Goal: Task Accomplishment & Management: Use online tool/utility

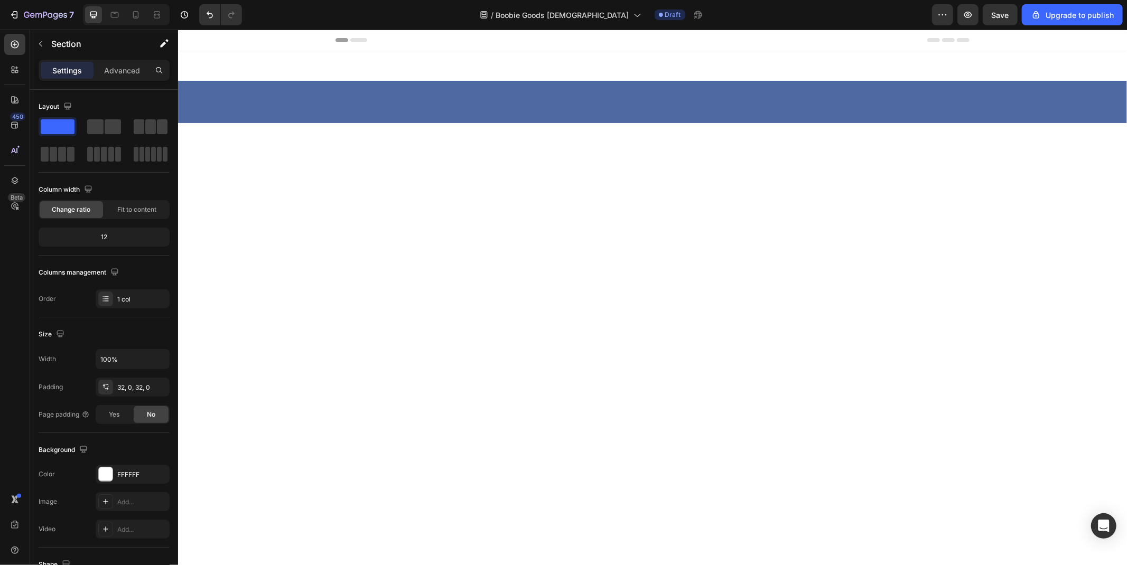
scroll to position [4931, 0]
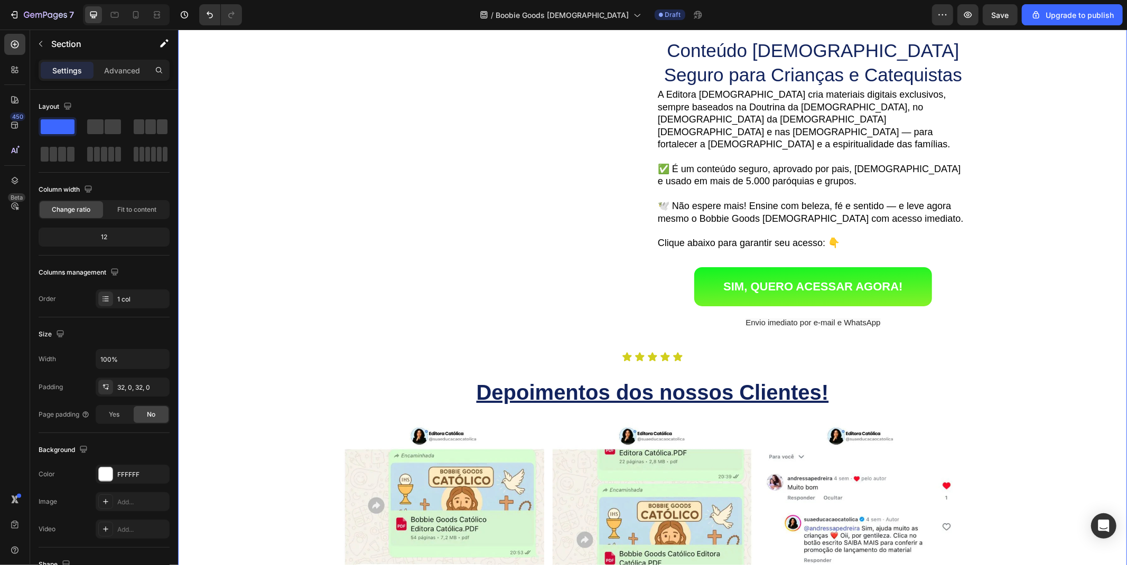
click at [1004, 11] on span "Save" at bounding box center [1000, 15] width 17 height 9
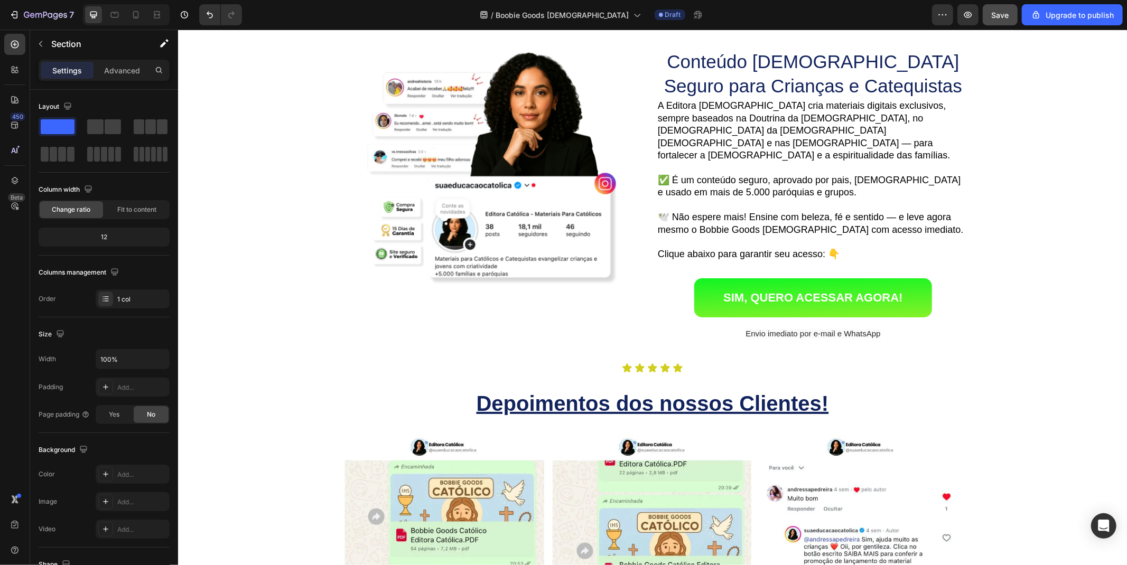
scroll to position [5037, 0]
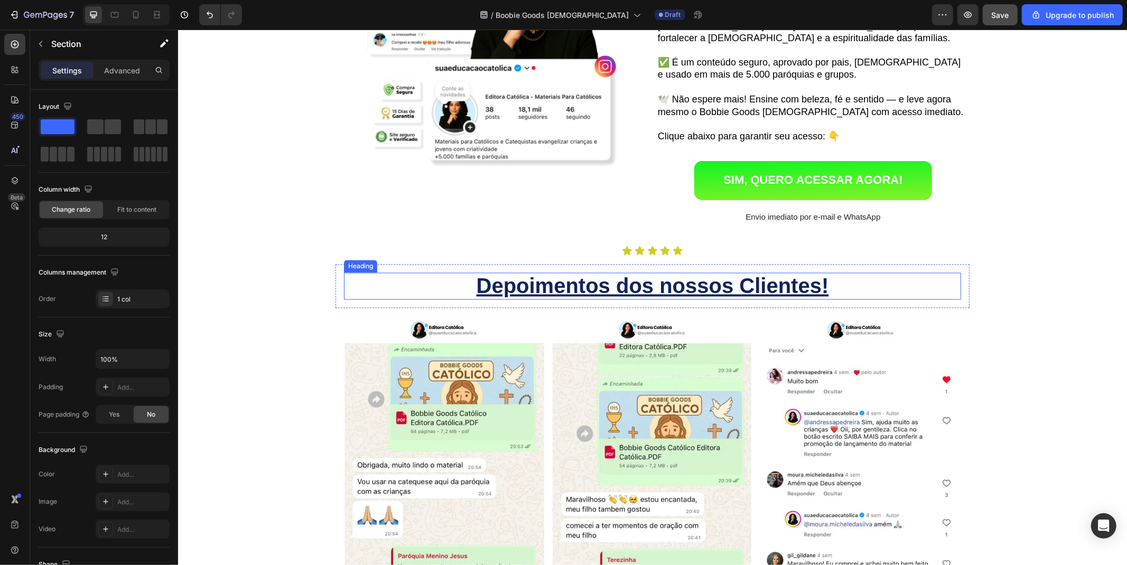
click at [548, 274] on u "Depoimentos dos nossos Clientes!" at bounding box center [652, 285] width 352 height 23
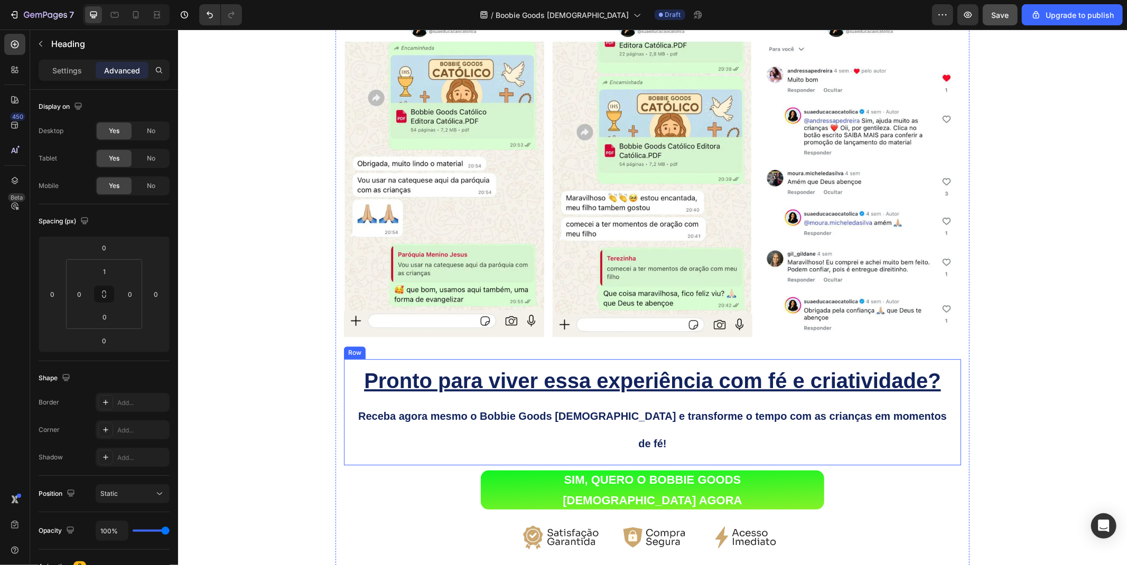
scroll to position [5741, 0]
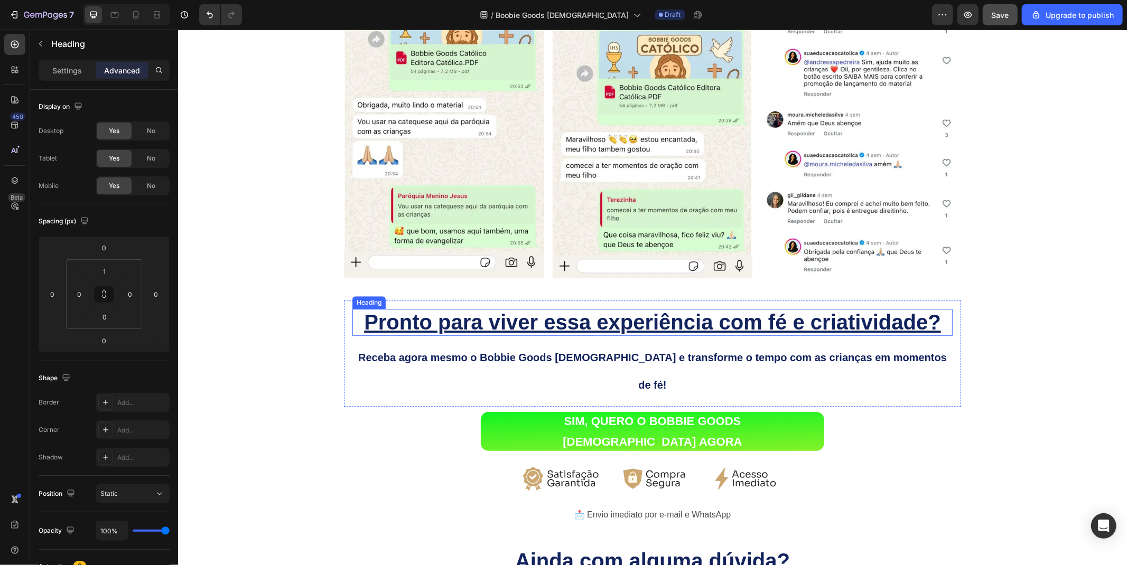
click at [472, 310] on u "Pronto para viver essa experiência com fé e criatividade?" at bounding box center [651, 321] width 577 height 23
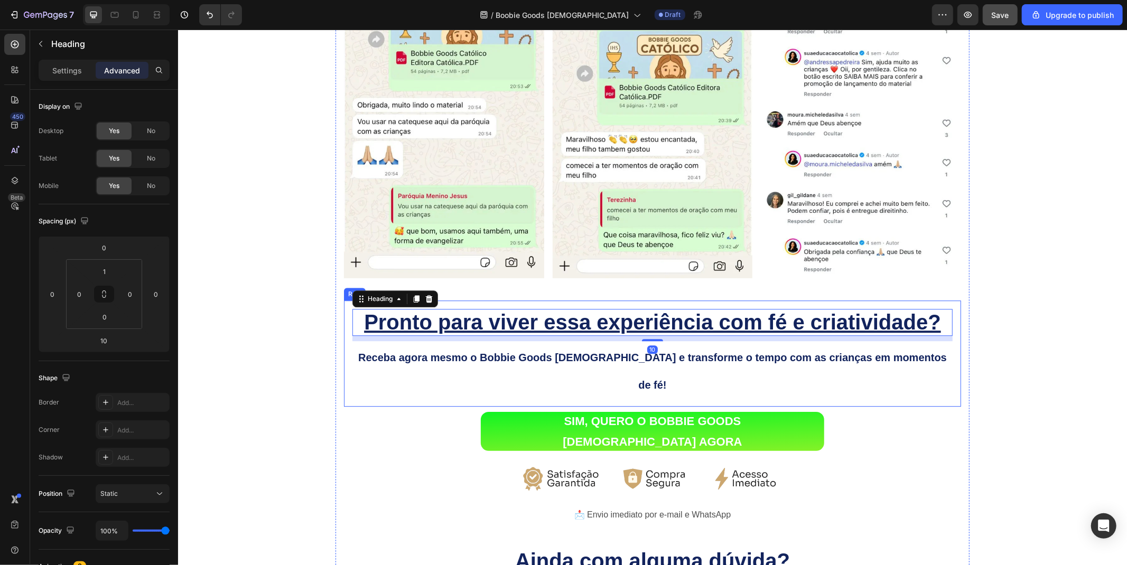
click at [344, 347] on div "Pronto para viver essa experiência com fé e criatividade? Heading 10 Receba ago…" at bounding box center [651, 353] width 617 height 107
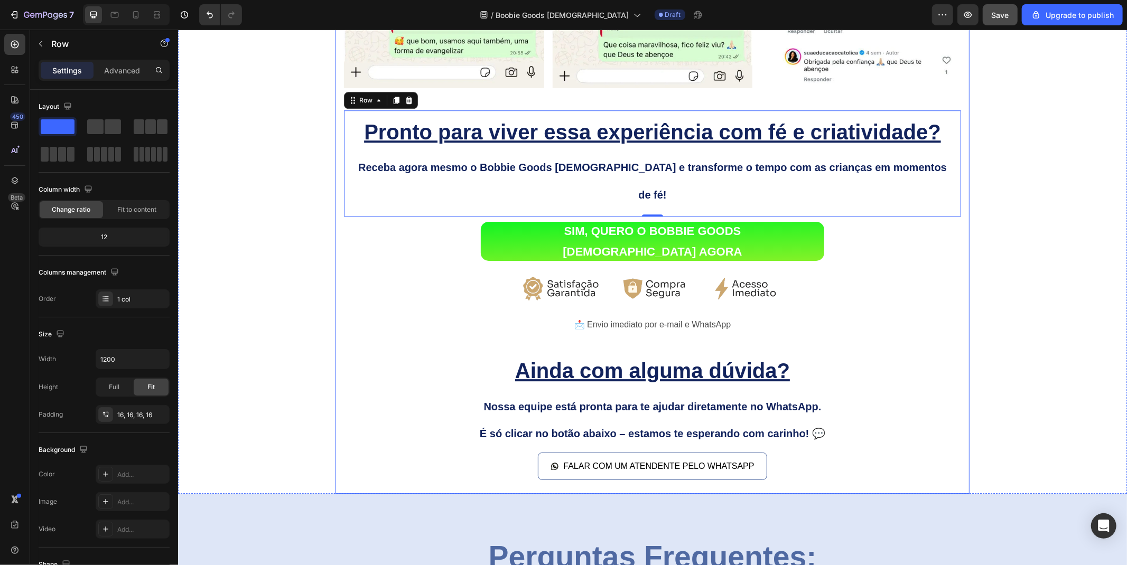
scroll to position [5976, 0]
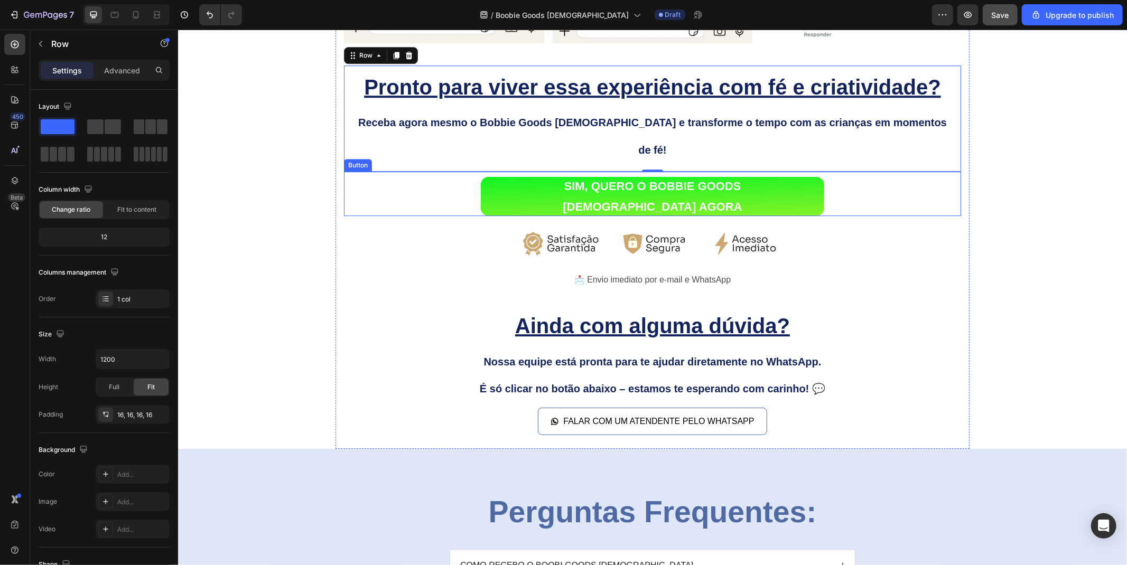
click at [446, 171] on div "SIM, QUERO O BOBBIE GOODS CATÓLICO AGORA Button" at bounding box center [651, 193] width 617 height 44
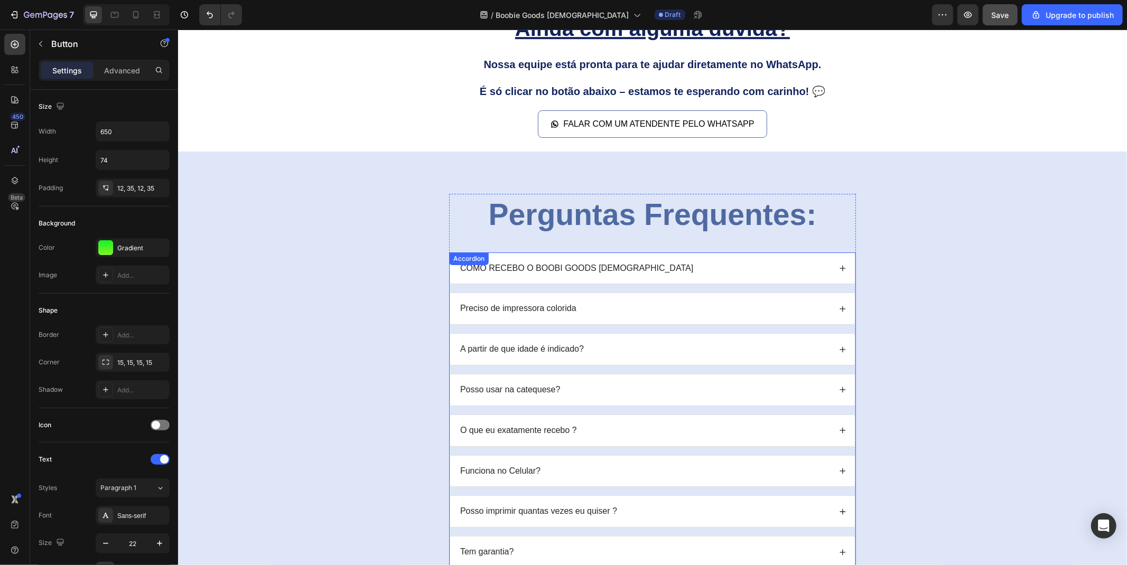
scroll to position [6094, 0]
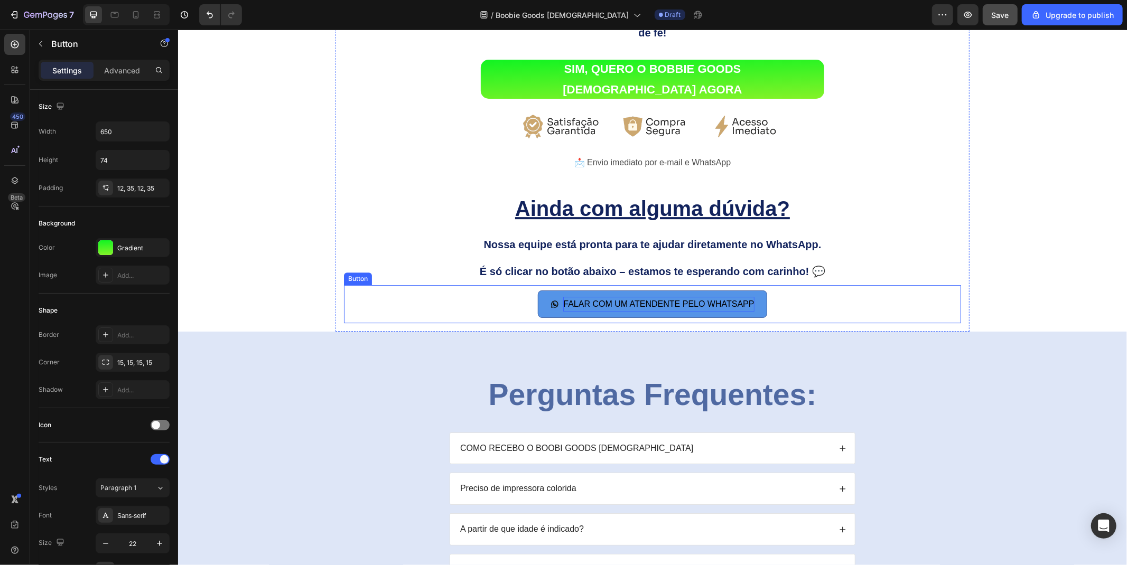
click at [617, 296] on p "FALAR COM UM ATENDENTE PELO WHATSAPP" at bounding box center [658, 303] width 191 height 15
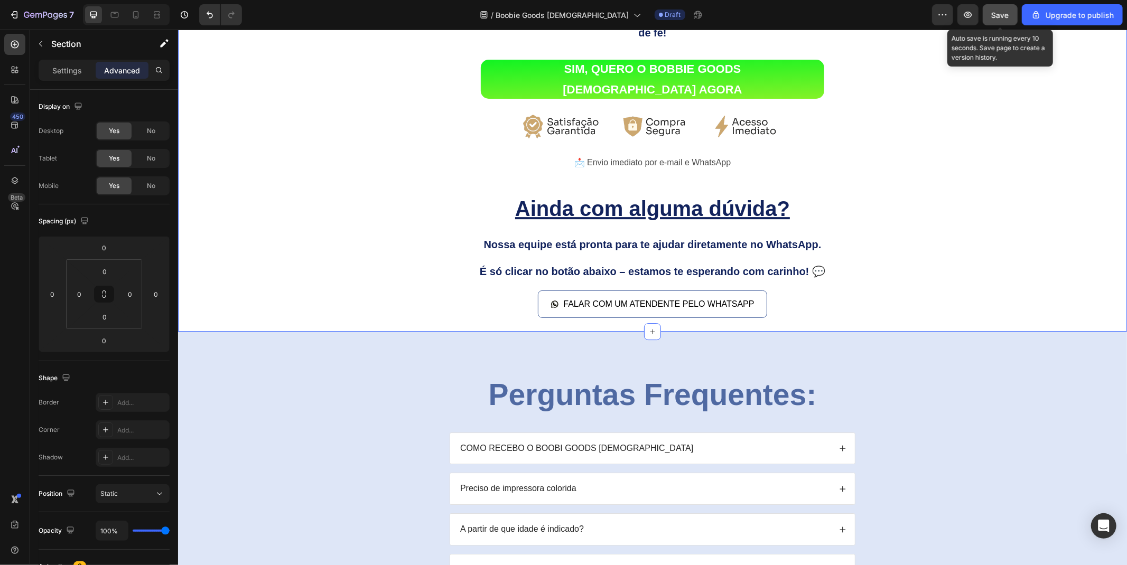
click at [1001, 20] on div "Save" at bounding box center [1000, 15] width 17 height 11
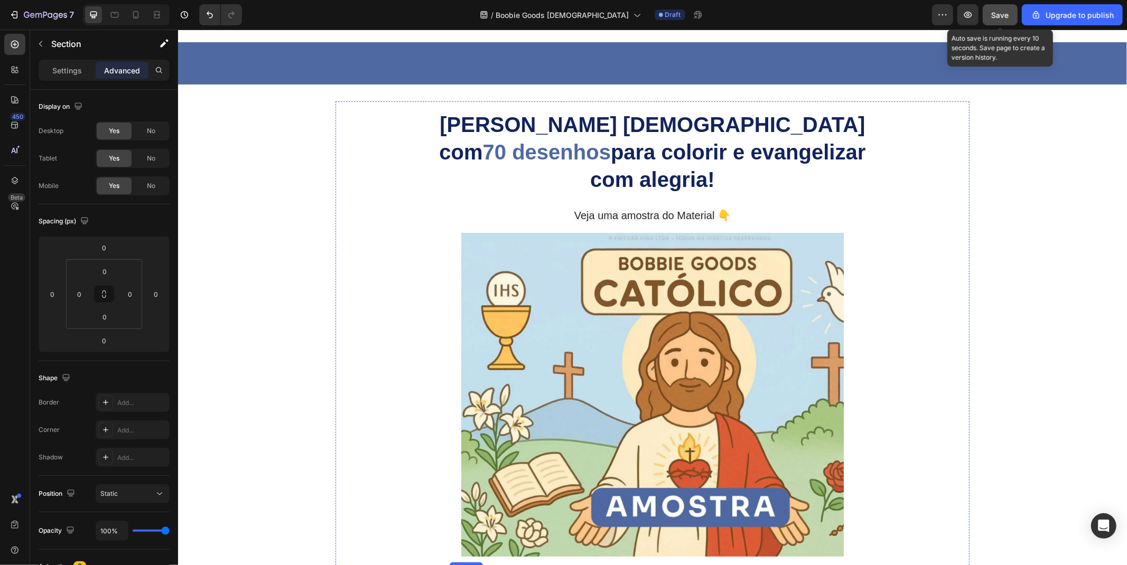
scroll to position [0, 0]
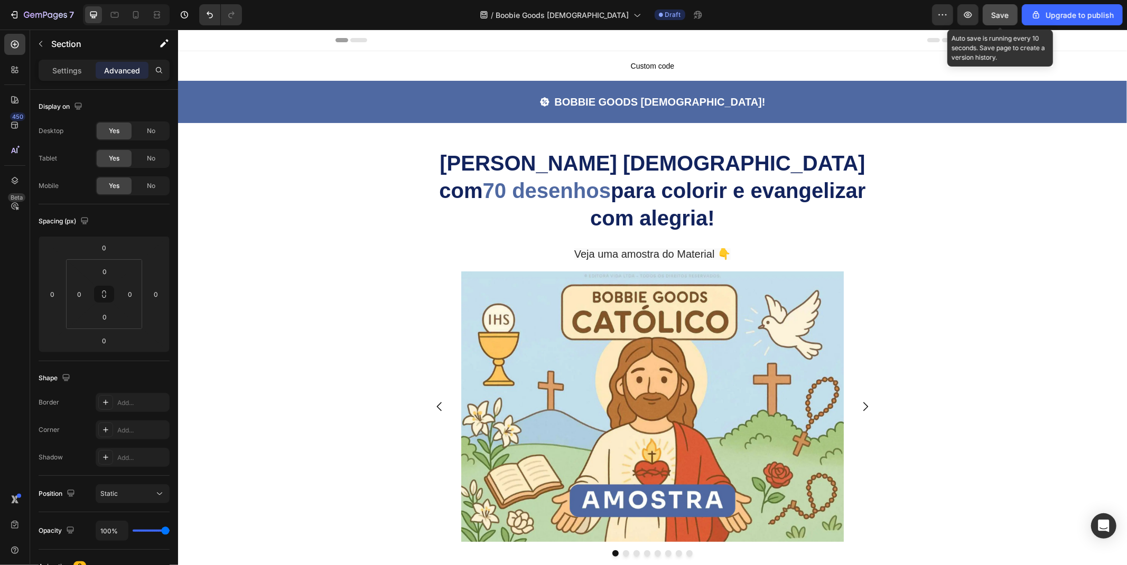
click at [994, 12] on span "Save" at bounding box center [1000, 15] width 17 height 9
click at [139, 17] on icon at bounding box center [135, 15] width 11 height 11
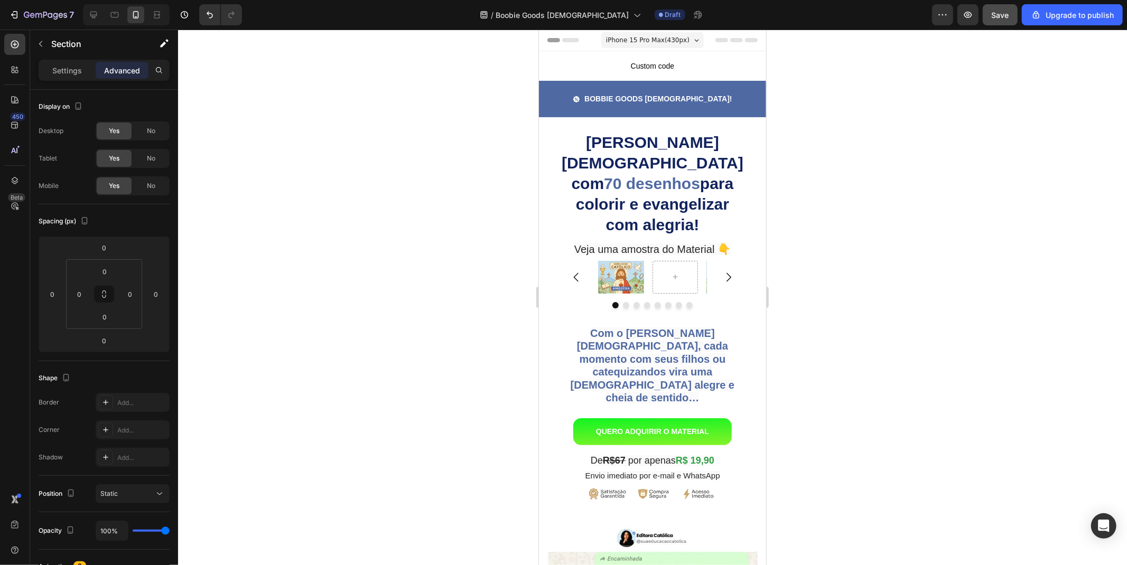
click at [668, 37] on span "iPhone 15 Pro Max ( 430 px)" at bounding box center [646, 39] width 83 height 11
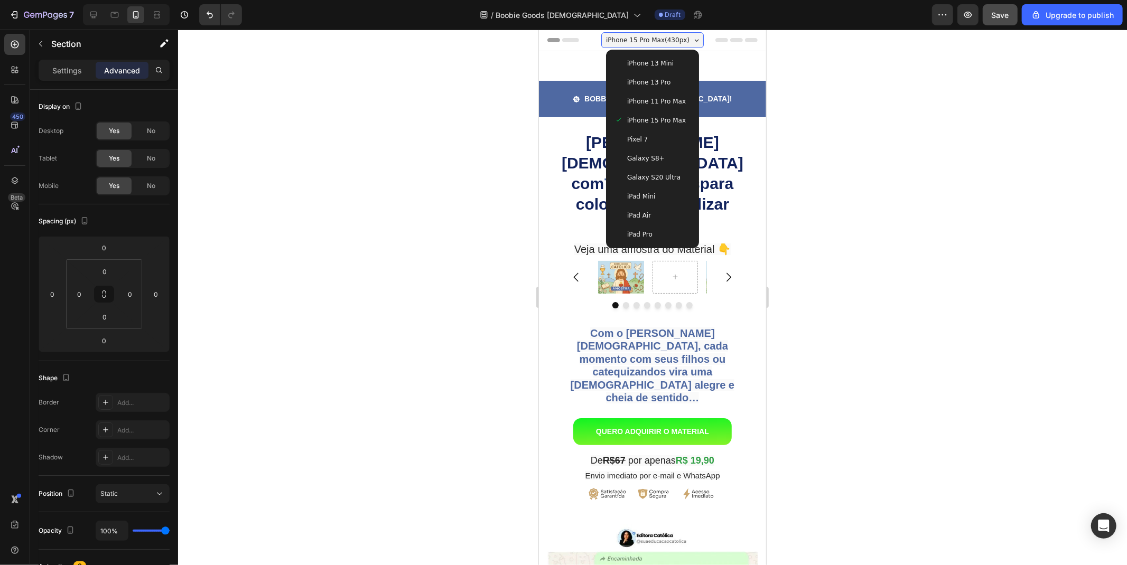
click at [633, 180] on span "Galaxy S20 Ultra" at bounding box center [653, 177] width 53 height 11
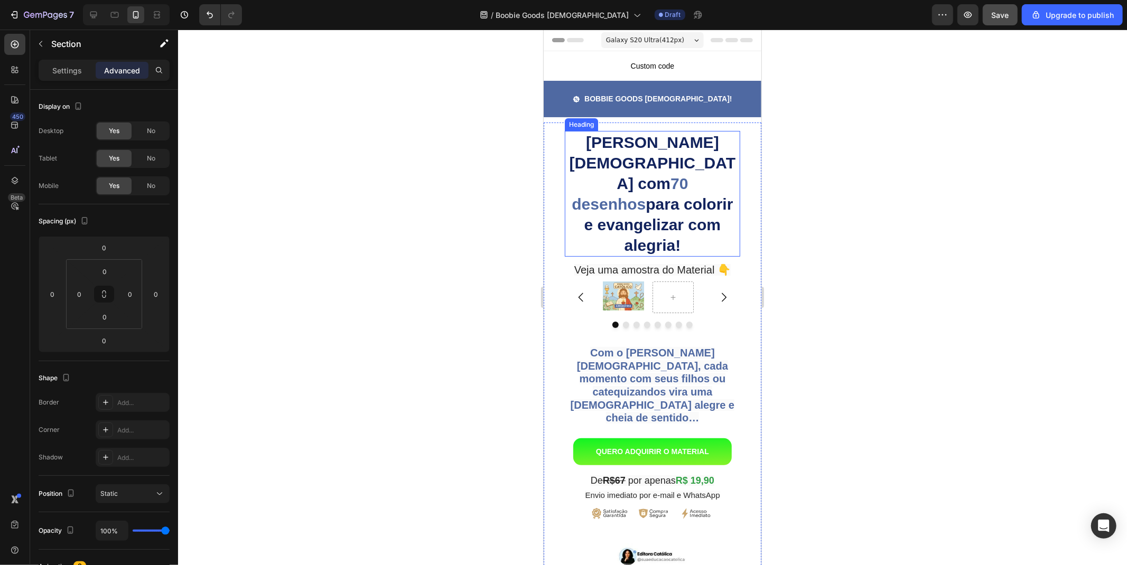
click at [628, 172] on h2 "Bobbie Goods [DEMOGRAPHIC_DATA] com 70 desenhos para colorir e [DEMOGRAPHIC_DAT…" at bounding box center [651, 193] width 175 height 126
click at [63, 69] on p "Settings" at bounding box center [67, 70] width 30 height 11
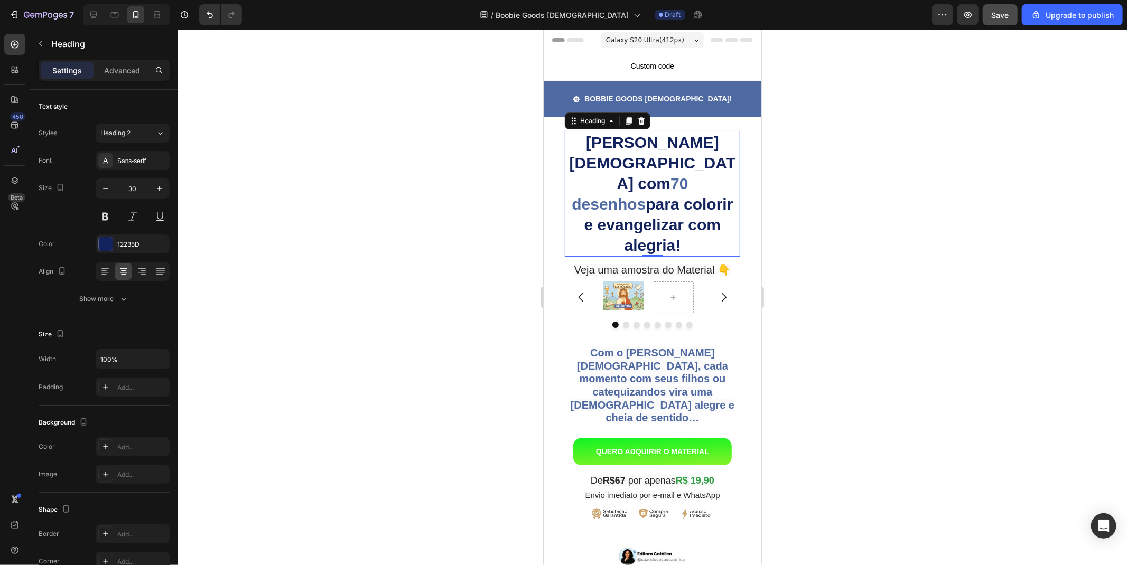
drag, startPoint x: 957, startPoint y: 196, endPoint x: 803, endPoint y: 185, distance: 154.1
click at [956, 194] on div at bounding box center [652, 298] width 949 height 536
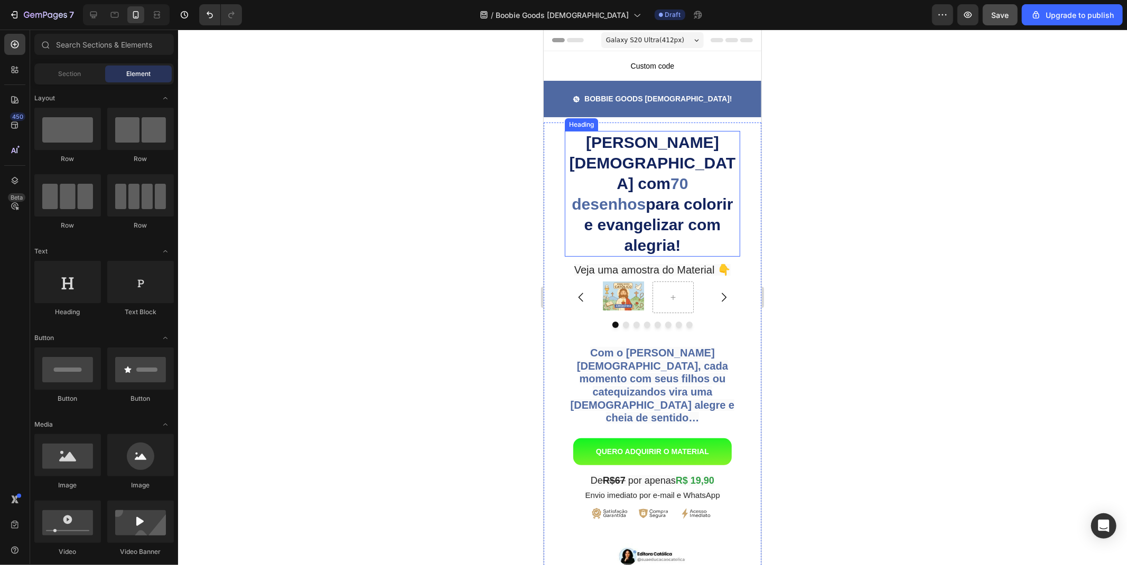
click at [687, 174] on strong "70 desenhos" at bounding box center [629, 193] width 116 height 38
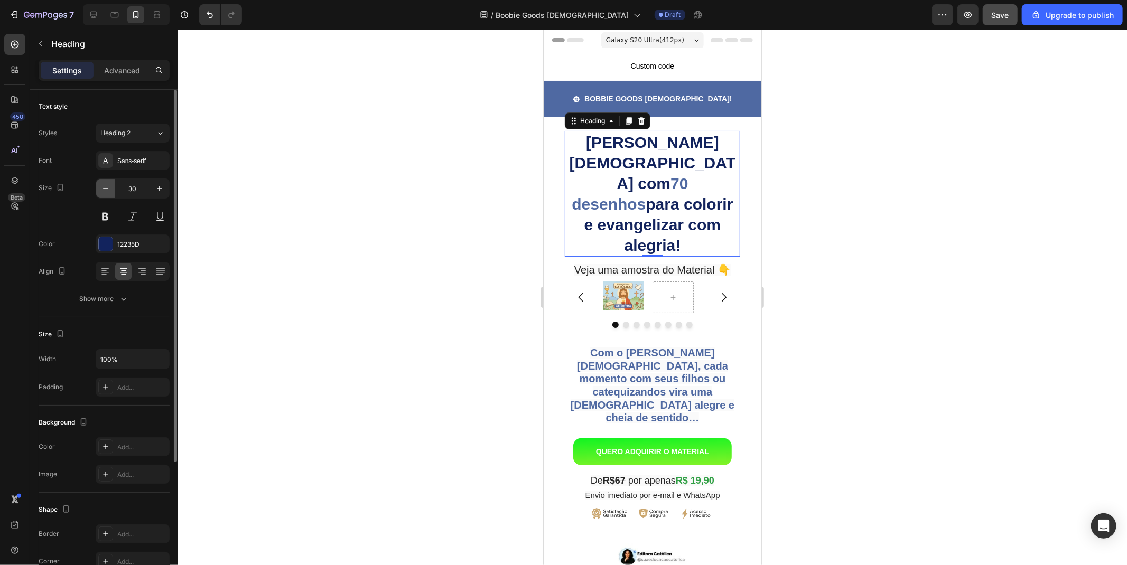
click at [108, 194] on button "button" at bounding box center [105, 188] width 19 height 19
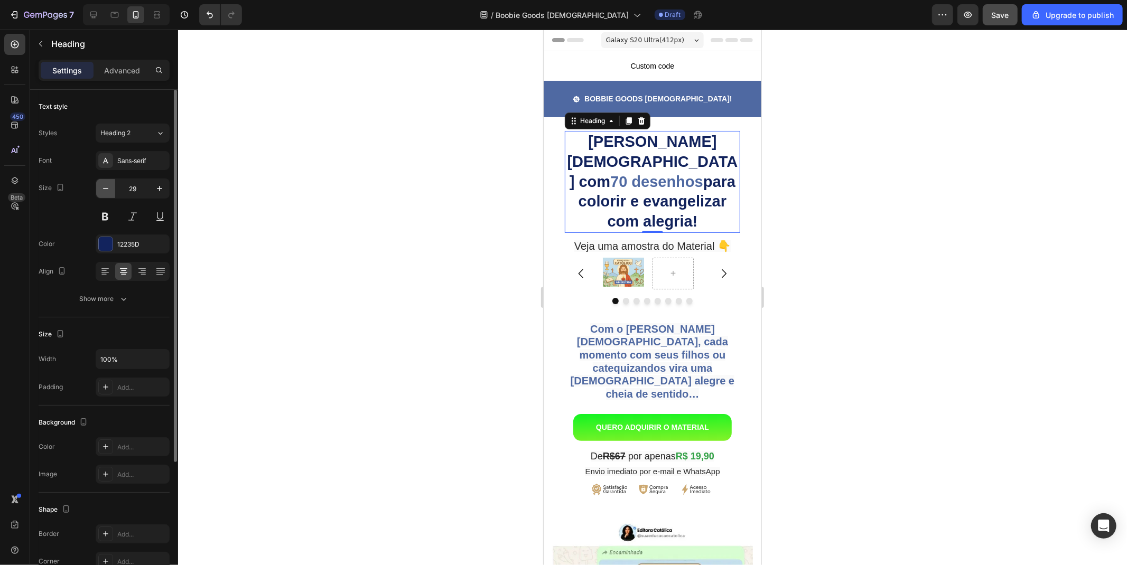
click at [108, 194] on button "button" at bounding box center [105, 188] width 19 height 19
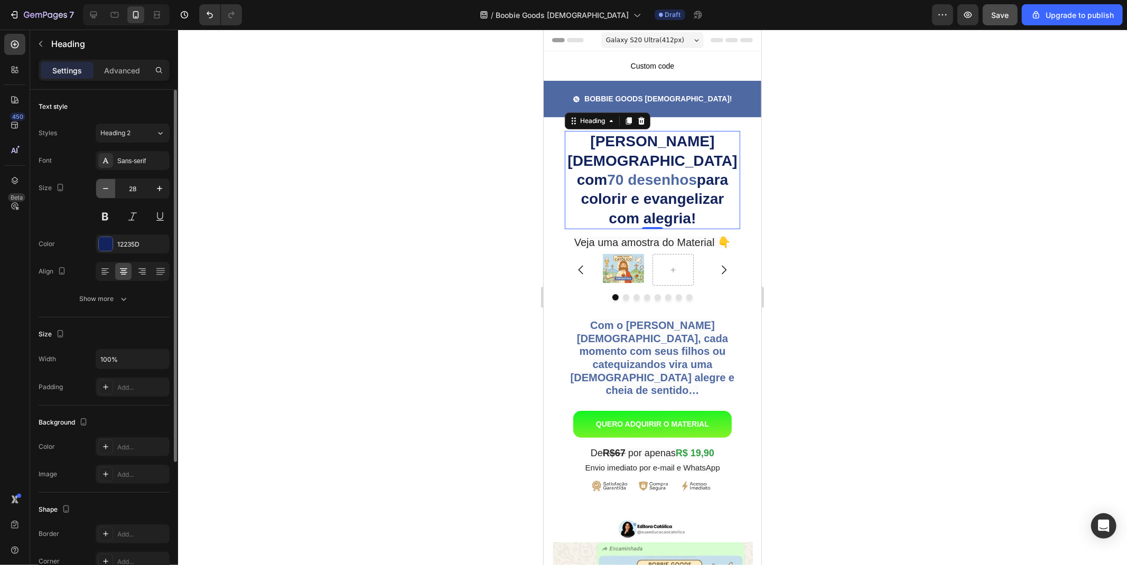
click at [108, 194] on button "button" at bounding box center [105, 188] width 19 height 19
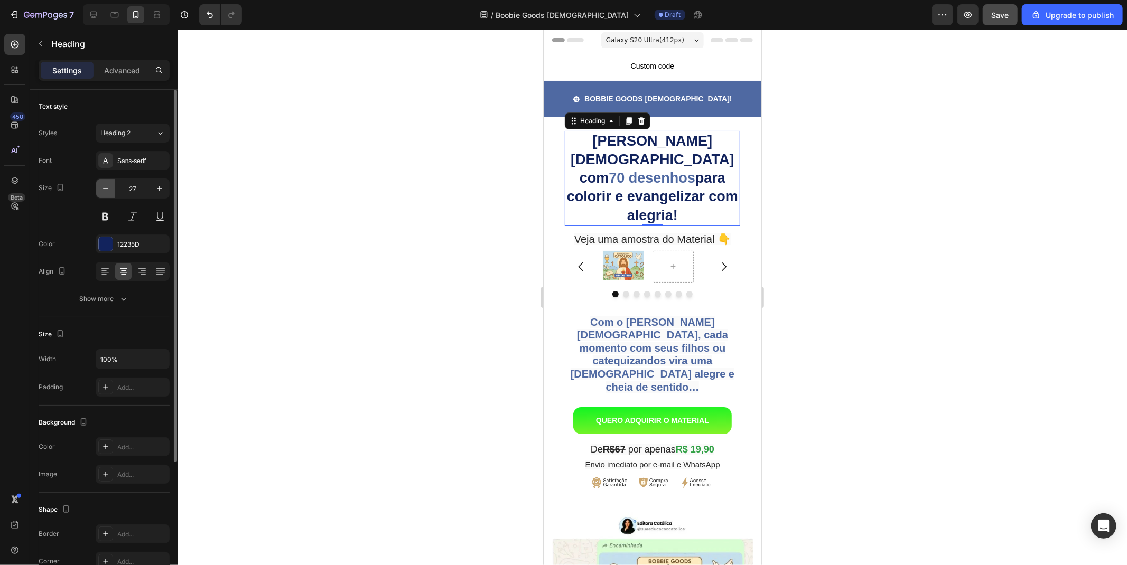
click at [108, 194] on button "button" at bounding box center [105, 188] width 19 height 19
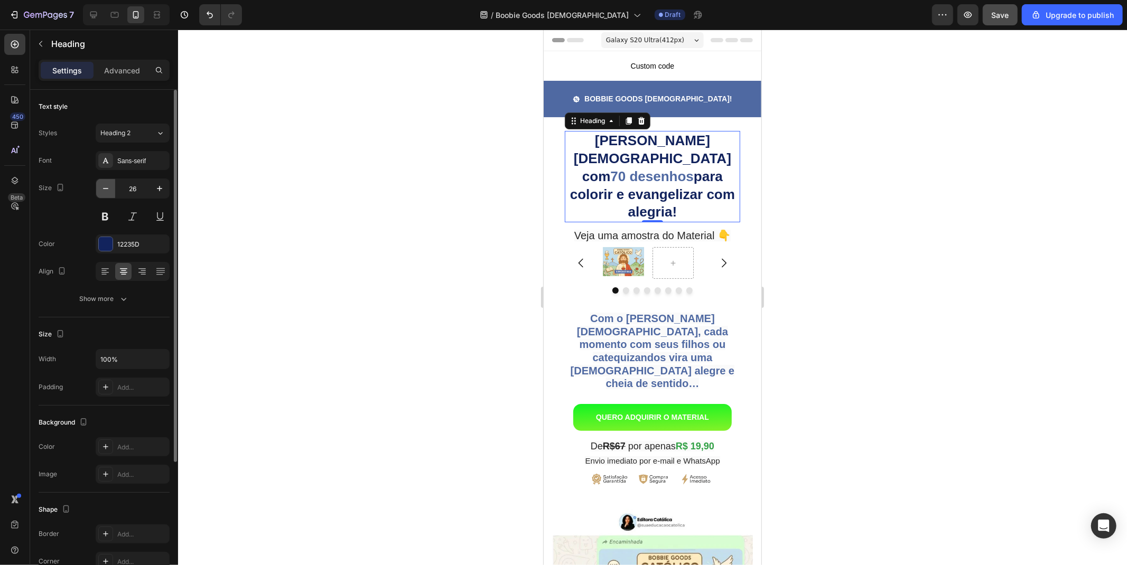
click at [108, 194] on button "button" at bounding box center [105, 188] width 19 height 19
type input "25"
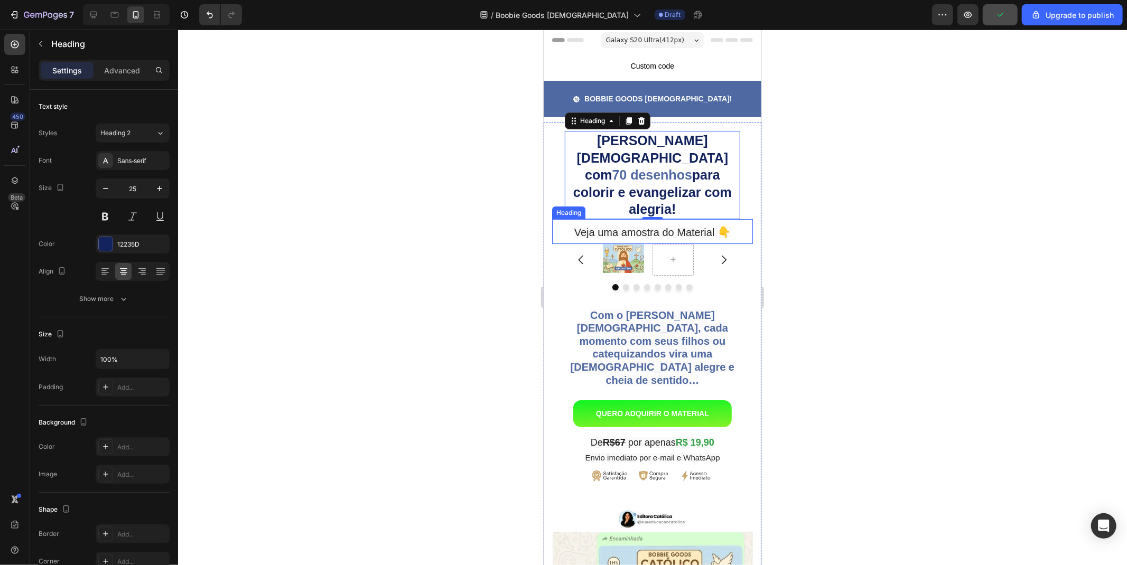
click at [619, 226] on span "Veja uma amostra do Material 👇" at bounding box center [652, 232] width 156 height 12
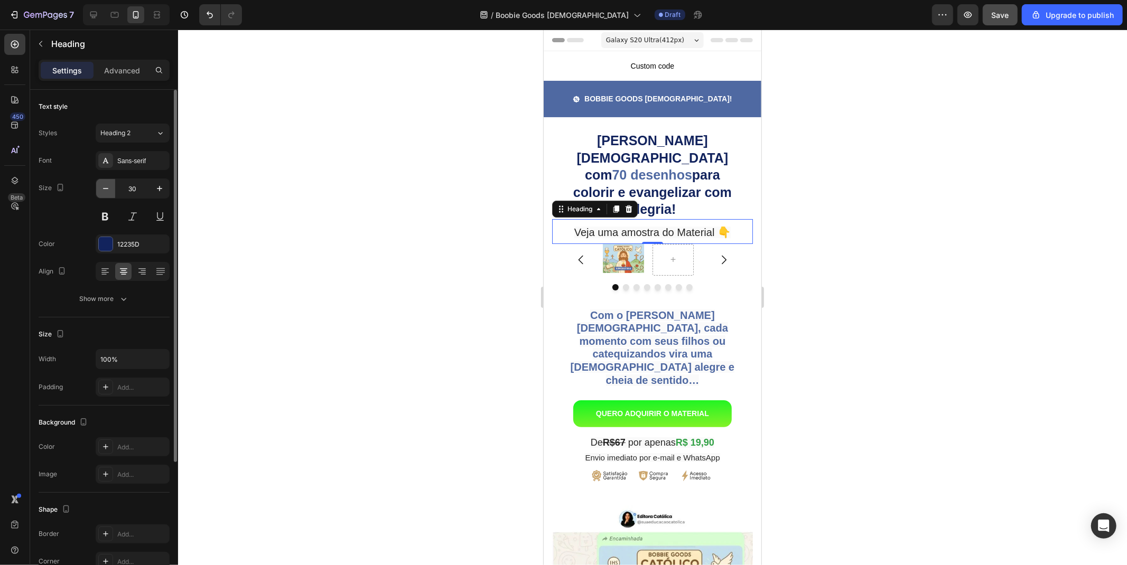
click at [108, 191] on icon "button" at bounding box center [105, 188] width 11 height 11
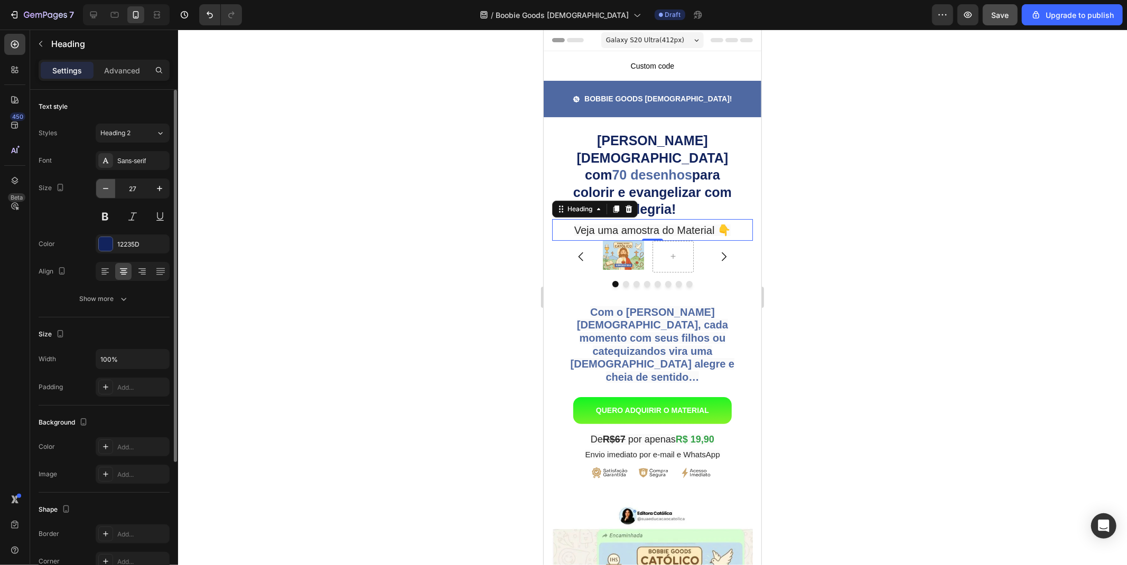
click at [104, 190] on icon "button" at bounding box center [105, 188] width 11 height 11
click at [106, 190] on icon "button" at bounding box center [105, 188] width 11 height 11
type input "24"
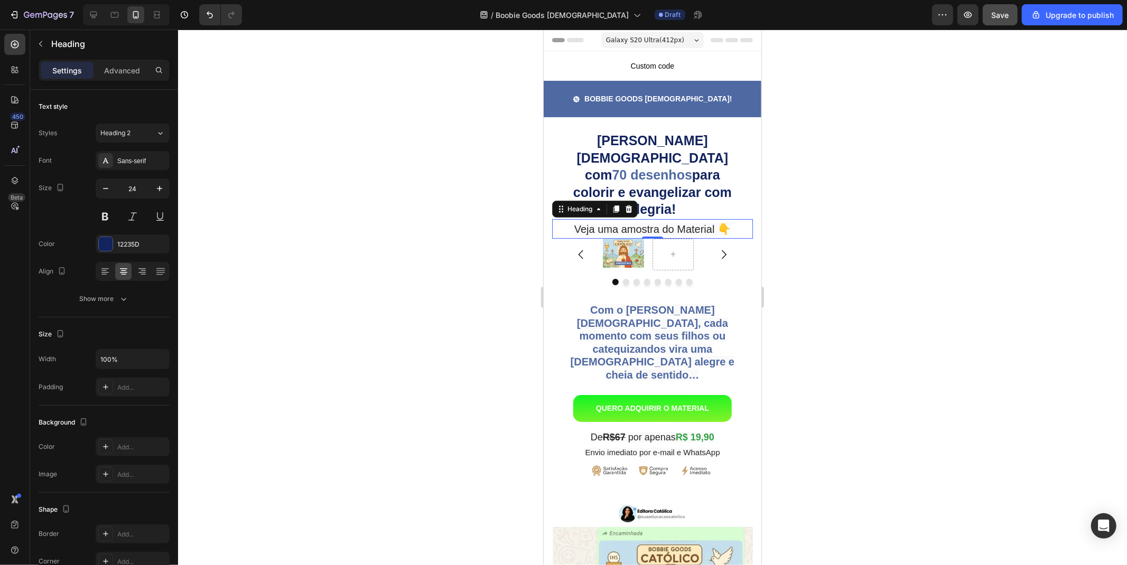
click at [399, 235] on div at bounding box center [652, 298] width 949 height 536
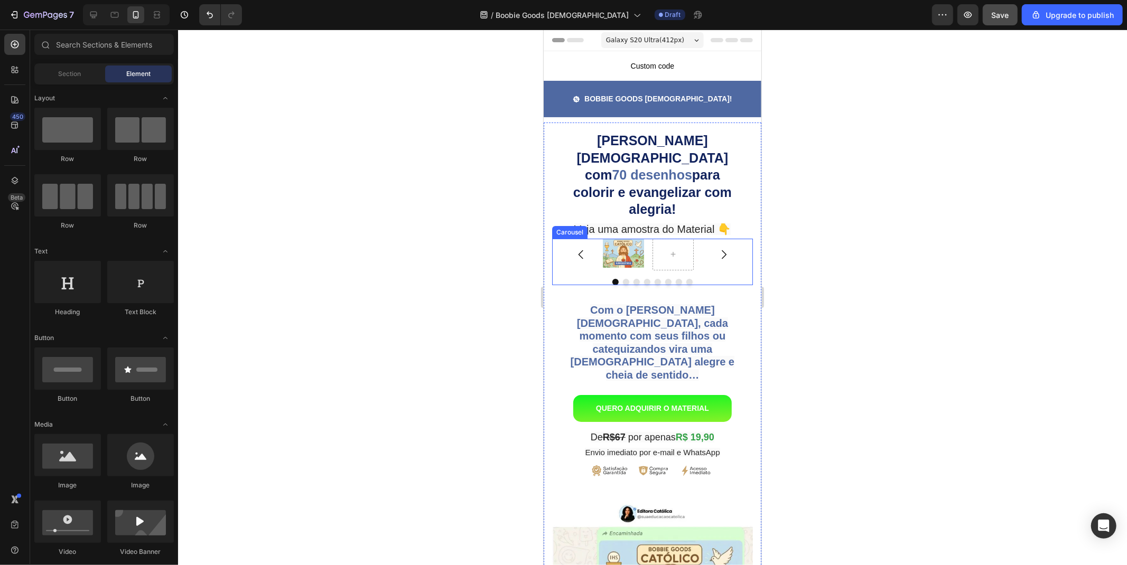
click at [589, 239] on button "Carousel Back Arrow" at bounding box center [581, 254] width 30 height 30
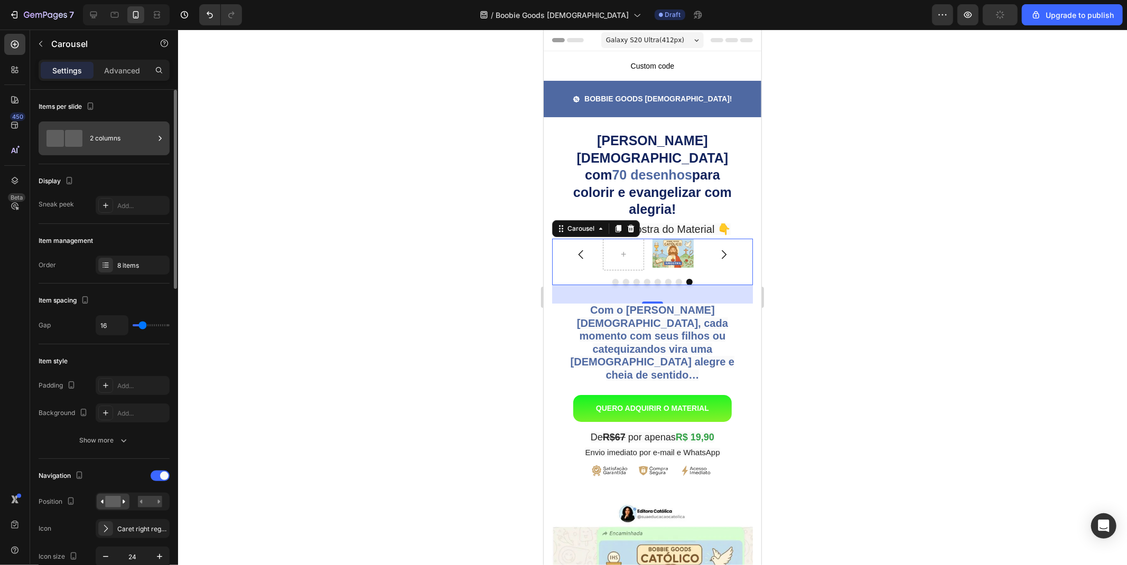
click at [118, 148] on div "2 columns" at bounding box center [122, 138] width 64 height 24
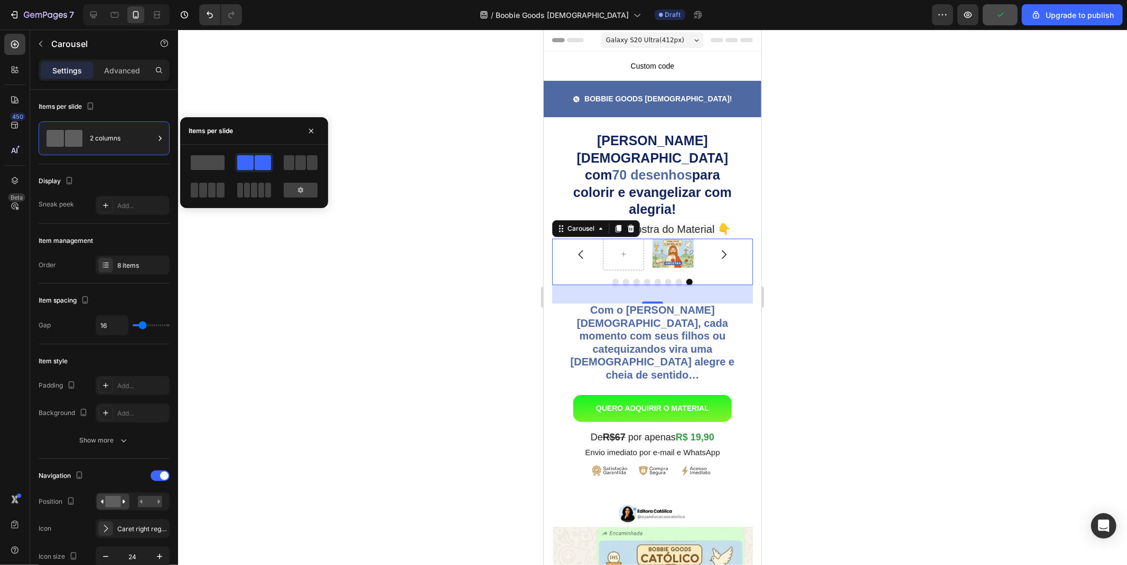
click at [208, 167] on span at bounding box center [208, 162] width 34 height 15
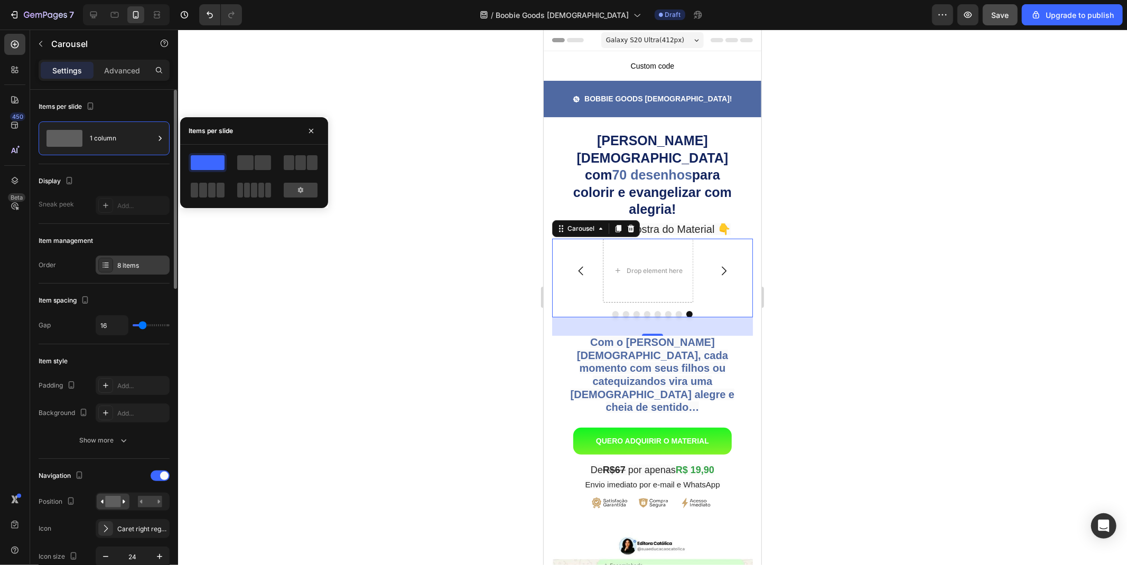
click at [144, 264] on div "8 items" at bounding box center [142, 266] width 50 height 10
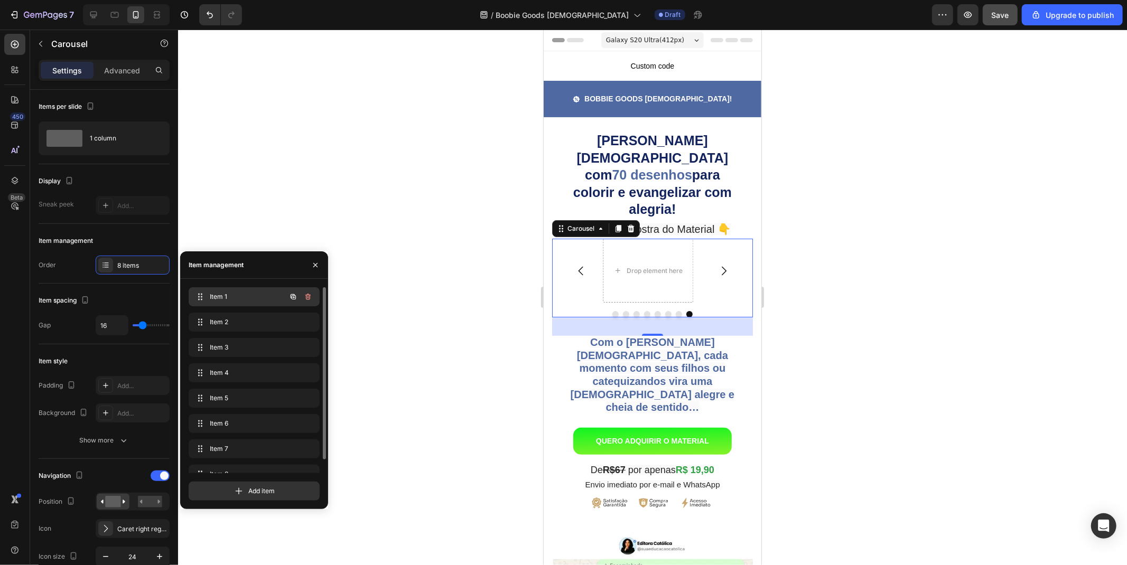
click at [234, 296] on span "Item 1" at bounding box center [240, 297] width 60 height 10
click at [218, 291] on div "Item 1 Item 1" at bounding box center [239, 297] width 93 height 15
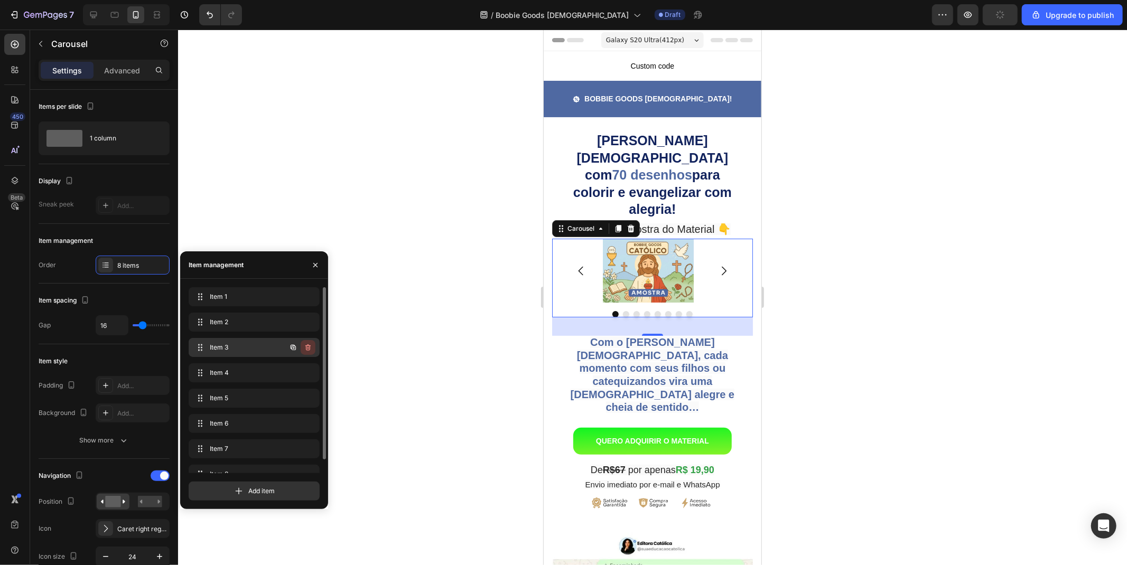
click at [308, 346] on icon "button" at bounding box center [307, 347] width 5 height 6
click at [305, 323] on icon "button" at bounding box center [308, 322] width 8 height 8
click at [304, 323] on div "Delete" at bounding box center [301, 323] width 20 height 10
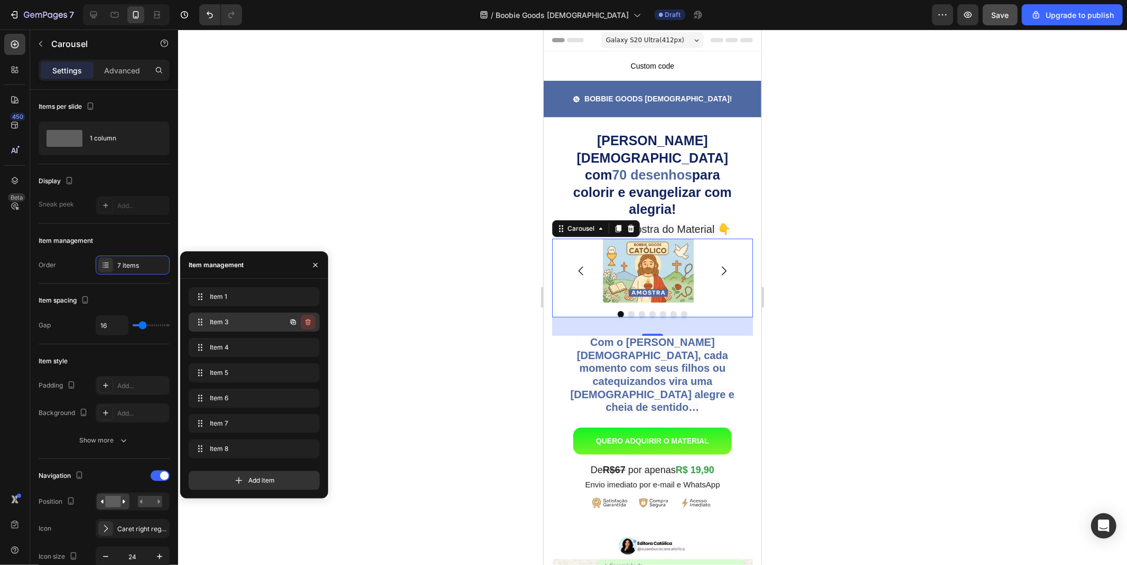
click at [308, 326] on button "button" at bounding box center [308, 322] width 15 height 15
click at [299, 326] on div "Delete" at bounding box center [301, 323] width 20 height 10
click at [307, 322] on icon "button" at bounding box center [308, 322] width 8 height 8
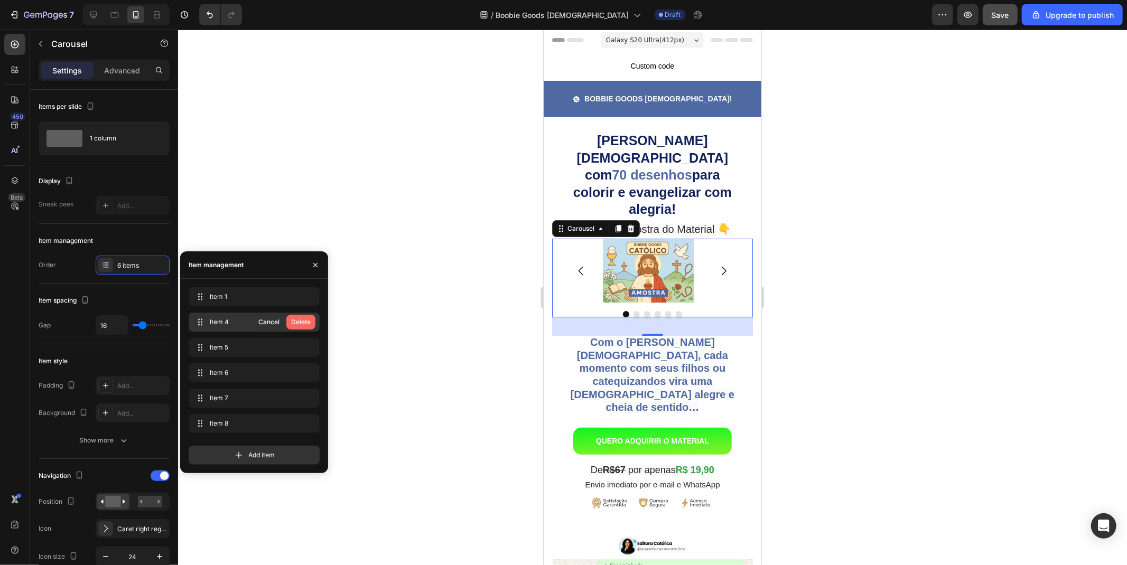
click at [300, 325] on div "Delete" at bounding box center [301, 323] width 20 height 10
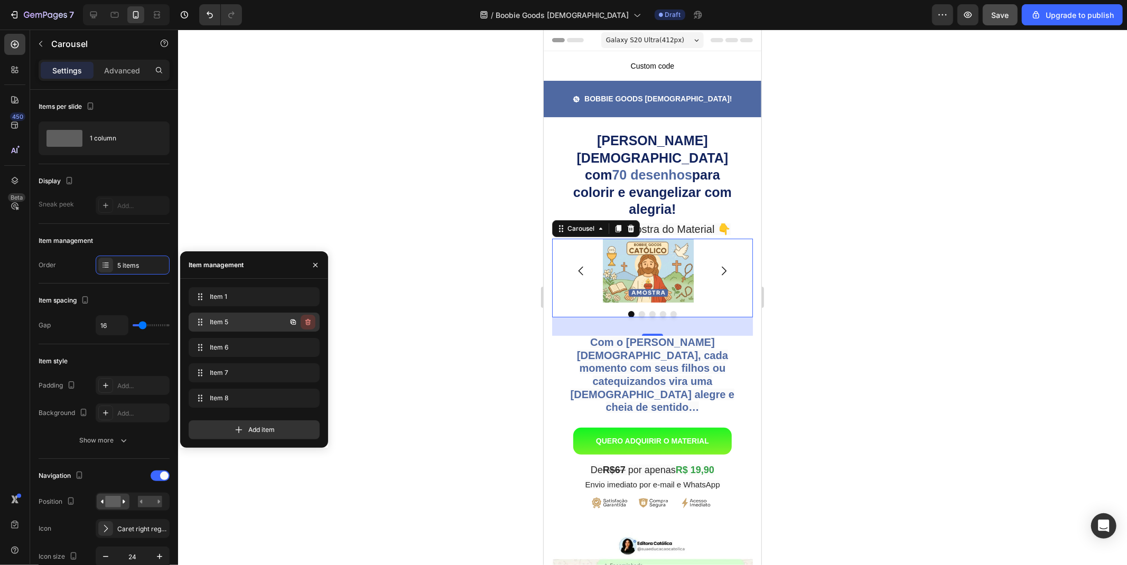
click at [304, 322] on icon "button" at bounding box center [308, 322] width 8 height 8
click at [298, 325] on div "Delete" at bounding box center [301, 323] width 20 height 10
click at [307, 321] on icon "button" at bounding box center [308, 322] width 8 height 8
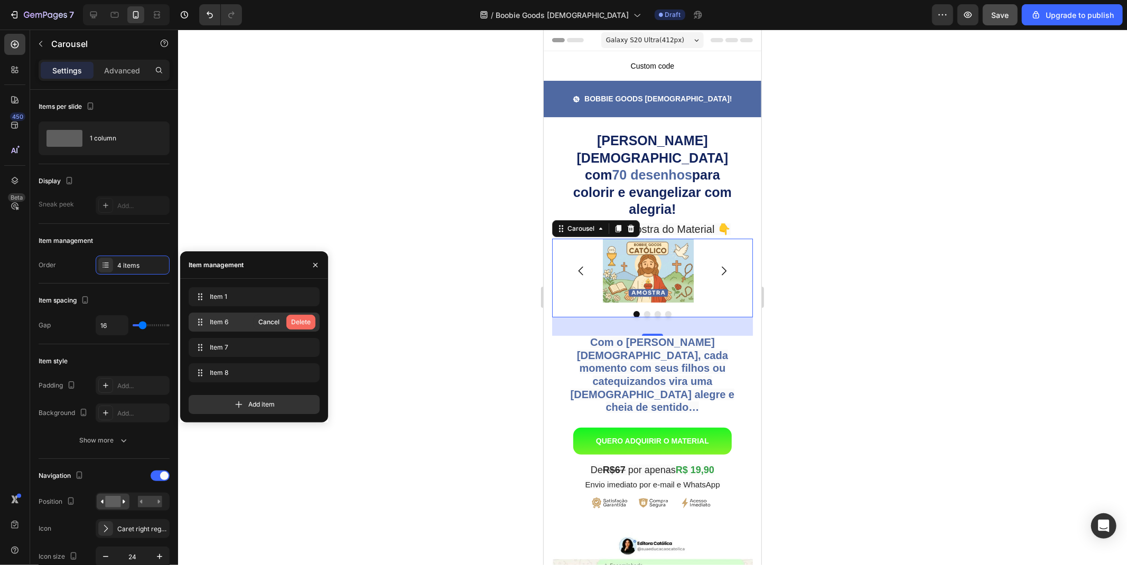
click at [298, 325] on div "Delete" at bounding box center [301, 323] width 20 height 10
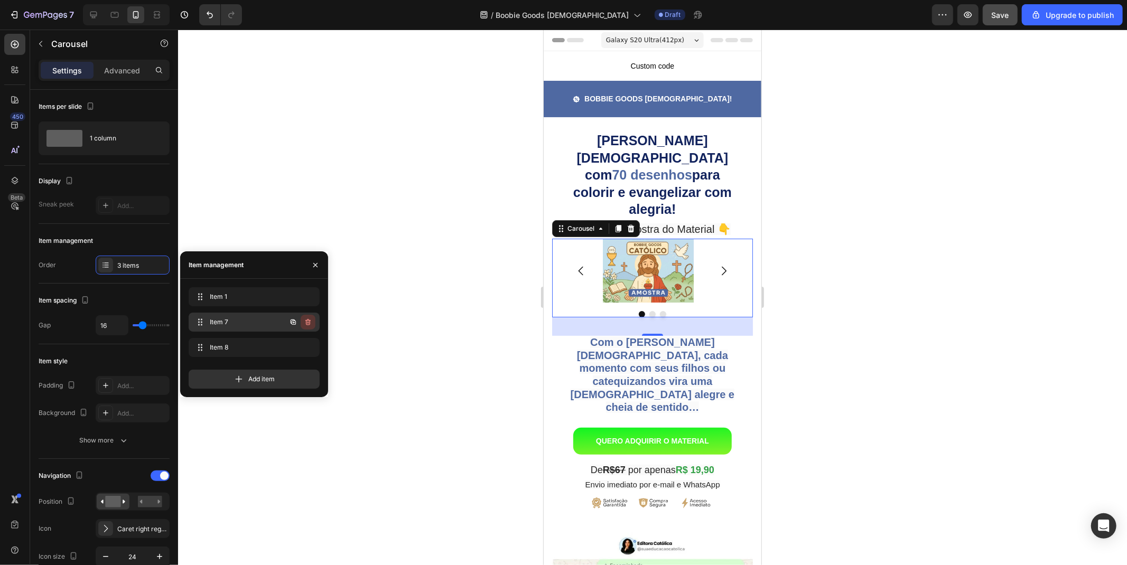
click at [307, 324] on icon "button" at bounding box center [308, 322] width 8 height 8
click at [303, 321] on div "Delete" at bounding box center [301, 323] width 20 height 10
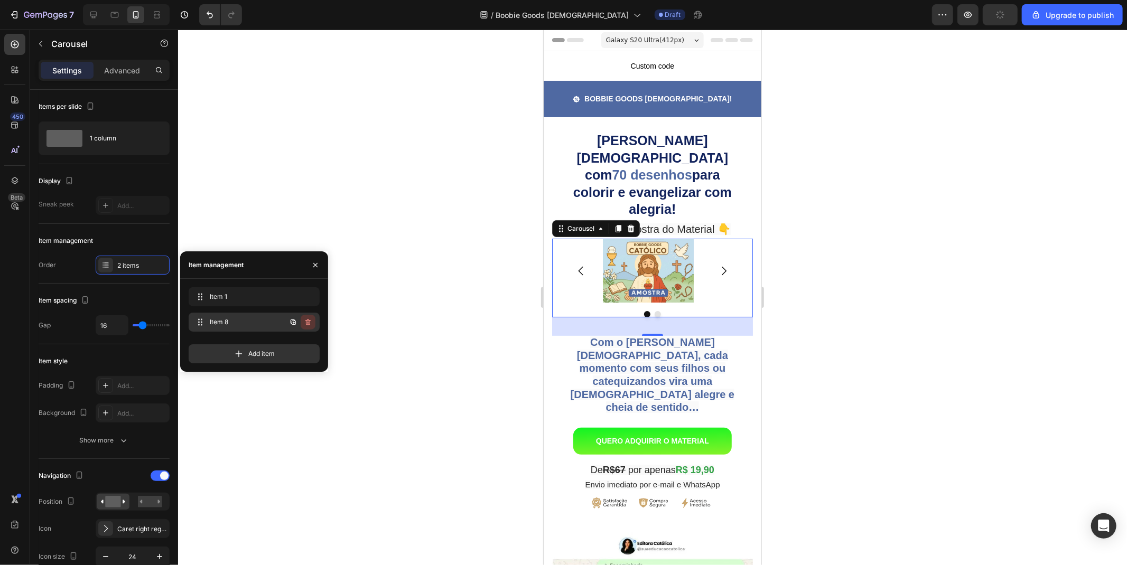
click at [308, 323] on icon "button" at bounding box center [308, 322] width 8 height 8
click at [297, 325] on div "Delete" at bounding box center [301, 323] width 20 height 10
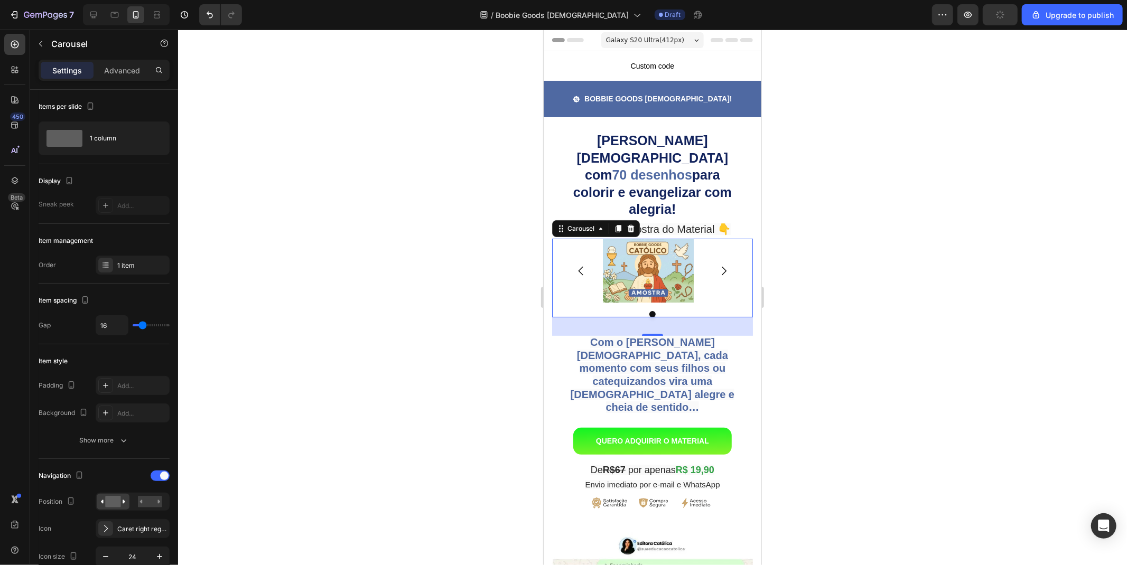
click at [882, 273] on div at bounding box center [652, 298] width 949 height 536
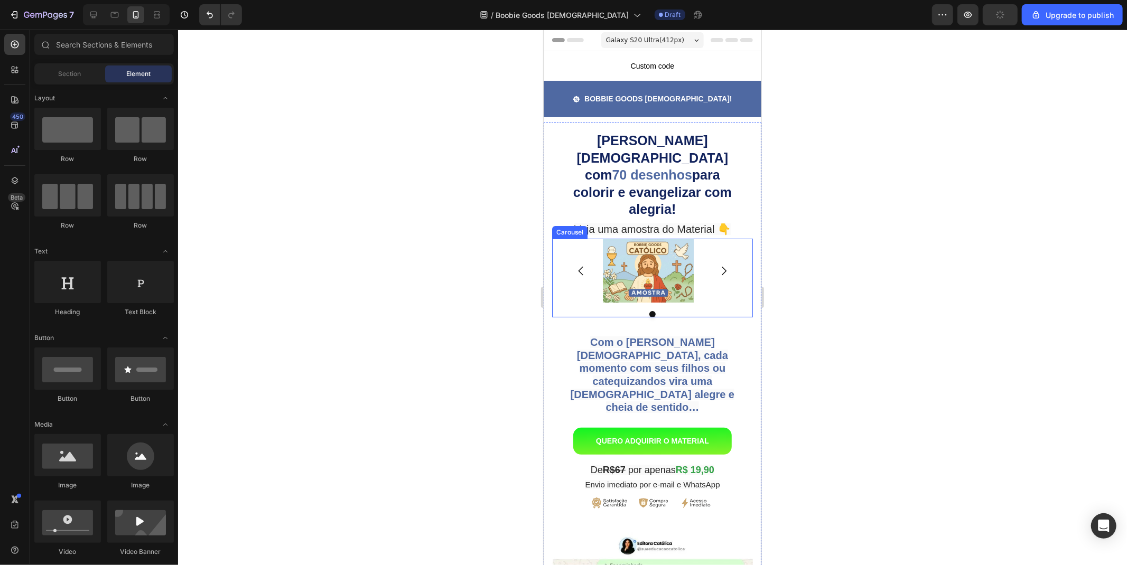
click at [571, 238] on div "Image" at bounding box center [651, 270] width 175 height 64
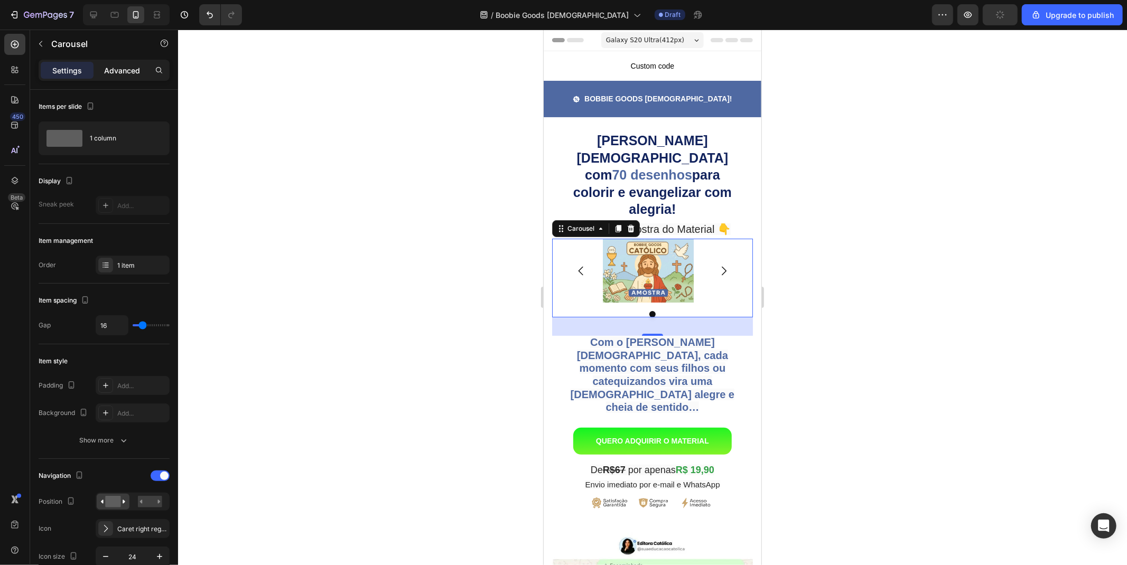
click at [124, 65] on p "Advanced" at bounding box center [122, 70] width 36 height 11
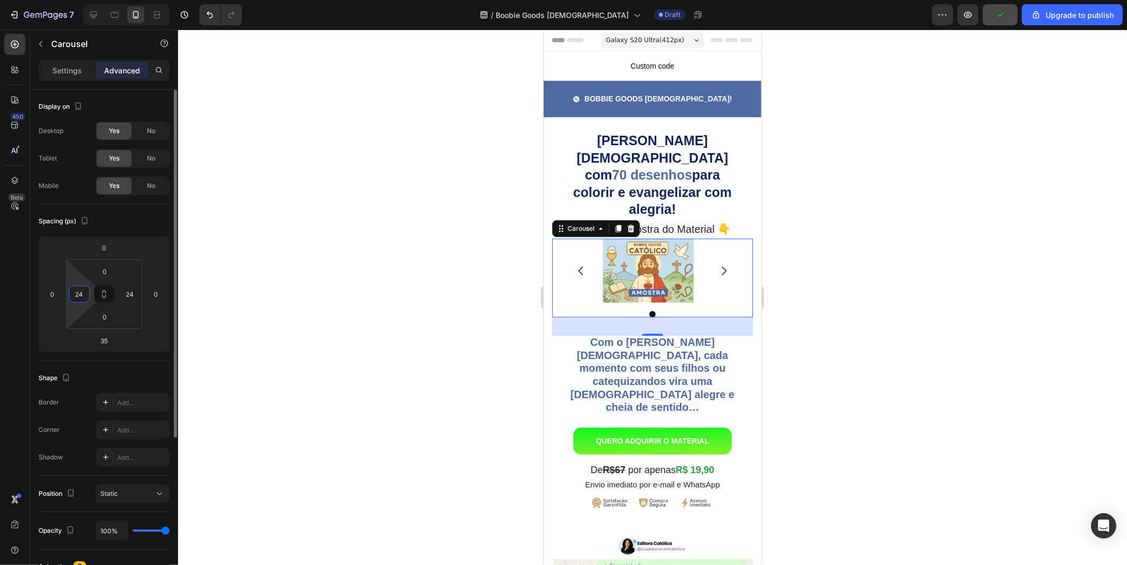
click at [78, 291] on input "24" at bounding box center [79, 294] width 16 height 16
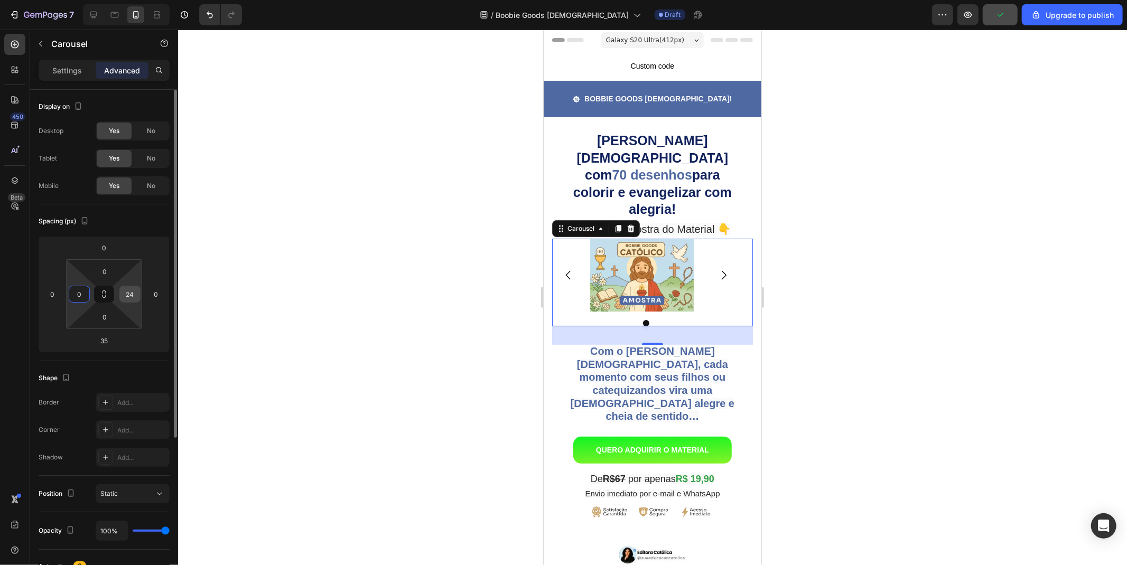
type input "0"
click at [128, 294] on input "24" at bounding box center [130, 294] width 16 height 16
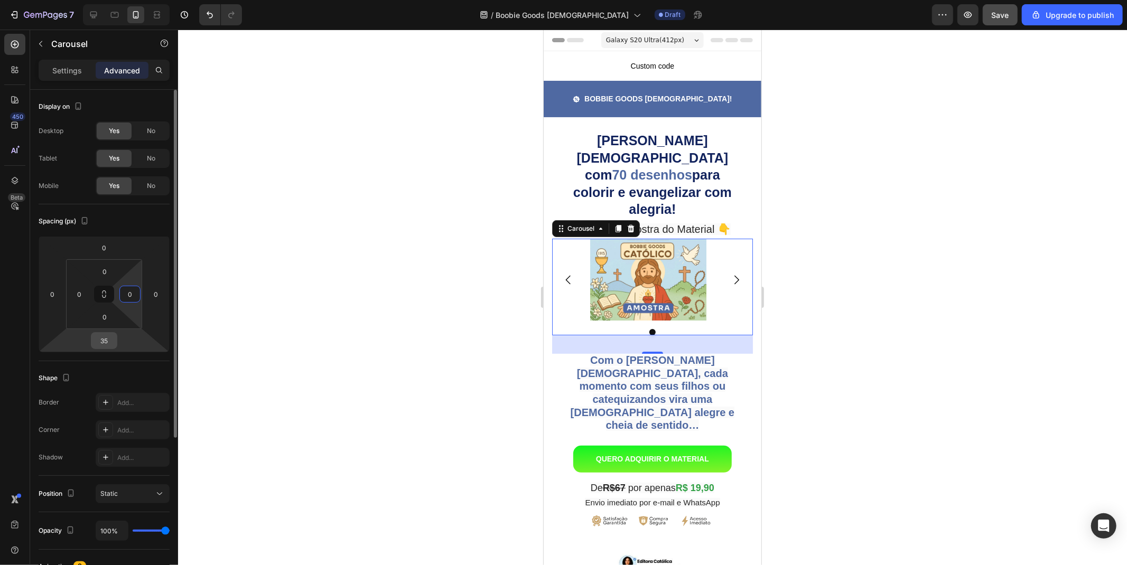
type input "0"
click at [101, 338] on input "35" at bounding box center [104, 341] width 21 height 16
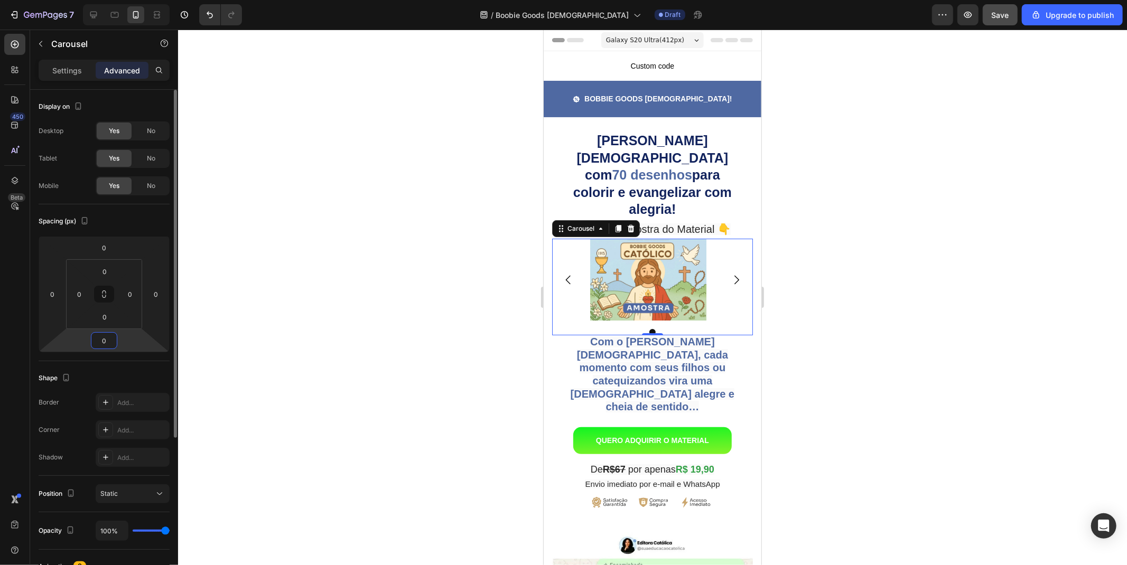
type input "10"
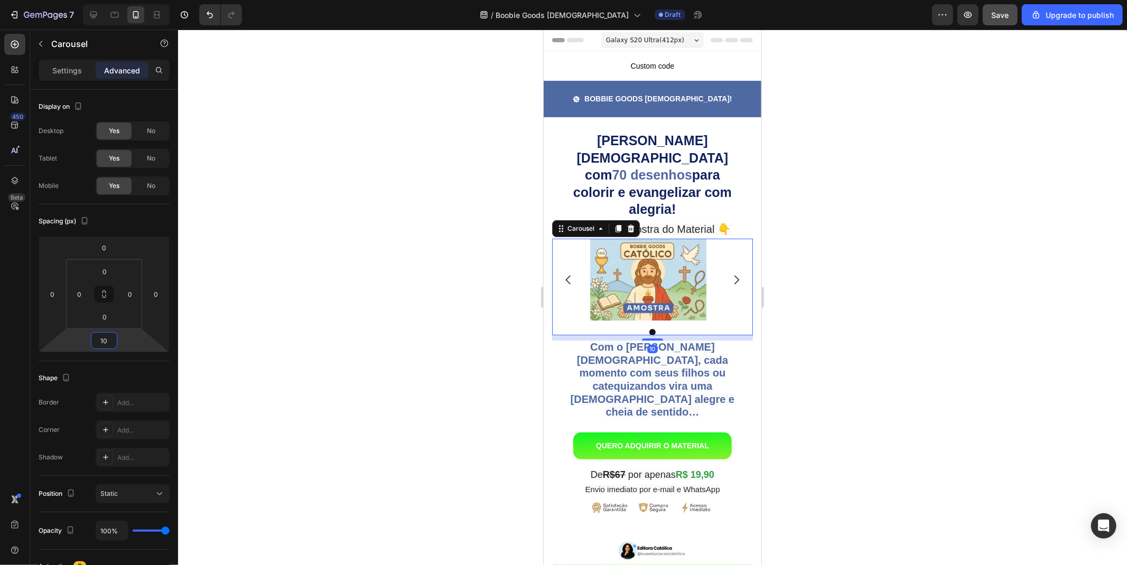
click at [478, 334] on div at bounding box center [652, 298] width 949 height 536
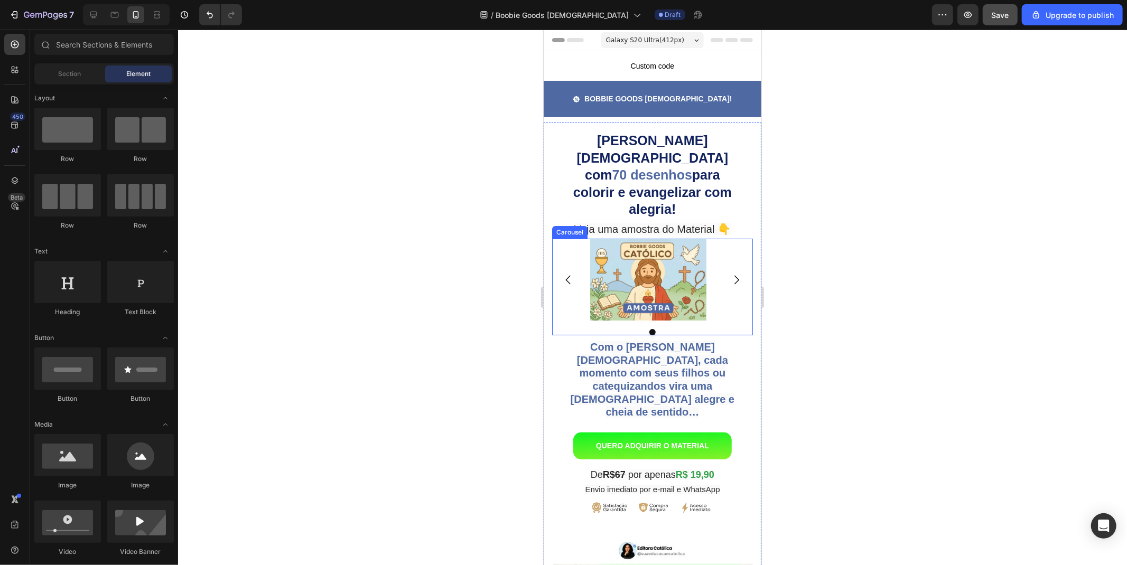
click at [557, 238] on div "Image" at bounding box center [652, 279] width 201 height 82
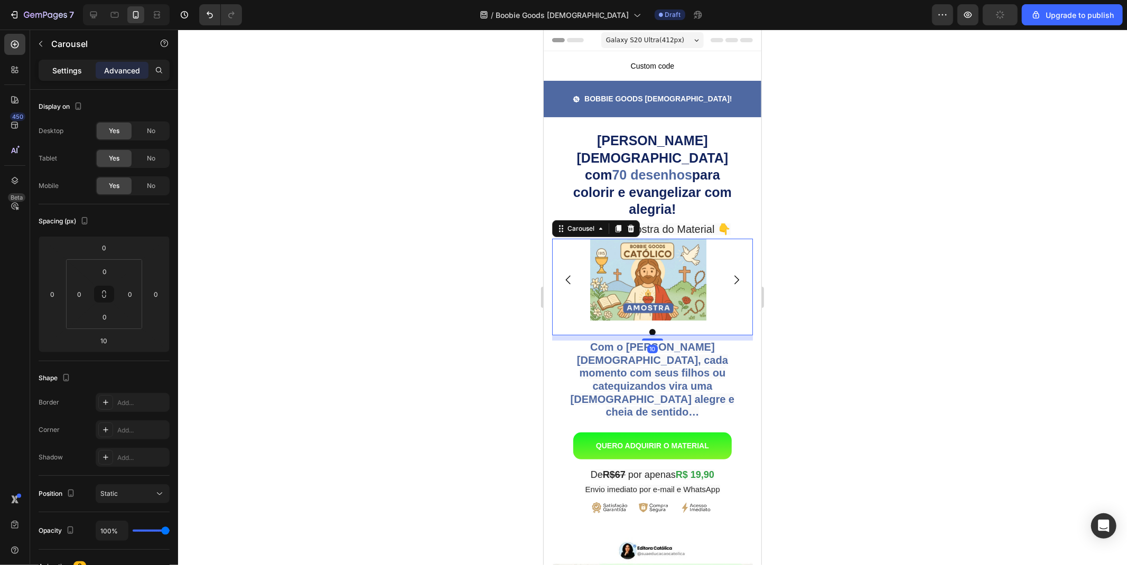
click at [70, 71] on p "Settings" at bounding box center [67, 70] width 30 height 11
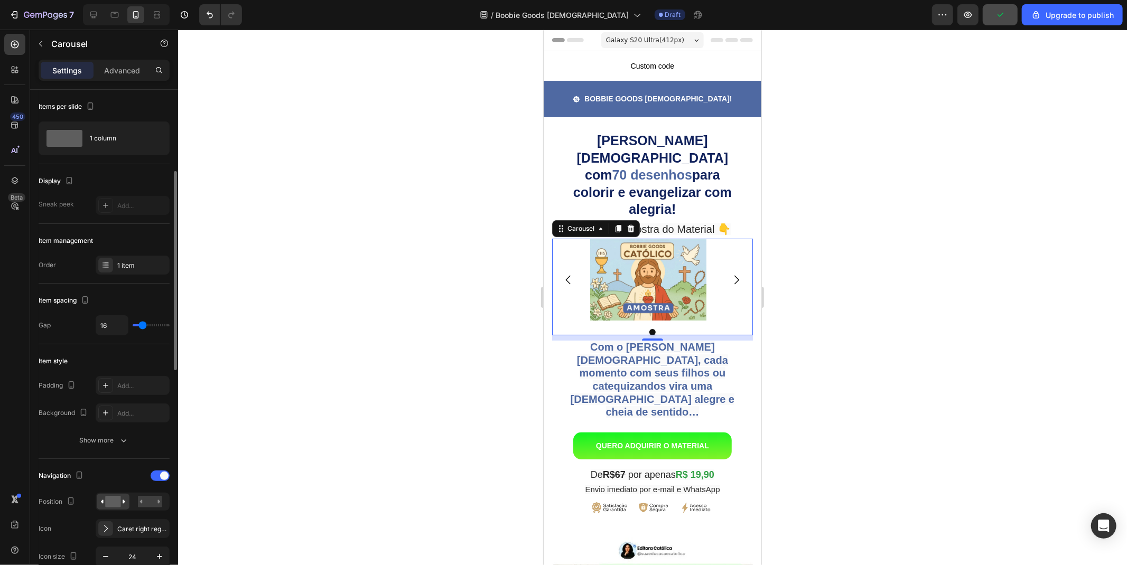
scroll to position [117, 0]
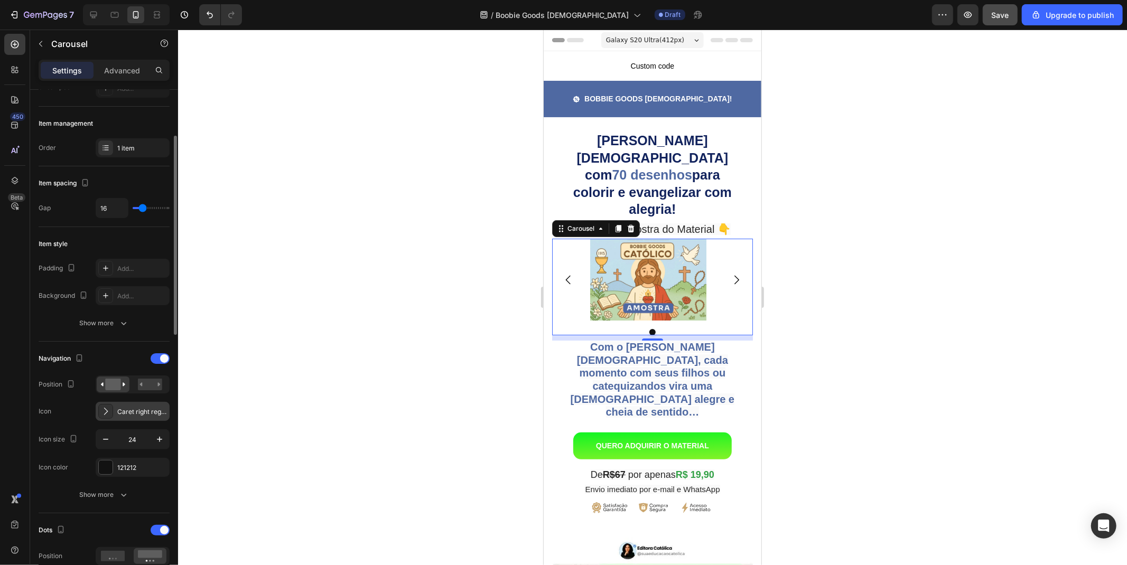
click at [133, 411] on div "Caret right regular" at bounding box center [142, 412] width 50 height 10
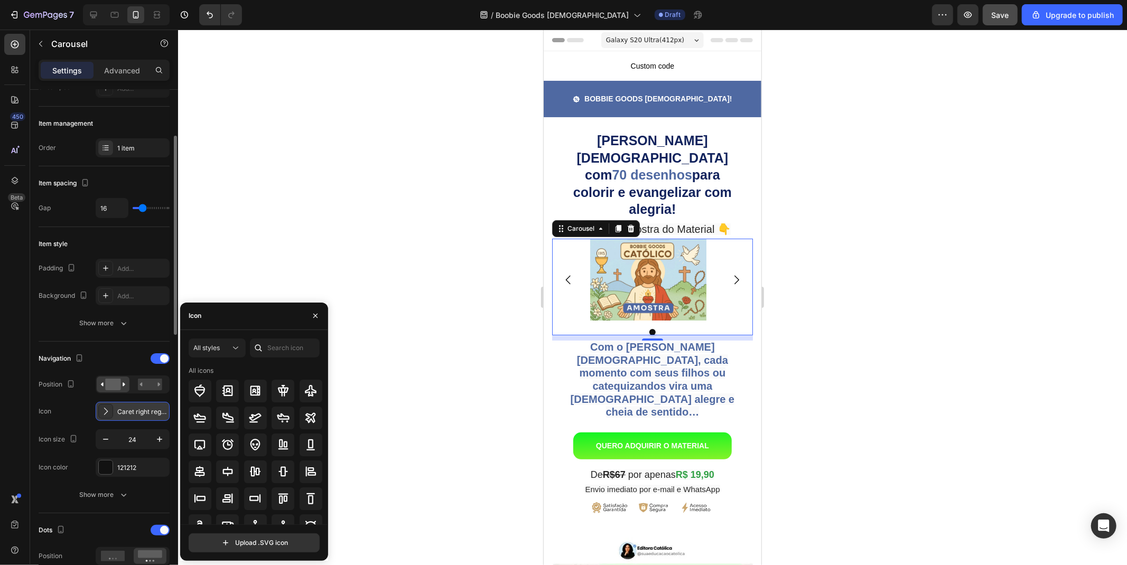
click at [128, 413] on div "Caret right regular" at bounding box center [142, 412] width 50 height 10
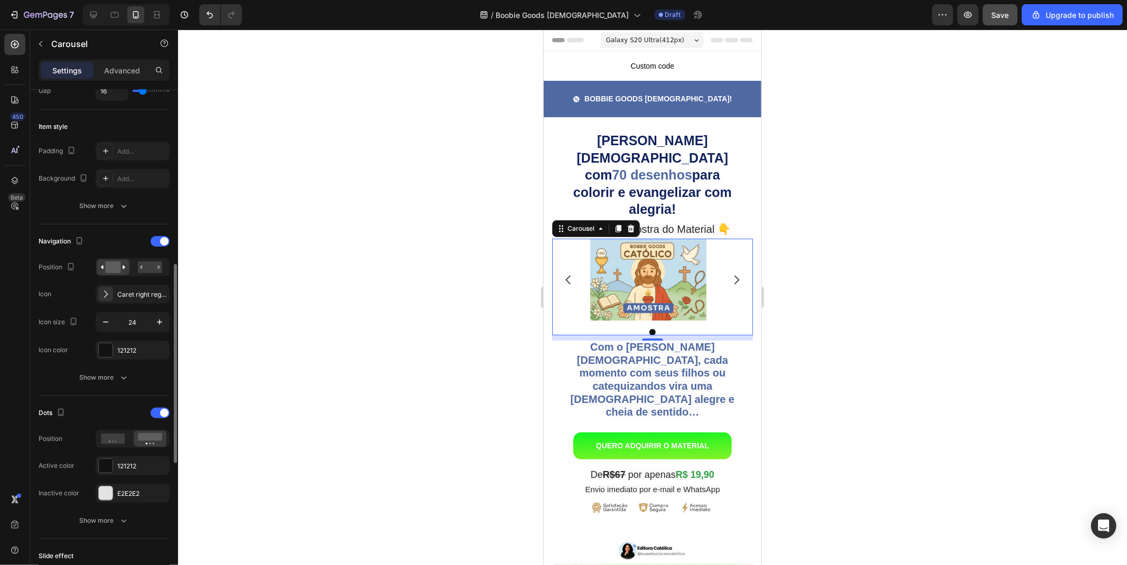
scroll to position [293, 0]
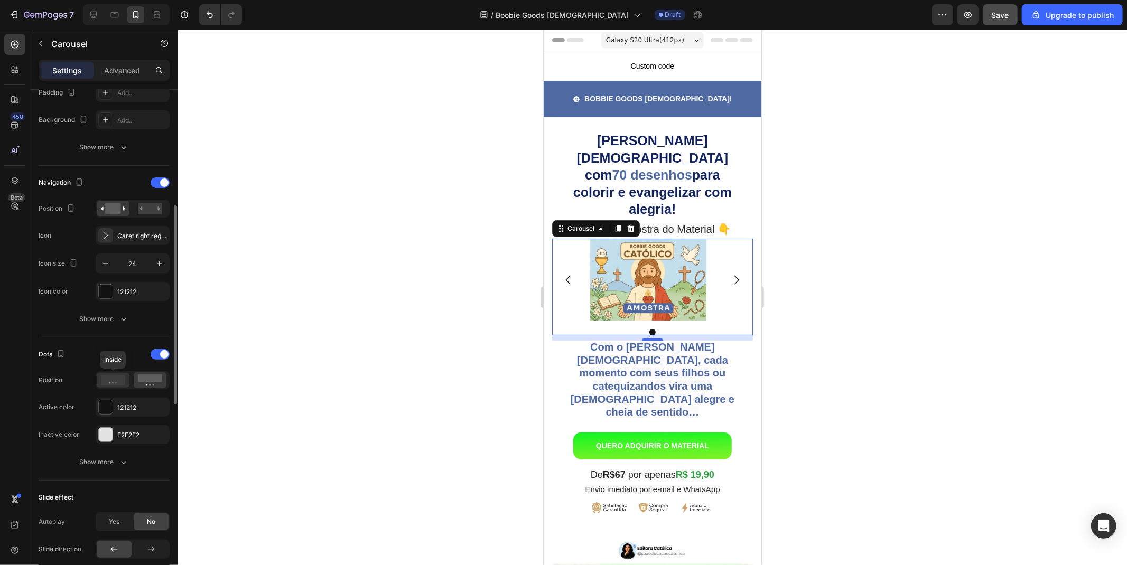
click at [114, 382] on icon at bounding box center [113, 380] width 24 height 11
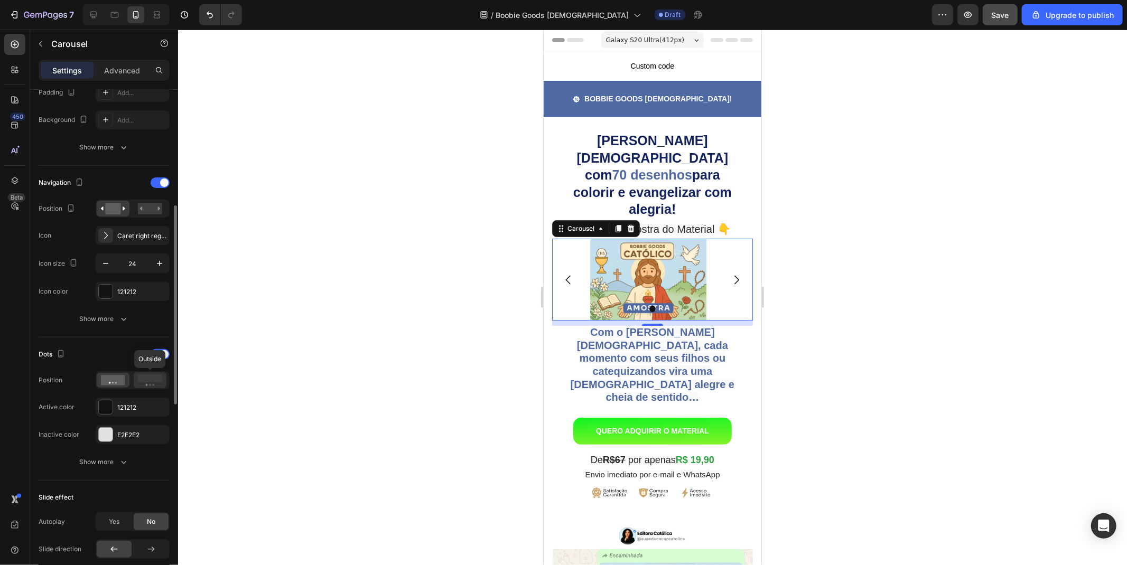
click at [149, 381] on rect at bounding box center [150, 379] width 24 height 8
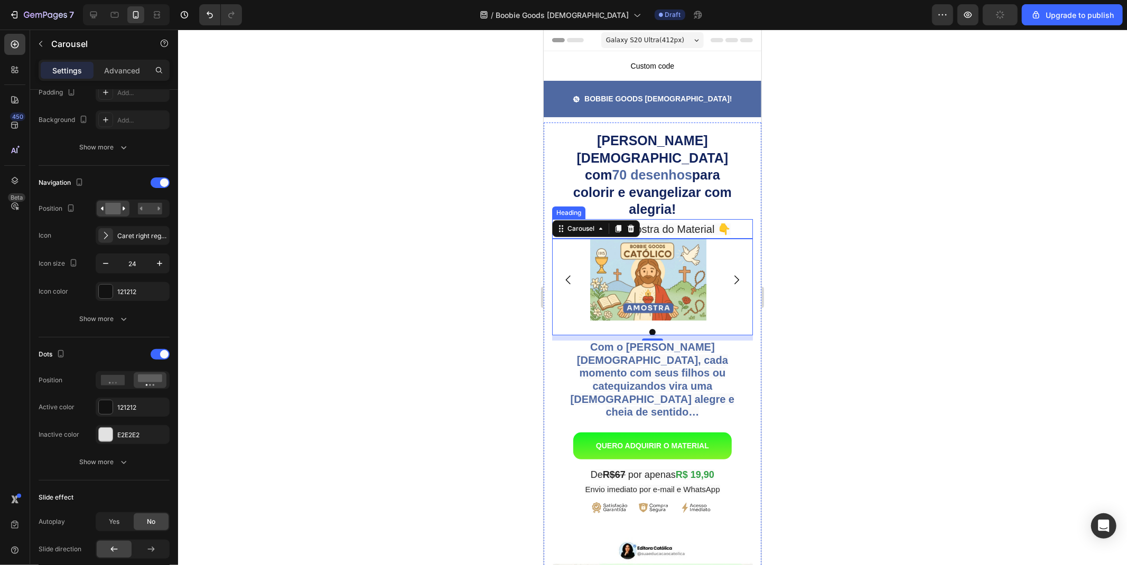
click at [698, 223] on span "Veja uma amostra do Material 👇" at bounding box center [652, 229] width 156 height 12
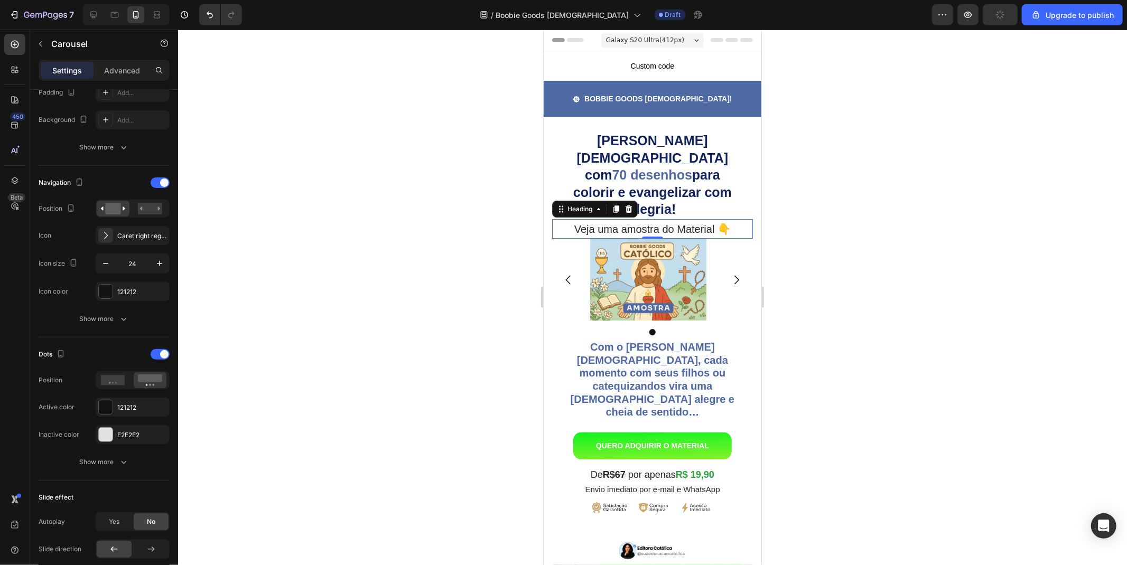
scroll to position [0, 0]
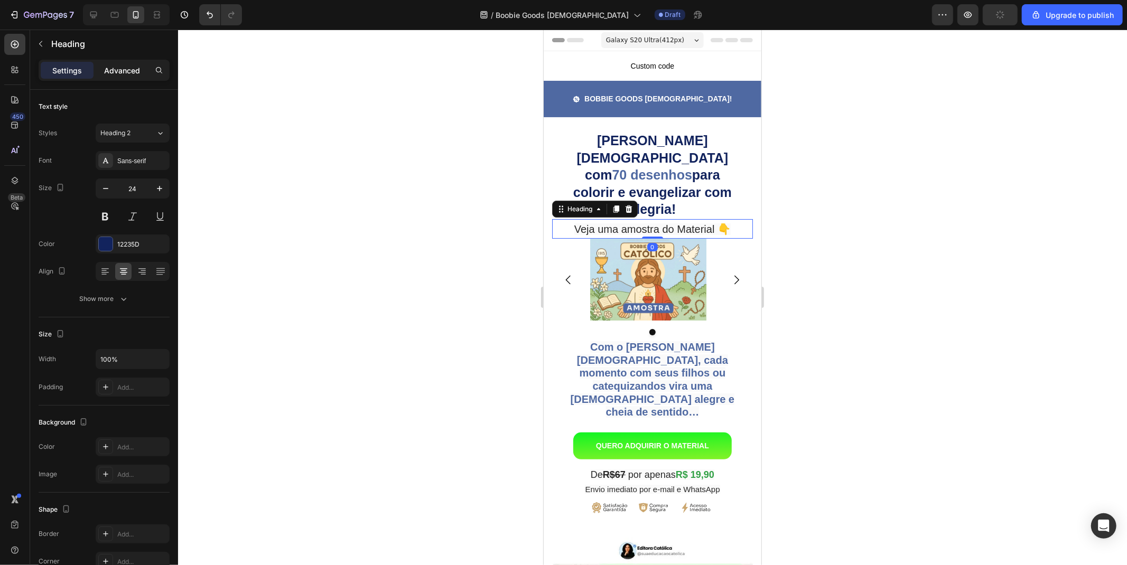
click at [120, 65] on p "Advanced" at bounding box center [122, 70] width 36 height 11
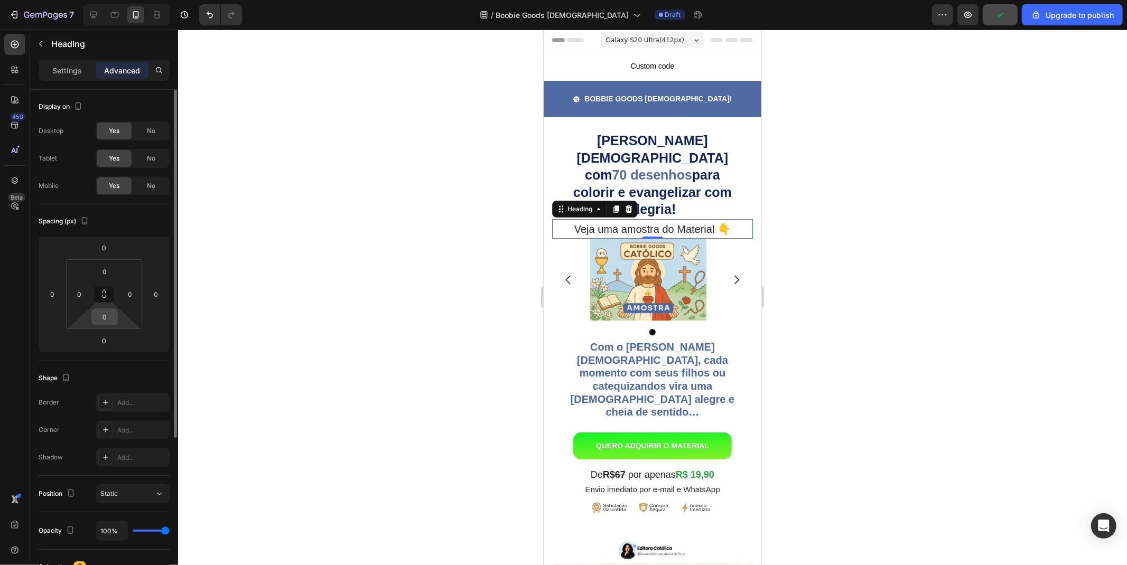
click at [106, 319] on input "0" at bounding box center [104, 317] width 21 height 16
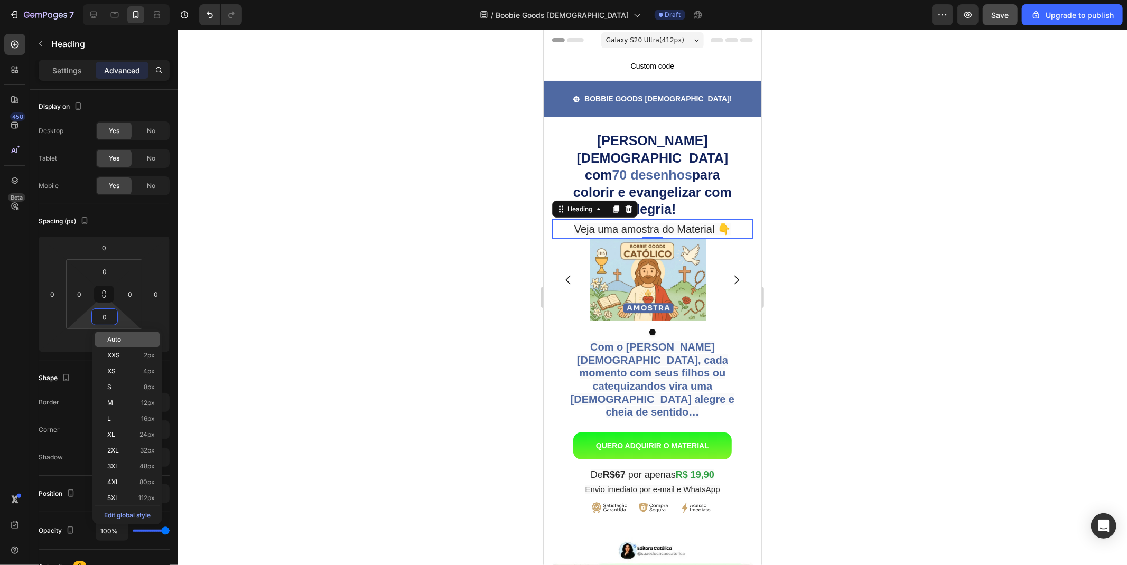
click at [91, 344] on div "0" at bounding box center [104, 340] width 26 height 17
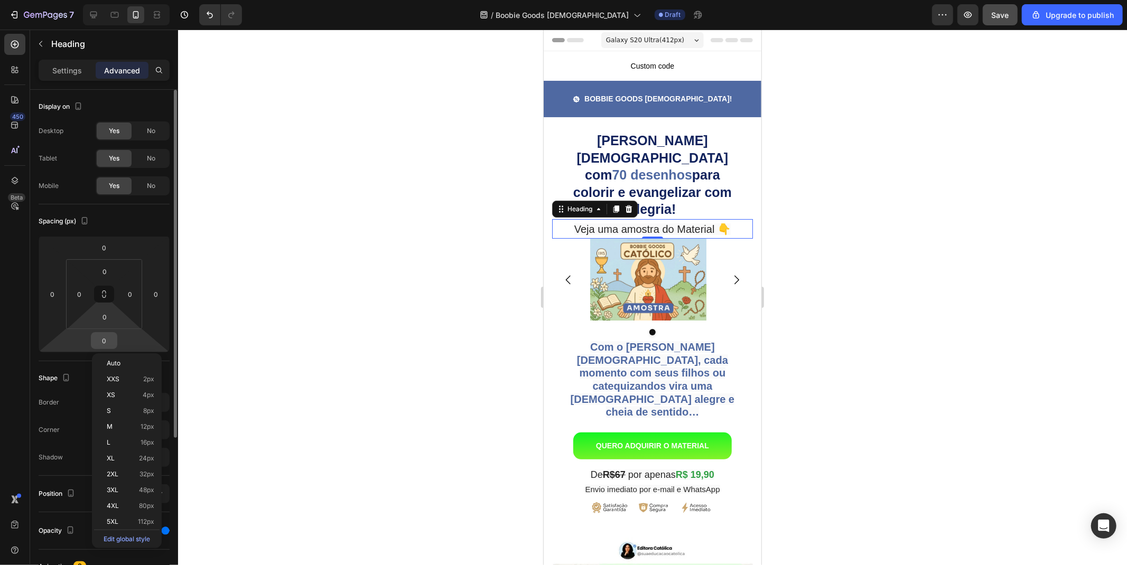
click at [104, 343] on input "0" at bounding box center [104, 341] width 21 height 16
type input "10"
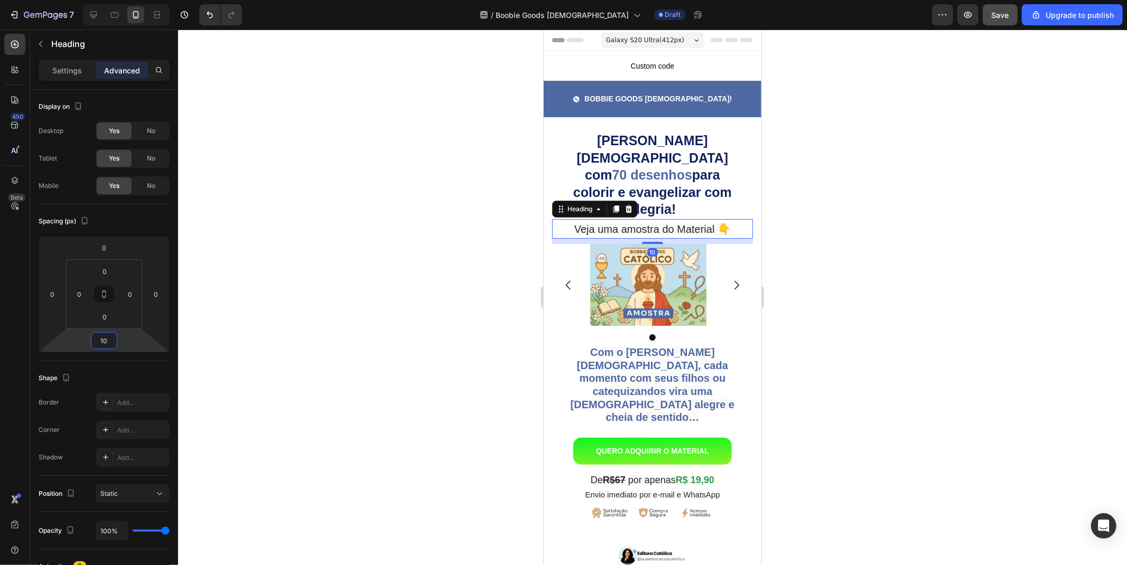
click at [377, 309] on div at bounding box center [652, 298] width 949 height 536
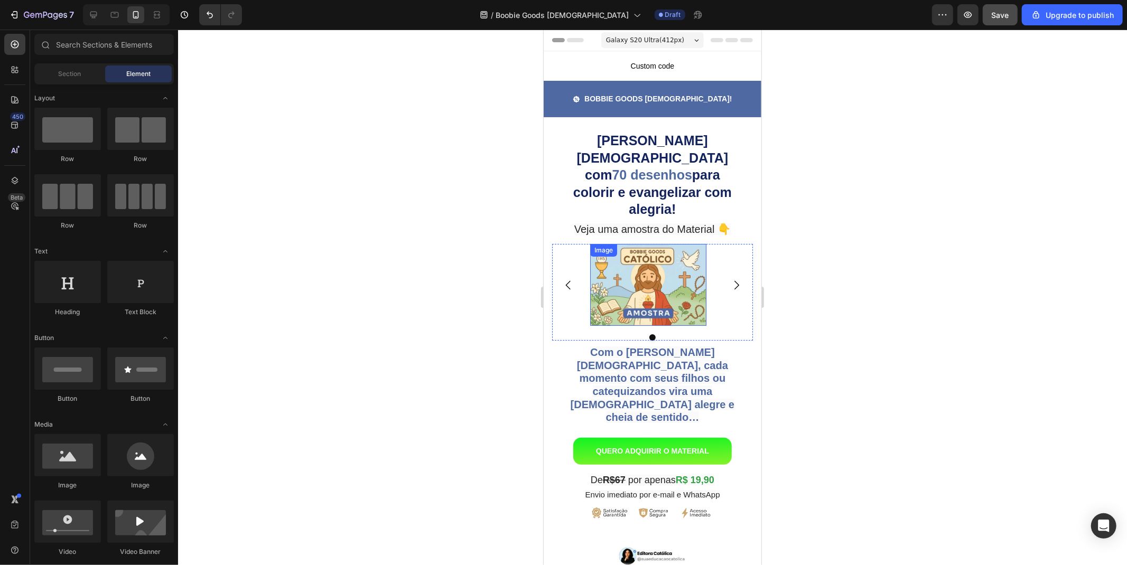
click at [591, 276] on img at bounding box center [648, 285] width 116 height 82
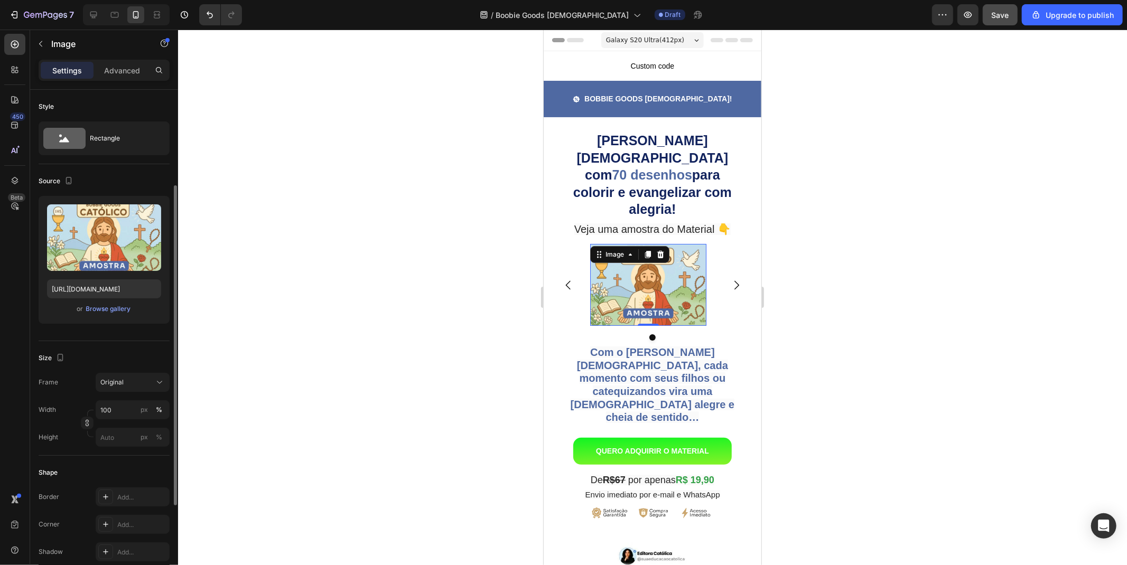
scroll to position [59, 0]
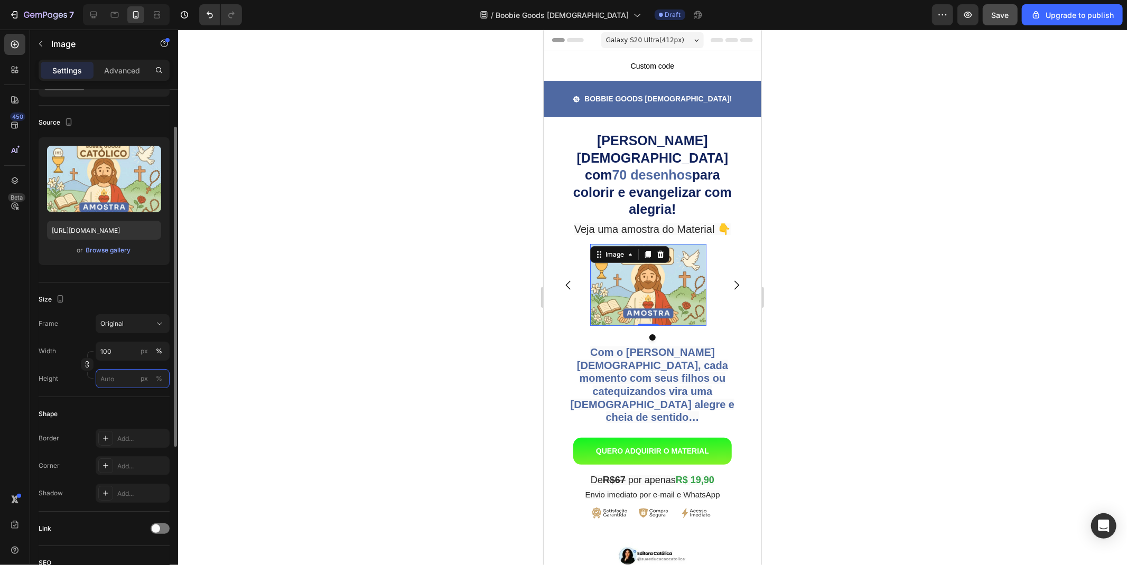
click at [118, 386] on input "px %" at bounding box center [133, 378] width 74 height 19
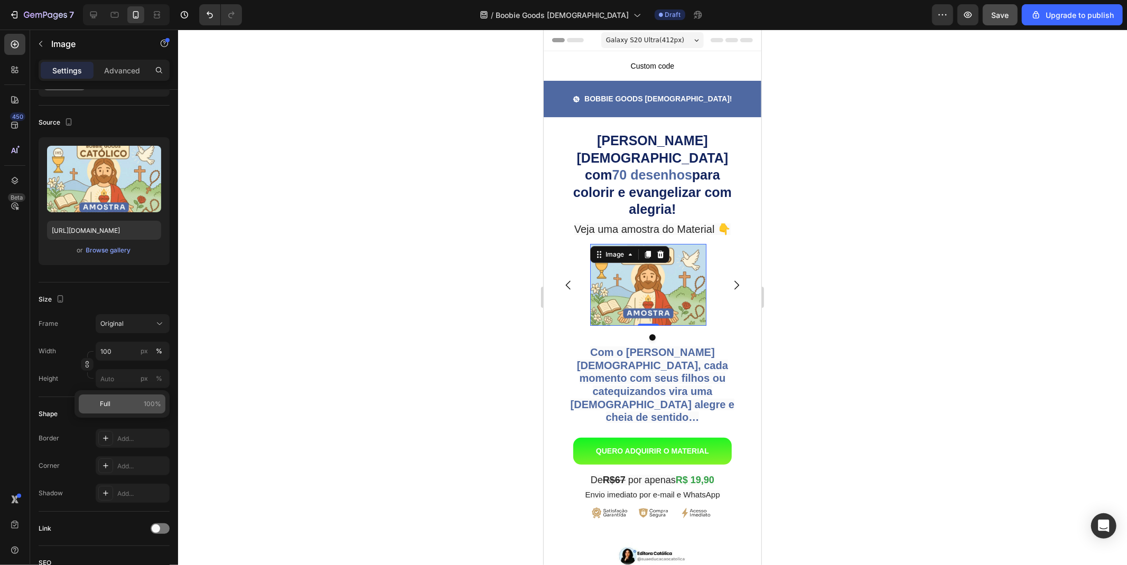
click at [115, 405] on p "Full 100%" at bounding box center [130, 404] width 61 height 10
type input "100"
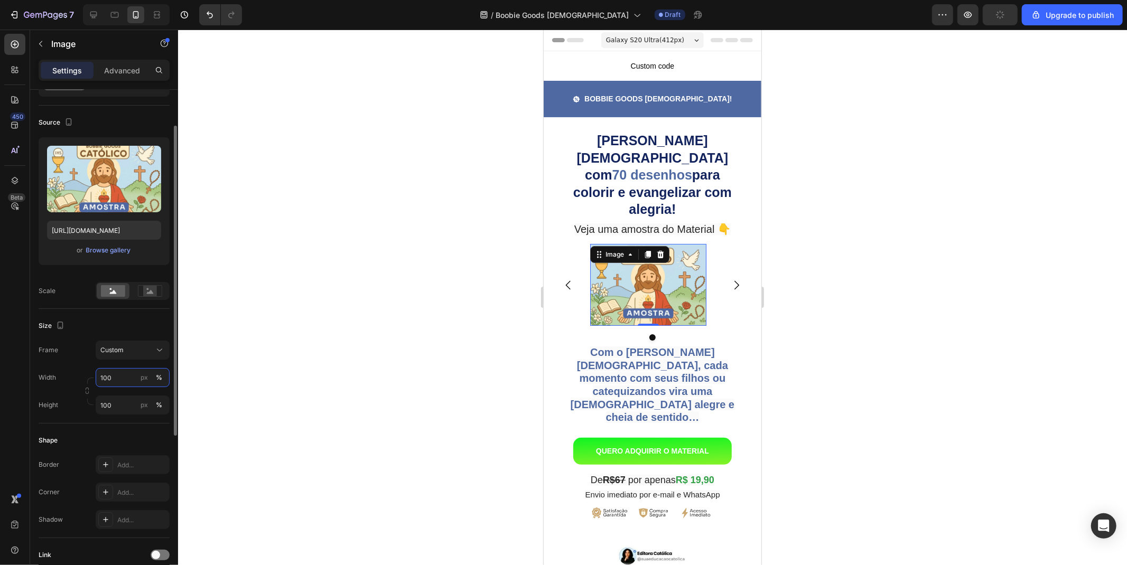
click at [119, 378] on input "100" at bounding box center [133, 377] width 74 height 19
type input "150"
click at [133, 350] on div "Custom" at bounding box center [126, 351] width 52 height 10
click at [124, 436] on div "Original" at bounding box center [130, 436] width 61 height 10
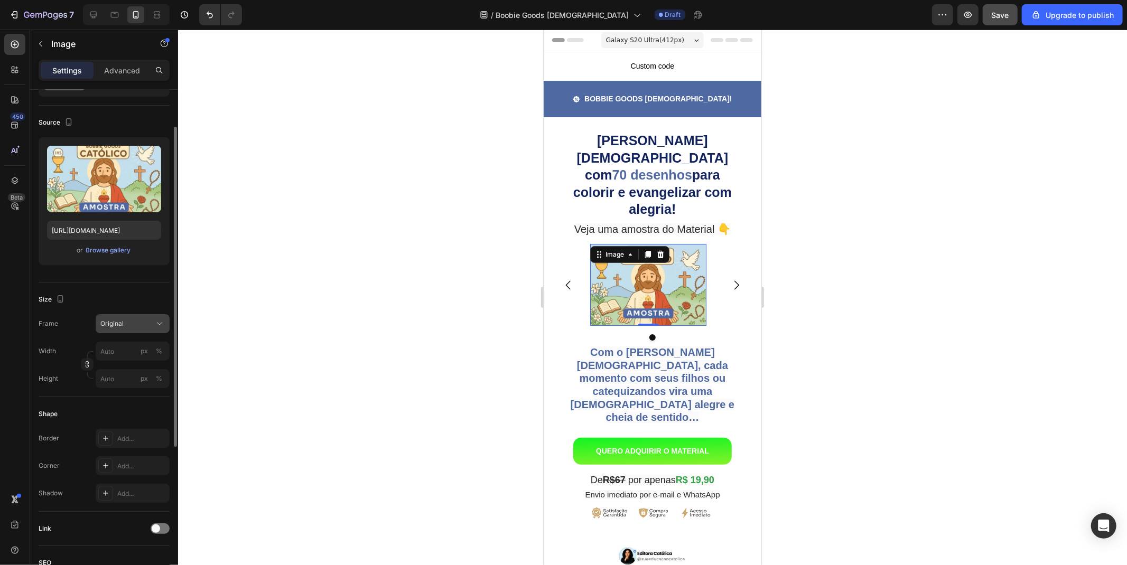
click at [127, 325] on div "Original" at bounding box center [126, 324] width 52 height 10
click at [125, 351] on div "Square" at bounding box center [130, 349] width 61 height 11
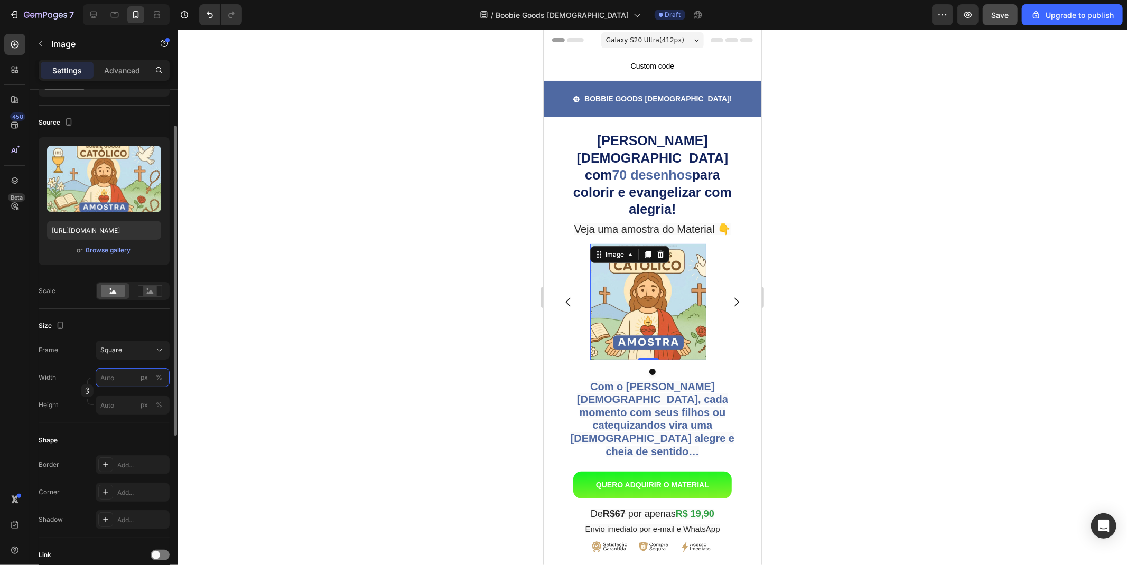
click at [119, 376] on input "px %" at bounding box center [133, 377] width 74 height 19
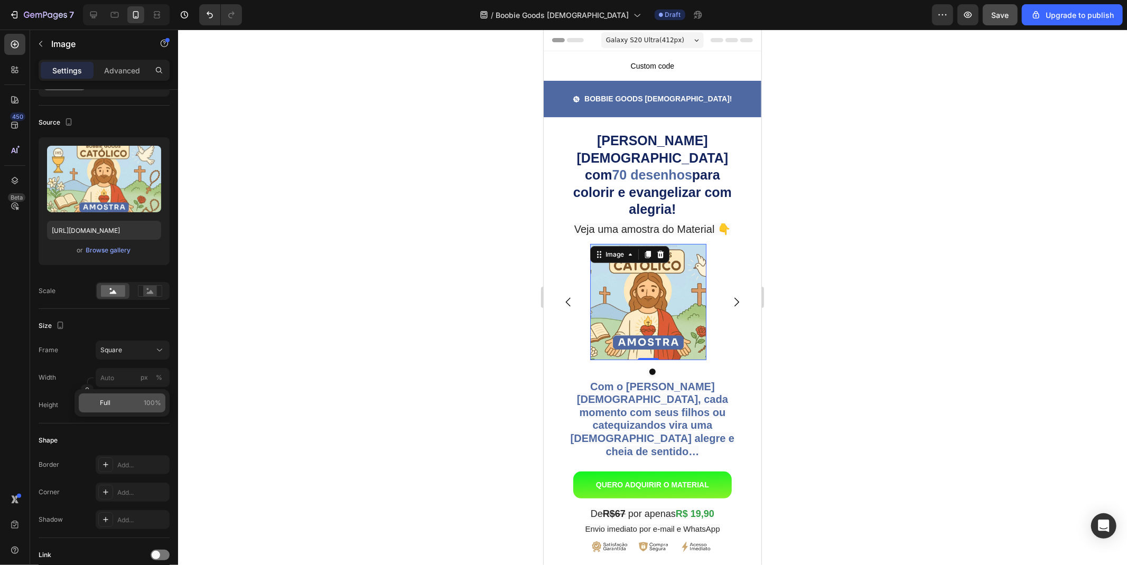
click at [115, 402] on p "Full 100%" at bounding box center [130, 403] width 61 height 10
type input "100"
click at [123, 346] on div "Square" at bounding box center [126, 351] width 52 height 10
click at [115, 435] on span "Original" at bounding box center [111, 436] width 23 height 10
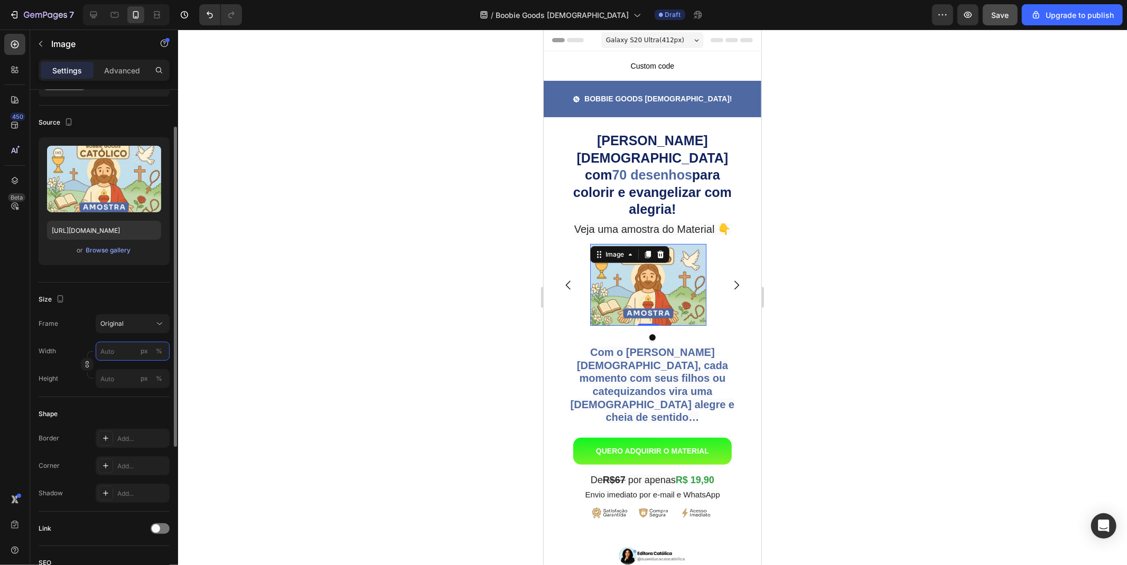
click at [114, 351] on input "px %" at bounding box center [133, 351] width 74 height 19
click at [109, 380] on span "Full" at bounding box center [105, 377] width 11 height 10
type input "100"
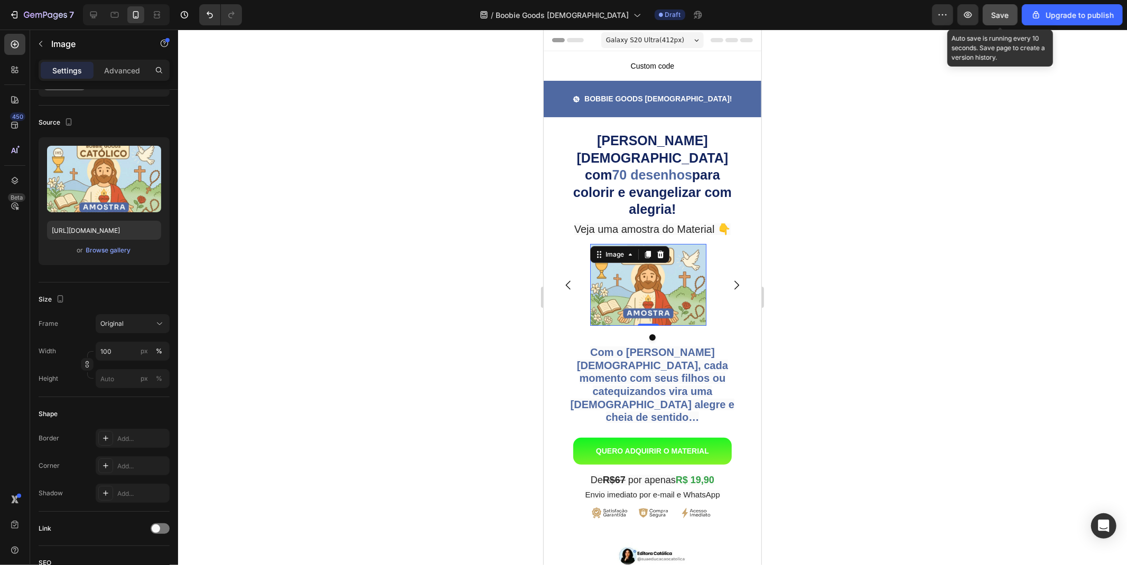
click at [997, 16] on span "Save" at bounding box center [1000, 15] width 17 height 9
click at [972, 20] on icon "button" at bounding box center [968, 15] width 11 height 11
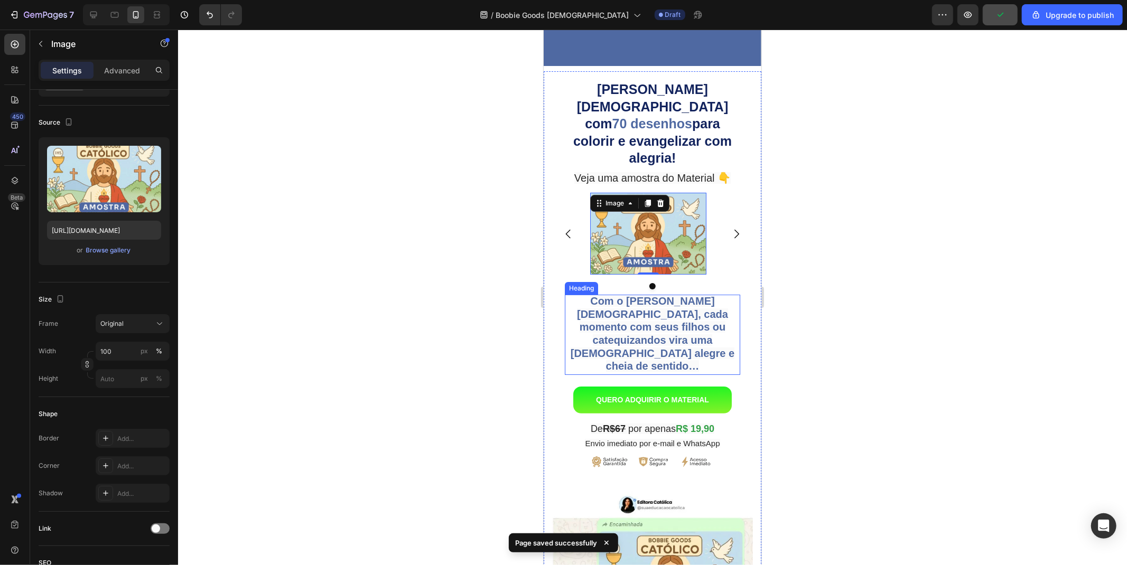
scroll to position [117, 0]
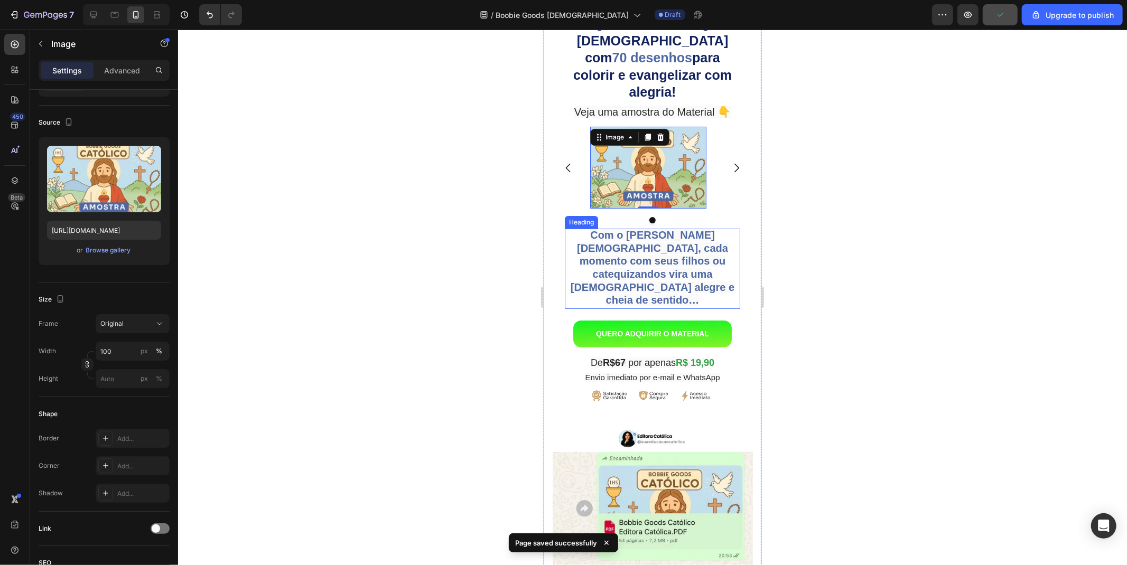
click at [614, 244] on strong "Com o [PERSON_NAME] [DEMOGRAPHIC_DATA], cada momento com seus filhos ou catequi…" at bounding box center [652, 267] width 164 height 77
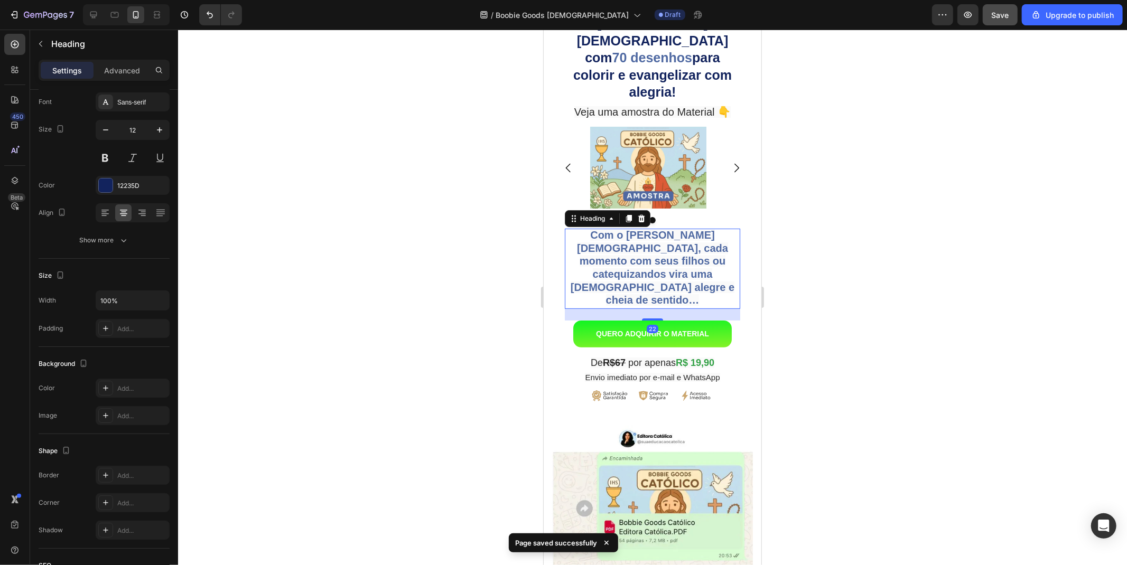
scroll to position [0, 0]
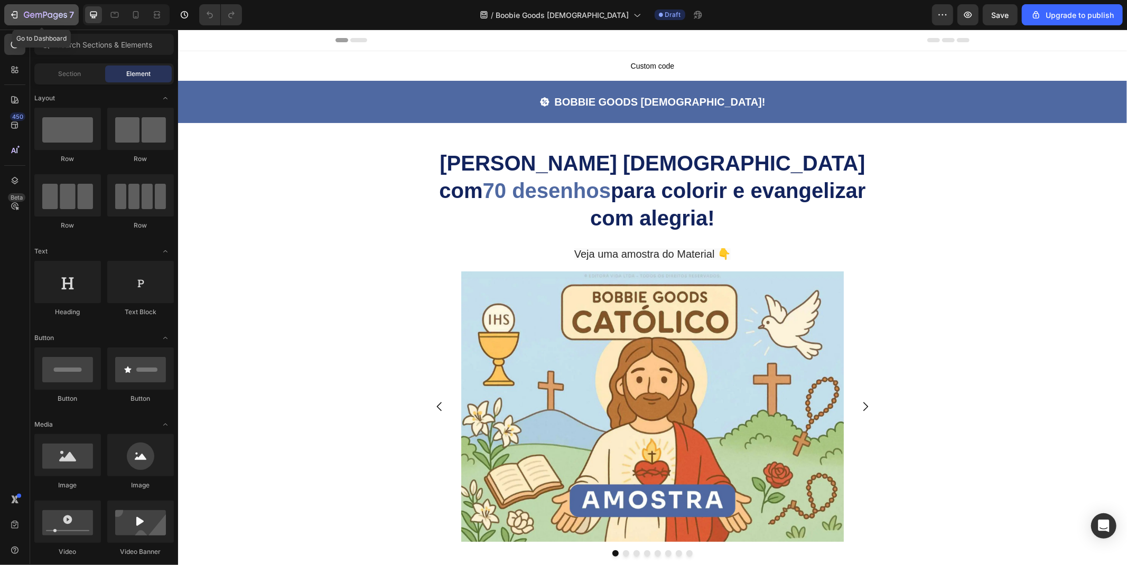
click at [60, 17] on icon "button" at bounding box center [61, 15] width 5 height 5
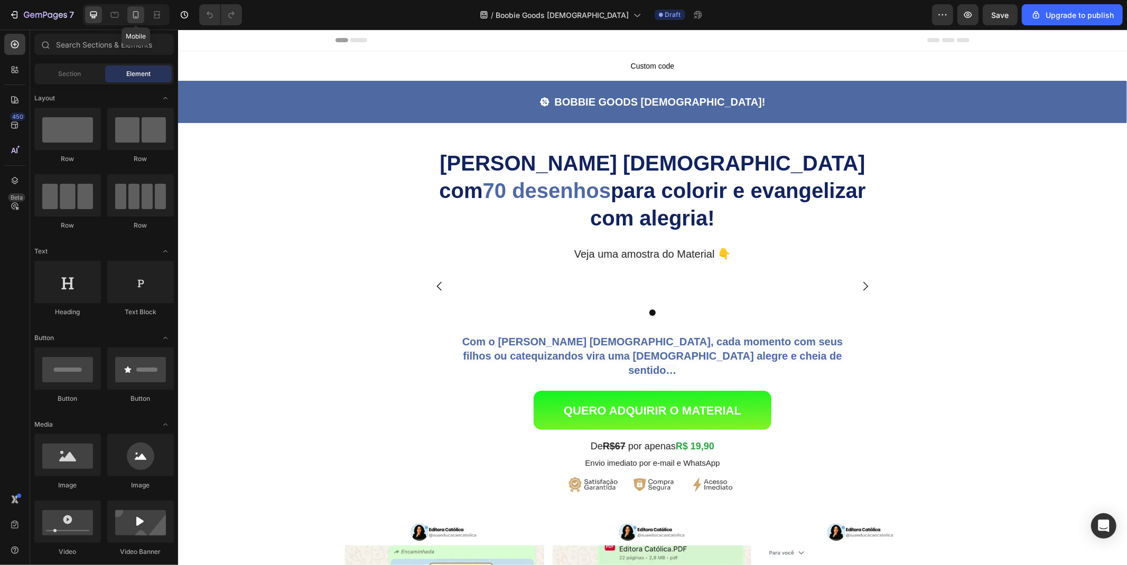
click at [138, 14] on icon at bounding box center [135, 15] width 11 height 11
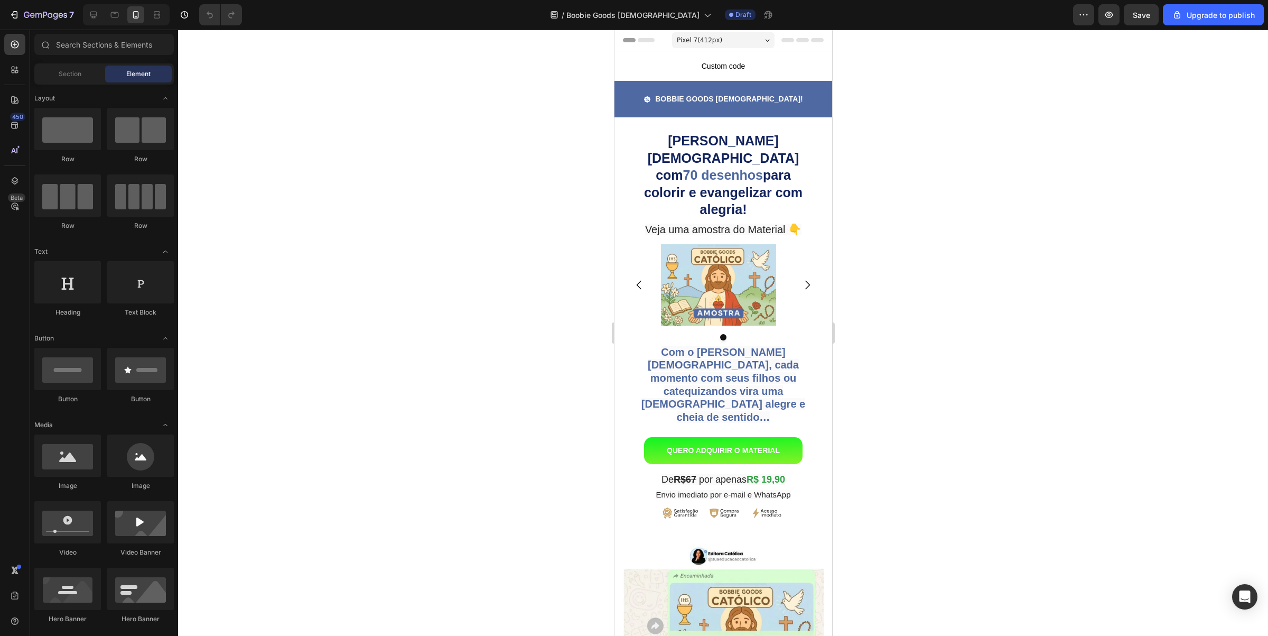
drag, startPoint x: 1111, startPoint y: 1, endPoint x: 935, endPoint y: 251, distance: 306.2
click at [935, 251] on div at bounding box center [723, 333] width 1090 height 606
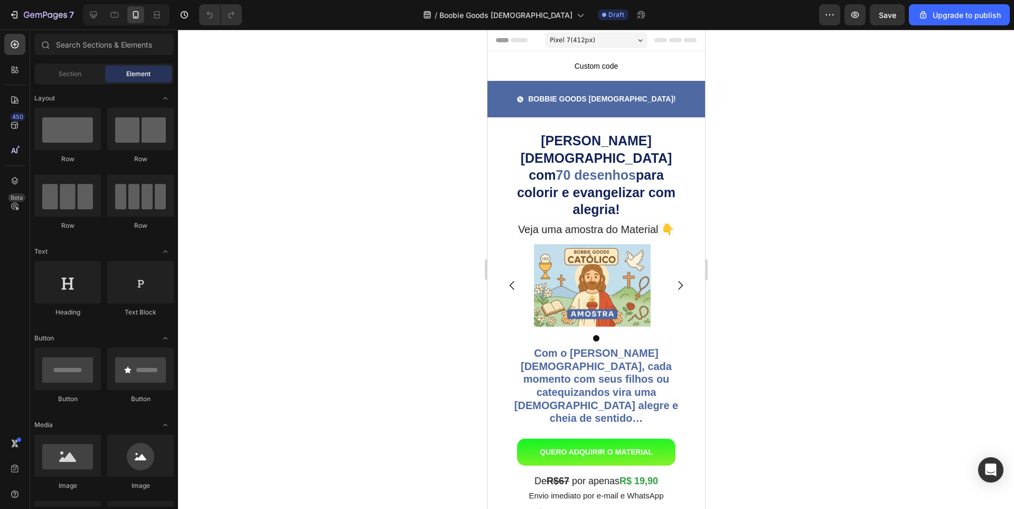
drag, startPoint x: 1256, startPoint y: 0, endPoint x: 329, endPoint y: 259, distance: 963.3
click at [325, 260] on div at bounding box center [596, 269] width 836 height 479
click at [597, 39] on div "Pixel 7 ( 412 px)" at bounding box center [596, 40] width 102 height 16
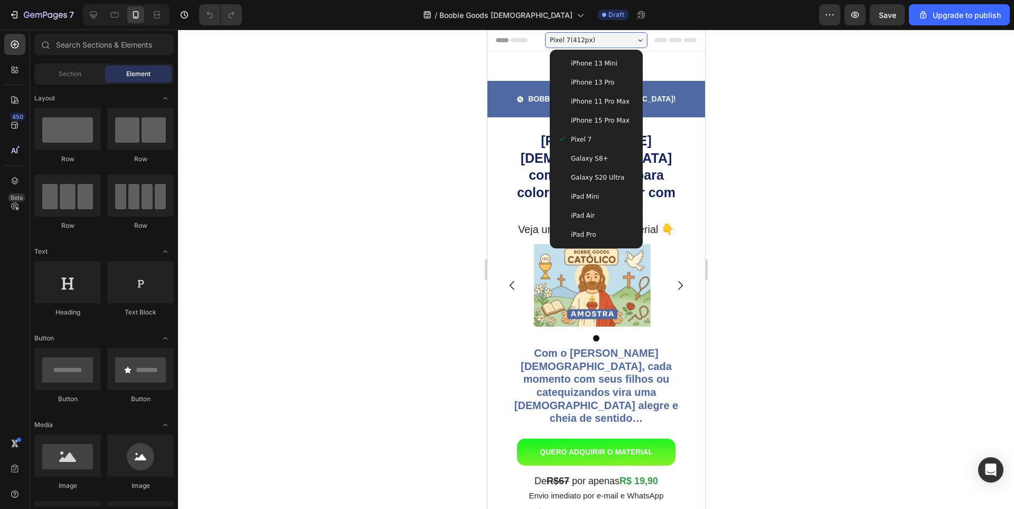
click at [583, 159] on span "Galaxy S8+" at bounding box center [590, 158] width 38 height 11
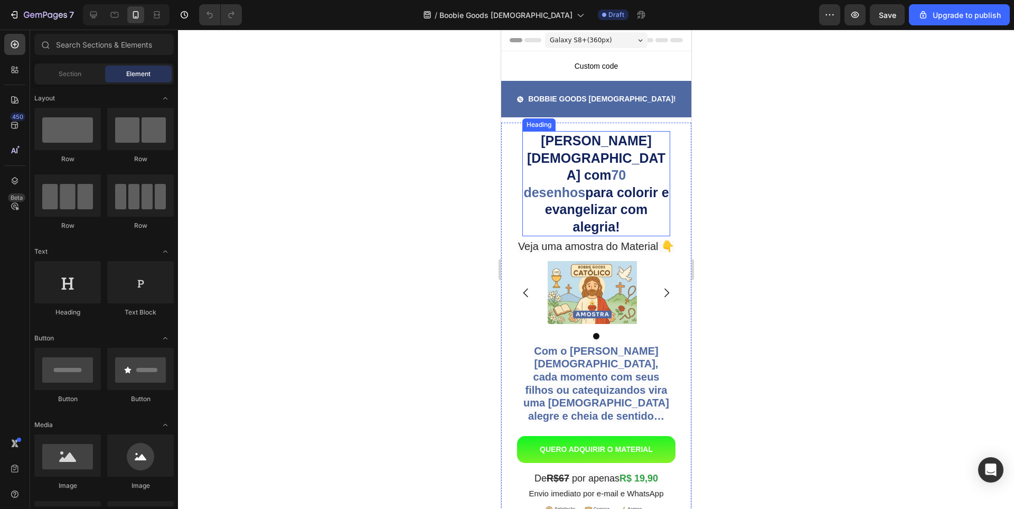
click at [635, 166] on h2 "Bobbie Goods [DEMOGRAPHIC_DATA] com 70 desenhos para colorir e [DEMOGRAPHIC_DAT…" at bounding box center [596, 183] width 148 height 105
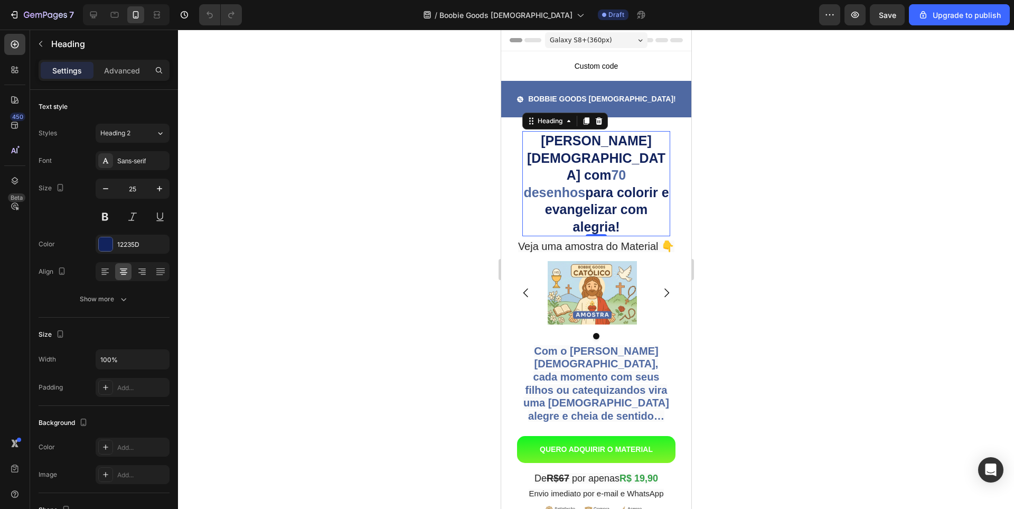
click at [792, 176] on div at bounding box center [596, 269] width 836 height 479
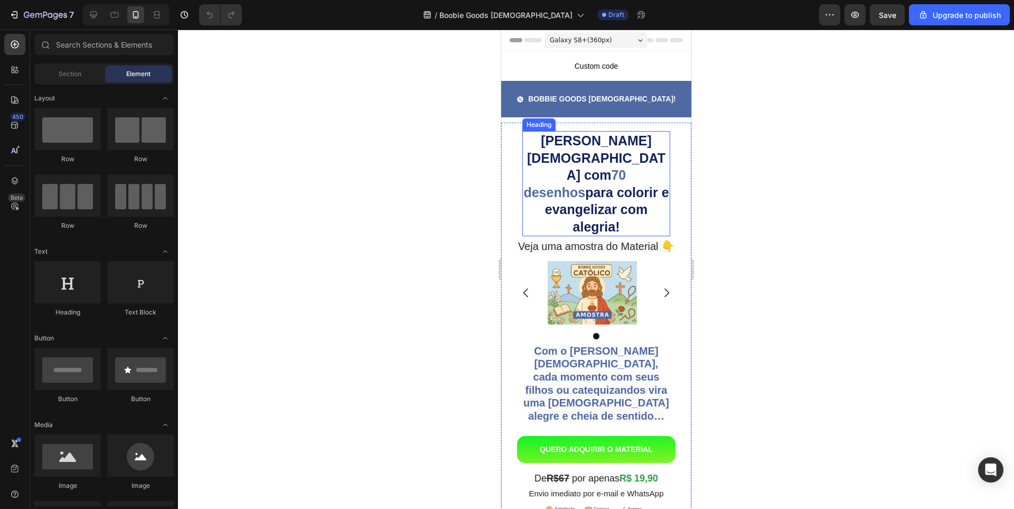
click at [646, 168] on h2 "Bobbie Goods [DEMOGRAPHIC_DATA] com 70 desenhos para colorir e [DEMOGRAPHIC_DAT…" at bounding box center [596, 183] width 148 height 105
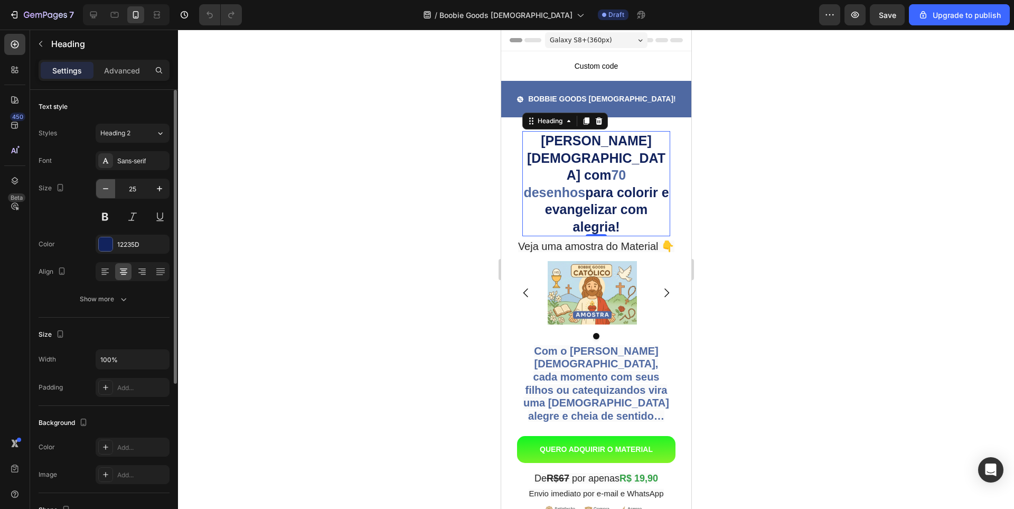
click at [104, 189] on icon "button" at bounding box center [105, 188] width 11 height 11
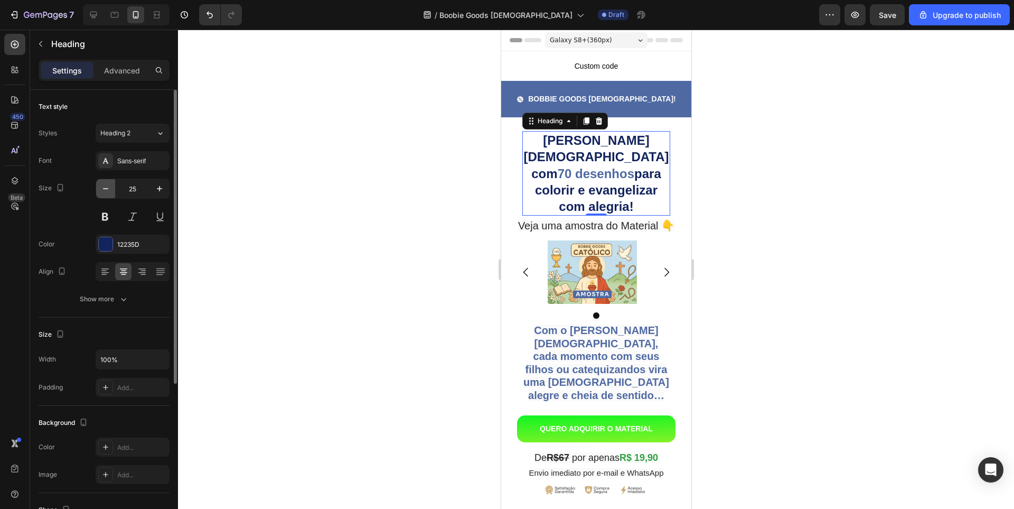
click at [104, 189] on icon "button" at bounding box center [105, 188] width 11 height 11
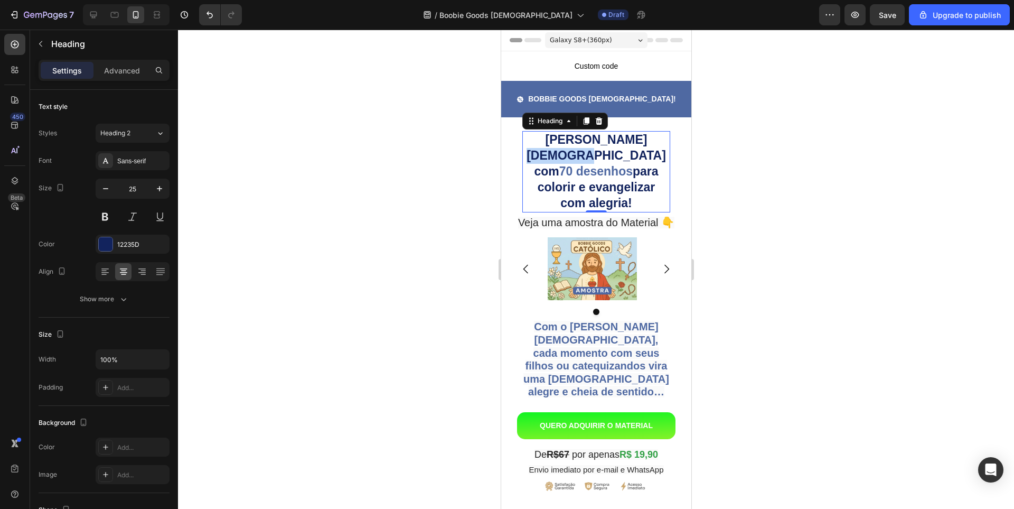
click at [636, 145] on strong "[PERSON_NAME] [DEMOGRAPHIC_DATA] com" at bounding box center [595, 155] width 139 height 45
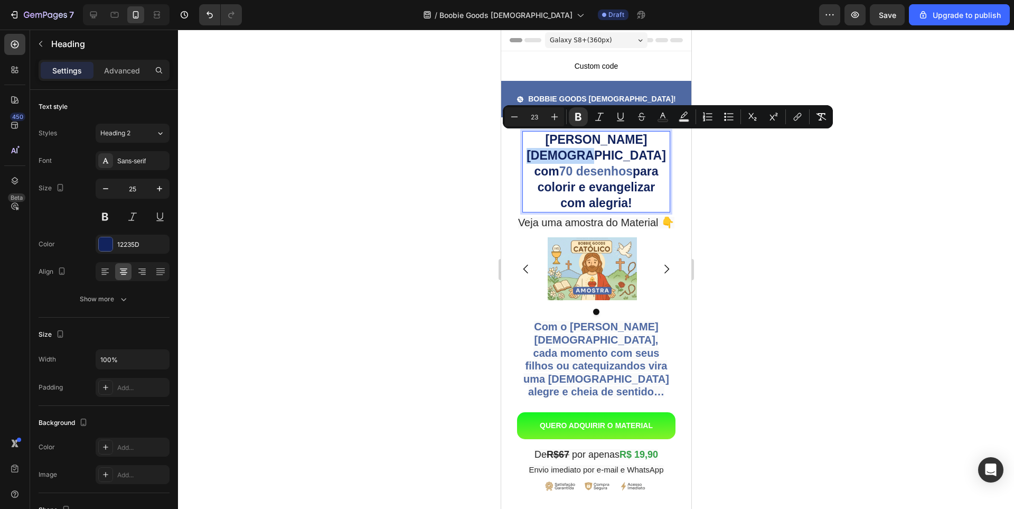
click at [636, 145] on strong "[PERSON_NAME] [DEMOGRAPHIC_DATA] com" at bounding box center [595, 155] width 139 height 45
click at [131, 161] on div "Sans-serif" at bounding box center [142, 161] width 50 height 10
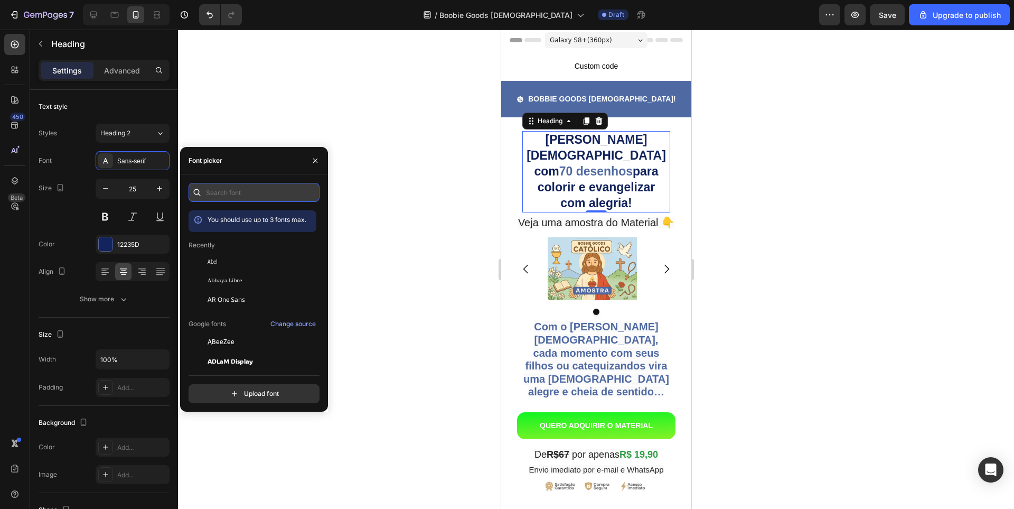
click at [245, 184] on input "text" at bounding box center [254, 192] width 131 height 19
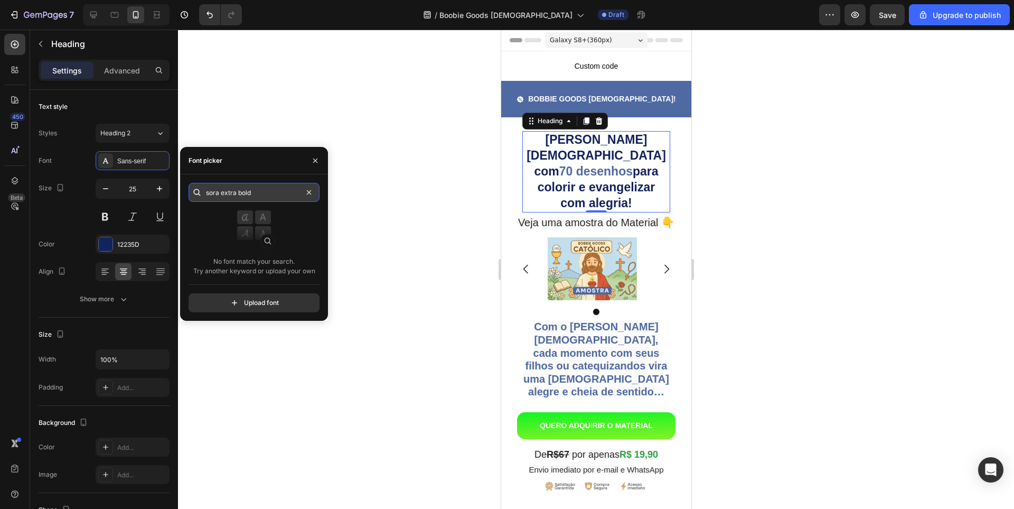
drag, startPoint x: 222, startPoint y: 191, endPoint x: 281, endPoint y: 189, distance: 58.2
click at [280, 189] on input "sora extra bold" at bounding box center [254, 192] width 131 height 19
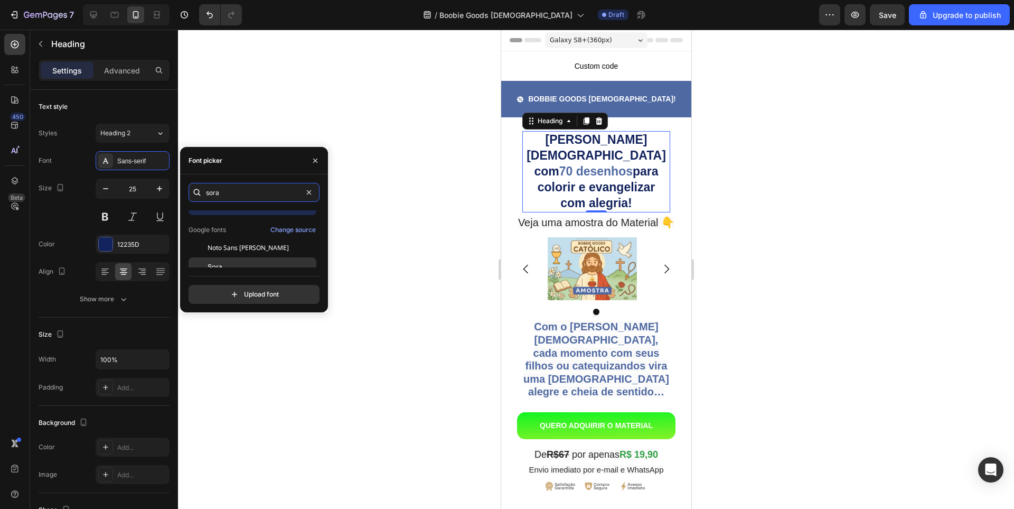
scroll to position [26, 0]
type input "sora"
click at [244, 261] on div "Sora" at bounding box center [261, 258] width 107 height 10
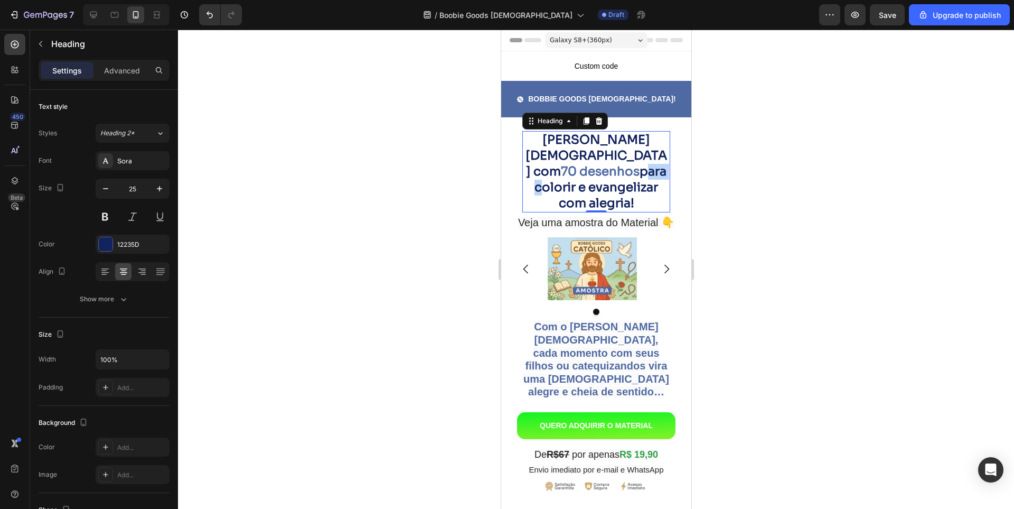
click at [607, 166] on strong "para colorir e evangelizar com alegria!" at bounding box center [600, 187] width 132 height 47
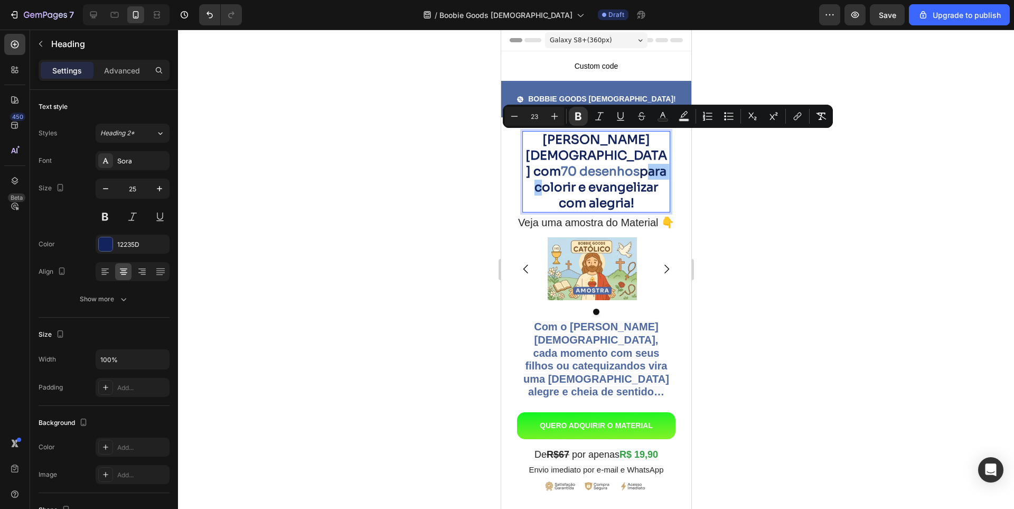
click at [754, 181] on div at bounding box center [596, 269] width 836 height 479
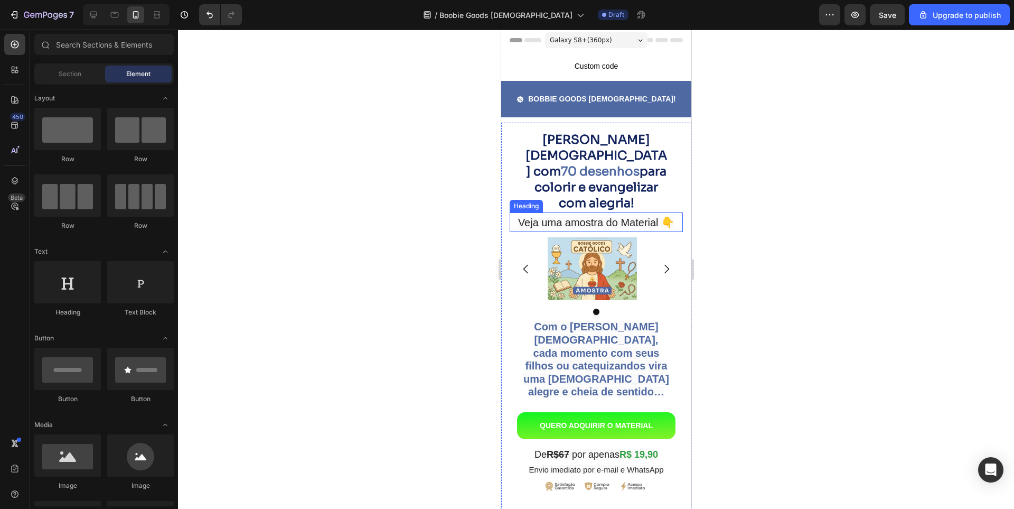
click at [555, 223] on span "Veja uma amostra do Material 👇" at bounding box center [596, 223] width 156 height 12
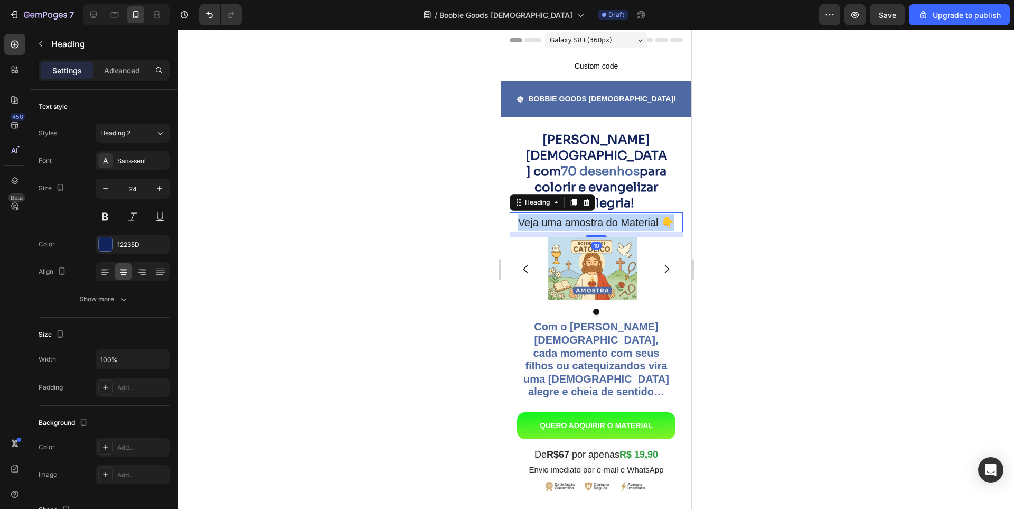
click at [555, 223] on span "Veja uma amostra do Material 👇" at bounding box center [596, 223] width 156 height 12
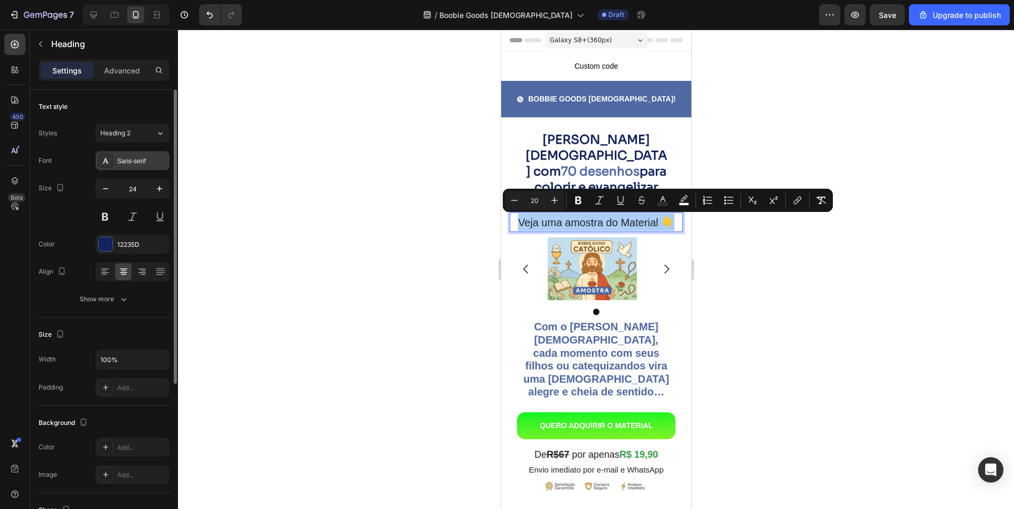
click at [131, 163] on div "Sans-serif" at bounding box center [142, 161] width 50 height 10
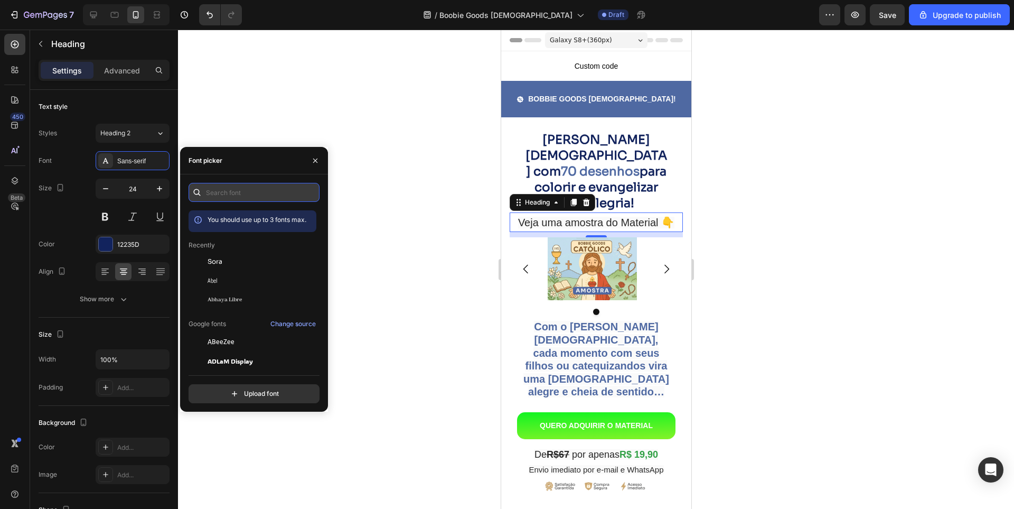
click at [263, 193] on input "text" at bounding box center [254, 192] width 131 height 19
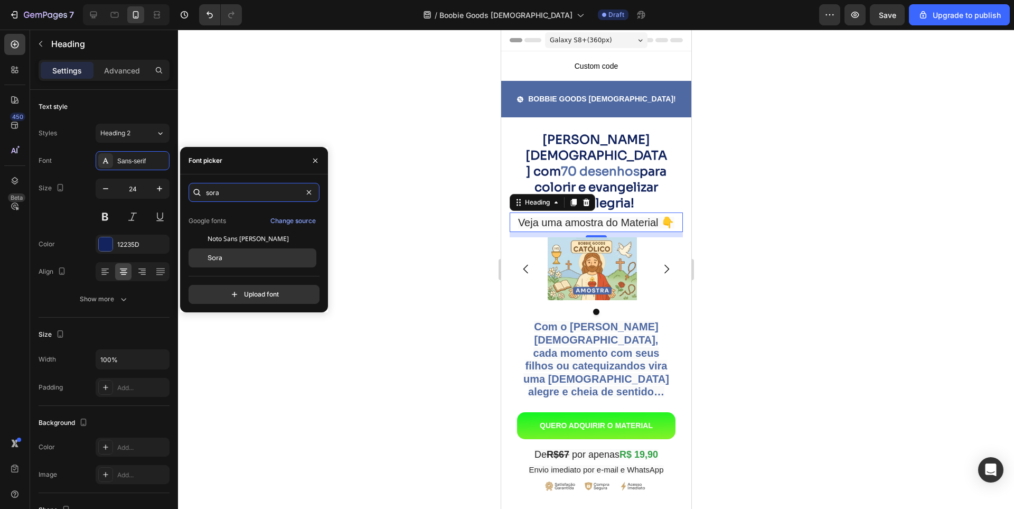
type input "sora"
click at [227, 255] on div "Sora" at bounding box center [261, 258] width 107 height 10
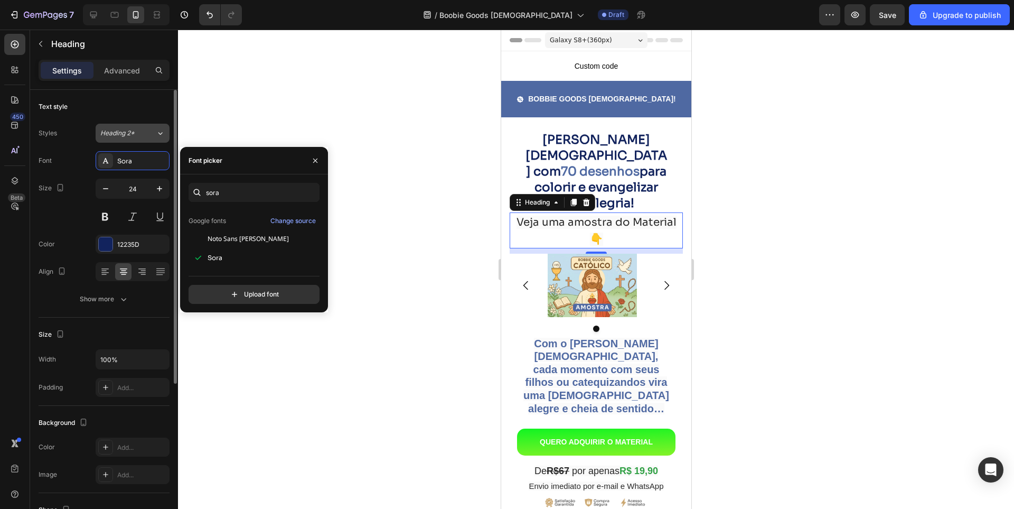
click at [137, 136] on div "Heading 2*" at bounding box center [121, 133] width 43 height 10
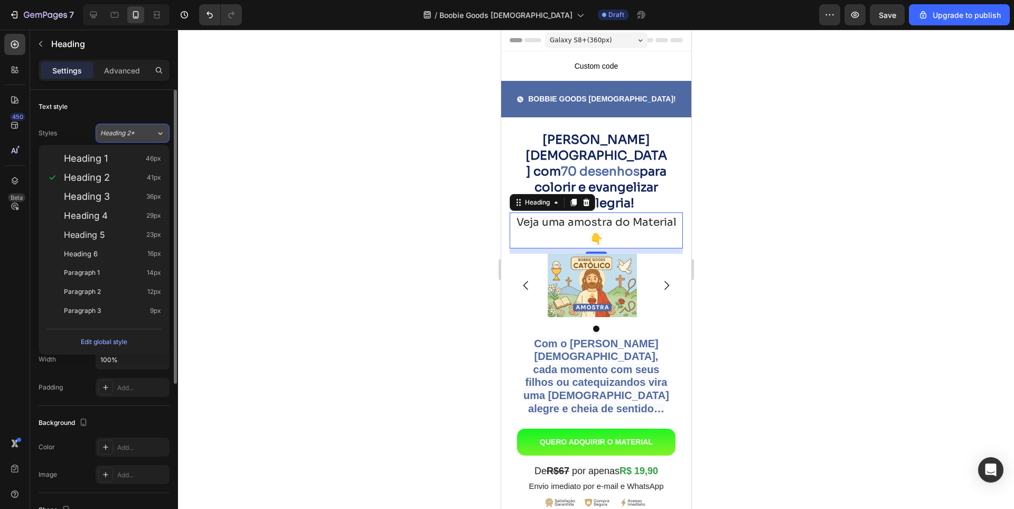
click at [138, 136] on div "Heading 2*" at bounding box center [121, 133] width 43 height 10
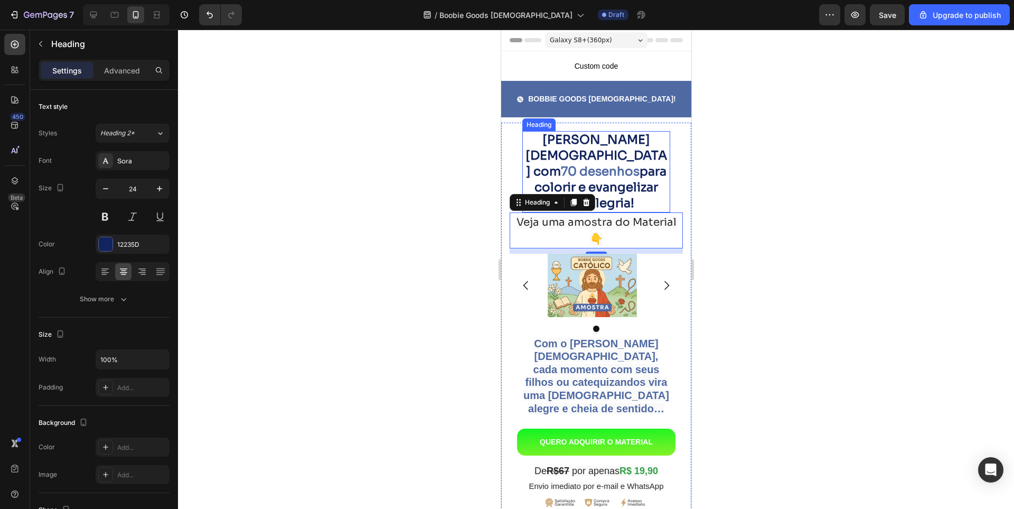
click at [596, 151] on strong "[PERSON_NAME] [DEMOGRAPHIC_DATA] com" at bounding box center [596, 155] width 142 height 47
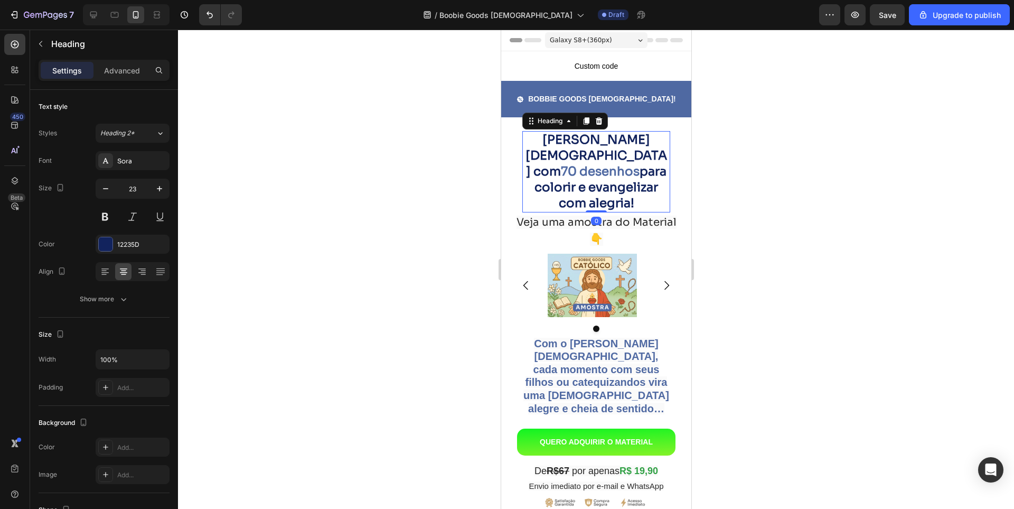
click at [596, 151] on strong "[PERSON_NAME] [DEMOGRAPHIC_DATA] com" at bounding box center [596, 155] width 142 height 47
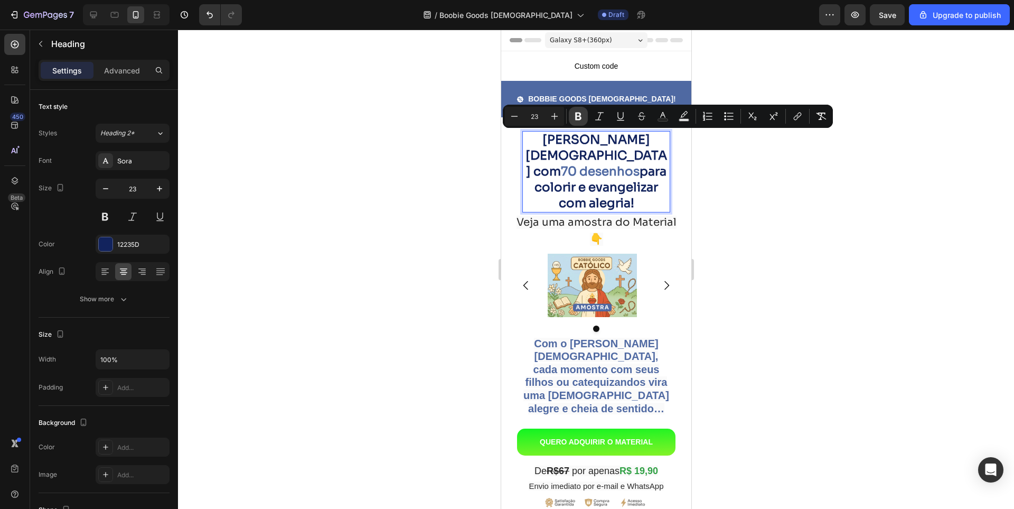
click at [576, 115] on icon "Editor contextual toolbar" at bounding box center [578, 117] width 6 height 8
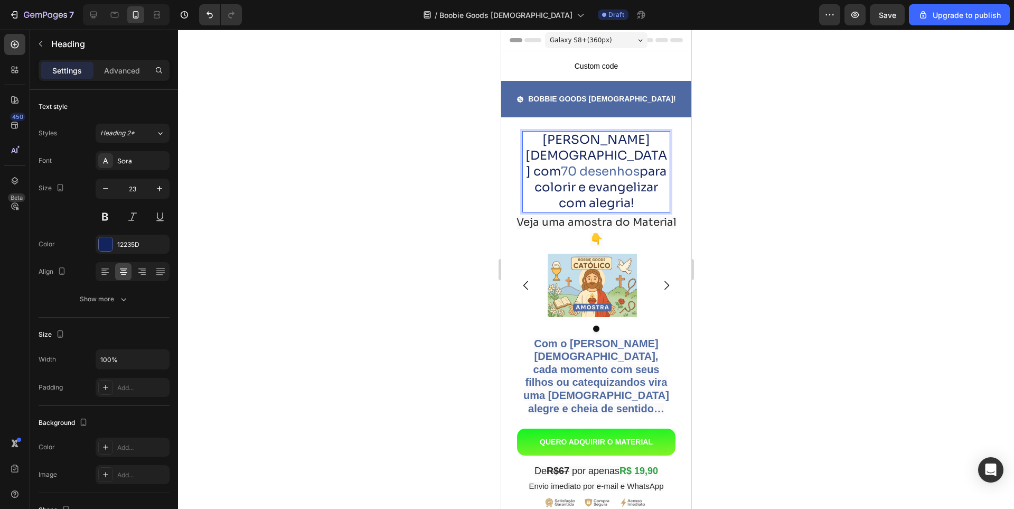
click at [575, 151] on p "Bobbie Goods [DEMOGRAPHIC_DATA] com 70 desenhos para colorir e [DEMOGRAPHIC_DAT…" at bounding box center [596, 171] width 146 height 79
click at [614, 199] on p "Bobbie Goods [DEMOGRAPHIC_DATA] com 70 desenhos para colorir e [DEMOGRAPHIC_DAT…" at bounding box center [596, 171] width 146 height 79
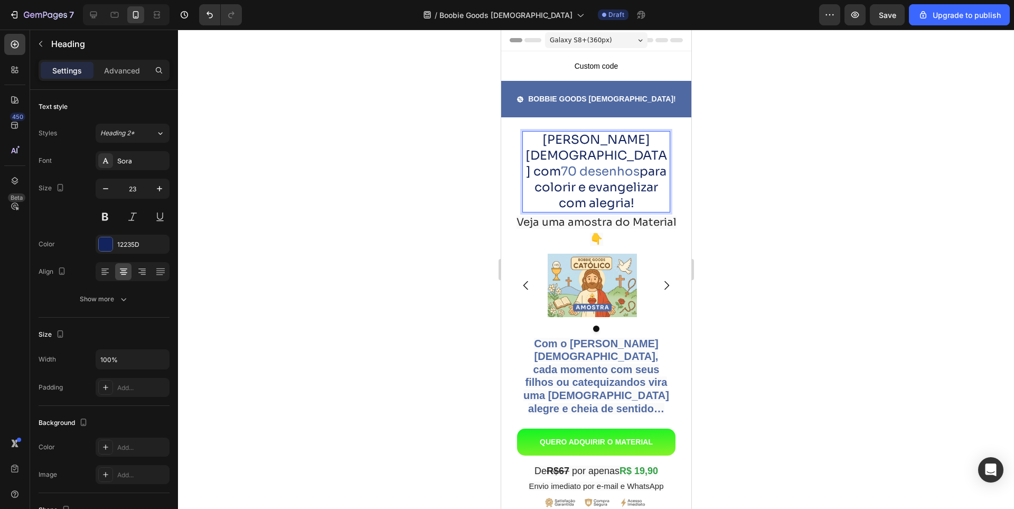
click at [614, 199] on p "Bobbie Goods [DEMOGRAPHIC_DATA] com 70 desenhos para colorir e [DEMOGRAPHIC_DAT…" at bounding box center [596, 171] width 146 height 79
click at [113, 218] on button at bounding box center [105, 216] width 19 height 19
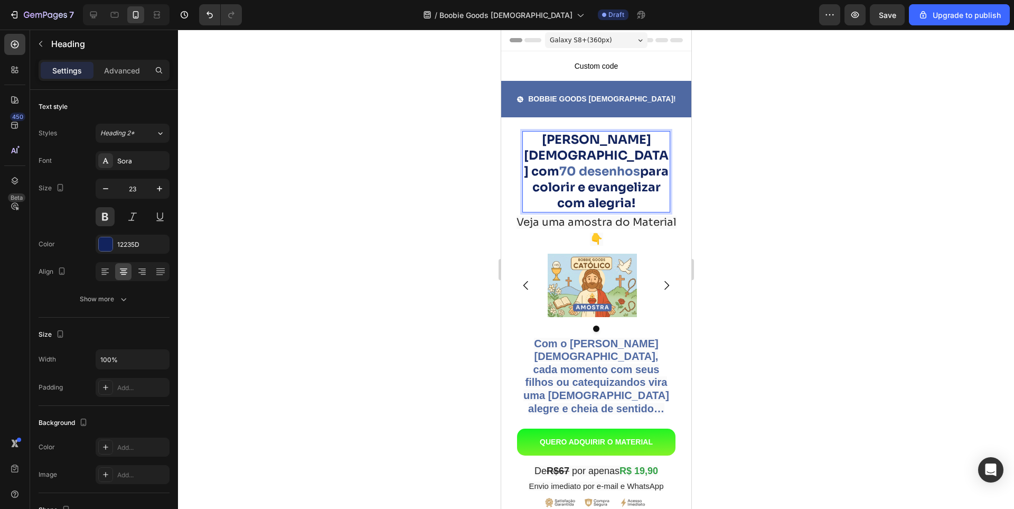
click at [595, 172] on p "Bobbie Goods [DEMOGRAPHIC_DATA] com 70 desenhos para colorir e [DEMOGRAPHIC_DAT…" at bounding box center [596, 171] width 146 height 79
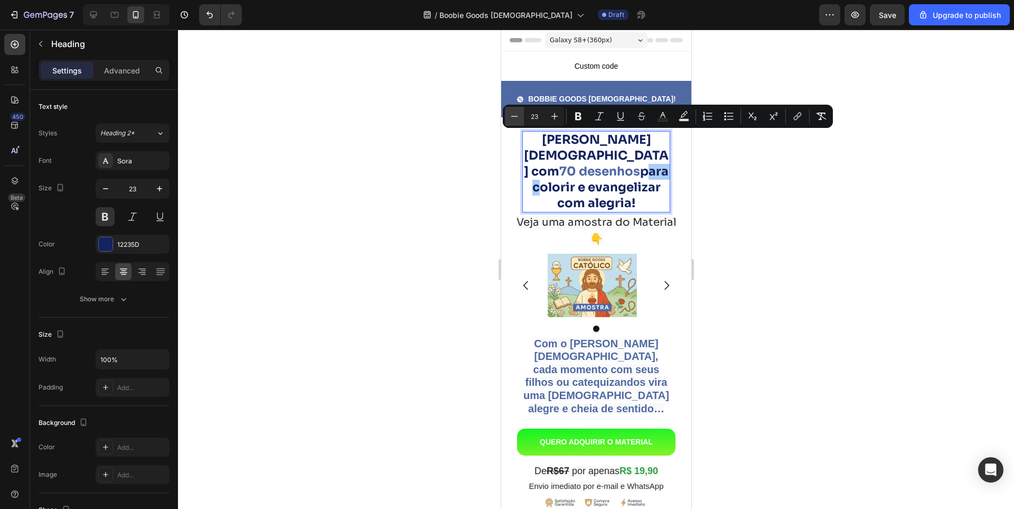
click at [514, 122] on button "Minus" at bounding box center [514, 116] width 19 height 19
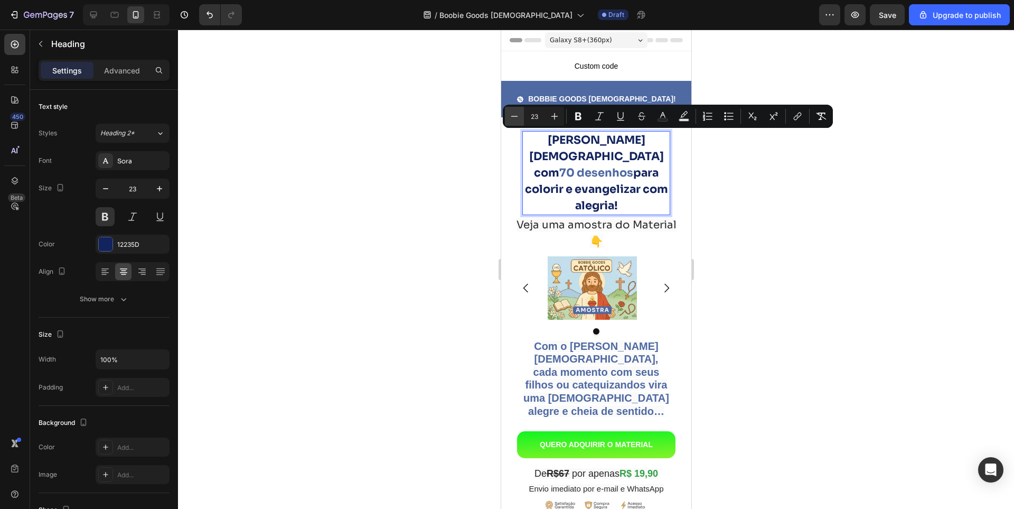
click at [519, 119] on icon "Editor contextual toolbar" at bounding box center [514, 116] width 11 height 11
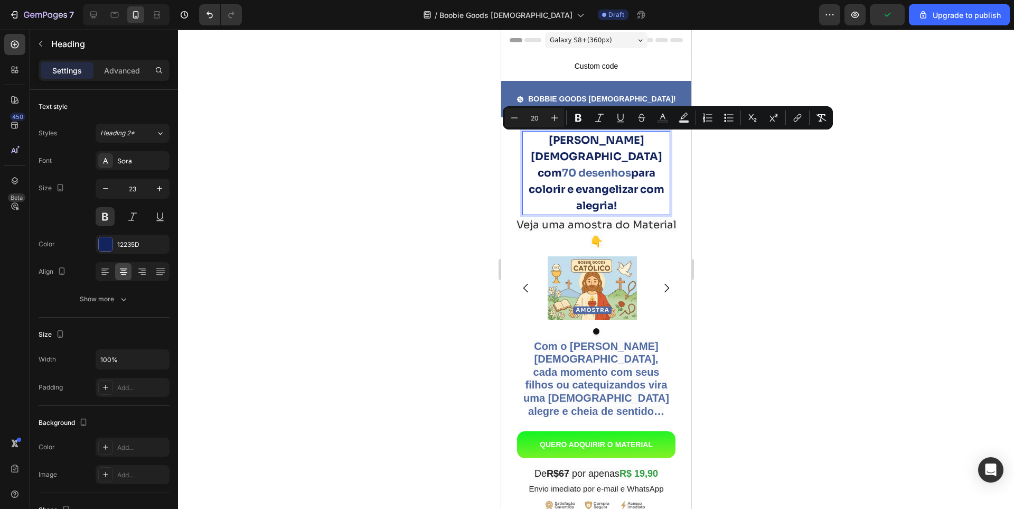
click at [593, 166] on span "70 desenhos" at bounding box center [596, 172] width 69 height 13
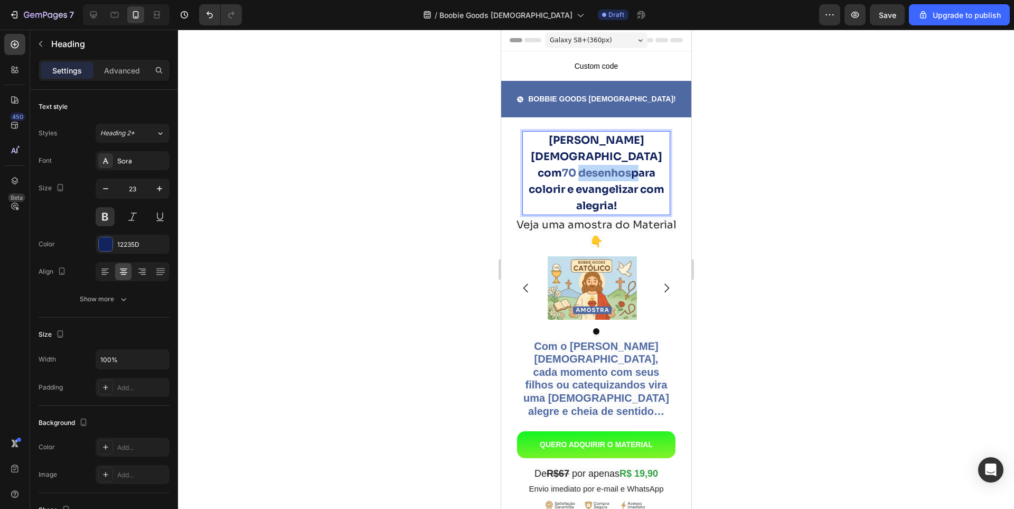
click at [593, 166] on span "70 desenhos" at bounding box center [596, 172] width 69 height 13
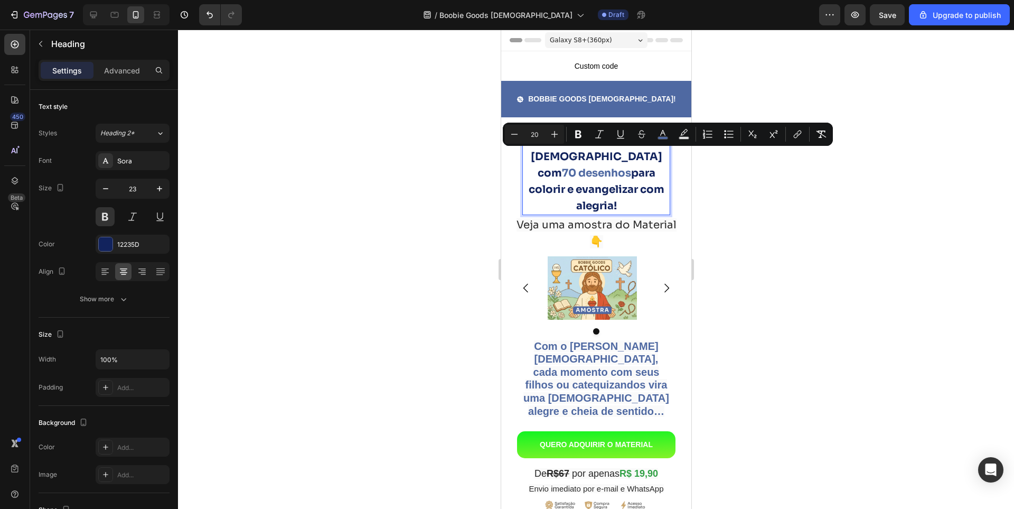
click at [555, 158] on span "[PERSON_NAME] [DEMOGRAPHIC_DATA] com" at bounding box center [596, 157] width 132 height 46
drag, startPoint x: 557, startPoint y: 158, endPoint x: 628, endPoint y: 156, distance: 70.8
click at [628, 156] on p "Bobbie Goods [DEMOGRAPHIC_DATA] com 70 desenhos para colorir e [DEMOGRAPHIC_DAT…" at bounding box center [596, 173] width 146 height 82
click at [554, 136] on icon "Editor contextual toolbar" at bounding box center [554, 134] width 11 height 11
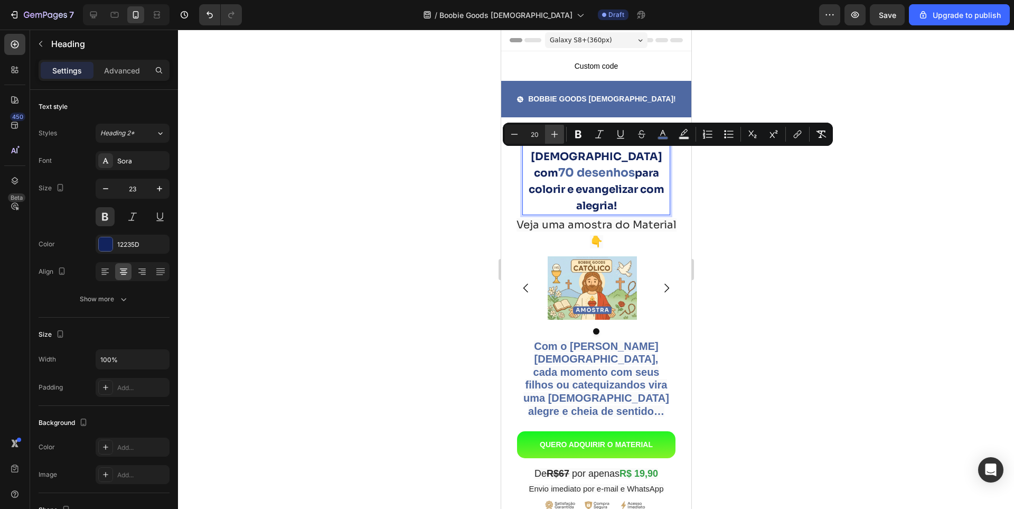
click at [554, 136] on icon "Editor contextual toolbar" at bounding box center [554, 134] width 11 height 11
click at [510, 138] on icon "Editor contextual toolbar" at bounding box center [514, 134] width 11 height 11
click at [483, 220] on div at bounding box center [596, 269] width 836 height 479
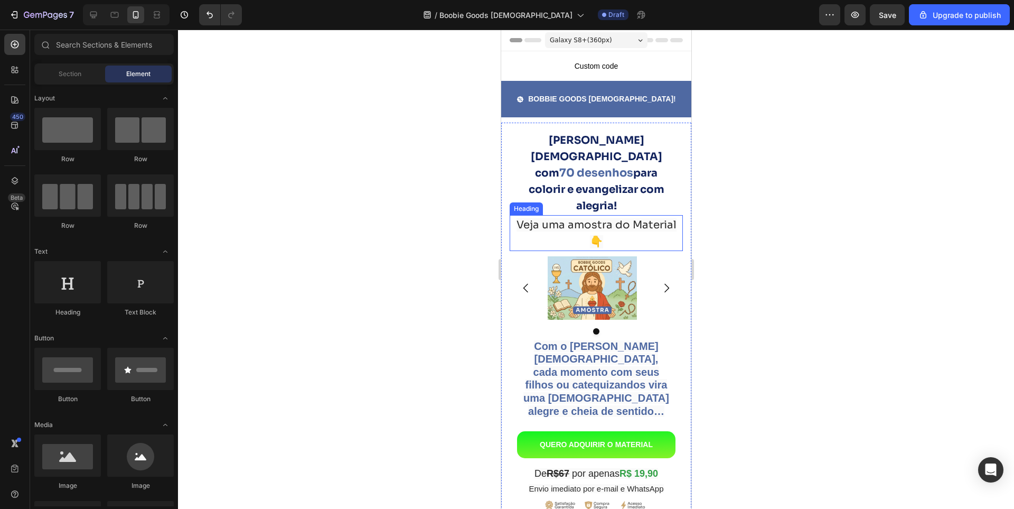
click at [546, 218] on span "Veja uma amostra do Material 👇" at bounding box center [596, 233] width 160 height 30
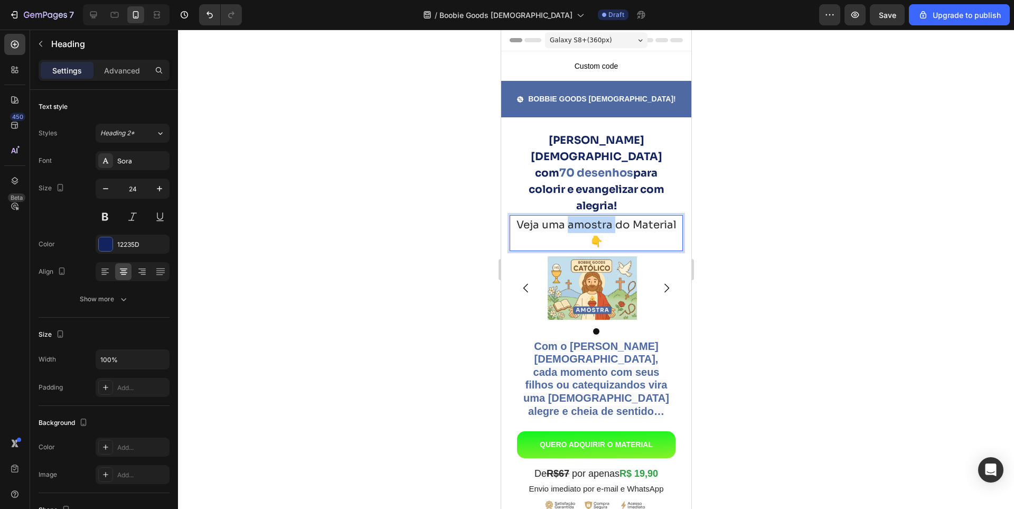
click at [581, 218] on span "Veja uma amostra do Material 👇" at bounding box center [596, 233] width 160 height 30
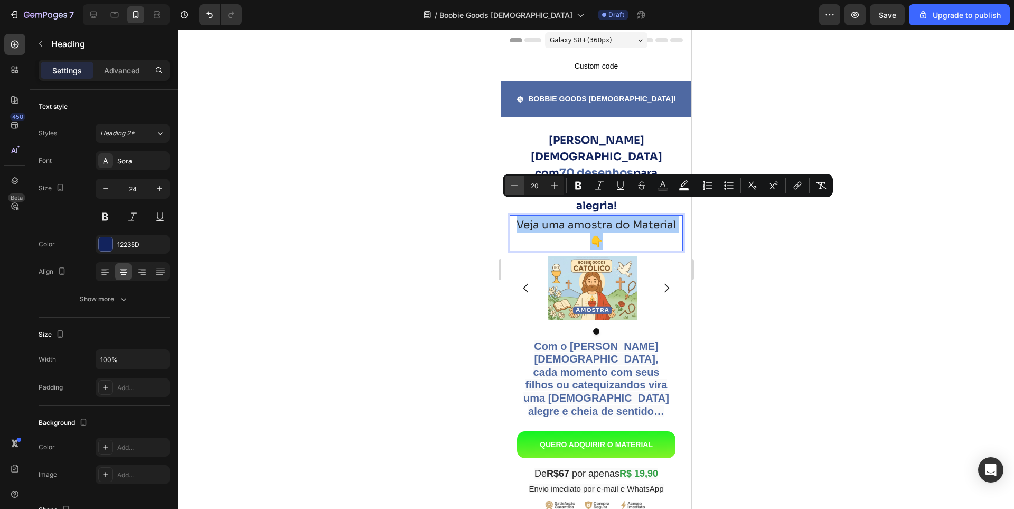
click at [519, 193] on button "Minus" at bounding box center [514, 185] width 19 height 19
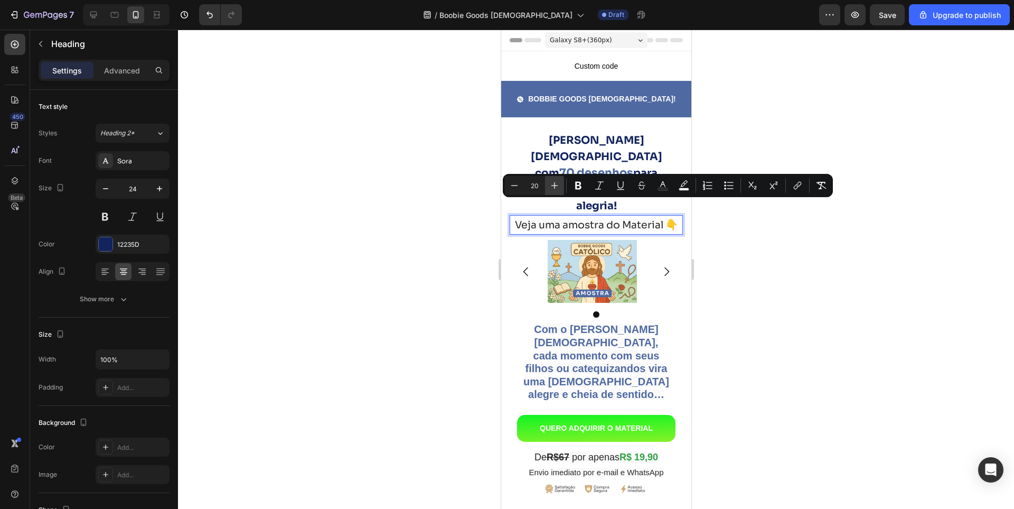
click at [552, 189] on icon "Editor contextual toolbar" at bounding box center [554, 185] width 11 height 11
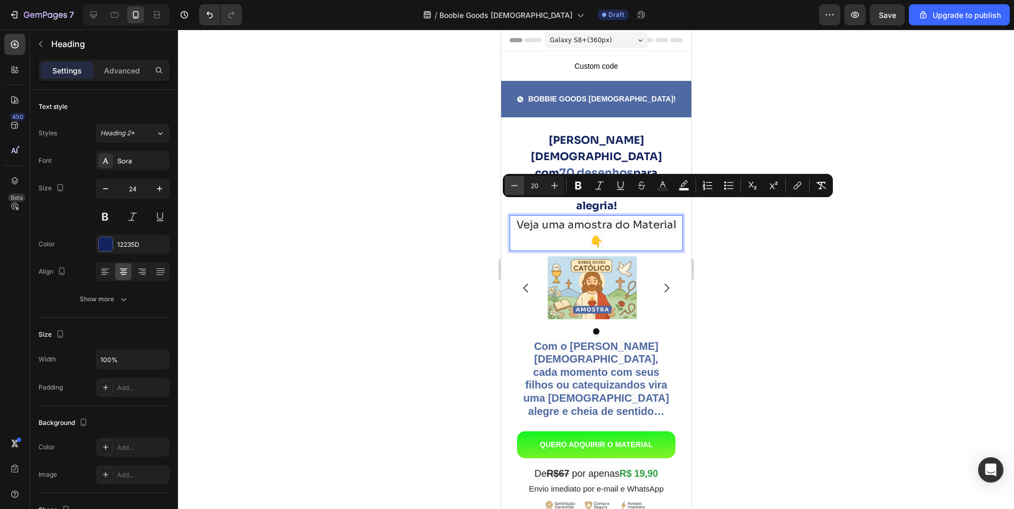
click at [520, 191] on button "Minus" at bounding box center [514, 185] width 19 height 19
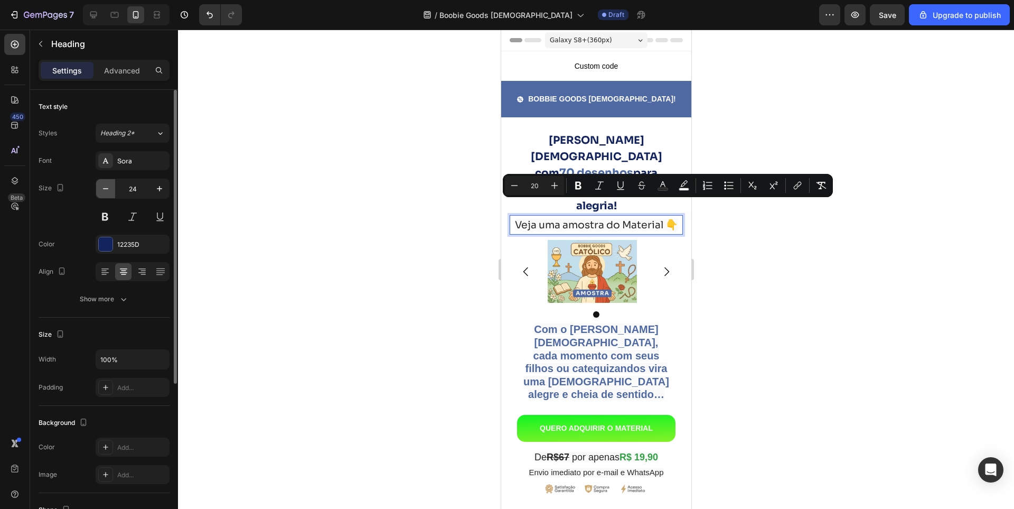
click at [105, 191] on icon "button" at bounding box center [105, 188] width 11 height 11
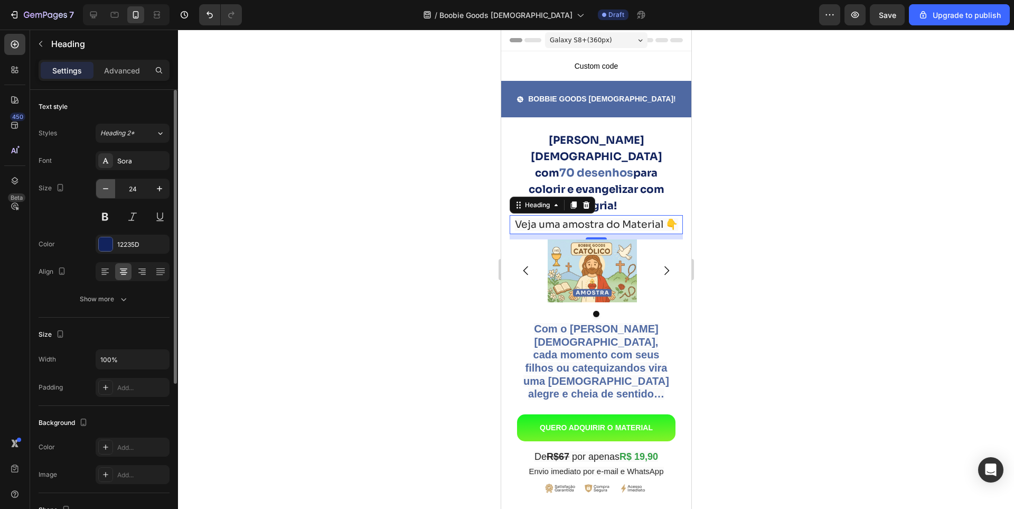
click at [105, 191] on icon "button" at bounding box center [105, 188] width 11 height 11
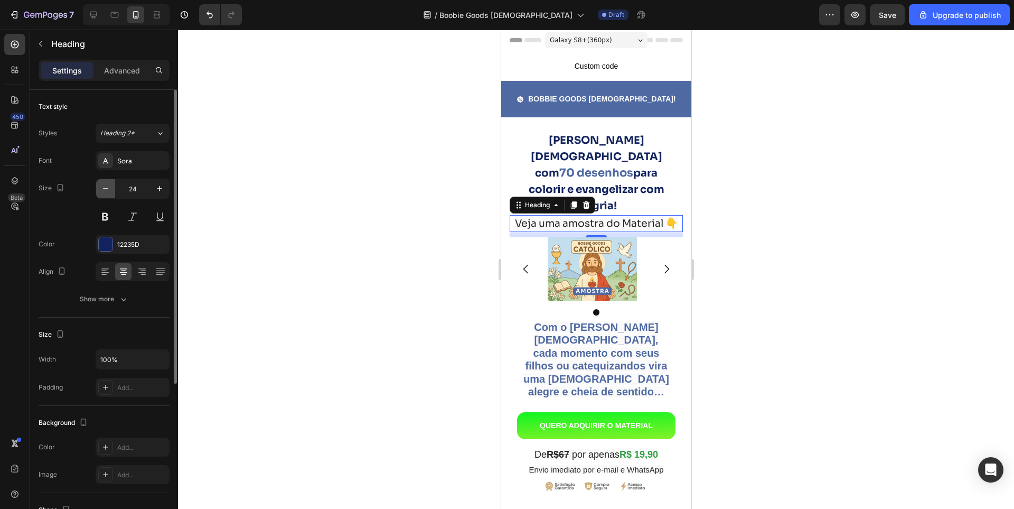
click at [105, 191] on icon "button" at bounding box center [105, 188] width 11 height 11
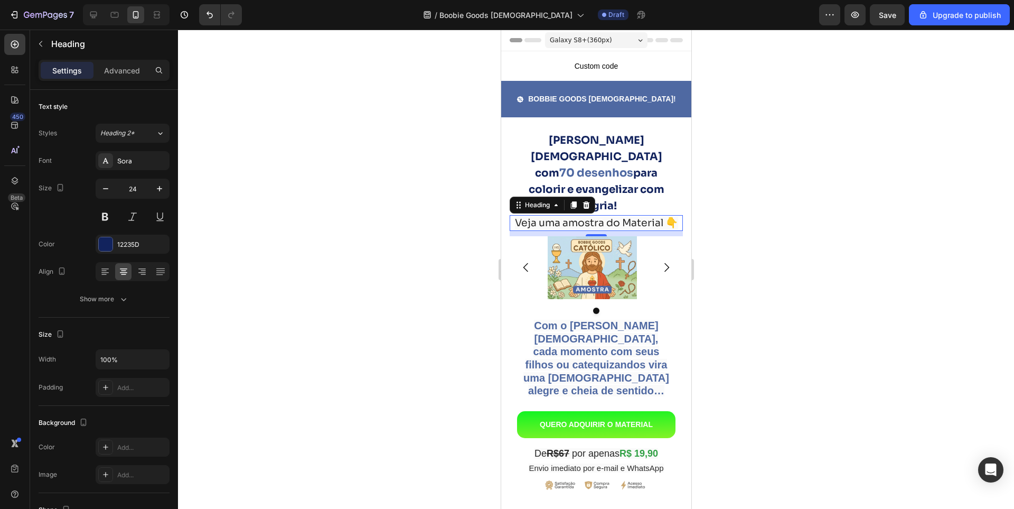
click at [791, 213] on div at bounding box center [596, 269] width 836 height 479
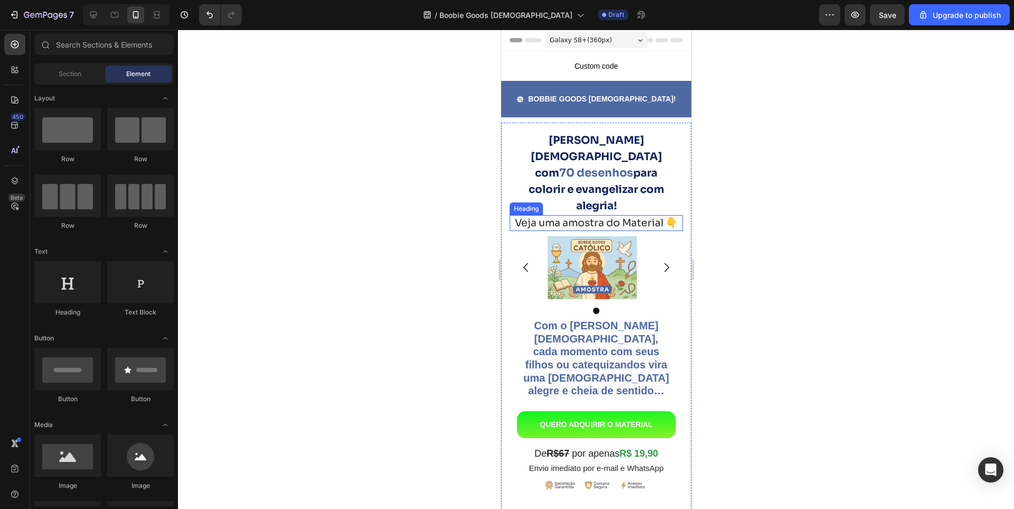
click at [600, 217] on span "Veja uma amostra do Material 👇" at bounding box center [596, 223] width 163 height 13
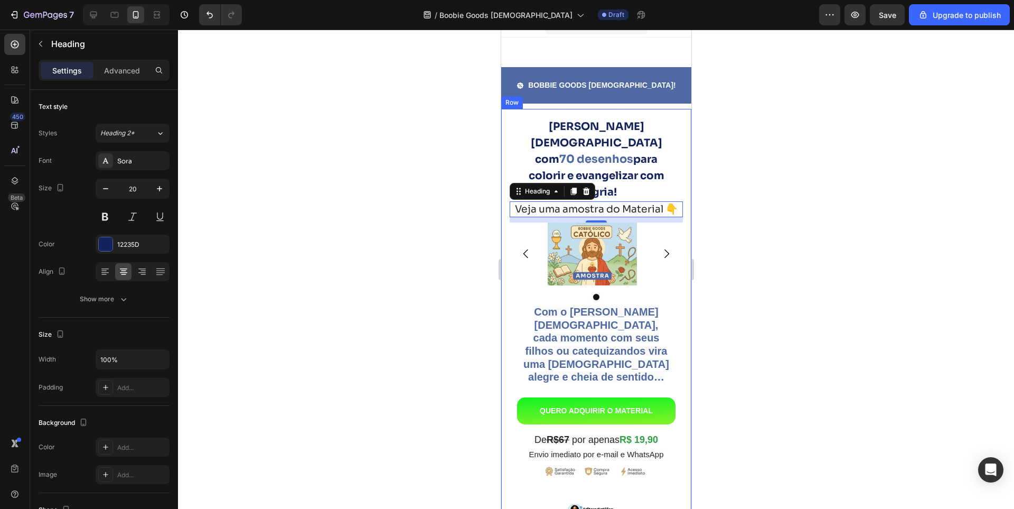
scroll to position [53, 0]
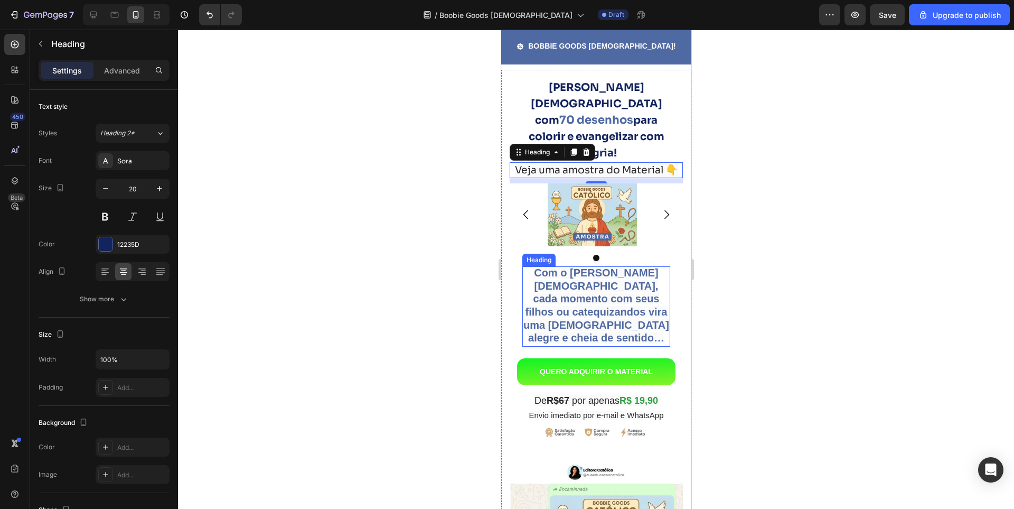
click at [549, 296] on strong "Com o [PERSON_NAME] [DEMOGRAPHIC_DATA], cada momento com seus filhos ou catequi…" at bounding box center [596, 305] width 146 height 77
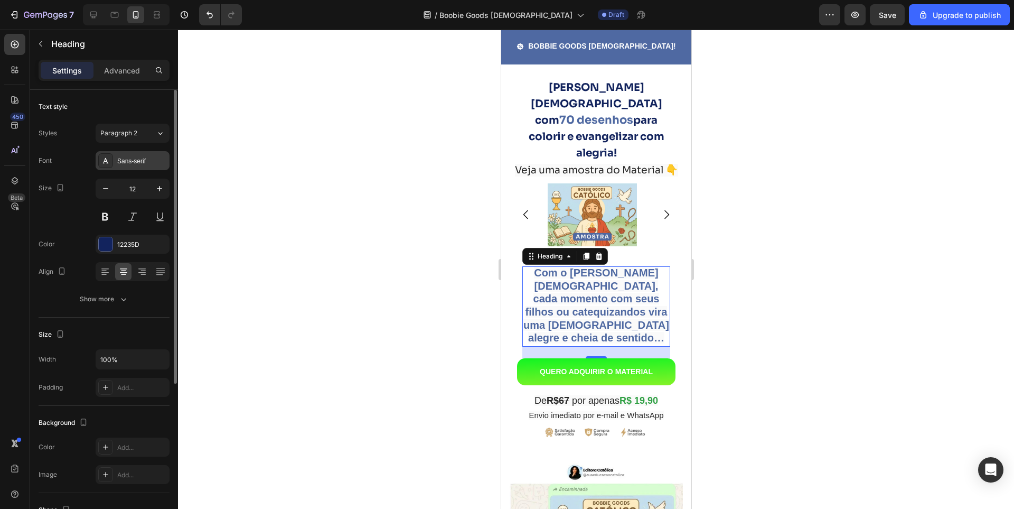
click at [146, 157] on div "Sans-serif" at bounding box center [142, 161] width 50 height 10
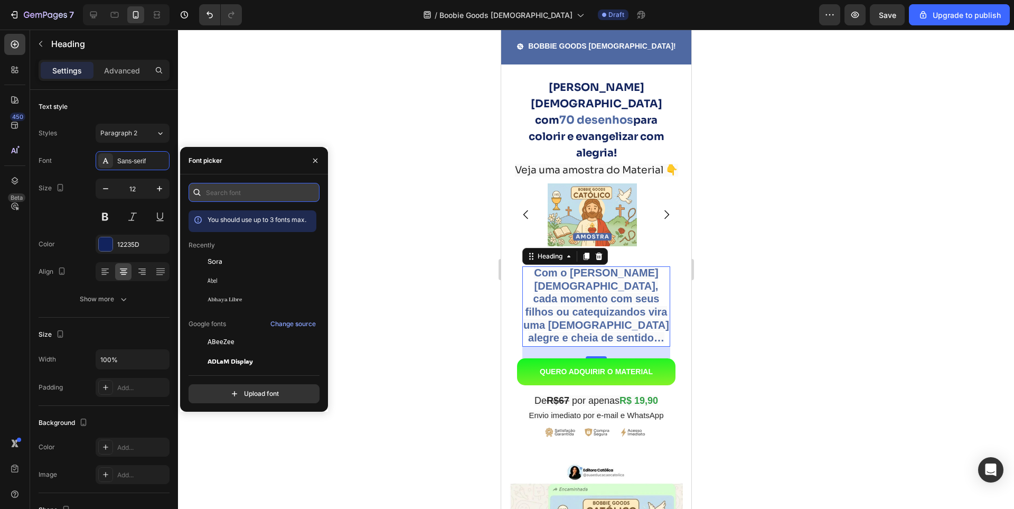
click at [228, 194] on input "text" at bounding box center [254, 192] width 131 height 19
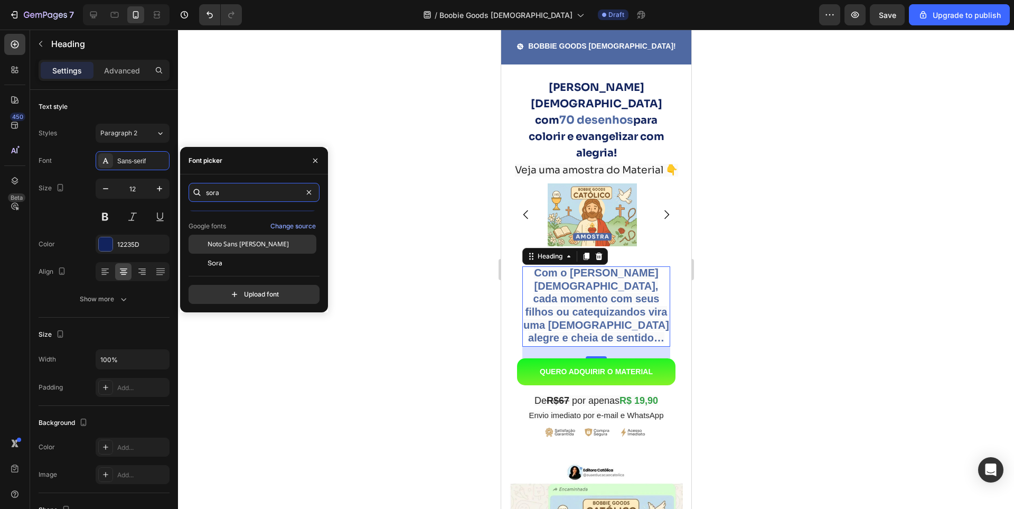
scroll to position [26, 0]
type input "sora"
click at [237, 251] on div "Sora" at bounding box center [253, 257] width 128 height 19
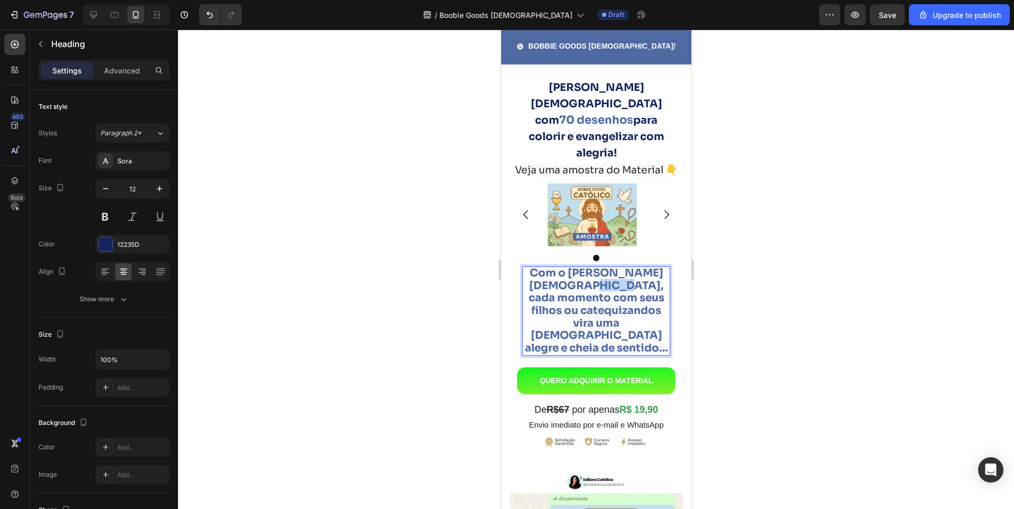
click at [584, 269] on strong "Com o [PERSON_NAME] [DEMOGRAPHIC_DATA], cada momento com seus filhos ou catequi…" at bounding box center [596, 310] width 143 height 88
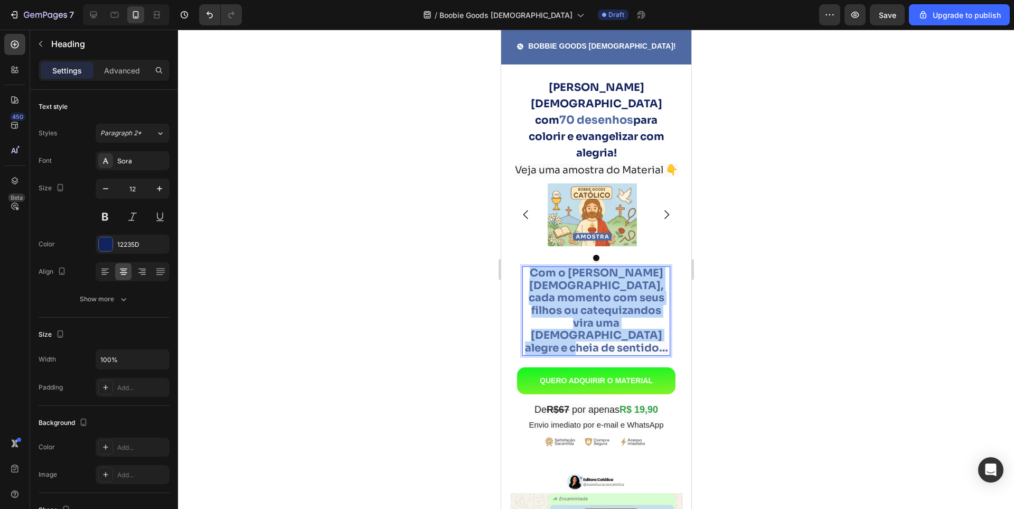
click at [584, 269] on strong "Com o [PERSON_NAME] [DEMOGRAPHIC_DATA], cada momento com seus filhos ou catequi…" at bounding box center [596, 310] width 143 height 88
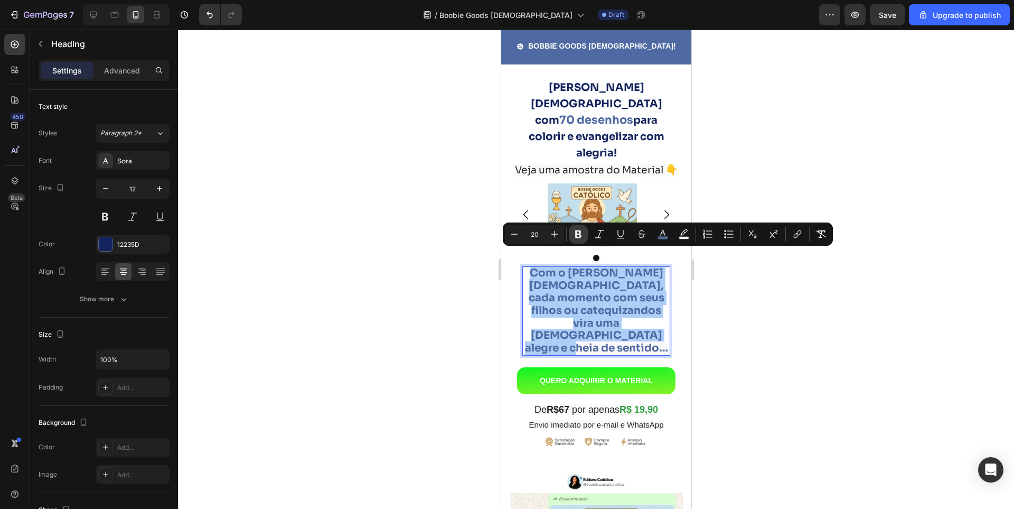
click at [581, 232] on icon "Editor contextual toolbar" at bounding box center [578, 234] width 6 height 8
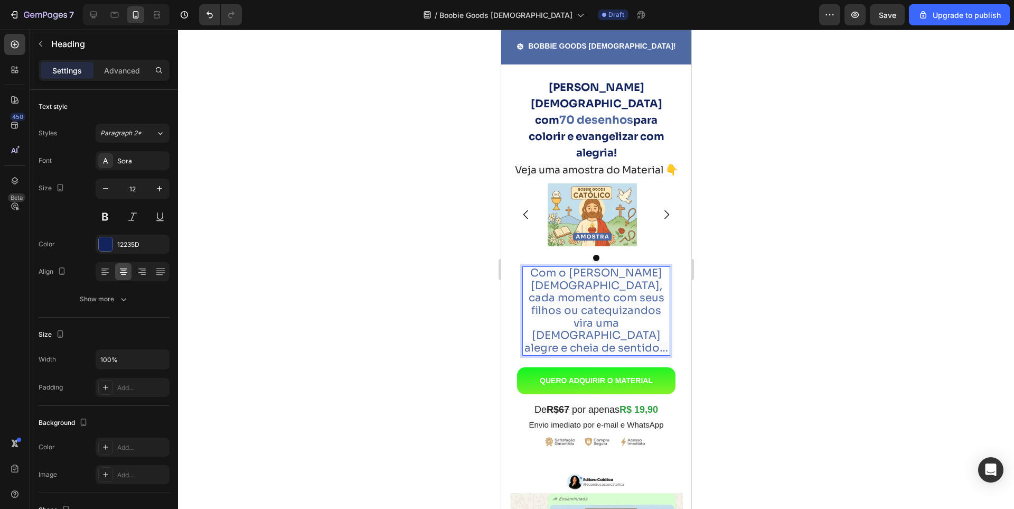
click at [530, 282] on p "Com o [PERSON_NAME] [DEMOGRAPHIC_DATA], cada momento com seus filhos ou catequi…" at bounding box center [596, 310] width 146 height 87
click at [530, 281] on p "Com o [PERSON_NAME] [DEMOGRAPHIC_DATA], cada momento com seus filhos ou catequi…" at bounding box center [596, 310] width 146 height 87
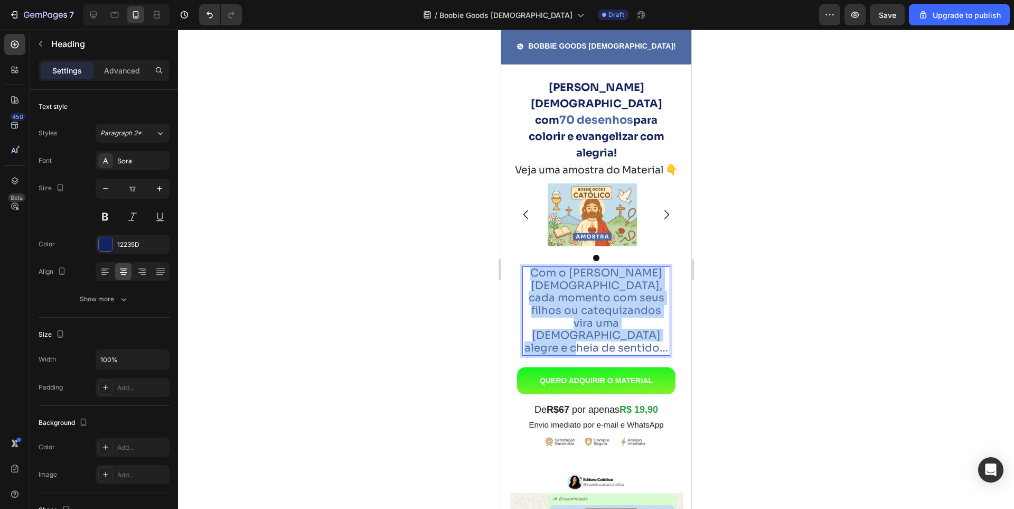
click at [530, 281] on p "Com o [PERSON_NAME] [DEMOGRAPHIC_DATA], cada momento com seus filhos ou catequi…" at bounding box center [596, 310] width 146 height 87
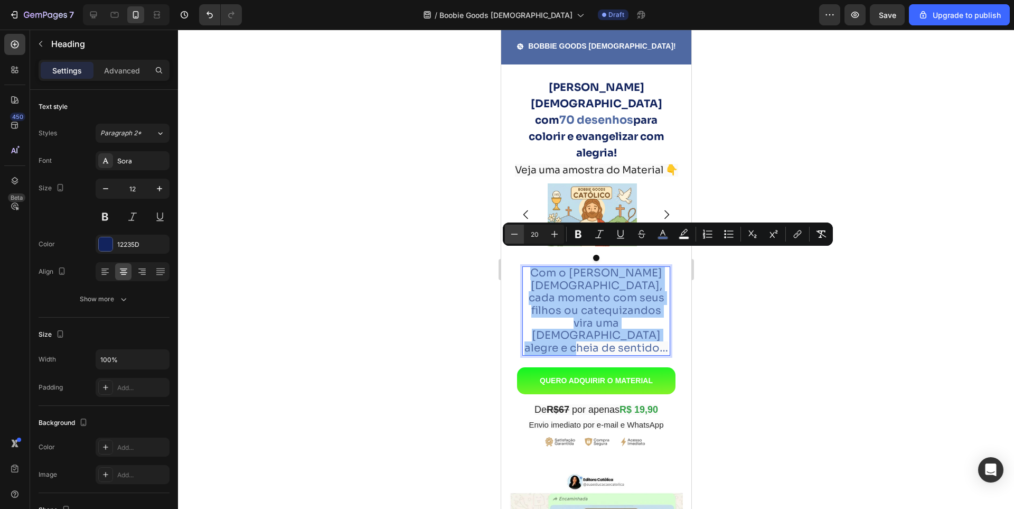
click at [515, 233] on icon "Editor contextual toolbar" at bounding box center [514, 234] width 11 height 11
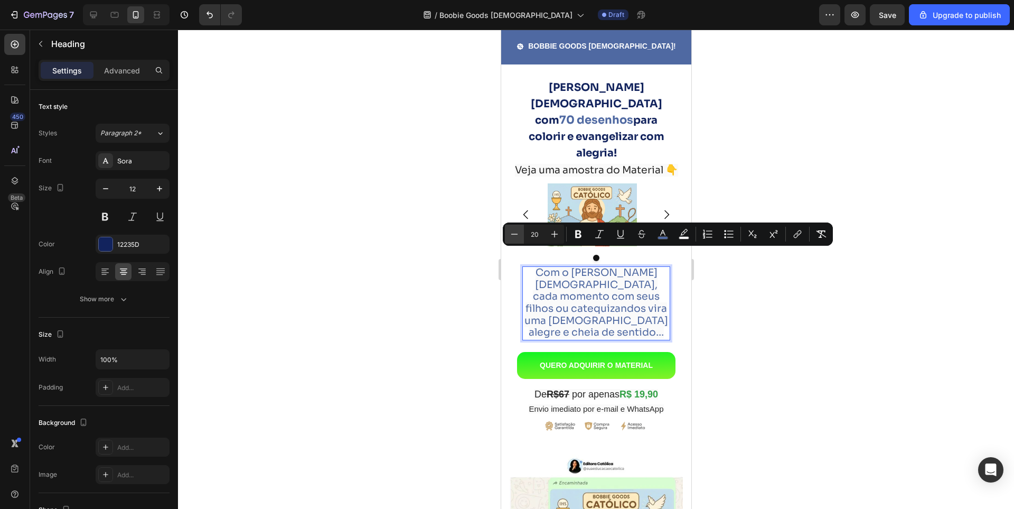
click at [515, 233] on icon "Editor contextual toolbar" at bounding box center [514, 234] width 11 height 11
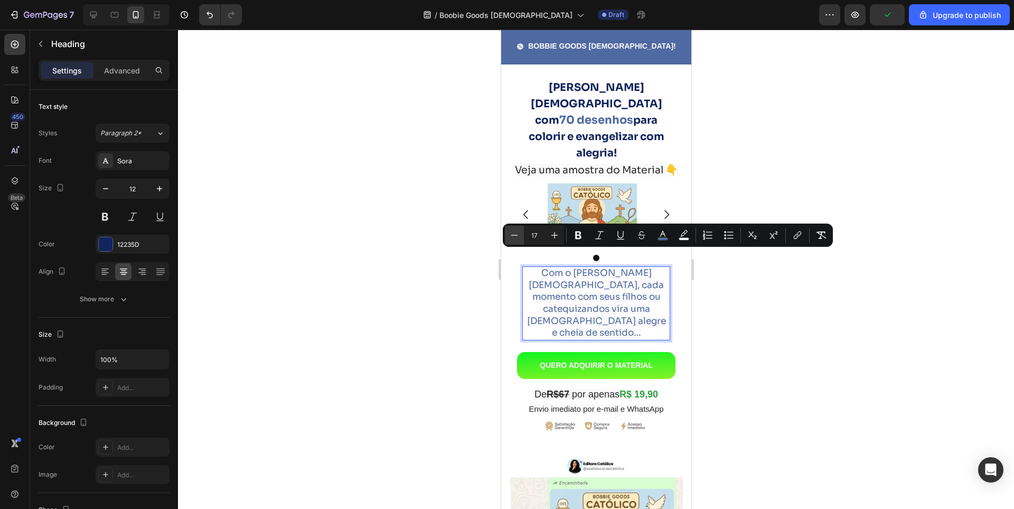
click at [512, 240] on button "Minus" at bounding box center [514, 235] width 19 height 19
click at [760, 307] on div at bounding box center [596, 269] width 836 height 479
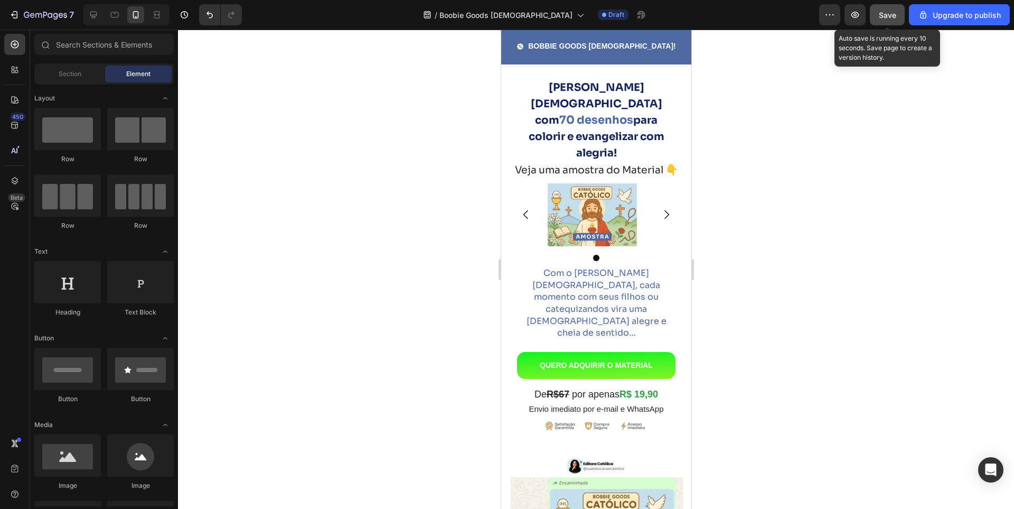
click at [902, 9] on button "Save" at bounding box center [887, 14] width 35 height 21
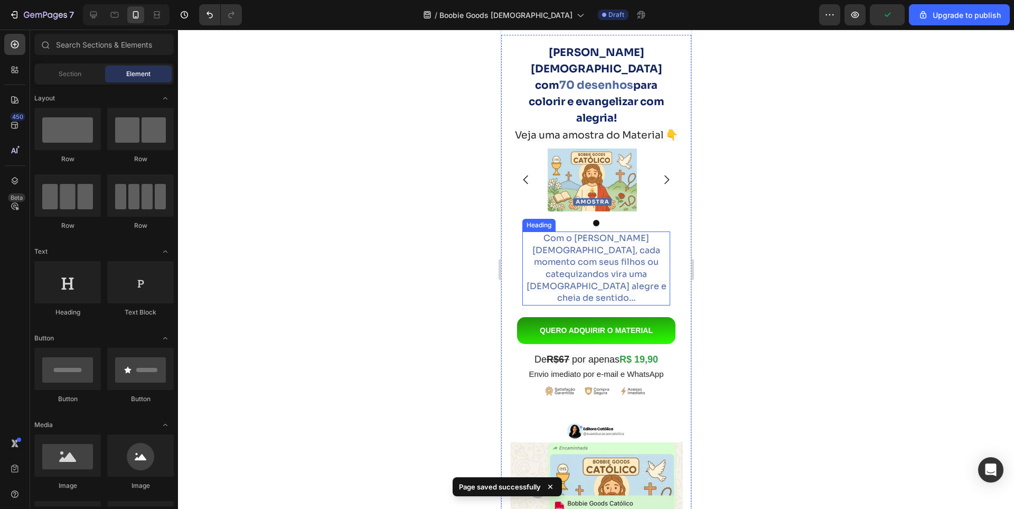
scroll to position [106, 0]
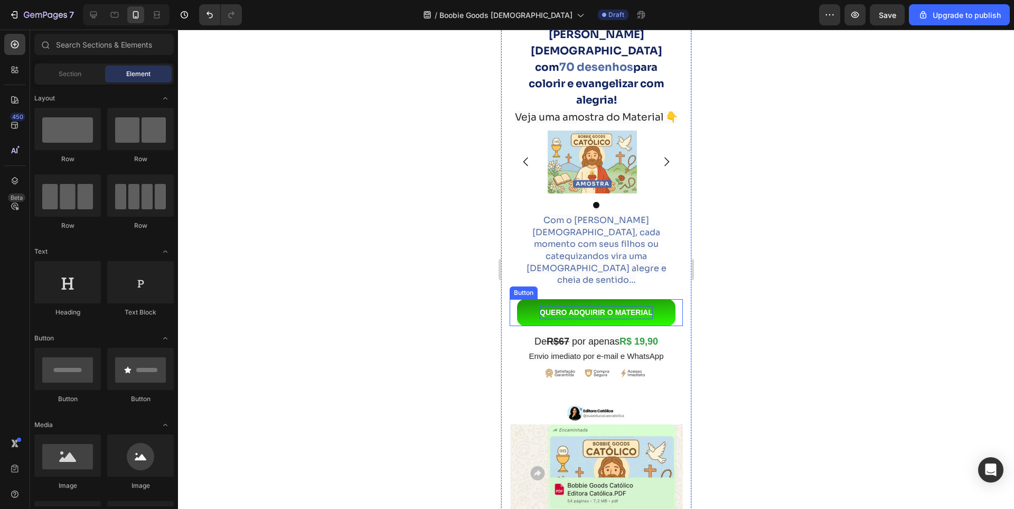
click at [594, 306] on p "QUERO ADQUIRIR O MATERIAL" at bounding box center [595, 312] width 113 height 13
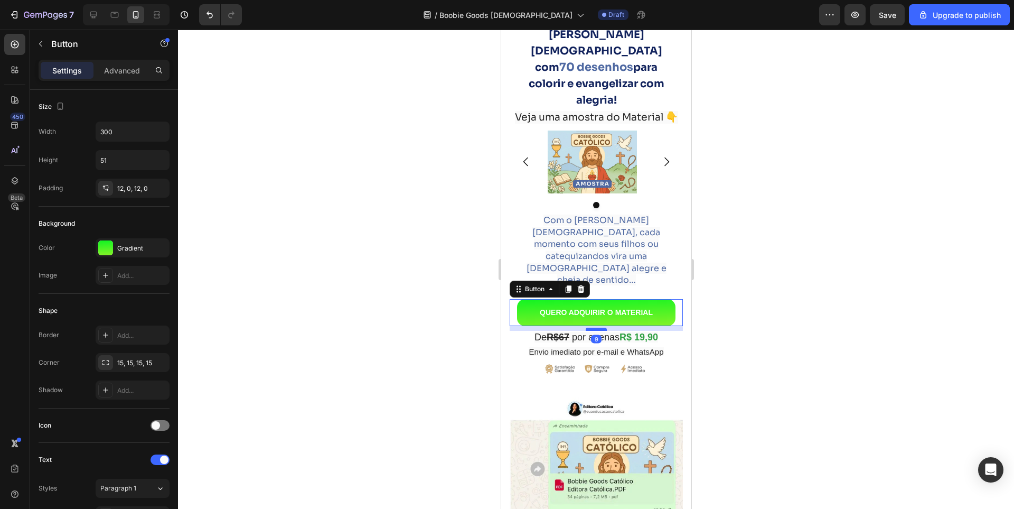
click at [592, 328] on div at bounding box center [595, 329] width 21 height 3
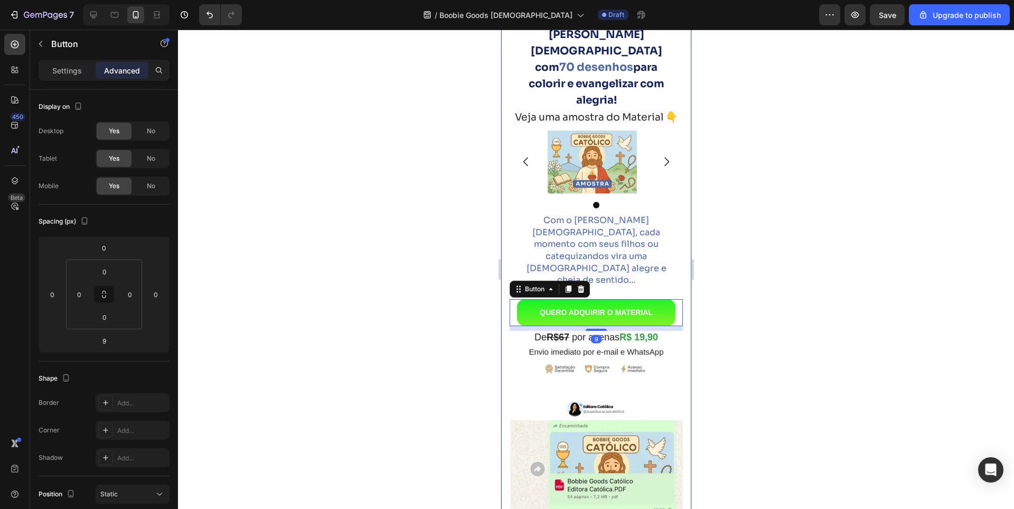
scroll to position [158, 0]
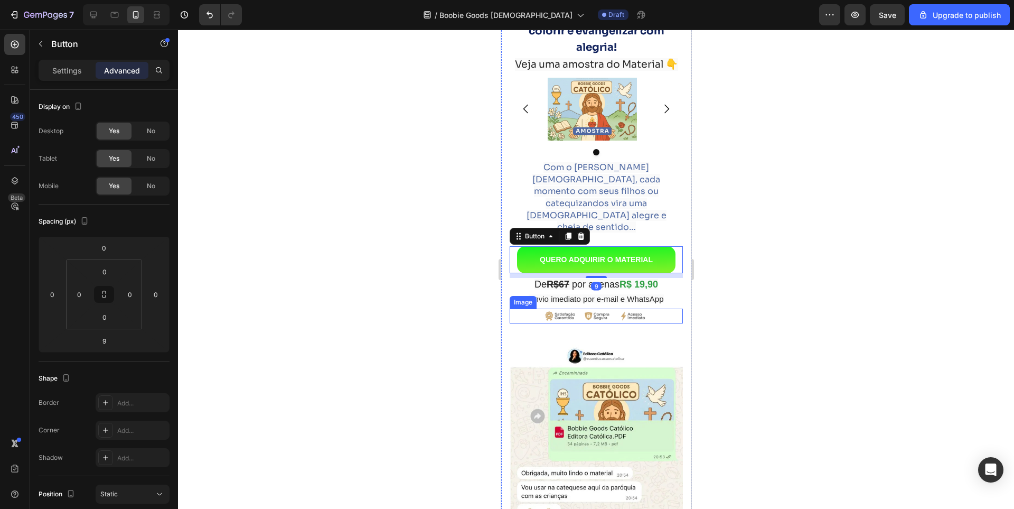
click at [564, 309] on img at bounding box center [596, 316] width 118 height 15
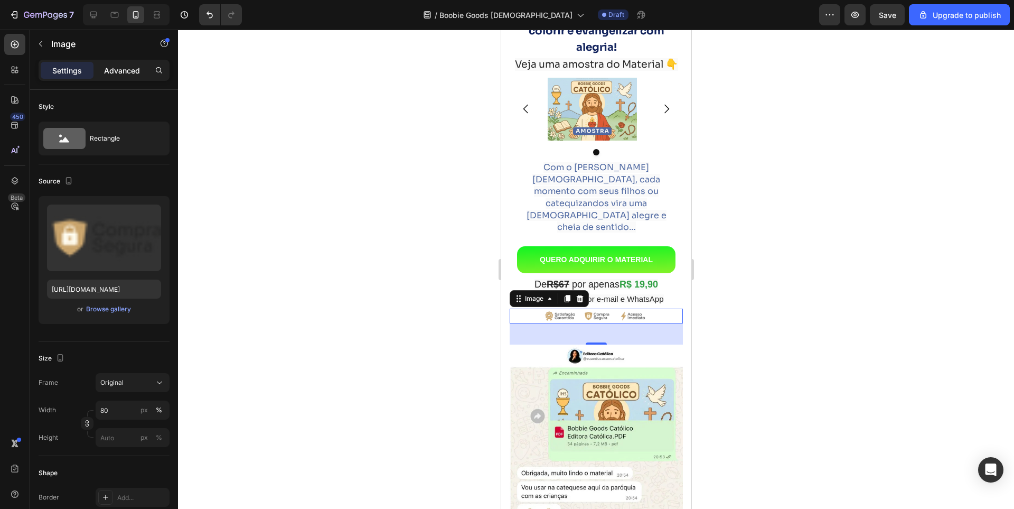
click at [125, 68] on p "Advanced" at bounding box center [122, 70] width 36 height 11
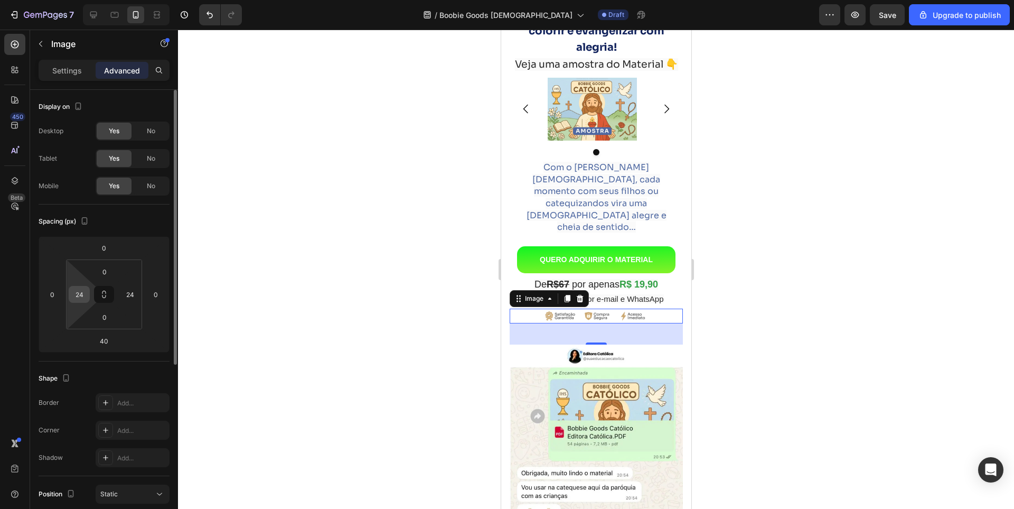
click at [83, 295] on input "24" at bounding box center [79, 294] width 16 height 16
type input "15"
click at [132, 291] on input "24" at bounding box center [130, 294] width 16 height 16
click at [141, 0] on html "7 / Boobie Goods Catolico Draft Preview Save Upgrade to publish 450 Beta Sectio…" at bounding box center [507, 0] width 1014 height 0
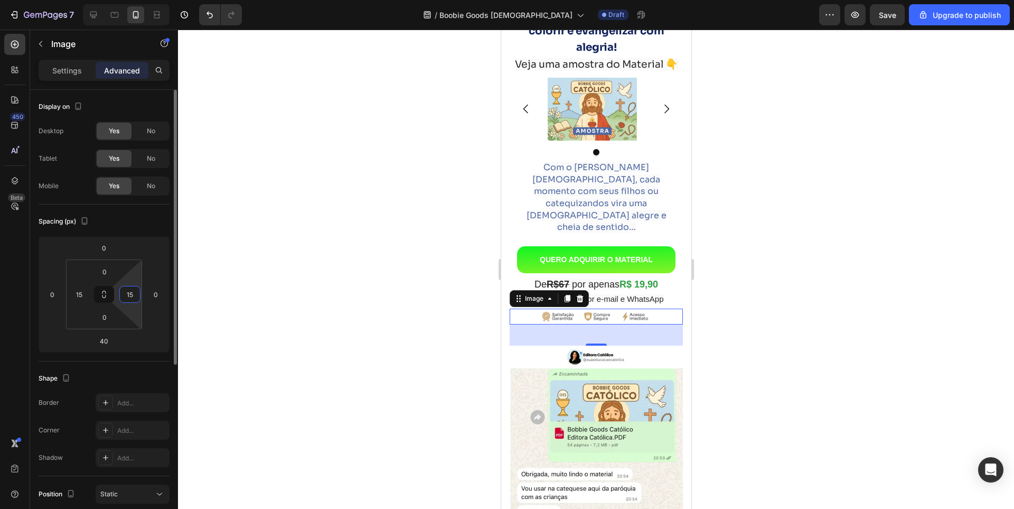
click at [136, 294] on input "15" at bounding box center [130, 294] width 16 height 16
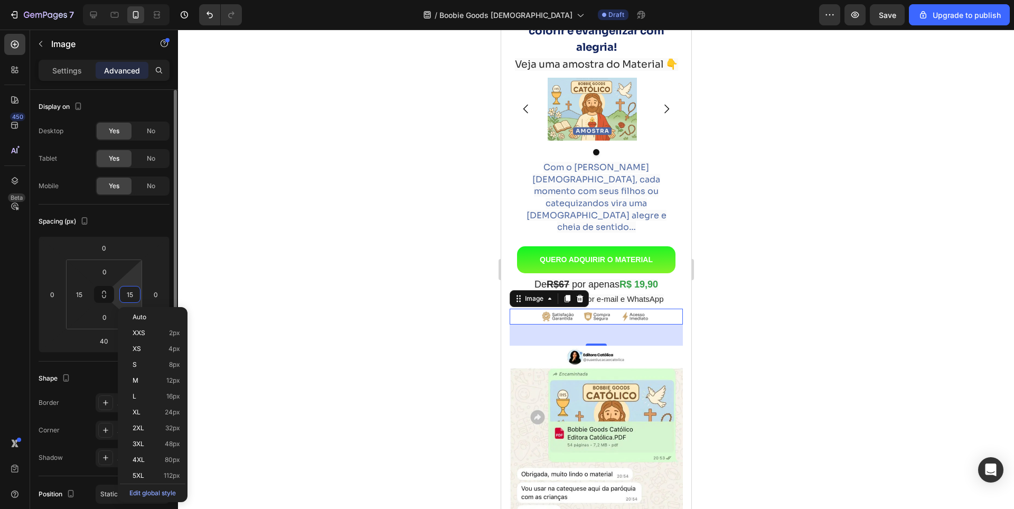
click at [136, 294] on input "15" at bounding box center [130, 294] width 16 height 16
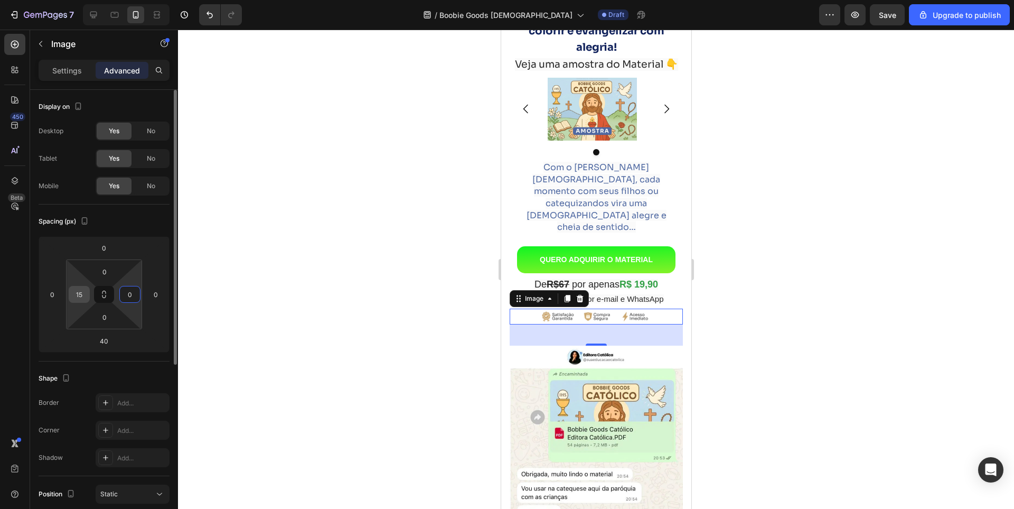
type input "0"
click at [80, 291] on input "15" at bounding box center [79, 294] width 16 height 16
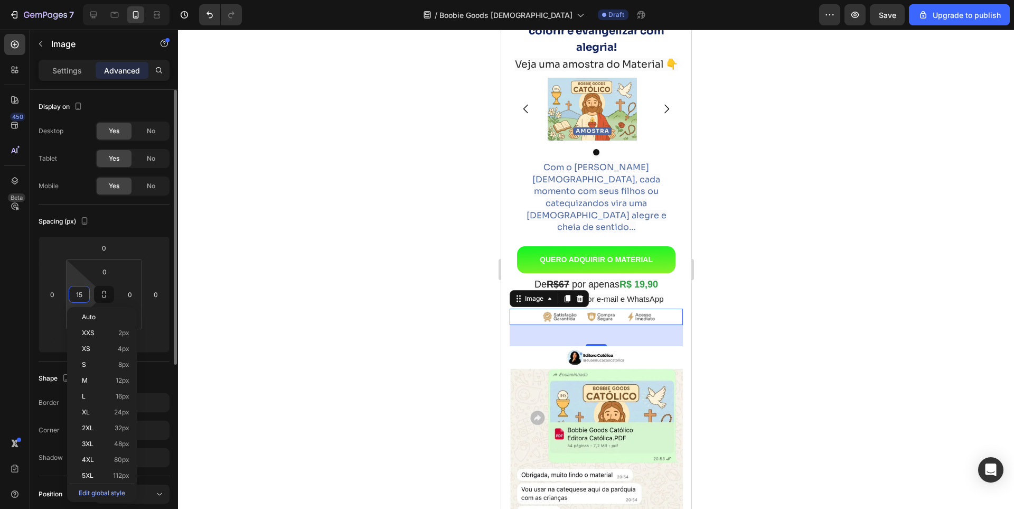
click at [80, 291] on input "15" at bounding box center [79, 294] width 16 height 16
type input "0"
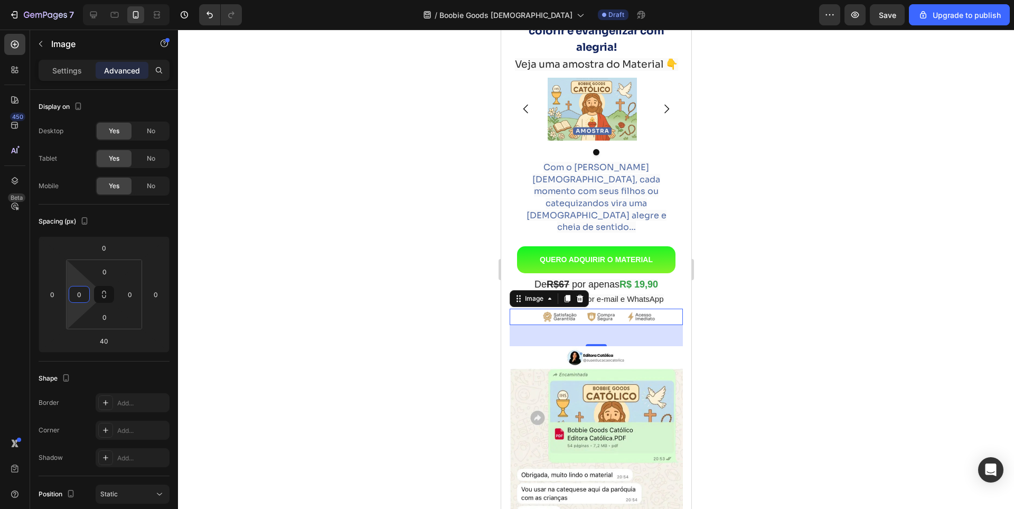
click at [357, 307] on div at bounding box center [596, 269] width 836 height 479
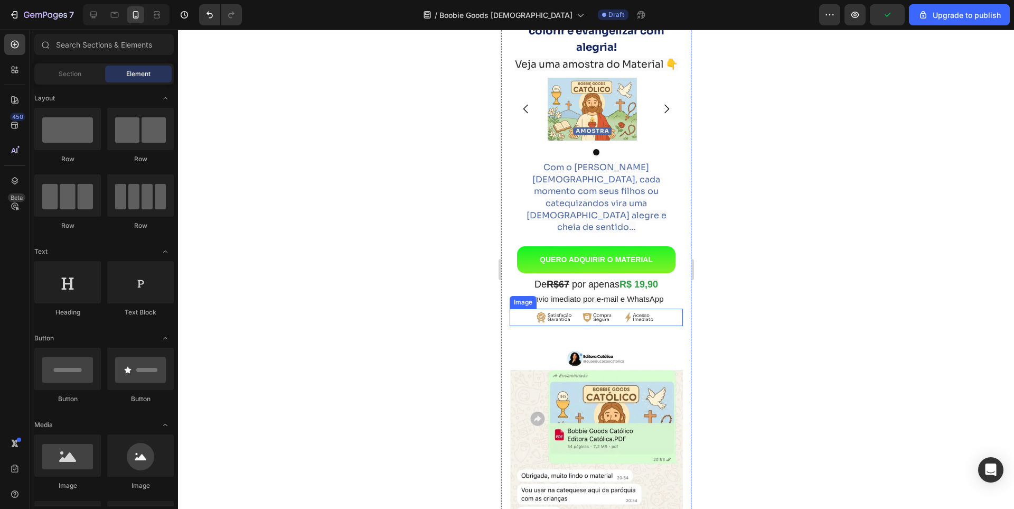
click at [546, 309] on img at bounding box center [596, 317] width 138 height 17
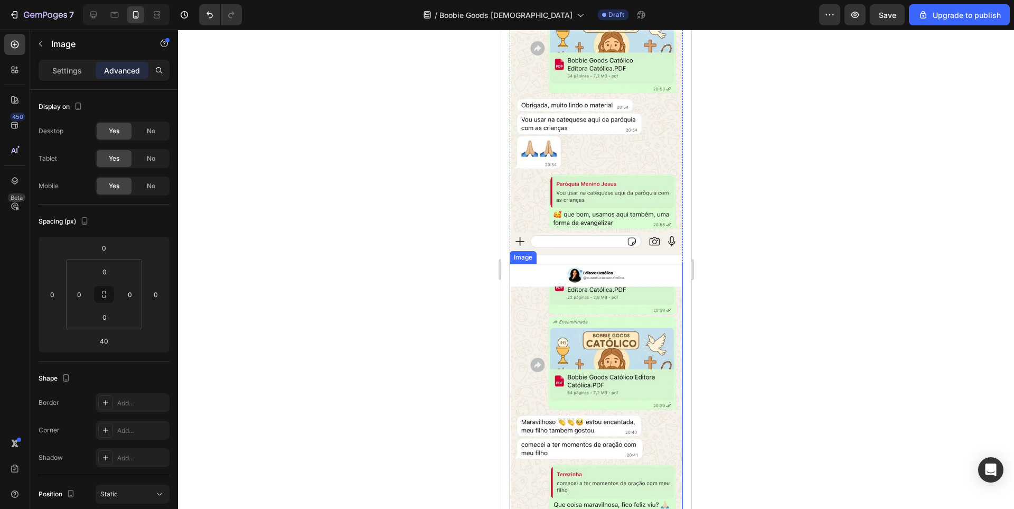
scroll to position [634, 0]
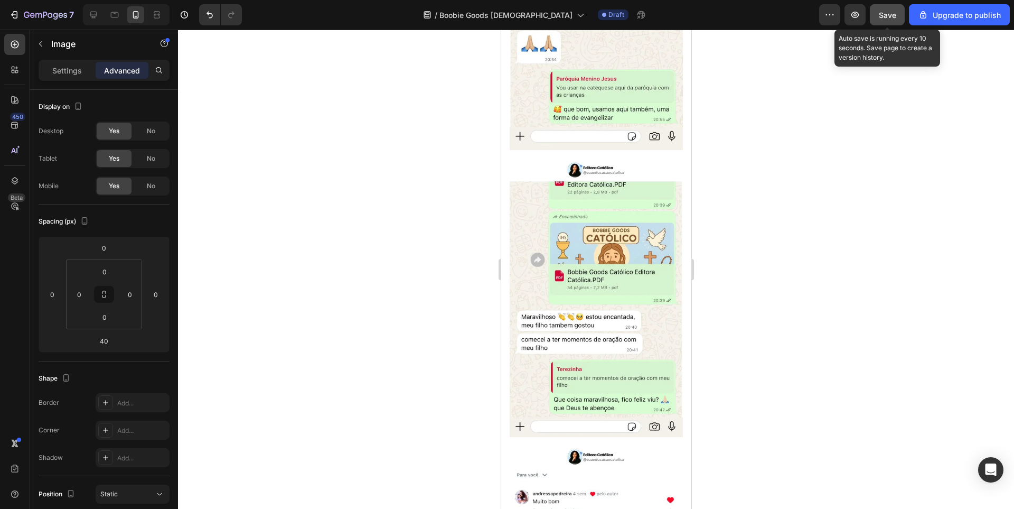
click at [882, 17] on span "Save" at bounding box center [887, 15] width 17 height 9
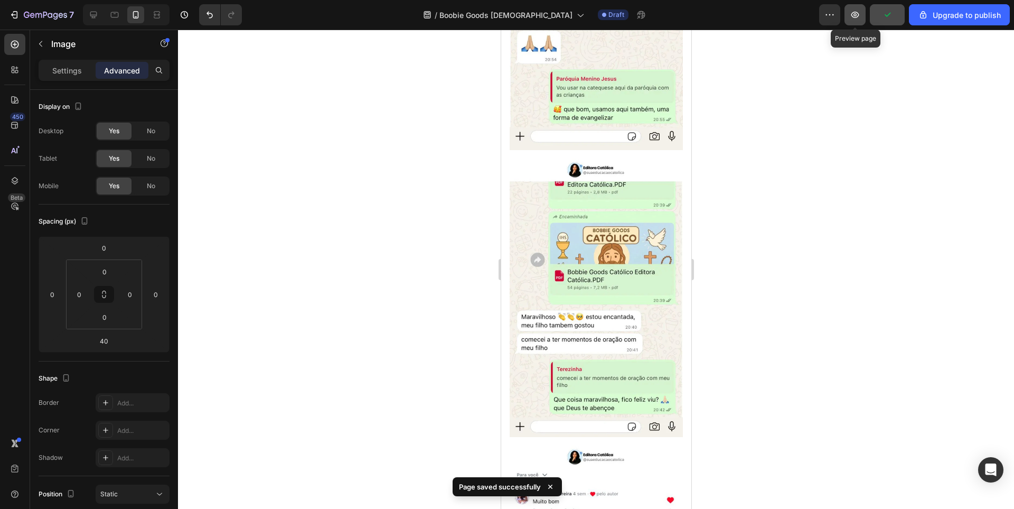
click at [861, 20] on icon "button" at bounding box center [855, 15] width 11 height 11
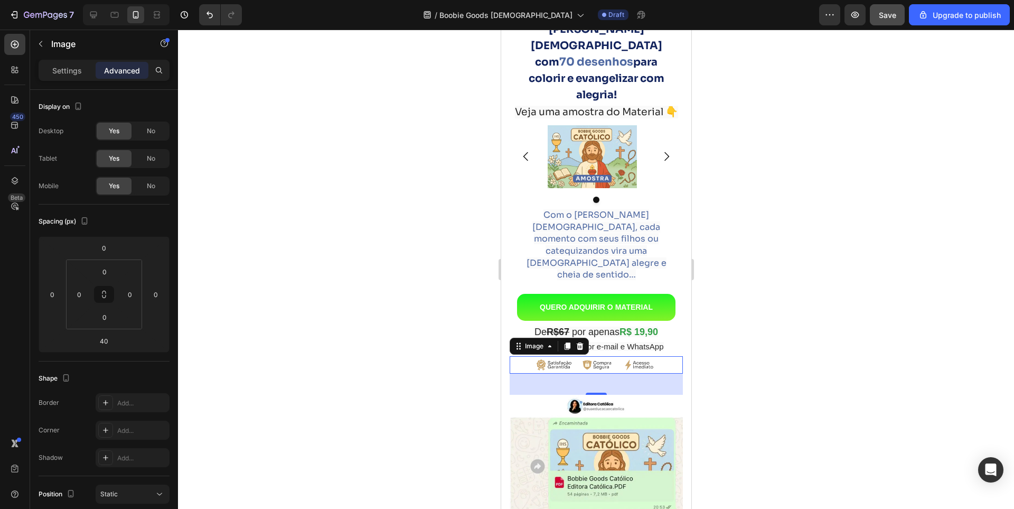
scroll to position [0, 0]
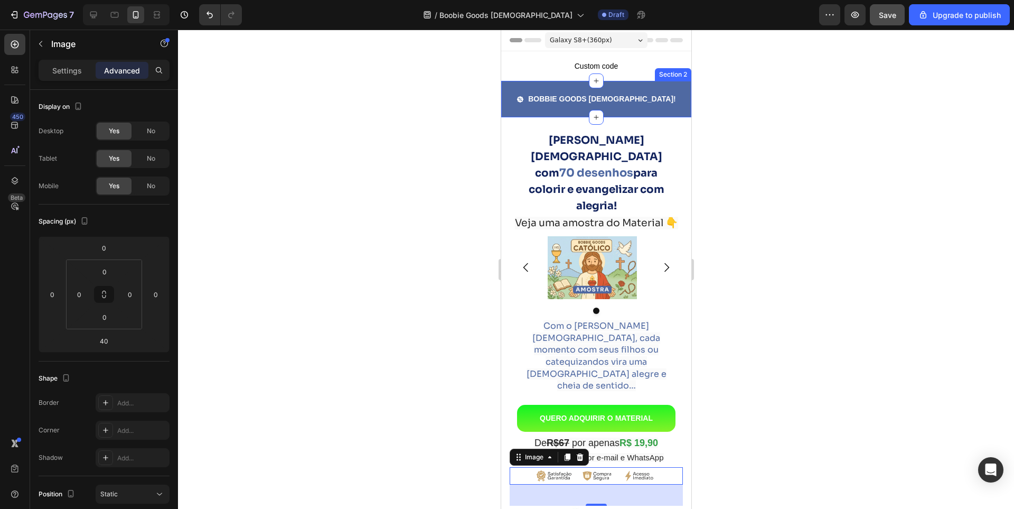
click at [507, 113] on div "BOBBIE GOODS CATÓLICO! Button Section 2" at bounding box center [596, 99] width 190 height 36
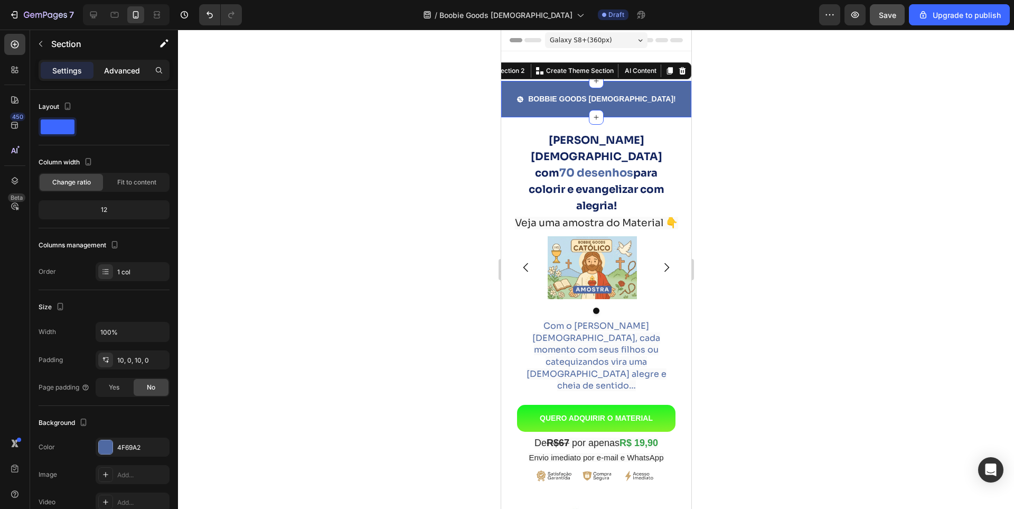
click at [133, 69] on p "Advanced" at bounding box center [122, 70] width 36 height 11
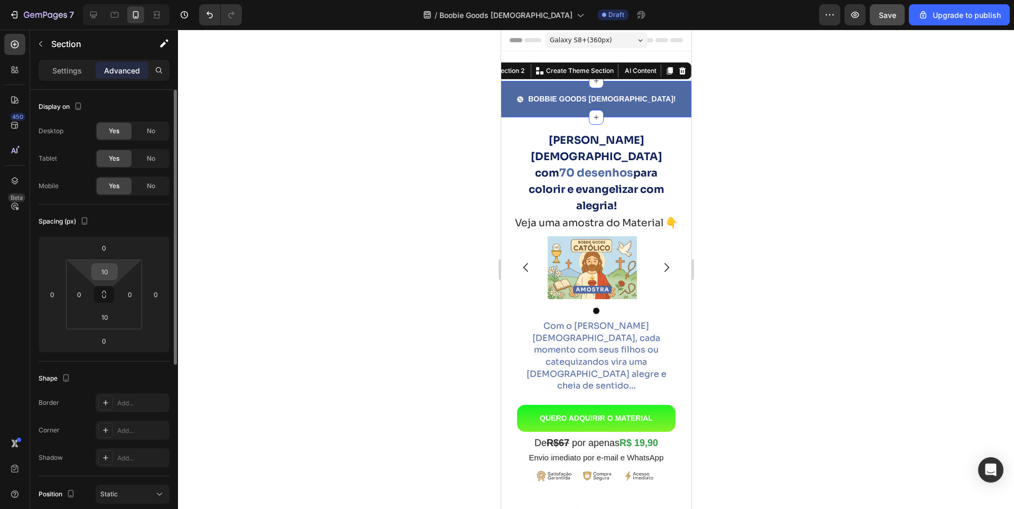
click at [102, 274] on input "10" at bounding box center [104, 272] width 21 height 16
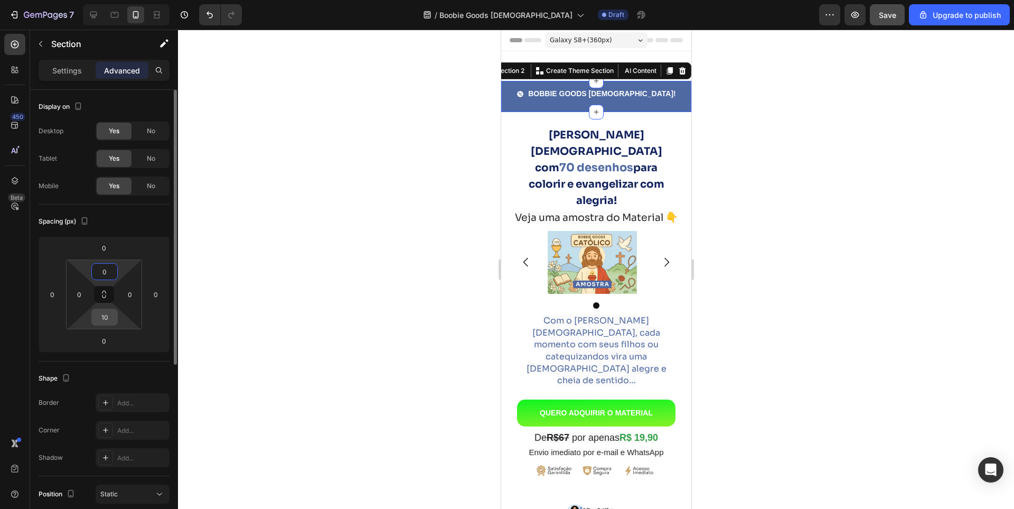
type input "0"
click at [100, 321] on input "10" at bounding box center [104, 317] width 21 height 16
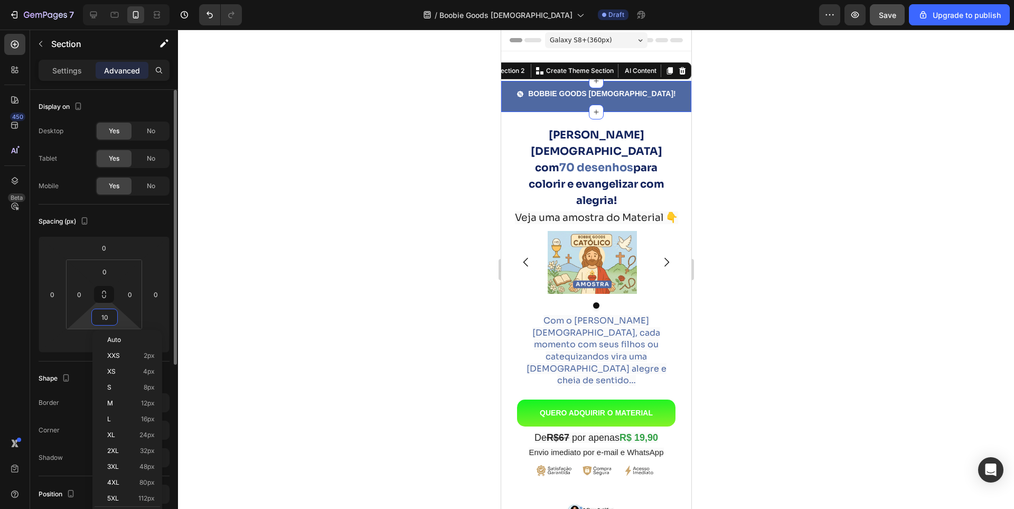
type input "0"
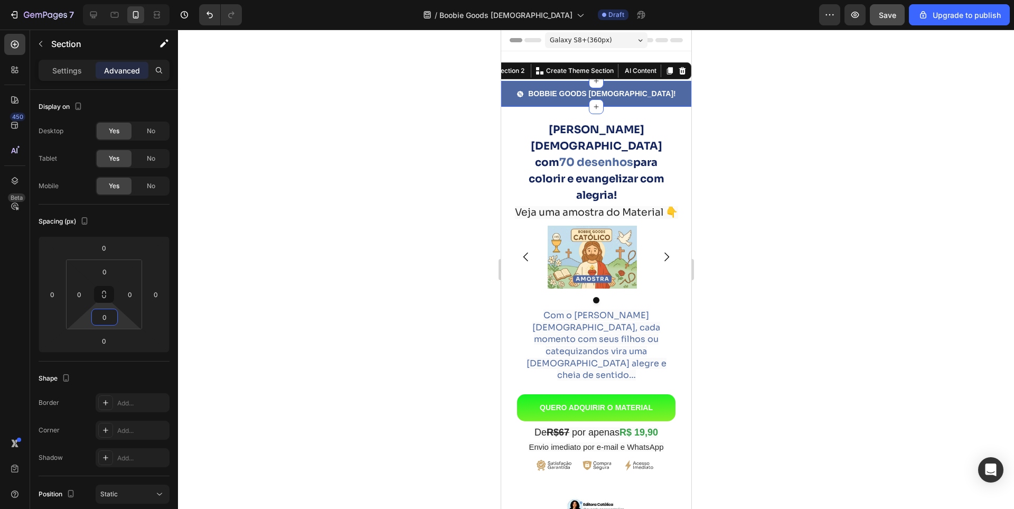
click at [817, 219] on div at bounding box center [596, 269] width 836 height 479
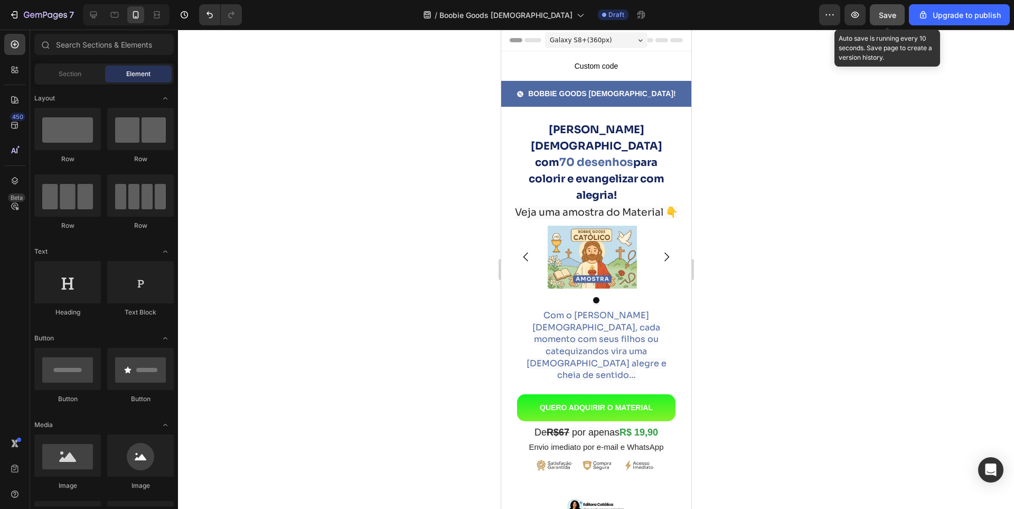
click at [887, 15] on span "Save" at bounding box center [887, 15] width 17 height 9
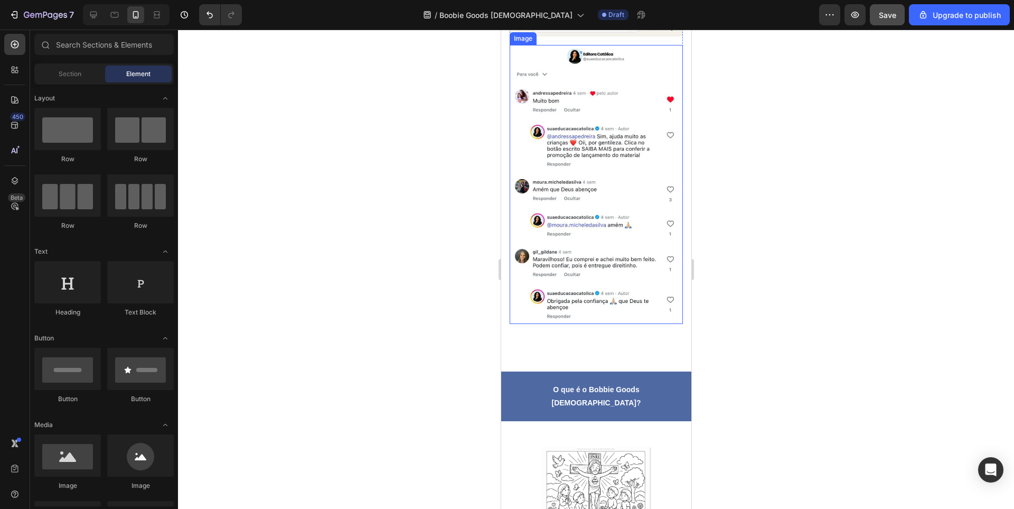
scroll to position [1057, 0]
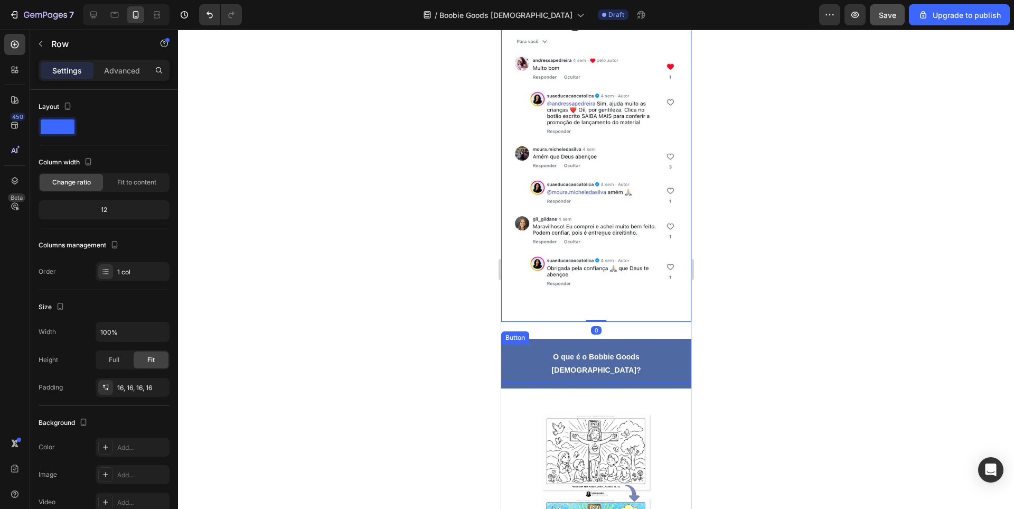
click at [516, 344] on div "O que é o Bobbie Goods Católico?​ Button" at bounding box center [596, 363] width 190 height 39
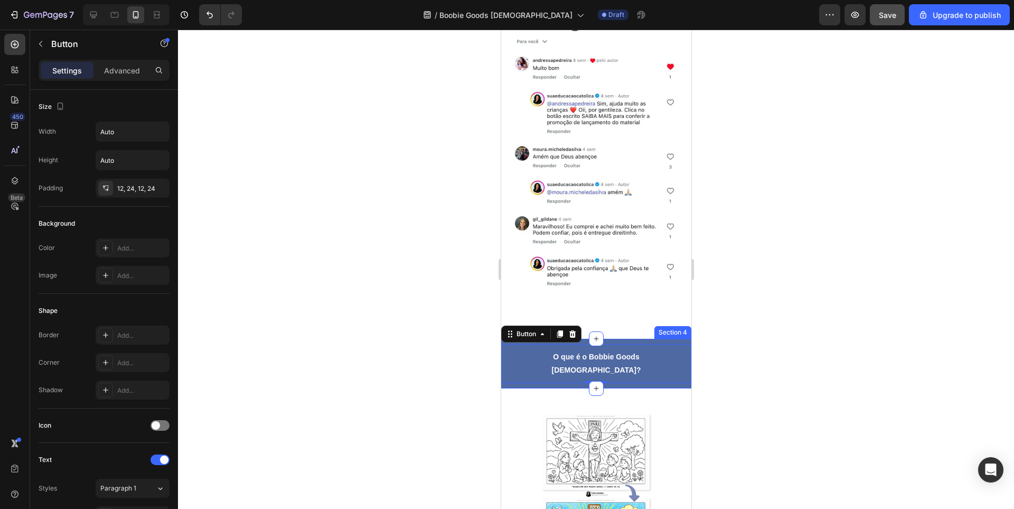
click at [515, 339] on div "O que é o Bobbie Goods Católico?​ Button 0 Section 4" at bounding box center [596, 364] width 190 height 50
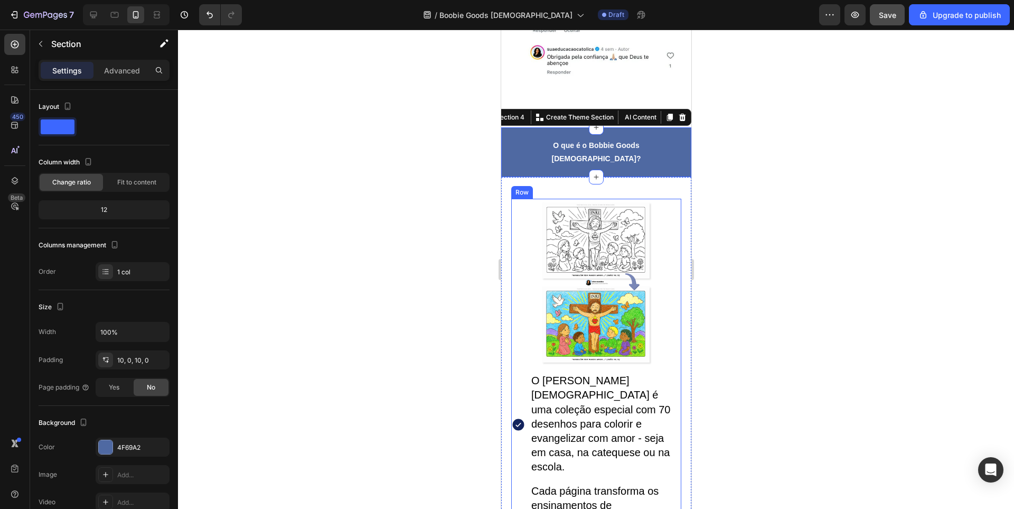
scroll to position [1162, 0]
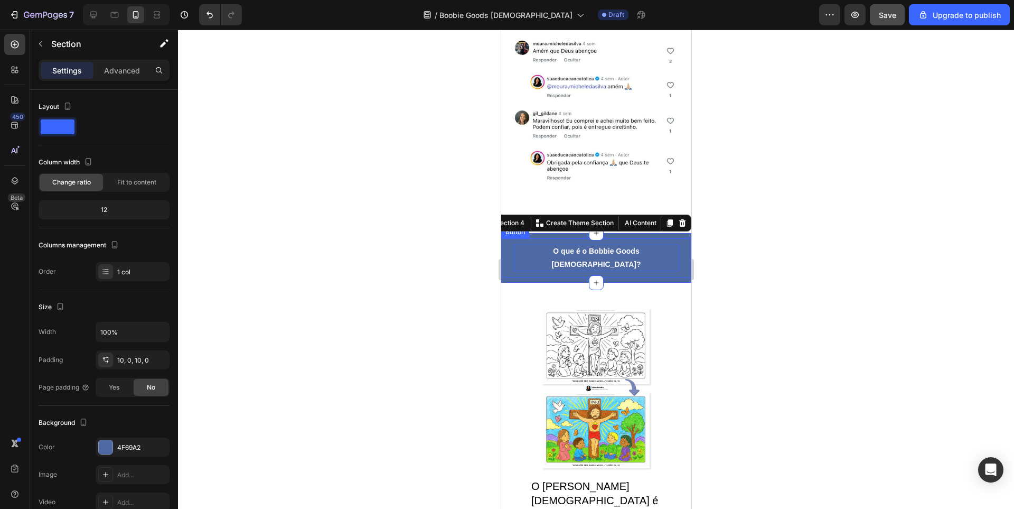
click at [561, 247] on strong "O que é o Bobbie Goods [DEMOGRAPHIC_DATA]?​" at bounding box center [595, 258] width 89 height 22
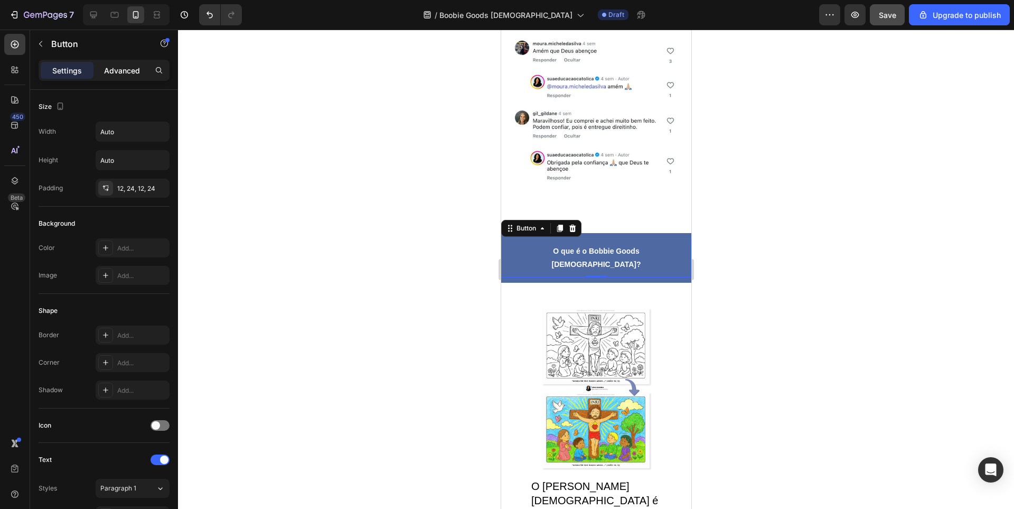
click at [122, 68] on p "Advanced" at bounding box center [122, 70] width 36 height 11
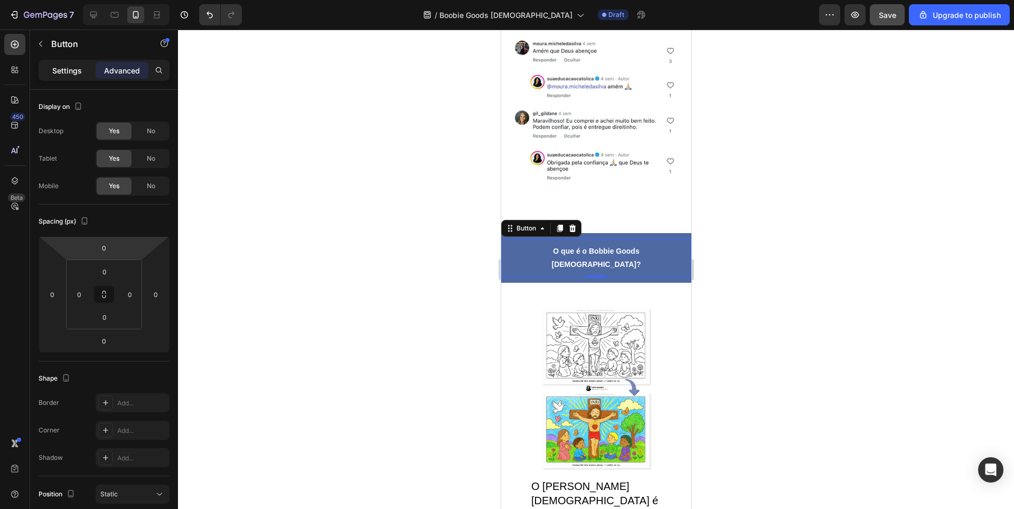
click at [66, 65] on p "Settings" at bounding box center [67, 70] width 30 height 11
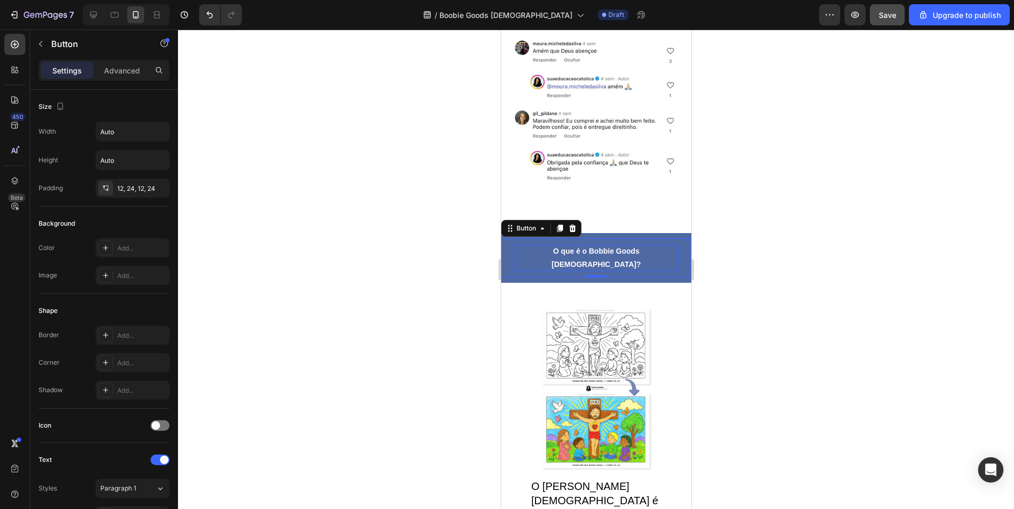
click at [593, 247] on strong "O que é o Bobbie Goods [DEMOGRAPHIC_DATA]?​" at bounding box center [595, 258] width 89 height 22
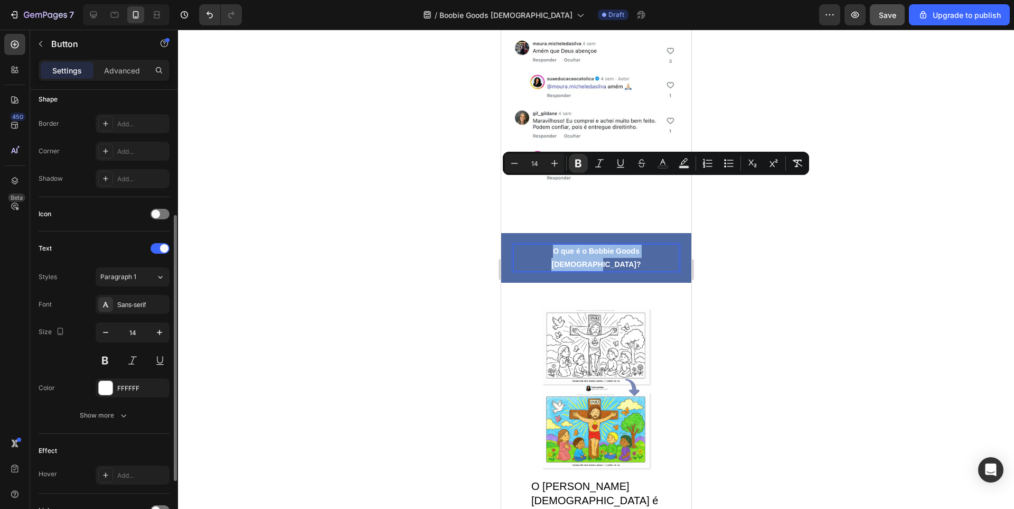
scroll to position [309, 0]
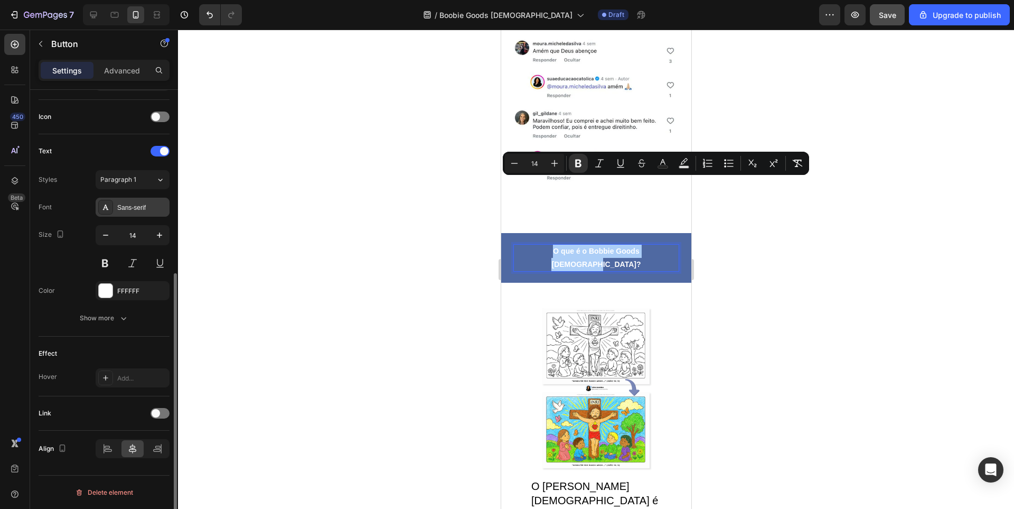
click at [137, 206] on div "Sans-serif" at bounding box center [142, 208] width 50 height 10
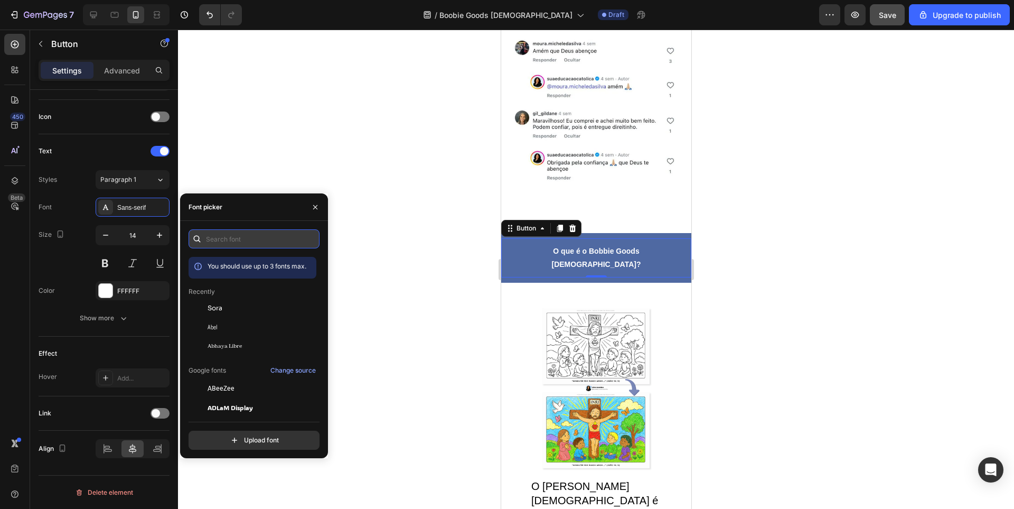
click at [237, 235] on input "text" at bounding box center [254, 238] width 131 height 19
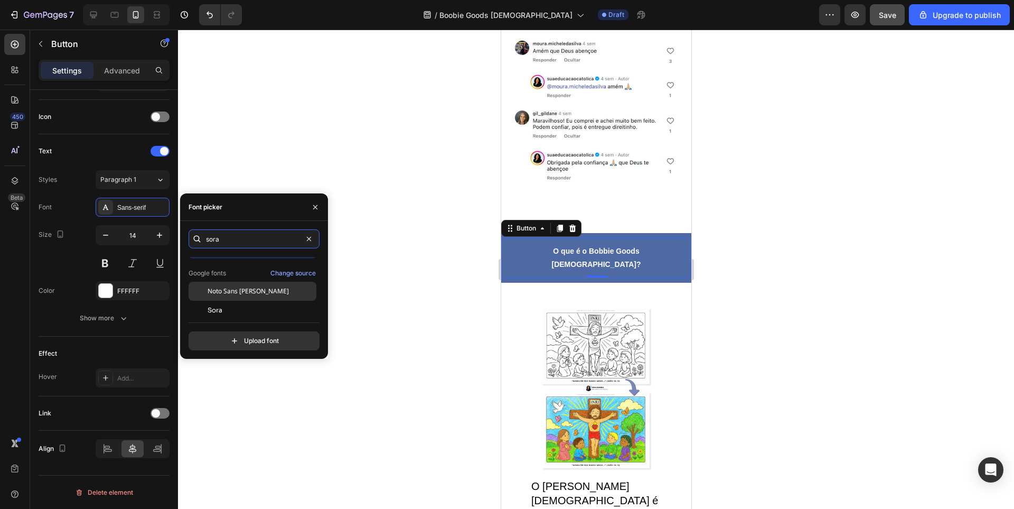
scroll to position [26, 0]
type input "sora"
click at [220, 301] on span "Sora" at bounding box center [215, 305] width 15 height 10
click at [330, 133] on div at bounding box center [596, 269] width 836 height 479
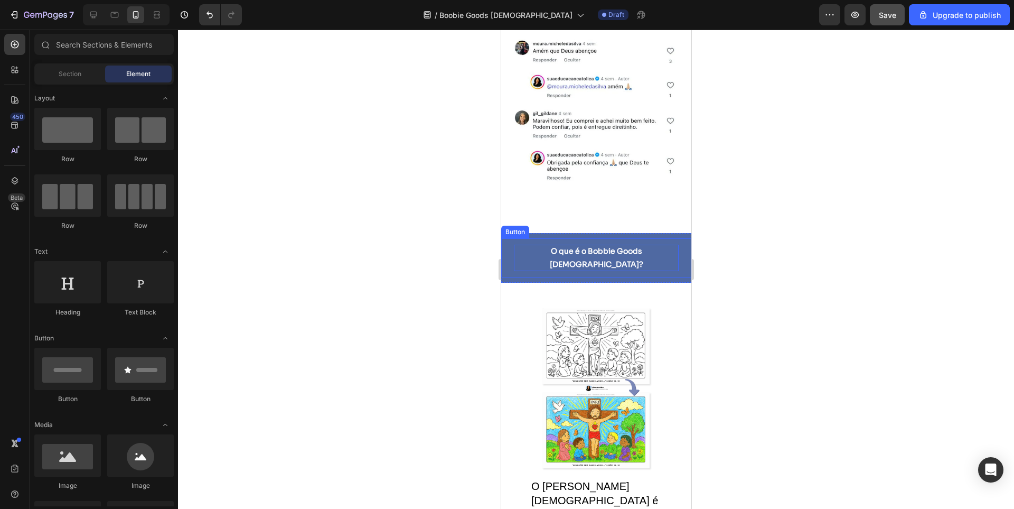
click at [583, 246] on strong "O que é o Bobbie Goods [DEMOGRAPHIC_DATA]?​" at bounding box center [596, 257] width 94 height 23
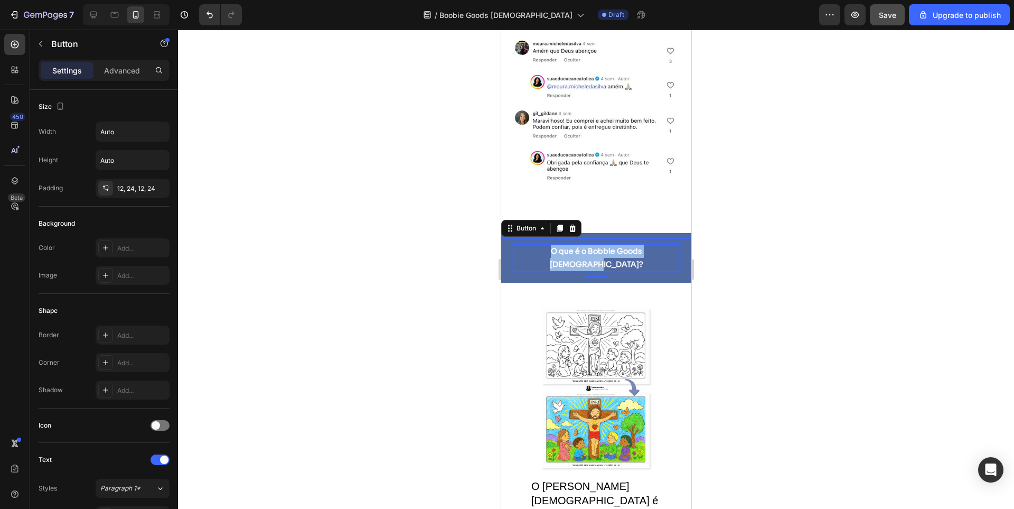
click at [583, 246] on strong "O que é o Bobbie Goods [DEMOGRAPHIC_DATA]?​" at bounding box center [596, 257] width 94 height 23
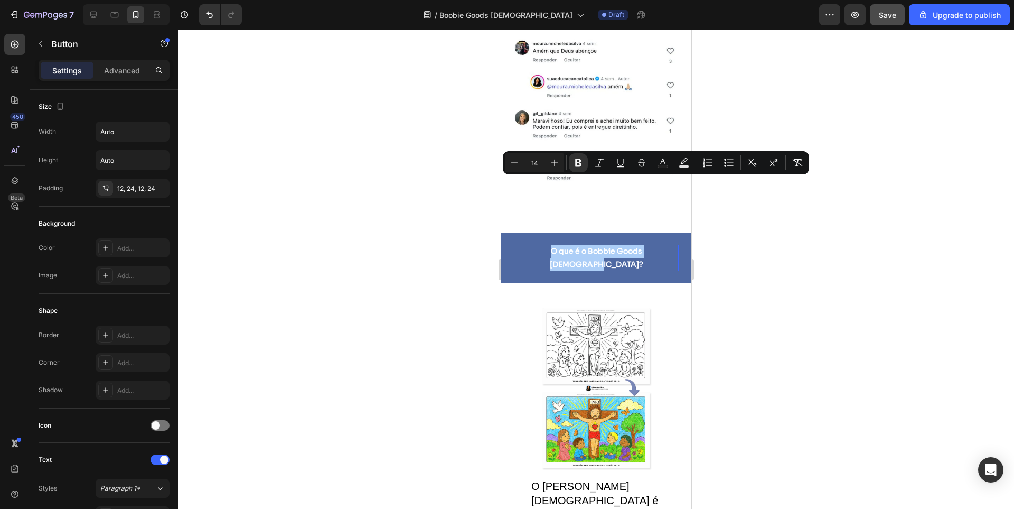
click at [729, 247] on div at bounding box center [596, 269] width 836 height 479
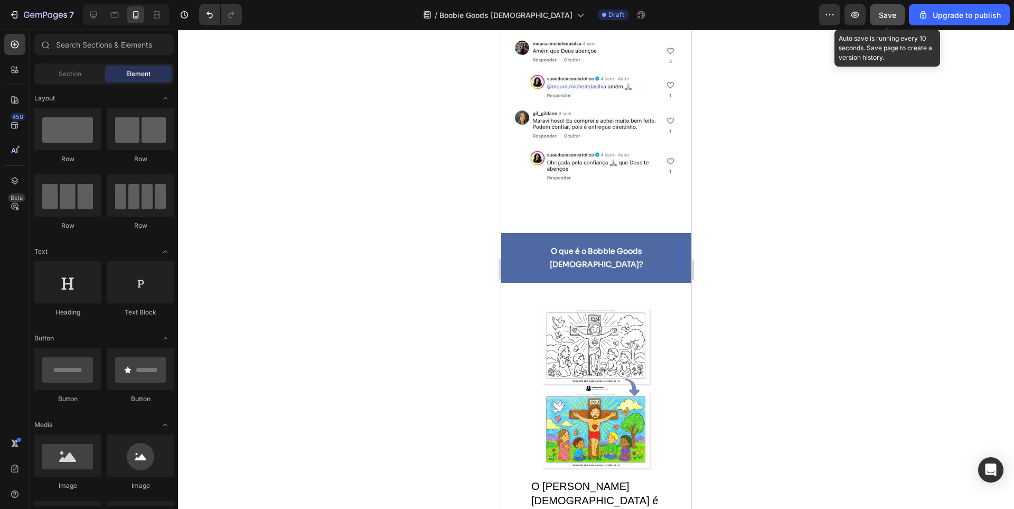
click at [892, 20] on div "Save" at bounding box center [887, 15] width 17 height 11
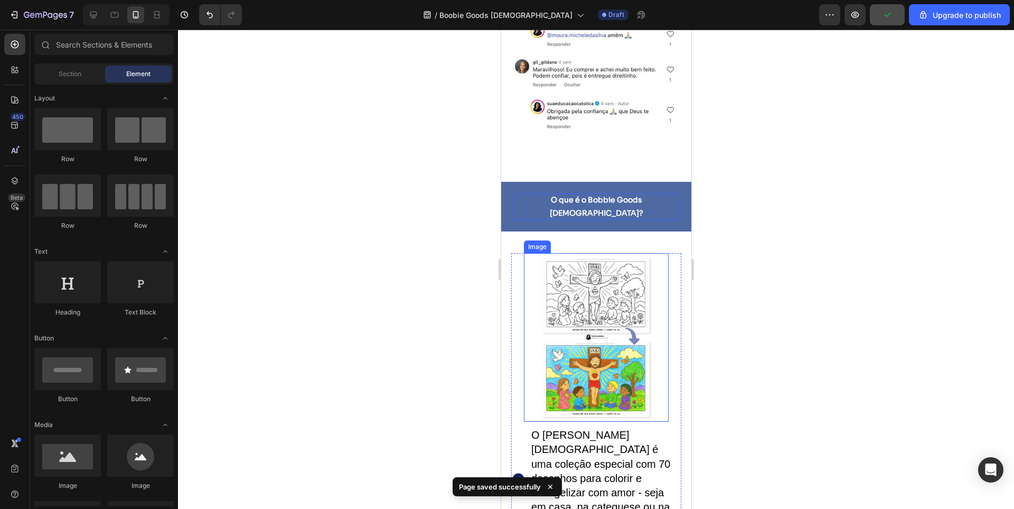
scroll to position [1268, 0]
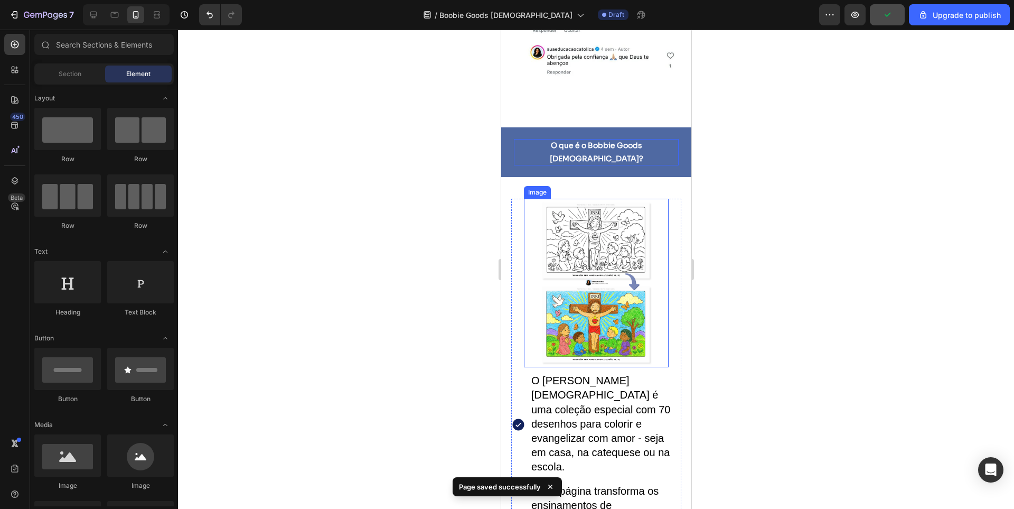
click at [572, 199] on img at bounding box center [595, 283] width 119 height 169
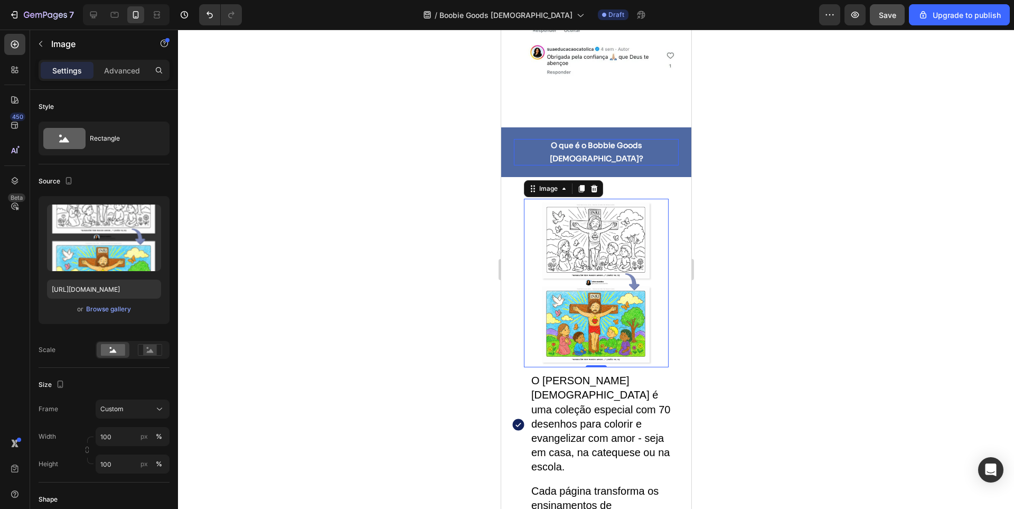
click at [558, 199] on img at bounding box center [595, 283] width 119 height 169
click at [125, 65] on p "Advanced" at bounding box center [122, 70] width 36 height 11
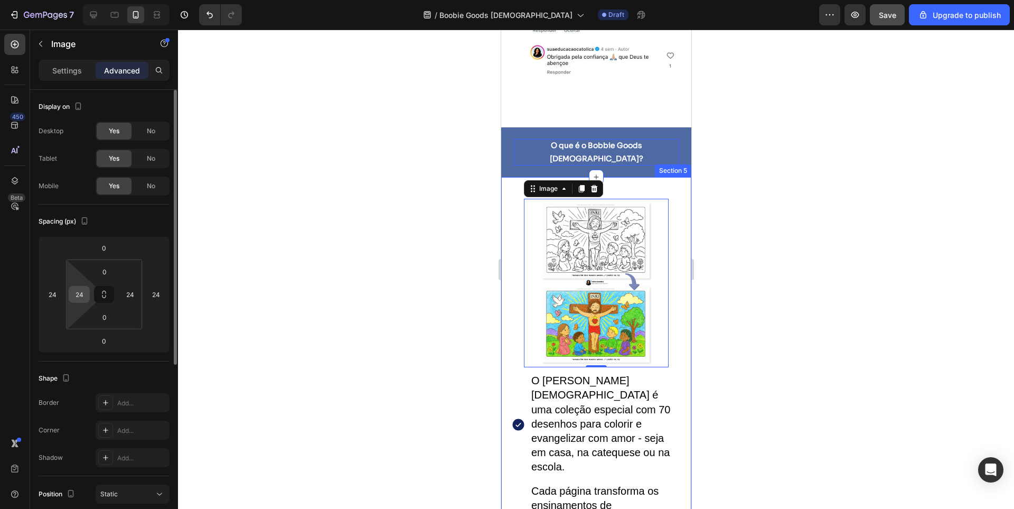
click at [80, 300] on input "24" at bounding box center [79, 294] width 16 height 16
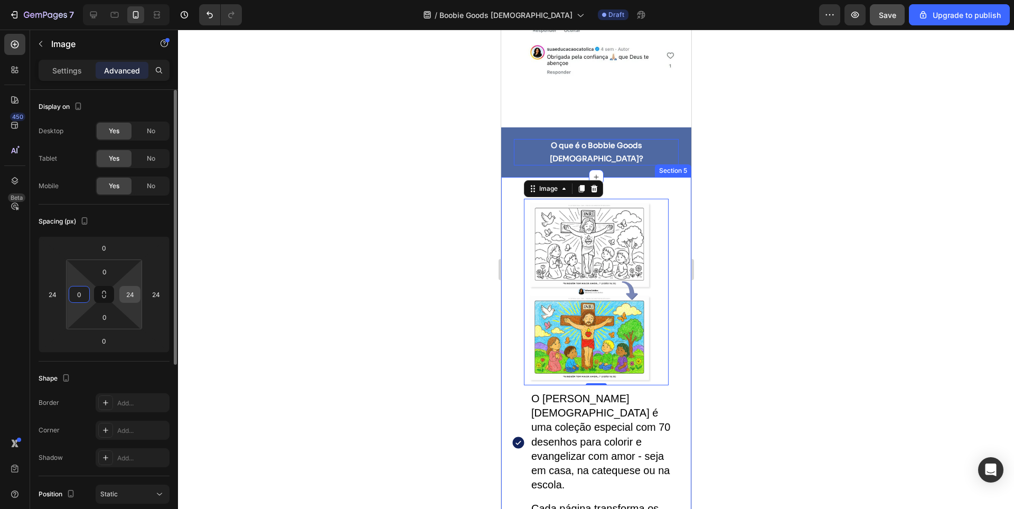
type input "0"
click at [125, 292] on input "24" at bounding box center [130, 294] width 16 height 16
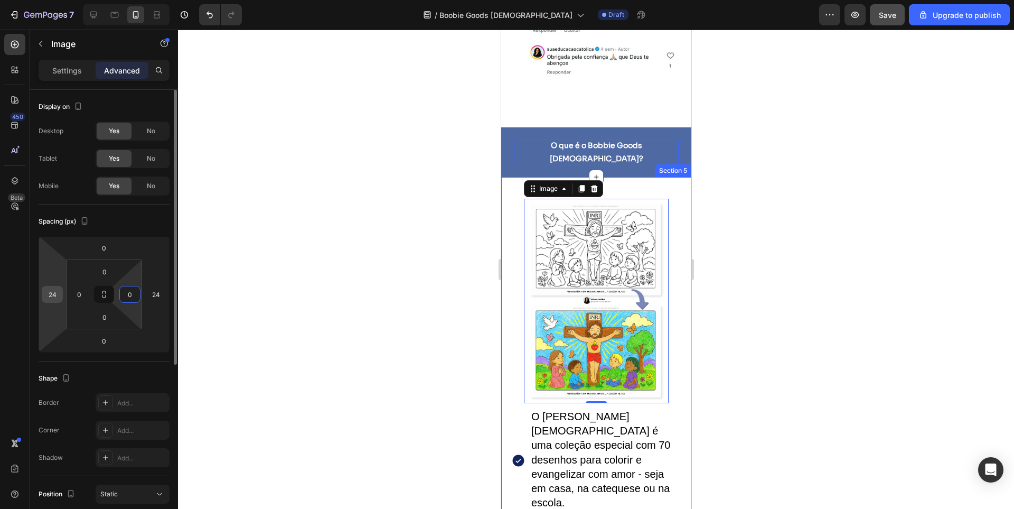
type input "0"
click at [46, 297] on input "24" at bounding box center [52, 294] width 16 height 16
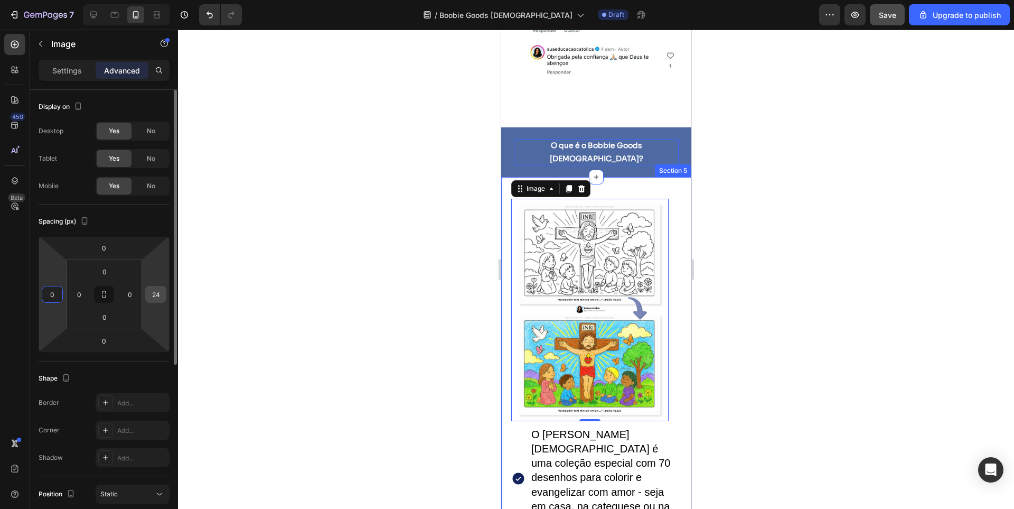
type input "0"
click at [149, 296] on input "24" at bounding box center [156, 294] width 16 height 16
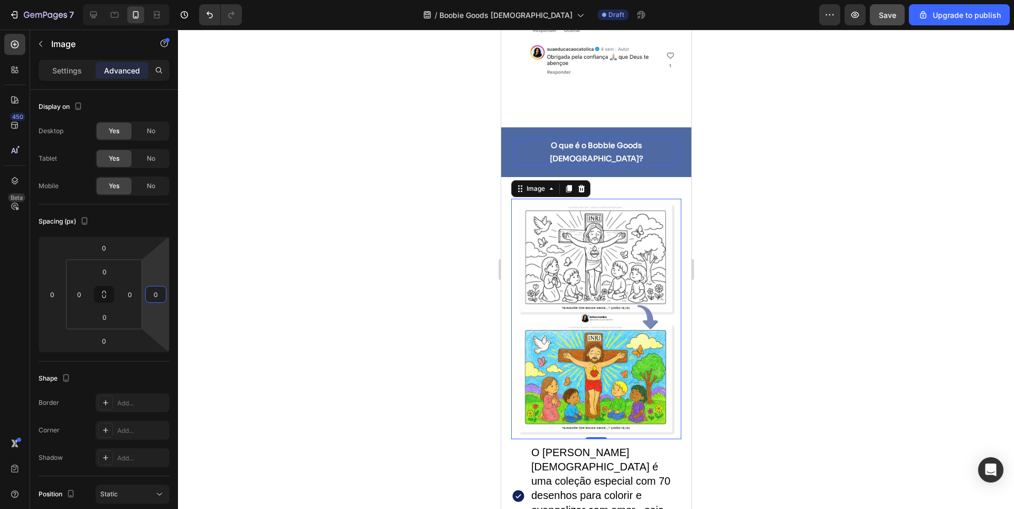
type input "0"
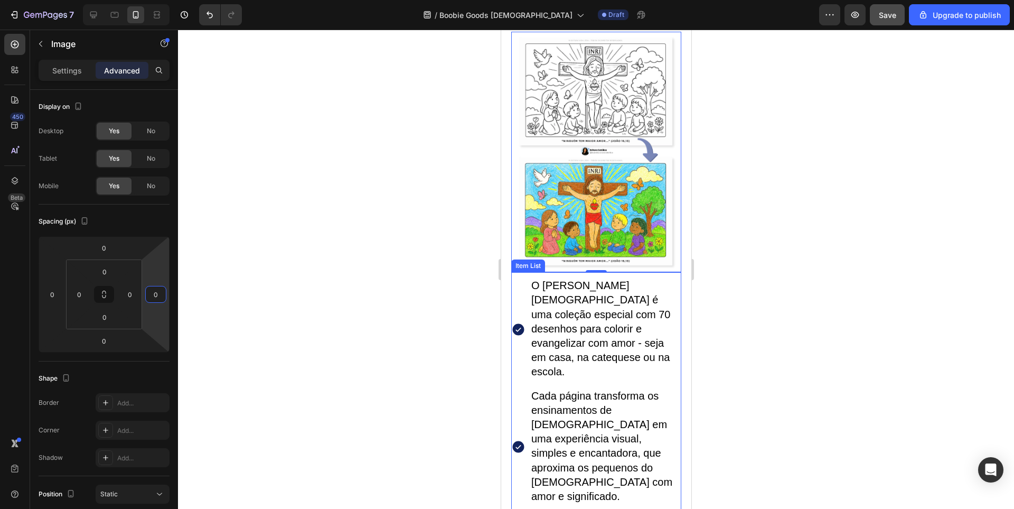
scroll to position [1374, 0]
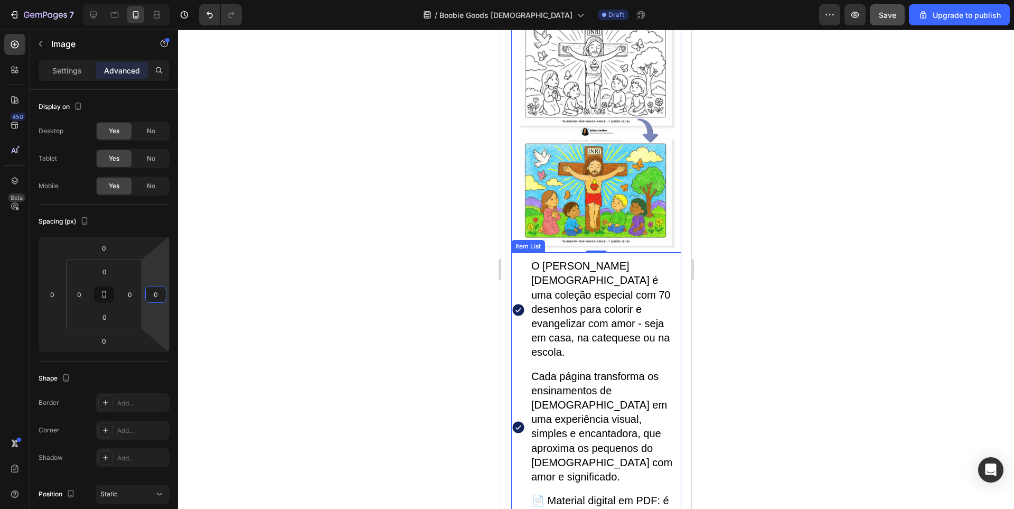
click at [571, 311] on span "O Bobbie Goods Católico é uma coleção especial com 70 desenhos para colorir e e…" at bounding box center [600, 309] width 139 height 98
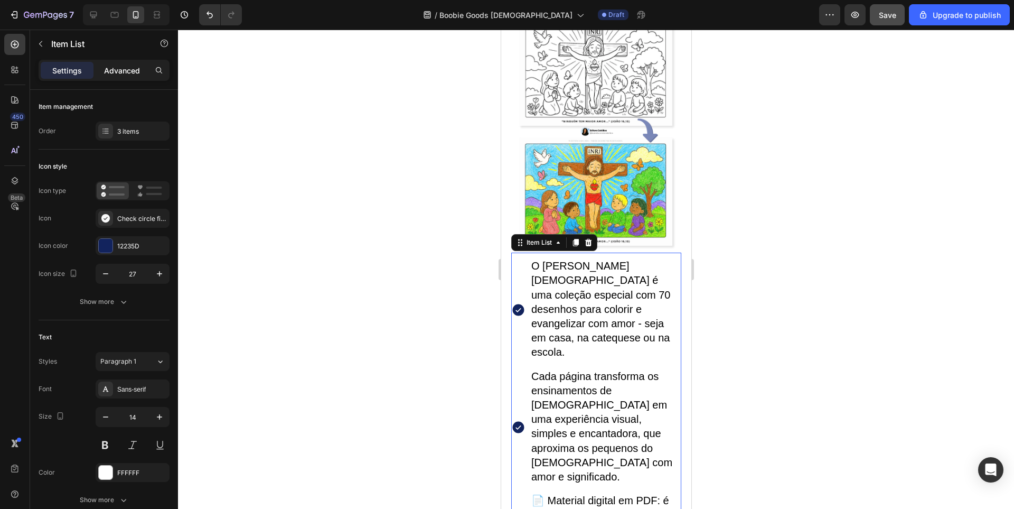
click at [123, 71] on p "Advanced" at bounding box center [122, 70] width 36 height 11
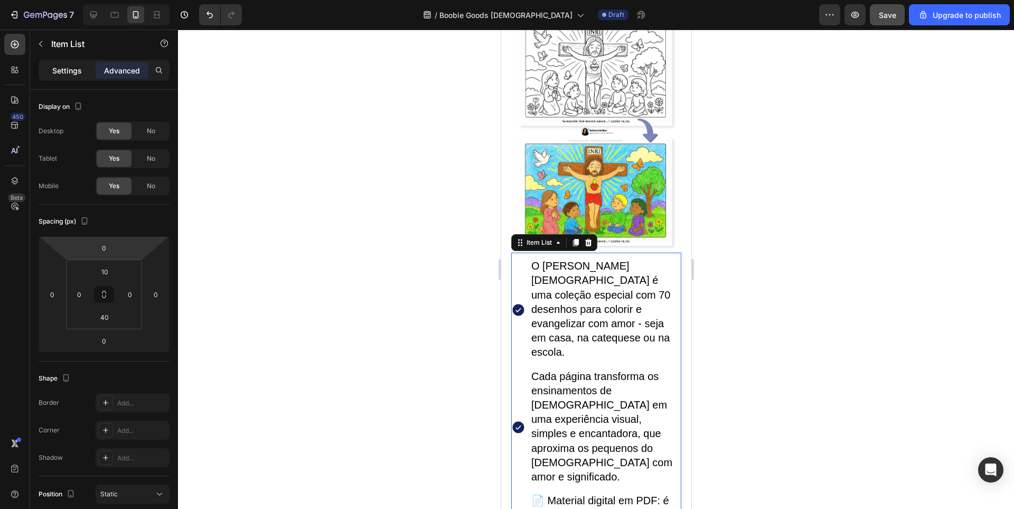
click at [68, 71] on p "Settings" at bounding box center [67, 70] width 30 height 11
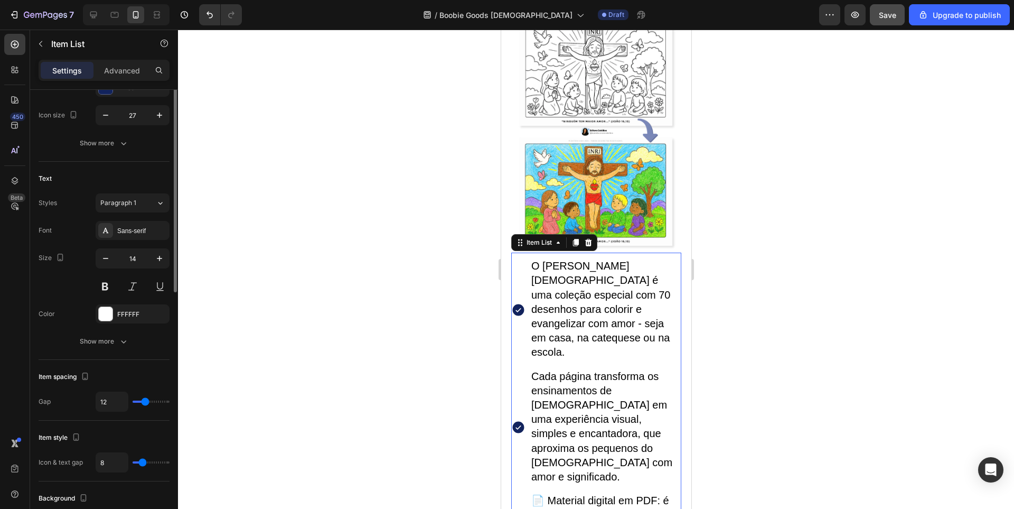
scroll to position [211, 0]
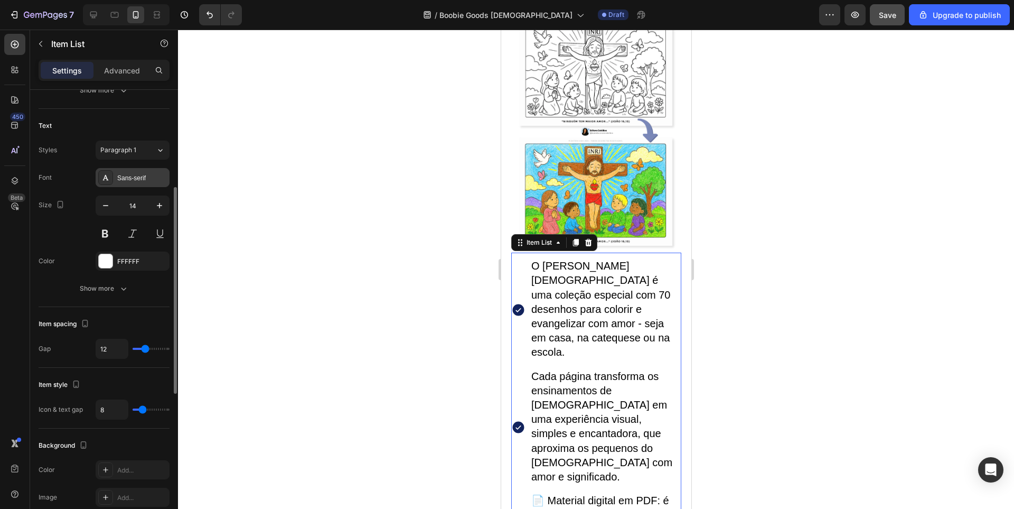
click at [130, 180] on div "Sans-serif" at bounding box center [142, 178] width 50 height 10
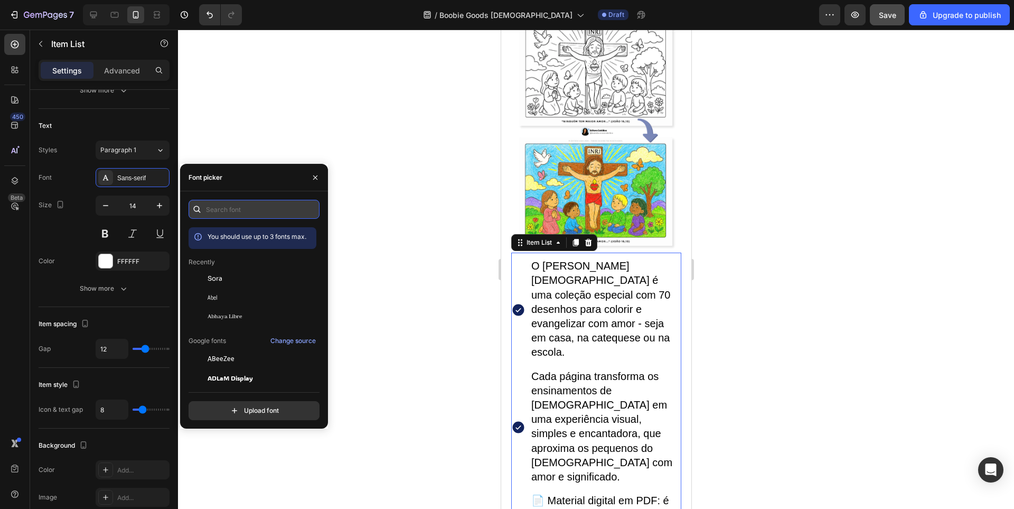
click at [248, 204] on input "text" at bounding box center [254, 209] width 131 height 19
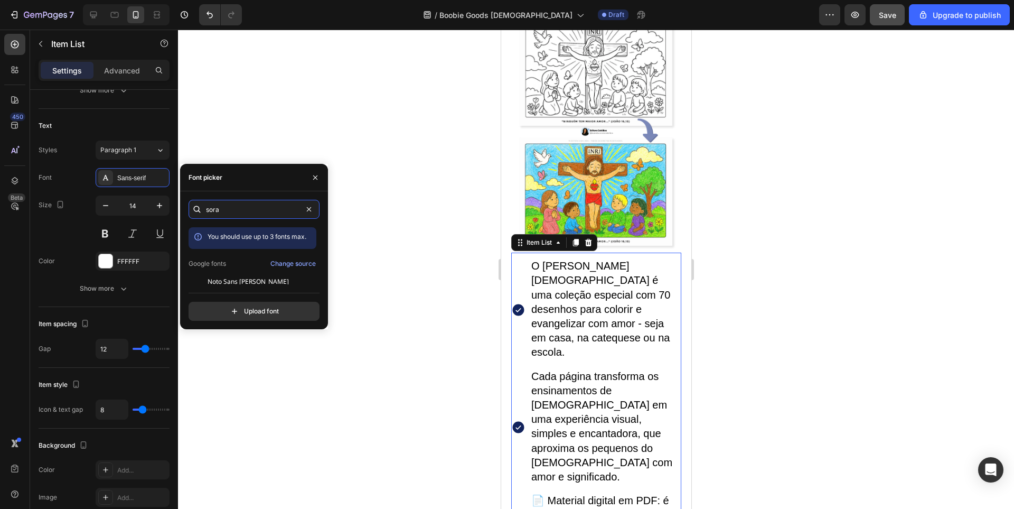
scroll to position [26, 0]
type input "sora"
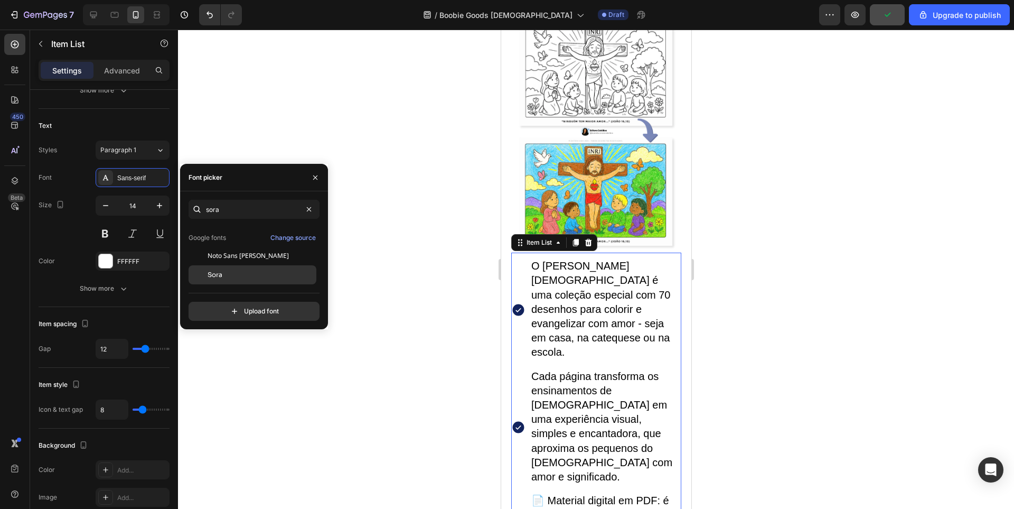
click at [223, 279] on div "Sora" at bounding box center [261, 275] width 107 height 10
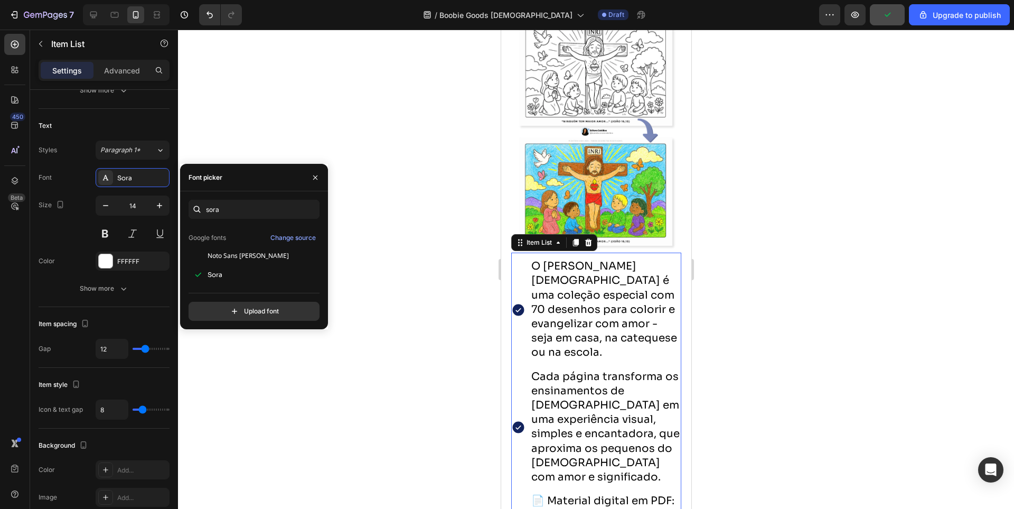
click at [570, 281] on span "O Bobbie Goods Católico é uma coleção especial com 70 desenhos para colorir e e…" at bounding box center [604, 308] width 146 height 99
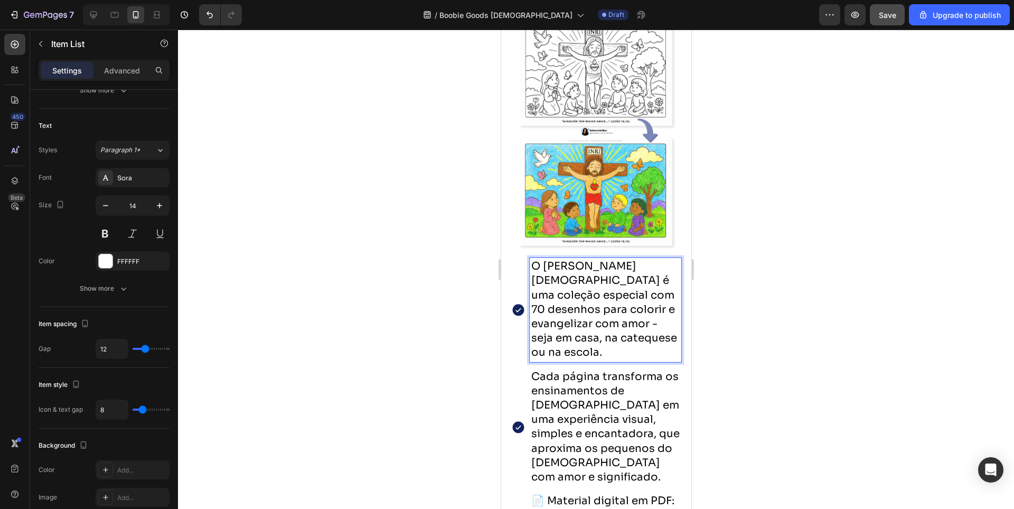
click at [591, 283] on span "O Bobbie Goods Católico é uma coleção especial com 70 desenhos para colorir e e…" at bounding box center [604, 308] width 146 height 99
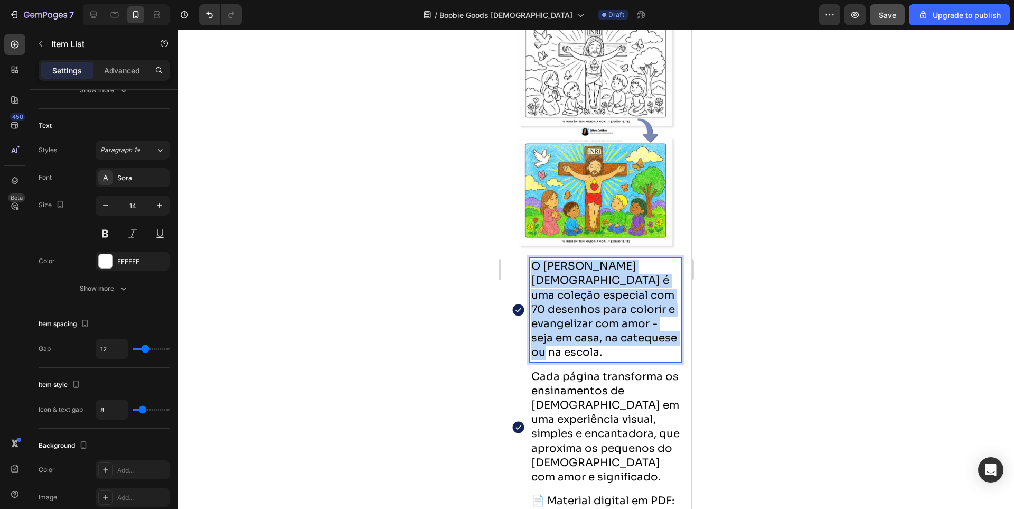
click at [591, 283] on span "O Bobbie Goods Católico é uma coleção especial com 70 desenhos para colorir e e…" at bounding box center [604, 308] width 146 height 99
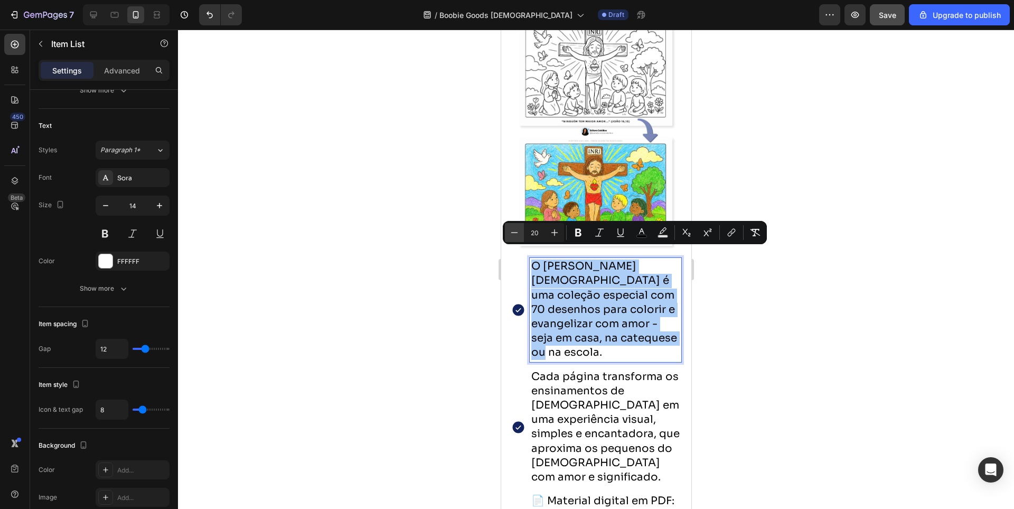
click at [505, 237] on button "Minus" at bounding box center [514, 232] width 19 height 19
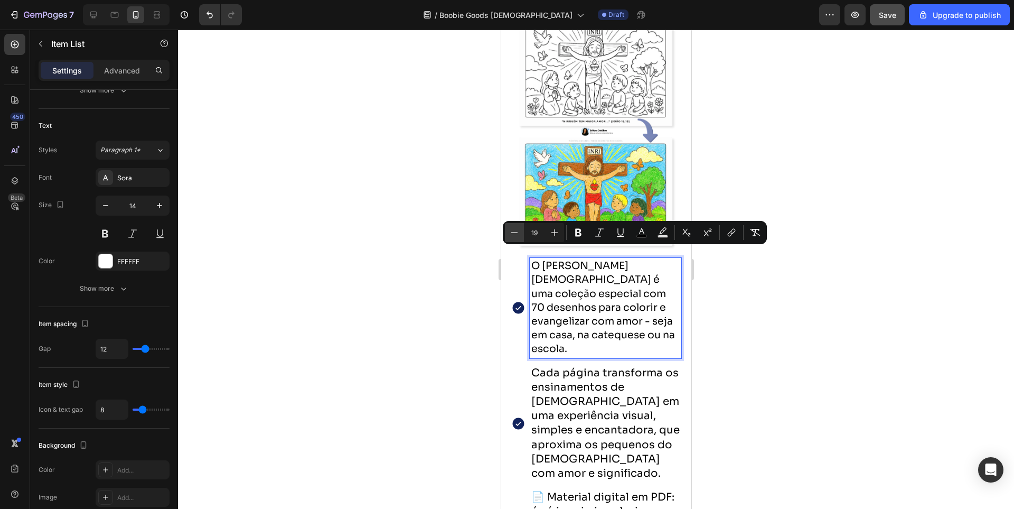
click at [509, 230] on icon "Editor contextual toolbar" at bounding box center [514, 232] width 11 height 11
click at [511, 230] on icon "Editor contextual toolbar" at bounding box center [514, 232] width 11 height 11
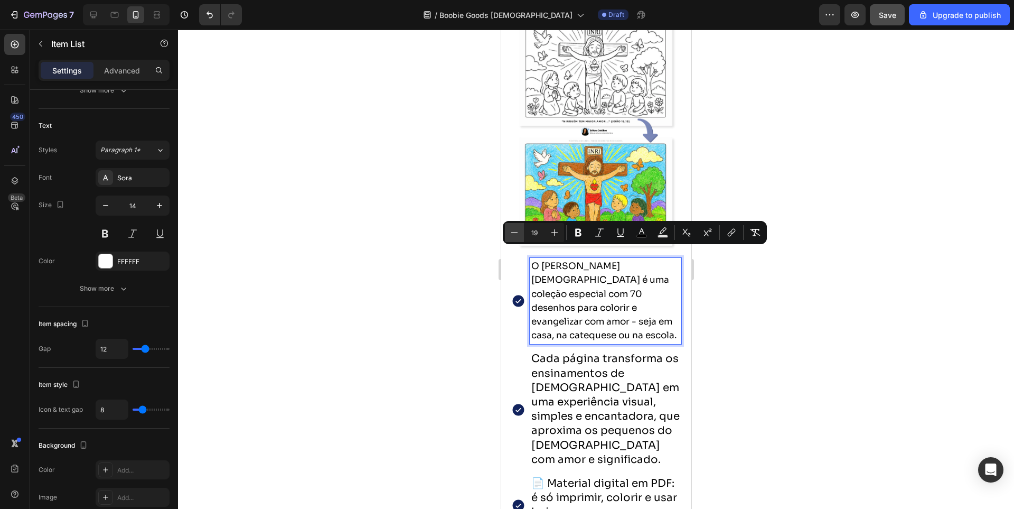
click at [512, 229] on icon "Editor contextual toolbar" at bounding box center [514, 232] width 11 height 11
click at [597, 375] on span "Cada página transforma os ensinamentos de Jesus em uma experiência visual, simp…" at bounding box center [605, 409] width 148 height 114
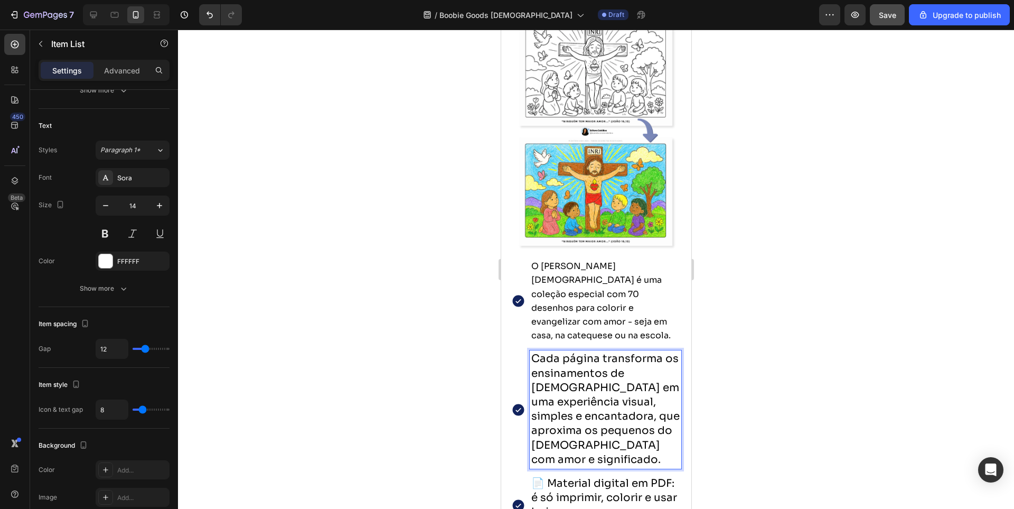
click at [559, 284] on span "O Bobbie Goods Católico é uma coleção especial com 70 desenhos para colorir e e…" at bounding box center [600, 300] width 139 height 80
click at [559, 279] on span "O Bobbie Goods Católico é uma coleção especial com 70 desenhos para colorir e e…" at bounding box center [600, 300] width 139 height 80
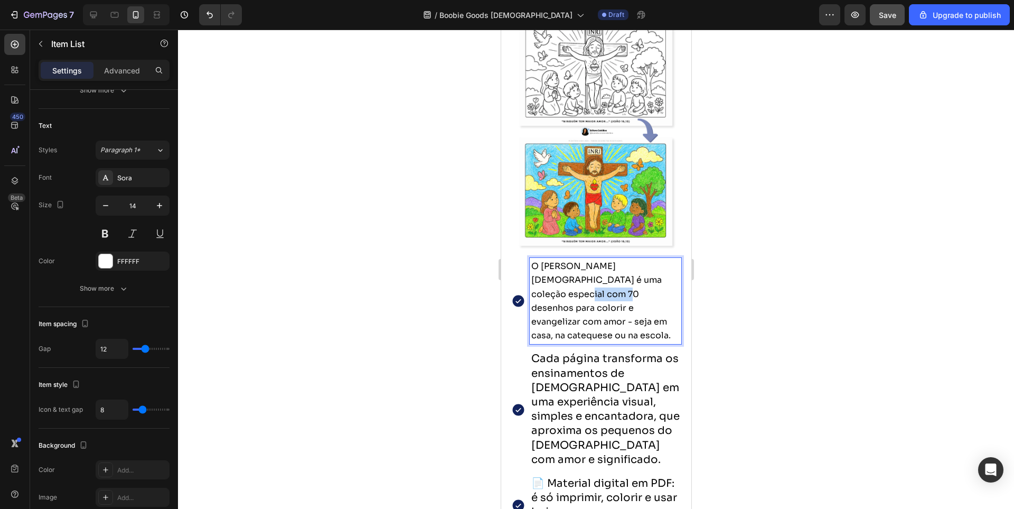
click at [559, 279] on span "O Bobbie Goods Católico é uma coleção especial com 70 desenhos para colorir e e…" at bounding box center [600, 300] width 139 height 80
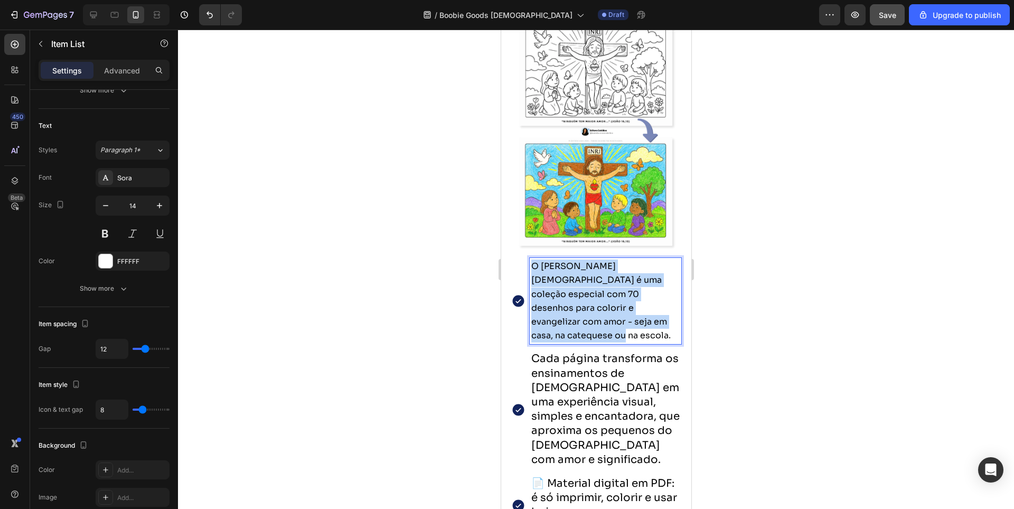
click at [559, 279] on span "O Bobbie Goods Católico é uma coleção especial com 70 desenhos para colorir e e…" at bounding box center [600, 300] width 139 height 80
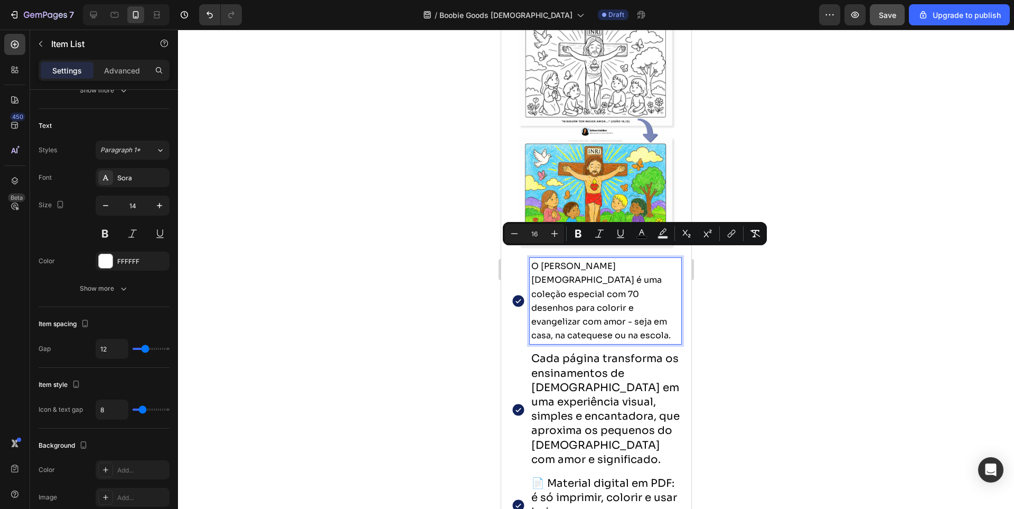
click at [563, 352] on span "Cada página transforma os ensinamentos de Jesus em uma experiência visual, simp…" at bounding box center [605, 409] width 148 height 114
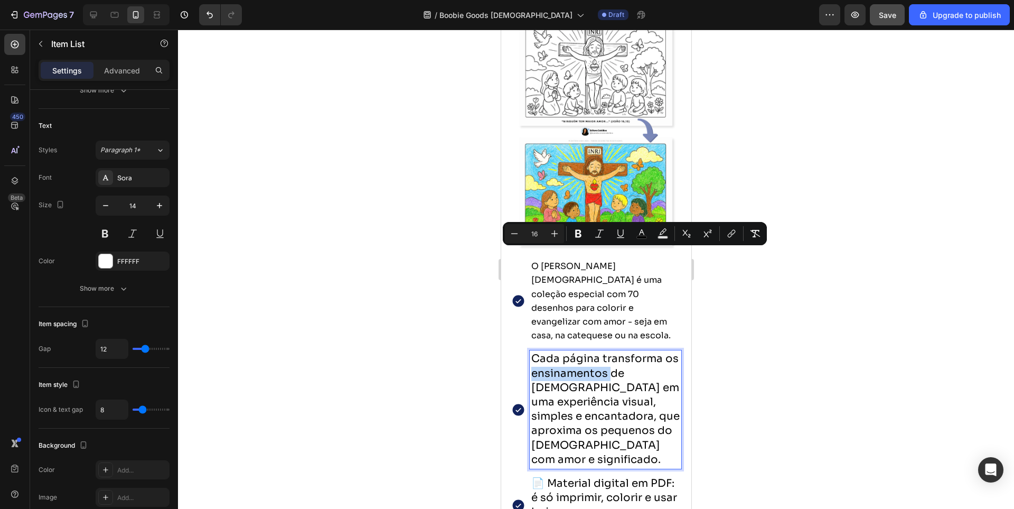
click at [563, 352] on span "Cada página transforma os ensinamentos de Jesus em uma experiência visual, simp…" at bounding box center [605, 409] width 148 height 114
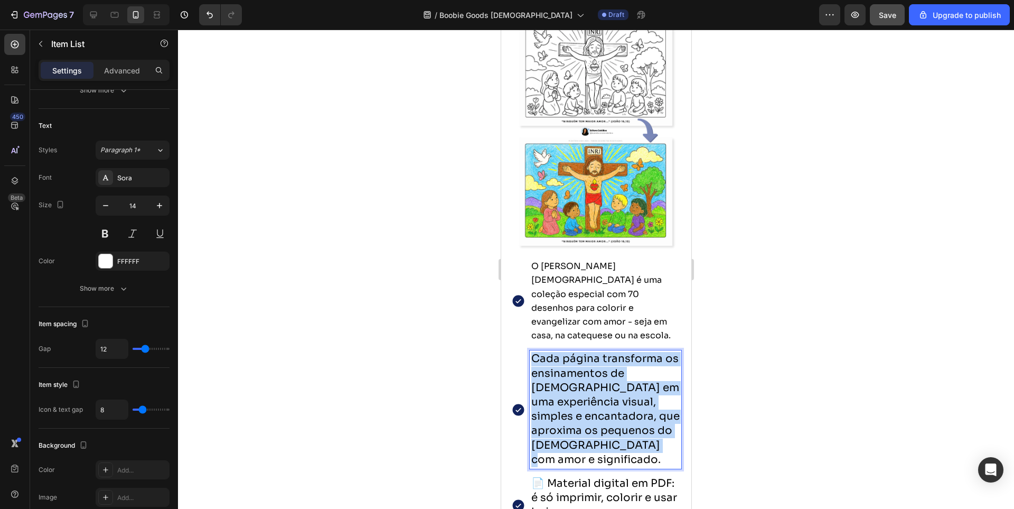
click at [563, 352] on span "Cada página transforma os ensinamentos de Jesus em uma experiência visual, simp…" at bounding box center [605, 409] width 148 height 114
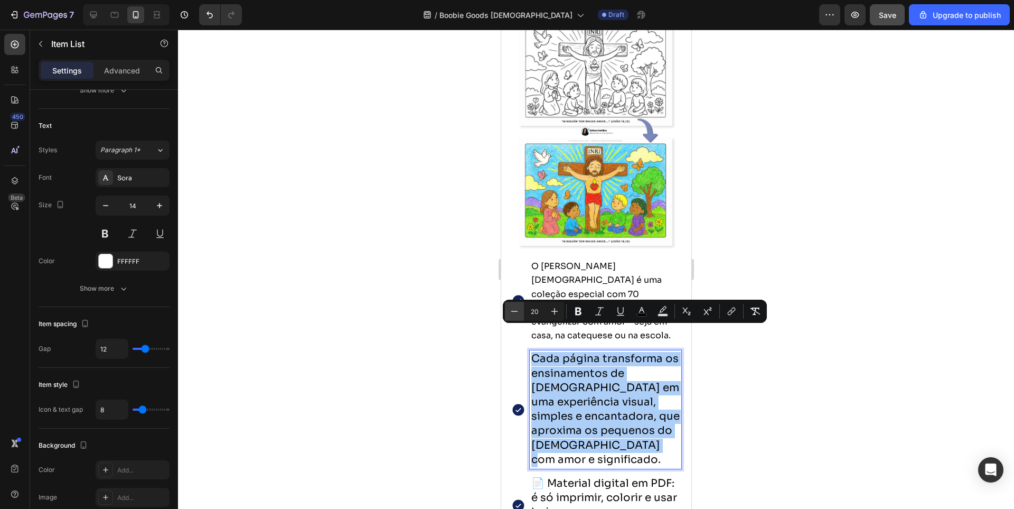
click at [512, 312] on icon "Editor contextual toolbar" at bounding box center [514, 311] width 11 height 11
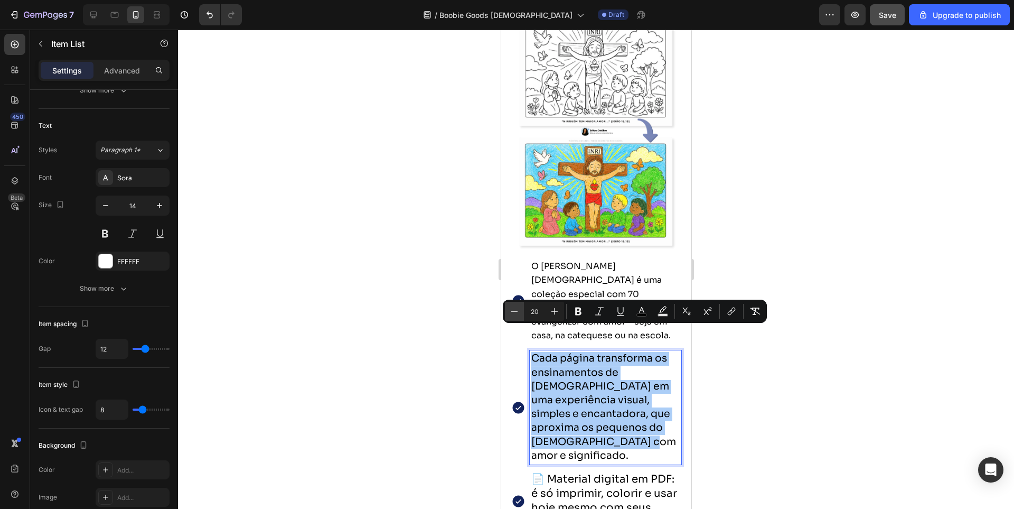
click at [512, 312] on icon "Editor contextual toolbar" at bounding box center [514, 311] width 11 height 11
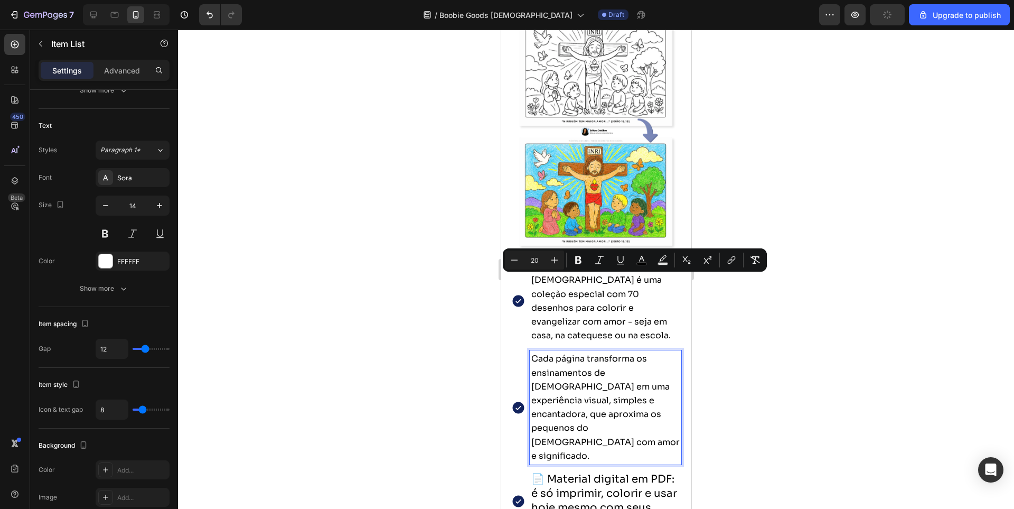
scroll to position [1426, 0]
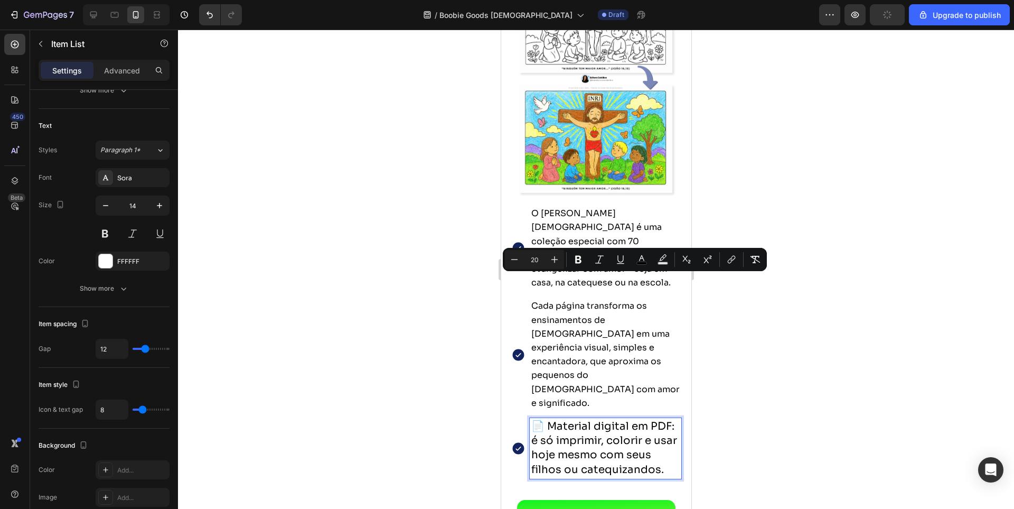
click at [598, 419] on span "📄 Material digital em PDF: é só imprimir, colorir e usar hoje mesmo com seus fi…" at bounding box center [604, 447] width 146 height 57
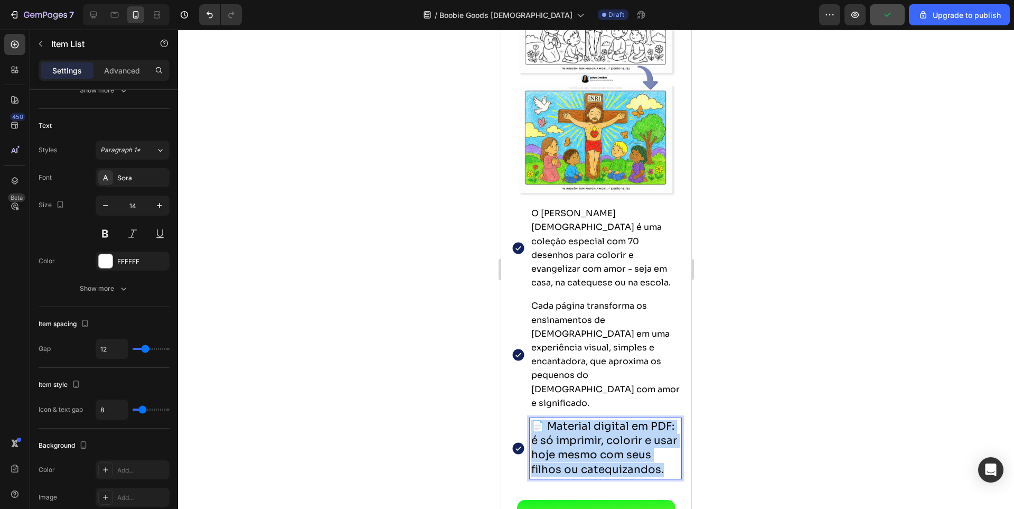
click at [598, 419] on span "📄 Material digital em PDF: é só imprimir, colorir e usar hoje mesmo com seus fi…" at bounding box center [604, 447] width 146 height 57
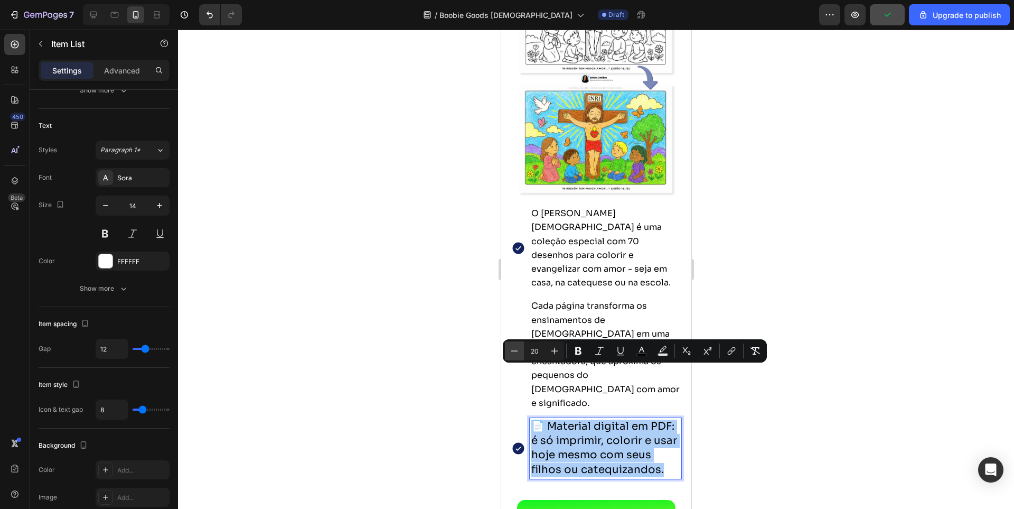
click at [515, 354] on icon "Editor contextual toolbar" at bounding box center [514, 351] width 11 height 11
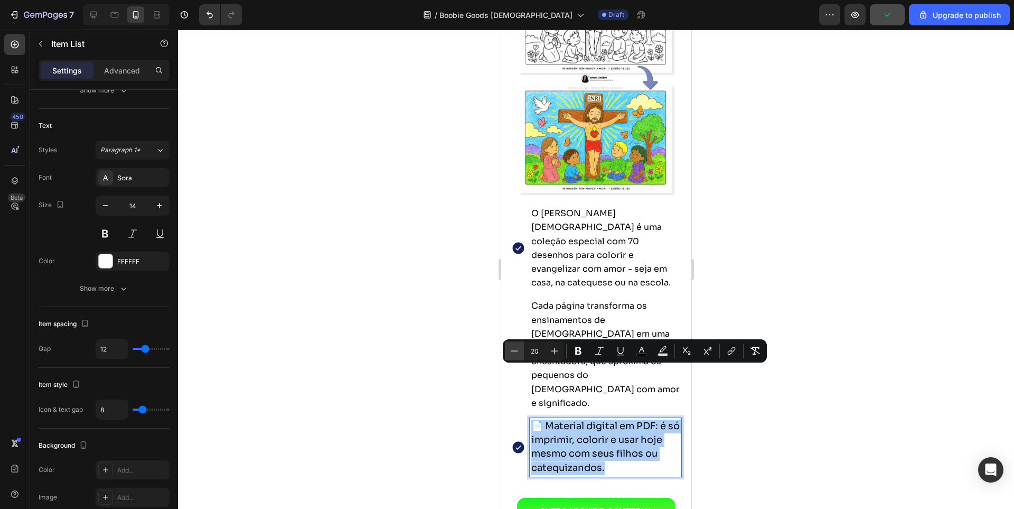
click at [515, 354] on icon "Editor contextual toolbar" at bounding box center [514, 351] width 11 height 11
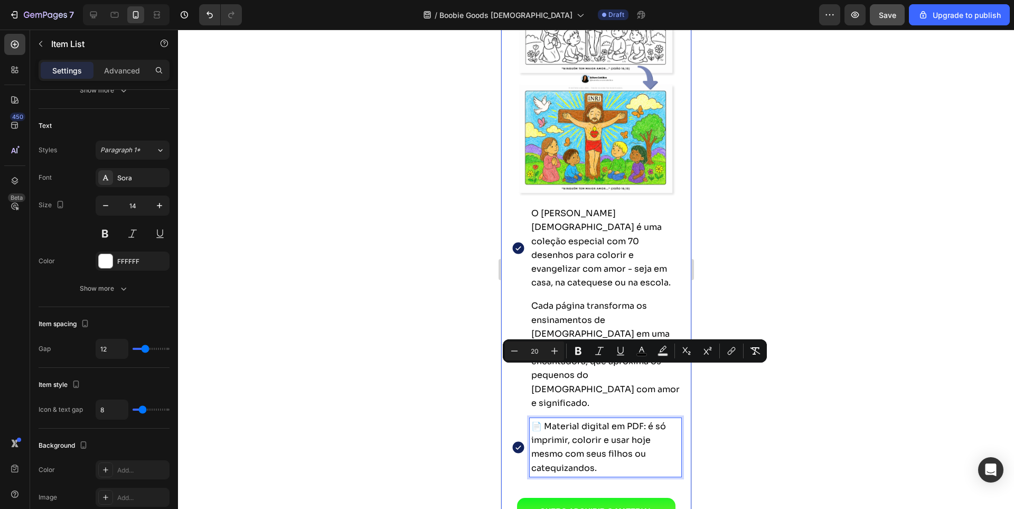
click at [781, 387] on div at bounding box center [596, 269] width 836 height 479
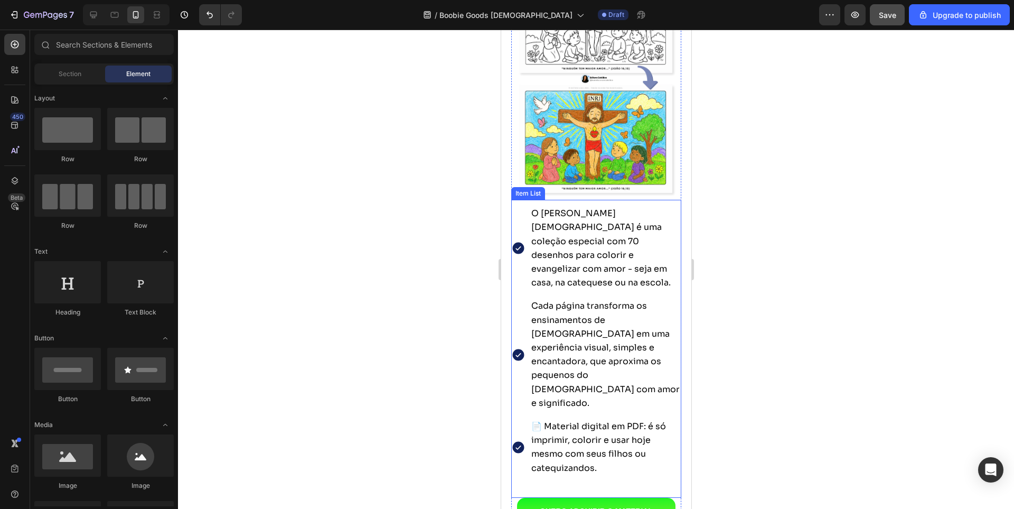
click at [573, 225] on span "O Bobbie Goods Católico é uma coleção especial com 70 desenhos para colorir e e…" at bounding box center [600, 248] width 139 height 80
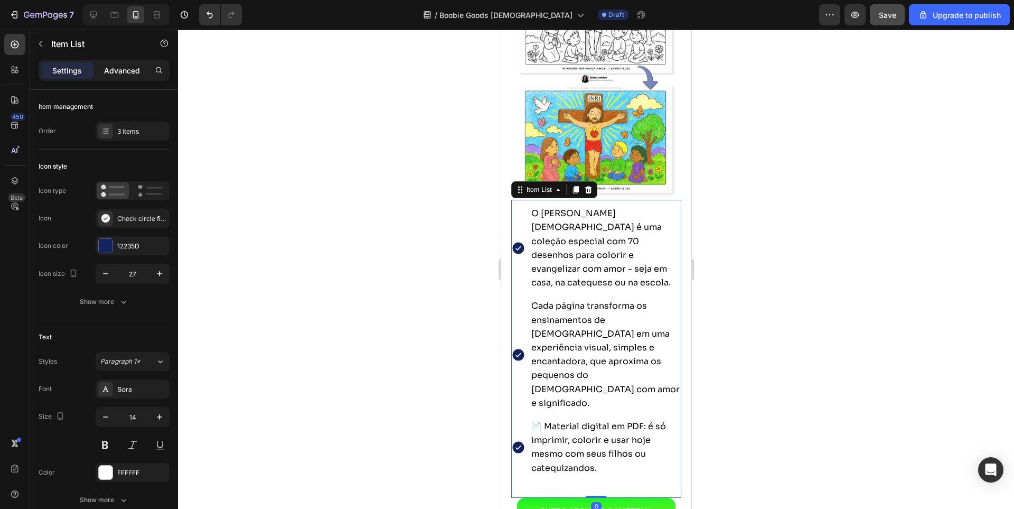
click at [132, 70] on p "Advanced" at bounding box center [122, 70] width 36 height 11
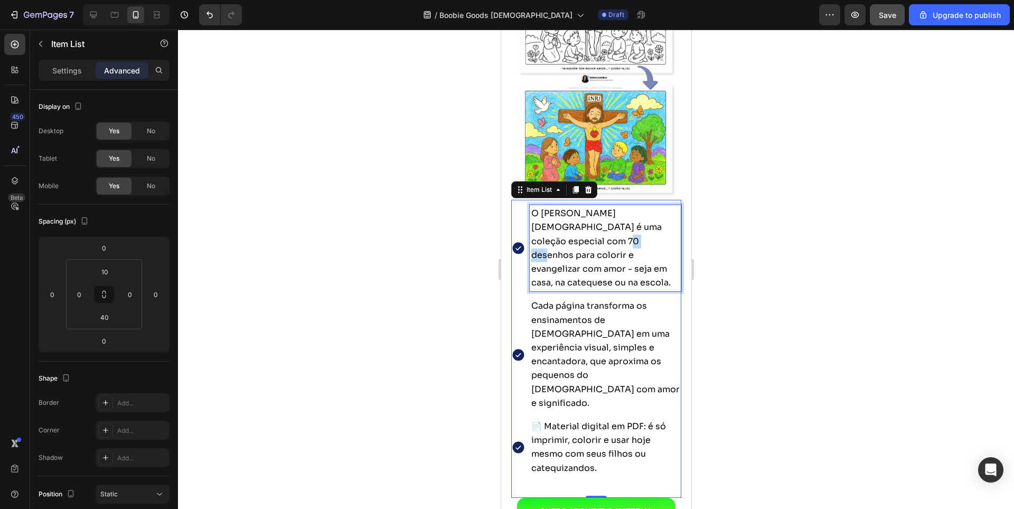
click at [574, 228] on span "O Bobbie Goods Católico é uma coleção especial com 70 desenhos para colorir e e…" at bounding box center [600, 248] width 139 height 80
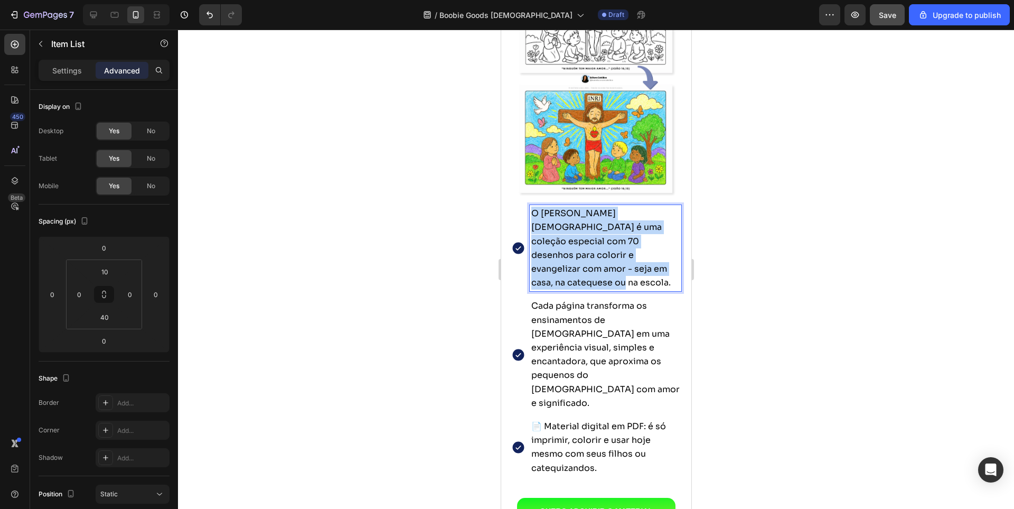
click at [574, 228] on span "O Bobbie Goods Católico é uma coleção especial com 70 desenhos para colorir e e…" at bounding box center [600, 248] width 139 height 80
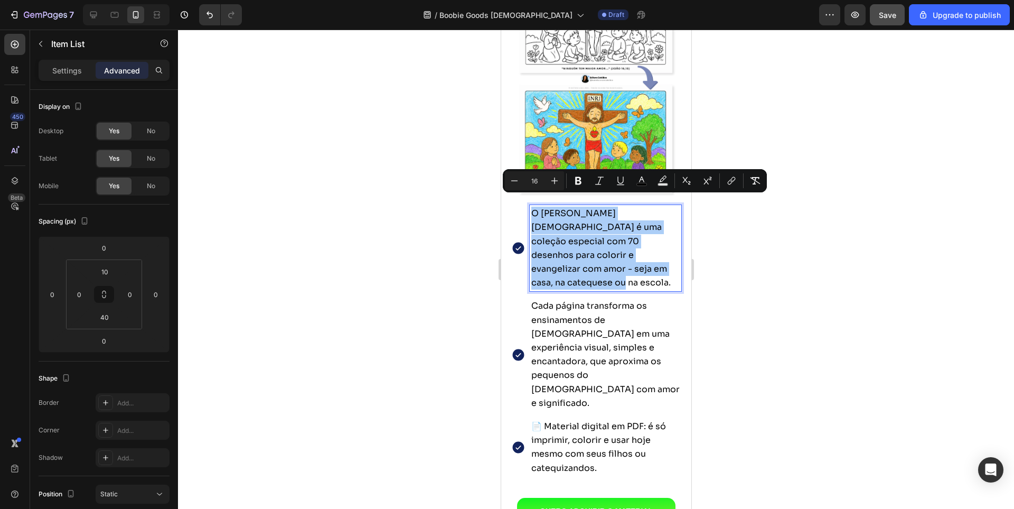
click at [776, 263] on div at bounding box center [596, 269] width 836 height 479
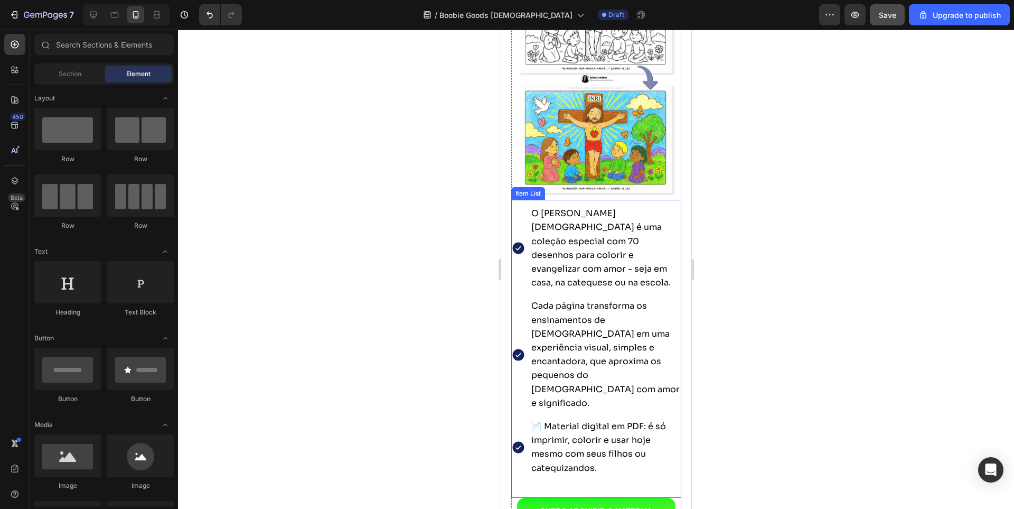
click at [637, 239] on span "O Bobbie Goods Católico é uma coleção especial com 70 desenhos para colorir e e…" at bounding box center [600, 248] width 139 height 80
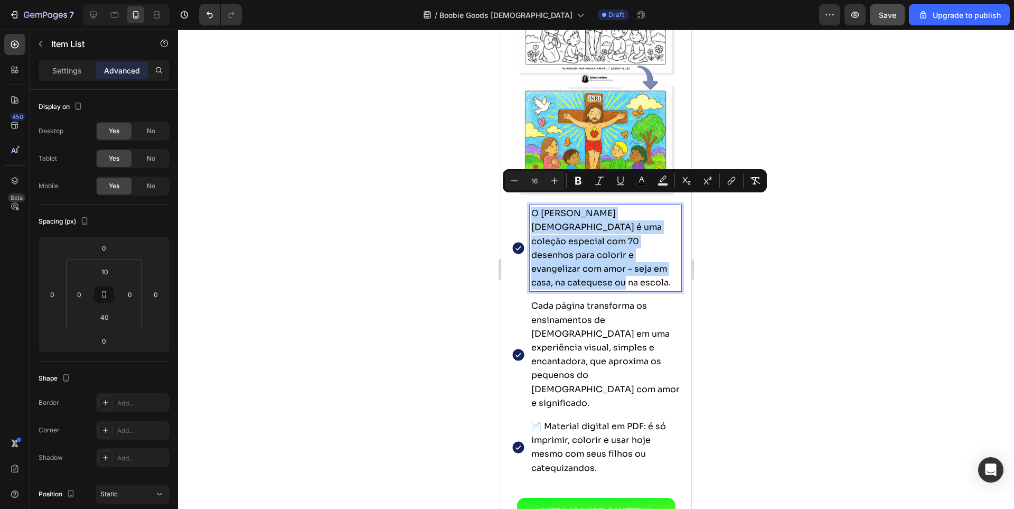
click at [586, 227] on span "O Bobbie Goods Católico é uma coleção especial com 70 desenhos para colorir e e…" at bounding box center [600, 248] width 139 height 80
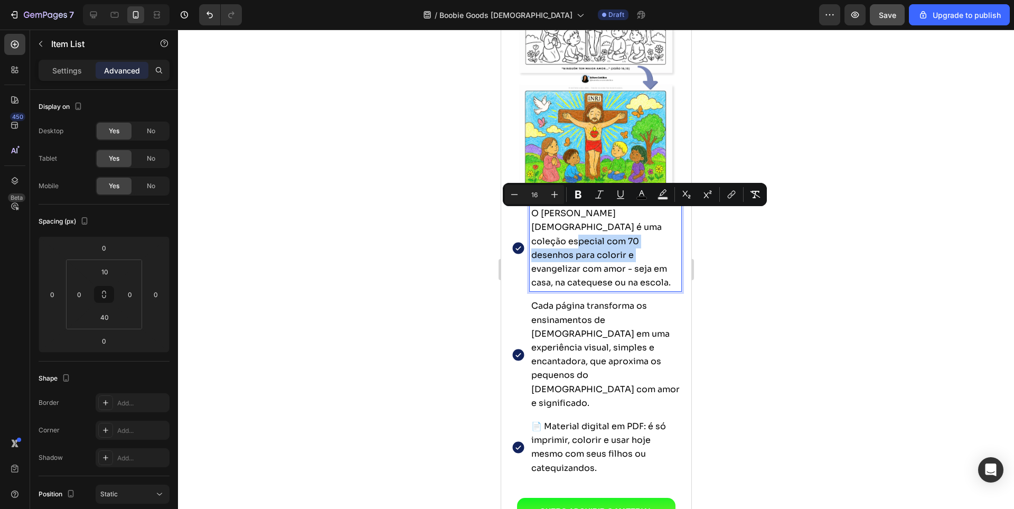
drag, startPoint x: 625, startPoint y: 216, endPoint x: 580, endPoint y: 246, distance: 54.5
click at [580, 246] on span "O Bobbie Goods Católico é uma coleção especial com 70 desenhos para colorir e e…" at bounding box center [600, 248] width 139 height 80
click at [577, 192] on icon "Editor contextual toolbar" at bounding box center [578, 195] width 6 height 8
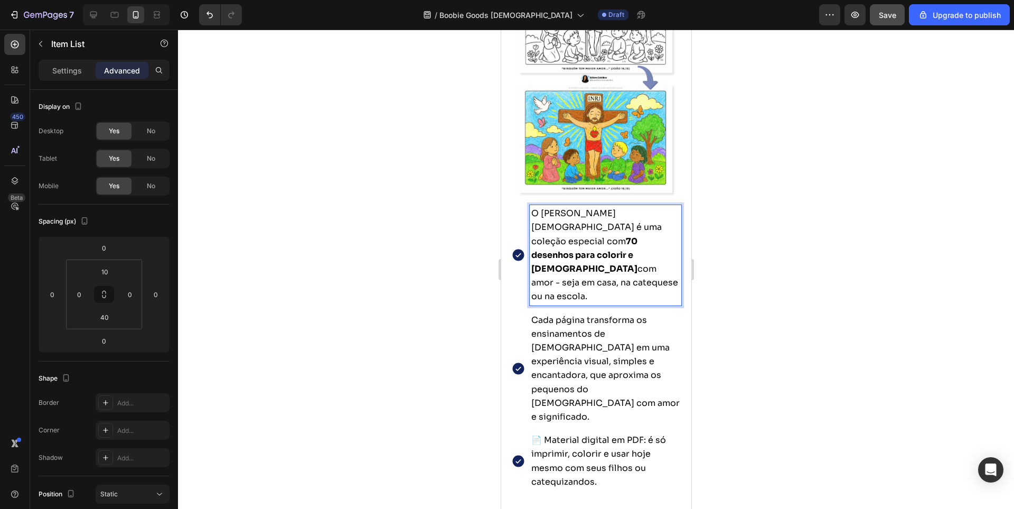
click at [635, 240] on span "O Bobbie Goods Católico é uma coleção especial com 70 desenhos para colorir e e…" at bounding box center [604, 255] width 147 height 94
click at [582, 314] on span "Cada página transforma os ensinamentos de Jesus em uma experiência visual, simp…" at bounding box center [605, 368] width 148 height 108
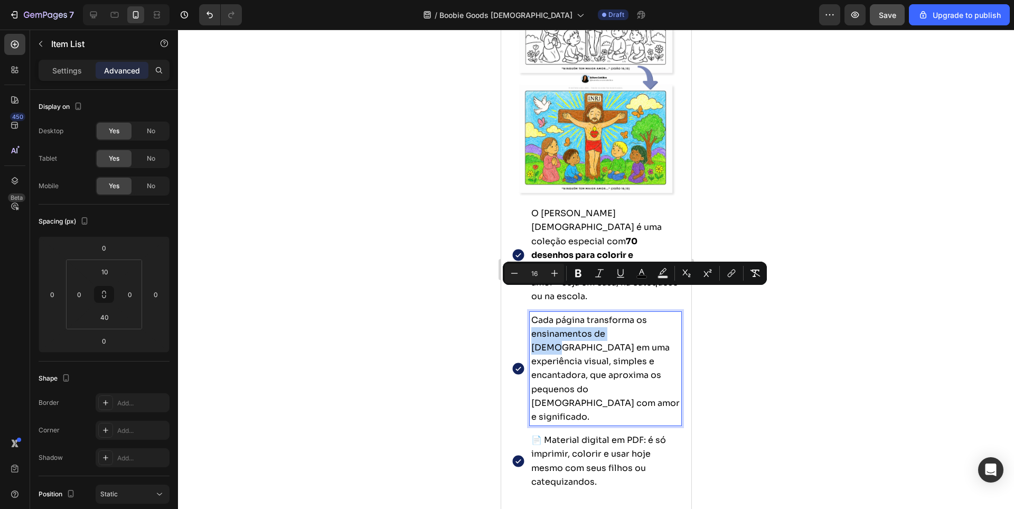
drag, startPoint x: 532, startPoint y: 296, endPoint x: 632, endPoint y: 294, distance: 99.9
click at [632, 314] on span "Cada página transforma os ensinamentos de Jesus em uma experiência visual, simp…" at bounding box center [605, 368] width 148 height 108
click at [581, 274] on icon "Editor contextual toolbar" at bounding box center [578, 273] width 6 height 8
click at [614, 333] on span "Cada página transforma os ensinamentos de Jesus em uma experiência visual, simp…" at bounding box center [605, 368] width 148 height 108
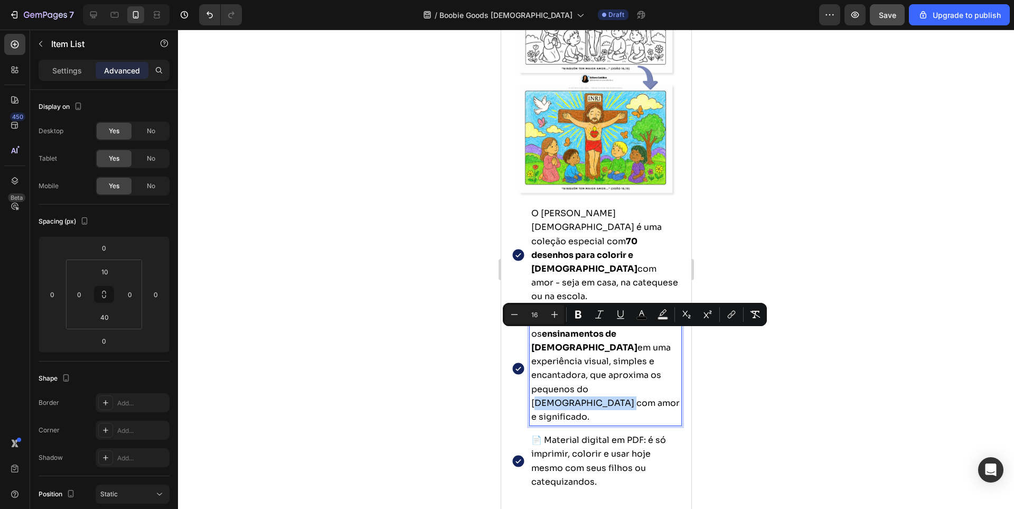
drag, startPoint x: 589, startPoint y: 335, endPoint x: 554, endPoint y: 349, distance: 38.0
click at [554, 349] on span "Cada página transforma os ensinamentos de Jesus em uma experiência visual, simp…" at bounding box center [605, 368] width 148 height 108
click at [583, 311] on icon "Editor contextual toolbar" at bounding box center [578, 314] width 11 height 11
click at [571, 345] on span "Cada página transforma os ensinamentos de Jesus em uma experiência visual, simp…" at bounding box center [600, 368] width 139 height 108
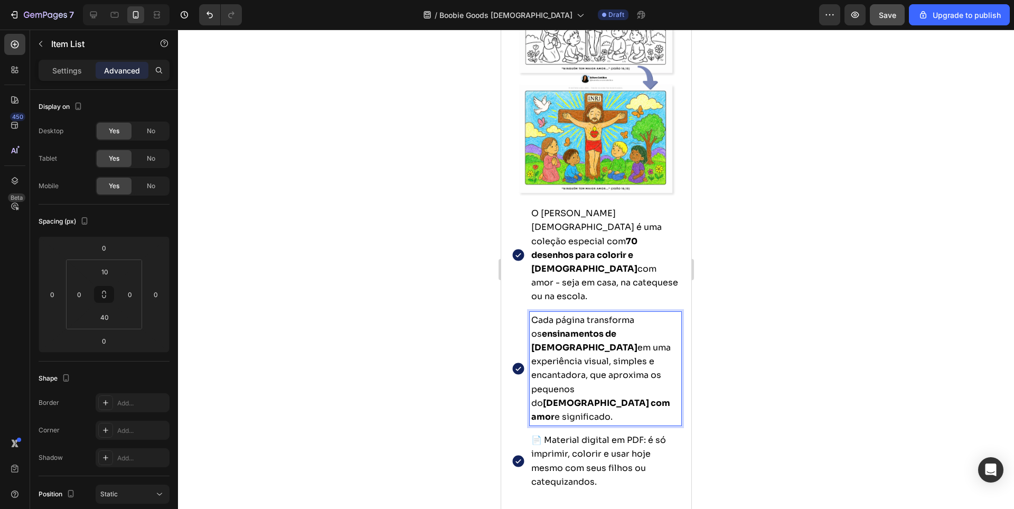
click at [545, 313] on p "Cada página transforma os ensinamentos de Jesus em uma experiência visual, simp…" at bounding box center [605, 368] width 148 height 111
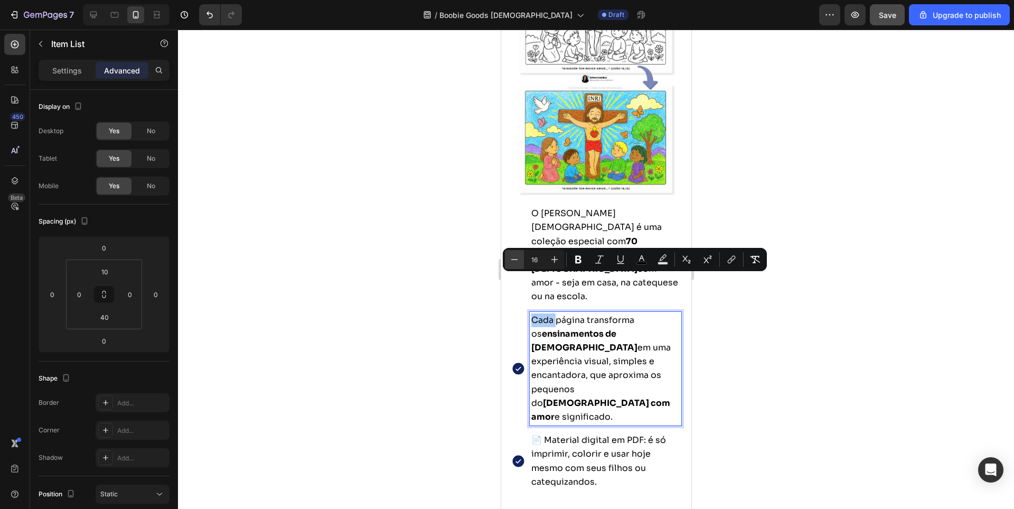
click at [516, 260] on icon "Editor contextual toolbar" at bounding box center [514, 259] width 11 height 11
click at [555, 262] on icon "Editor contextual toolbar" at bounding box center [554, 259] width 11 height 11
click at [608, 321] on span "Cada página transforma os ensinamentos de Jesus em uma experiência visual, simp…" at bounding box center [600, 368] width 139 height 108
click at [870, 346] on div at bounding box center [596, 269] width 836 height 479
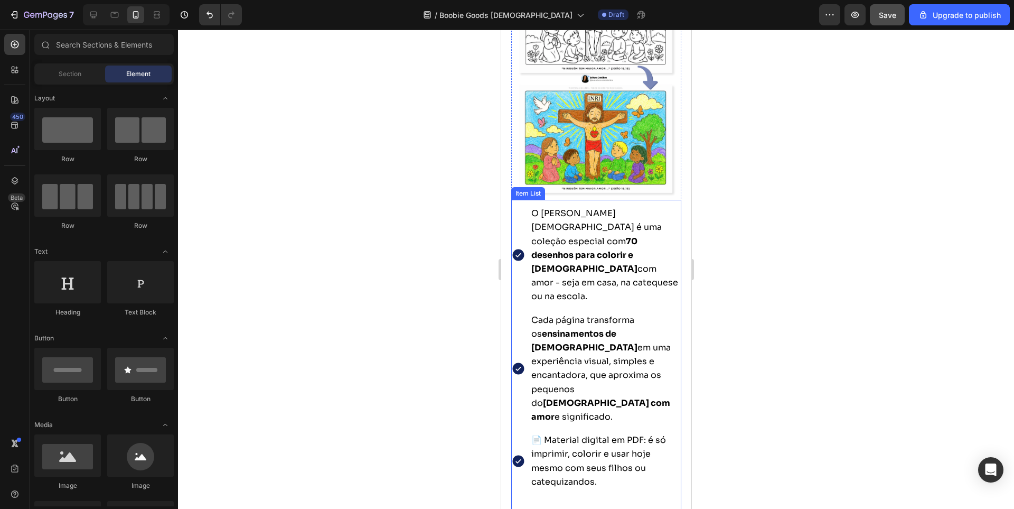
click at [626, 321] on span "Cada página transforma os ensinamentos de Jesus em uma experiência visual, simp…" at bounding box center [600, 368] width 139 height 108
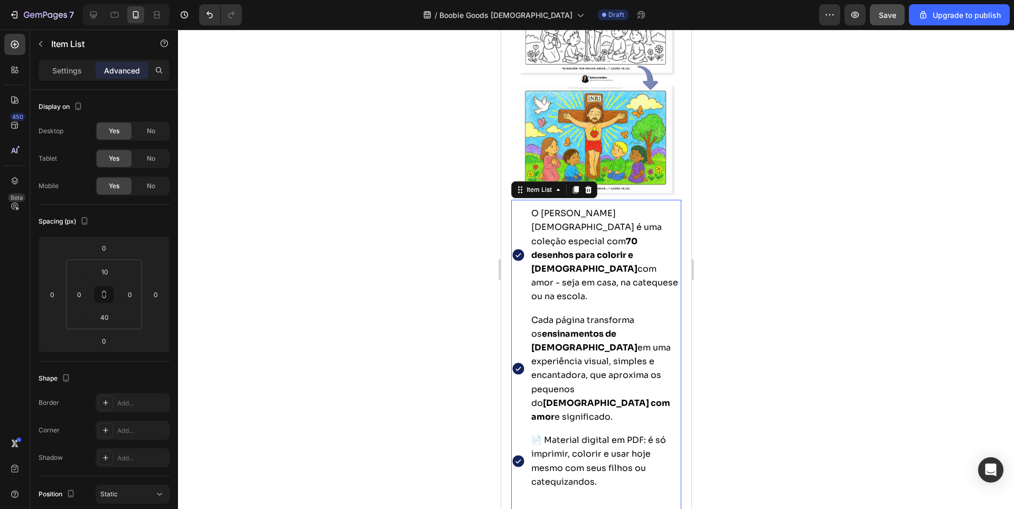
scroll to position [1479, 0]
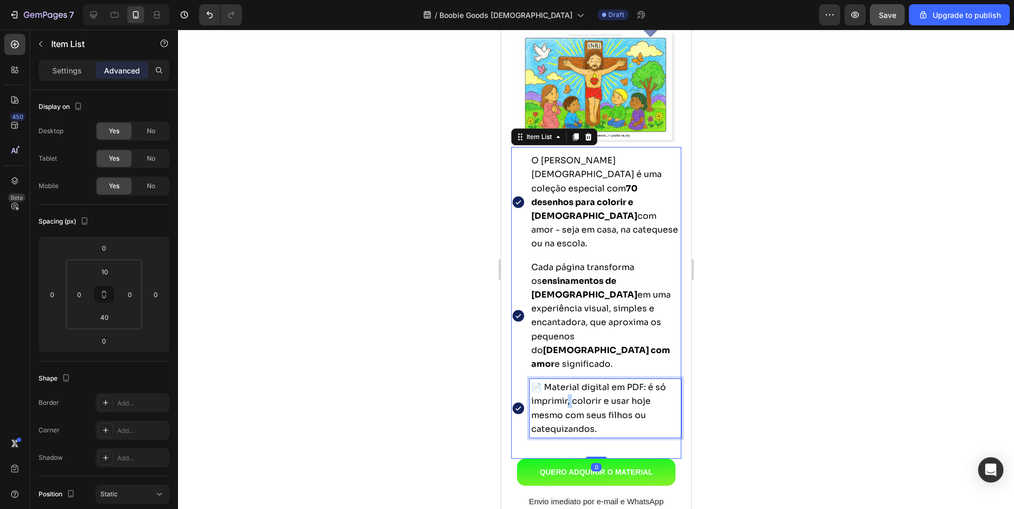
click at [568, 381] on span "📄 Material digital em PDF: é só imprimir, colorir e usar hoje mesmo com seus fi…" at bounding box center [598, 407] width 135 height 53
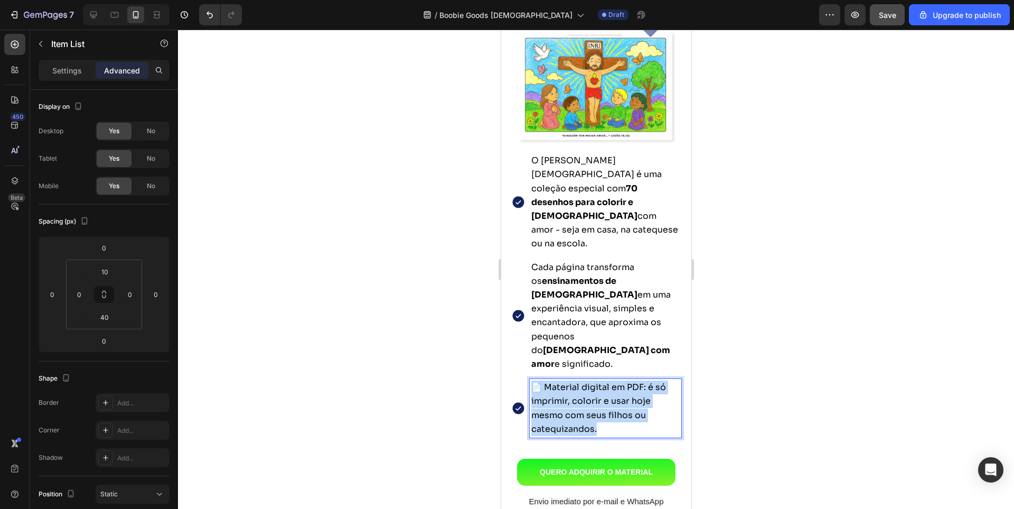
click at [568, 381] on span "📄 Material digital em PDF: é só imprimir, colorir e usar hoje mesmo com seus fi…" at bounding box center [598, 407] width 135 height 53
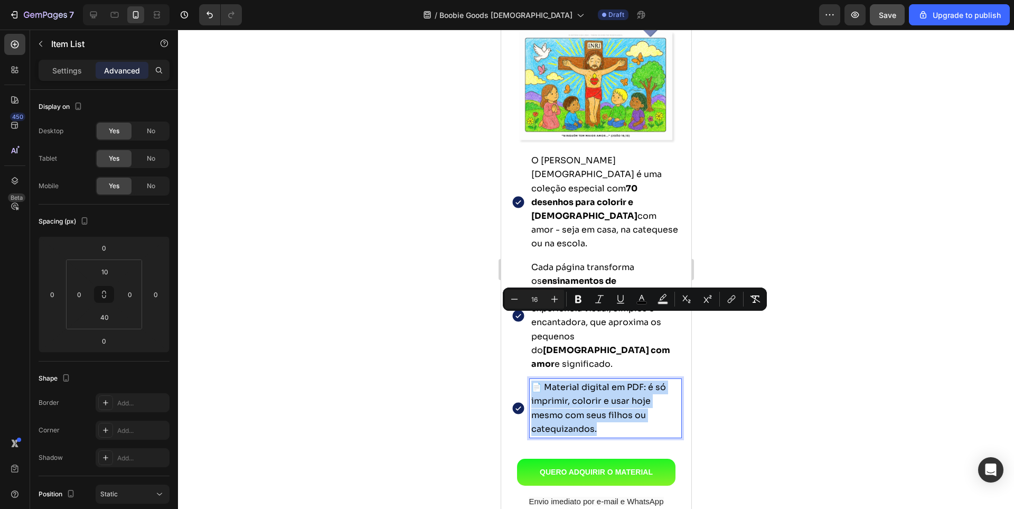
click at [563, 381] on span "📄 Material digital em PDF: é só imprimir, colorir e usar hoje mesmo com seus fi…" at bounding box center [598, 407] width 135 height 53
click at [561, 381] on span "📄 Material digital em PDF: é só imprimir, colorir e usar hoje mesmo com seus fi…" at bounding box center [598, 407] width 135 height 53
drag, startPoint x: 641, startPoint y: 318, endPoint x: 542, endPoint y: 324, distance: 100.1
click at [542, 381] on span "📄 Material digital em PDF: é só imprimir, colorir e usar hoje mesmo com seus fi…" at bounding box center [598, 407] width 135 height 53
click at [576, 300] on icon "Editor contextual toolbar" at bounding box center [578, 299] width 6 height 8
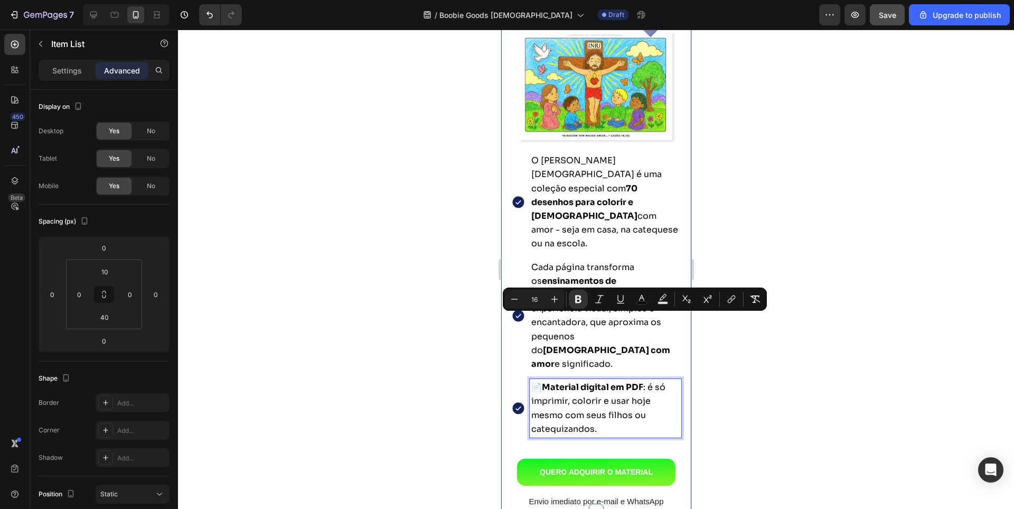
click at [771, 365] on div at bounding box center [596, 269] width 836 height 479
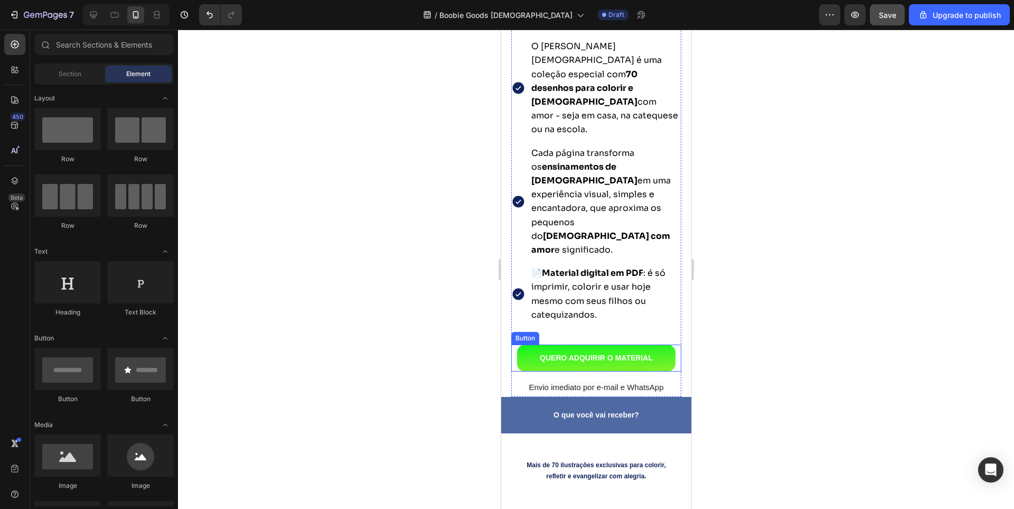
scroll to position [1638, 0]
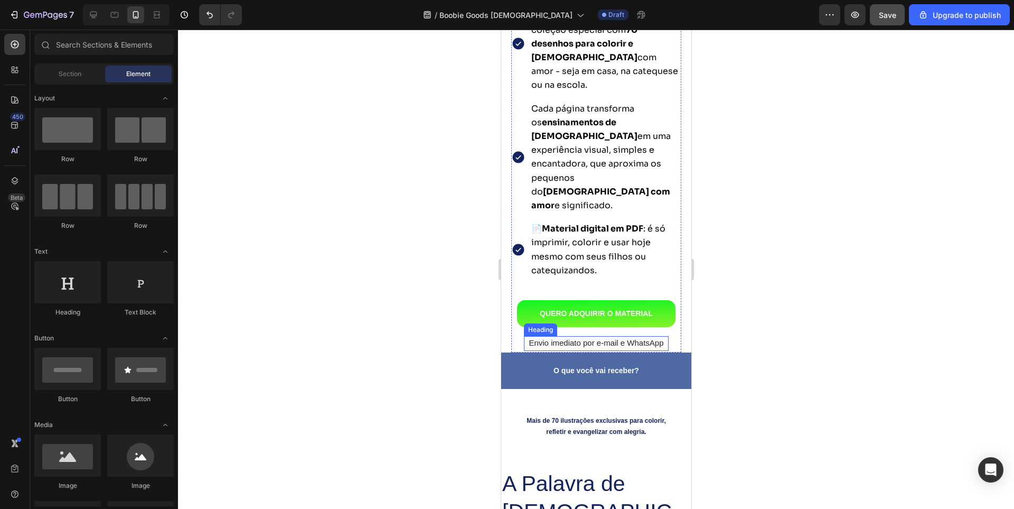
click at [590, 338] on span "Envio imediato por e-mail e WhatsApp" at bounding box center [595, 342] width 135 height 9
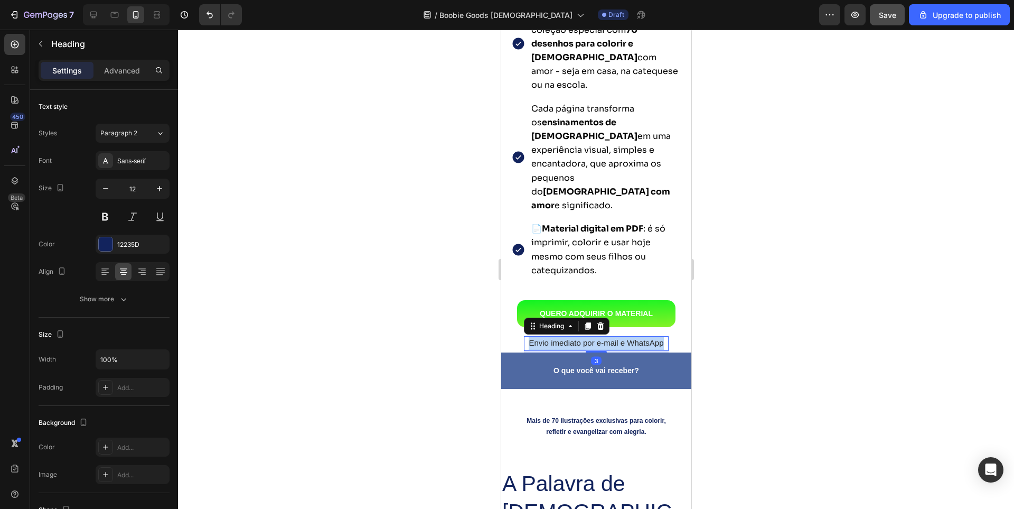
click at [590, 338] on span "Envio imediato por e-mail e WhatsApp" at bounding box center [595, 342] width 135 height 9
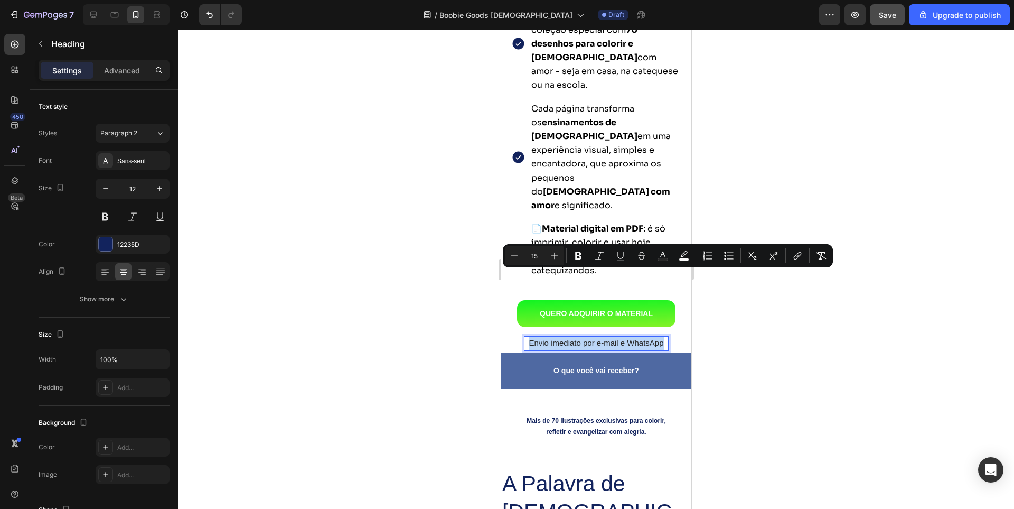
click at [529, 337] on p "Envio imediato por e-mail e WhatsApp" at bounding box center [596, 343] width 143 height 13
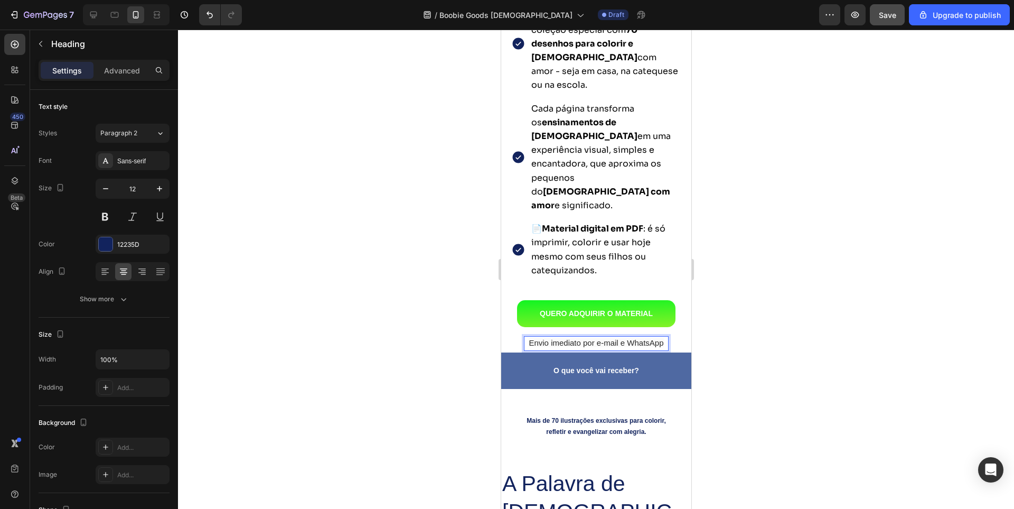
drag, startPoint x: 537, startPoint y: 279, endPoint x: 528, endPoint y: 278, distance: 8.6
click at [528, 337] on p "Envio imediato por e-mail e WhatsApp" at bounding box center [596, 343] width 143 height 13
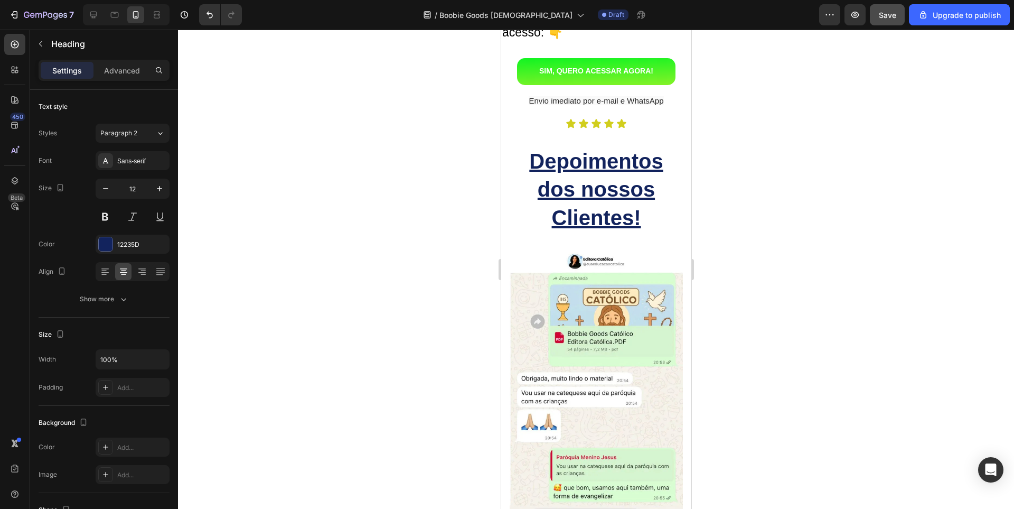
scroll to position [7819, 0]
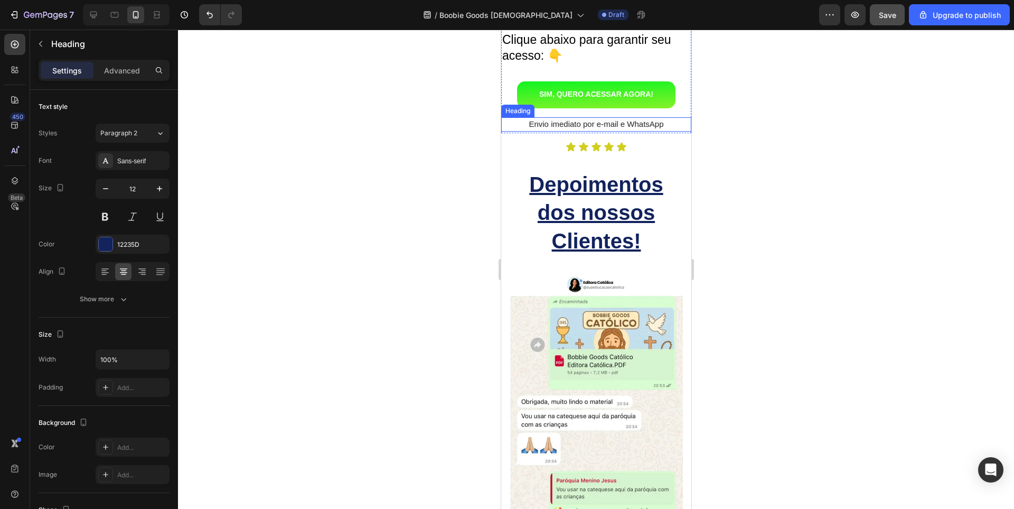
click at [520, 132] on h2 "Envio imediato por e-mail e WhatsApp" at bounding box center [596, 124] width 190 height 15
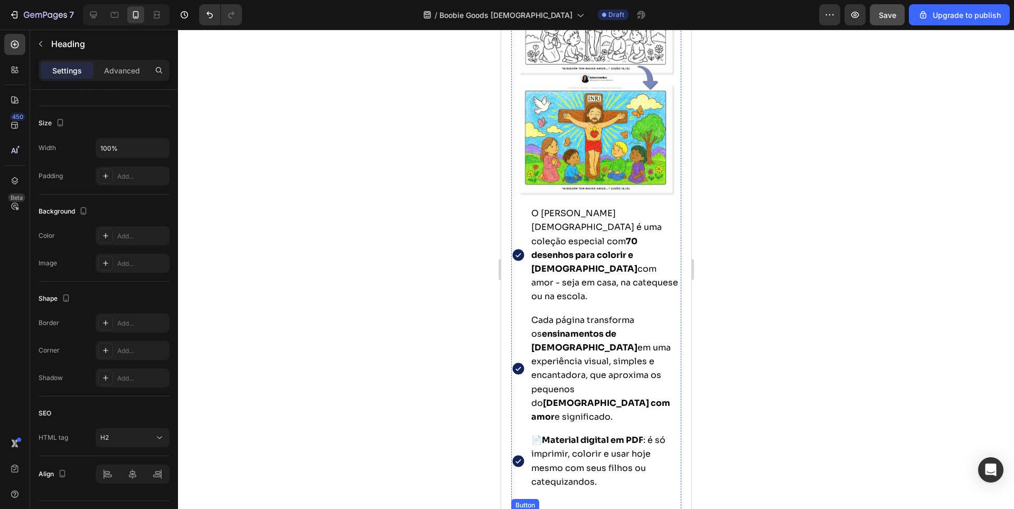
scroll to position [1532, 0]
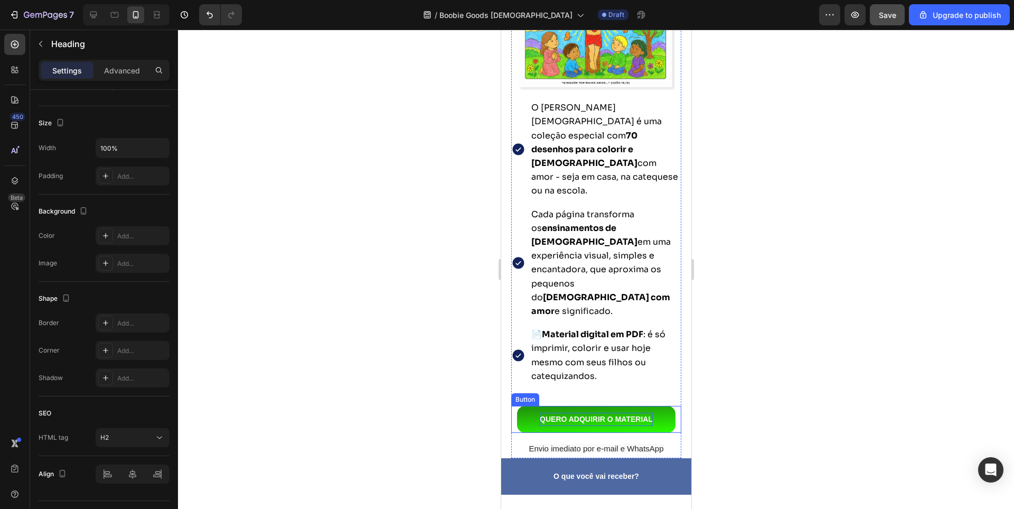
click at [566, 413] on p "QUERO ADQUIRIR O MATERIAL" at bounding box center [595, 419] width 113 height 13
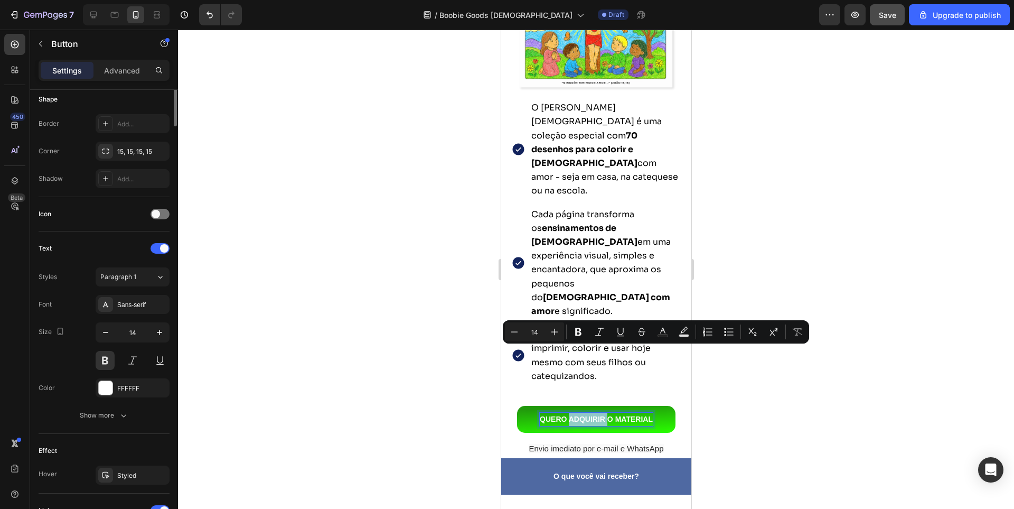
scroll to position [0, 0]
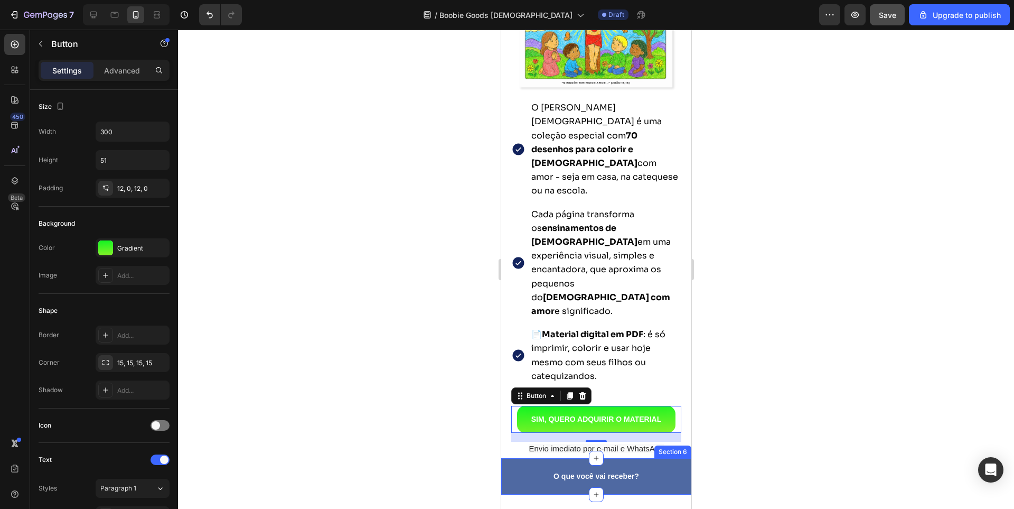
click at [417, 381] on div at bounding box center [596, 269] width 836 height 479
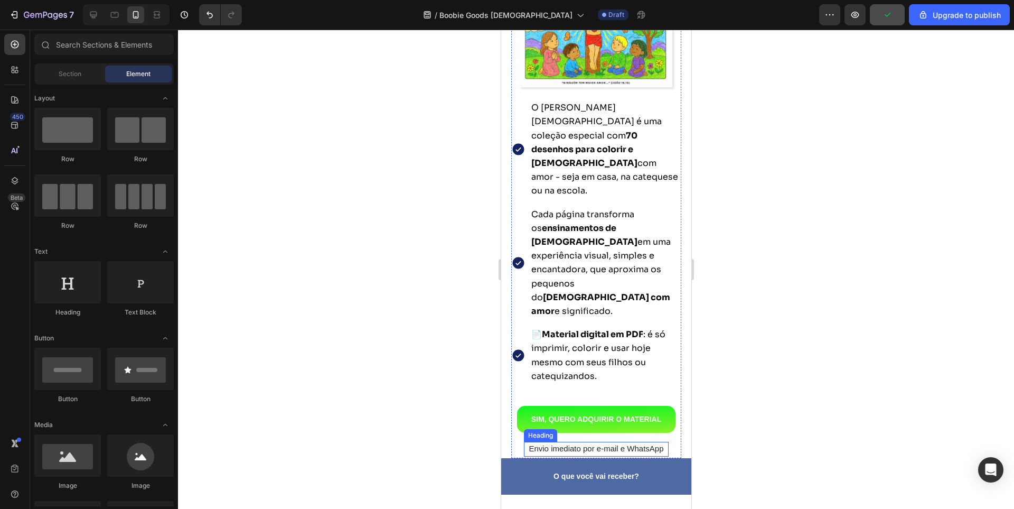
click at [579, 444] on span "Envio imediato por e-mail e WhatsApp" at bounding box center [595, 448] width 135 height 9
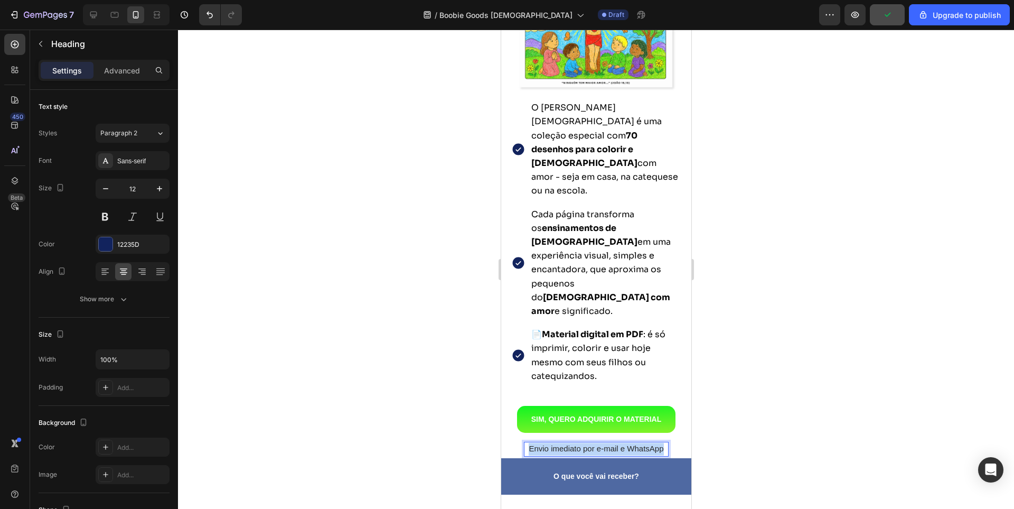
click at [579, 444] on span "Envio imediato por e-mail e WhatsApp" at bounding box center [595, 448] width 135 height 9
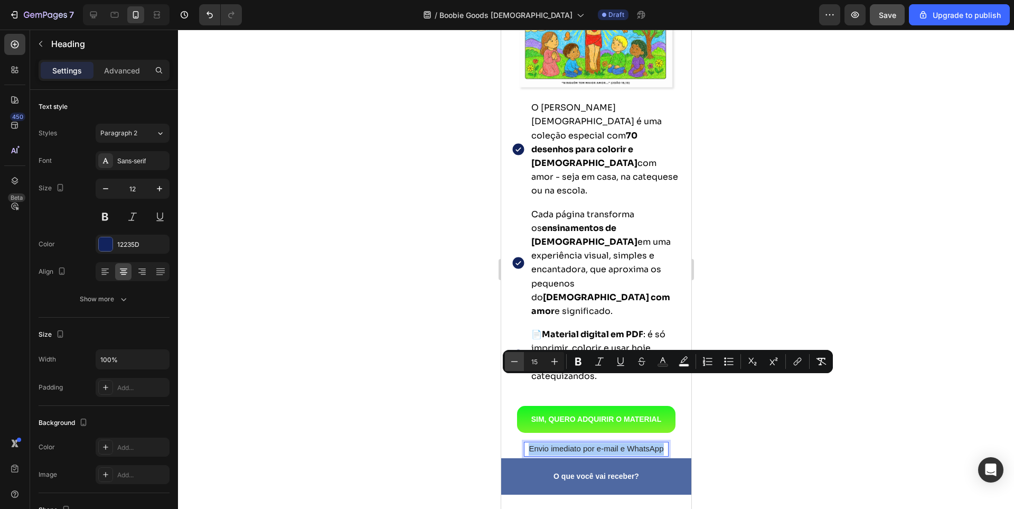
click at [515, 362] on icon "Editor contextual toolbar" at bounding box center [514, 361] width 11 height 11
click at [126, 158] on div "Sans-serif" at bounding box center [142, 161] width 50 height 10
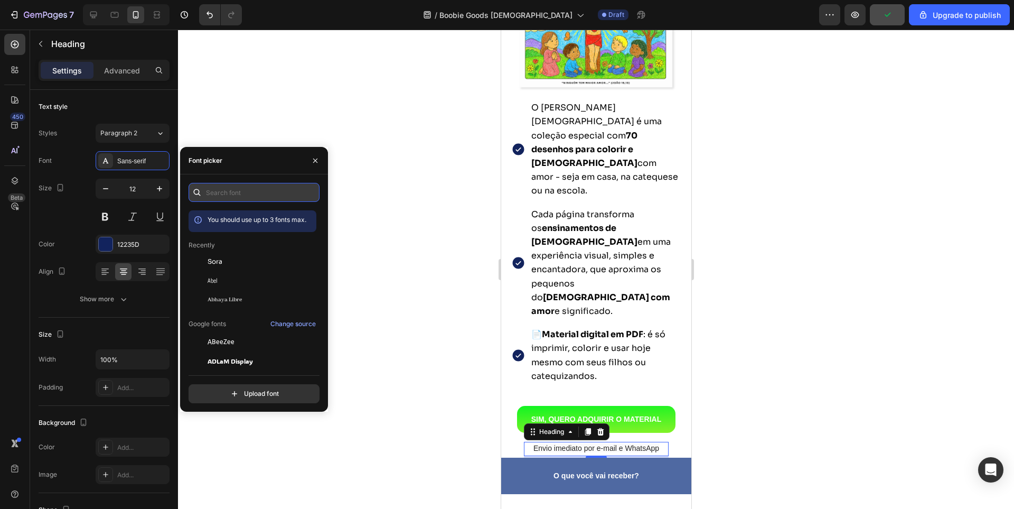
click at [244, 194] on input "text" at bounding box center [254, 192] width 131 height 19
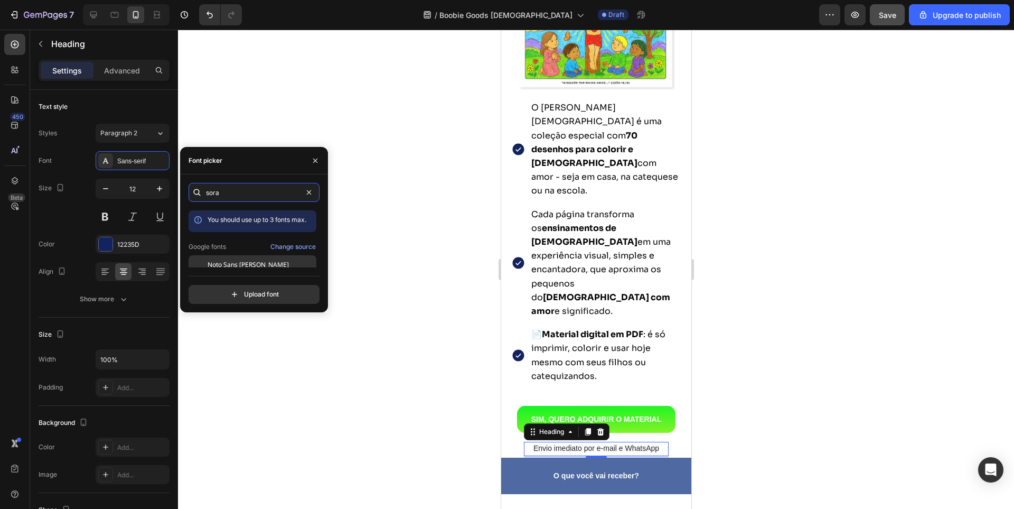
scroll to position [26, 0]
type input "sora"
click at [234, 258] on div "Sora" at bounding box center [261, 258] width 107 height 10
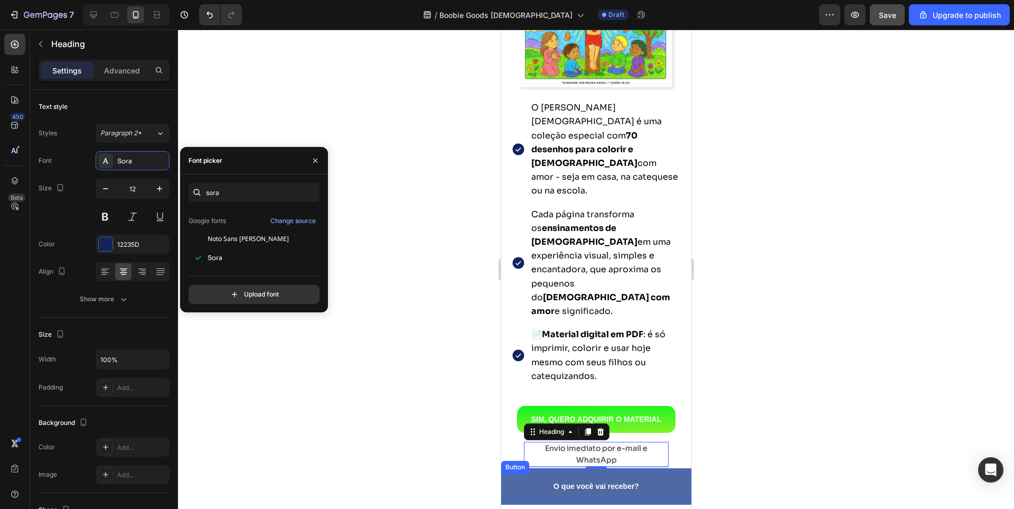
click at [371, 336] on div at bounding box center [596, 269] width 836 height 479
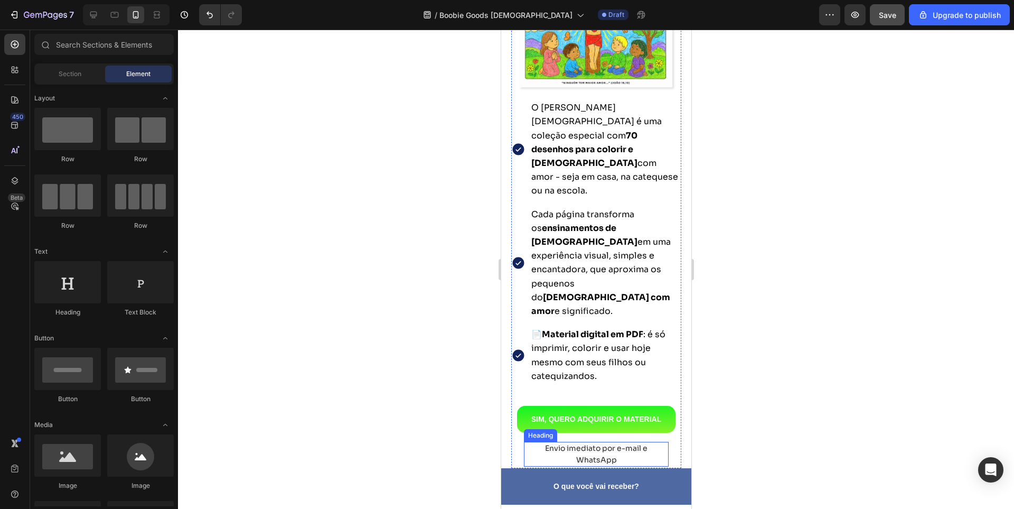
click at [596, 443] on span "Envio imediato por e-mail e WhatsApp" at bounding box center [596, 453] width 102 height 21
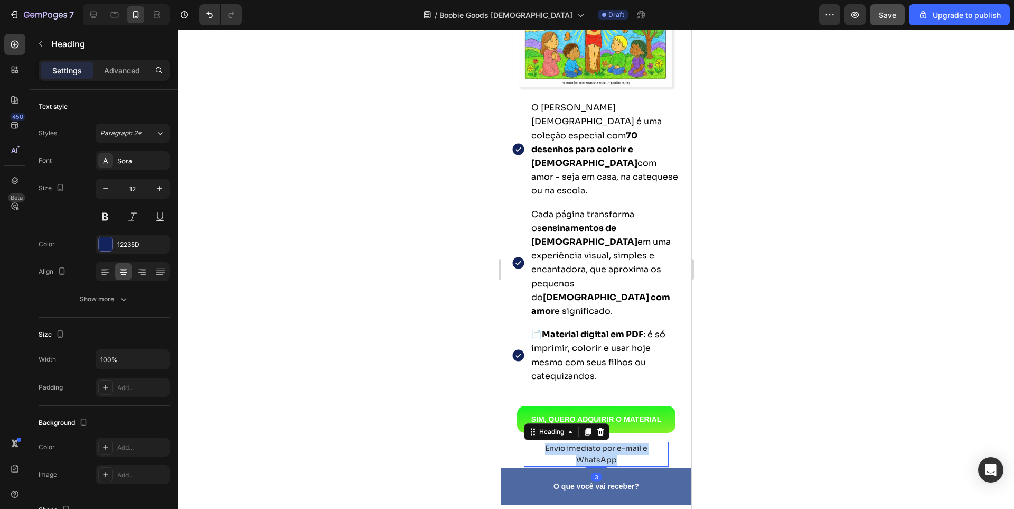
click at [596, 443] on span "Envio imediato por e-mail e WhatsApp" at bounding box center [596, 453] width 102 height 21
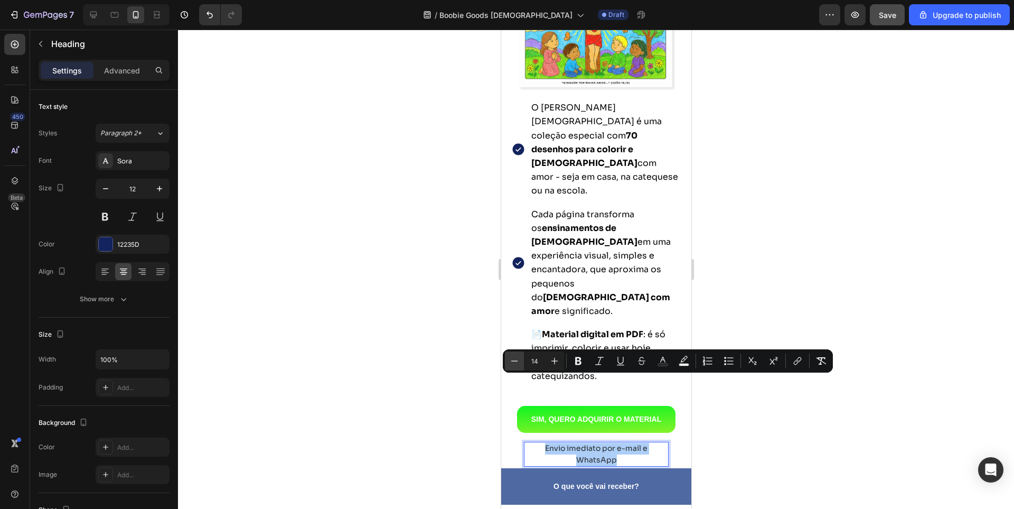
click at [515, 363] on icon "Editor contextual toolbar" at bounding box center [514, 361] width 11 height 11
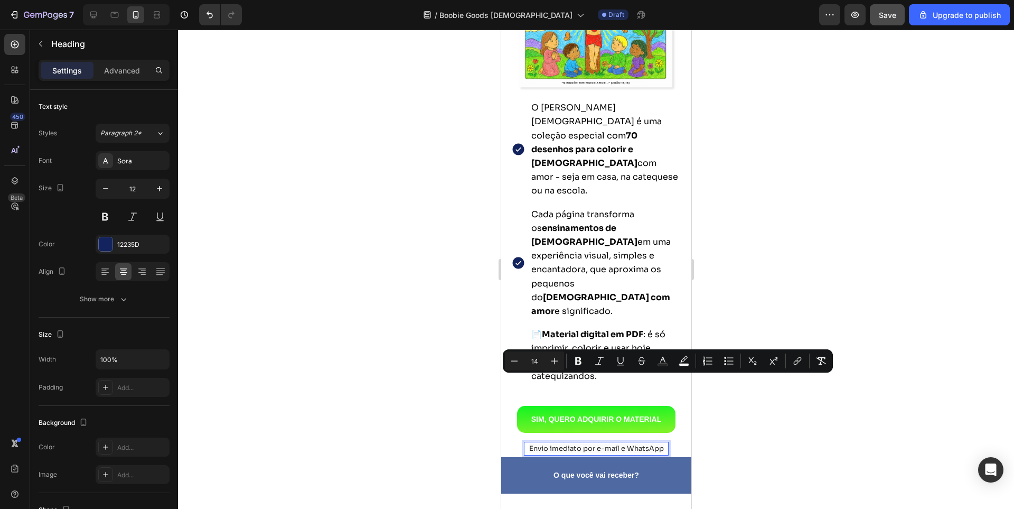
click at [415, 398] on div at bounding box center [596, 269] width 836 height 479
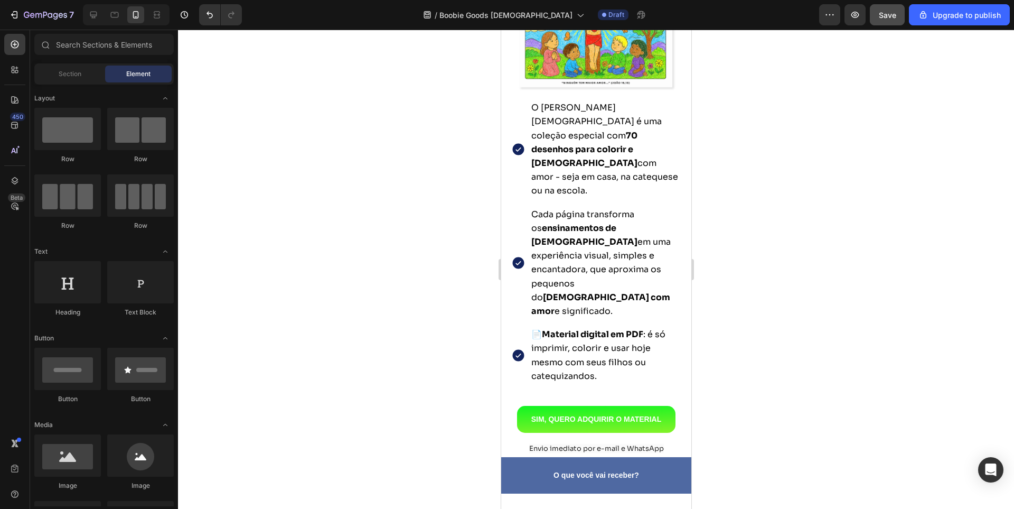
click at [787, 387] on div at bounding box center [596, 269] width 836 height 479
click at [585, 406] on link "SIM, QUERO ADQUIRIR O MATERIAL" at bounding box center [596, 419] width 158 height 27
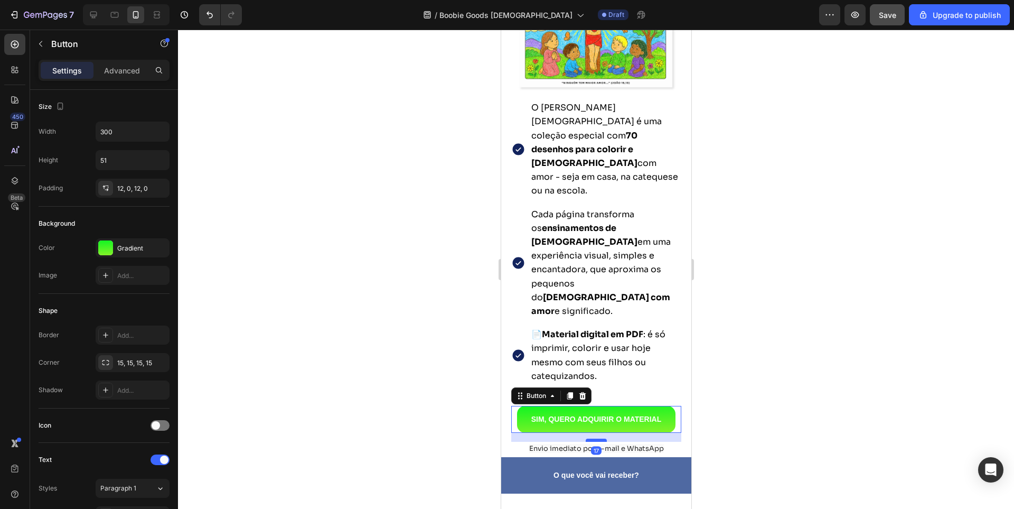
click at [589, 433] on div "17" at bounding box center [596, 437] width 170 height 9
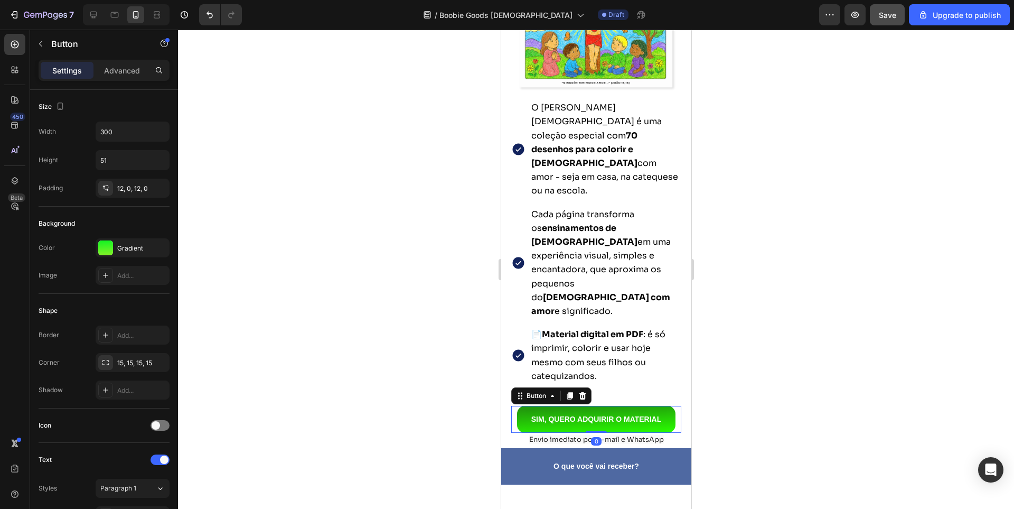
drag, startPoint x: 594, startPoint y: 373, endPoint x: 594, endPoint y: 360, distance: 12.7
click at [594, 406] on div "SIM, QUERO ADQUIRIR O MATERIAL Button 0" at bounding box center [596, 419] width 170 height 27
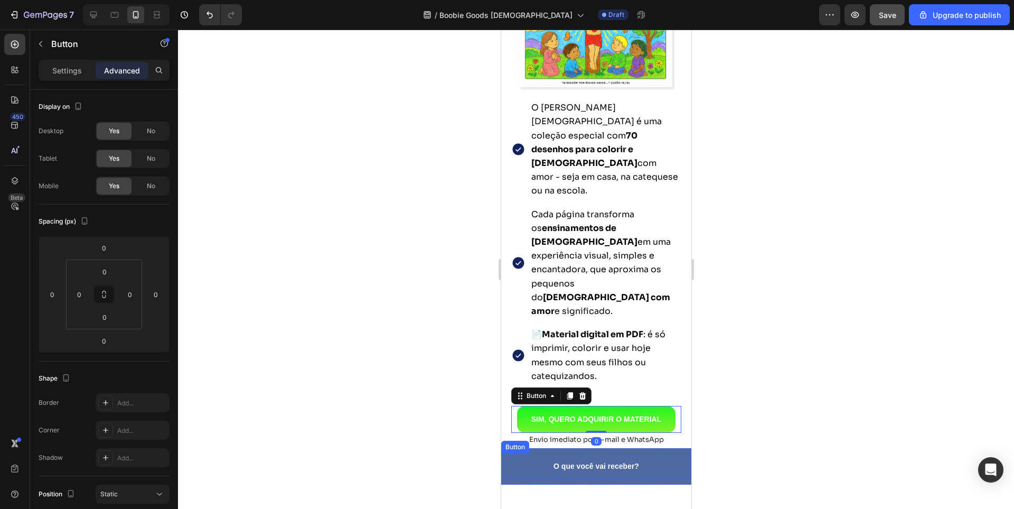
click at [521, 453] on div "O que você vai receber? Button" at bounding box center [596, 466] width 190 height 26
drag, startPoint x: 450, startPoint y: 334, endPoint x: 85, endPoint y: 356, distance: 365.2
click at [450, 334] on div at bounding box center [596, 269] width 836 height 479
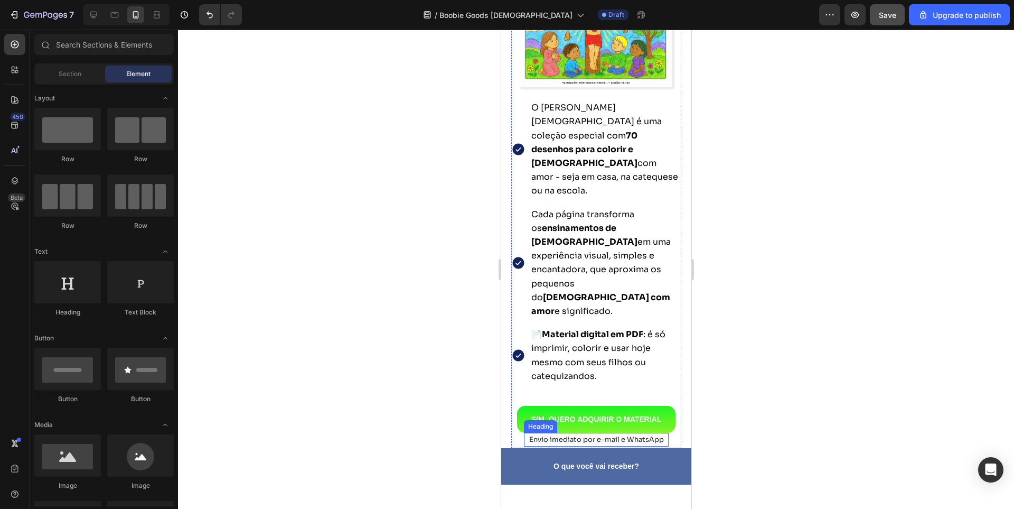
click at [635, 435] on span "Envio imediato por e-mail e WhatsApp" at bounding box center [596, 439] width 135 height 9
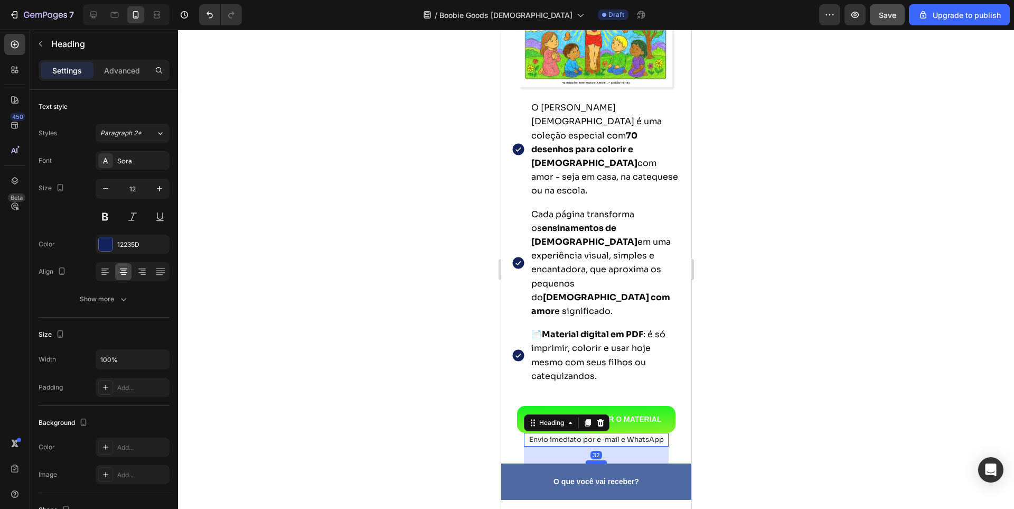
drag, startPoint x: 584, startPoint y: 379, endPoint x: 587, endPoint y: 395, distance: 15.6
click at [587, 460] on div at bounding box center [595, 461] width 21 height 3
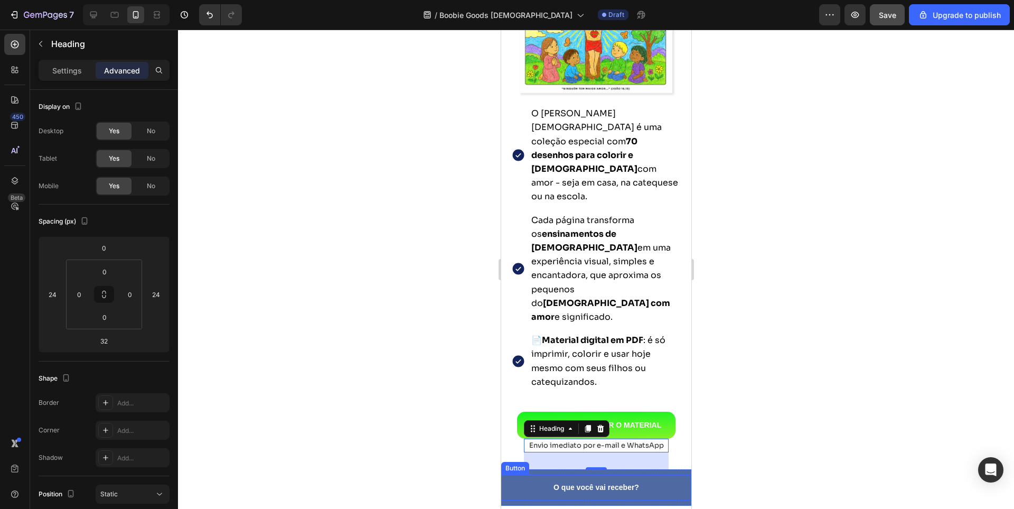
scroll to position [1585, 0]
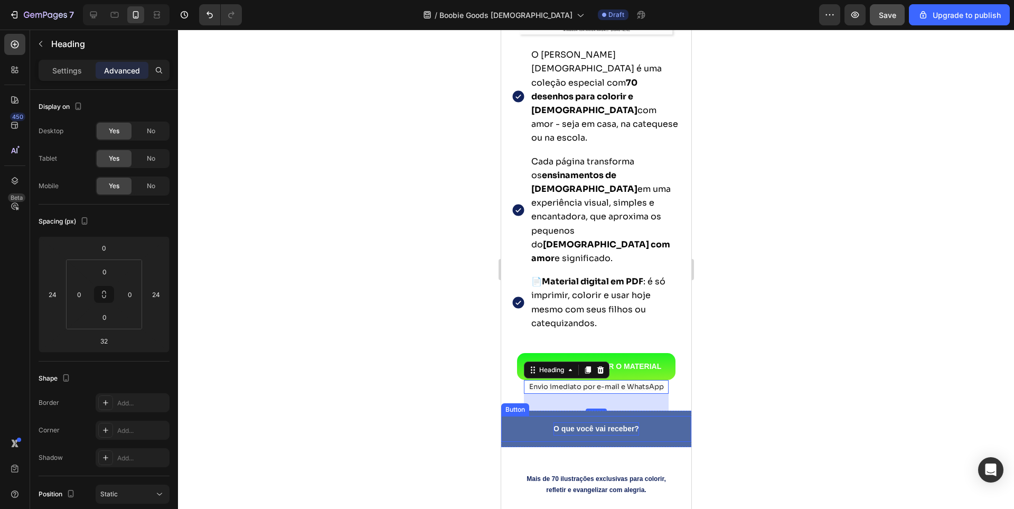
click at [568, 424] on strong "O que você vai receber?" at bounding box center [596, 428] width 86 height 8
click at [569, 424] on strong "O que você vai receber?" at bounding box center [596, 428] width 86 height 8
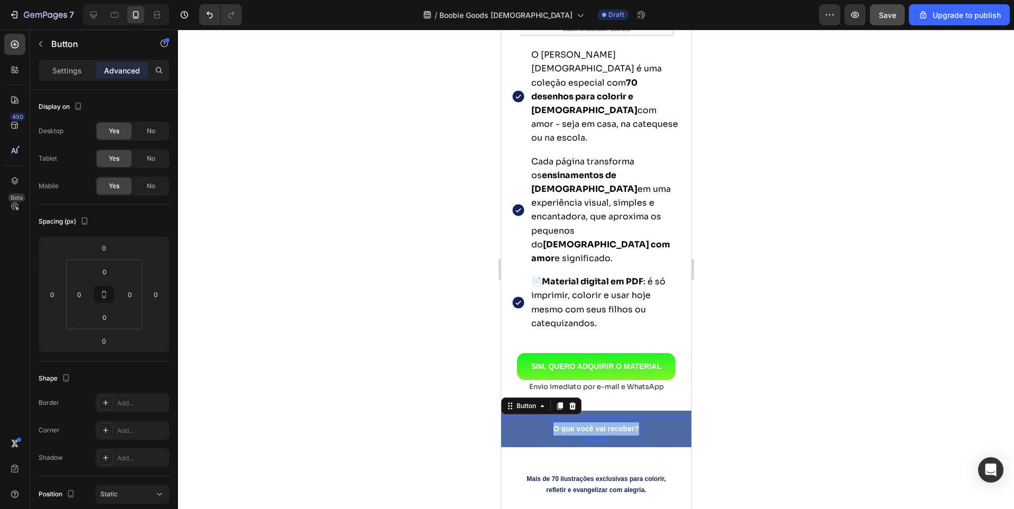
click at [569, 424] on strong "O que você vai receber?" at bounding box center [596, 428] width 86 height 8
click at [540, 416] on button "O que você vai receber?" at bounding box center [595, 429] width 111 height 26
click at [571, 416] on button "O QUE" at bounding box center [595, 429] width 49 height 26
click at [560, 416] on button "O QUE VOCE" at bounding box center [596, 429] width 72 height 26
click at [560, 416] on button "O QUE VOCÊ" at bounding box center [596, 429] width 72 height 26
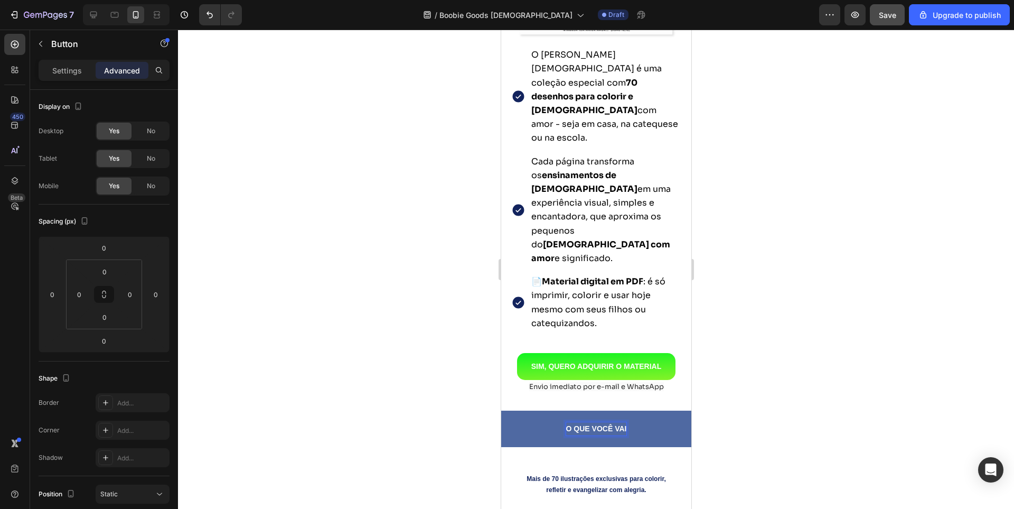
click at [553, 416] on button "O QUE VOCÊ VAI" at bounding box center [596, 429] width 86 height 26
click at [822, 378] on div at bounding box center [596, 269] width 836 height 479
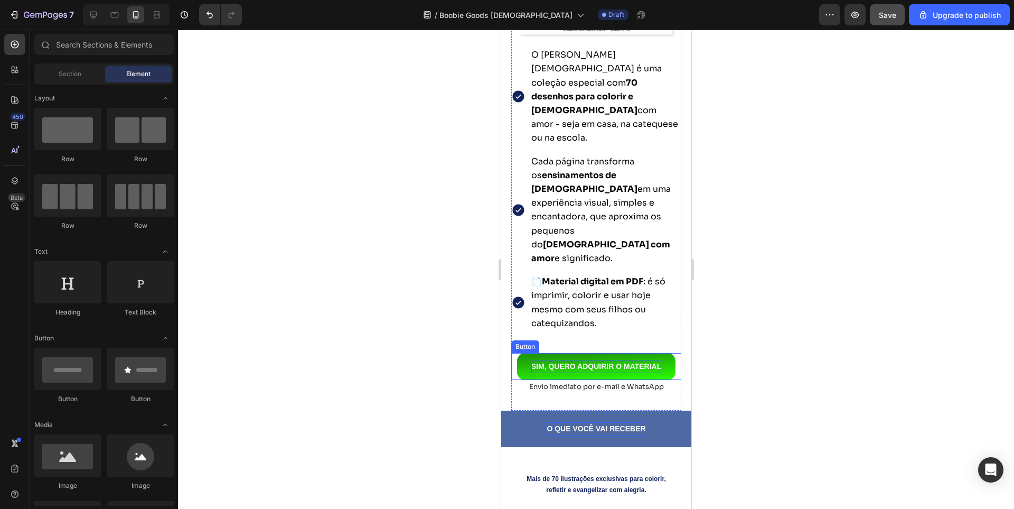
click at [590, 360] on p "SIM, QUERO ADQUIRIR O MATERIAL" at bounding box center [596, 366] width 130 height 13
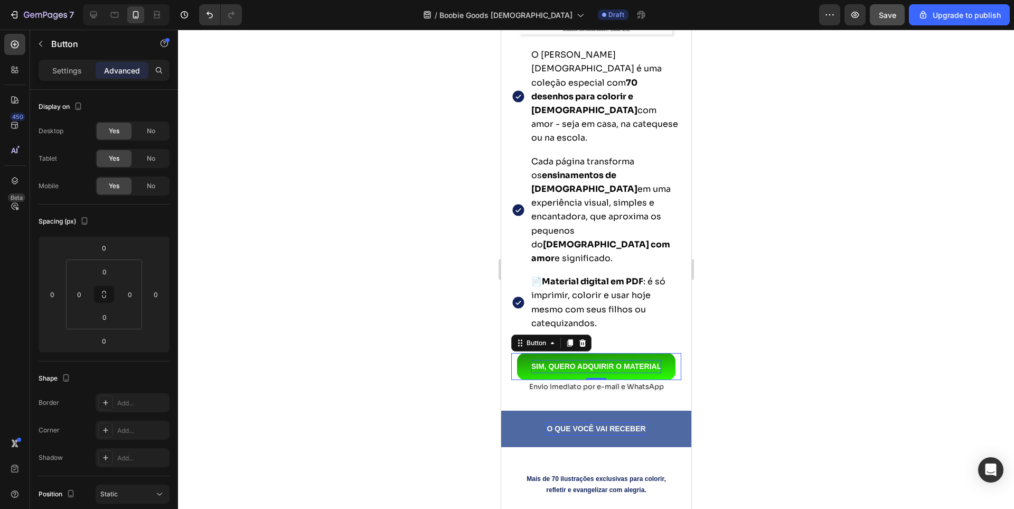
click at [590, 360] on p "SIM, QUERO ADQUIRIR O MATERIAL" at bounding box center [596, 366] width 130 height 13
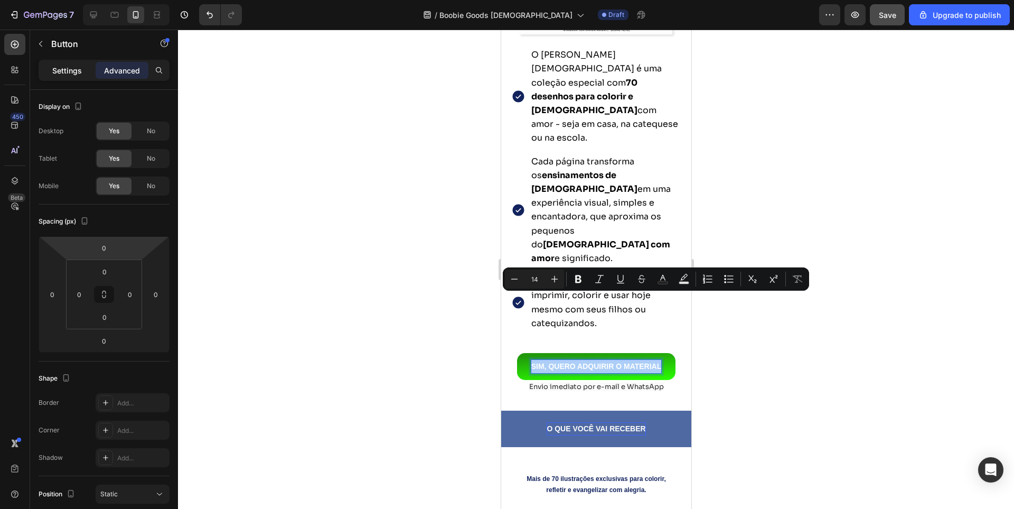
click at [76, 62] on div "Settings" at bounding box center [67, 70] width 53 height 17
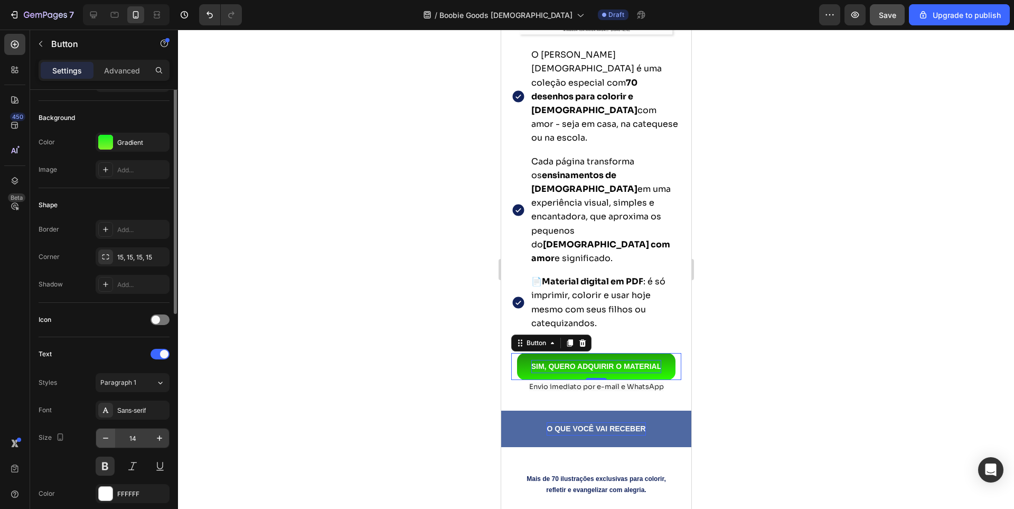
scroll to position [264, 0]
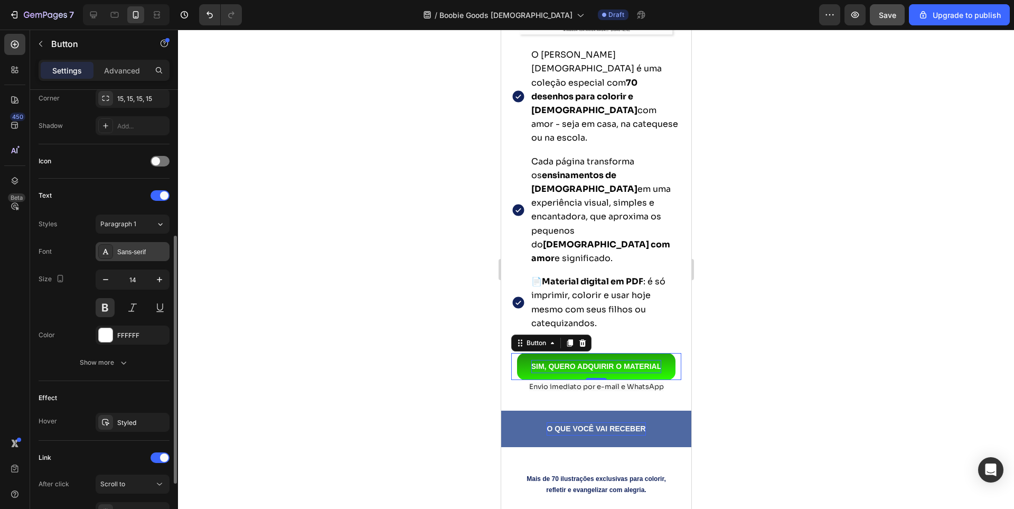
click at [133, 250] on div "Sans-serif" at bounding box center [142, 252] width 50 height 10
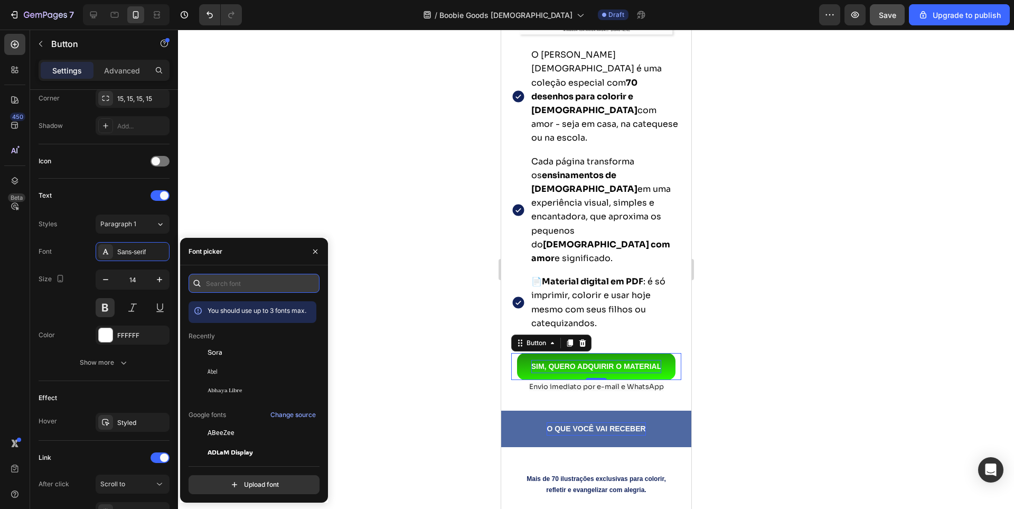
click at [276, 282] on input "text" at bounding box center [254, 283] width 131 height 19
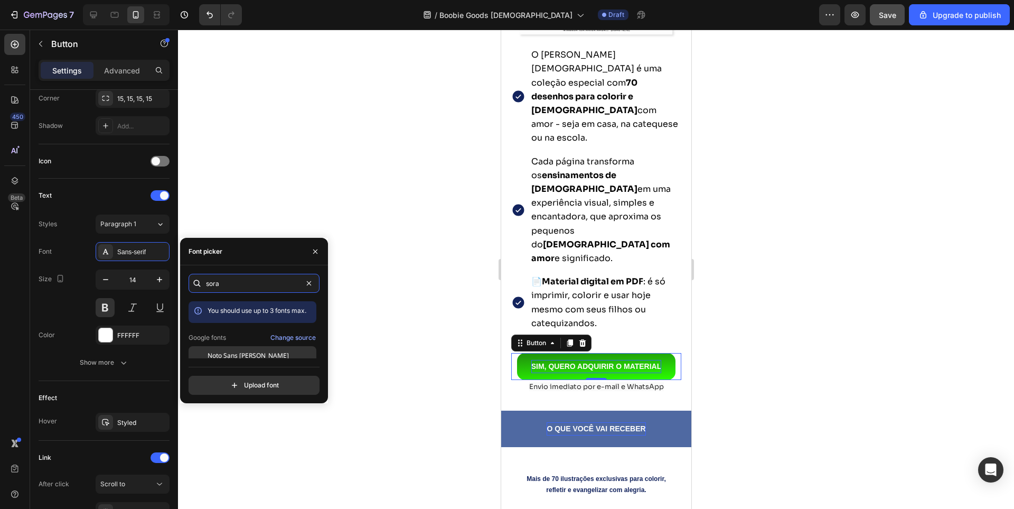
scroll to position [26, 0]
type input "sora"
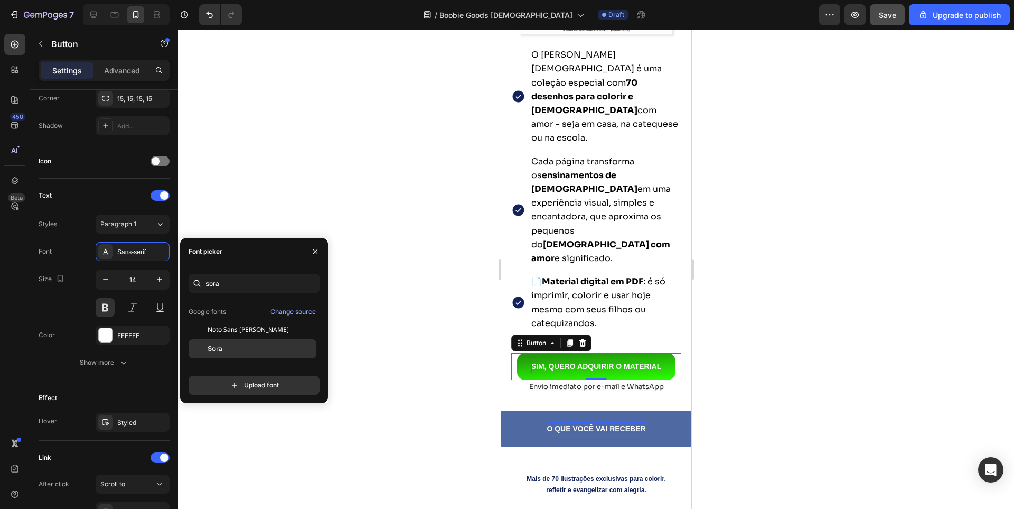
click at [229, 349] on div "Sora" at bounding box center [261, 349] width 107 height 10
click at [553, 424] on strong "O QUE VOCÊ VAI RECEBER" at bounding box center [595, 428] width 99 height 8
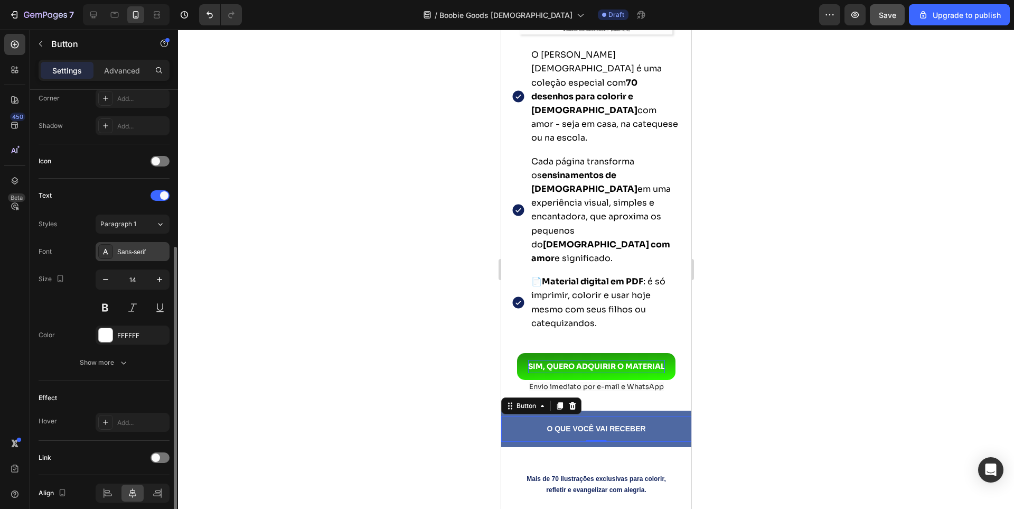
click at [123, 253] on div "Sans-serif" at bounding box center [142, 252] width 50 height 10
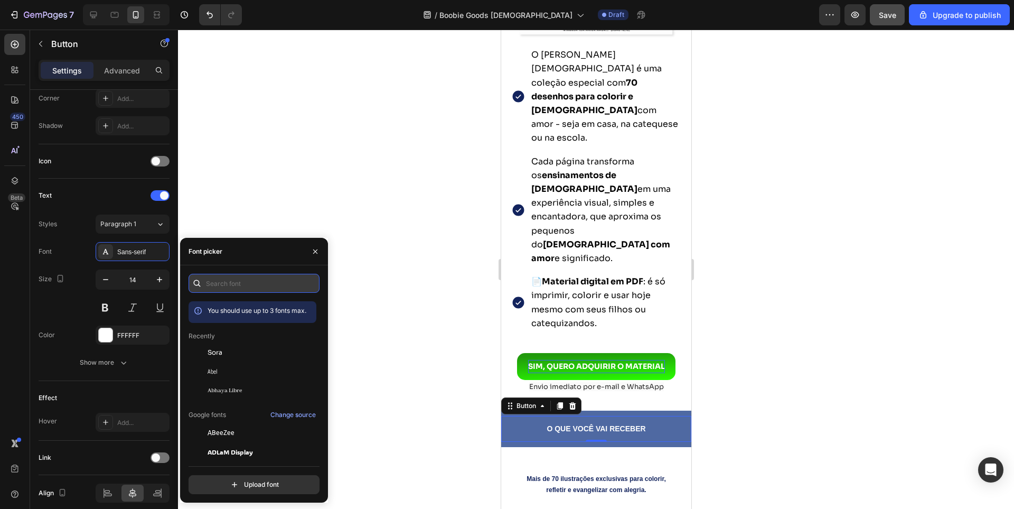
click at [238, 283] on input "text" at bounding box center [254, 283] width 131 height 19
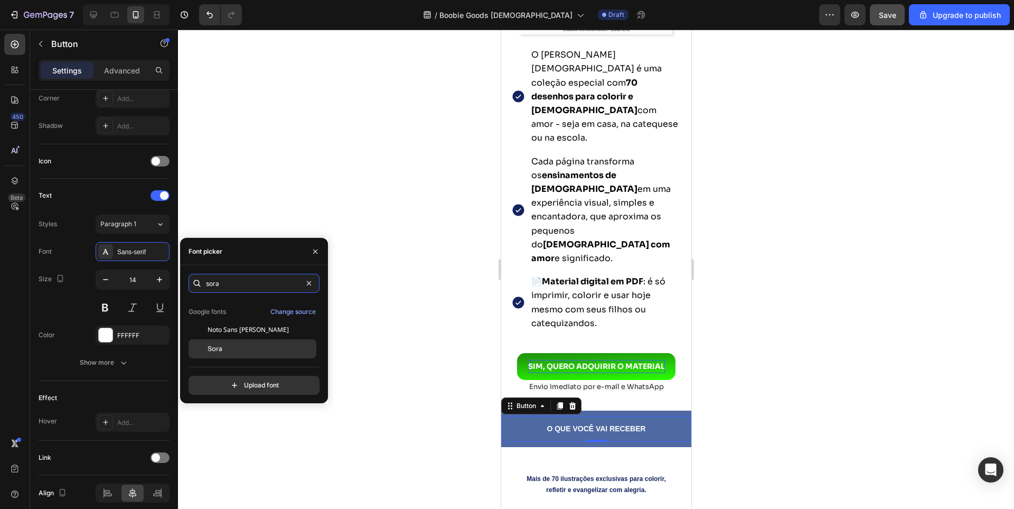
type input "sora"
click at [221, 353] on span "Sora" at bounding box center [215, 349] width 15 height 10
click at [775, 319] on div at bounding box center [596, 269] width 836 height 479
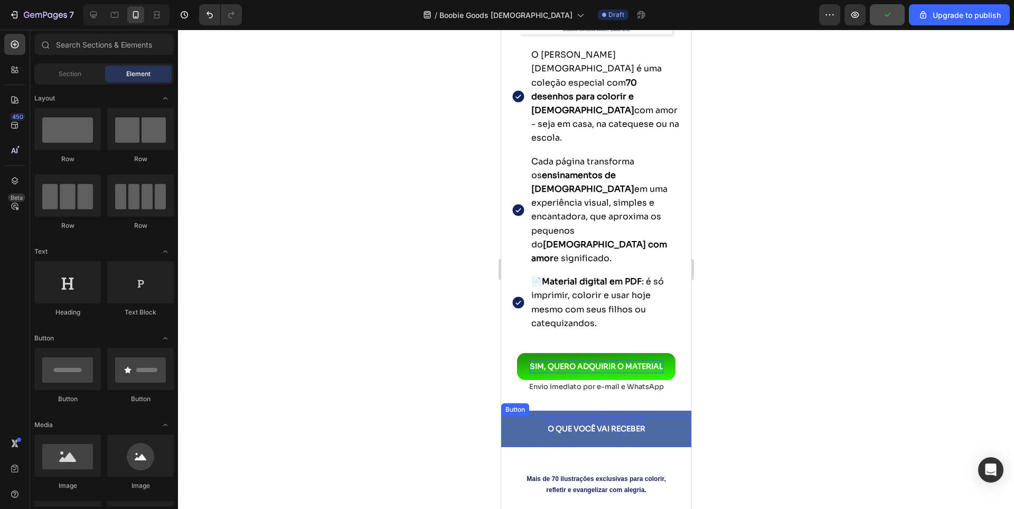
click at [590, 424] on strong "O QUE VOCÊ VAI RECEBER" at bounding box center [596, 429] width 98 height 10
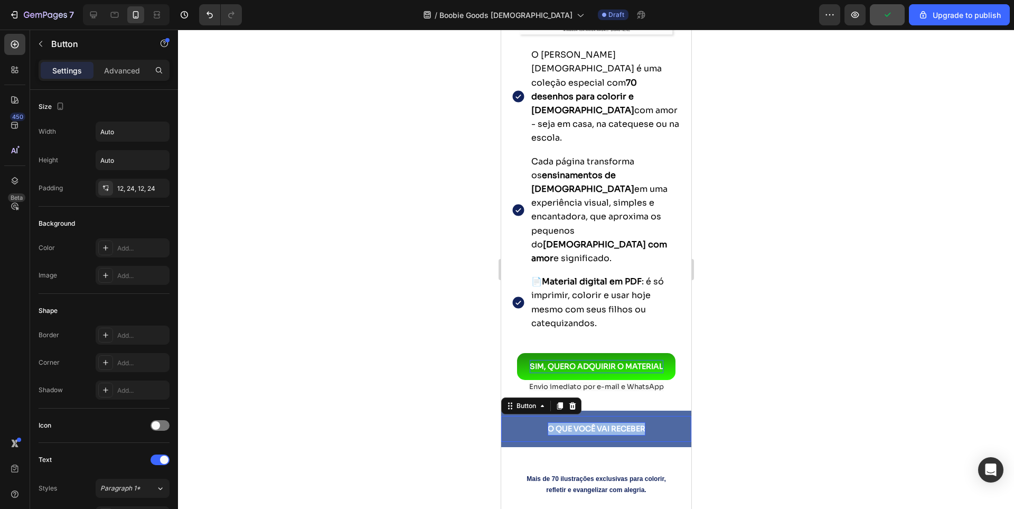
click at [590, 424] on strong "O QUE VOCÊ VAI RECEBER" at bounding box center [596, 429] width 98 height 10
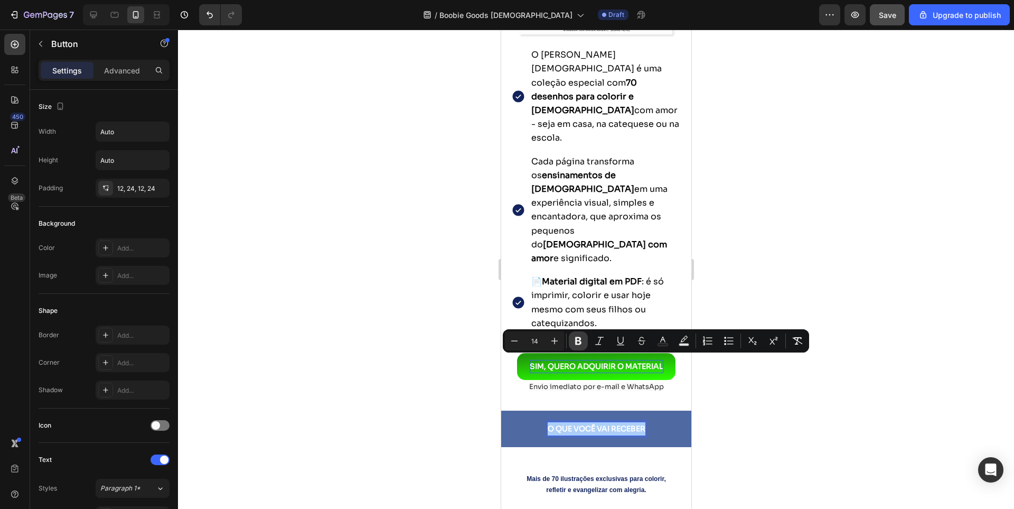
click at [579, 346] on button "Bold" at bounding box center [578, 340] width 19 height 19
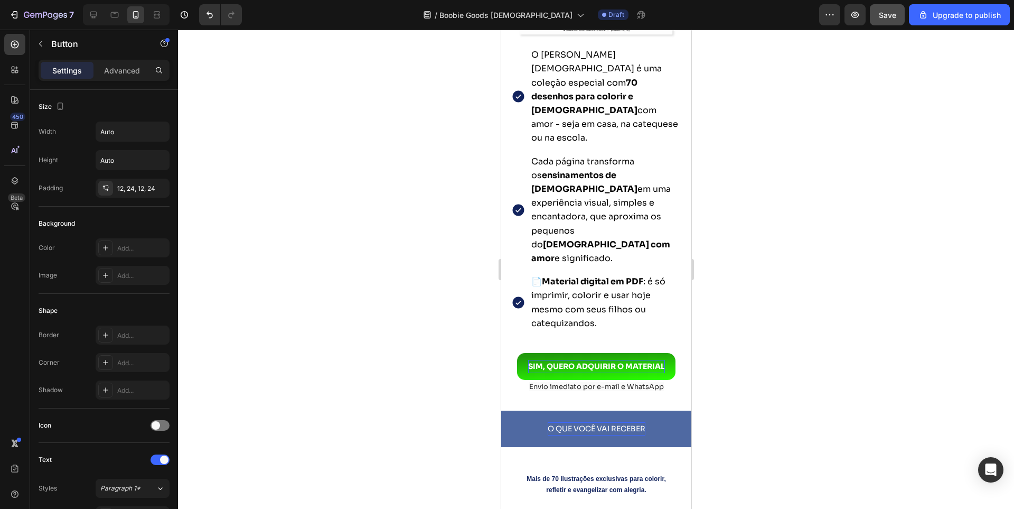
click at [579, 411] on div "O QUE VOCÊ VAI RECEBER Button 0 Section 6" at bounding box center [596, 429] width 190 height 36
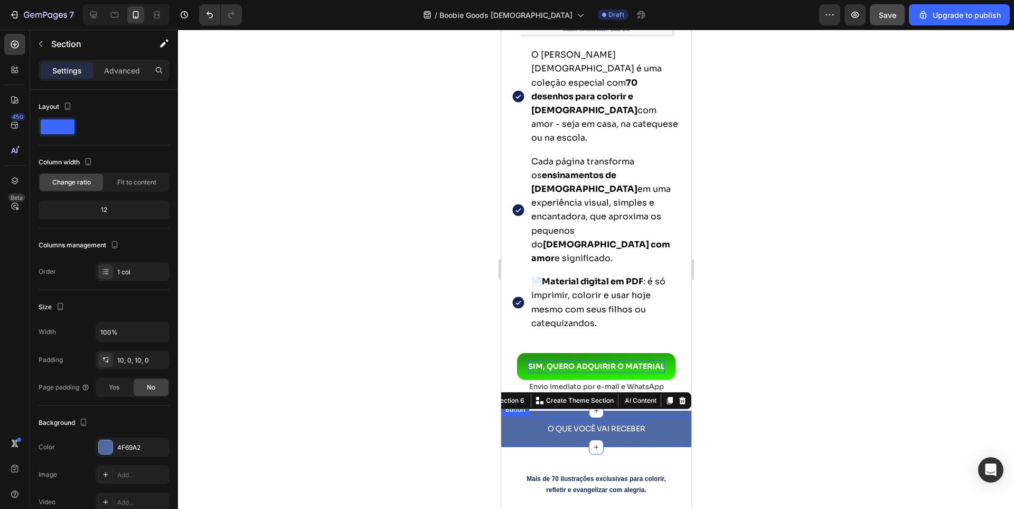
click at [570, 422] on p "O QUE VOCÊ VAI RECEBER" at bounding box center [596, 428] width 98 height 13
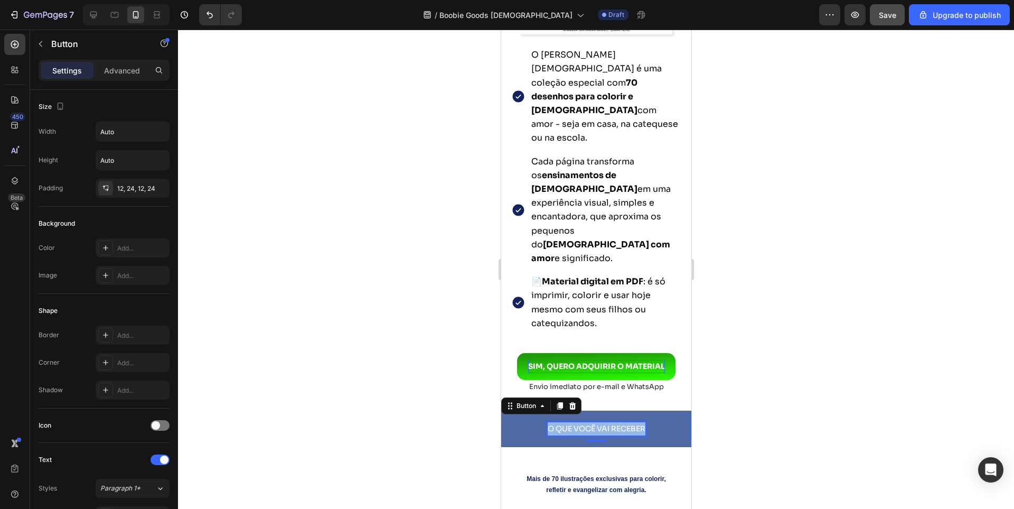
click at [570, 422] on p "O QUE VOCÊ VAI RECEBER" at bounding box center [596, 428] width 98 height 13
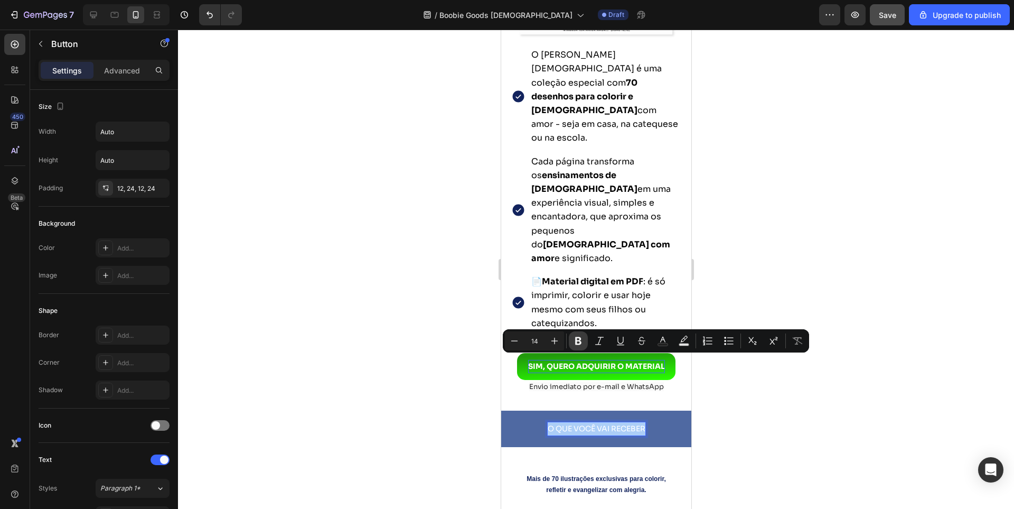
click at [579, 344] on icon "Editor contextual toolbar" at bounding box center [578, 341] width 6 height 8
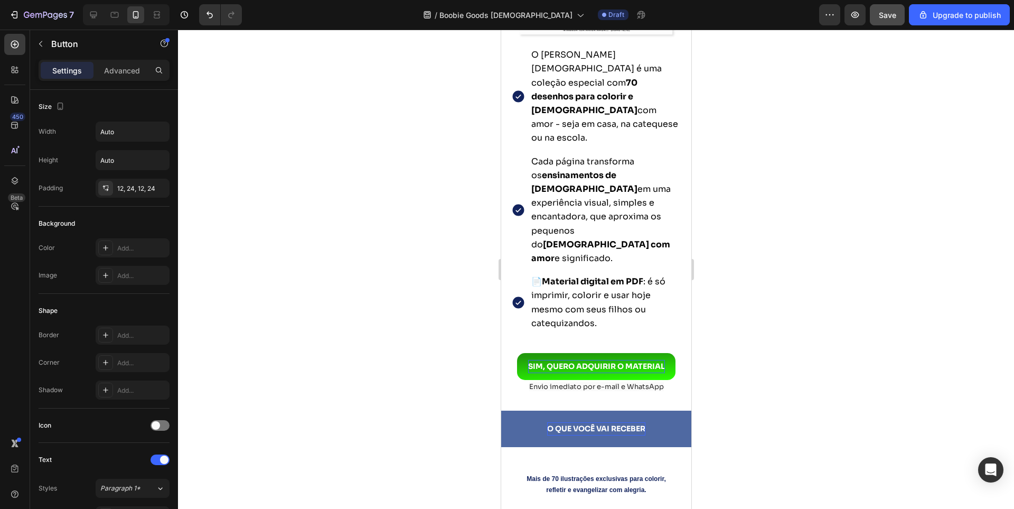
click at [416, 361] on div at bounding box center [596, 269] width 836 height 479
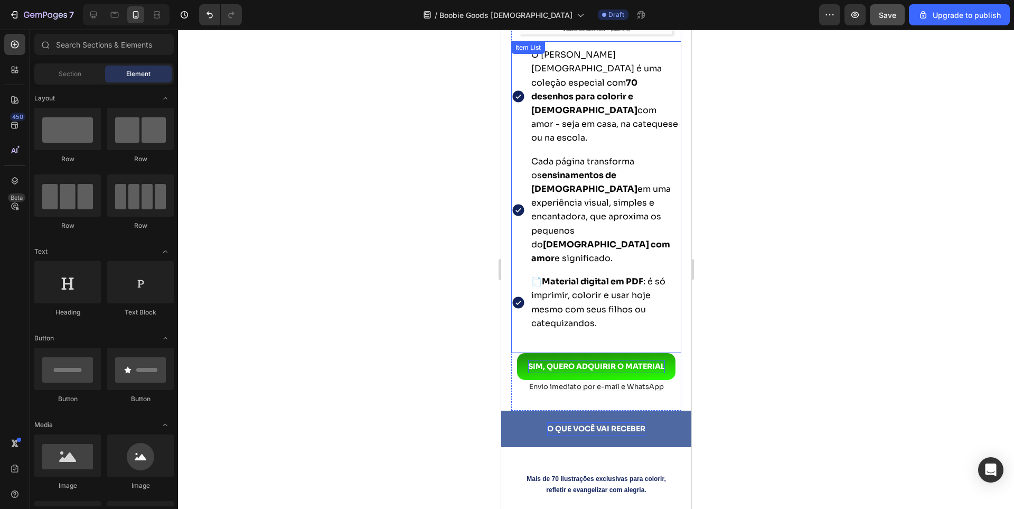
click at [596, 272] on div "O Bobbie Goods Católico é uma coleção especial com 70 desenhos para colorir e e…" at bounding box center [596, 197] width 170 height 312
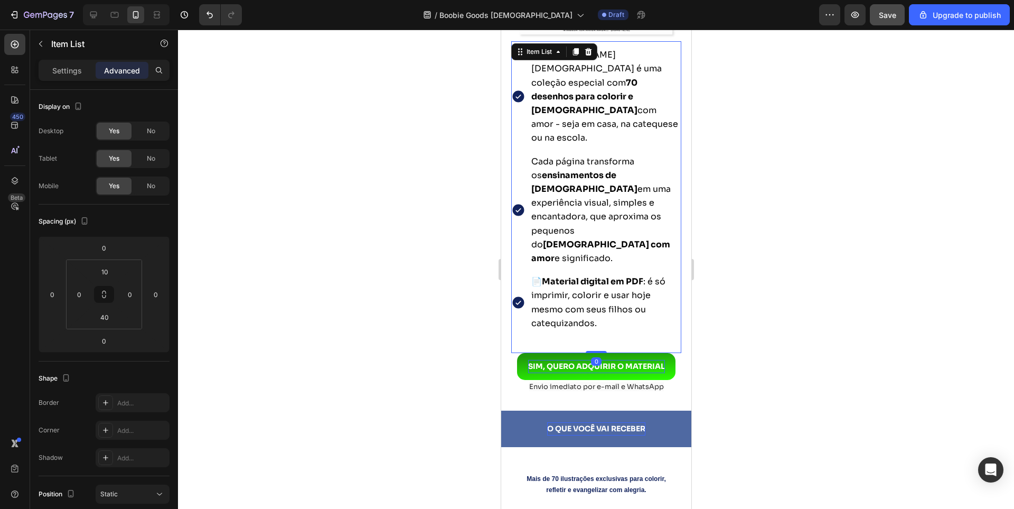
drag, startPoint x: 593, startPoint y: 285, endPoint x: 593, endPoint y: 275, distance: 10.1
click at [593, 275] on div "O Bobbie Goods Católico é uma coleção especial com 70 desenhos para colorir e e…" at bounding box center [596, 197] width 170 height 312
click at [577, 276] on span "📄 Material digital em PDF : é só imprimir, colorir e usar hoje mesmo com seus f…" at bounding box center [598, 302] width 134 height 53
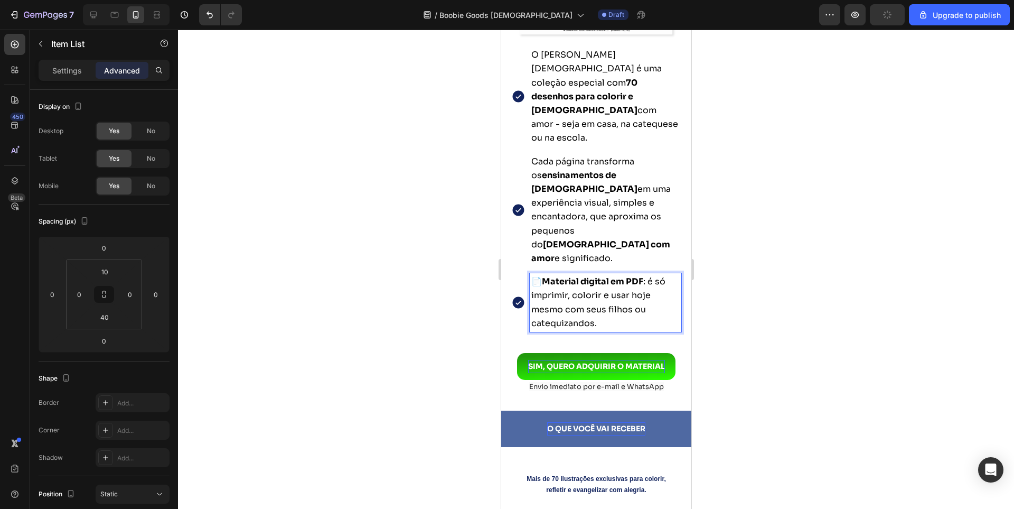
click at [779, 273] on div at bounding box center [596, 269] width 836 height 479
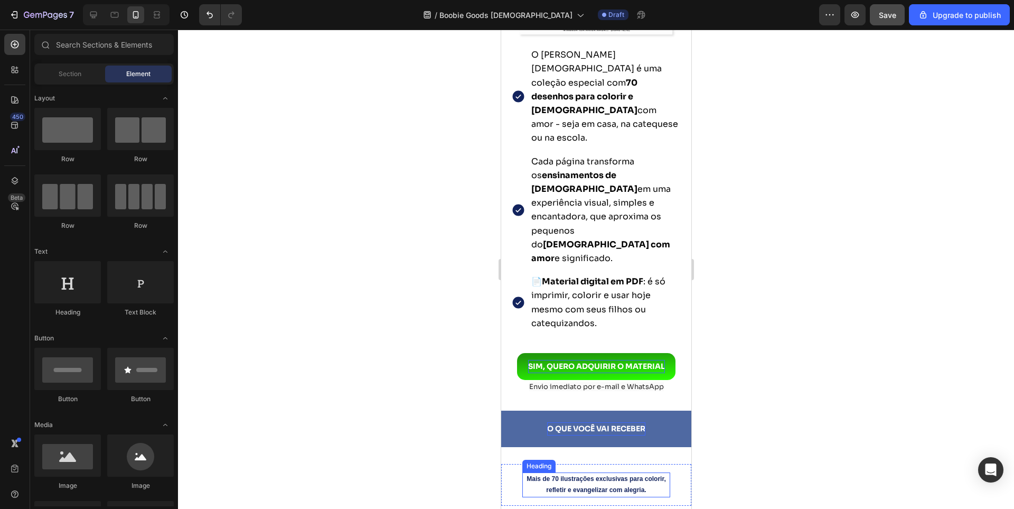
click at [572, 475] on strong "Mais de 70 ilustrações exclusivas para colorir, refletir e evangelizar com aleg…" at bounding box center [595, 484] width 139 height 19
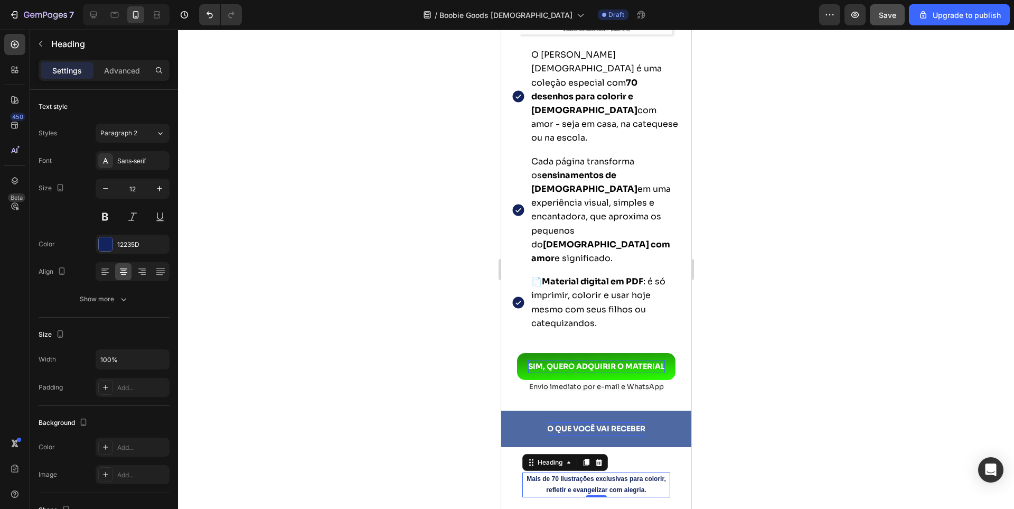
click at [399, 316] on div at bounding box center [596, 269] width 836 height 479
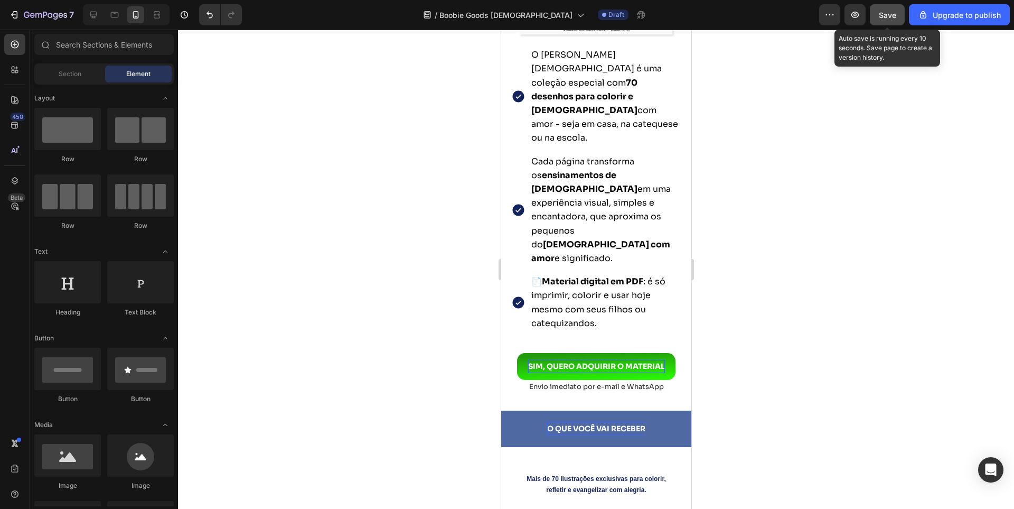
click at [879, 12] on button "Save" at bounding box center [887, 14] width 35 height 21
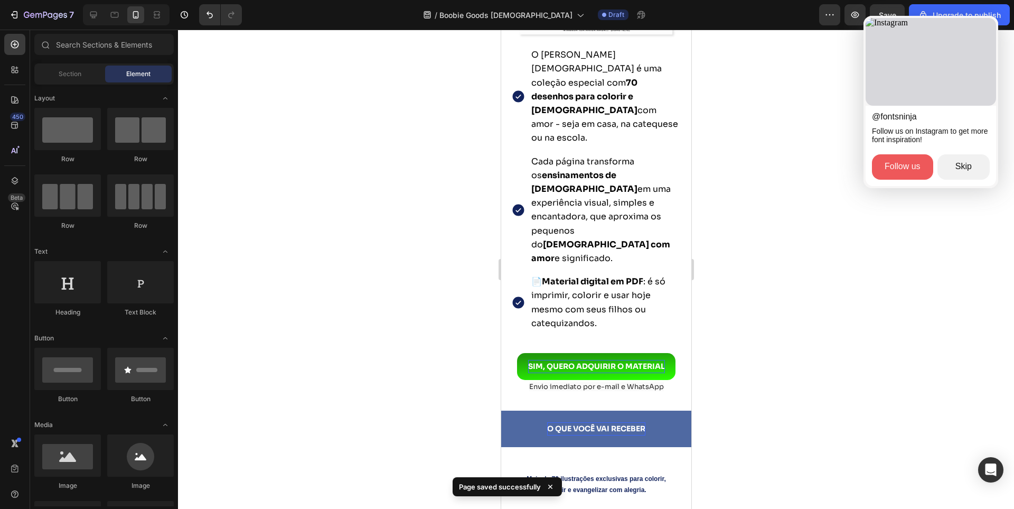
click at [969, 176] on button "Skip" at bounding box center [964, 166] width 52 height 25
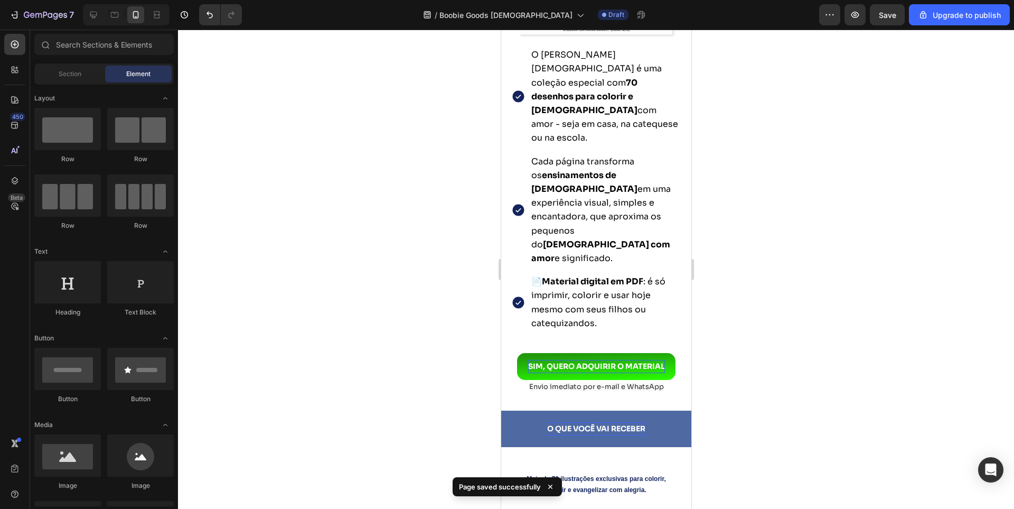
click at [424, 0] on html "7 / Boobie Goods Catolico Draft Preview Save Upgrade to publish 450 Beta Sectio…" at bounding box center [507, 0] width 1014 height 0
click at [551, 0] on html "7 / Boobie Goods Catolico Draft Preview Save Upgrade to publish 450 Beta Sectio…" at bounding box center [507, 0] width 1014 height 0
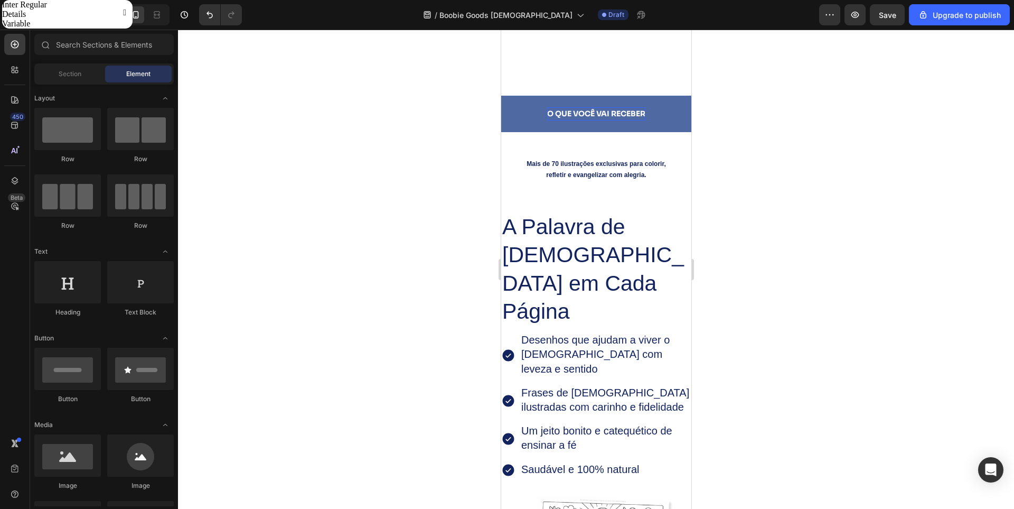
scroll to position [1902, 0]
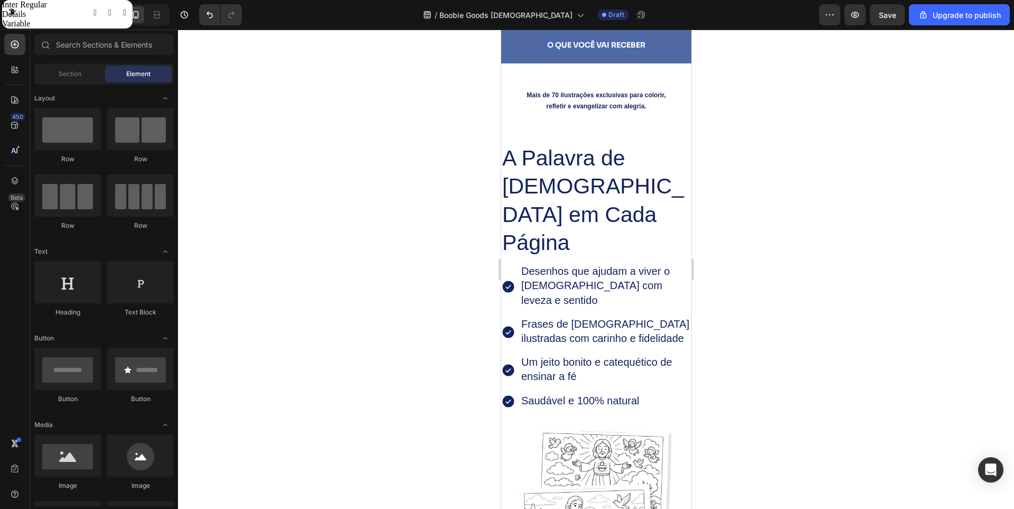
click at [126, 17] on button "button" at bounding box center [124, 12] width 3 height 8
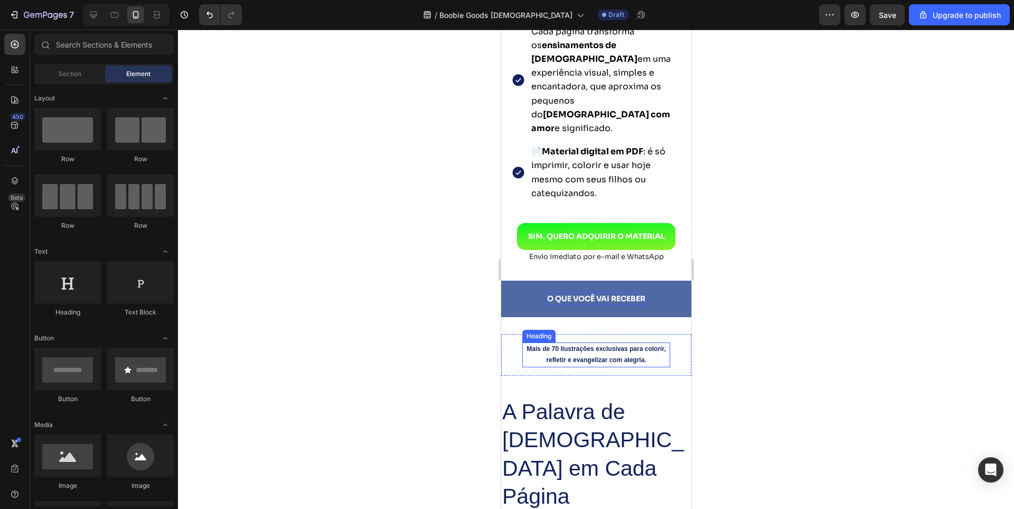
scroll to position [1691, 0]
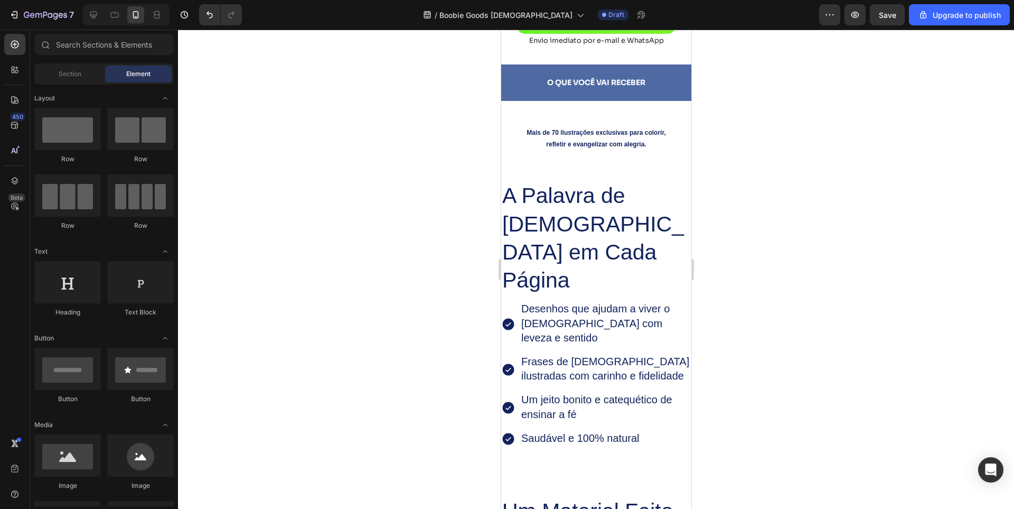
scroll to position [1691, 0]
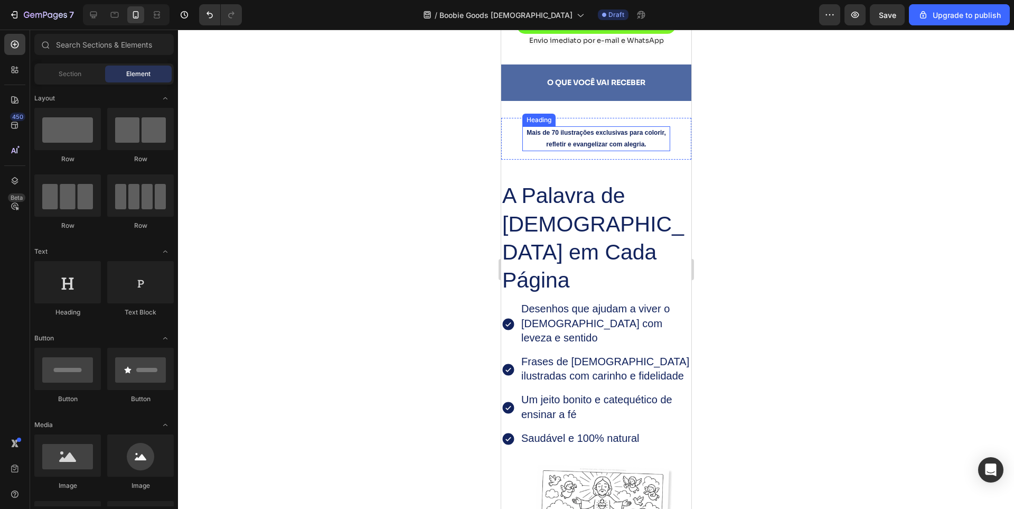
click at [568, 148] on strong "Mais de 70 ilustrações exclusivas para colorir, refletir e evangelizar com aleg…" at bounding box center [595, 138] width 139 height 19
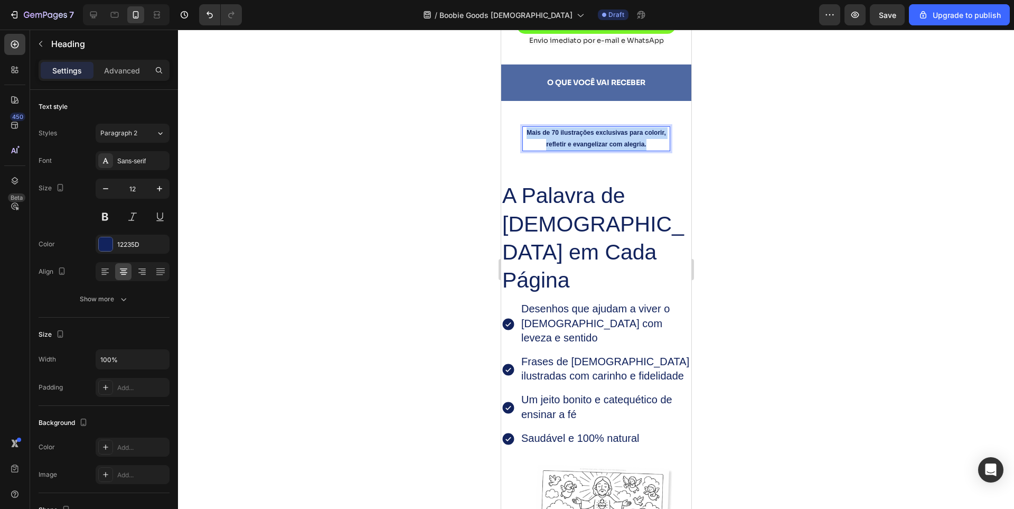
click at [568, 148] on strong "Mais de 70 ilustrações exclusivas para colorir, refletir e evangelizar com aleg…" at bounding box center [595, 138] width 139 height 19
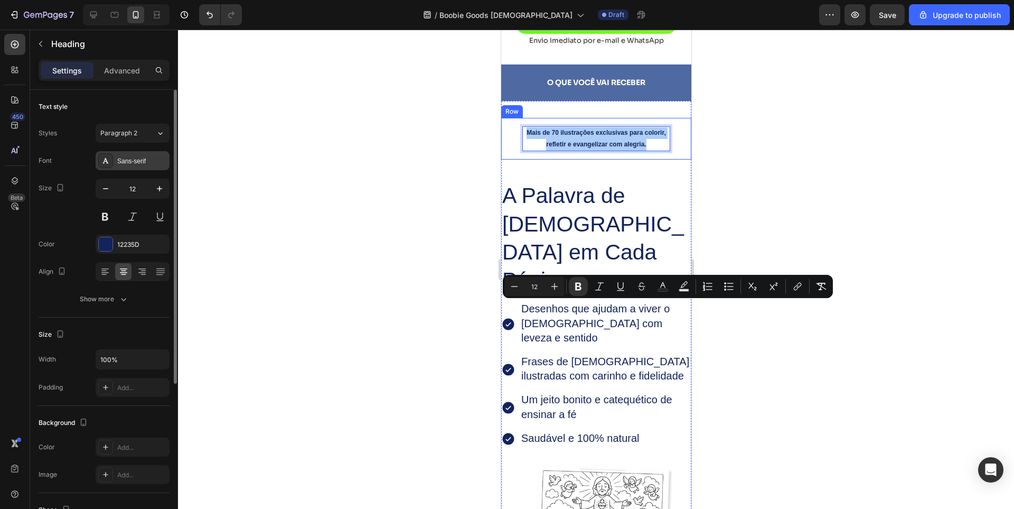
click at [139, 159] on div "Sans-serif" at bounding box center [142, 161] width 50 height 10
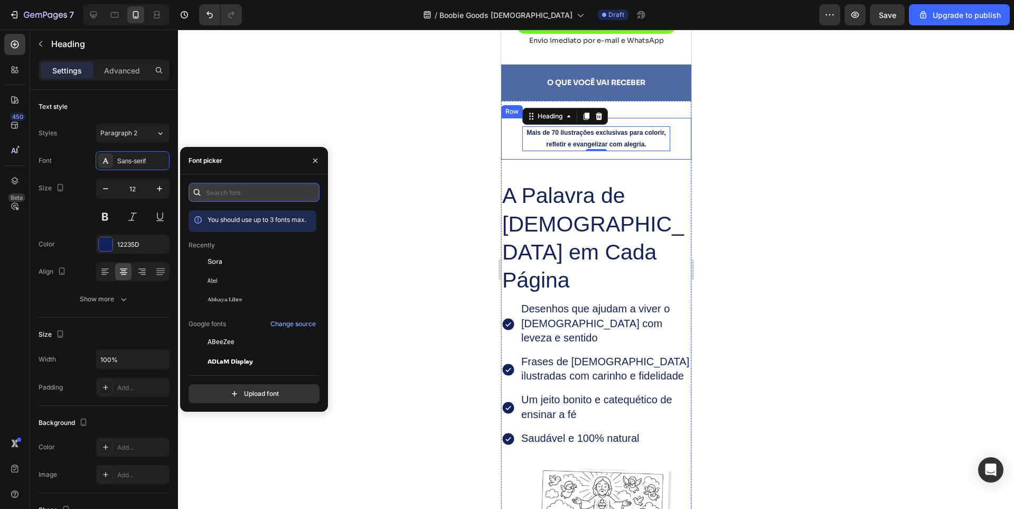
click at [222, 187] on input "text" at bounding box center [254, 192] width 131 height 19
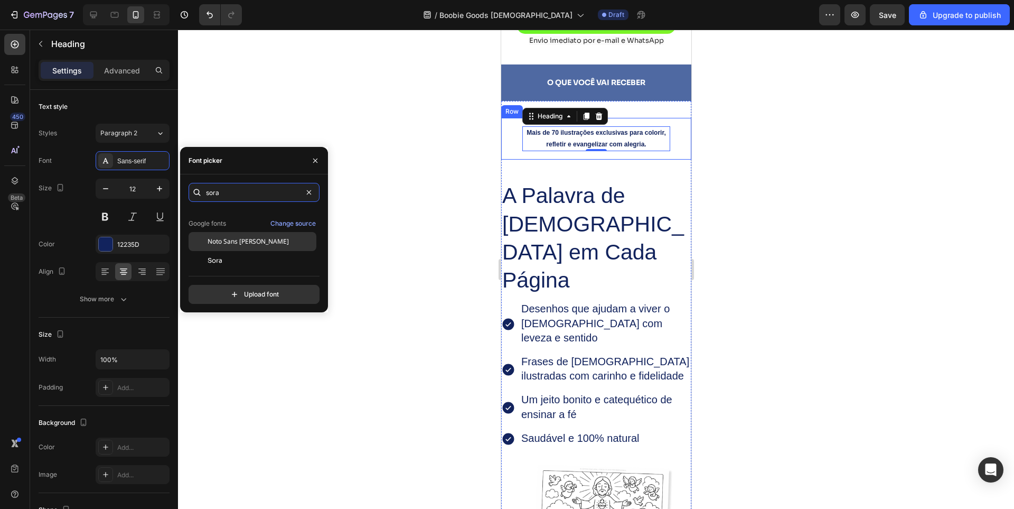
scroll to position [26, 0]
type input "sora"
click at [222, 262] on span "Sora" at bounding box center [215, 258] width 15 height 10
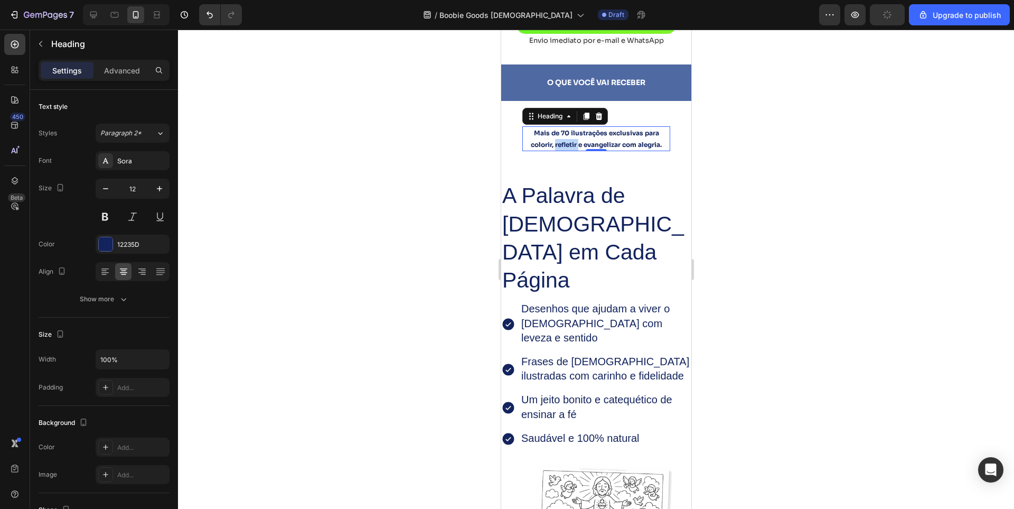
click at [561, 148] on strong "Mais de 70 ilustrações exclusivas para colorir, refletir e evangelizar com aleg…" at bounding box center [595, 139] width 131 height 20
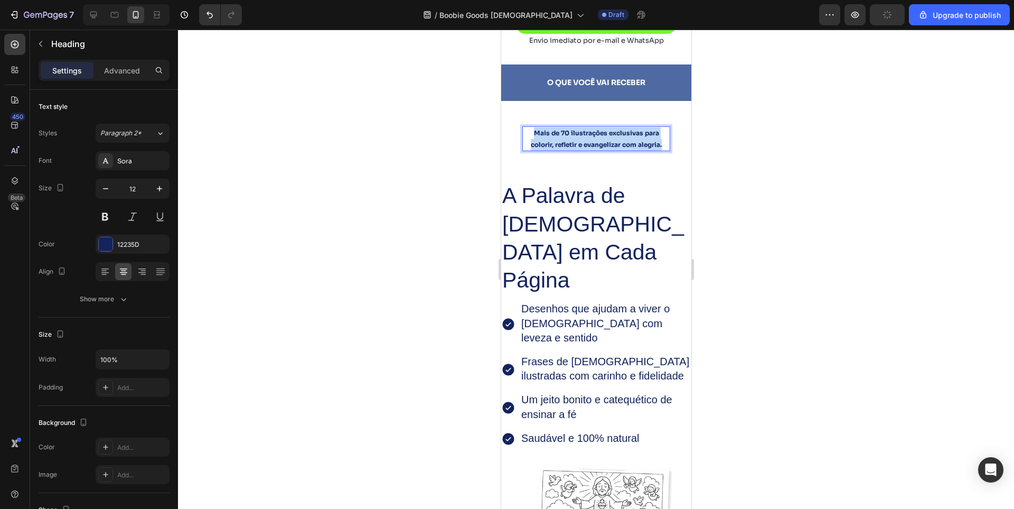
click at [561, 148] on strong "Mais de 70 ilustrações exclusivas para colorir, refletir e evangelizar com aleg…" at bounding box center [595, 139] width 131 height 20
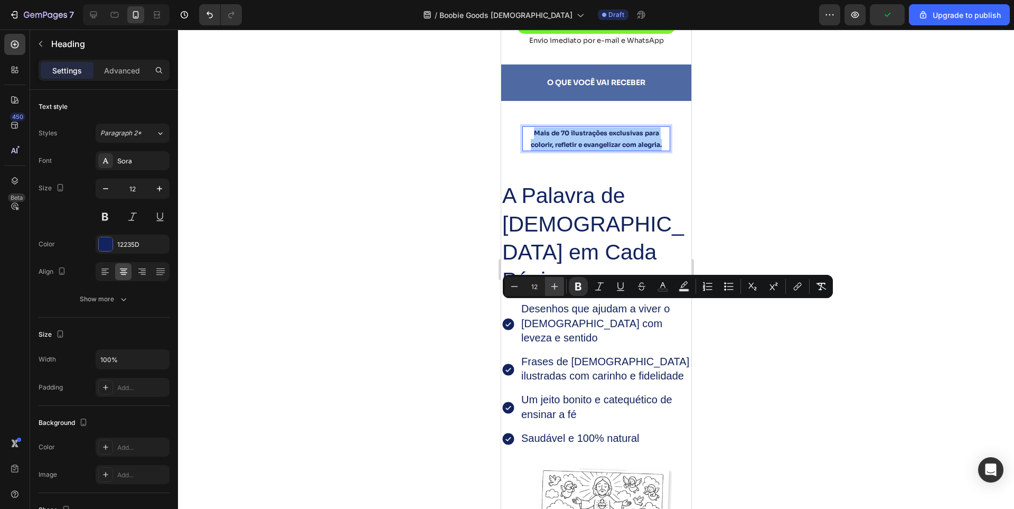
click at [549, 288] on button "Plus" at bounding box center [554, 286] width 19 height 19
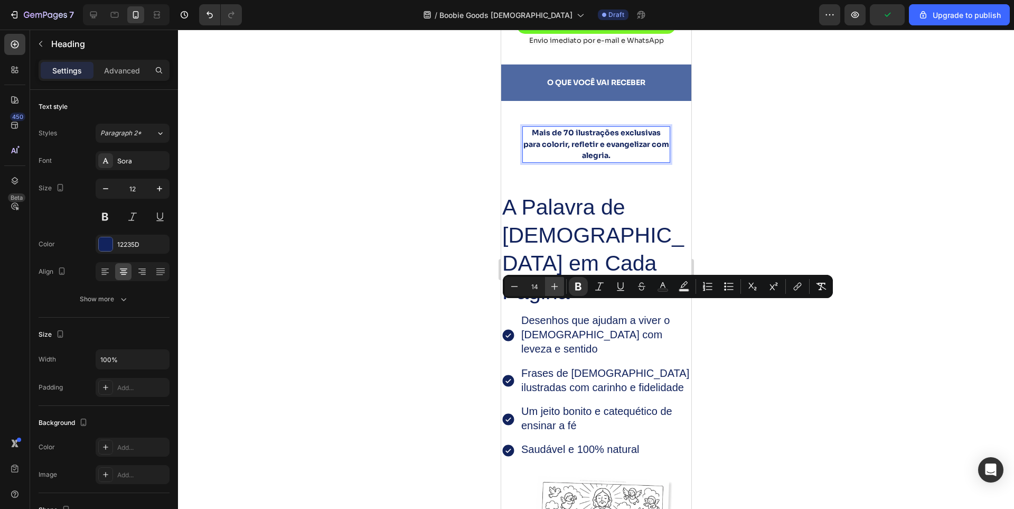
click at [549, 288] on button "Plus" at bounding box center [554, 286] width 19 height 19
click at [549, 288] on icon "Editor contextual toolbar" at bounding box center [554, 286] width 11 height 11
type input "16"
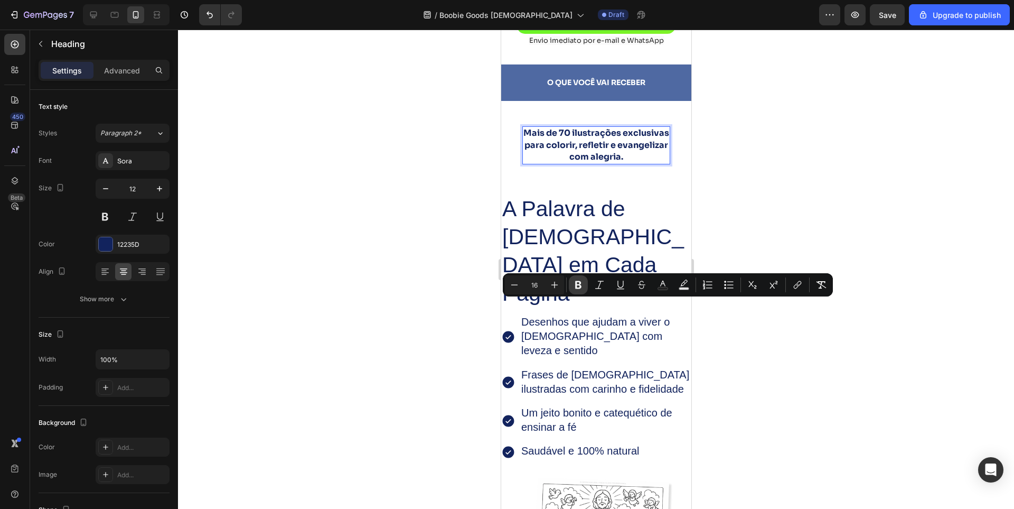
click at [581, 286] on icon "Editor contextual toolbar" at bounding box center [578, 285] width 6 height 8
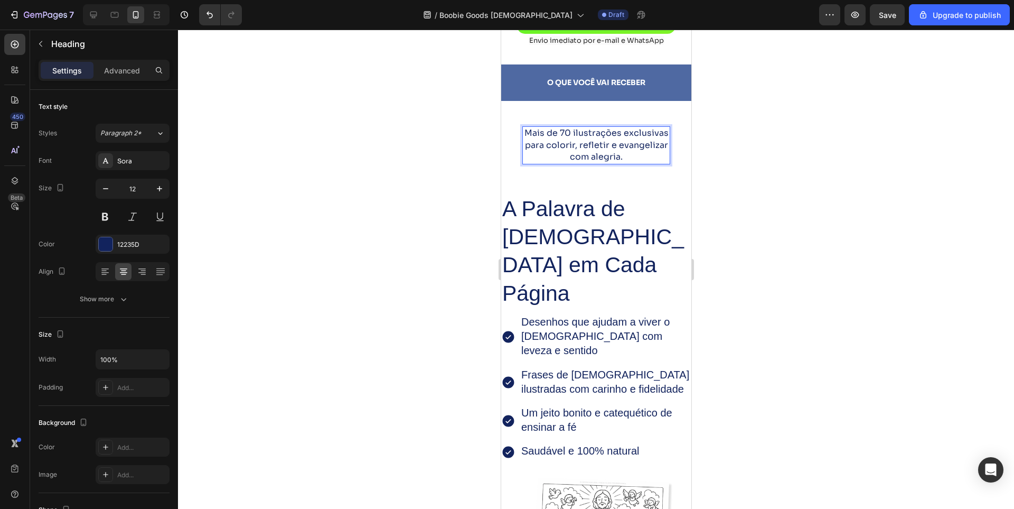
click at [552, 162] on span "Mais de 70 ilustrações exclusivas para colorir, refletir e evangelizar com aleg…" at bounding box center [596, 144] width 144 height 35
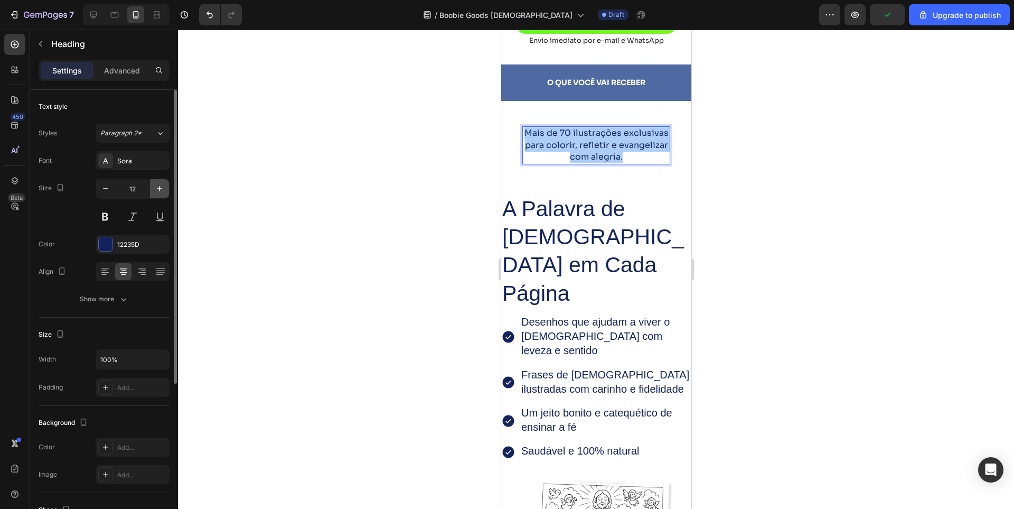
click at [159, 190] on icon "button" at bounding box center [159, 188] width 11 height 11
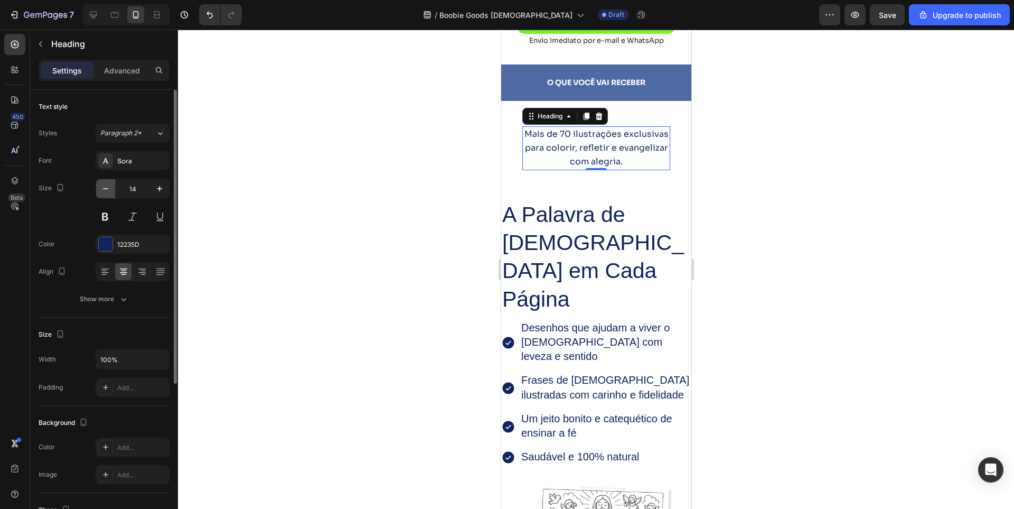
click at [106, 190] on icon "button" at bounding box center [105, 188] width 11 height 11
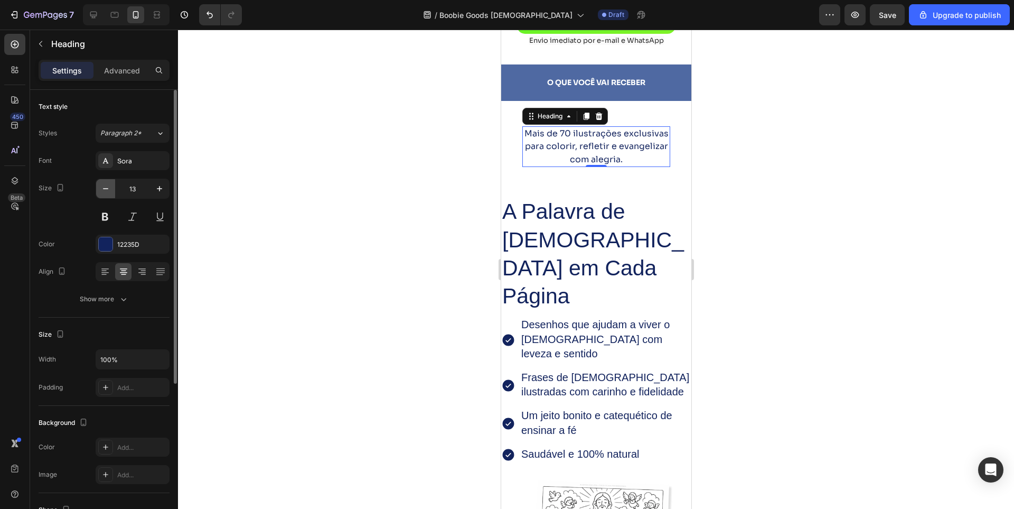
click at [106, 190] on icon "button" at bounding box center [105, 188] width 11 height 11
type input "12"
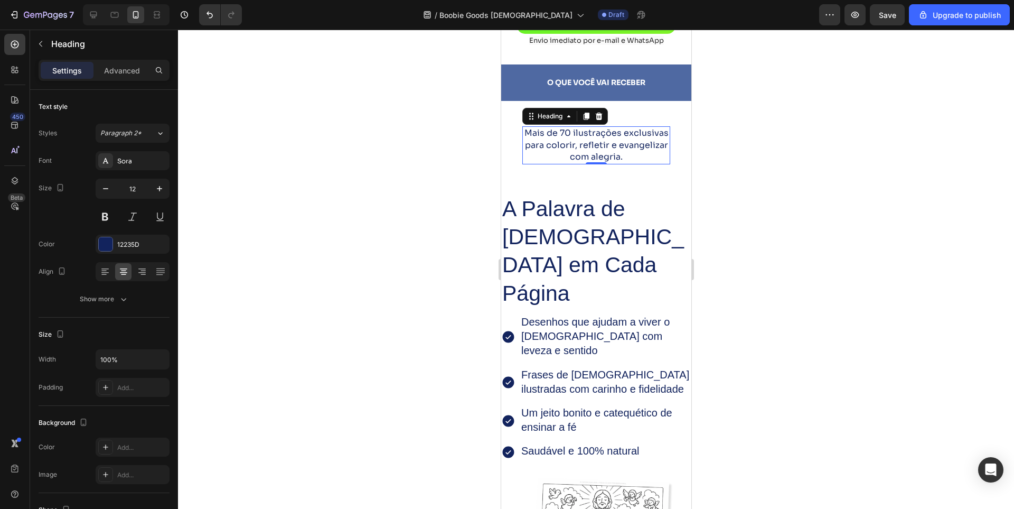
click at [605, 162] on span "Mais de 70 ilustrações exclusivas para colorir, refletir e evangelizar com aleg…" at bounding box center [596, 144] width 144 height 35
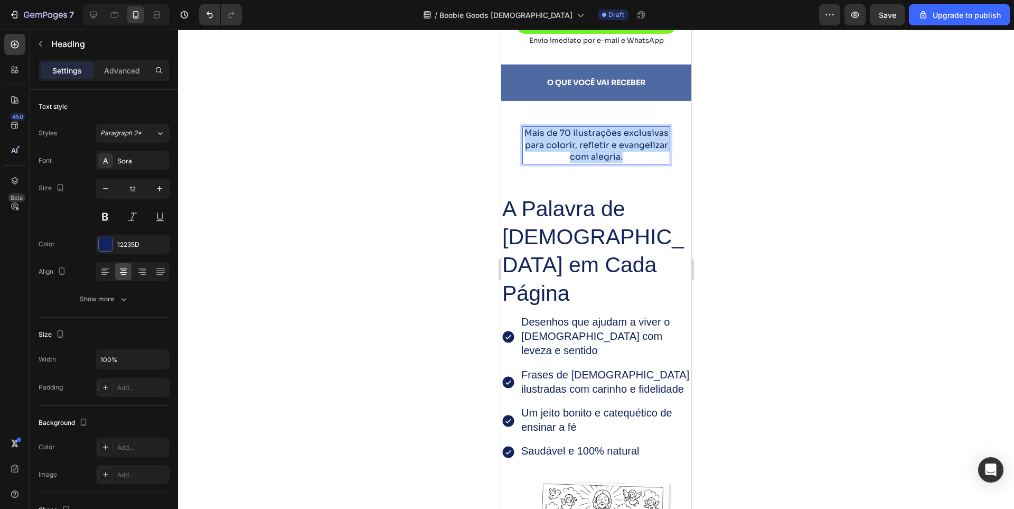
click at [605, 162] on span "Mais de 70 ilustrações exclusivas para colorir, refletir e evangelizar com aleg…" at bounding box center [596, 144] width 144 height 35
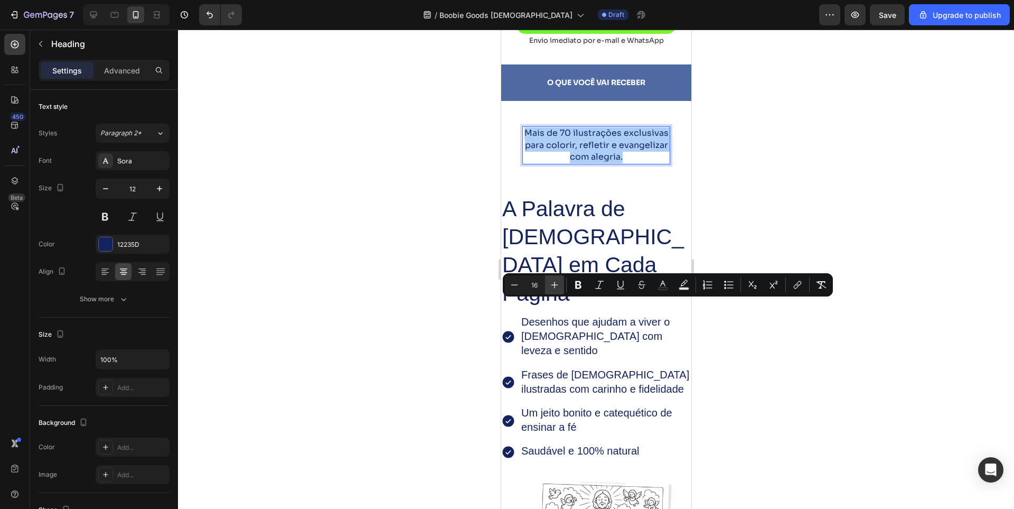
click at [552, 286] on icon "Editor contextual toolbar" at bounding box center [554, 284] width 11 height 11
click at [513, 287] on icon "Editor contextual toolbar" at bounding box center [514, 284] width 11 height 11
type input "17"
click at [596, 162] on span "Mais de 70 ilustrações exclusivas para colorir, refletir e evangelizar com aleg…" at bounding box center [596, 144] width 143 height 35
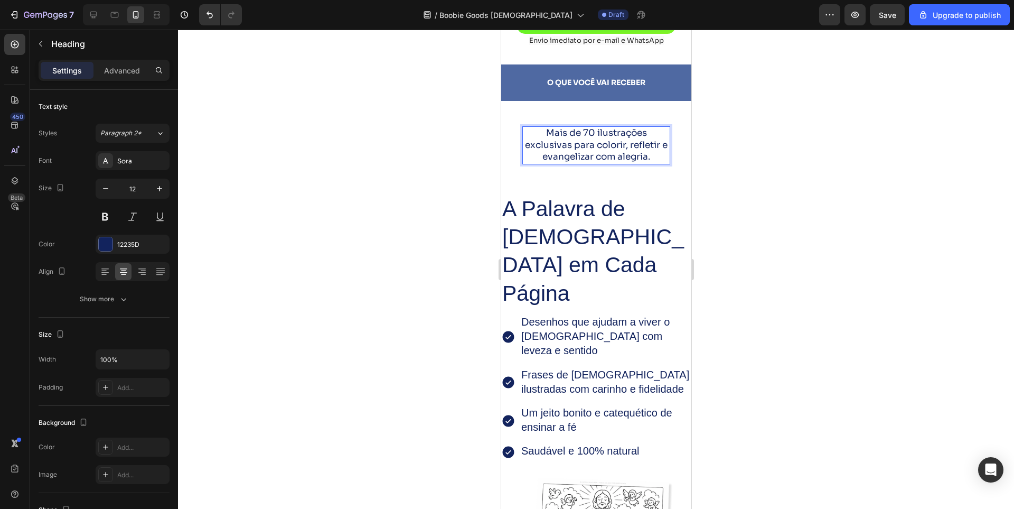
click at [566, 162] on span "Mais de 70 ilustrações exclusivas para colorir, refletir e evangelizar com aleg…" at bounding box center [596, 144] width 143 height 35
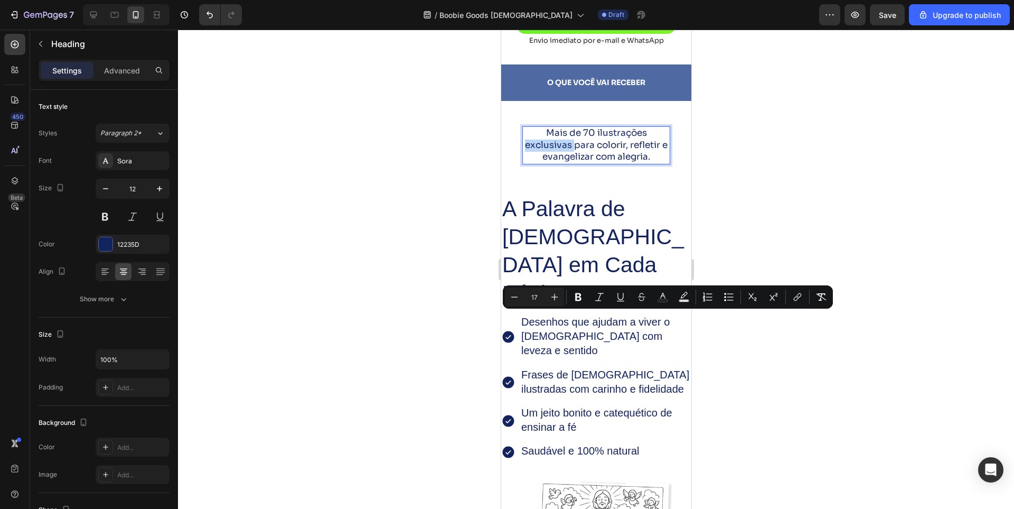
click at [617, 162] on span "Mais de 70 ilustrações exclusivas para colorir, refletir e evangelizar com aleg…" at bounding box center [596, 144] width 143 height 35
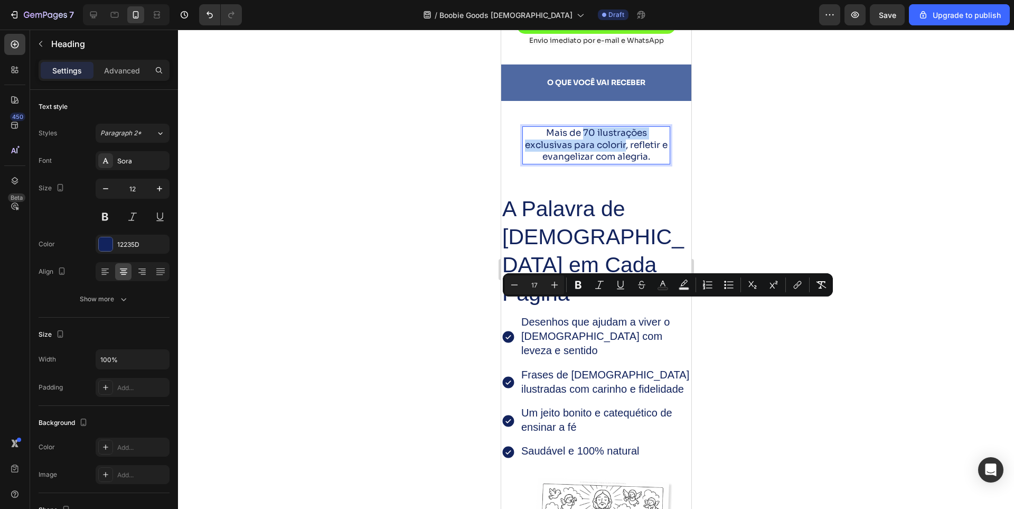
drag, startPoint x: 577, startPoint y: 306, endPoint x: 624, endPoint y: 322, distance: 50.3
click at [624, 162] on span "Mais de 70 ilustrações exclusivas para colorir, refletir e evangelizar com aleg…" at bounding box center [596, 144] width 143 height 35
click at [583, 290] on icon "Editor contextual toolbar" at bounding box center [578, 284] width 11 height 11
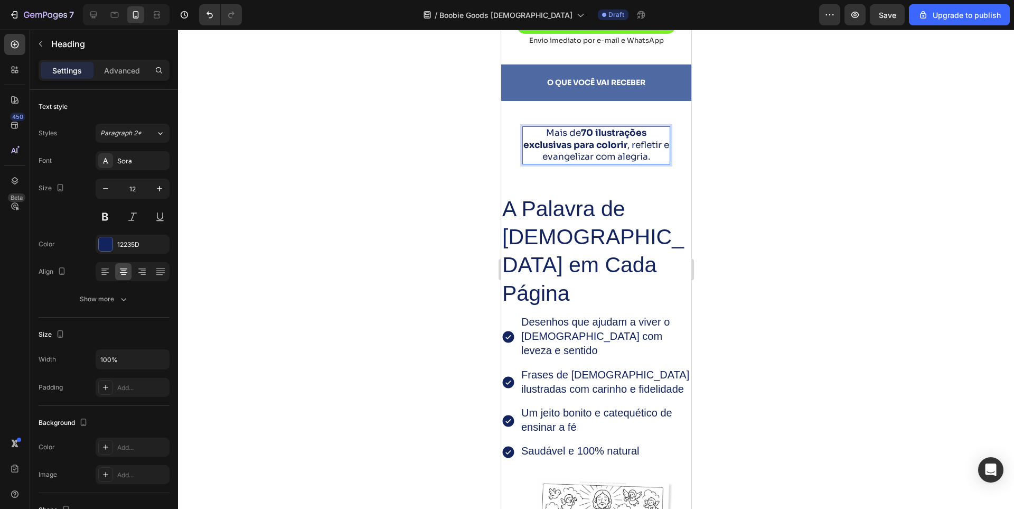
click at [810, 325] on div at bounding box center [596, 269] width 836 height 479
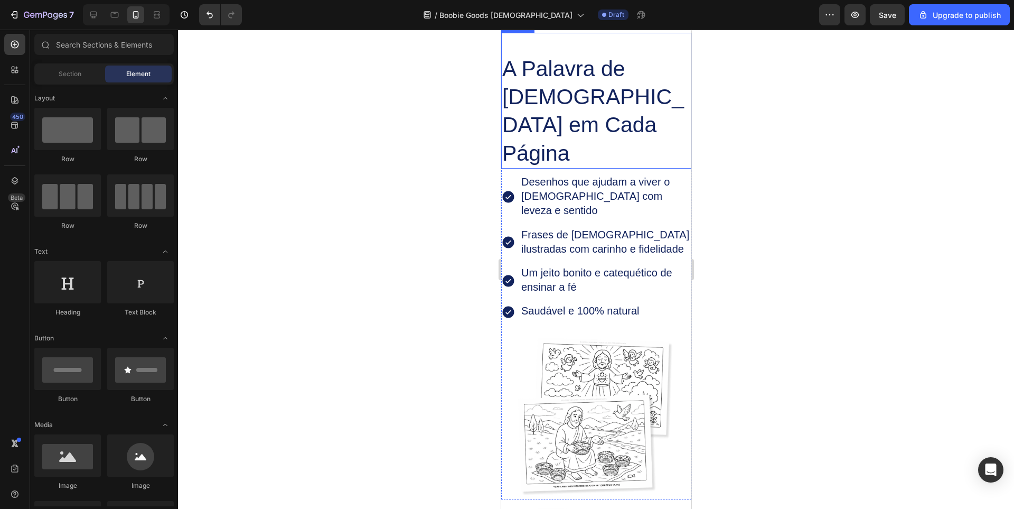
scroll to position [1849, 0]
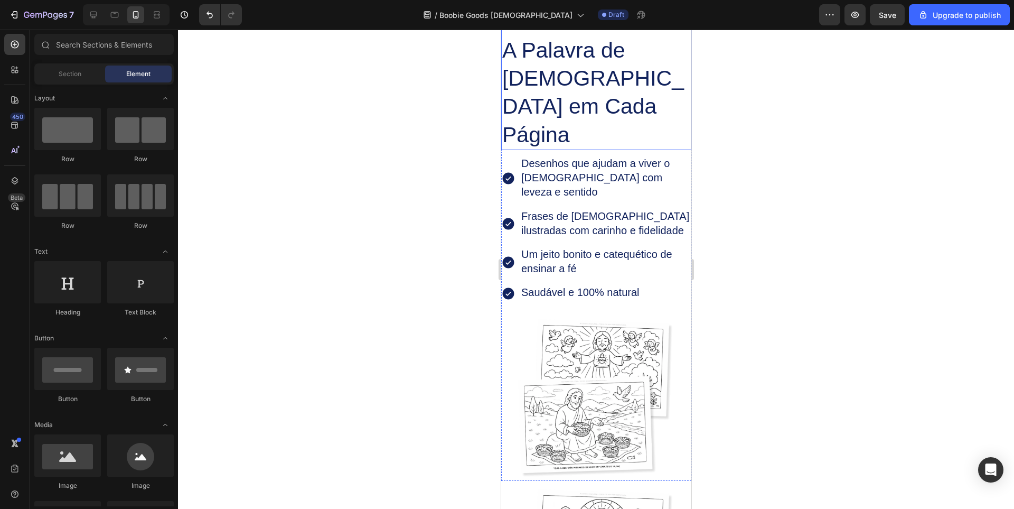
click at [561, 150] on h2 "A Palavra de [DEMOGRAPHIC_DATA] em Cada Página" at bounding box center [596, 92] width 190 height 115
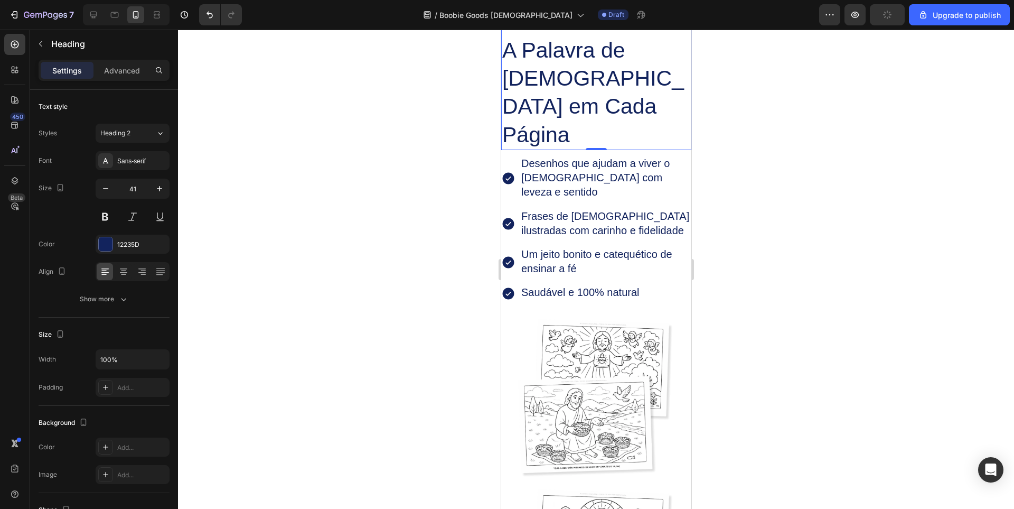
click at [607, 150] on h2 "A Palavra de [DEMOGRAPHIC_DATA] em Cada Página" at bounding box center [596, 92] width 190 height 115
click at [562, 149] on p "A Palavra de [DEMOGRAPHIC_DATA] em Cada Página" at bounding box center [596, 92] width 188 height 113
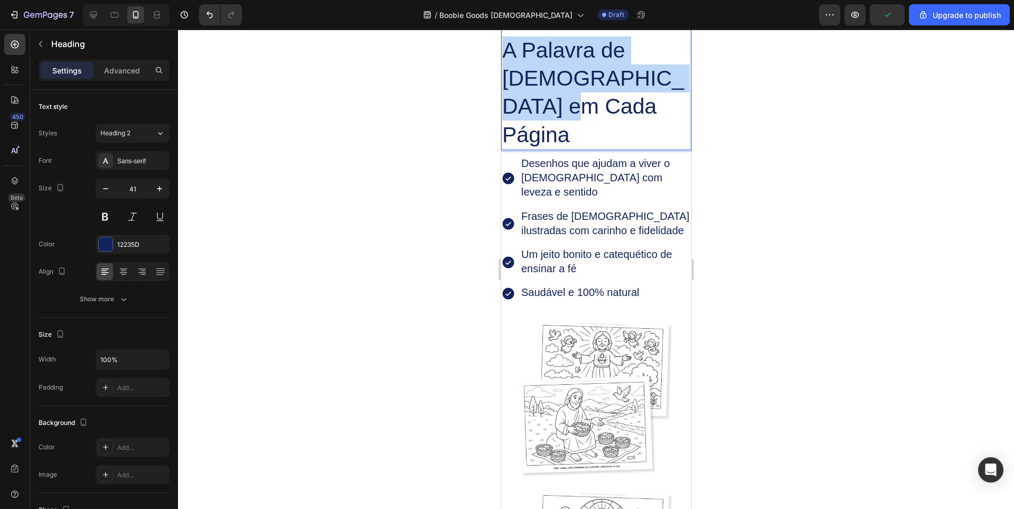
click at [562, 149] on p "A Palavra de [DEMOGRAPHIC_DATA] em Cada Página" at bounding box center [596, 92] width 188 height 113
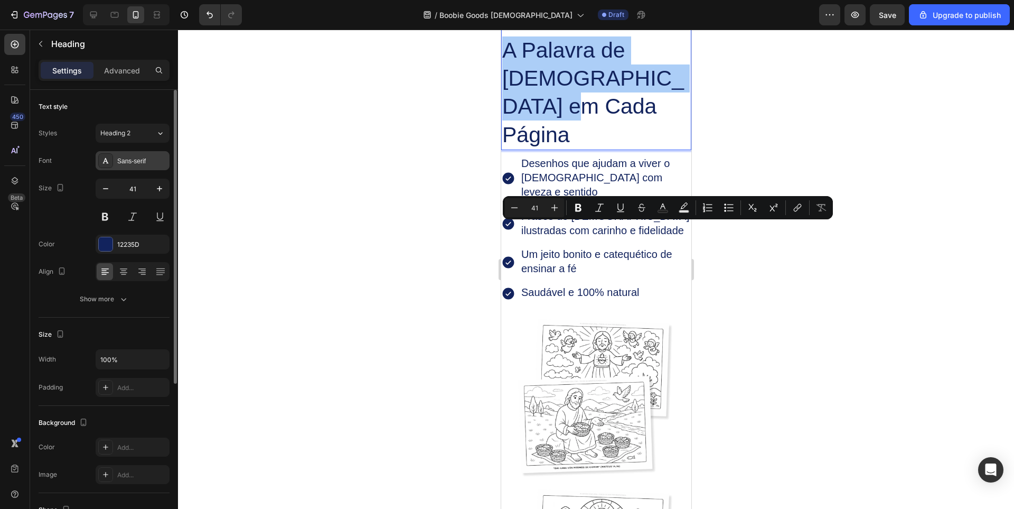
click at [134, 161] on div "Sans-serif" at bounding box center [142, 161] width 50 height 10
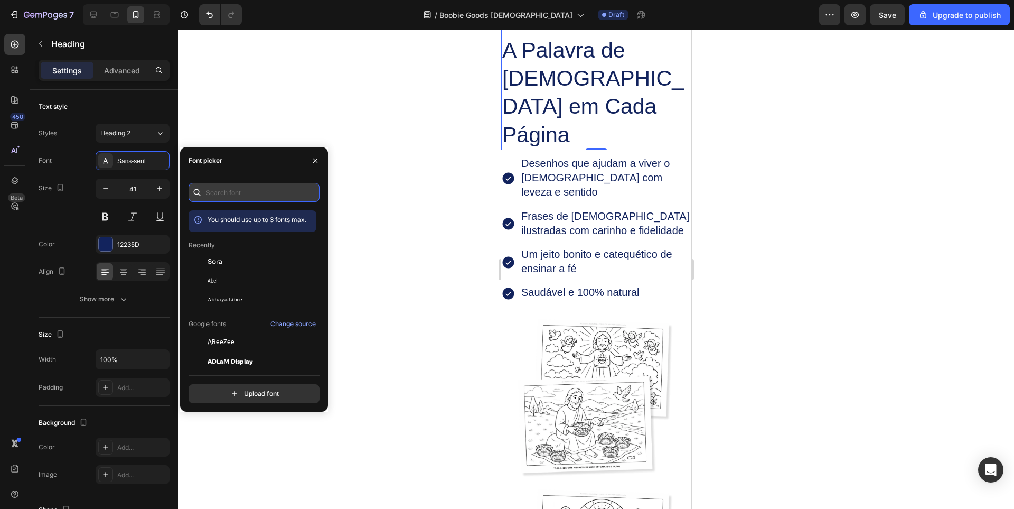
click at [275, 192] on input "text" at bounding box center [254, 192] width 131 height 19
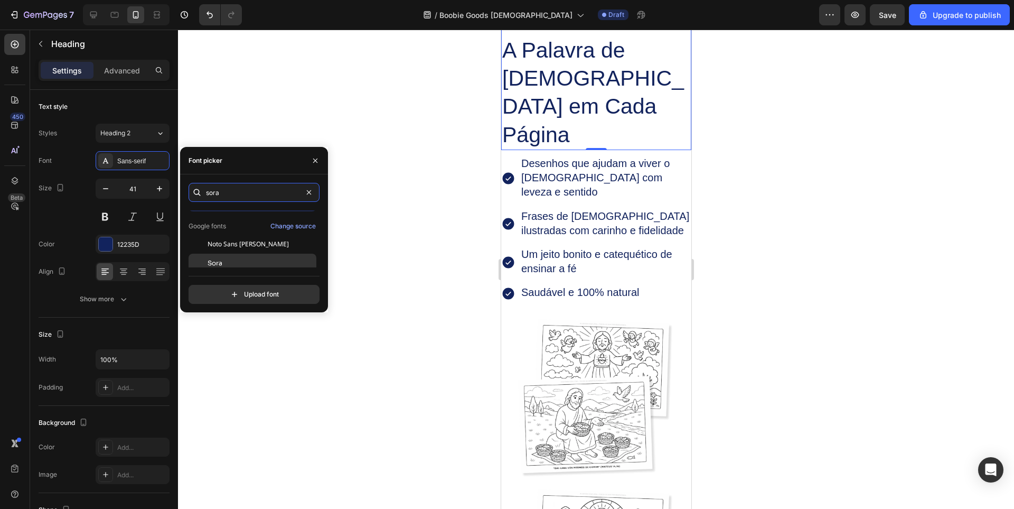
scroll to position [26, 0]
type input "sora"
click at [222, 252] on div "Sora" at bounding box center [253, 257] width 128 height 19
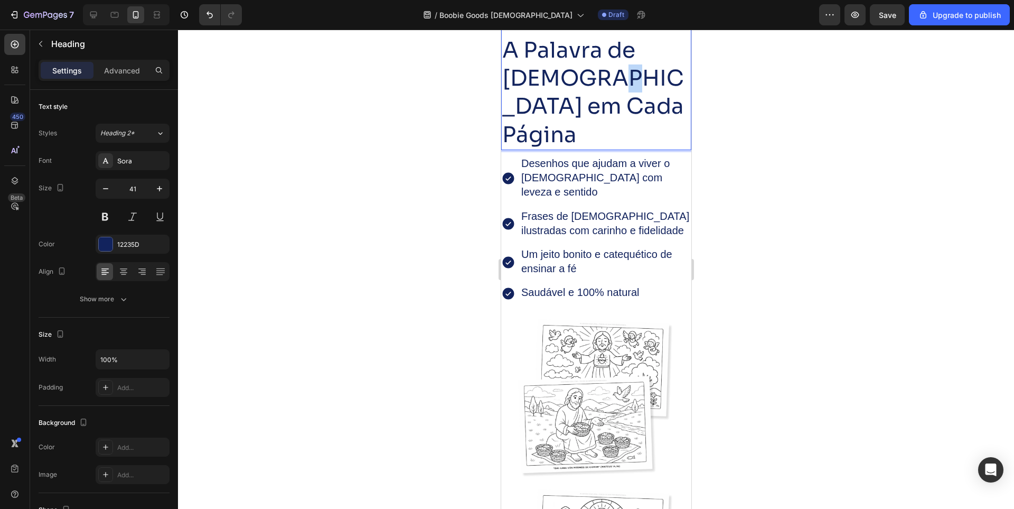
click at [597, 149] on p "A Palavra de [DEMOGRAPHIC_DATA] em Cada Página" at bounding box center [596, 92] width 188 height 113
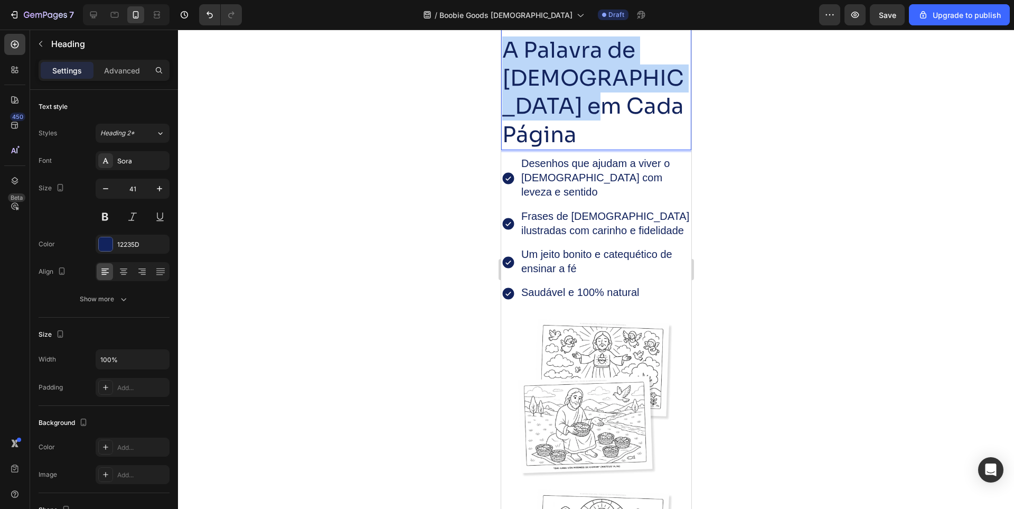
click at [597, 149] on p "A Palavra de [DEMOGRAPHIC_DATA] em Cada Página" at bounding box center [596, 92] width 188 height 113
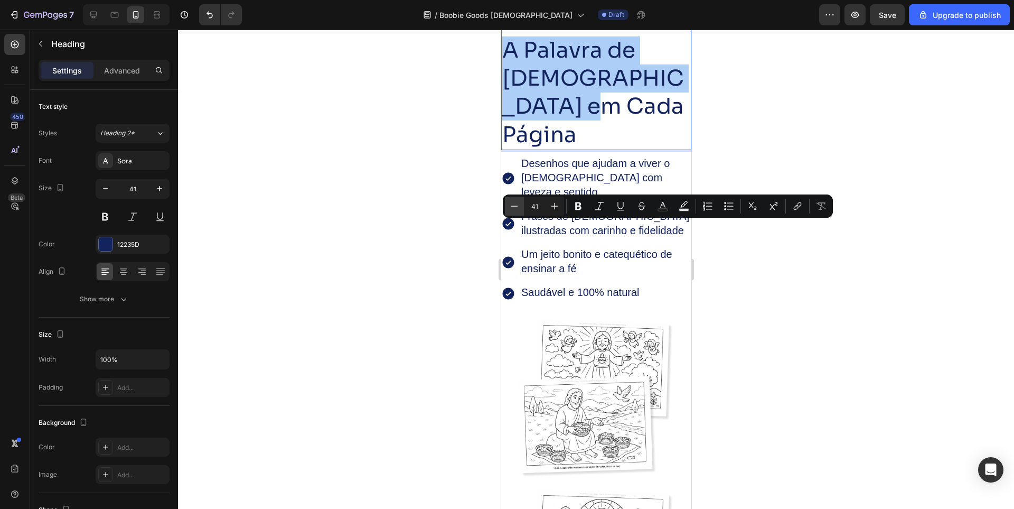
click at [522, 207] on button "Minus" at bounding box center [514, 206] width 19 height 19
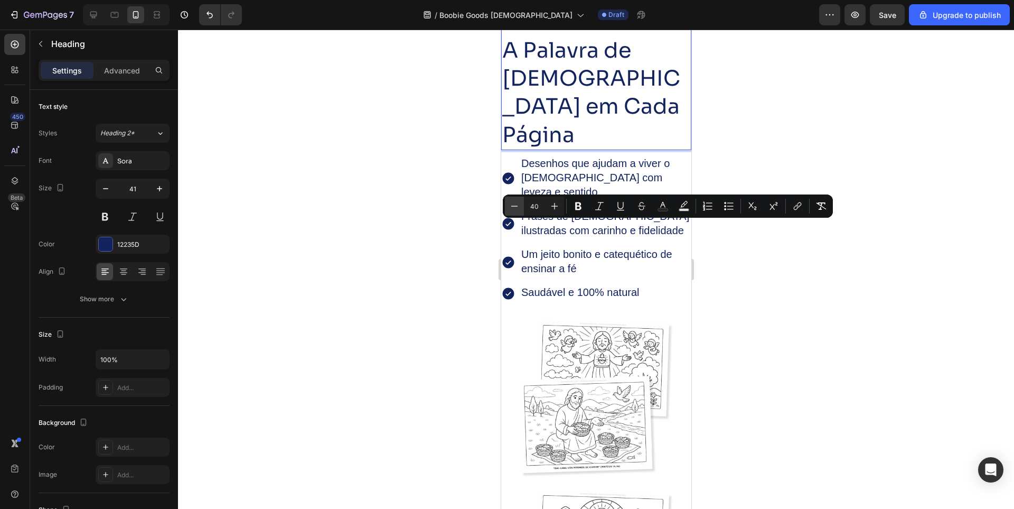
click at [522, 207] on button "Minus" at bounding box center [514, 206] width 19 height 19
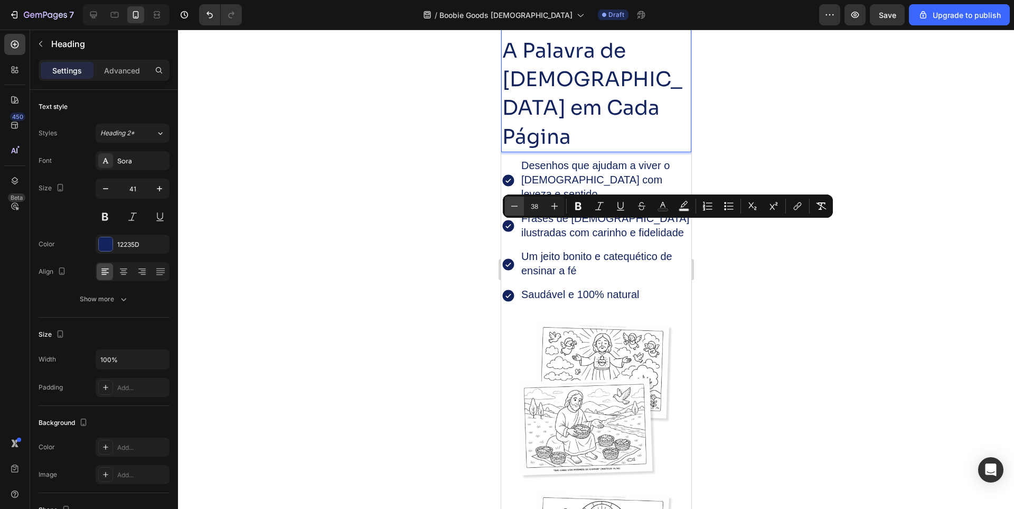
click at [522, 207] on button "Minus" at bounding box center [514, 206] width 19 height 19
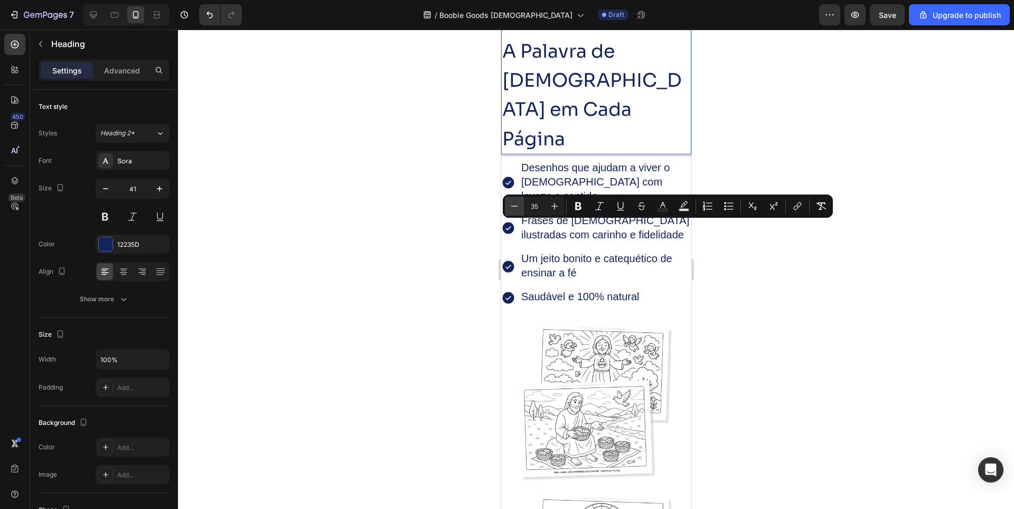
click at [522, 207] on button "Minus" at bounding box center [514, 206] width 19 height 19
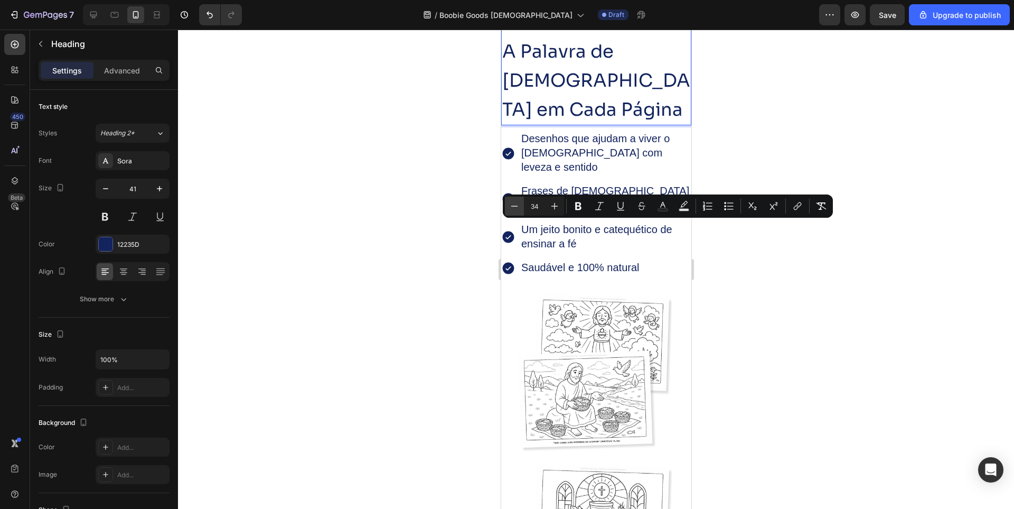
click at [522, 207] on button "Minus" at bounding box center [514, 206] width 19 height 19
type input "33"
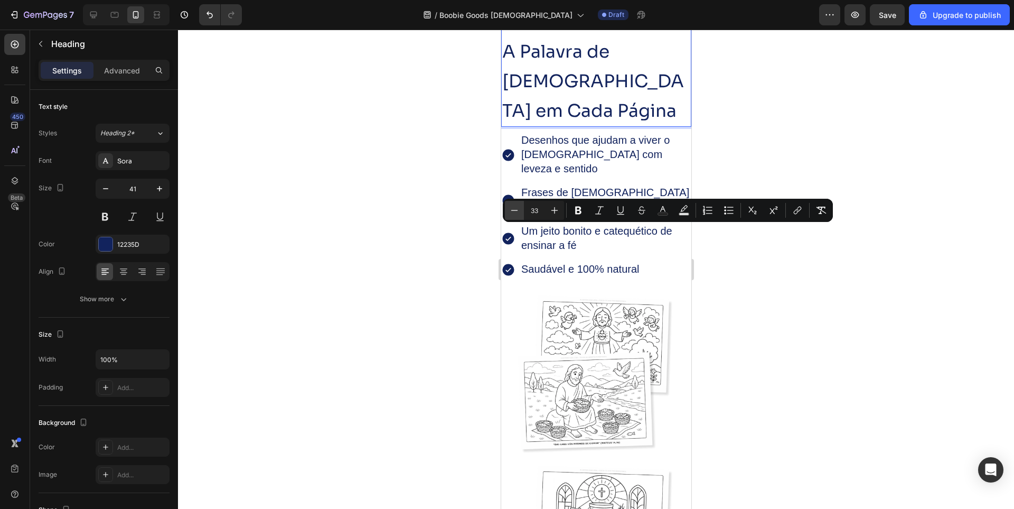
click at [510, 213] on icon "Editor contextual toolbar" at bounding box center [514, 210] width 11 height 11
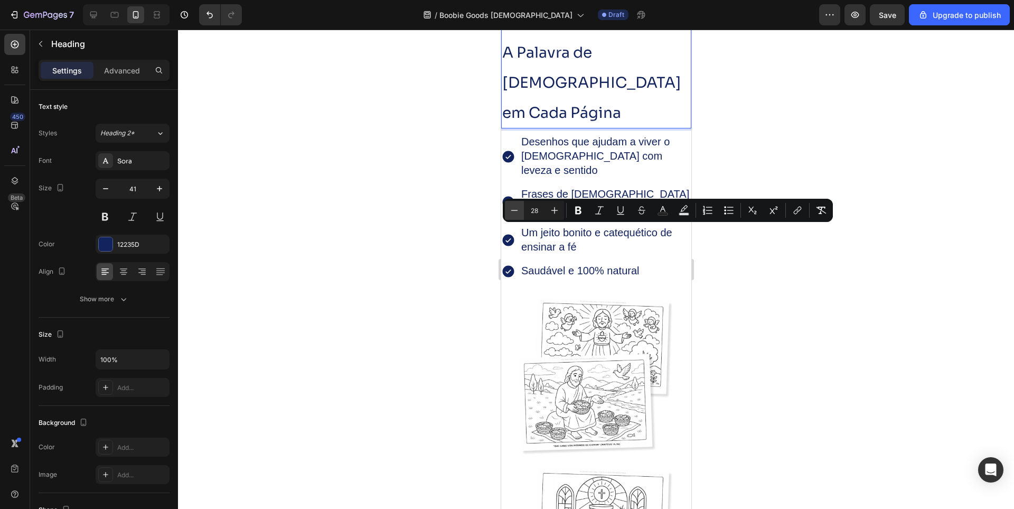
click at [511, 213] on icon "Editor contextual toolbar" at bounding box center [514, 210] width 11 height 11
click at [514, 213] on icon "Editor contextual toolbar" at bounding box center [514, 210] width 11 height 11
click at [515, 213] on icon "Editor contextual toolbar" at bounding box center [514, 210] width 11 height 11
type input "24"
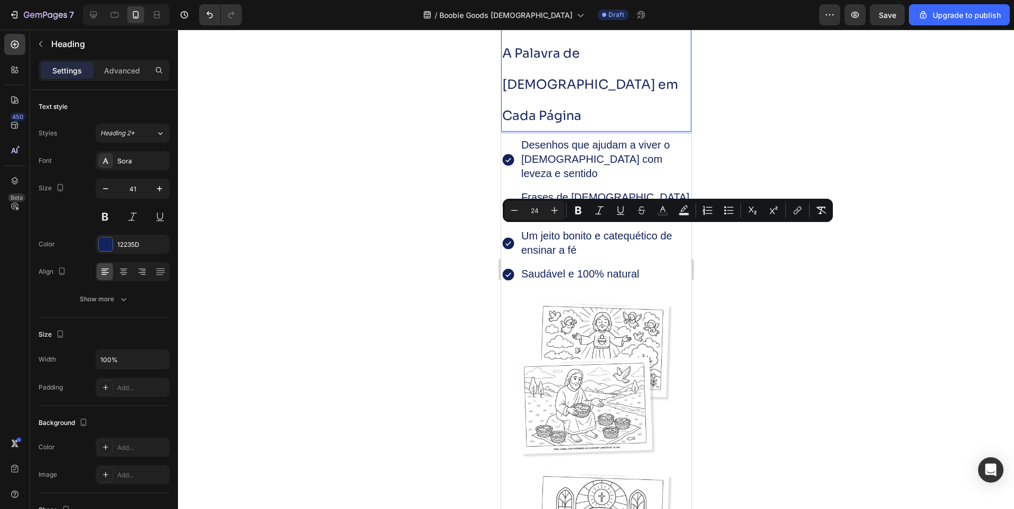
click at [553, 124] on span "A Palavra de [DEMOGRAPHIC_DATA] em Cada Página" at bounding box center [590, 84] width 176 height 79
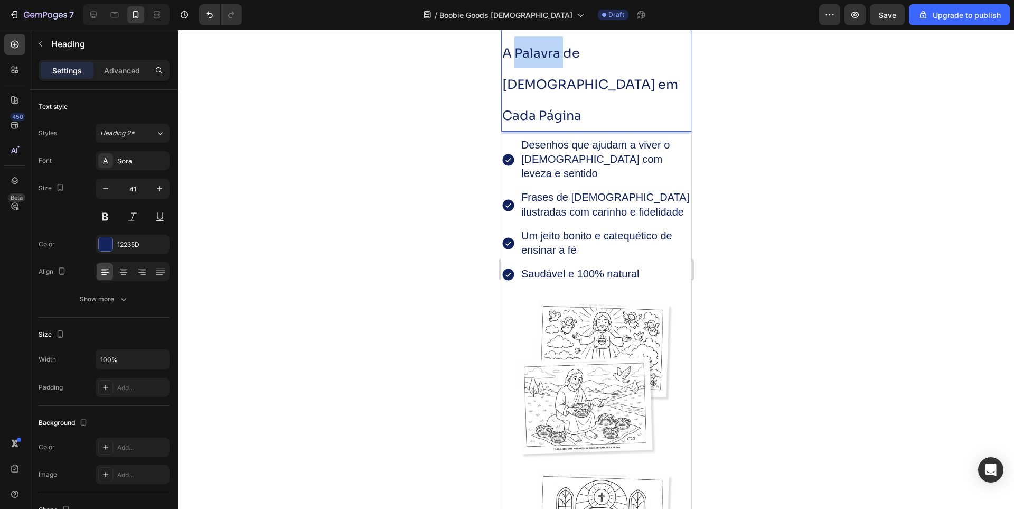
click at [553, 124] on span "A Palavra de [DEMOGRAPHIC_DATA] em Cada Página" at bounding box center [590, 84] width 176 height 79
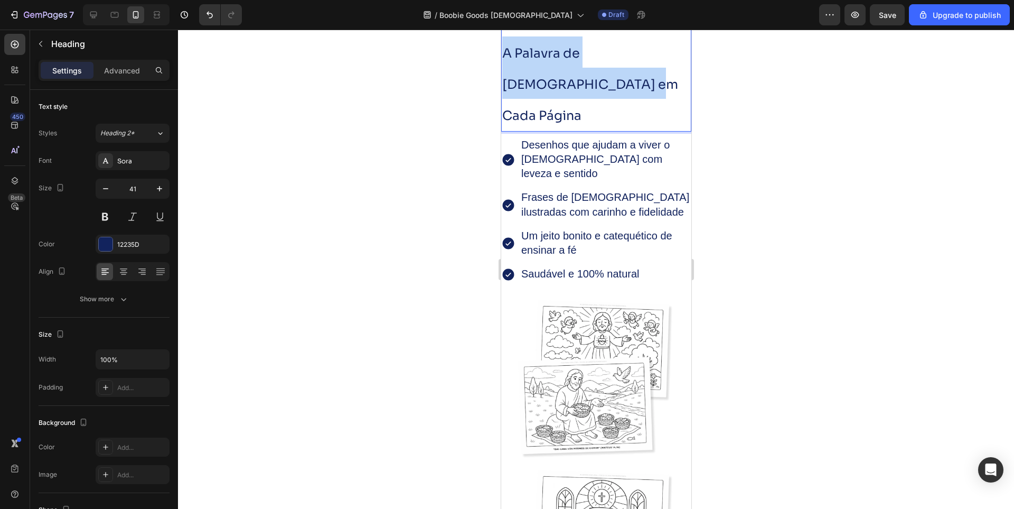
click at [553, 124] on span "A Palavra de [DEMOGRAPHIC_DATA] em Cada Página" at bounding box center [590, 84] width 176 height 79
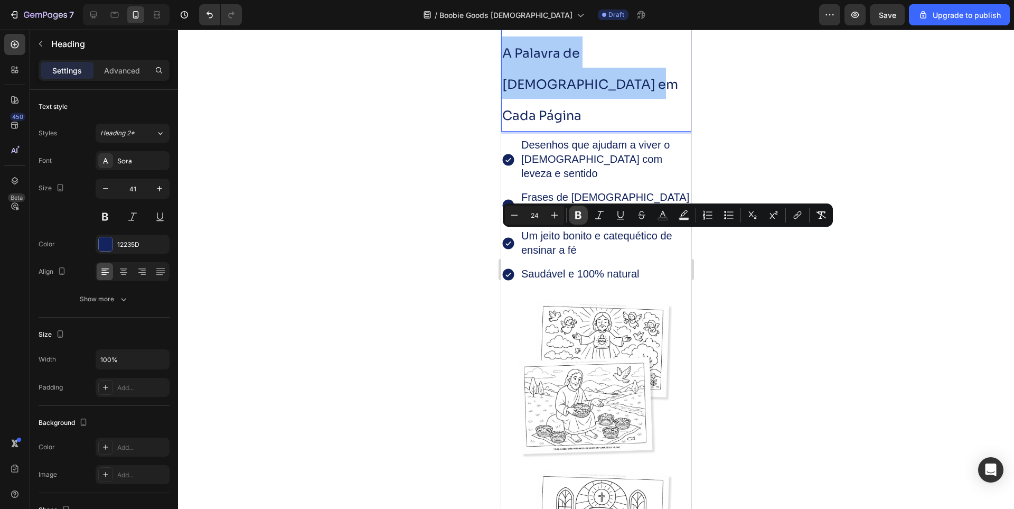
click at [582, 215] on icon "Editor contextual toolbar" at bounding box center [578, 215] width 11 height 11
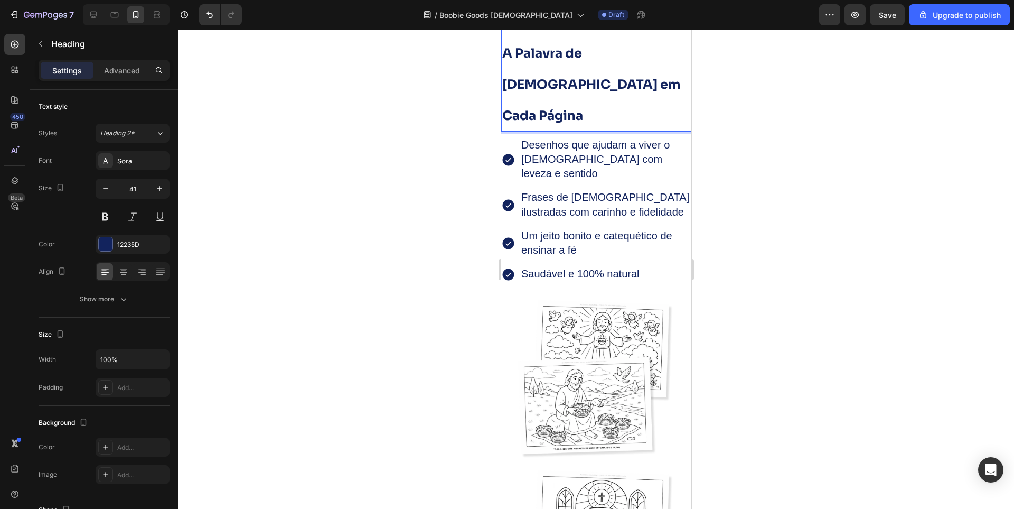
click at [579, 124] on strong "A Palavra de [DEMOGRAPHIC_DATA] em Cada Página" at bounding box center [591, 84] width 179 height 79
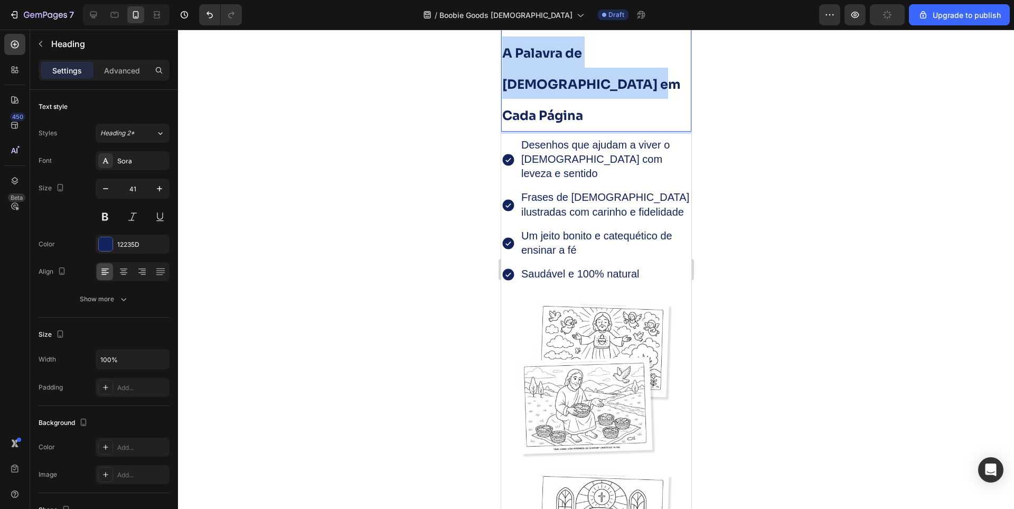
click at [579, 124] on strong "A Palavra de [DEMOGRAPHIC_DATA] em Cada Página" at bounding box center [591, 84] width 179 height 79
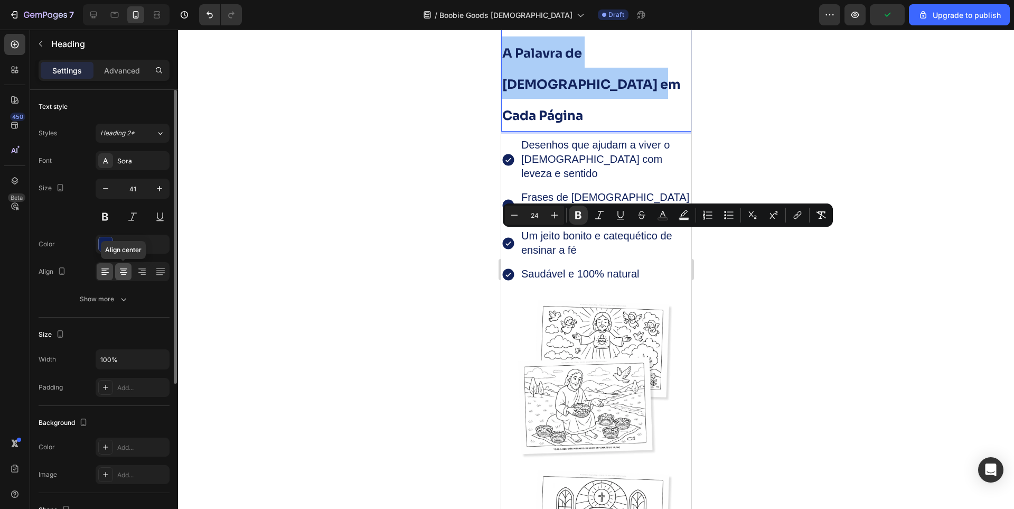
click at [126, 275] on icon at bounding box center [123, 271] width 11 height 11
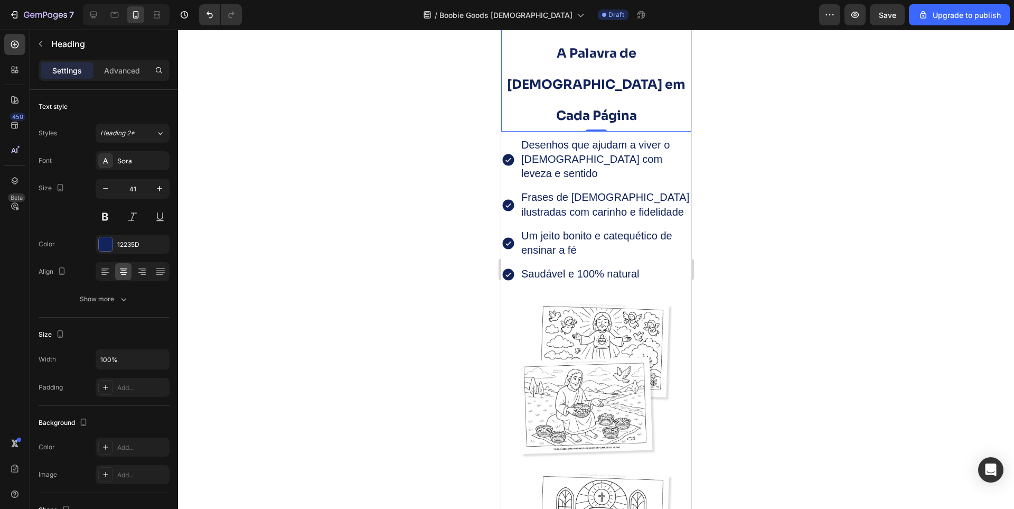
click at [592, 132] on div "A Palavra de [DEMOGRAPHIC_DATA] em Cada Página Heading 0" at bounding box center [596, 72] width 190 height 117
drag, startPoint x: 93, startPoint y: 20, endPoint x: 91, endPoint y: 50, distance: 30.7
click at [92, 20] on icon at bounding box center [93, 15] width 11 height 11
type input "35"
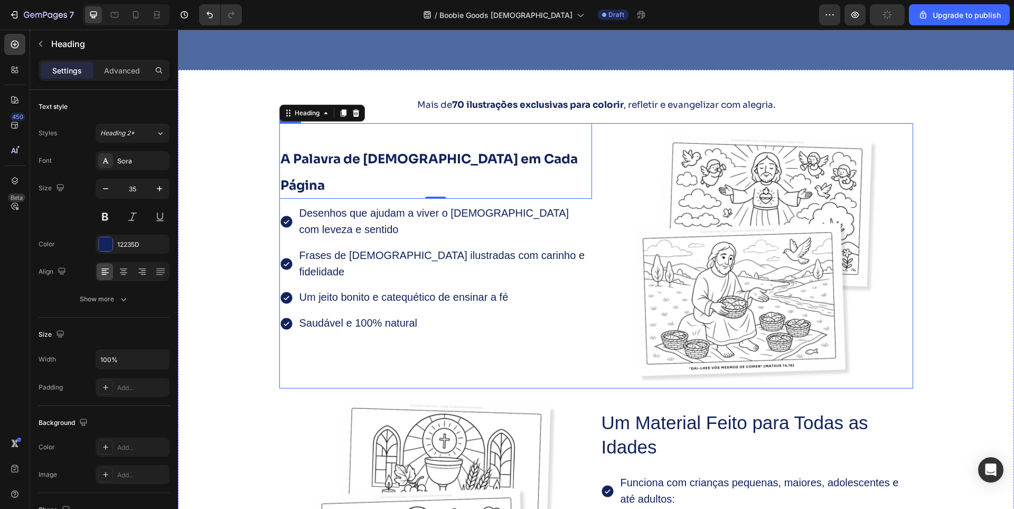
scroll to position [2010, 0]
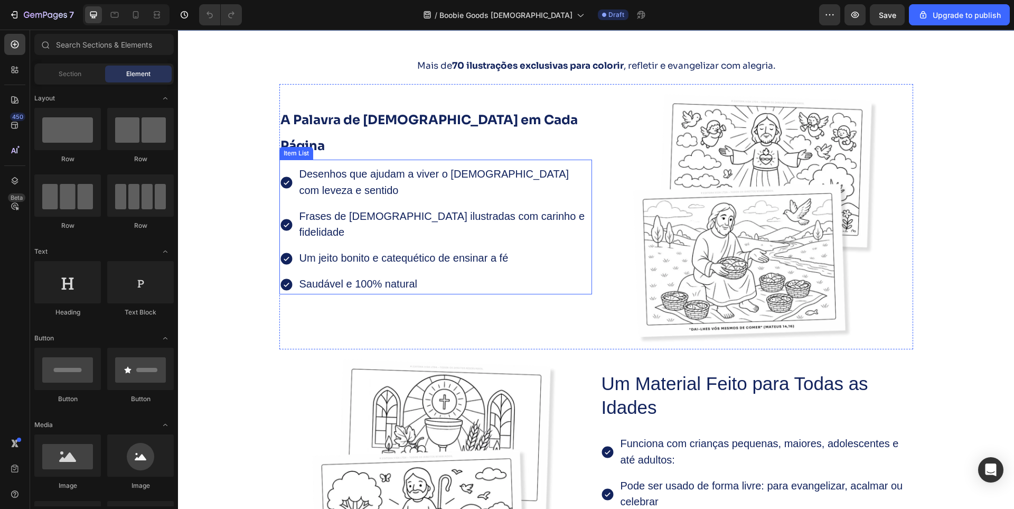
scroll to position [1691, 0]
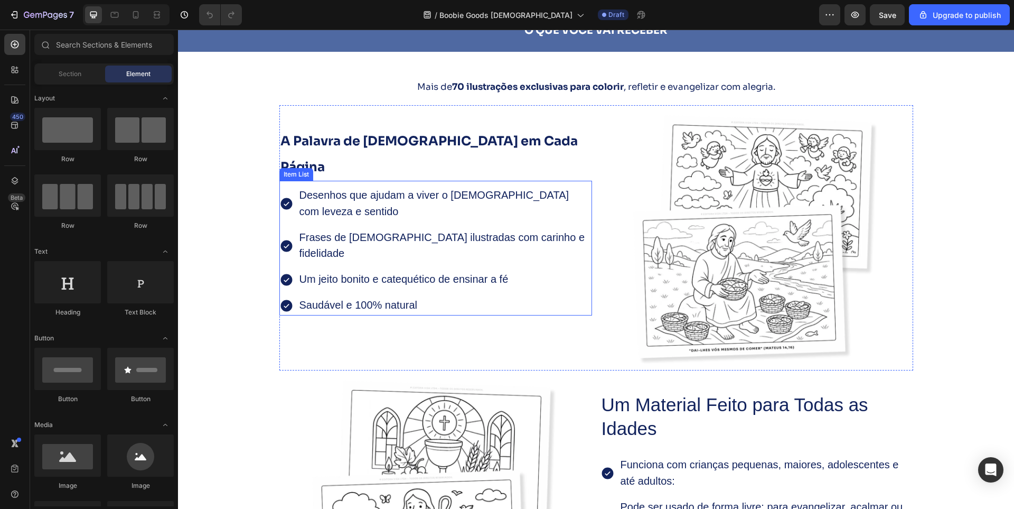
click at [402, 188] on p "Desenhos que ajudam a viver o [DEMOGRAPHIC_DATA] com leveza e sentido" at bounding box center [445, 204] width 291 height 33
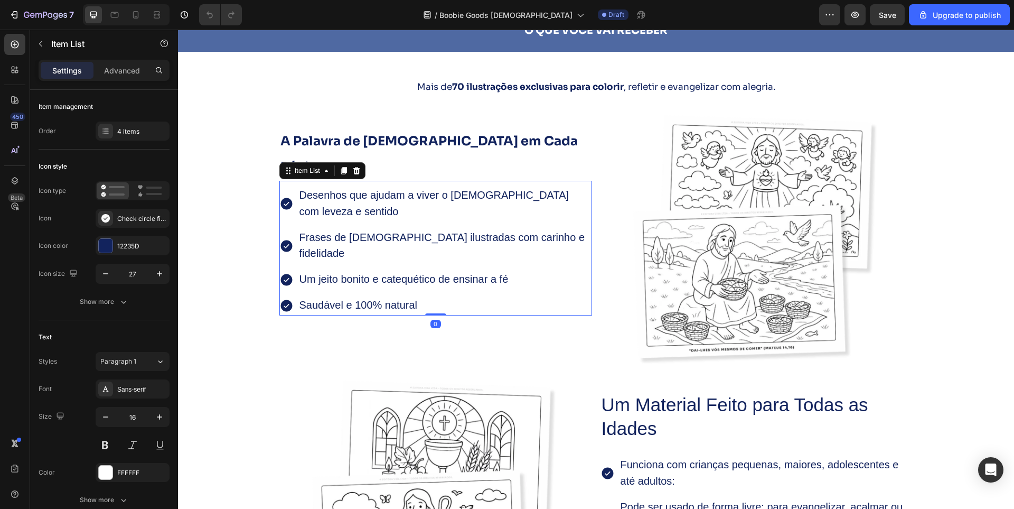
click at [335, 188] on p "Desenhos que ajudam a viver o [DEMOGRAPHIC_DATA] com leveza e sentido" at bounding box center [445, 204] width 291 height 33
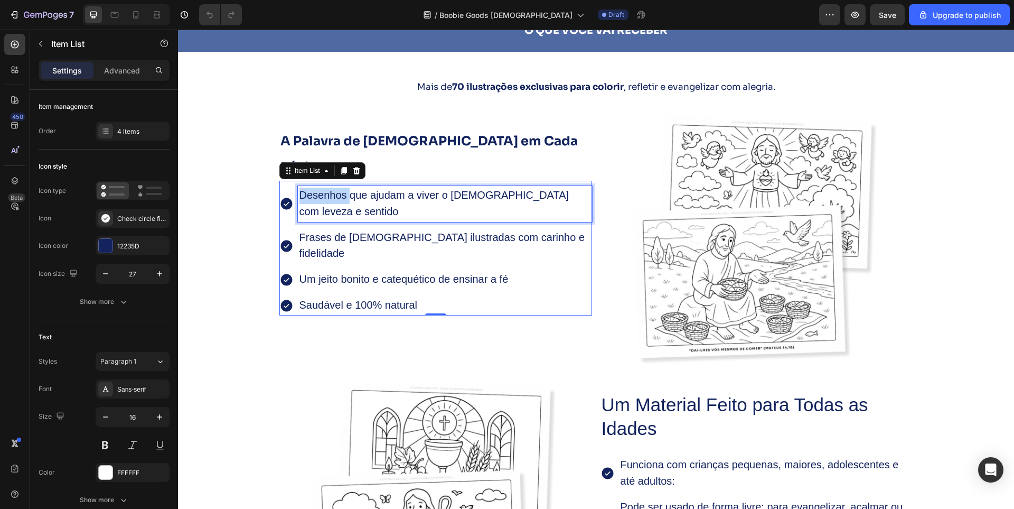
click at [335, 188] on p "Desenhos que ajudam a viver o [DEMOGRAPHIC_DATA] com leveza e sentido" at bounding box center [445, 204] width 291 height 33
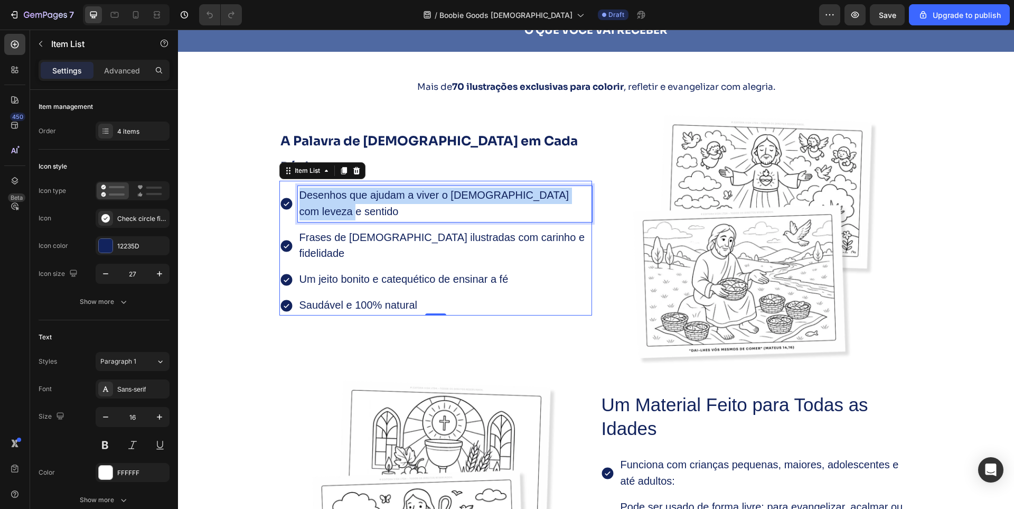
click at [335, 188] on p "Desenhos que ajudam a viver o [DEMOGRAPHIC_DATA] com leveza e sentido" at bounding box center [445, 204] width 291 height 33
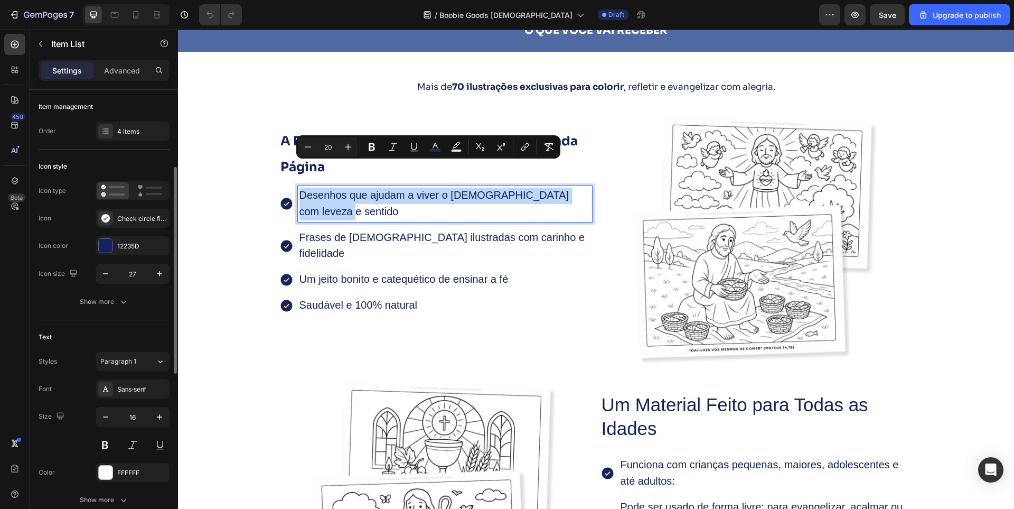
scroll to position [106, 0]
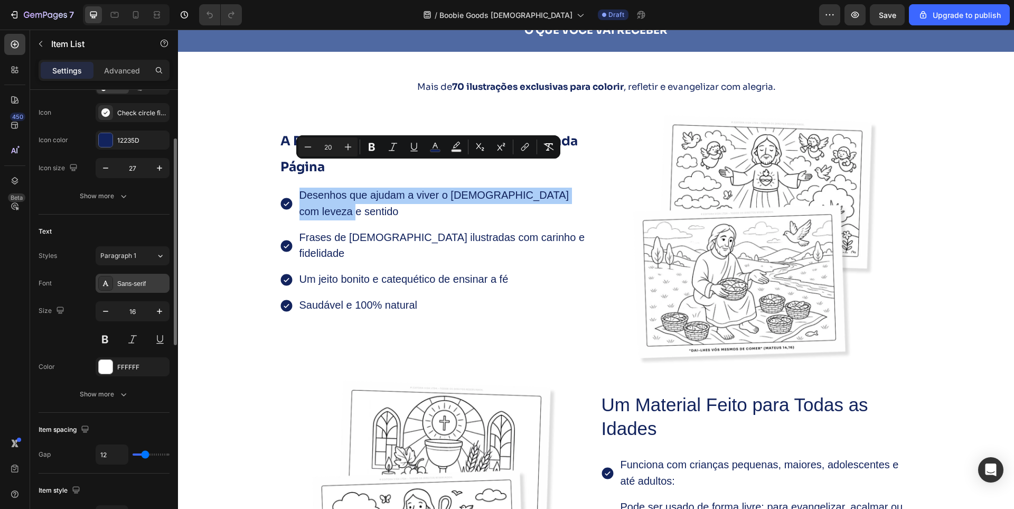
click at [130, 284] on div "Sans-serif" at bounding box center [142, 284] width 50 height 10
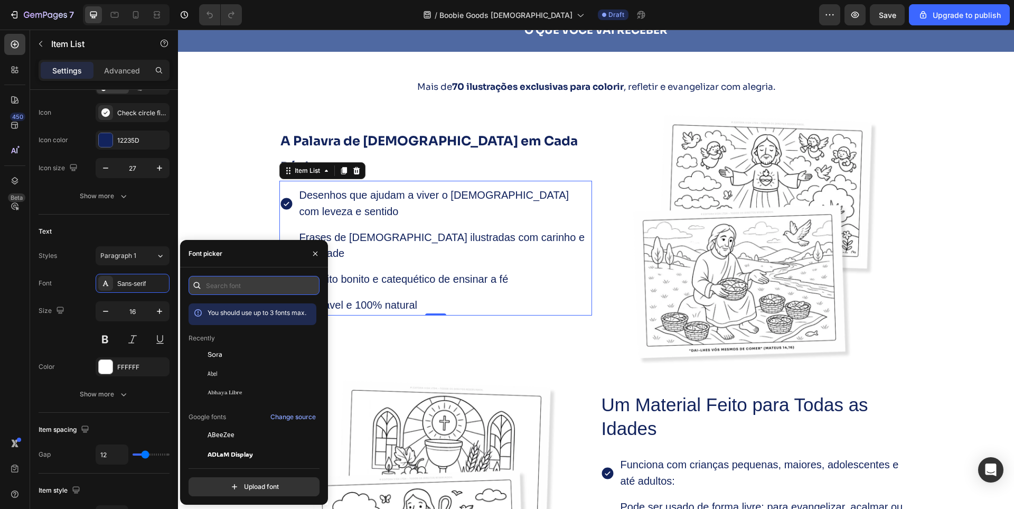
click at [220, 288] on input "text" at bounding box center [254, 285] width 131 height 19
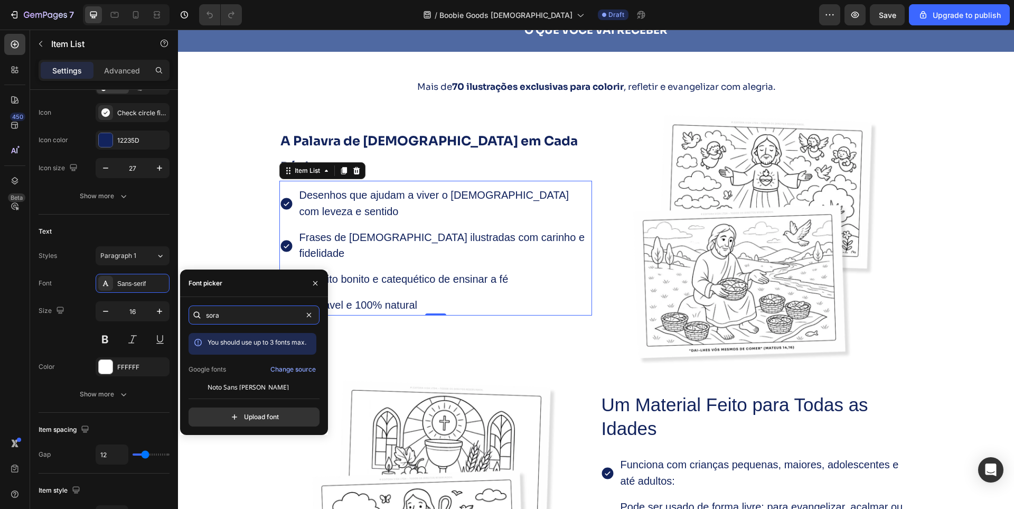
scroll to position [26, 0]
type input "sora"
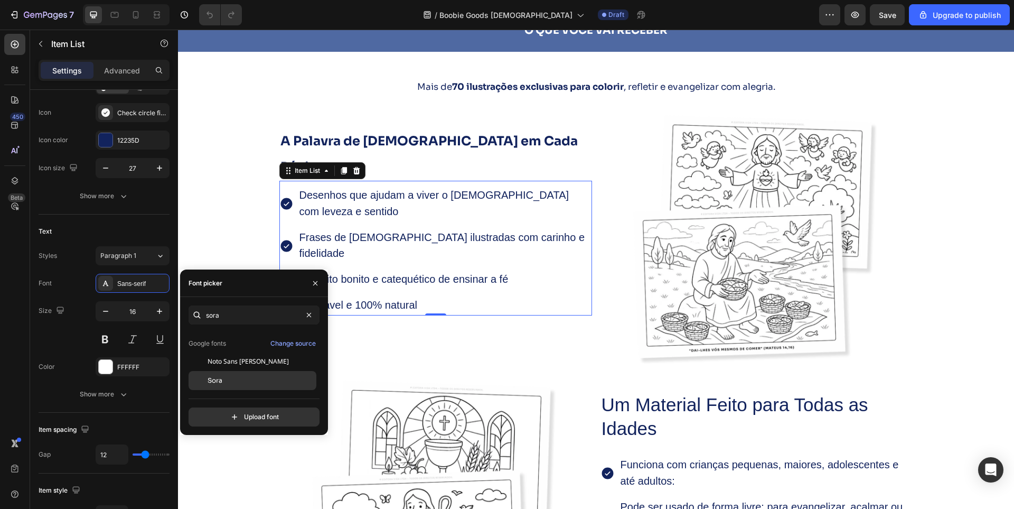
click at [230, 384] on div "Sora" at bounding box center [261, 381] width 107 height 10
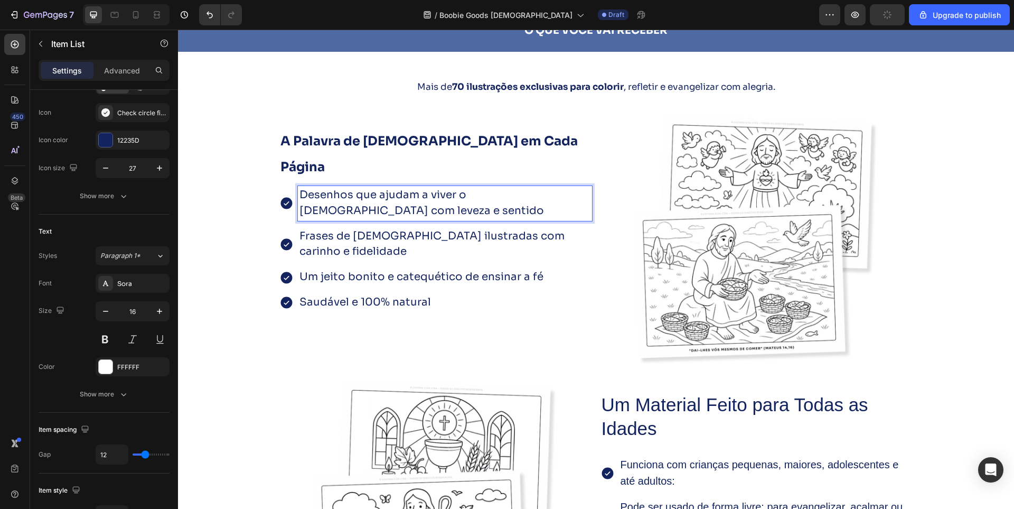
click at [343, 188] on span "Desenhos que ajudam a viver o [DEMOGRAPHIC_DATA] com leveza e sentido" at bounding box center [422, 202] width 245 height 29
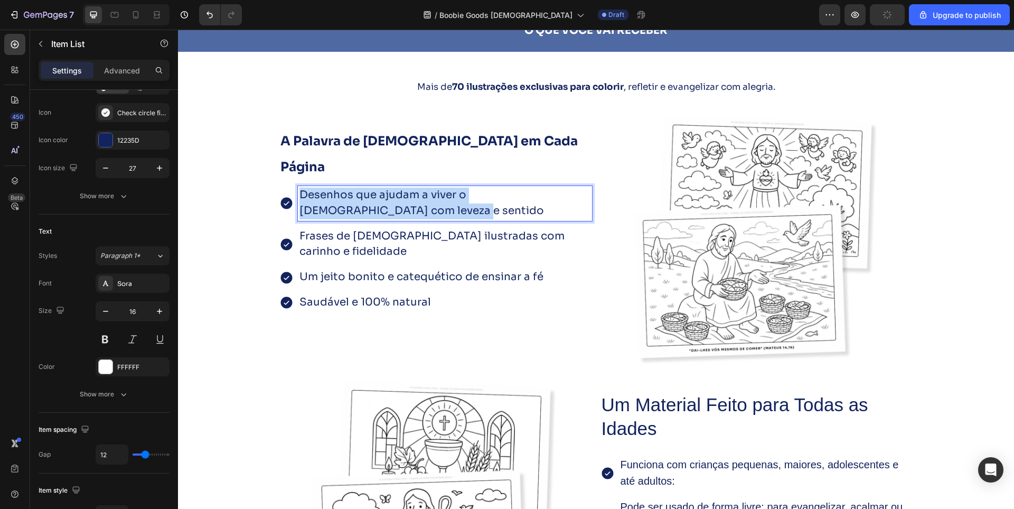
click at [343, 188] on span "Desenhos que ajudam a viver o [DEMOGRAPHIC_DATA] com leveza e sentido" at bounding box center [422, 202] width 245 height 29
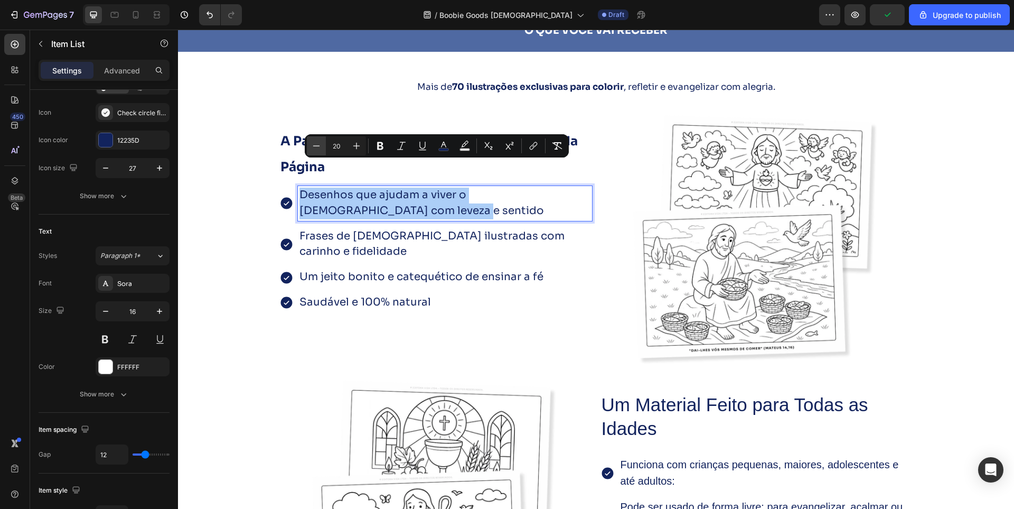
click at [320, 152] on button "Minus" at bounding box center [316, 145] width 19 height 19
type input "19"
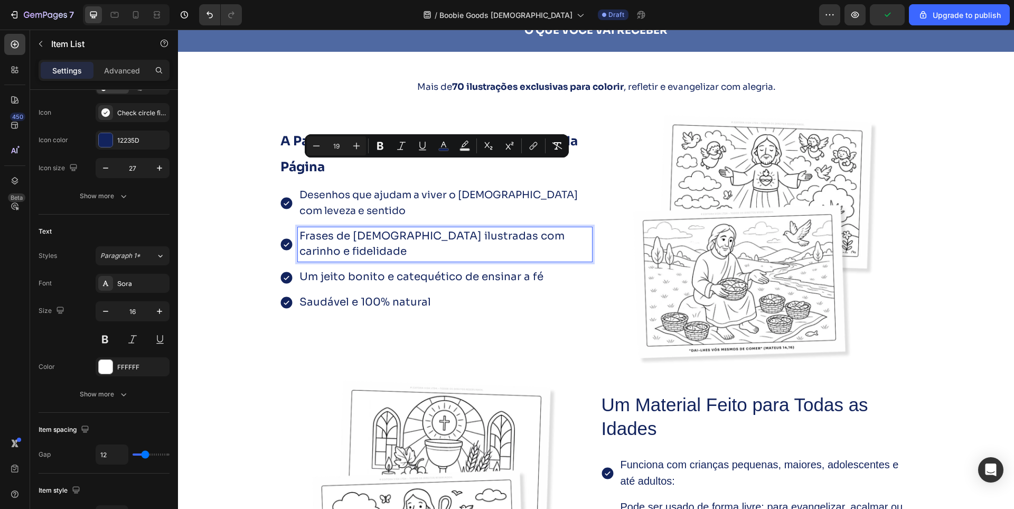
click at [363, 229] on span "Frases de [DEMOGRAPHIC_DATA] ilustradas com carinho e fidelidade" at bounding box center [432, 243] width 265 height 29
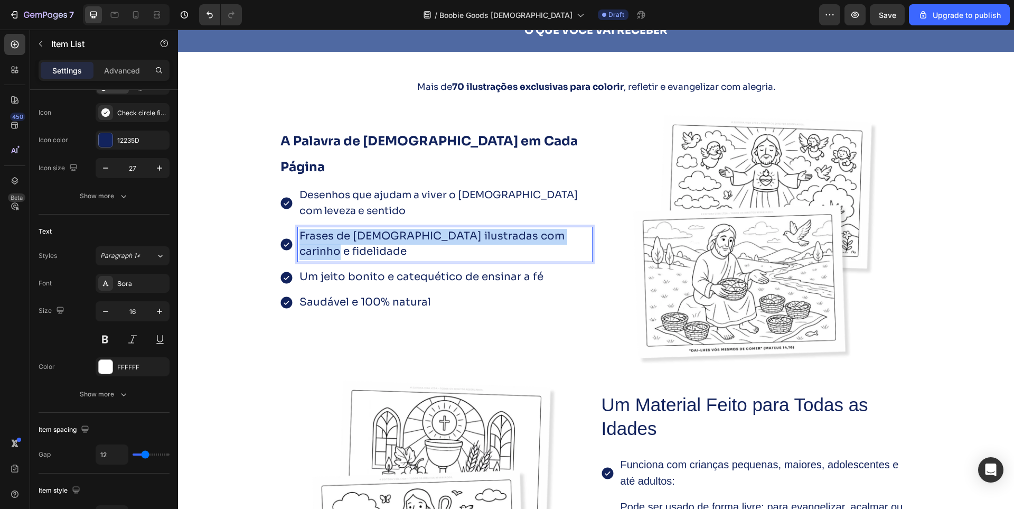
click at [363, 229] on span "Frases de [DEMOGRAPHIC_DATA] ilustradas com carinho e fidelidade" at bounding box center [432, 243] width 265 height 29
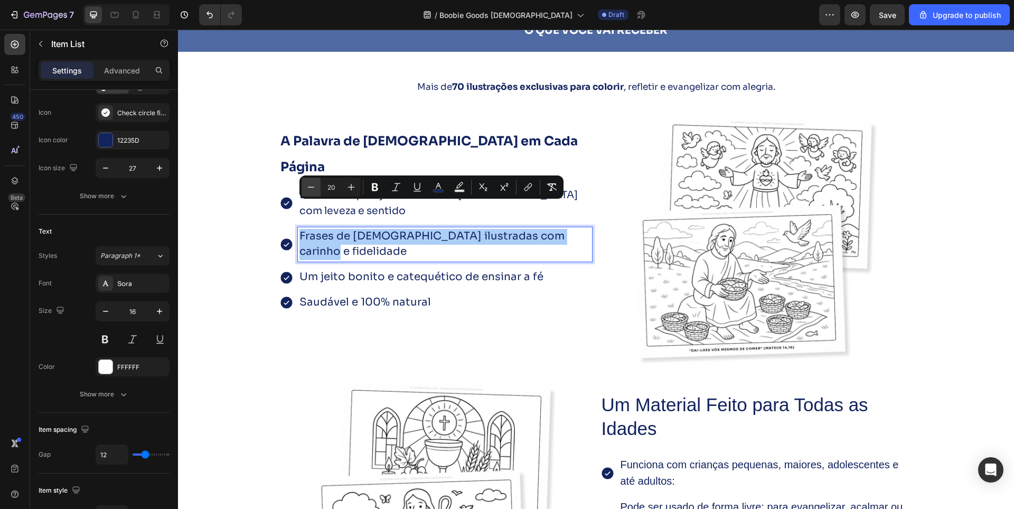
click at [313, 190] on icon "Editor contextual toolbar" at bounding box center [311, 187] width 11 height 11
type input "19"
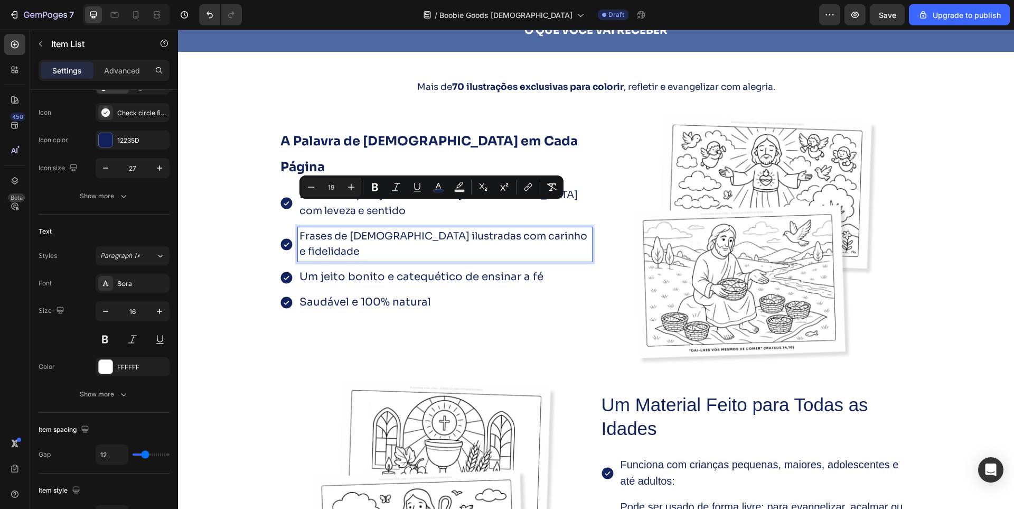
click at [370, 270] on span "Um jeito bonito e catequético de ensinar a fé" at bounding box center [422, 276] width 244 height 13
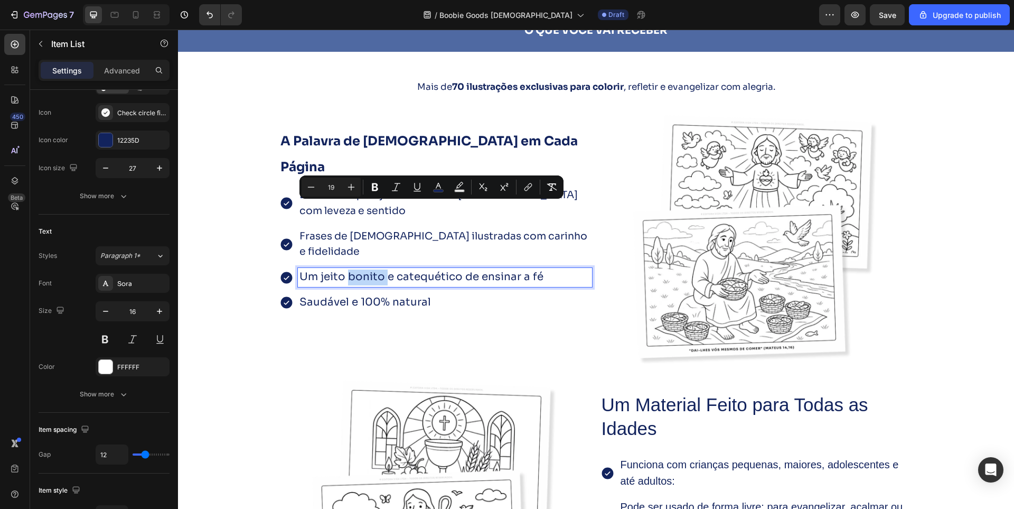
click at [370, 270] on span "Um jeito bonito e catequético de ensinar a fé" at bounding box center [422, 276] width 244 height 13
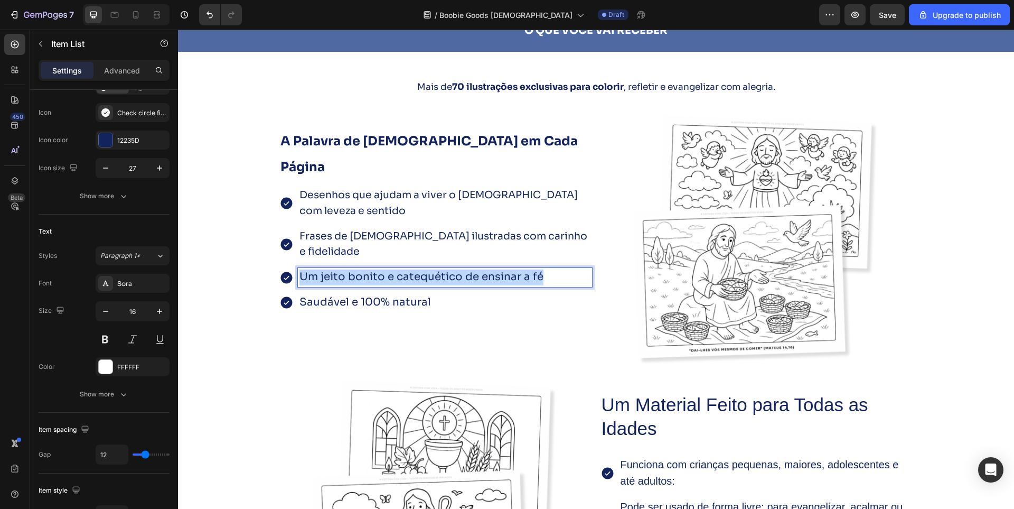
click at [370, 270] on span "Um jeito bonito e catequético de ensinar a fé" at bounding box center [422, 276] width 244 height 13
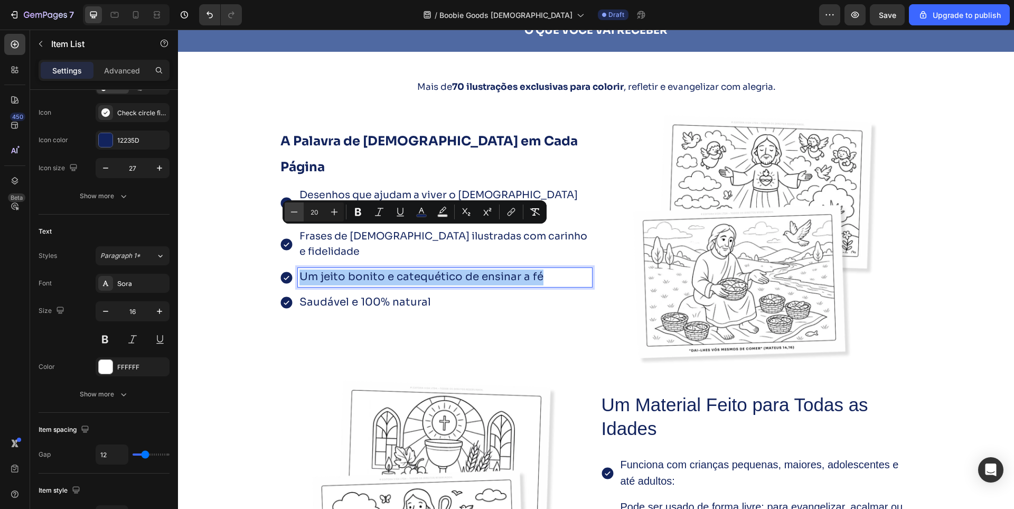
click at [288, 217] on button "Minus" at bounding box center [294, 211] width 19 height 19
type input "19"
click at [343, 270] on span "Um jeito bonito e catequético de ensinar a fé" at bounding box center [414, 276] width 228 height 13
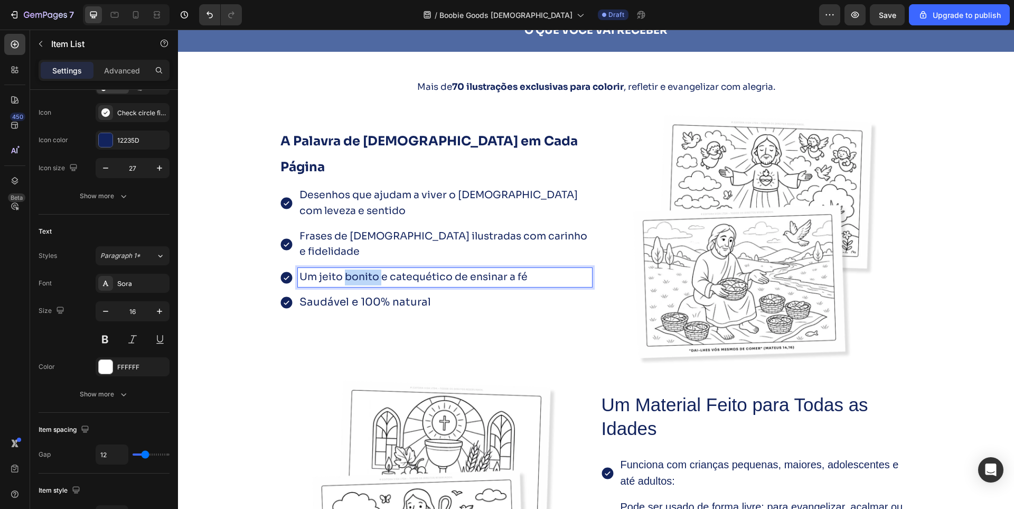
click at [343, 270] on span "Um jeito bonito e catequético de ensinar a fé" at bounding box center [414, 276] width 228 height 13
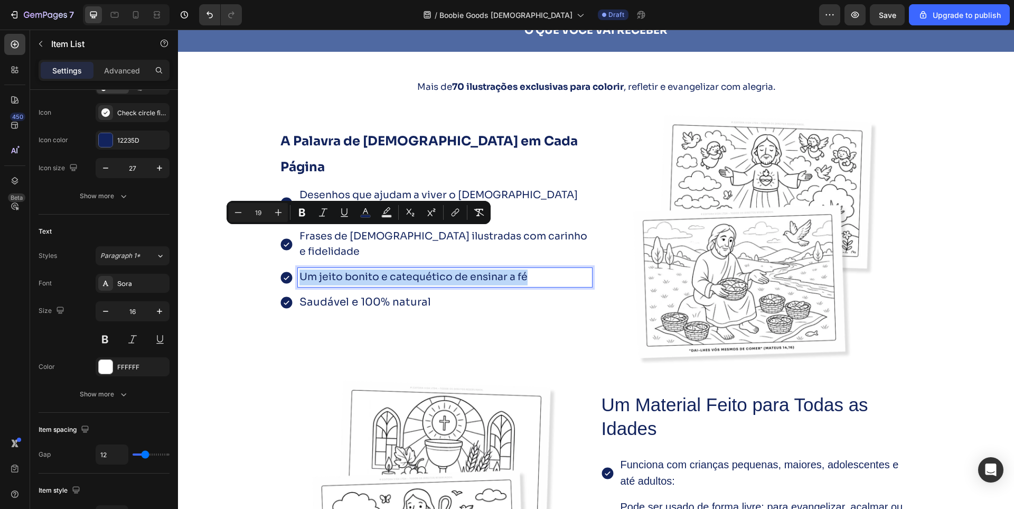
click at [343, 270] on span "Um jeito bonito e catequético de ensinar a fé" at bounding box center [414, 276] width 228 height 13
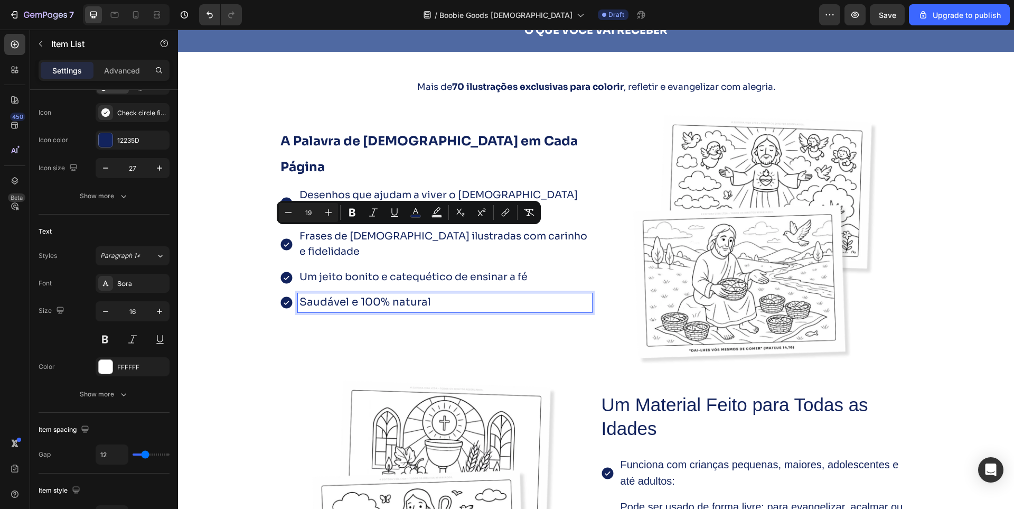
click at [348, 295] on span "Saudável e 100% natural" at bounding box center [366, 301] width 132 height 13
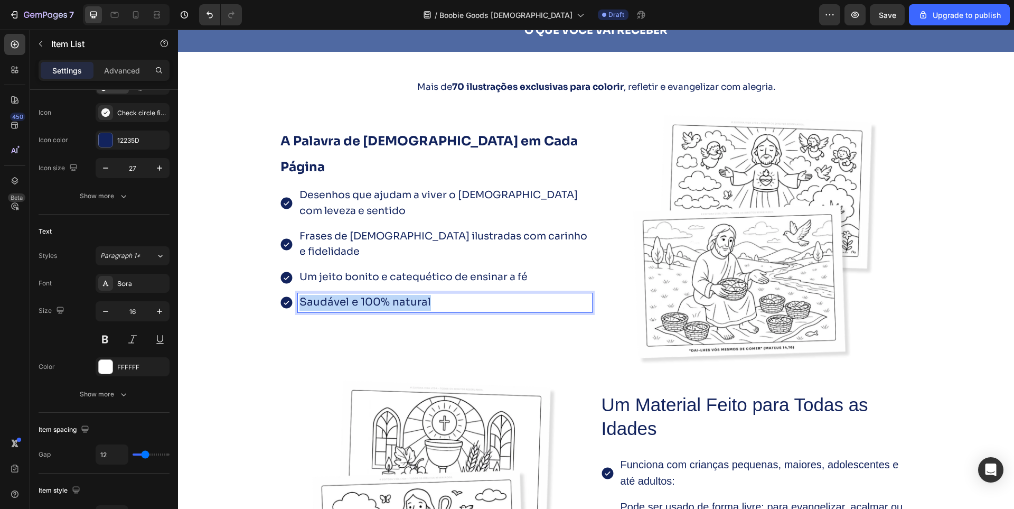
click at [348, 295] on span "Saudável e 100% natural" at bounding box center [366, 301] width 132 height 13
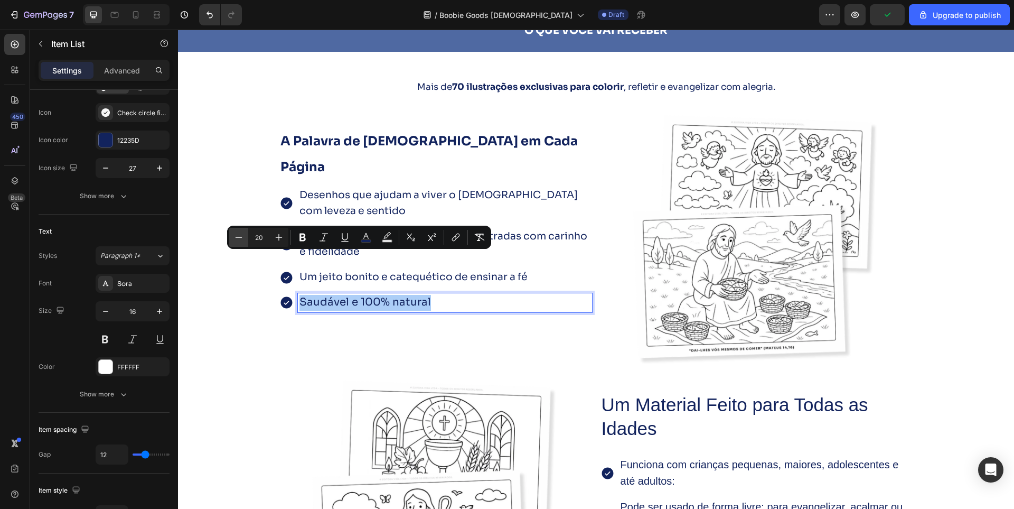
click at [245, 237] on button "Minus" at bounding box center [238, 237] width 19 height 19
type input "19"
click at [515, 270] on span "Um jeito bonito e catequético de ensinar a fé" at bounding box center [414, 276] width 228 height 13
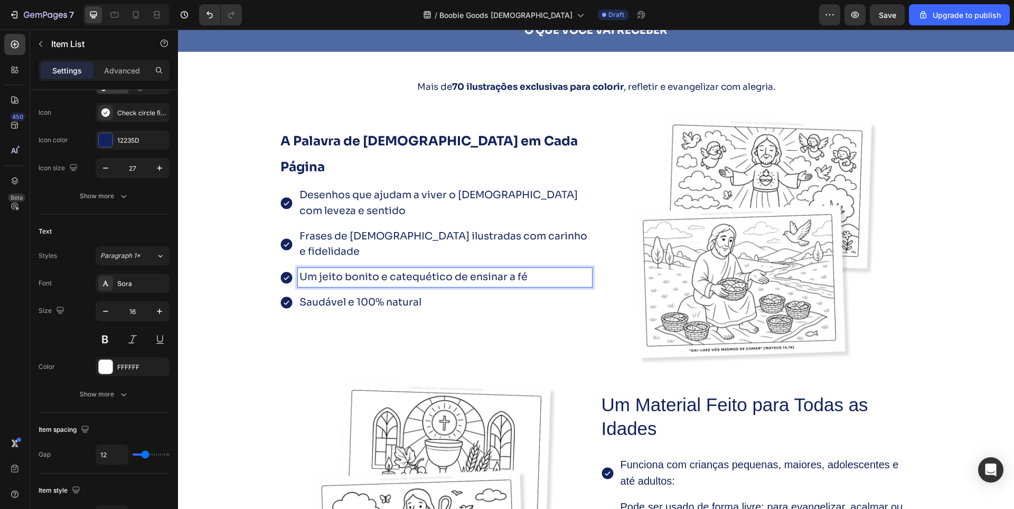
click at [515, 270] on span "Um jeito bonito e catequético de ensinar a fé" at bounding box center [414, 276] width 228 height 13
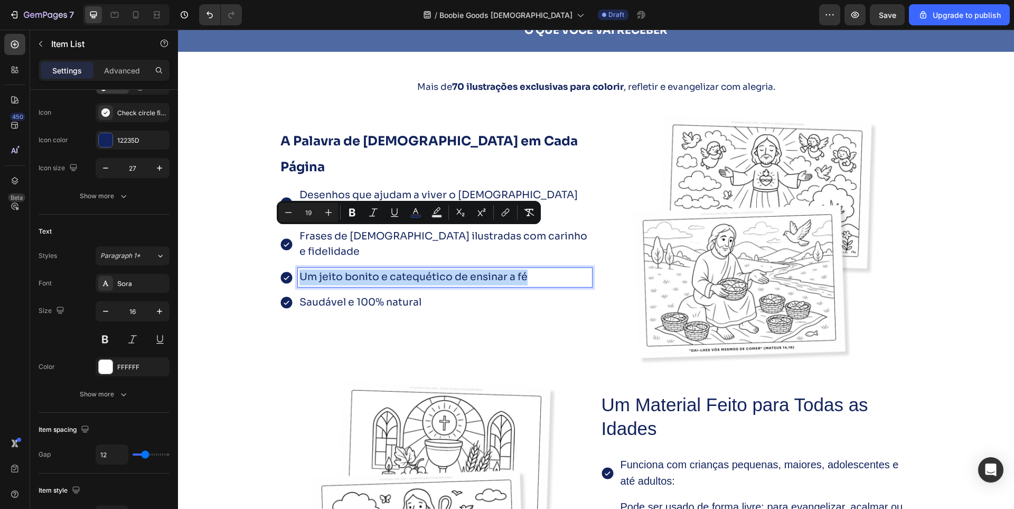
click at [555, 269] on p "Um jeito bonito e catequético de ensinar a fé" at bounding box center [445, 277] width 291 height 16
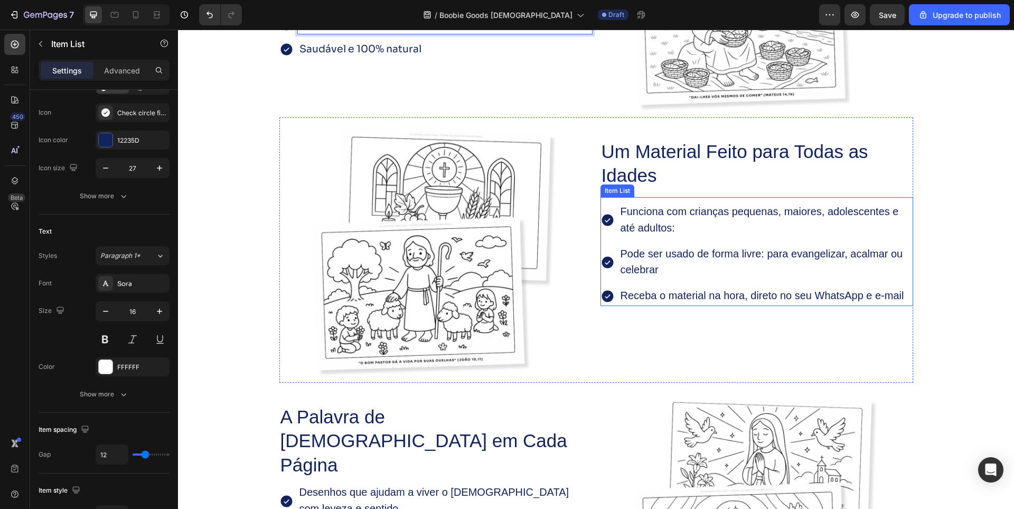
scroll to position [1955, 0]
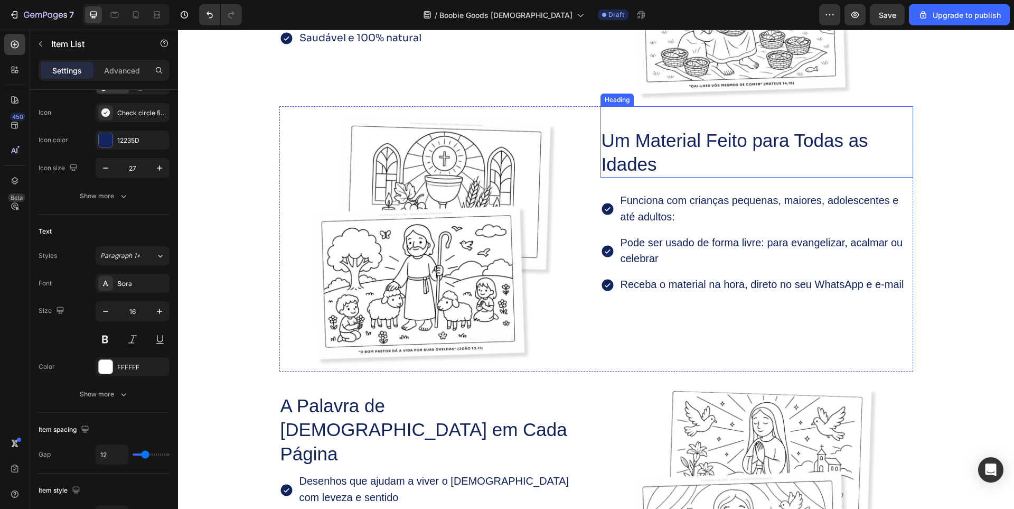
click at [629, 135] on h2 "Um Material Feito para Todas as Idades" at bounding box center [757, 152] width 313 height 50
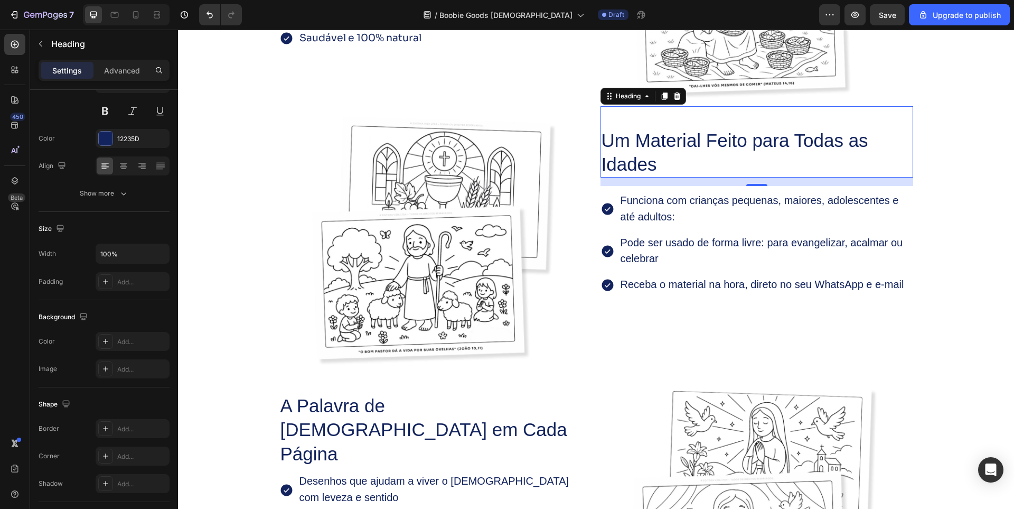
click at [629, 135] on h2 "Um Material Feito para Todas as Idades" at bounding box center [757, 152] width 313 height 50
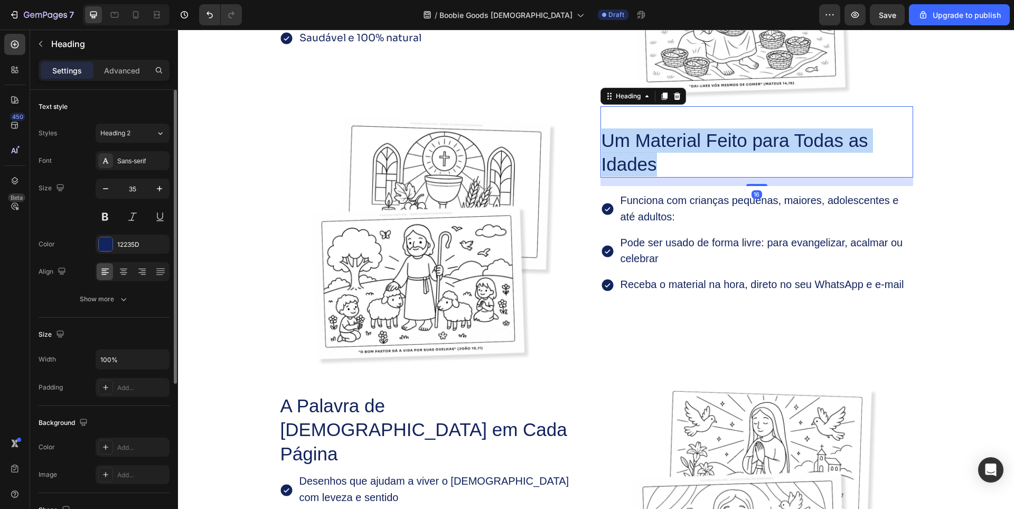
click at [629, 135] on p "Um Material Feito para Todas as Idades" at bounding box center [757, 152] width 311 height 48
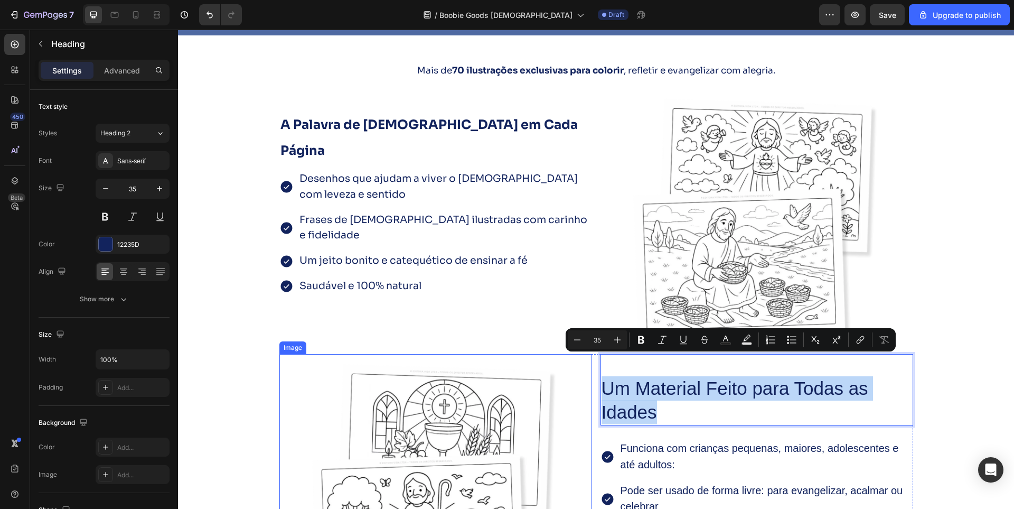
scroll to position [1691, 0]
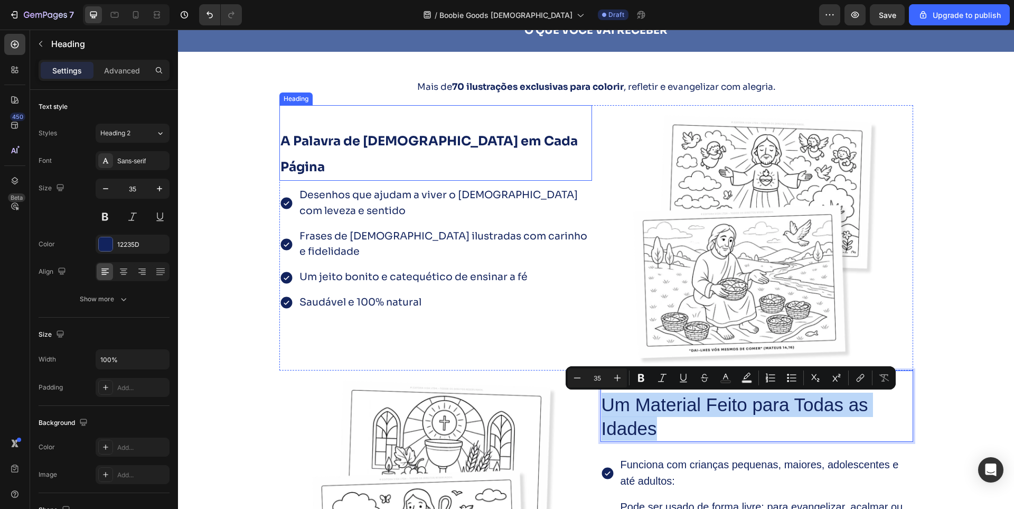
click at [329, 141] on strong "A Palavra de [DEMOGRAPHIC_DATA] em Cada Página" at bounding box center [429, 154] width 297 height 42
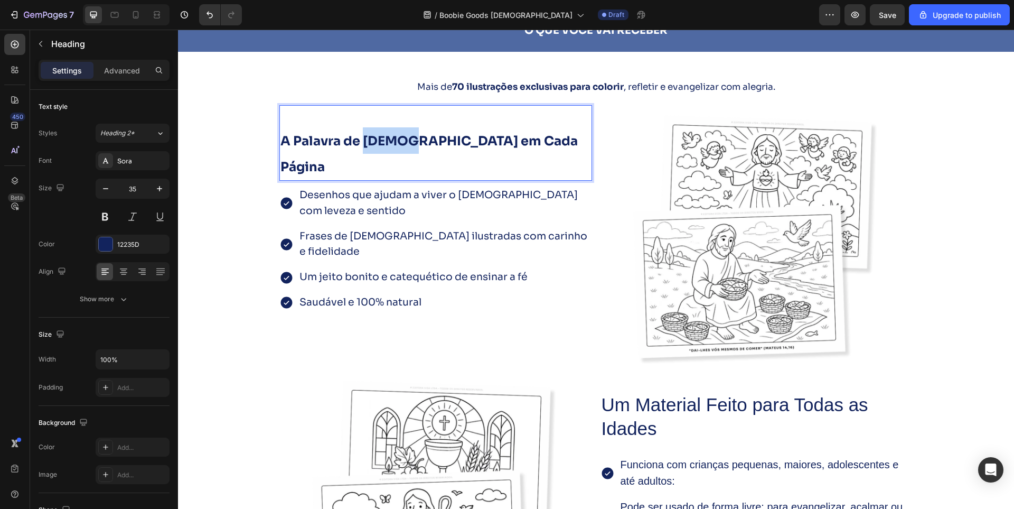
click at [383, 145] on strong "A Palavra de [DEMOGRAPHIC_DATA] em Cada Página" at bounding box center [429, 154] width 297 height 42
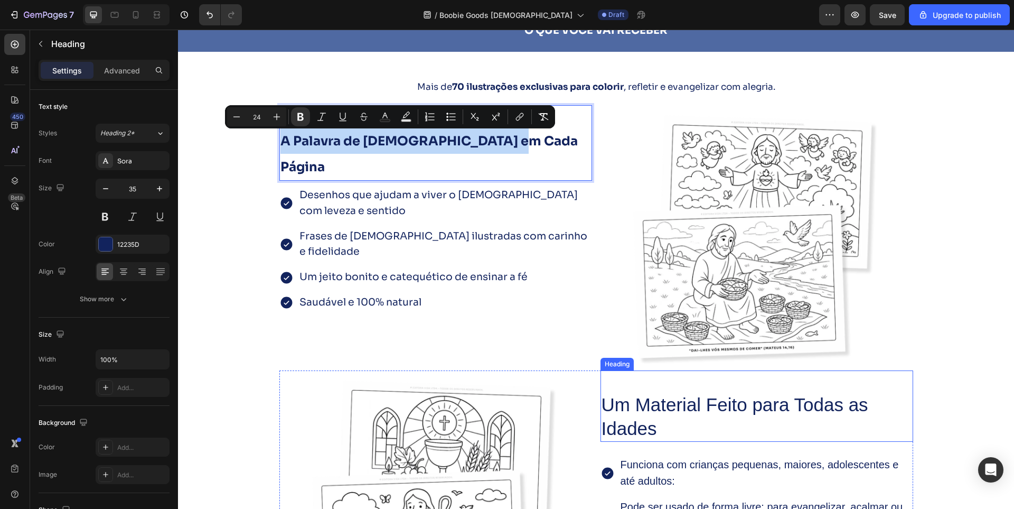
click at [688, 410] on p "Um Material Feito para Todas as Idades" at bounding box center [757, 417] width 311 height 48
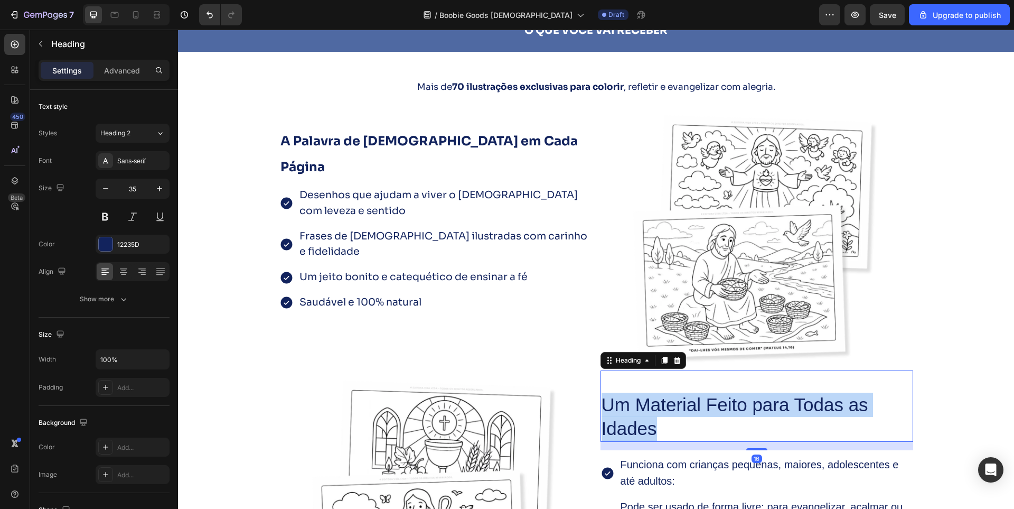
click at [688, 410] on p "Um Material Feito para Todas as Idades" at bounding box center [757, 417] width 311 height 48
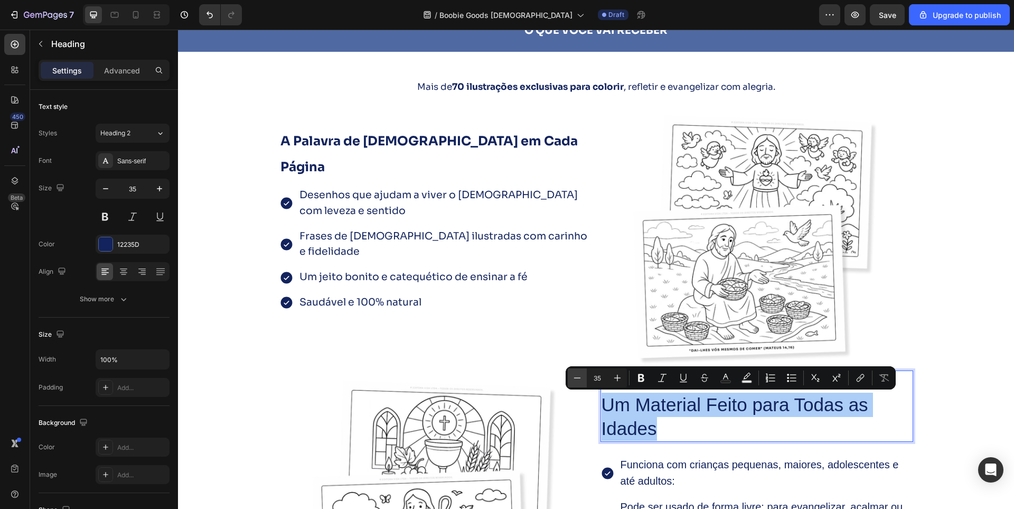
click at [580, 385] on button "Minus" at bounding box center [577, 377] width 19 height 19
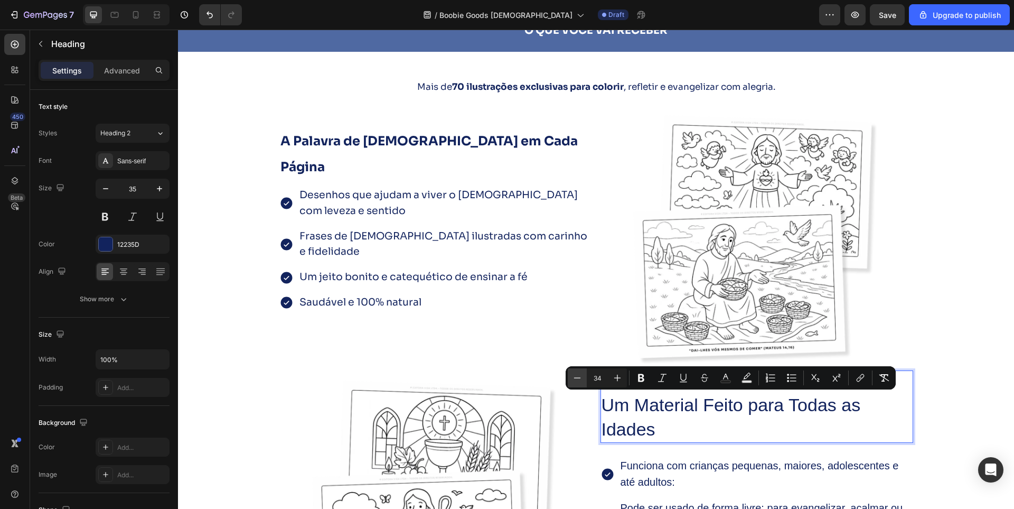
click at [580, 385] on button "Minus" at bounding box center [577, 377] width 19 height 19
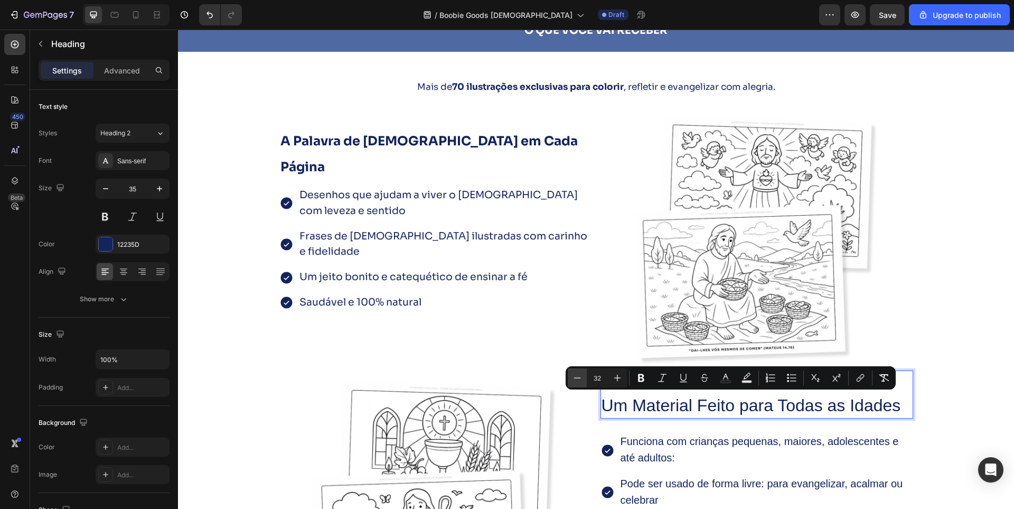
click at [580, 385] on button "Minus" at bounding box center [577, 377] width 19 height 19
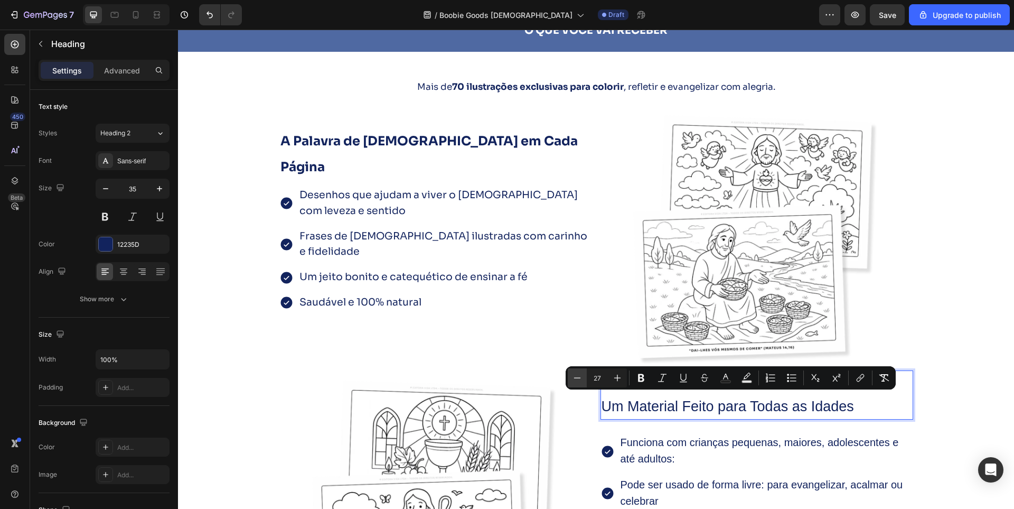
click at [580, 385] on button "Minus" at bounding box center [577, 377] width 19 height 19
type input "24"
click at [126, 166] on div "Sans-serif" at bounding box center [133, 160] width 74 height 19
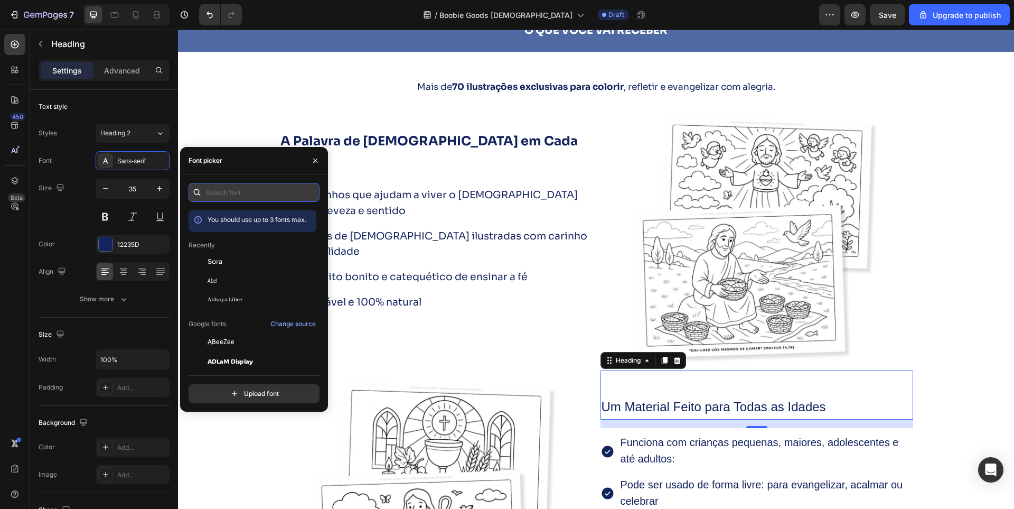
click at [214, 200] on input "text" at bounding box center [254, 192] width 131 height 19
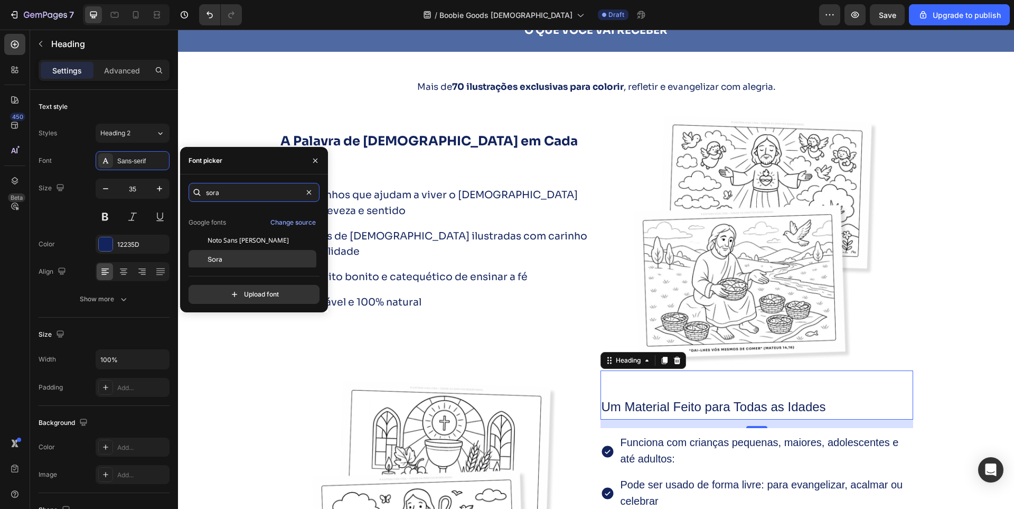
scroll to position [26, 0]
type input "sora"
click at [235, 258] on div "Sora" at bounding box center [261, 258] width 107 height 10
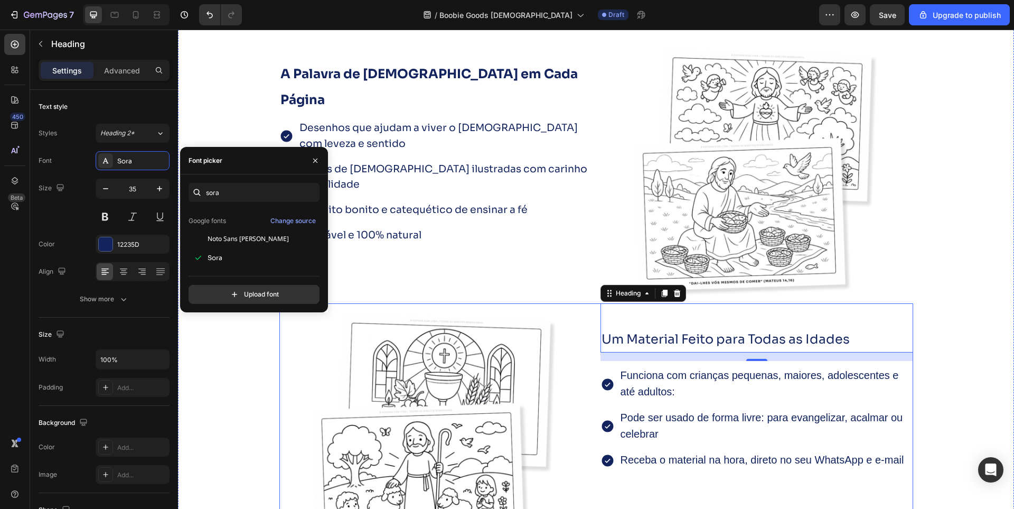
scroll to position [1849, 0]
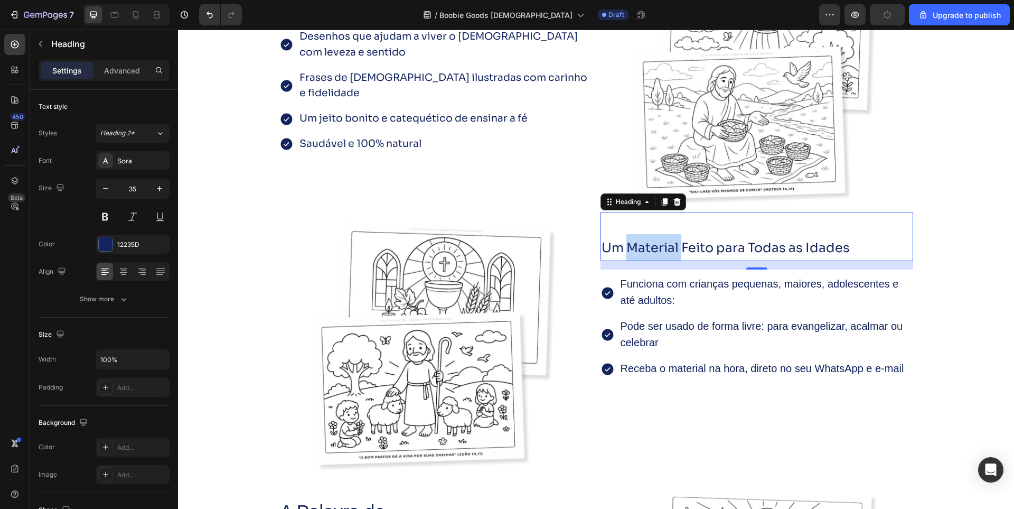
click at [667, 253] on span "Um Material Feito para Todas as Idades" at bounding box center [726, 248] width 248 height 16
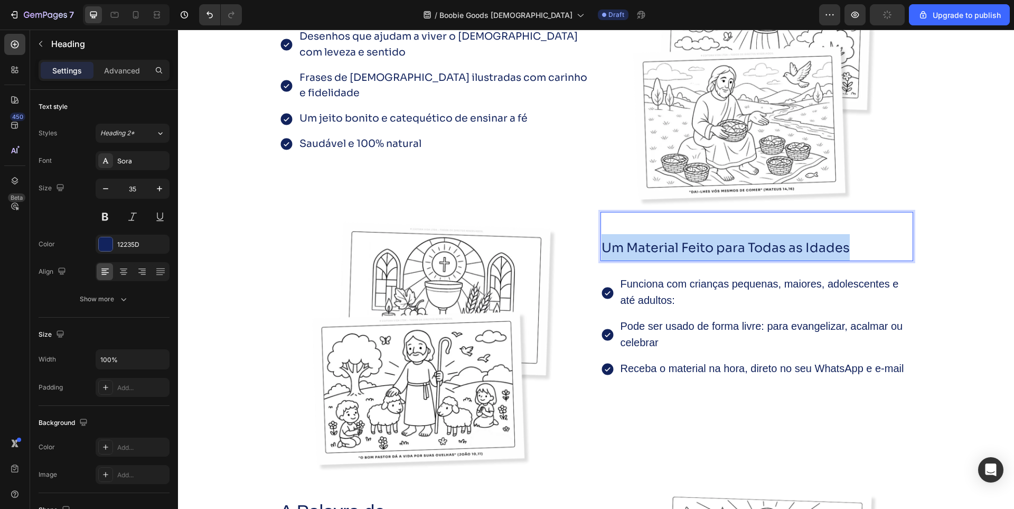
click at [667, 253] on span "Um Material Feito para Todas as Idades" at bounding box center [726, 248] width 248 height 16
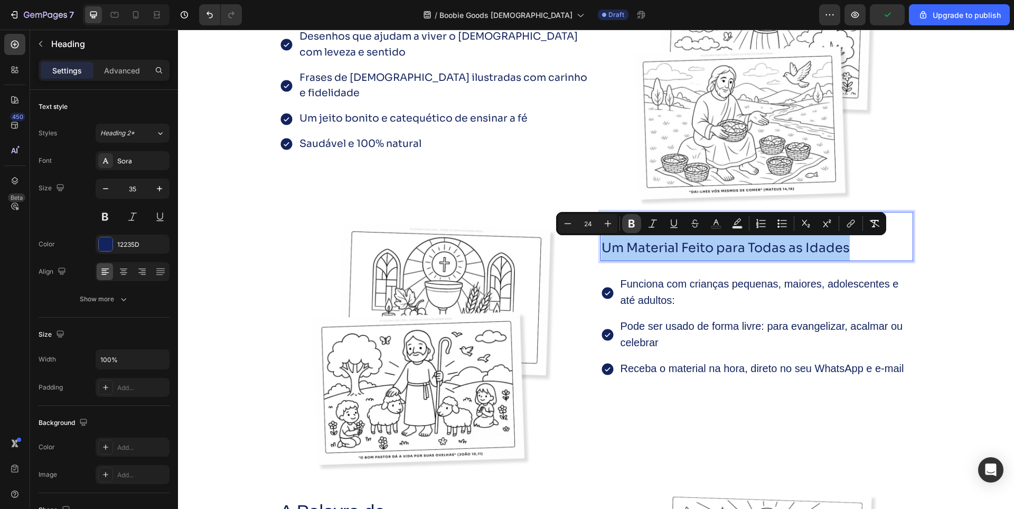
click at [633, 223] on icon "Editor contextual toolbar" at bounding box center [632, 224] width 6 height 8
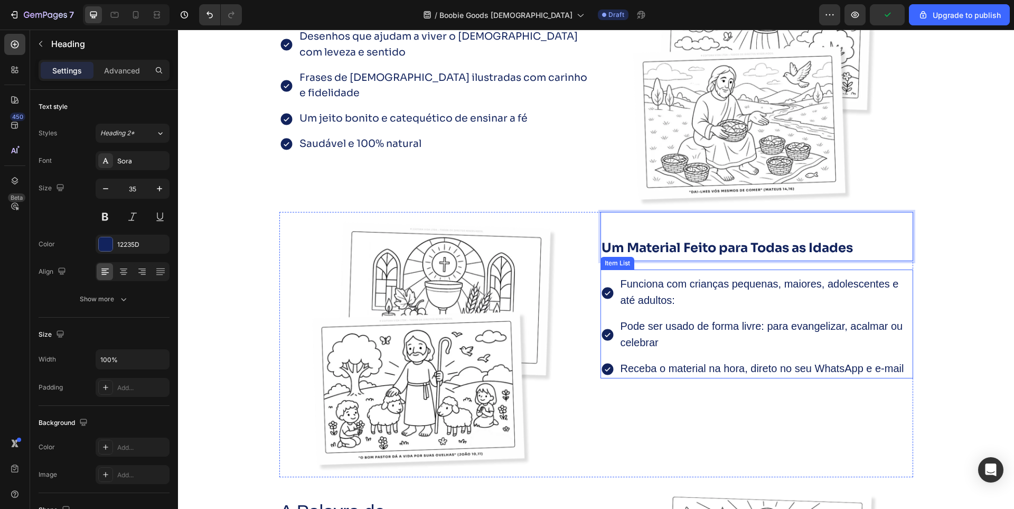
click at [653, 297] on span "Funciona com crianças pequenas, maiores, adolescentes e até adultos:" at bounding box center [760, 292] width 278 height 28
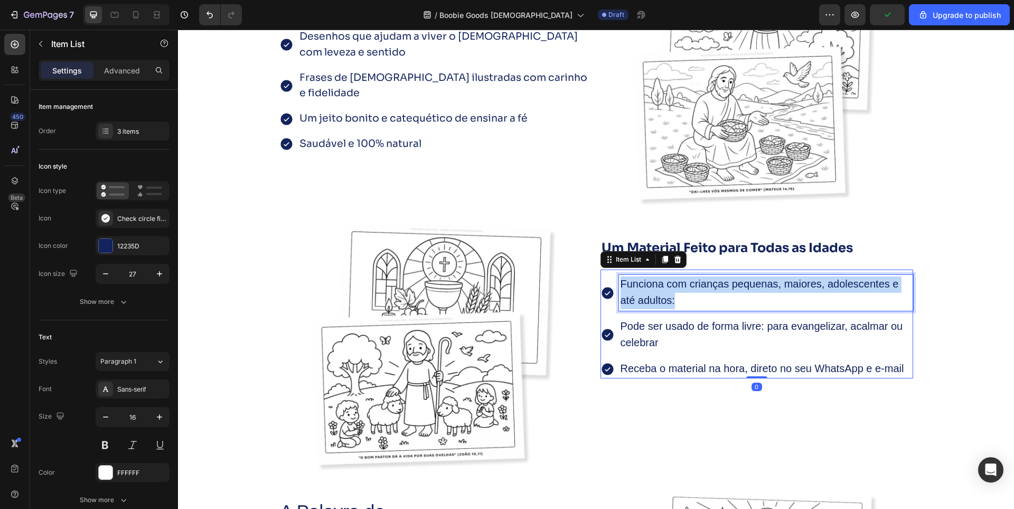
click at [653, 297] on span "Funciona com crianças pequenas, maiores, adolescentes e até adultos:" at bounding box center [760, 292] width 278 height 28
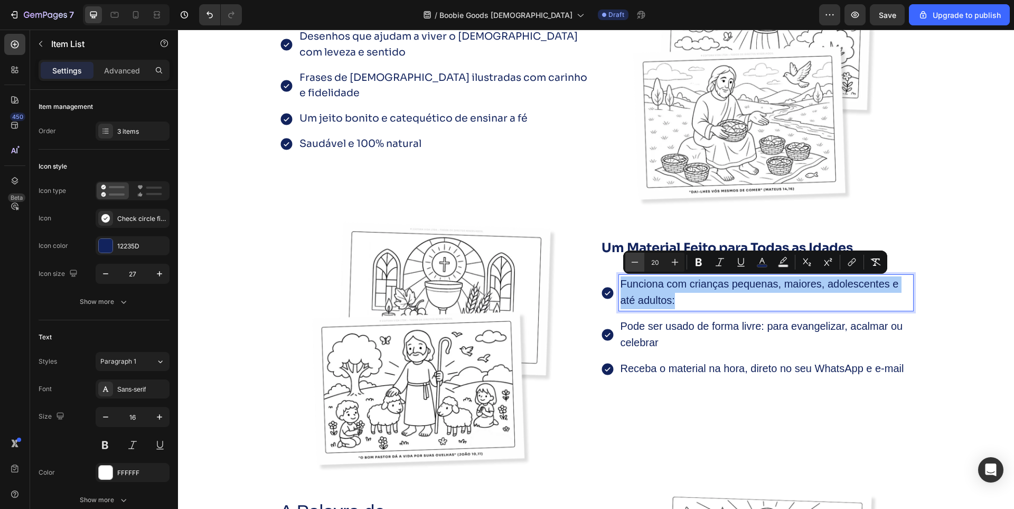
click at [632, 262] on icon "Editor contextual toolbar" at bounding box center [635, 262] width 11 height 11
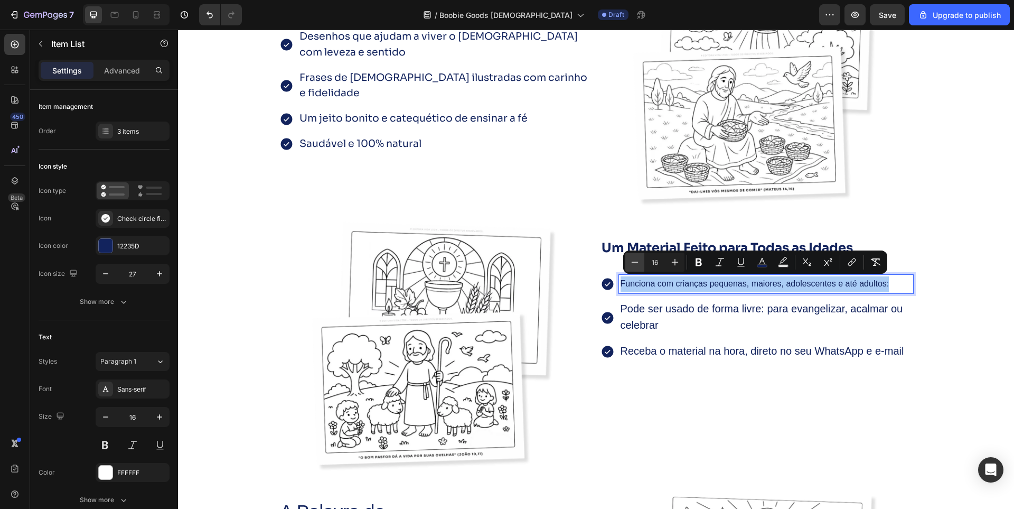
click at [632, 262] on icon "Editor contextual toolbar" at bounding box center [635, 262] width 7 height 1
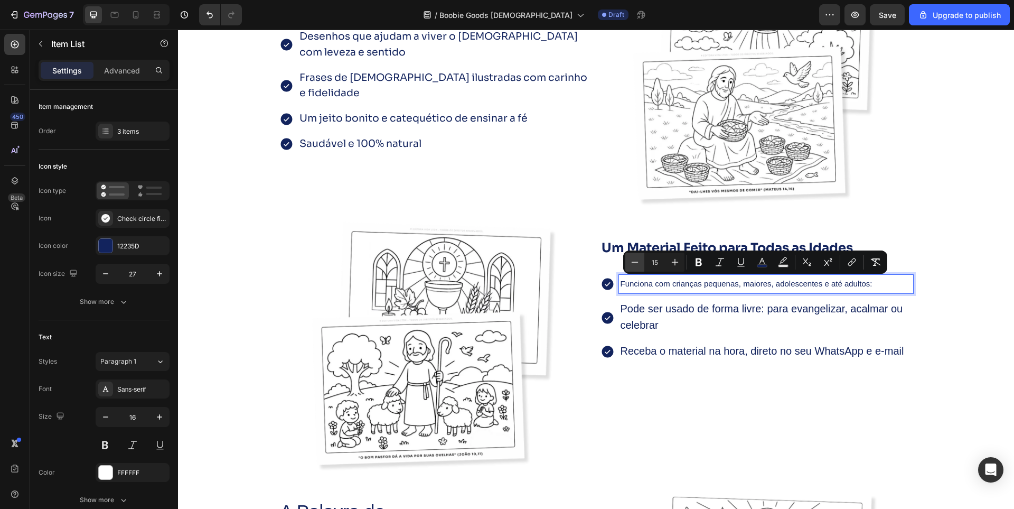
click at [637, 266] on icon "Editor contextual toolbar" at bounding box center [635, 262] width 11 height 11
type input "14"
click at [340, 112] on span "Um jeito bonito e catequético de ensinar a fé" at bounding box center [414, 118] width 228 height 13
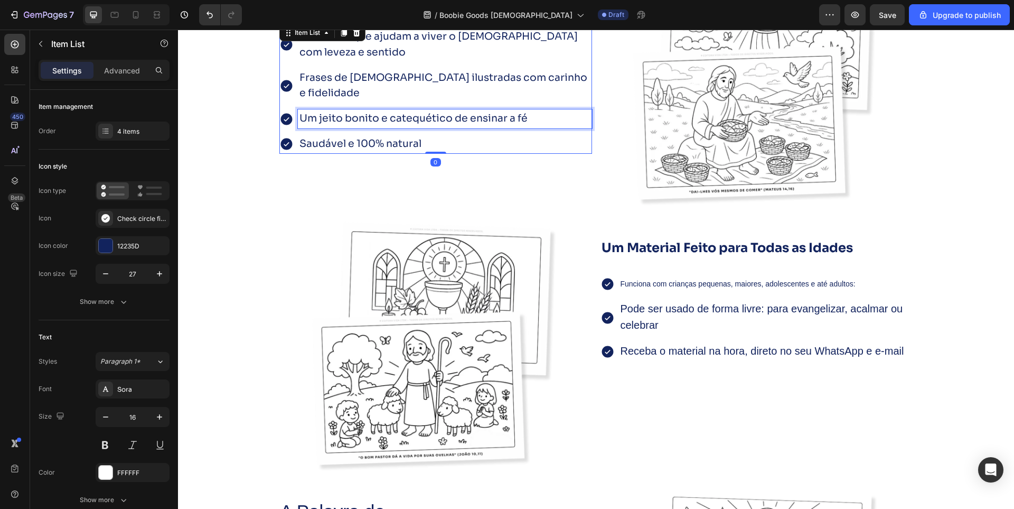
click at [341, 112] on span "Um jeito bonito e catequético de ensinar a fé" at bounding box center [414, 118] width 228 height 13
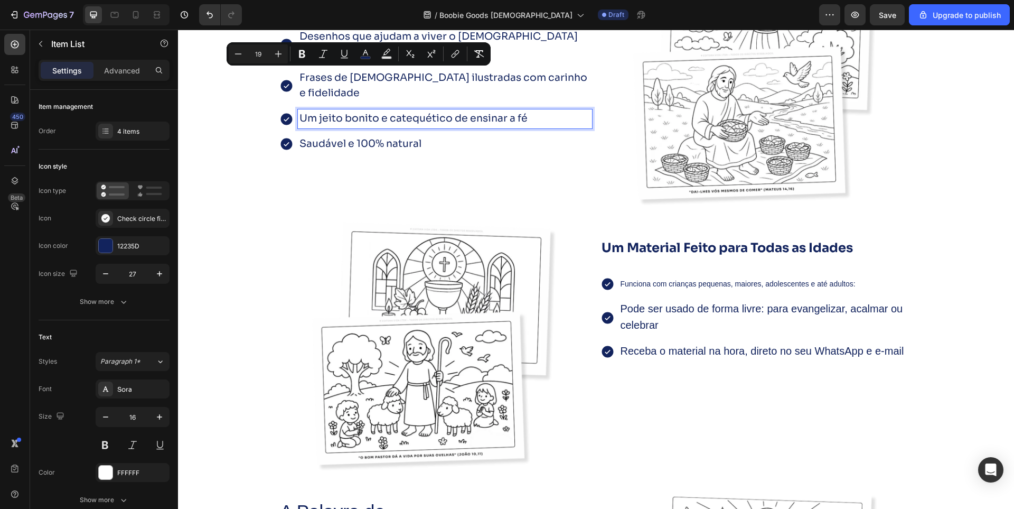
click at [341, 112] on span "Um jeito bonito e catequético de ensinar a fé" at bounding box center [414, 118] width 228 height 13
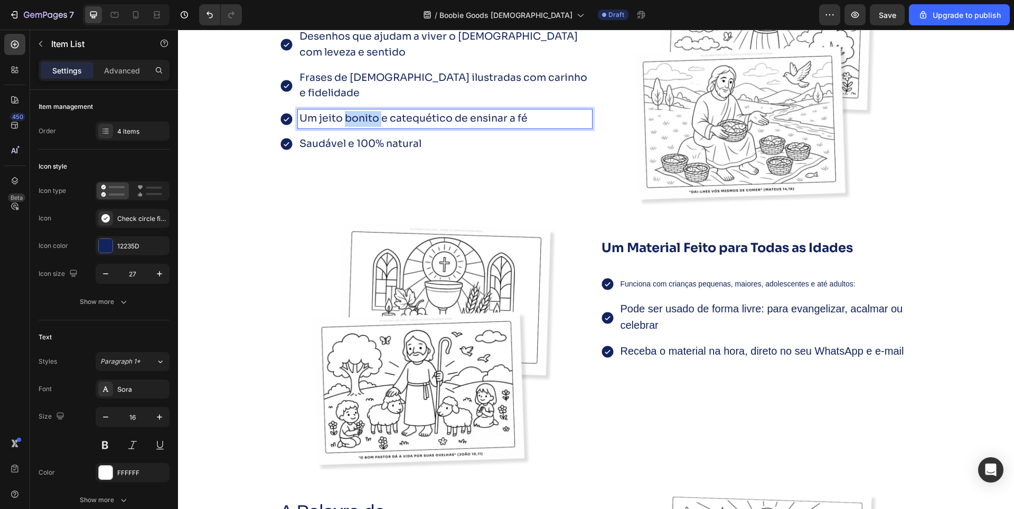
click at [341, 112] on span "Um jeito bonito e catequético de ensinar a fé" at bounding box center [414, 118] width 228 height 13
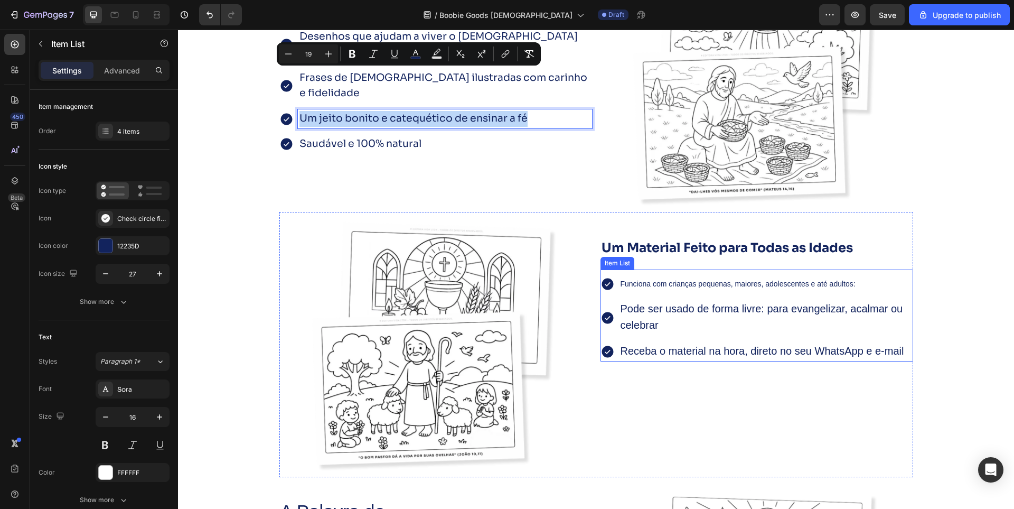
click at [670, 288] on span "Funciona com crianças pequenas, maiores, adolescentes e até adultos:" at bounding box center [738, 283] width 235 height 8
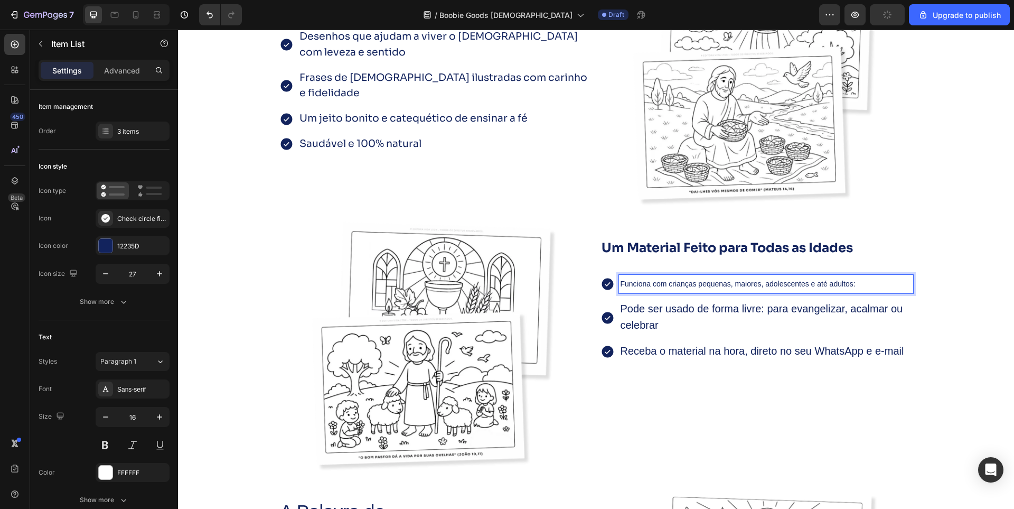
click at [670, 288] on span "Funciona com crianças pequenas, maiores, adolescentes e até adultos:" at bounding box center [738, 283] width 235 height 8
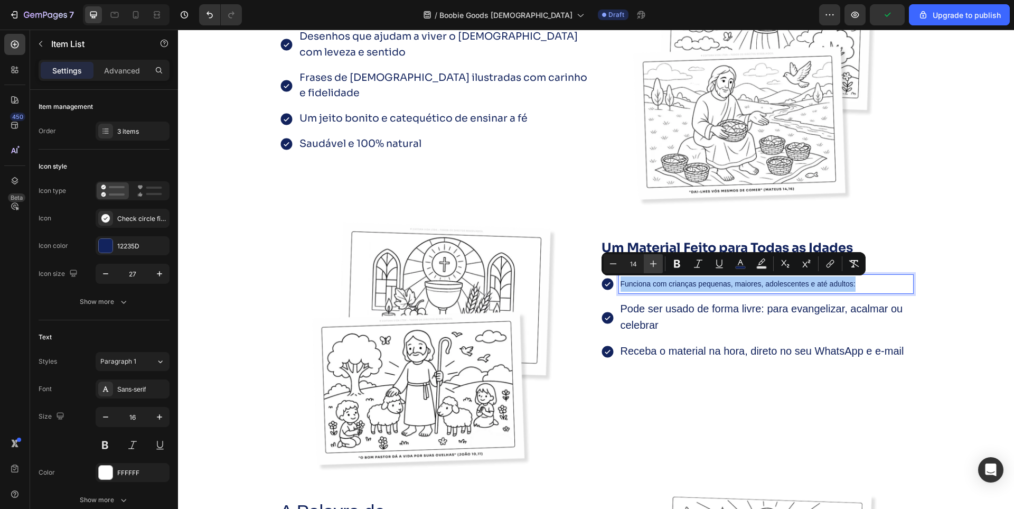
click at [651, 267] on icon "Editor contextual toolbar" at bounding box center [653, 263] width 11 height 11
click at [652, 267] on icon "Editor contextual toolbar" at bounding box center [653, 263] width 11 height 11
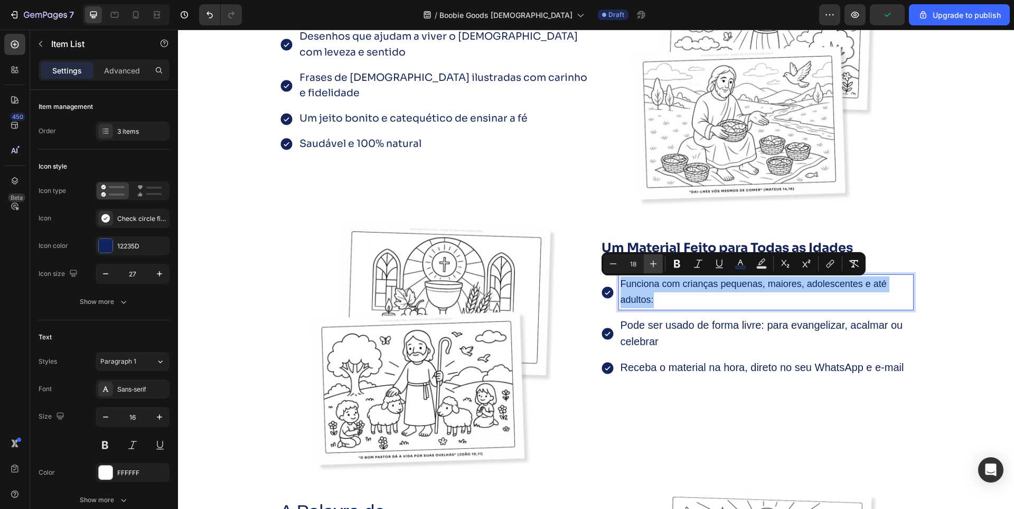
click at [654, 268] on icon "Editor contextual toolbar" at bounding box center [653, 263] width 11 height 11
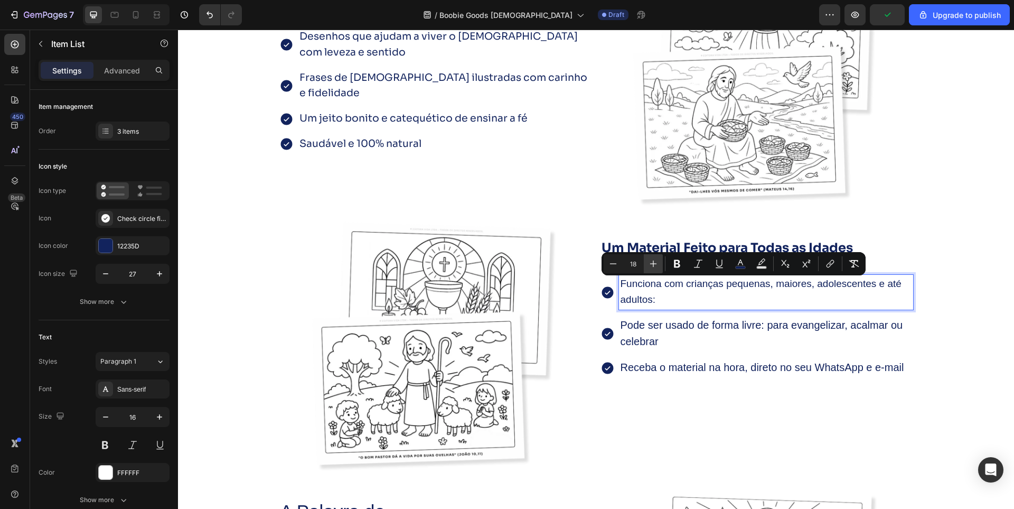
type input "19"
click at [146, 215] on div "Check circle filled" at bounding box center [142, 219] width 50 height 10
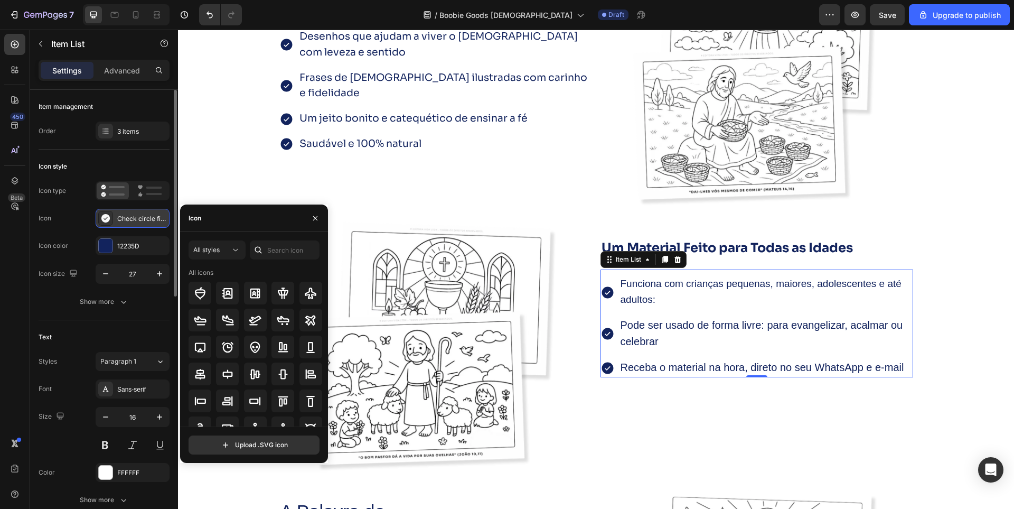
click at [142, 218] on div "Check circle filled" at bounding box center [142, 219] width 50 height 10
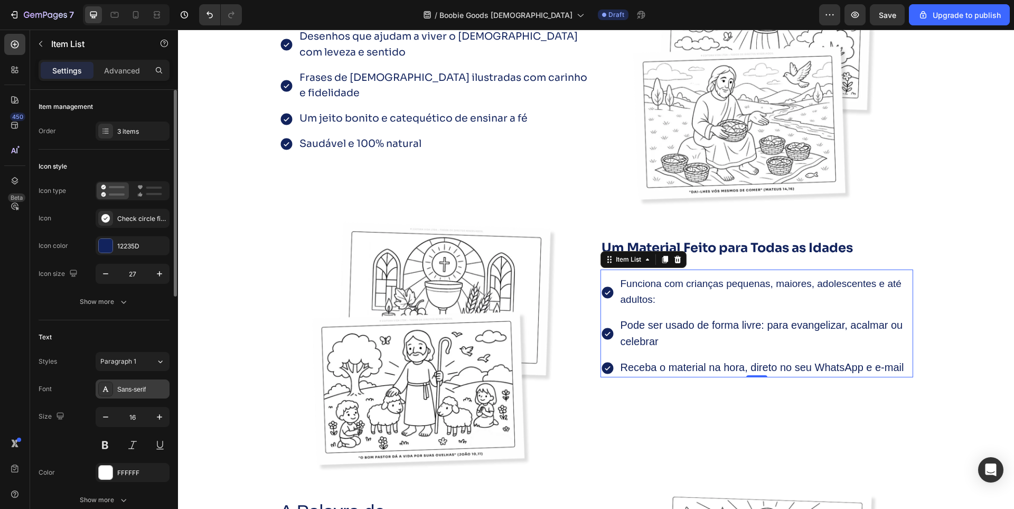
click at [127, 388] on div "Sans-serif" at bounding box center [142, 390] width 50 height 10
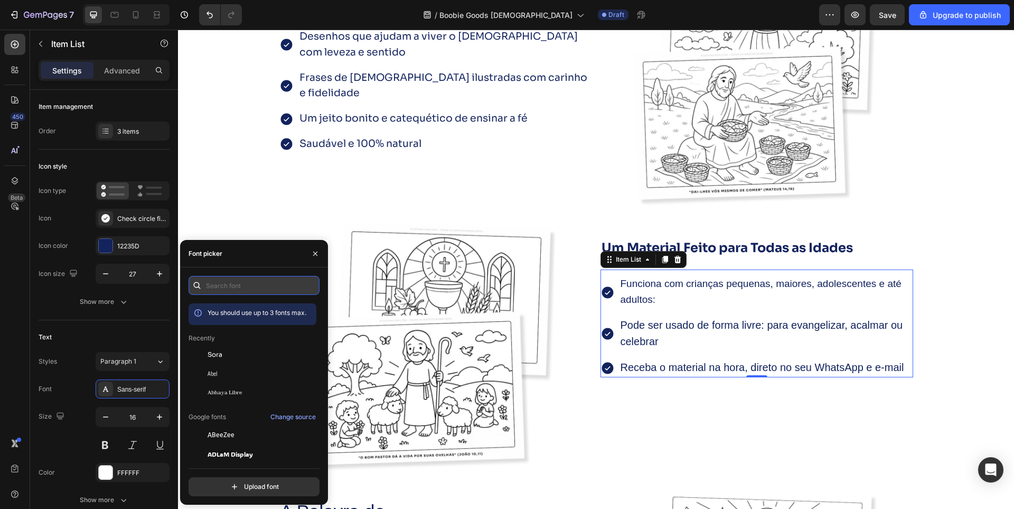
click at [238, 283] on input "text" at bounding box center [254, 285] width 131 height 19
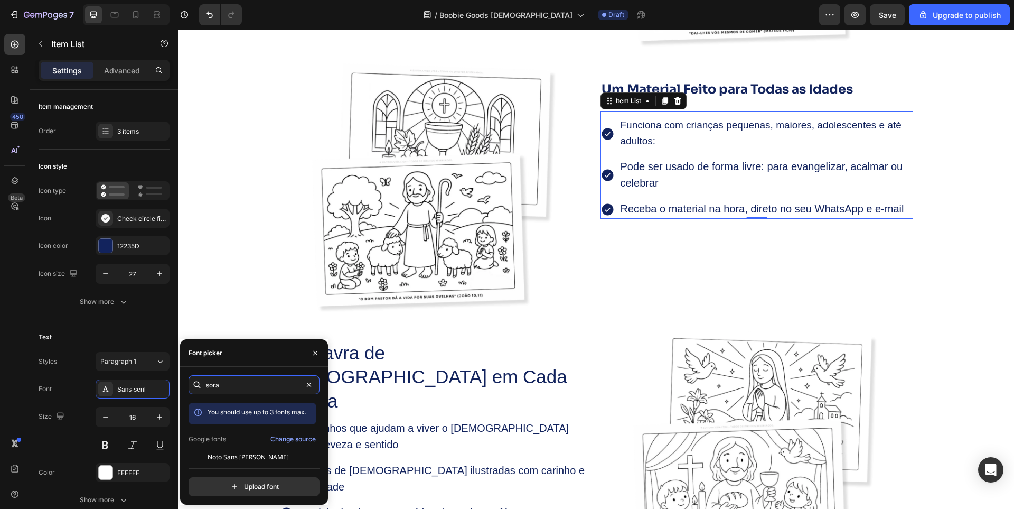
scroll to position [26, 0]
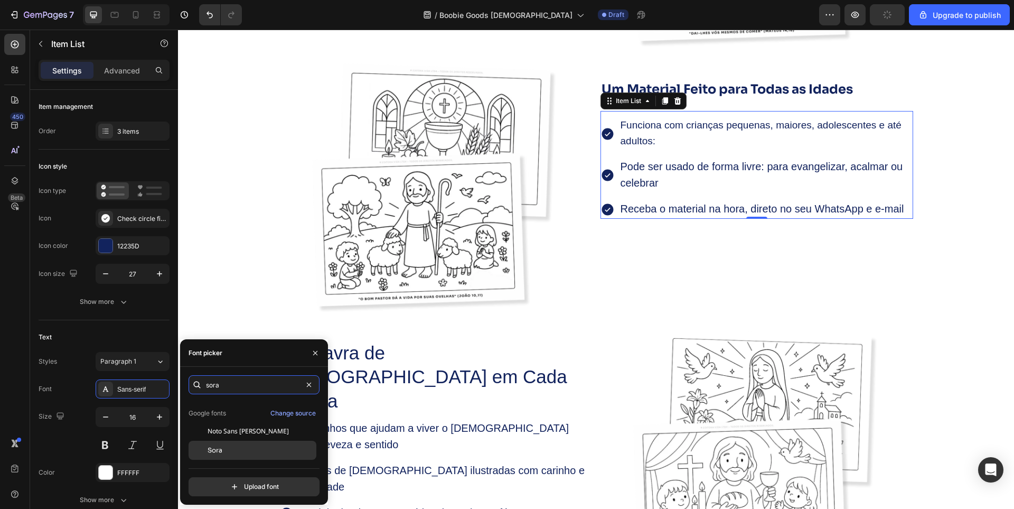
type input "sora"
click at [235, 444] on div "Sora" at bounding box center [253, 450] width 128 height 19
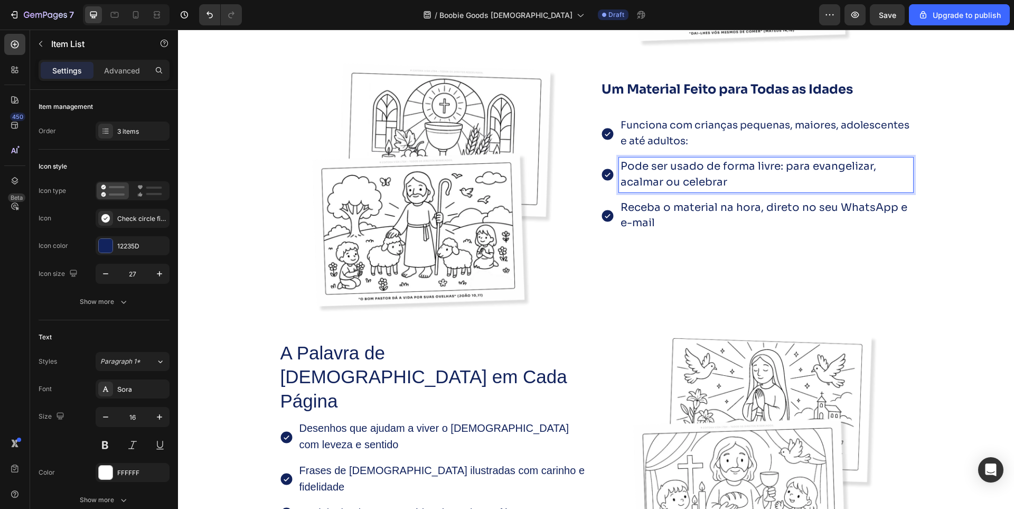
click at [671, 173] on span "Pode ser usado de forma livre: para evangelizar, acalmar ou celebrar" at bounding box center [749, 174] width 256 height 29
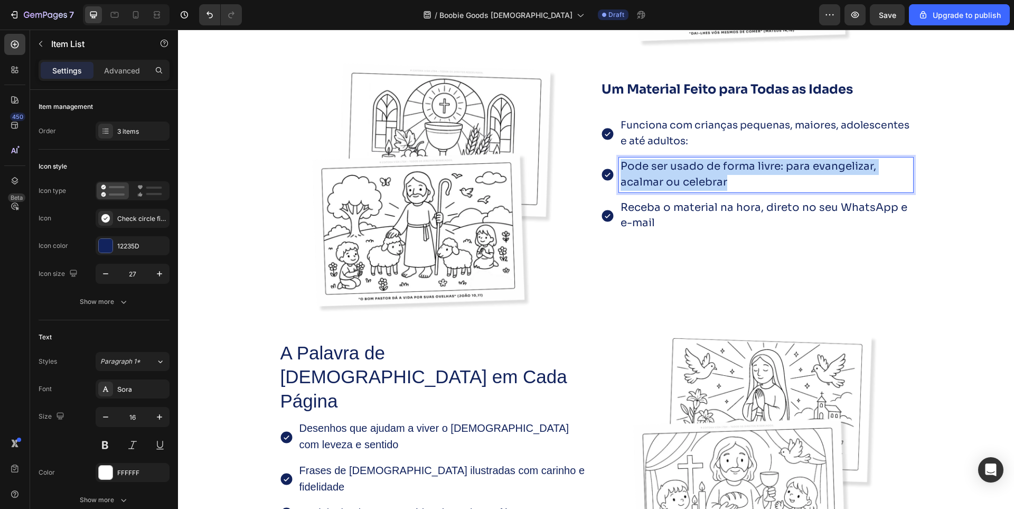
click at [671, 173] on span "Pode ser usado de forma livre: para evangelizar, acalmar ou celebrar" at bounding box center [749, 174] width 256 height 29
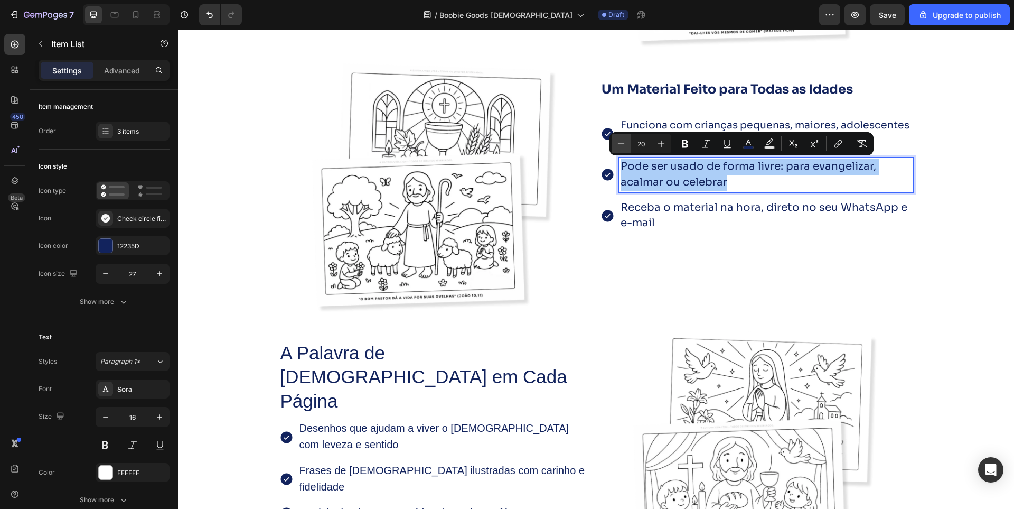
click at [624, 147] on icon "Editor contextual toolbar" at bounding box center [621, 143] width 11 height 11
type input "19"
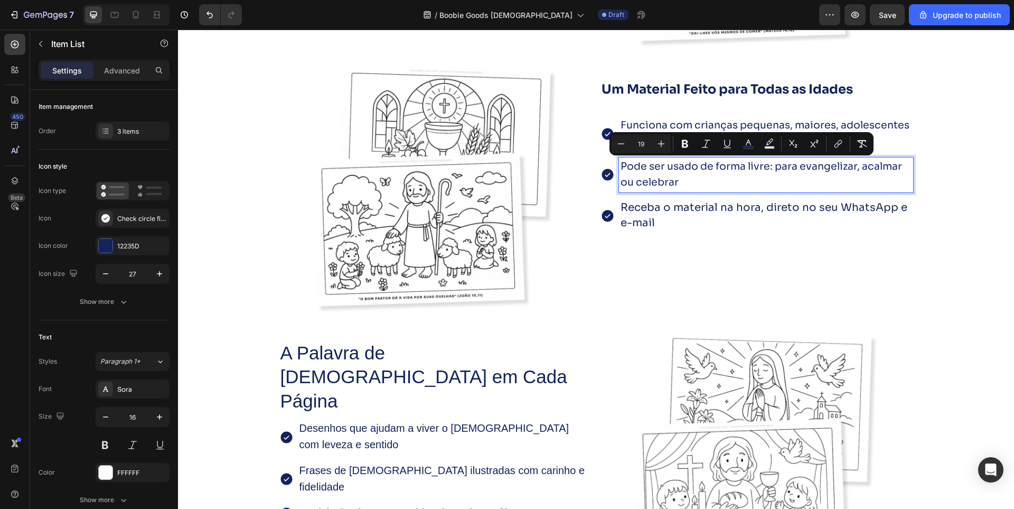
click at [659, 209] on span "Receba o material na hora, direto no seu WhatsApp e e-mail" at bounding box center [764, 215] width 287 height 29
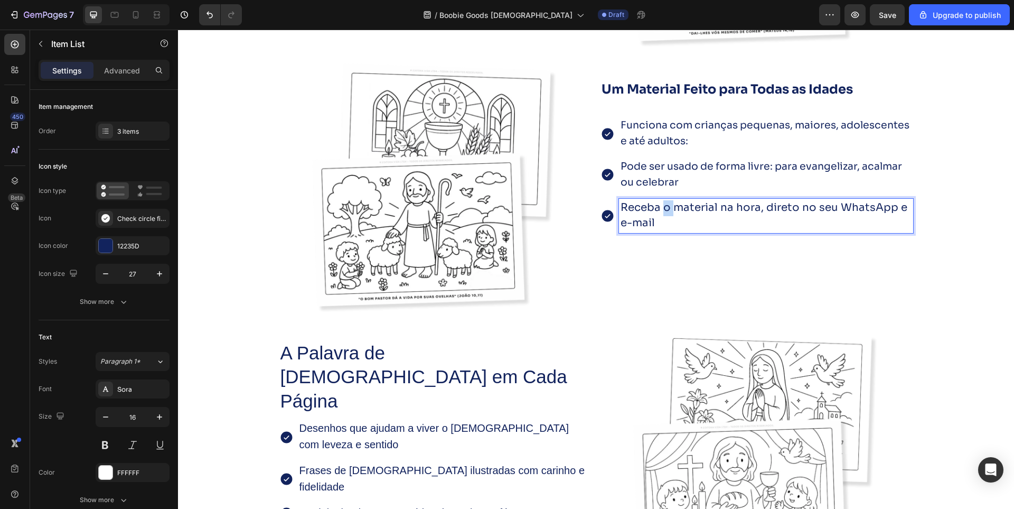
click at [658, 209] on span "Receba o material na hora, direto no seu WhatsApp e e-mail" at bounding box center [764, 215] width 287 height 29
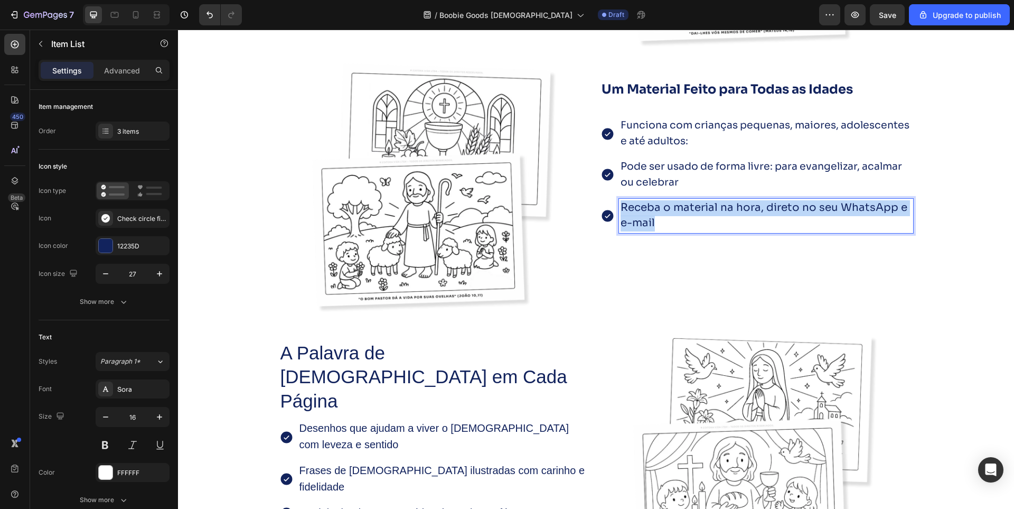
click at [658, 209] on span "Receba o material na hora, direto no seu WhatsApp e e-mail" at bounding box center [764, 215] width 287 height 29
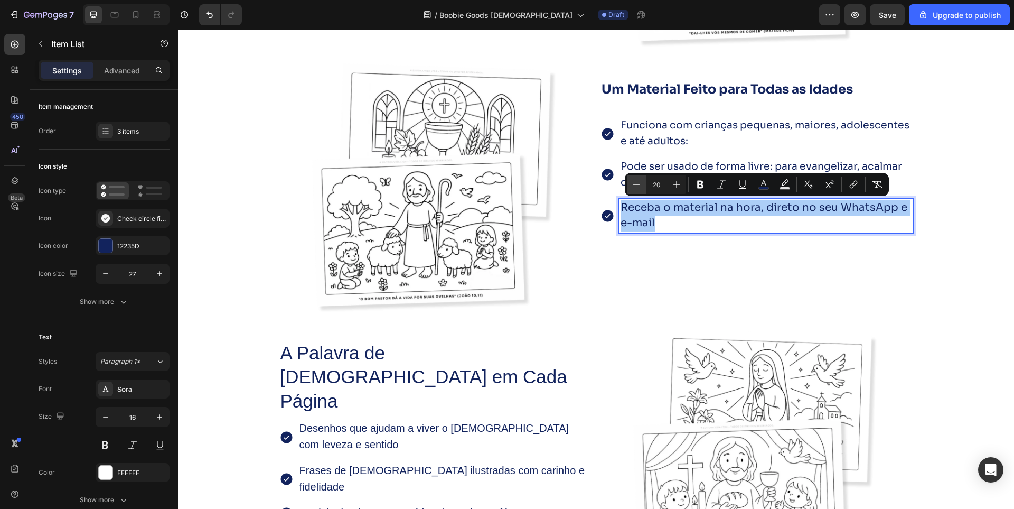
click at [629, 185] on button "Minus" at bounding box center [636, 184] width 19 height 19
type input "19"
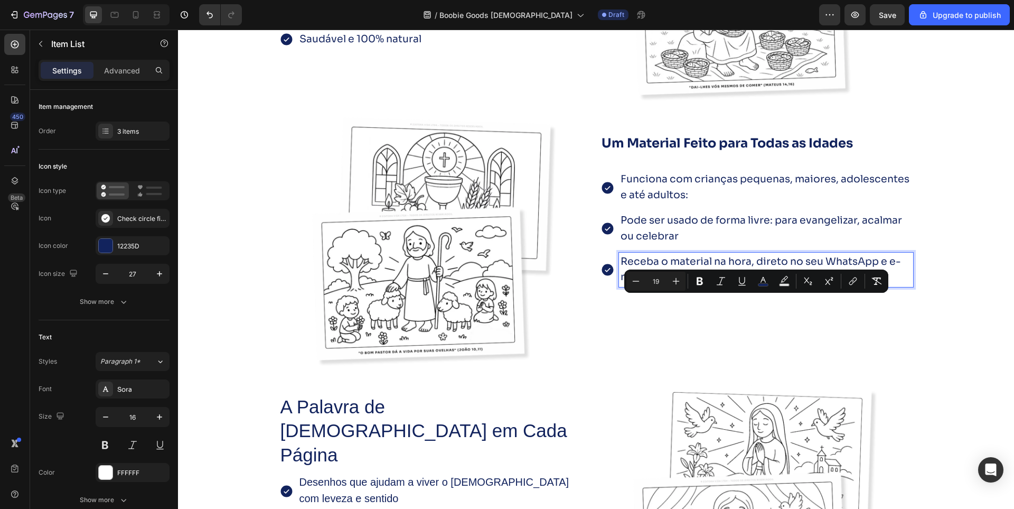
scroll to position [1902, 0]
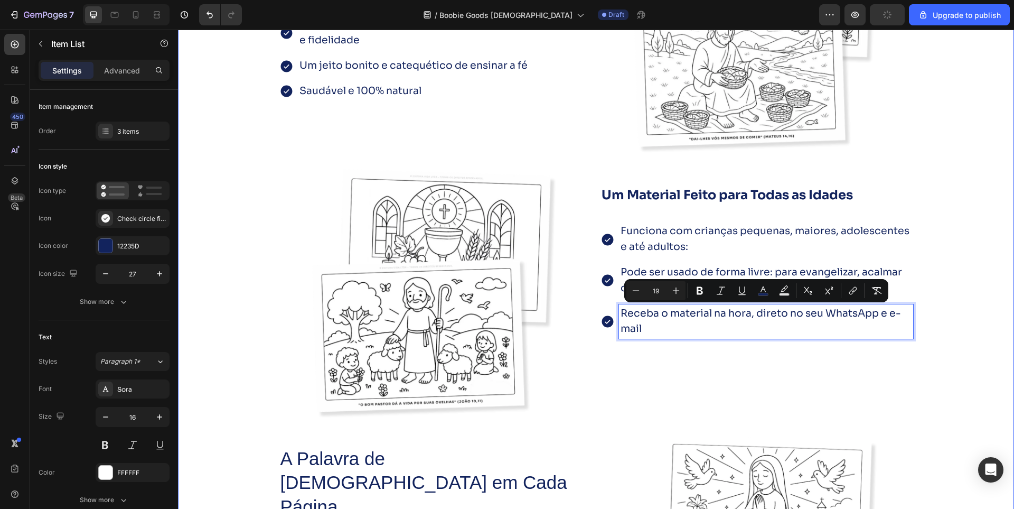
click at [941, 210] on div "Mais de 70 ilustrações exclusivas para colorir , refletir e evangelizar com ale…" at bounding box center [596, 273] width 836 height 832
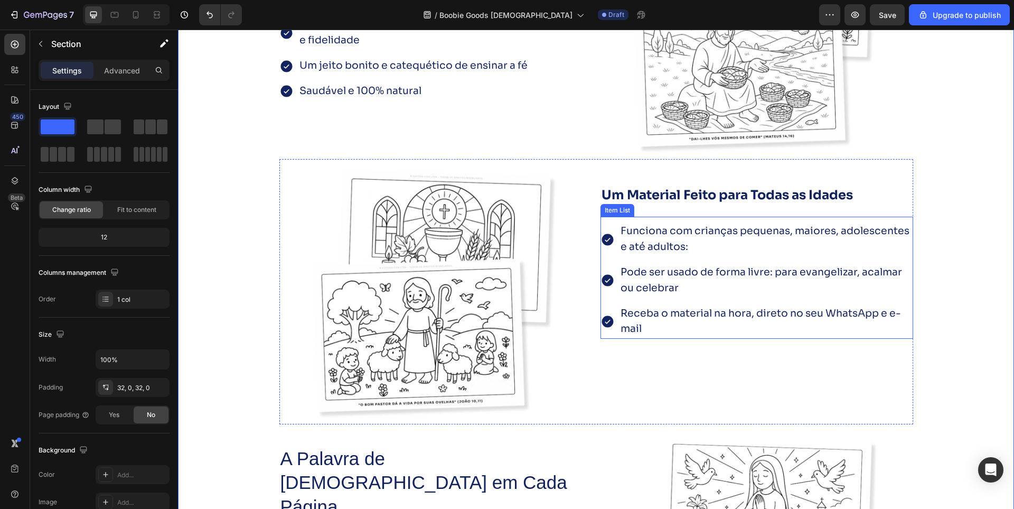
click at [674, 253] on span "Funciona com crianças pequenas, maiores, adolescentes e até adultos:" at bounding box center [765, 239] width 289 height 29
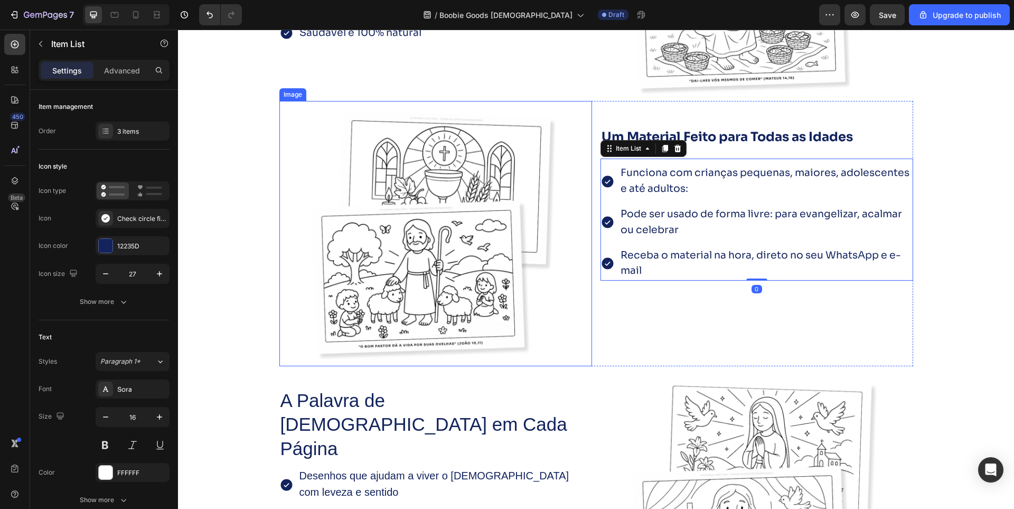
scroll to position [2060, 0]
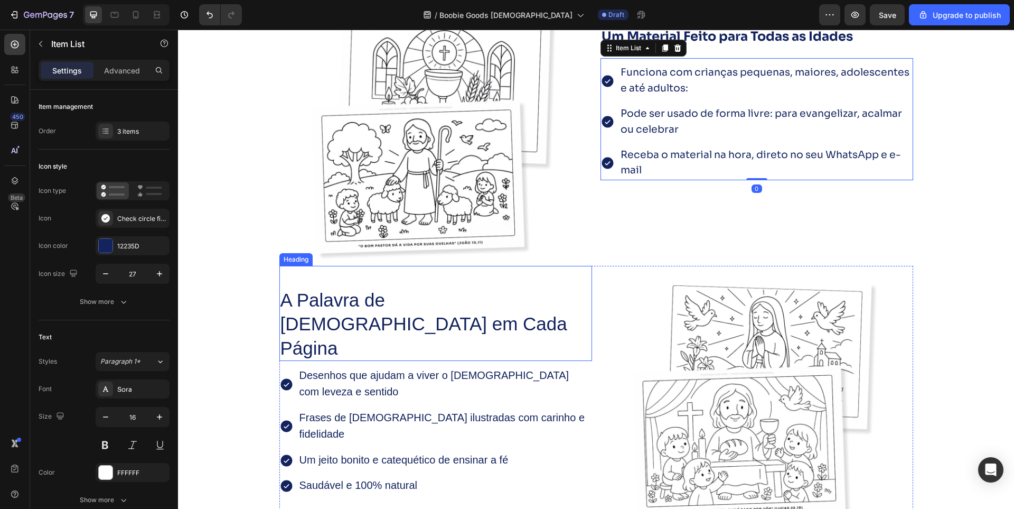
click at [377, 301] on h2 "A Palavra de [DEMOGRAPHIC_DATA] em Cada Página" at bounding box center [435, 324] width 313 height 74
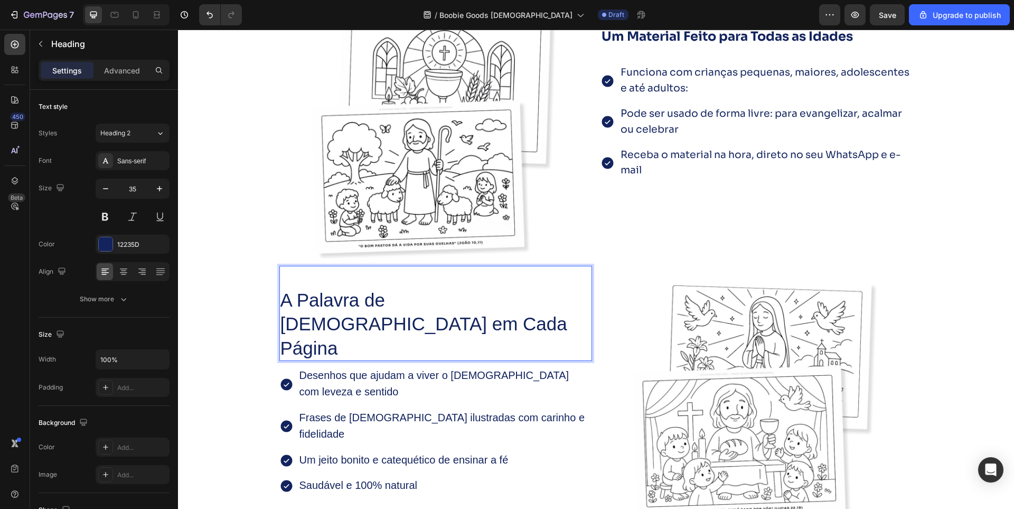
click at [377, 301] on p "A Palavra de [DEMOGRAPHIC_DATA] em Cada Página" at bounding box center [436, 324] width 311 height 72
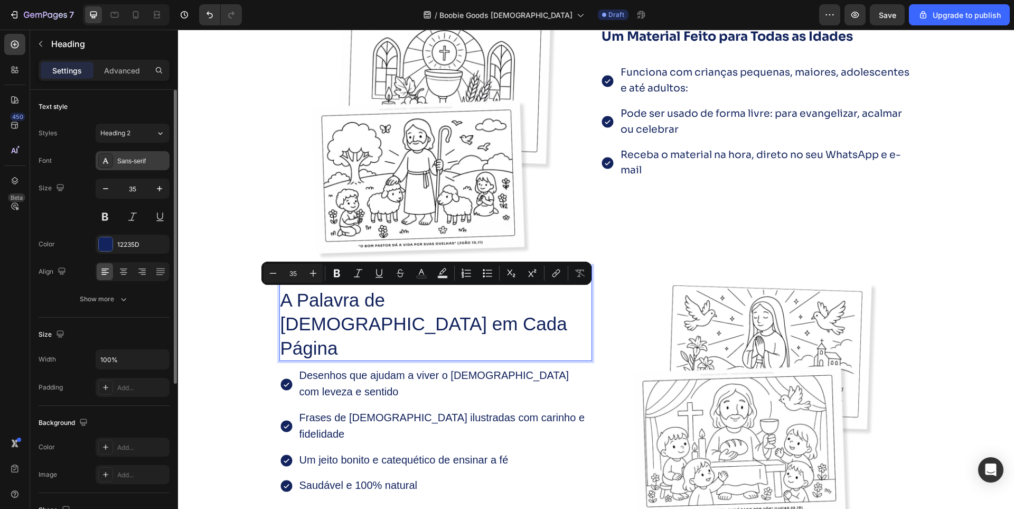
click at [133, 165] on div "Sans-serif" at bounding box center [142, 161] width 50 height 10
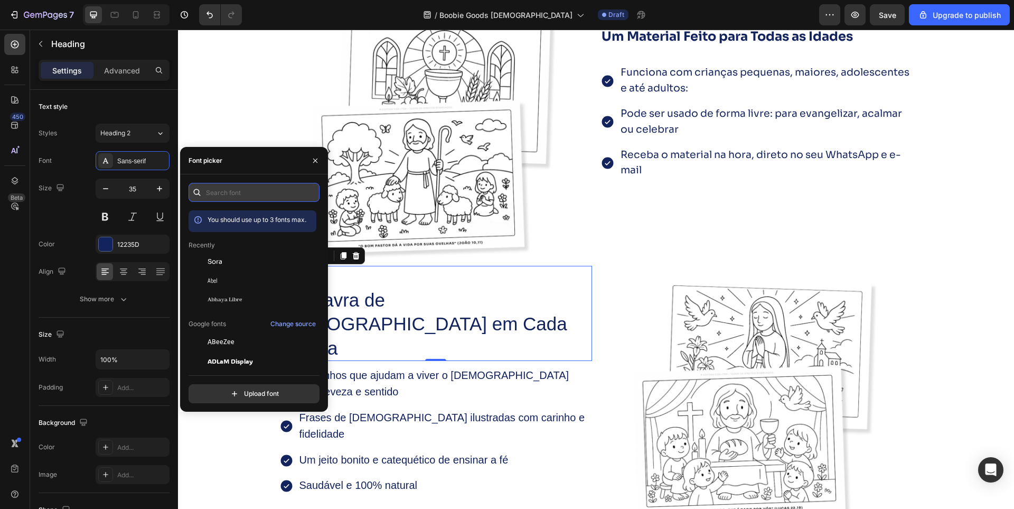
click at [235, 197] on input "text" at bounding box center [254, 192] width 131 height 19
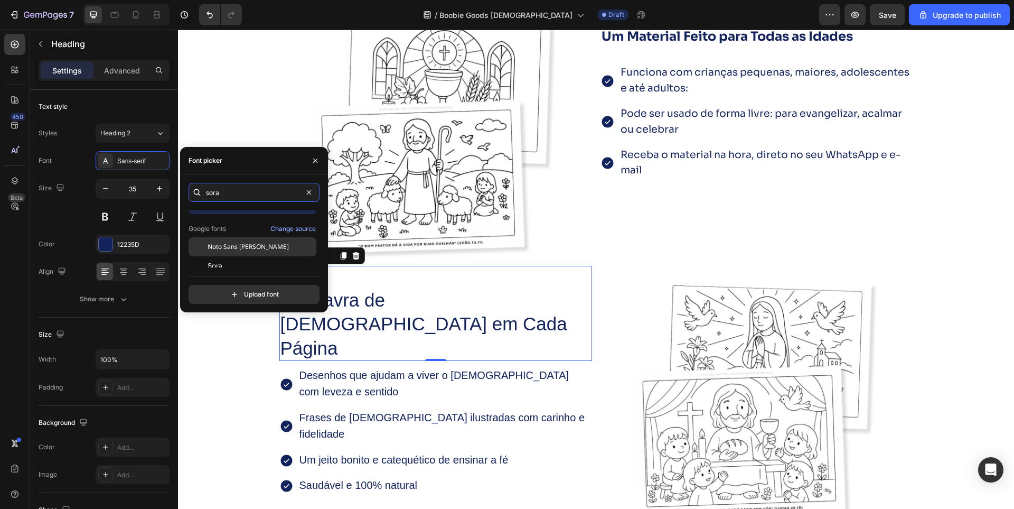
scroll to position [26, 0]
type input "sora"
click at [239, 255] on div "Sora" at bounding box center [261, 258] width 107 height 10
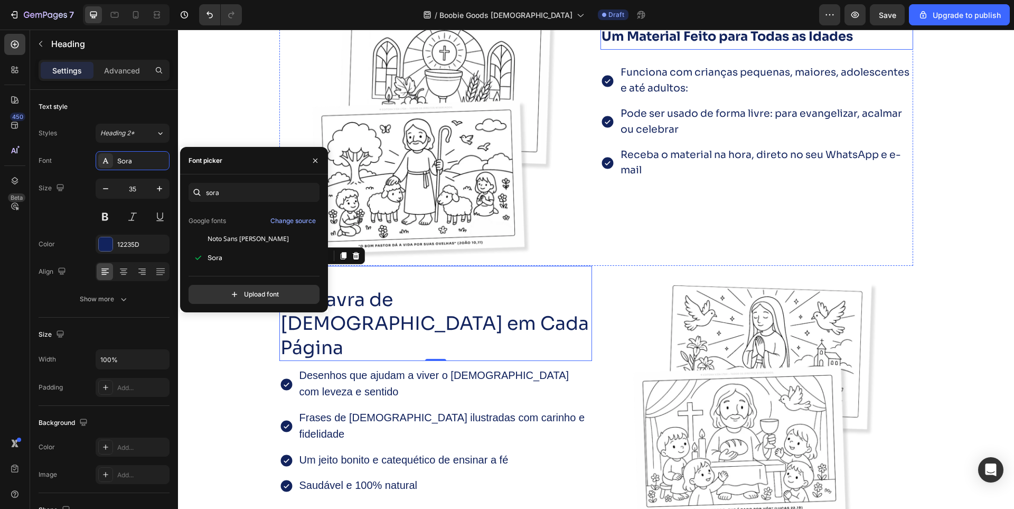
click at [688, 40] on strong "Um Material Feito para Todas as Idades" at bounding box center [727, 37] width 251 height 16
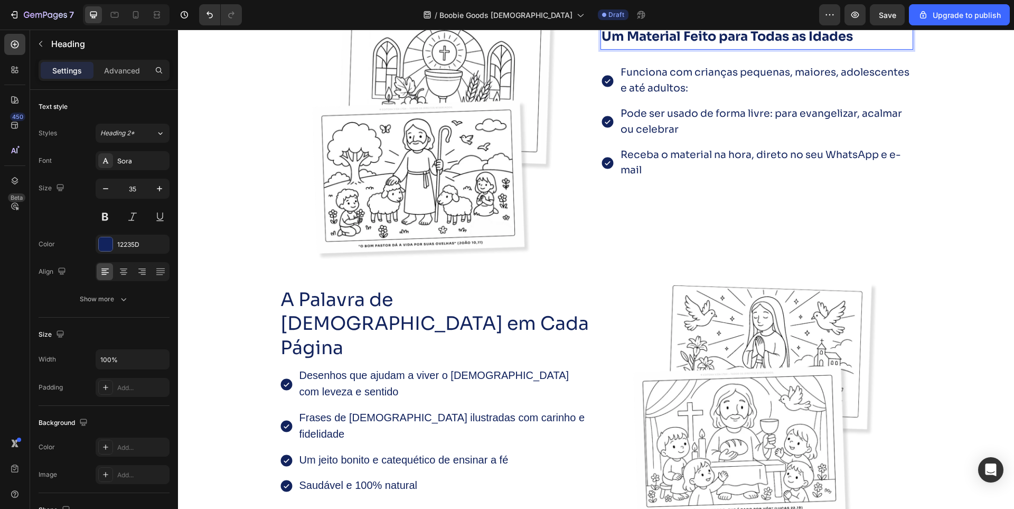
scroll to position [2059, 0]
click at [688, 40] on strong "Um Material Feito para Todas as Idades" at bounding box center [727, 38] width 251 height 16
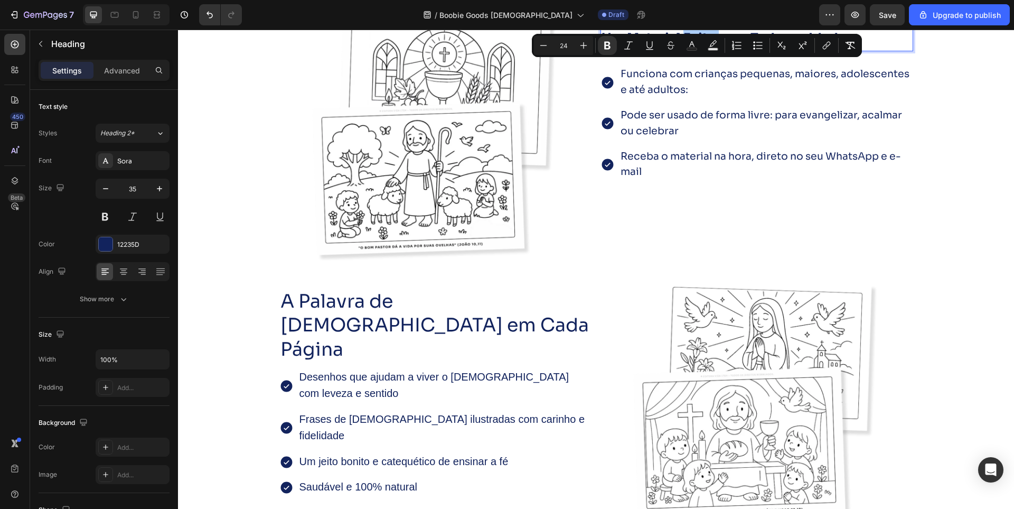
click at [688, 40] on icon "Editor contextual toolbar" at bounding box center [692, 45] width 11 height 11
type input "12235D"
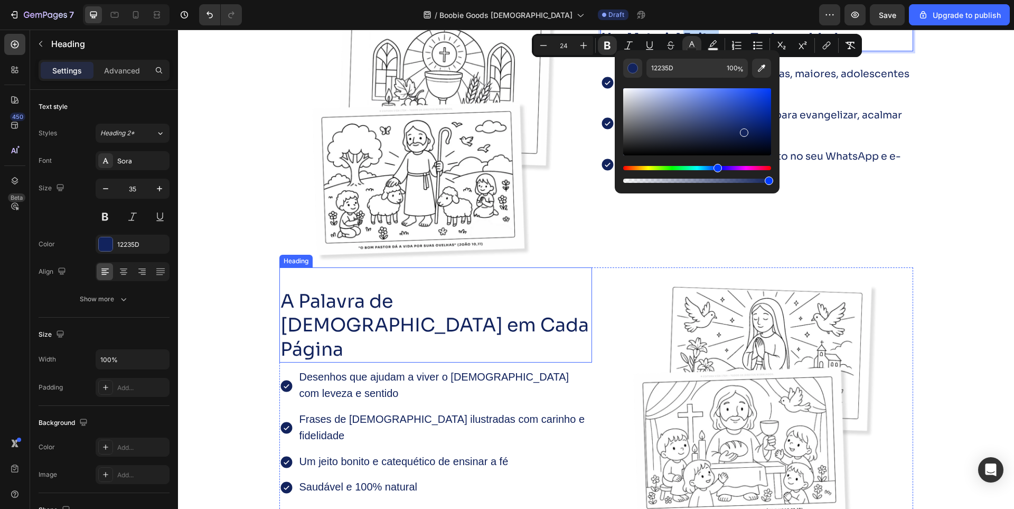
click at [346, 313] on p "A Palavra de [DEMOGRAPHIC_DATA] em Cada Página" at bounding box center [436, 326] width 311 height 72
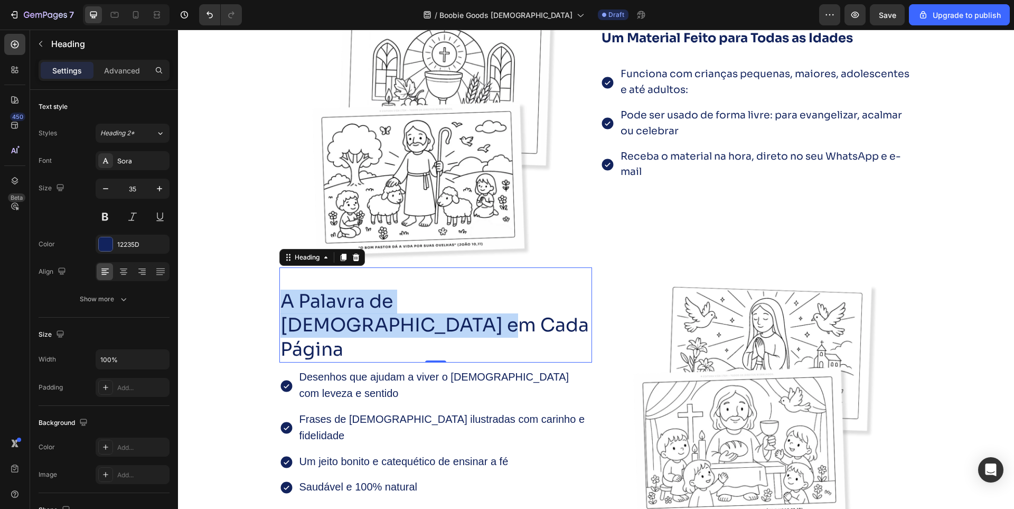
click at [346, 313] on p "A Palavra de [DEMOGRAPHIC_DATA] em Cada Página" at bounding box center [436, 326] width 311 height 72
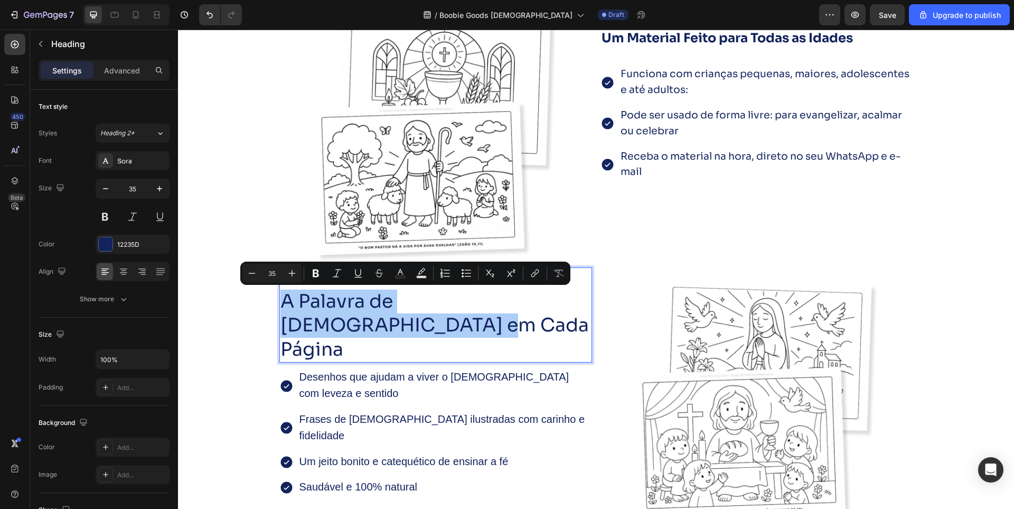
click at [266, 269] on input "35" at bounding box center [272, 273] width 21 height 13
click at [270, 276] on input "35" at bounding box center [272, 273] width 21 height 13
type input "24"
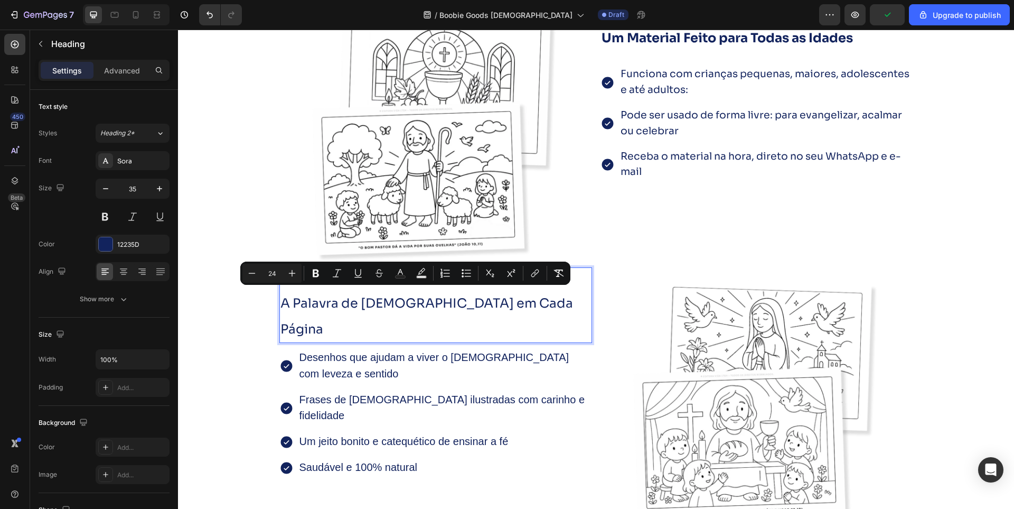
click at [334, 302] on span "A Palavra de [DEMOGRAPHIC_DATA] em Cada Página" at bounding box center [427, 316] width 293 height 42
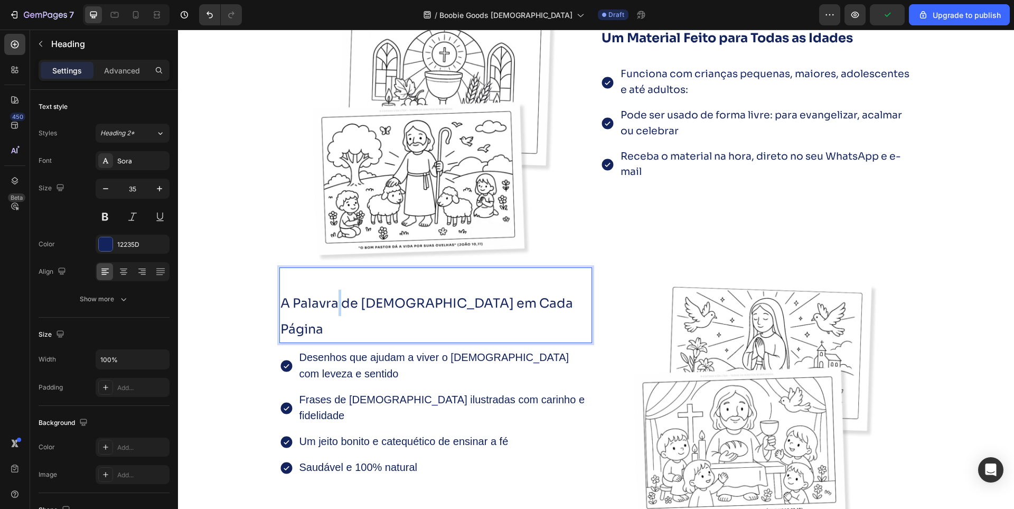
click at [334, 302] on span "A Palavra de [DEMOGRAPHIC_DATA] em Cada Página" at bounding box center [427, 316] width 293 height 42
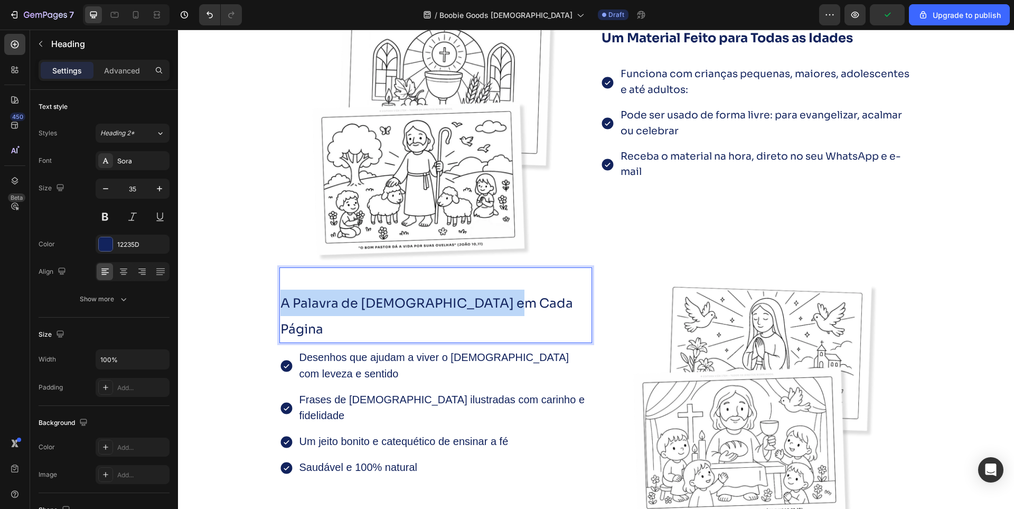
click at [334, 302] on span "A Palavra de [DEMOGRAPHIC_DATA] em Cada Página" at bounding box center [427, 316] width 293 height 42
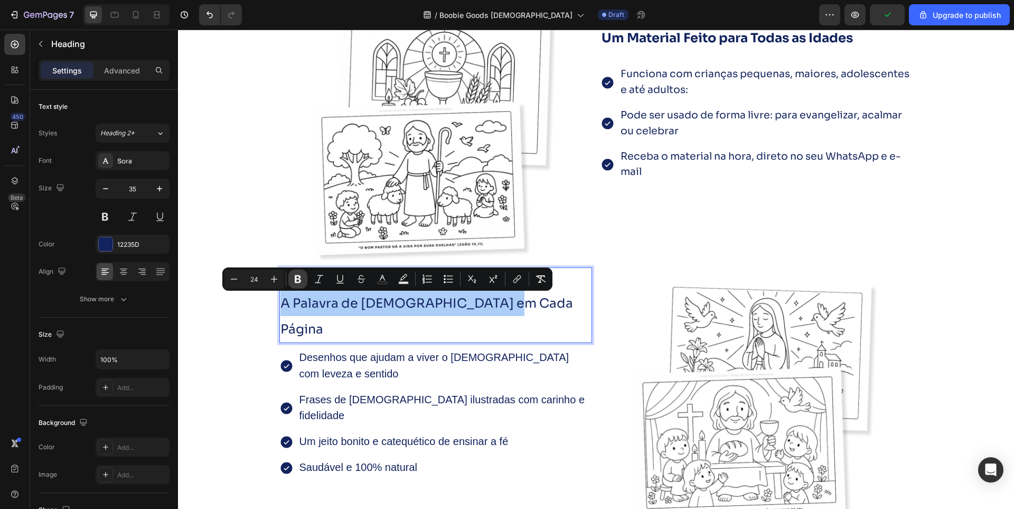
click at [303, 279] on icon "Editor contextual toolbar" at bounding box center [298, 279] width 11 height 11
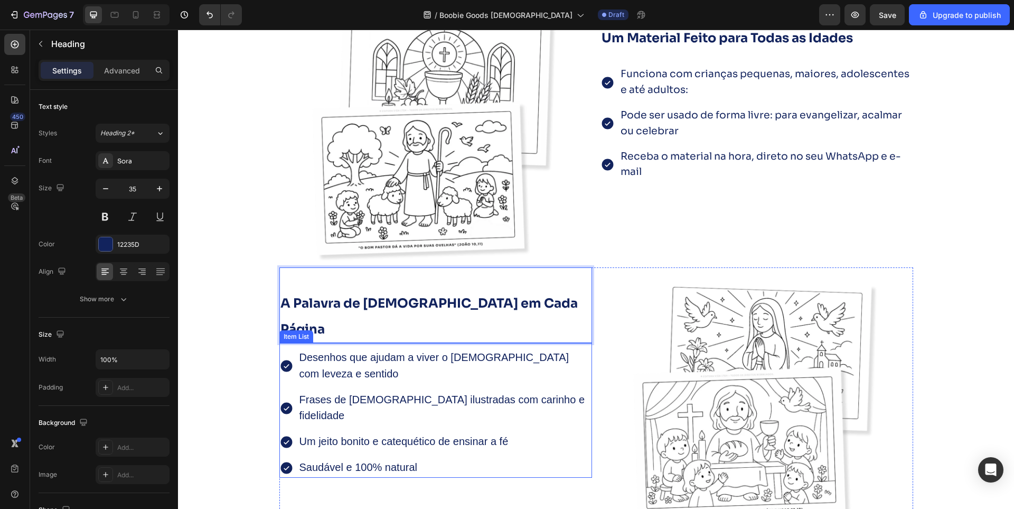
click at [331, 351] on span "Desenhos que ajudam a viver o [DEMOGRAPHIC_DATA] com leveza e sentido" at bounding box center [435, 365] width 270 height 28
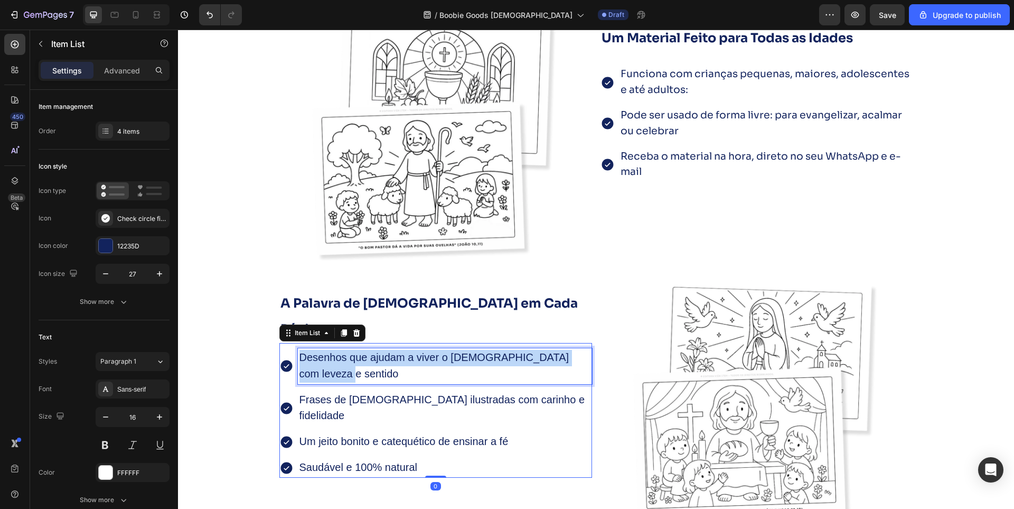
click at [331, 351] on span "Desenhos que ajudam a viver o [DEMOGRAPHIC_DATA] com leveza e sentido" at bounding box center [435, 365] width 270 height 28
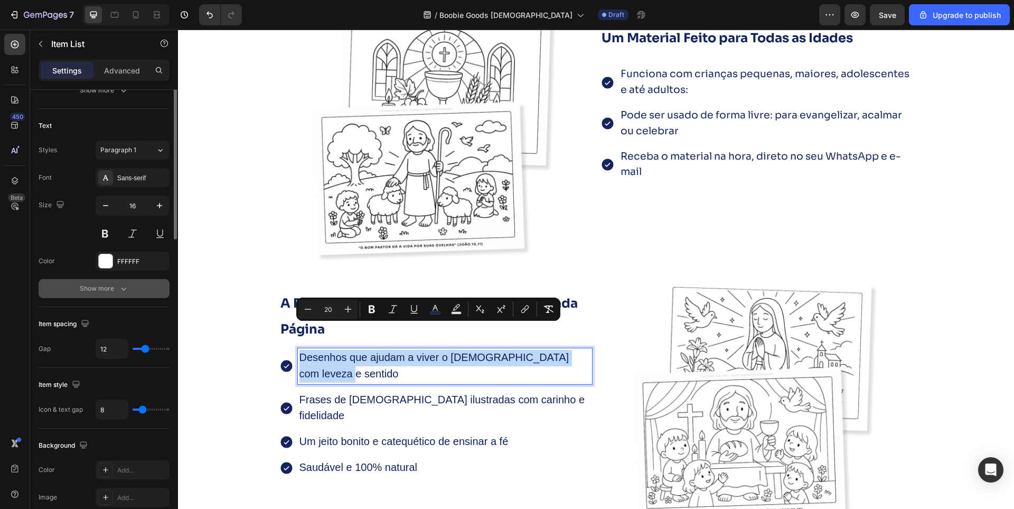
scroll to position [106, 0]
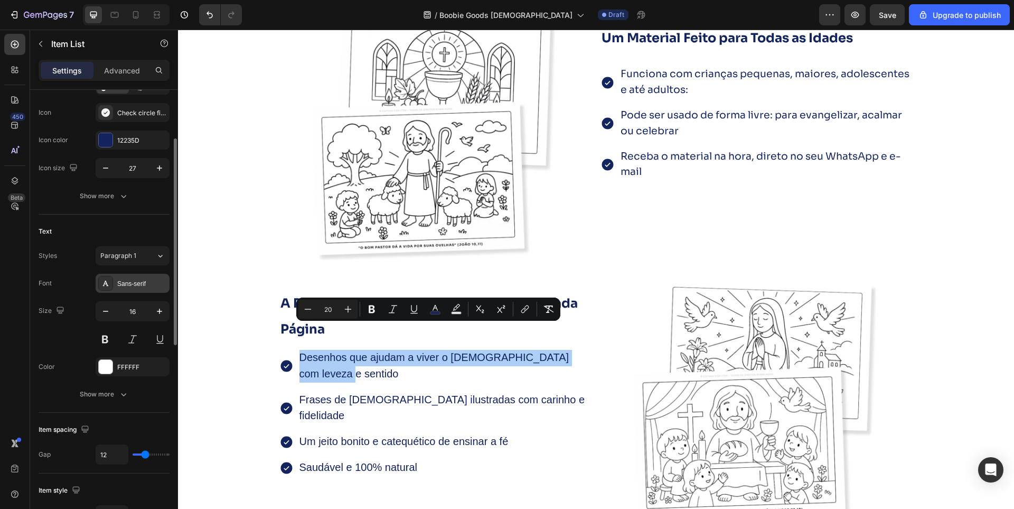
click at [137, 280] on div "Sans-serif" at bounding box center [142, 284] width 50 height 10
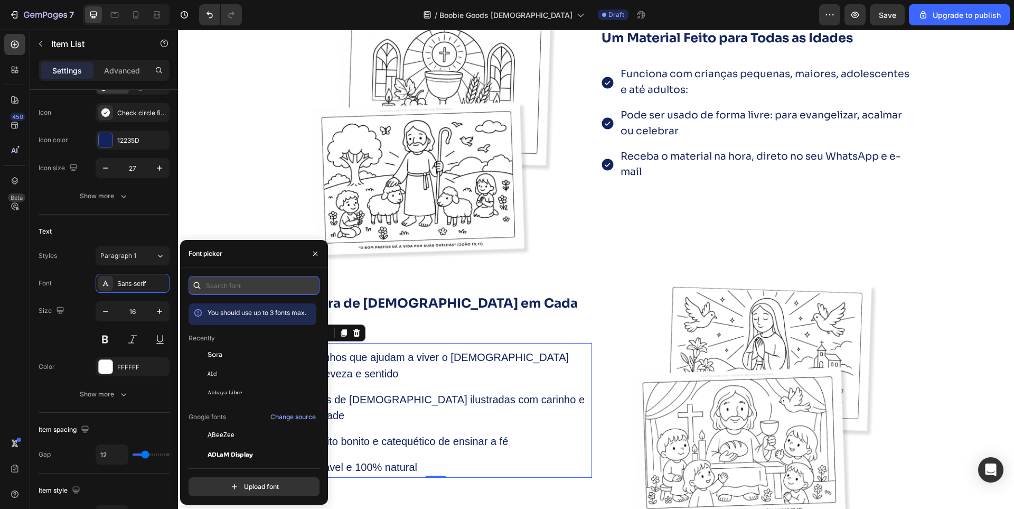
click at [225, 290] on input "text" at bounding box center [254, 285] width 131 height 19
click at [231, 351] on div "Sora" at bounding box center [261, 355] width 107 height 10
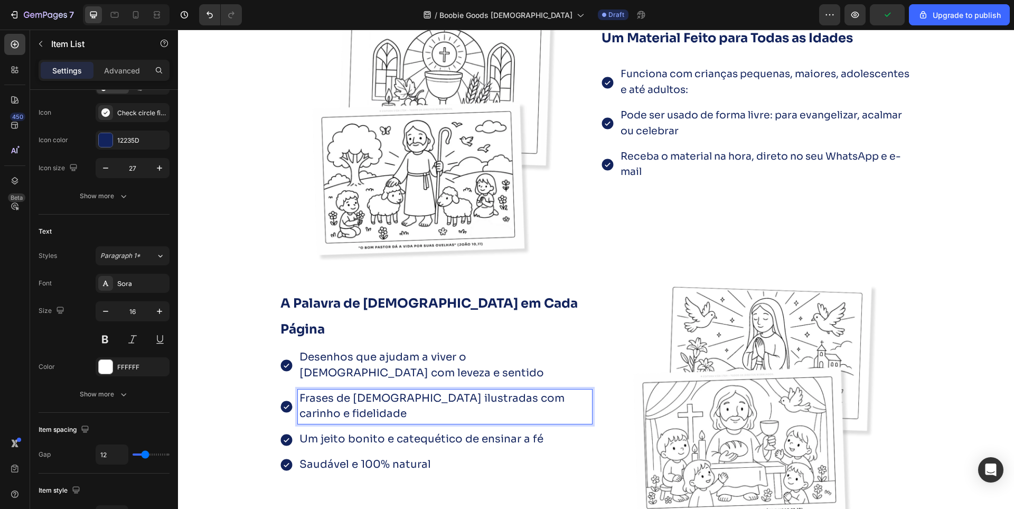
click at [390, 350] on span "Desenhos que ajudam a viver o [DEMOGRAPHIC_DATA] com leveza e sentido" at bounding box center [422, 364] width 245 height 29
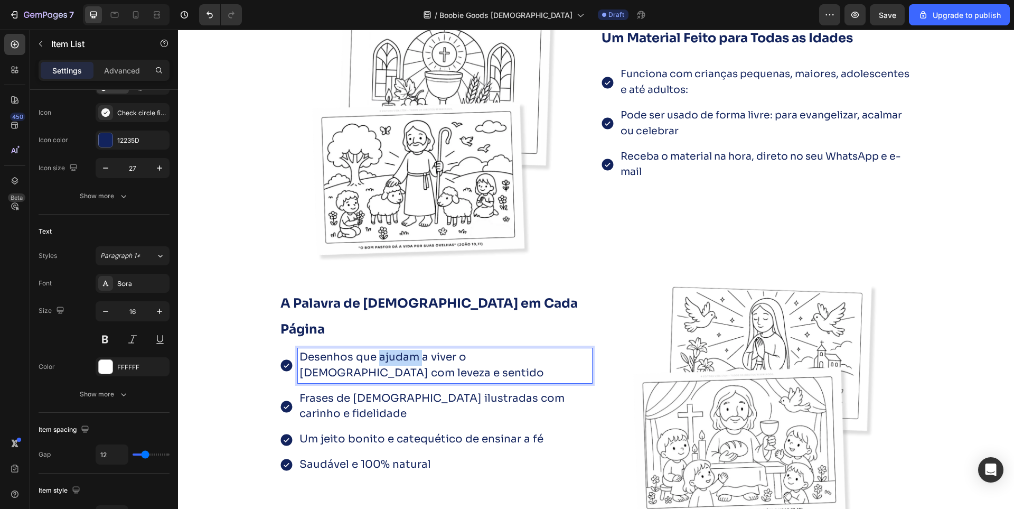
click at [390, 350] on span "Desenhos que ajudam a viver o [DEMOGRAPHIC_DATA] com leveza e sentido" at bounding box center [422, 364] width 245 height 29
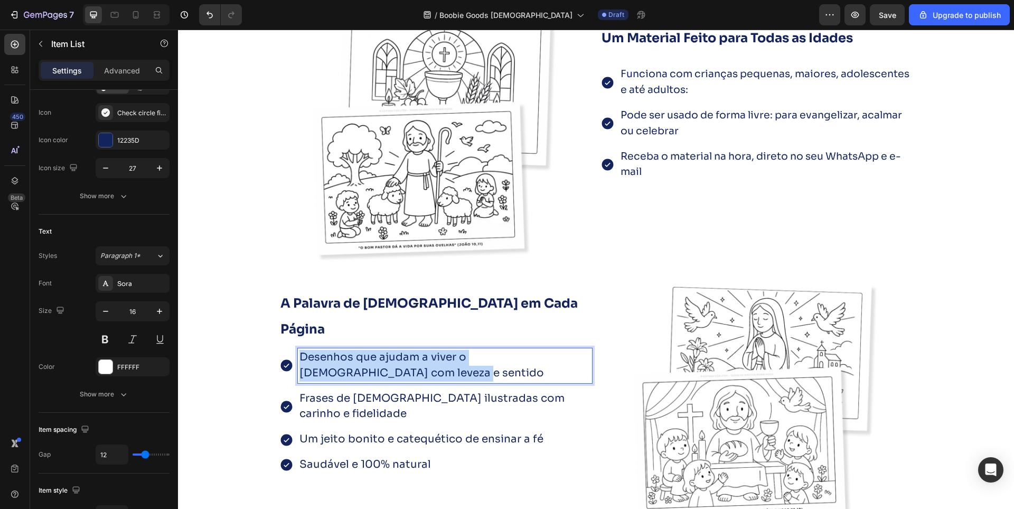
click at [390, 350] on span "Desenhos que ajudam a viver o [DEMOGRAPHIC_DATA] com leveza e sentido" at bounding box center [422, 364] width 245 height 29
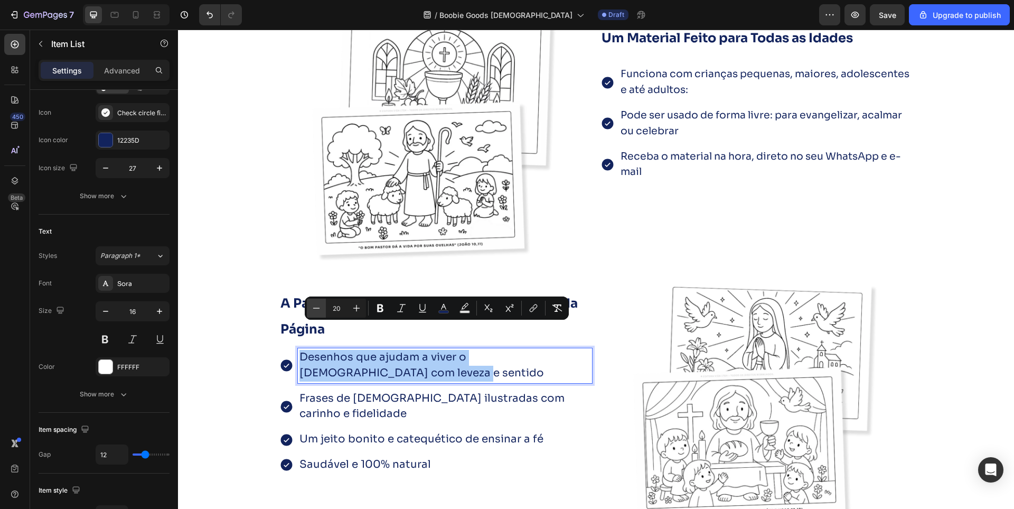
click at [321, 311] on icon "Editor contextual toolbar" at bounding box center [316, 308] width 11 height 11
type input "19"
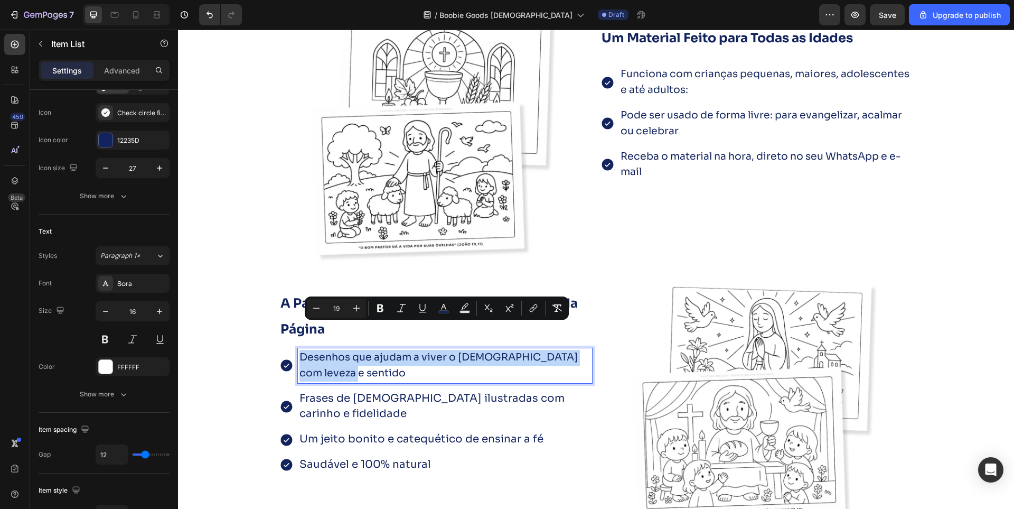
click at [345, 391] on span "Frases de [DEMOGRAPHIC_DATA] ilustradas com carinho e fidelidade" at bounding box center [432, 405] width 265 height 29
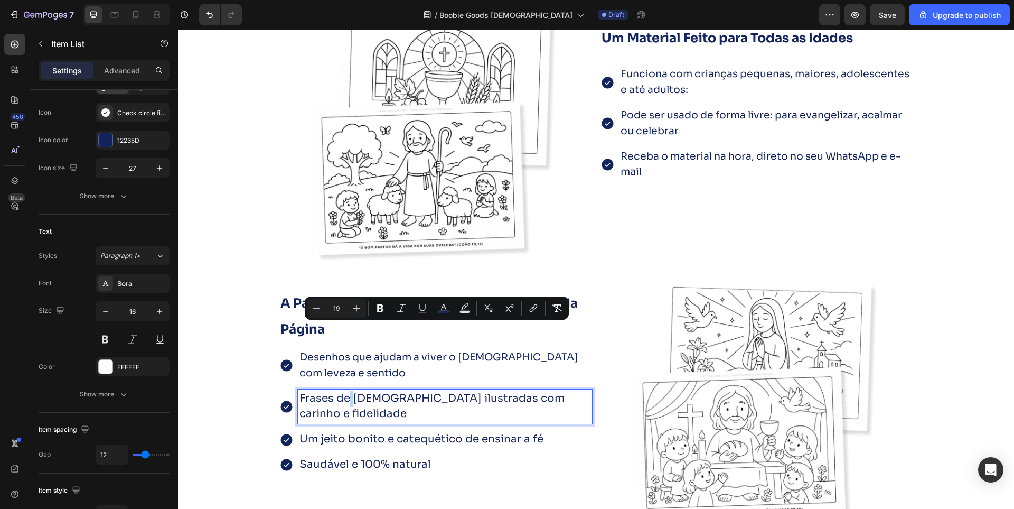
click at [345, 391] on span "Frases de [DEMOGRAPHIC_DATA] ilustradas com carinho e fidelidade" at bounding box center [432, 405] width 265 height 29
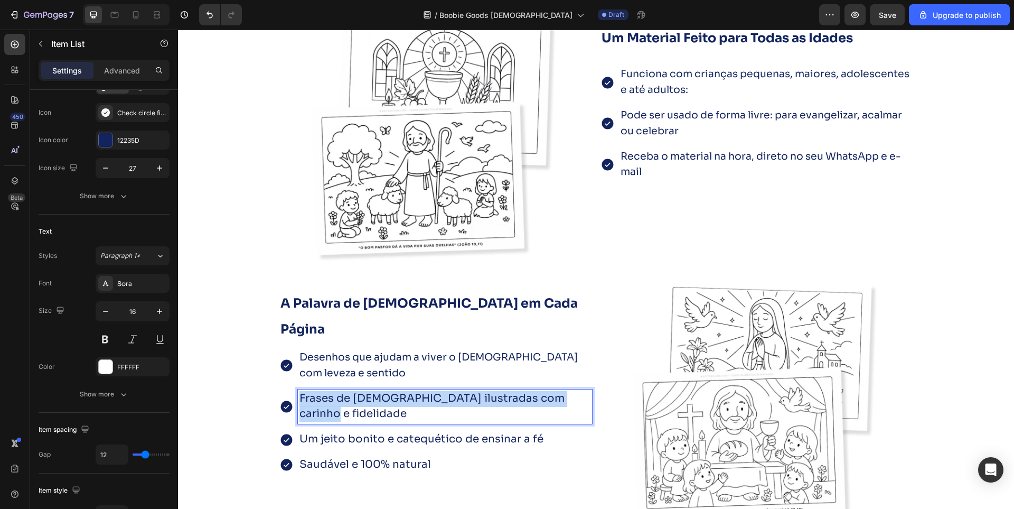
click at [345, 391] on span "Frases de [DEMOGRAPHIC_DATA] ilustradas com carinho e fidelidade" at bounding box center [432, 405] width 265 height 29
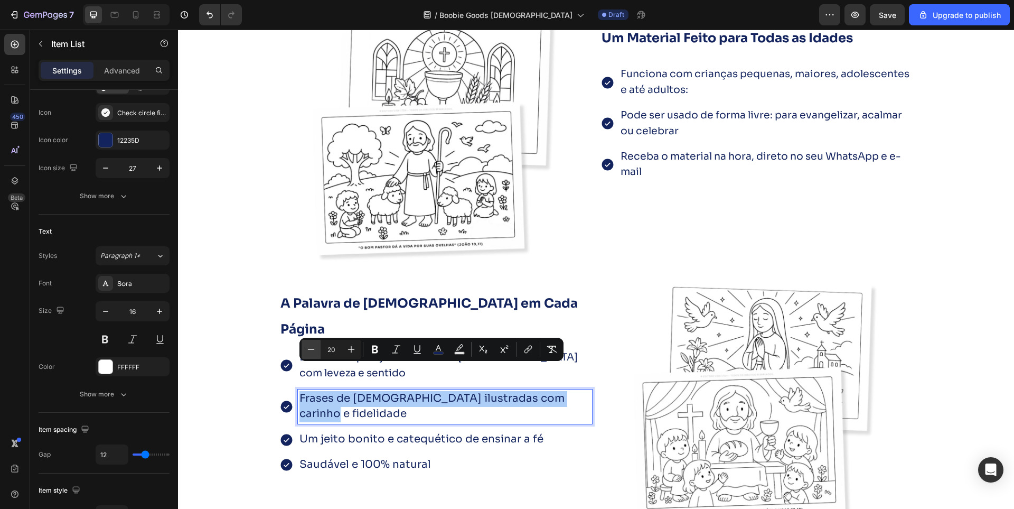
click at [312, 346] on icon "Editor contextual toolbar" at bounding box center [311, 349] width 11 height 11
type input "19"
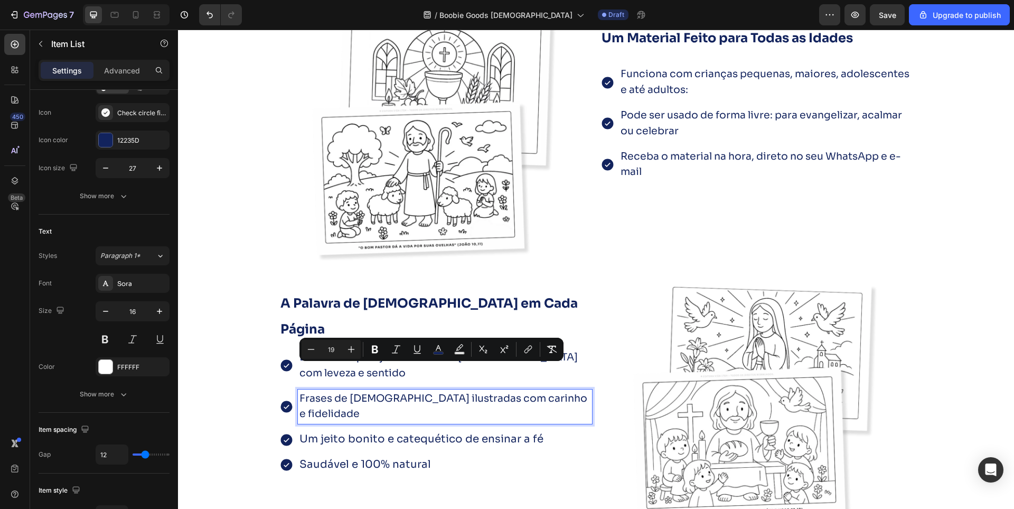
click at [341, 432] on span "Um jeito bonito e catequético de ensinar a fé" at bounding box center [422, 438] width 244 height 13
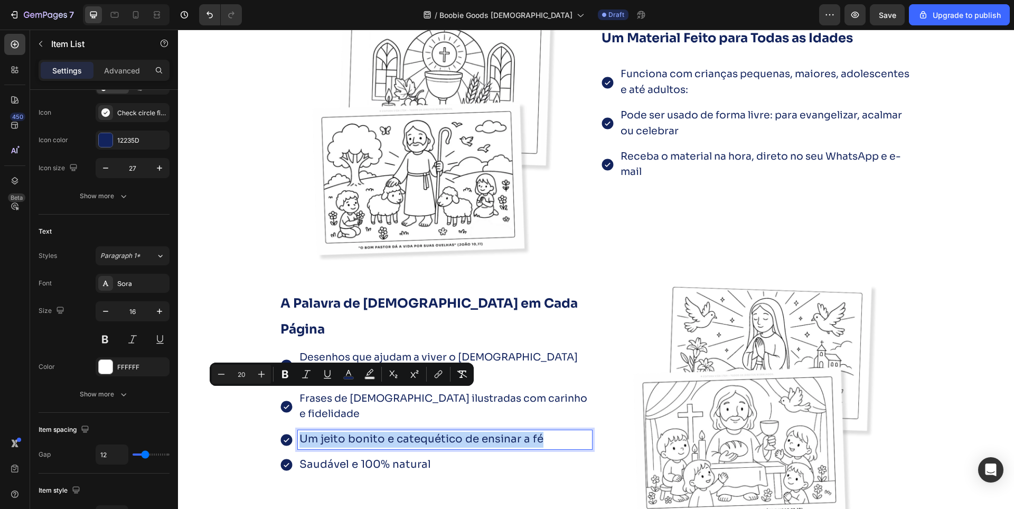
click at [341, 432] on span "Um jeito bonito e catequético de ensinar a fé" at bounding box center [422, 438] width 244 height 13
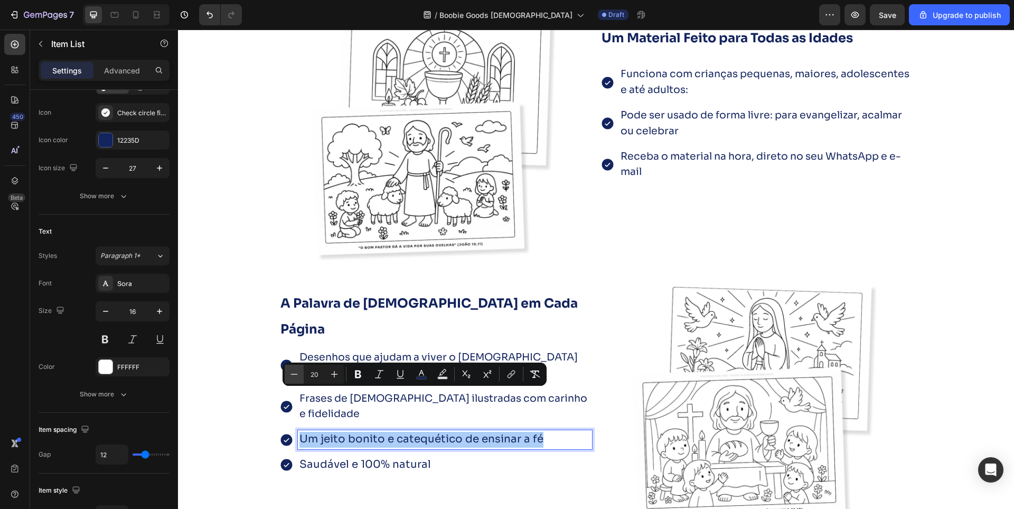
click at [297, 376] on icon "Editor contextual toolbar" at bounding box center [294, 374] width 11 height 11
type input "19"
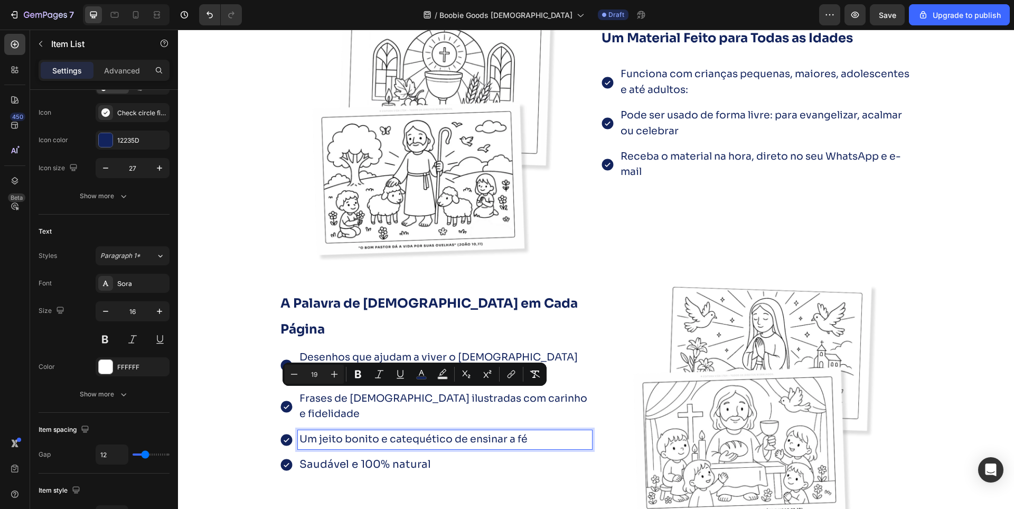
click at [335, 458] on span "Saudável e 100% natural" at bounding box center [366, 464] width 132 height 13
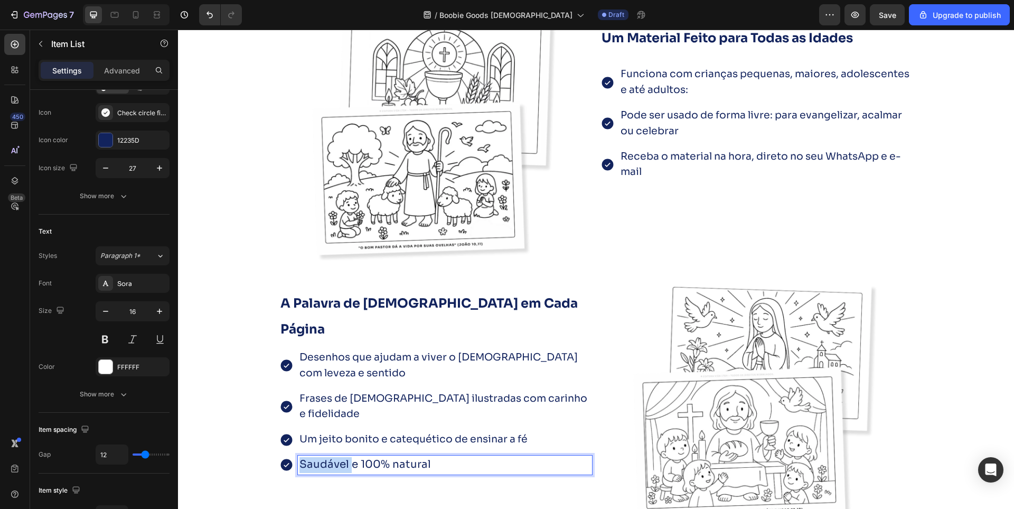
click at [335, 458] on span "Saudável e 100% natural" at bounding box center [366, 464] width 132 height 13
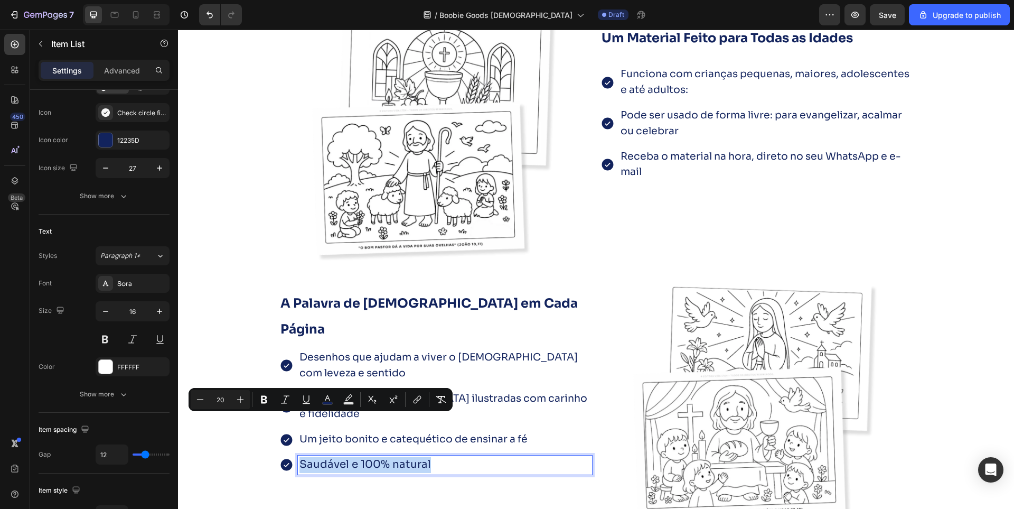
click at [335, 458] on span "Saudável e 100% natural" at bounding box center [366, 464] width 132 height 13
click at [241, 400] on icon "Editor contextual toolbar" at bounding box center [239, 399] width 11 height 11
type input "19"
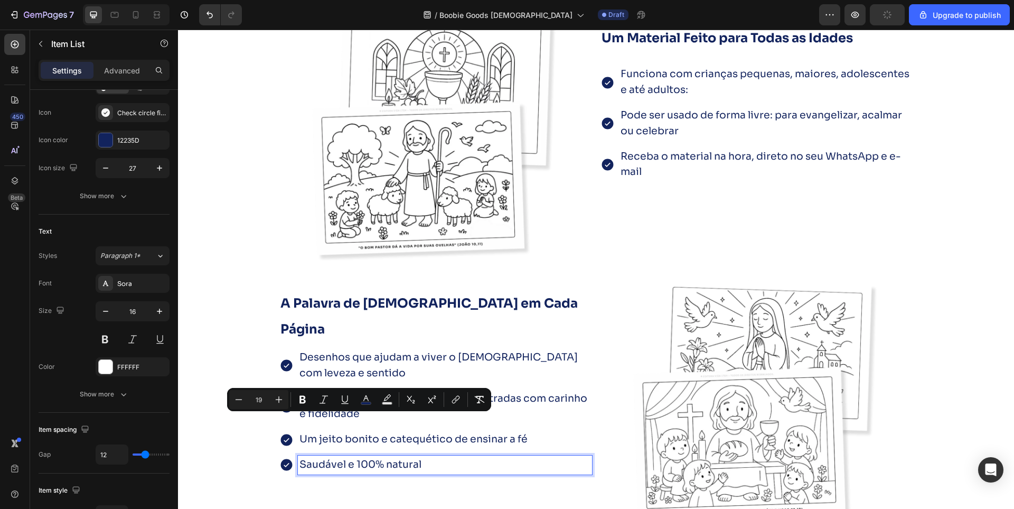
click at [545, 392] on span "Frases de [DEMOGRAPHIC_DATA] ilustradas com carinho e fidelidade" at bounding box center [444, 406] width 288 height 29
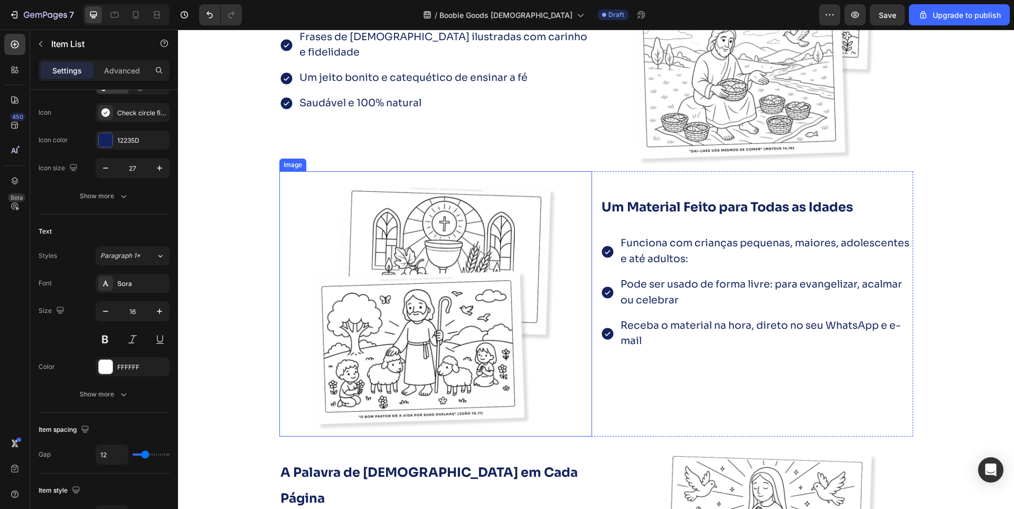
scroll to position [1953, 0]
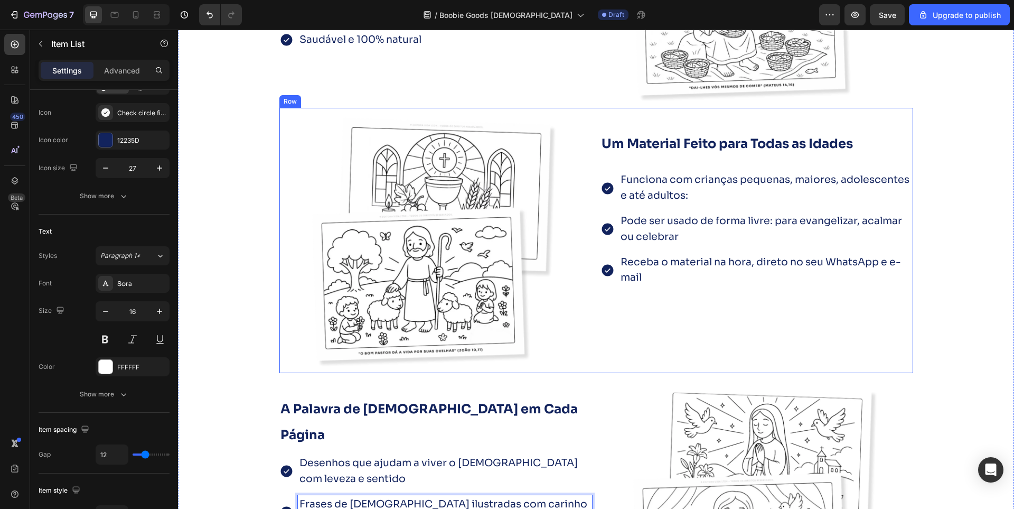
click at [650, 339] on div "⁠⁠⁠⁠⁠⁠⁠ Um Material Feito para Todas as Idades Heading Funciona com crianças pe…" at bounding box center [757, 240] width 313 height 265
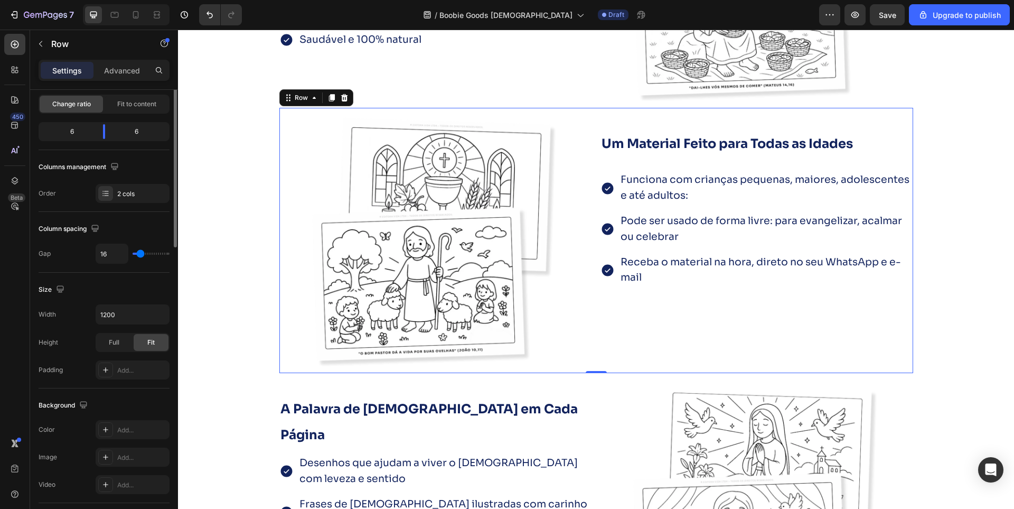
scroll to position [0, 0]
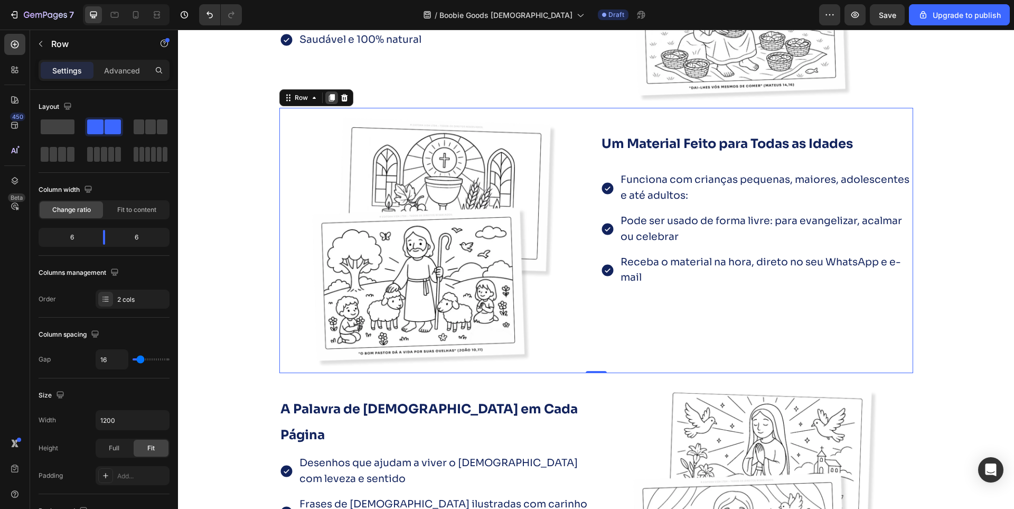
click at [331, 99] on icon at bounding box center [332, 98] width 8 height 8
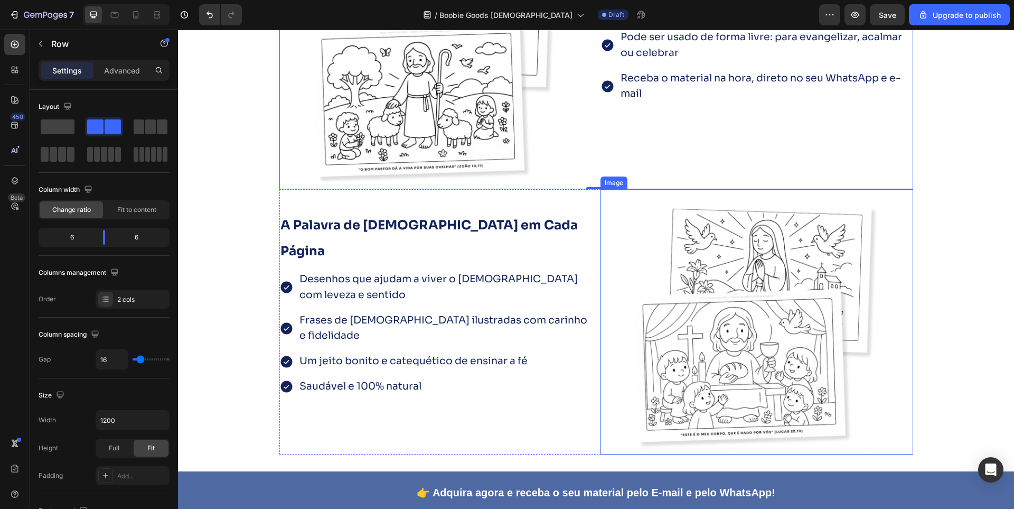
scroll to position [2471, 0]
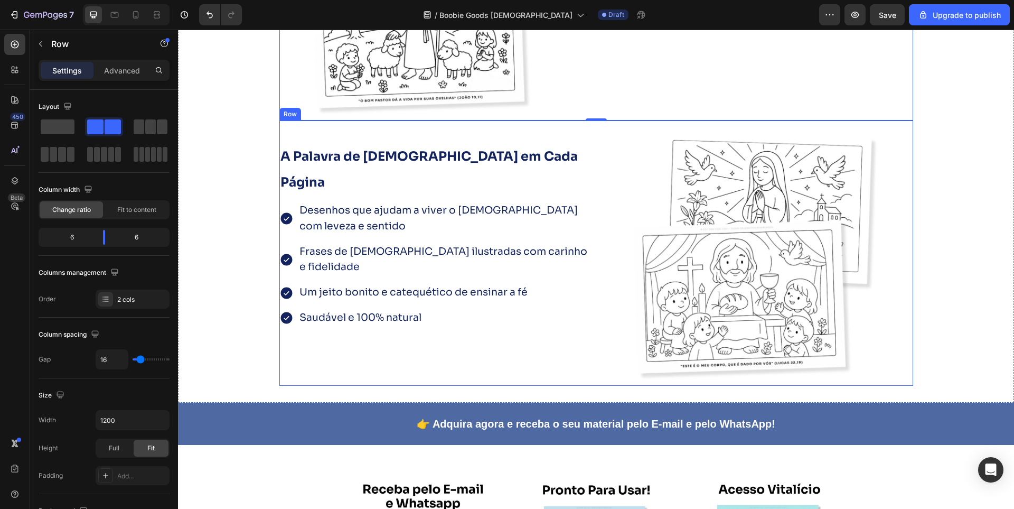
click at [502, 345] on div "⁠⁠⁠⁠⁠⁠⁠ A Palavra de Jesus em Cada Página Heading Desenhos que ajudam a viver o…" at bounding box center [435, 252] width 313 height 265
click at [342, 114] on icon at bounding box center [344, 110] width 8 height 8
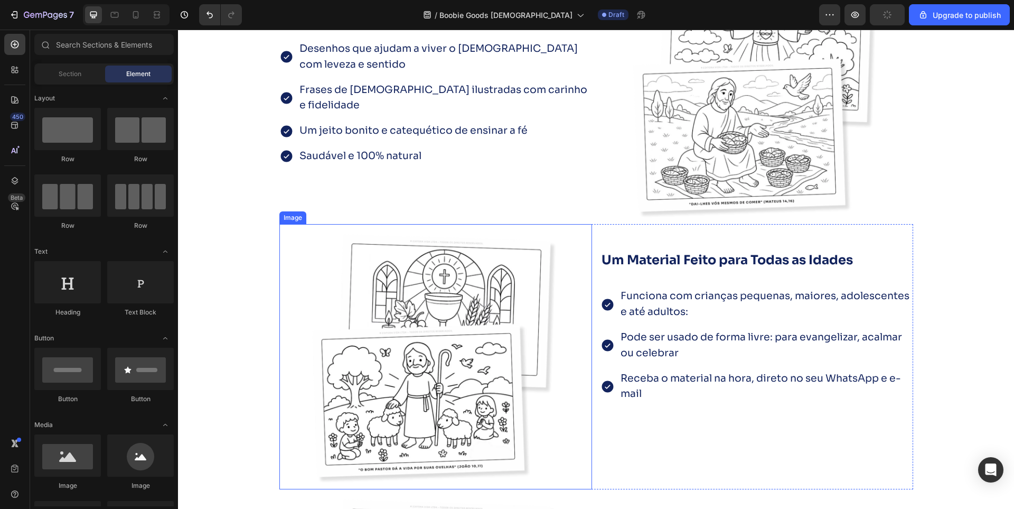
scroll to position [1943, 0]
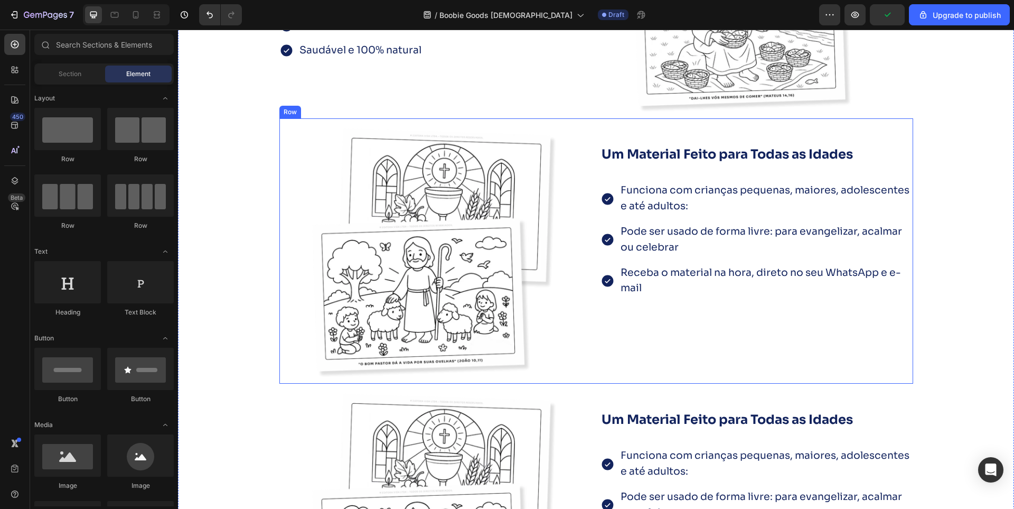
click at [636, 357] on div "⁠⁠⁠⁠⁠⁠⁠ Um Material Feito para Todas as Idades Heading Funciona com crianças pe…" at bounding box center [757, 250] width 313 height 265
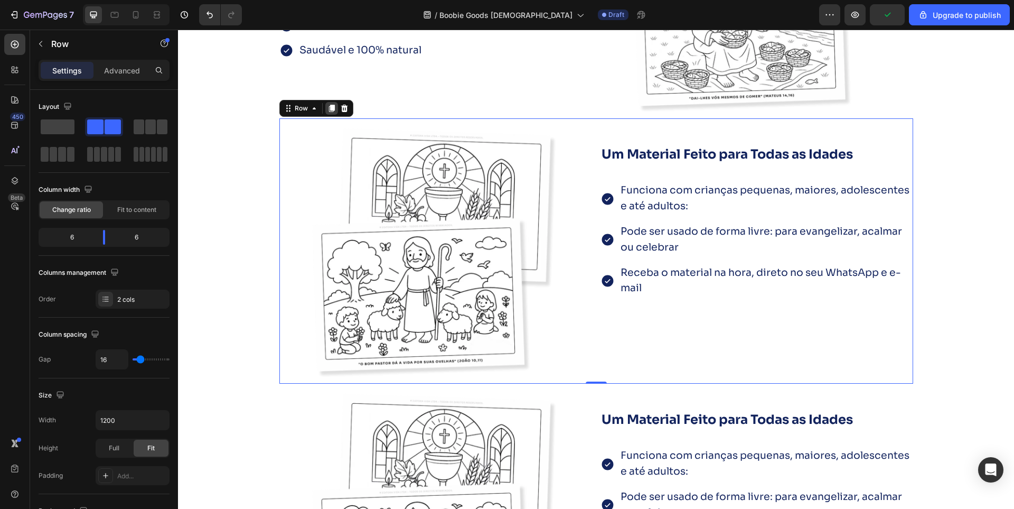
click at [329, 108] on icon at bounding box center [332, 108] width 6 height 7
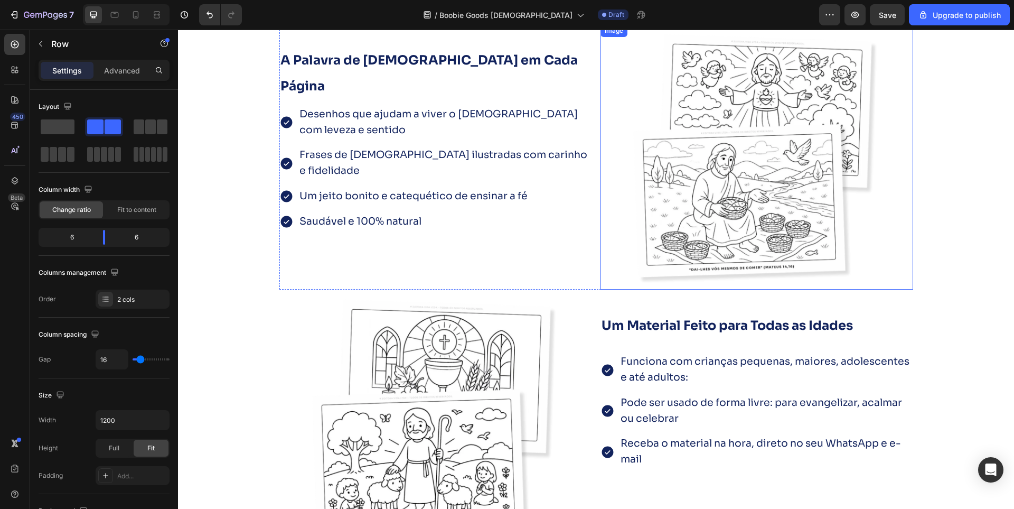
scroll to position [1385, 0]
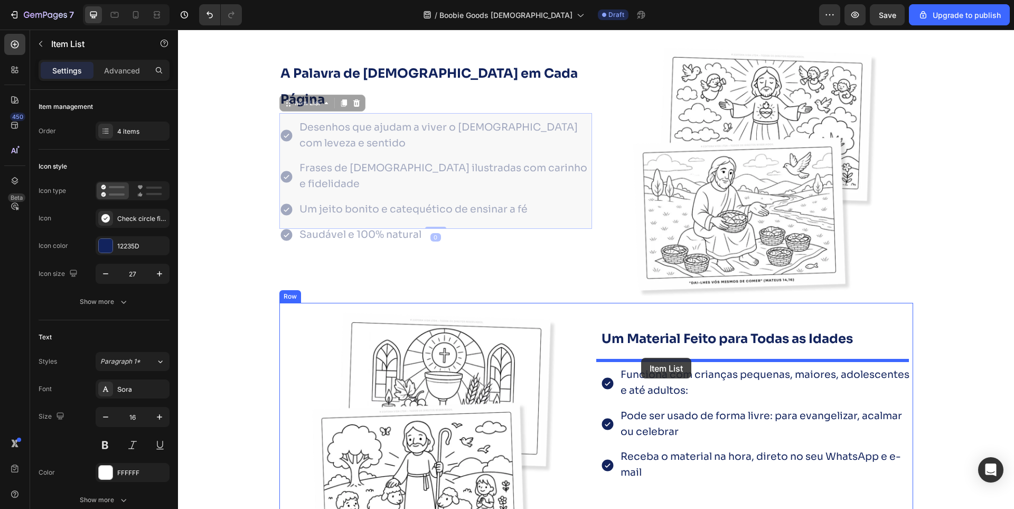
drag, startPoint x: 284, startPoint y: 82, endPoint x: 641, endPoint y: 358, distance: 451.6
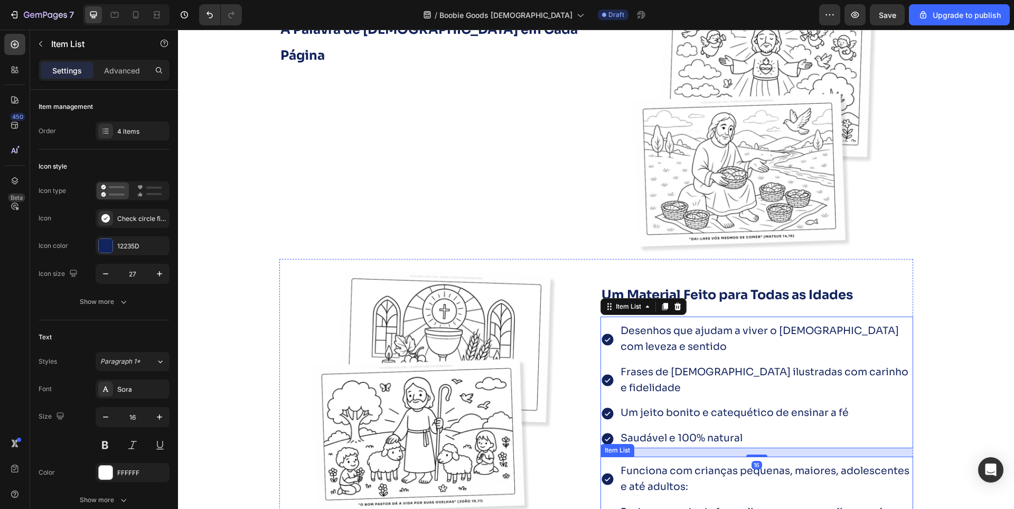
scroll to position [1491, 0]
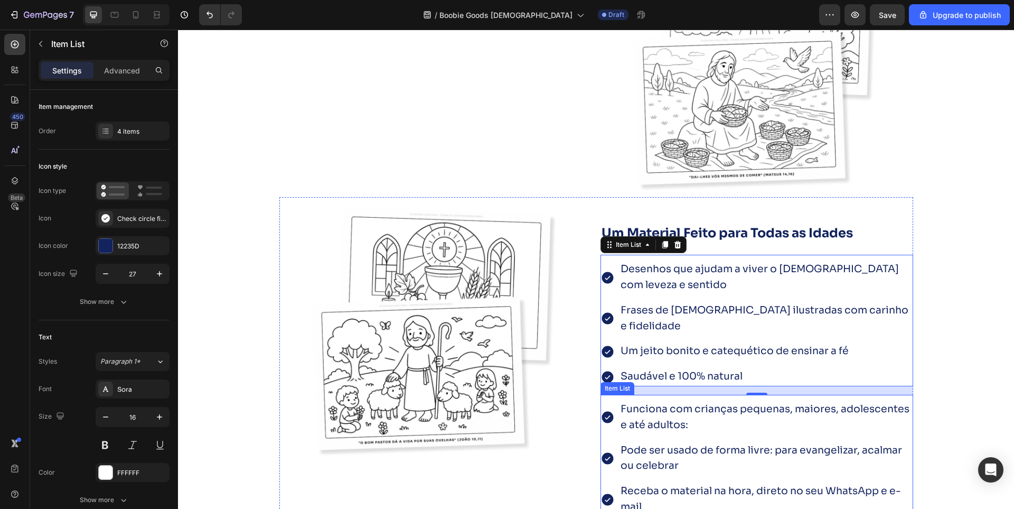
click at [603, 400] on div "Funciona com crianças pequenas, maiores, adolescentes e até adultos:" at bounding box center [757, 417] width 313 height 35
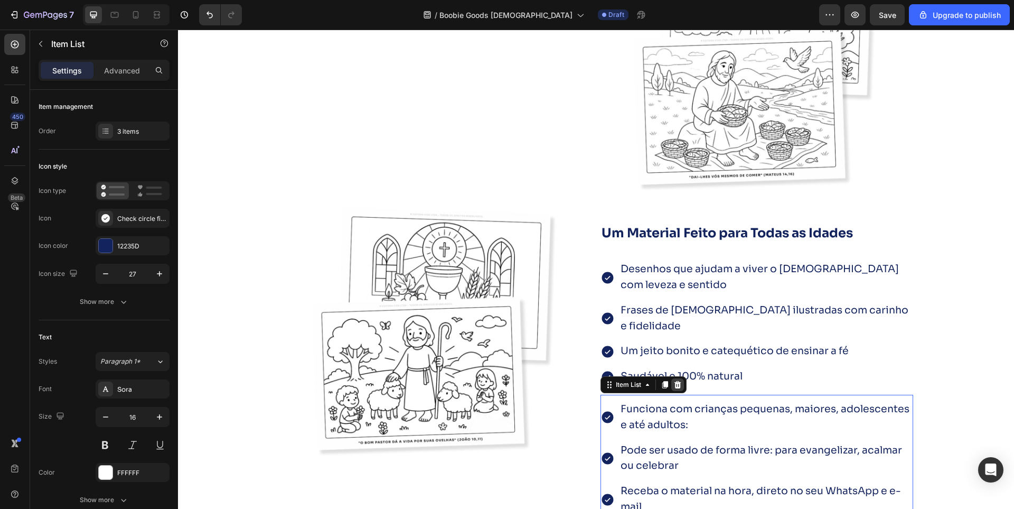
click at [674, 381] on icon at bounding box center [677, 384] width 7 height 7
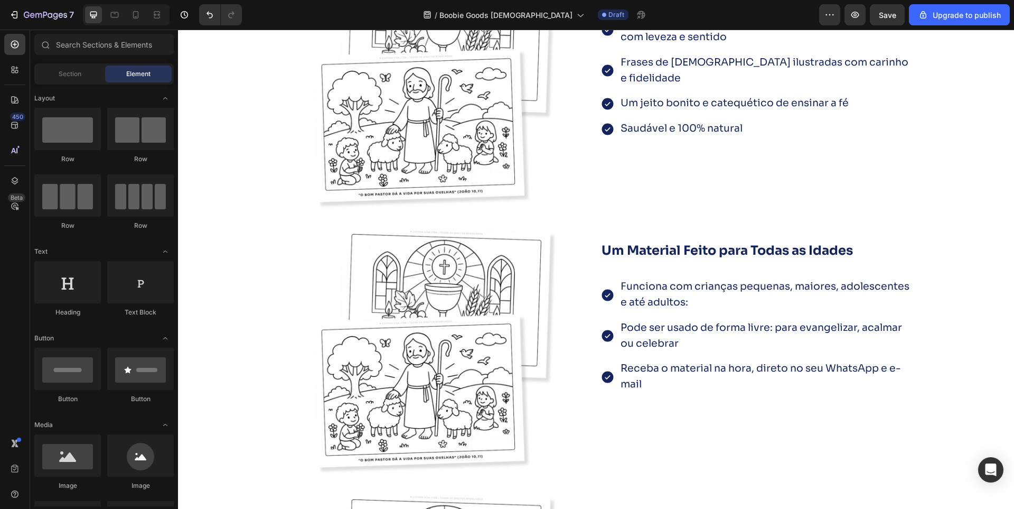
scroll to position [1755, 0]
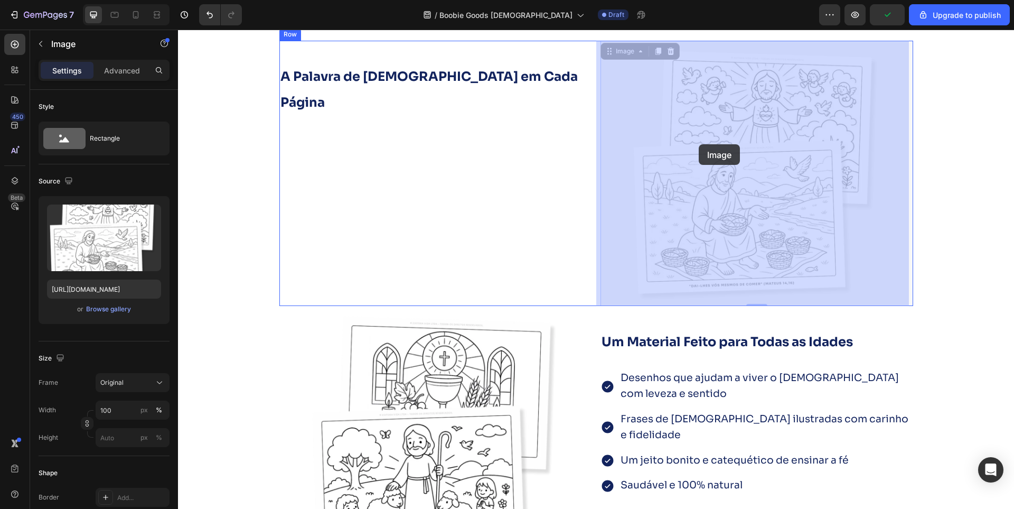
drag, startPoint x: 587, startPoint y: 197, endPoint x: 699, endPoint y: 144, distance: 123.6
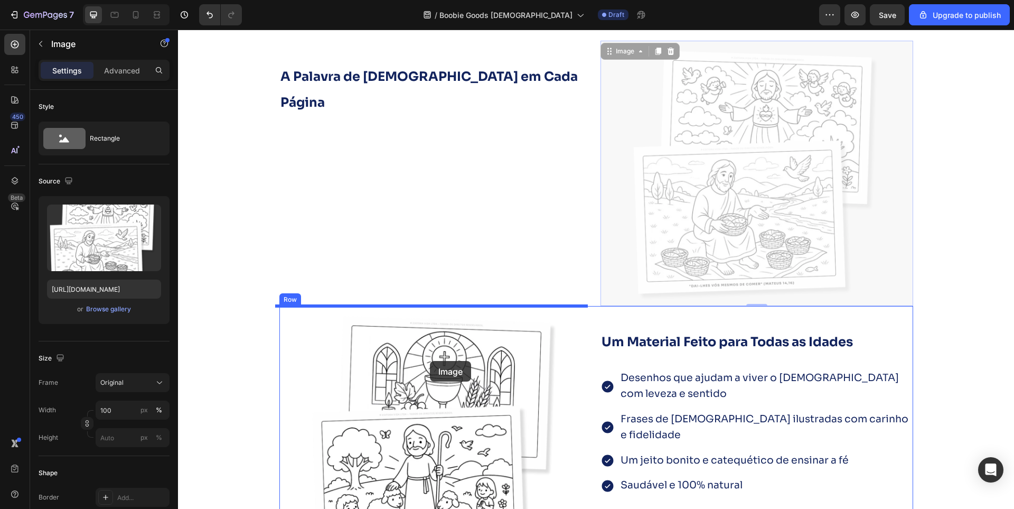
scroll to position [1914, 0]
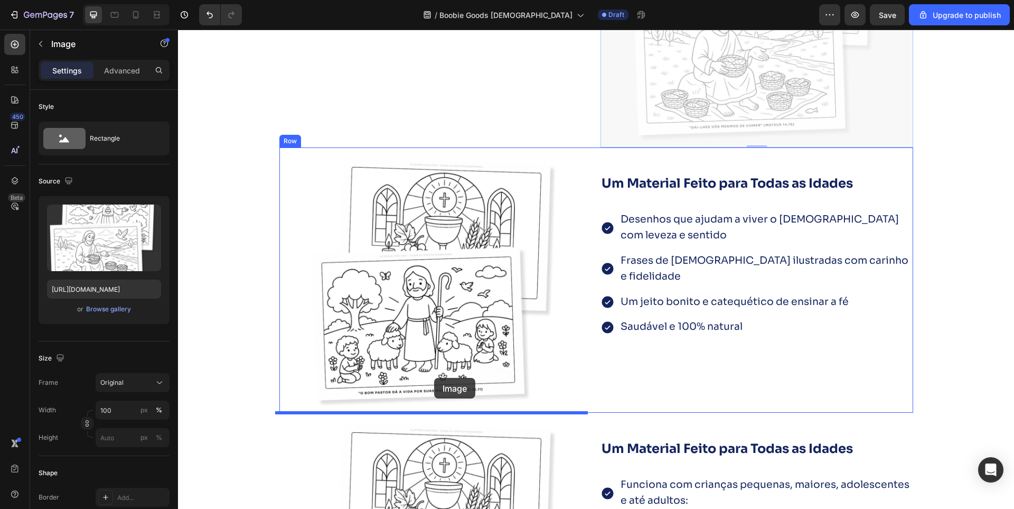
drag, startPoint x: 615, startPoint y: 55, endPoint x: 434, endPoint y: 378, distance: 369.9
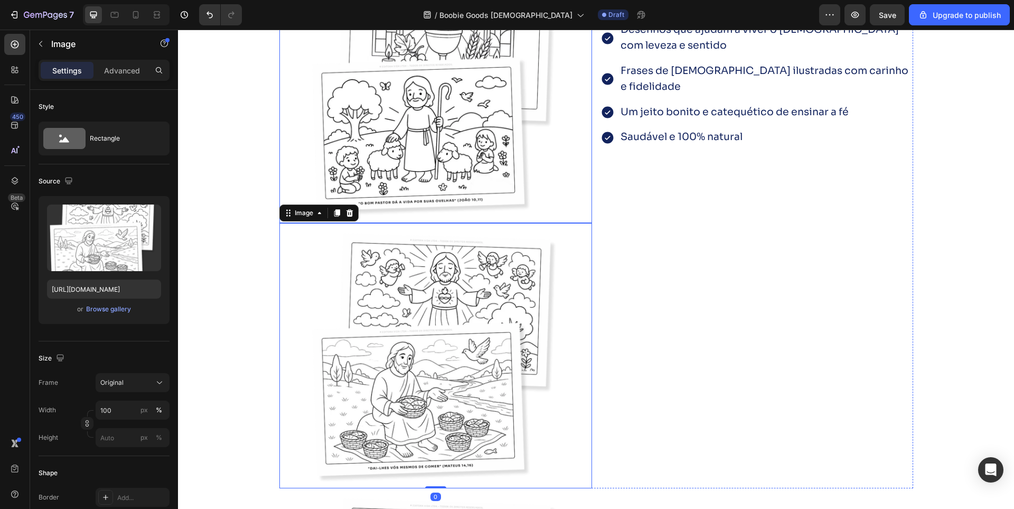
click at [434, 77] on img at bounding box center [436, 93] width 260 height 260
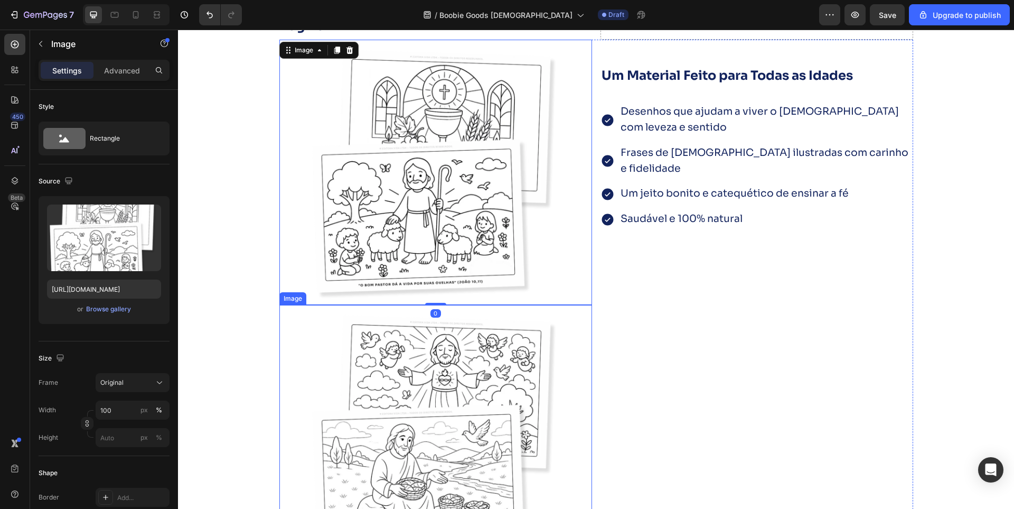
scroll to position [1385, 0]
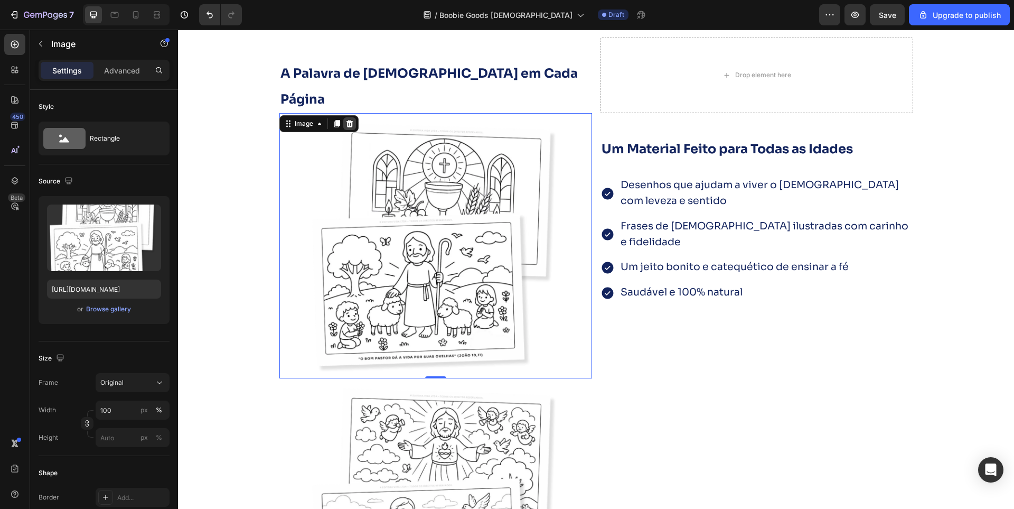
click at [347, 119] on icon at bounding box center [350, 123] width 8 height 8
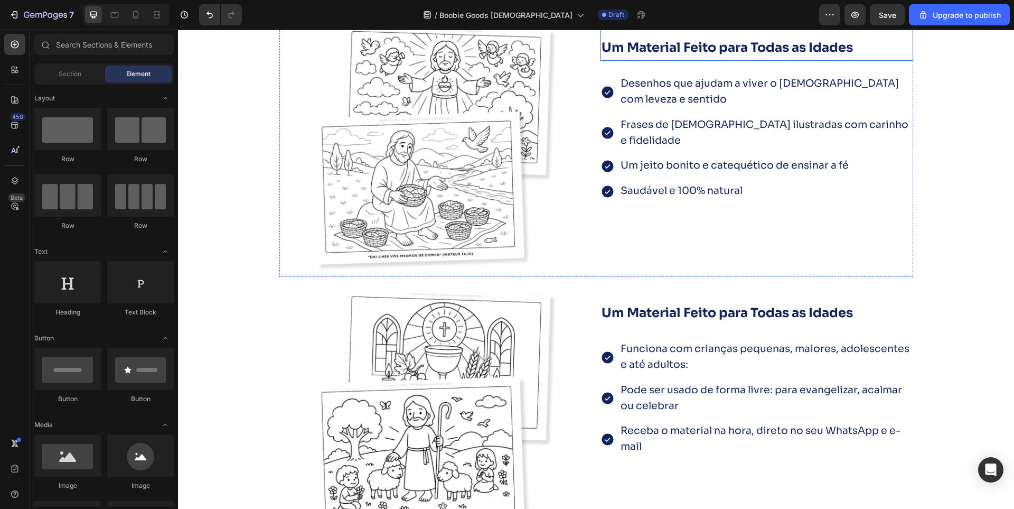
scroll to position [1491, 0]
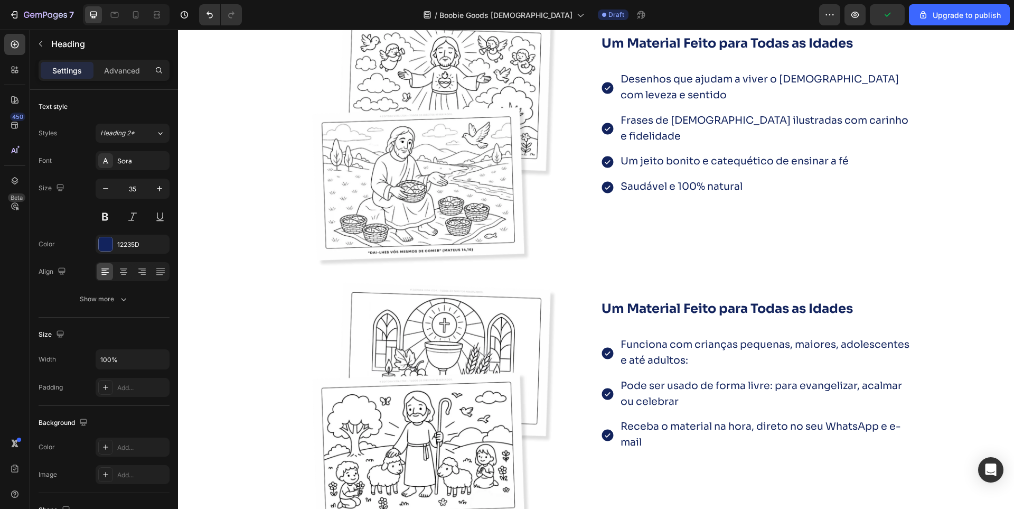
drag, startPoint x: 286, startPoint y: 300, endPoint x: 676, endPoint y: 391, distance: 400.0
click at [676, 391] on div "Mais de 70 ilustrações exclusivas para colorir , refletir e evangelizar com ale…" at bounding box center [596, 349] width 836 height 908
drag, startPoint x: 290, startPoint y: 300, endPoint x: 635, endPoint y: 379, distance: 354.1
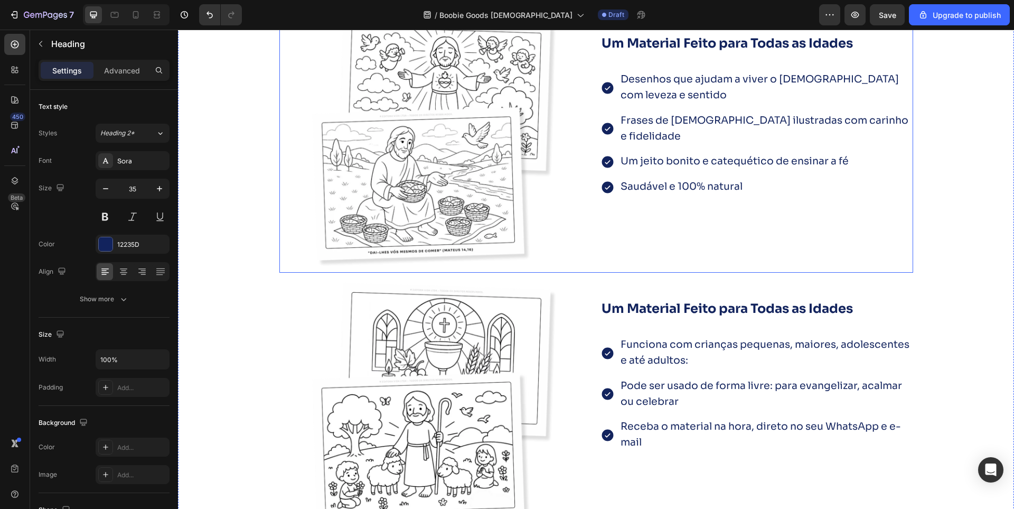
click at [665, 385] on div "Mais de 70 ilustrações exclusivas para colorir , refletir e evangelizar com ale…" at bounding box center [596, 349] width 836 height 908
drag, startPoint x: 291, startPoint y: 298, endPoint x: 305, endPoint y: 329, distance: 34.5
drag, startPoint x: 284, startPoint y: 294, endPoint x: 279, endPoint y: 330, distance: 36.8
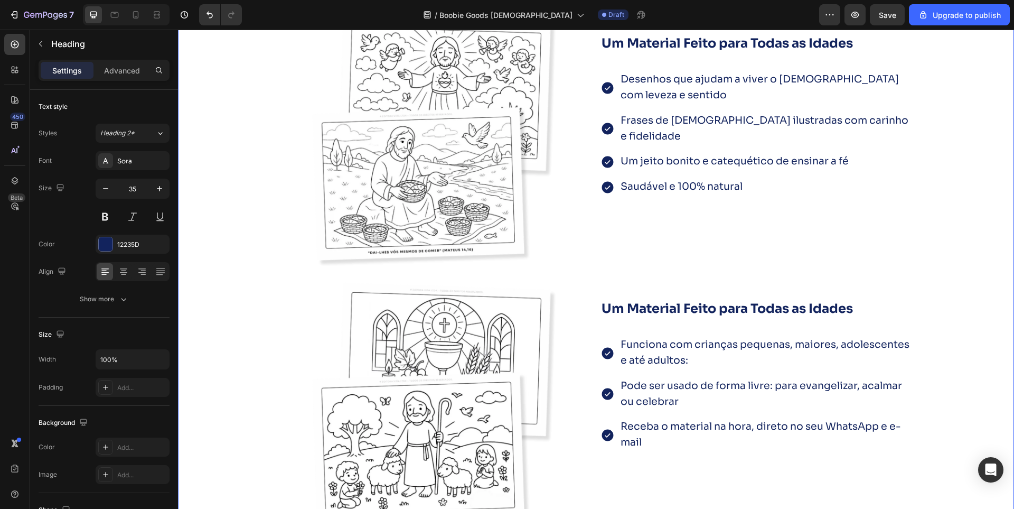
click at [242, 319] on div "Mais de 70 ilustrações exclusivas para colorir , refletir e evangelizar com ale…" at bounding box center [596, 349] width 836 height 908
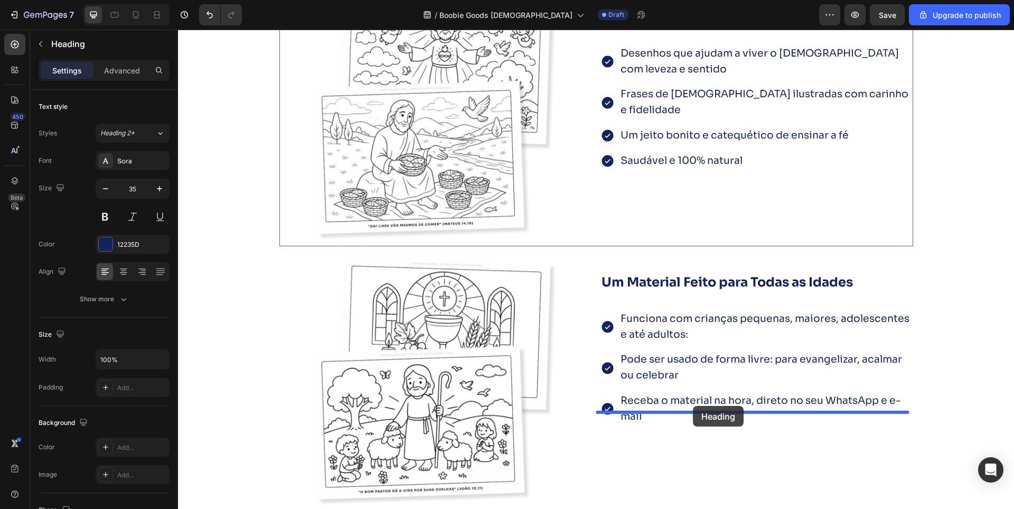
drag, startPoint x: 281, startPoint y: 296, endPoint x: 693, endPoint y: 406, distance: 426.5
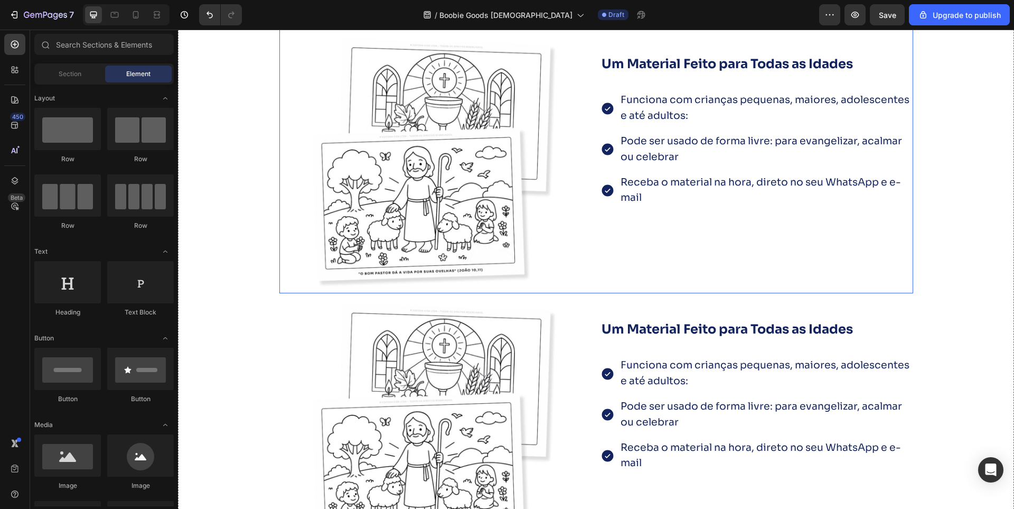
scroll to position [2125, 0]
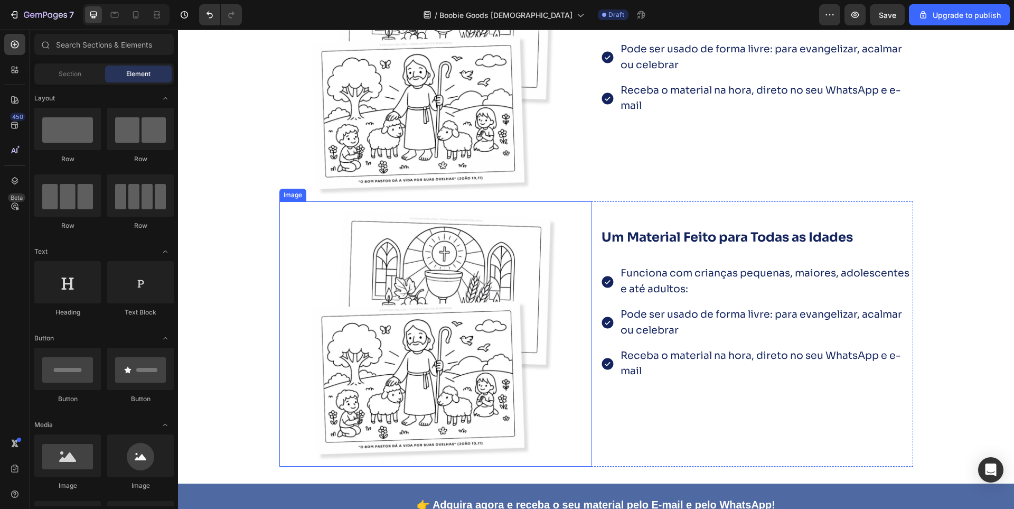
drag, startPoint x: 453, startPoint y: 275, endPoint x: 440, endPoint y: 284, distance: 15.2
click at [453, 275] on img at bounding box center [436, 337] width 260 height 260
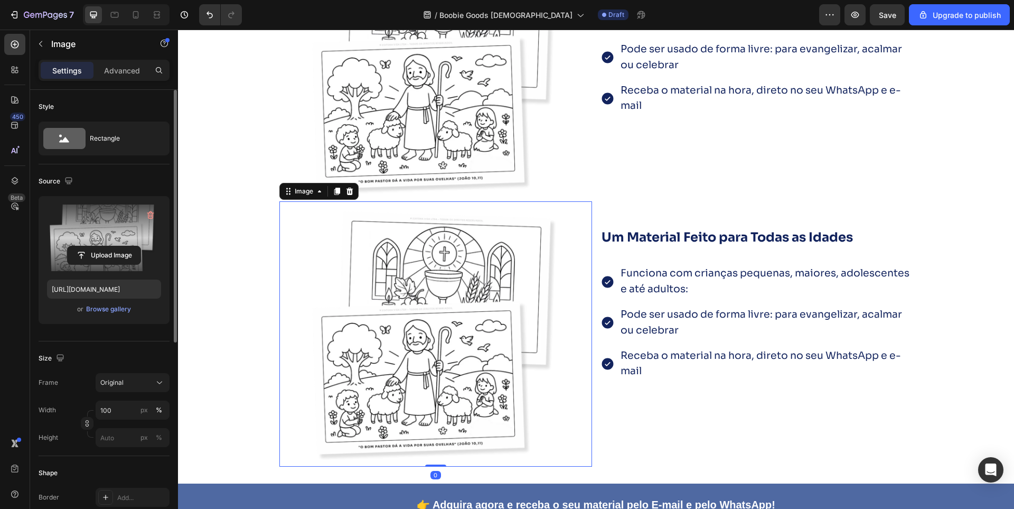
click at [100, 228] on label at bounding box center [104, 237] width 114 height 67
click at [100, 246] on input "file" at bounding box center [104, 255] width 73 height 18
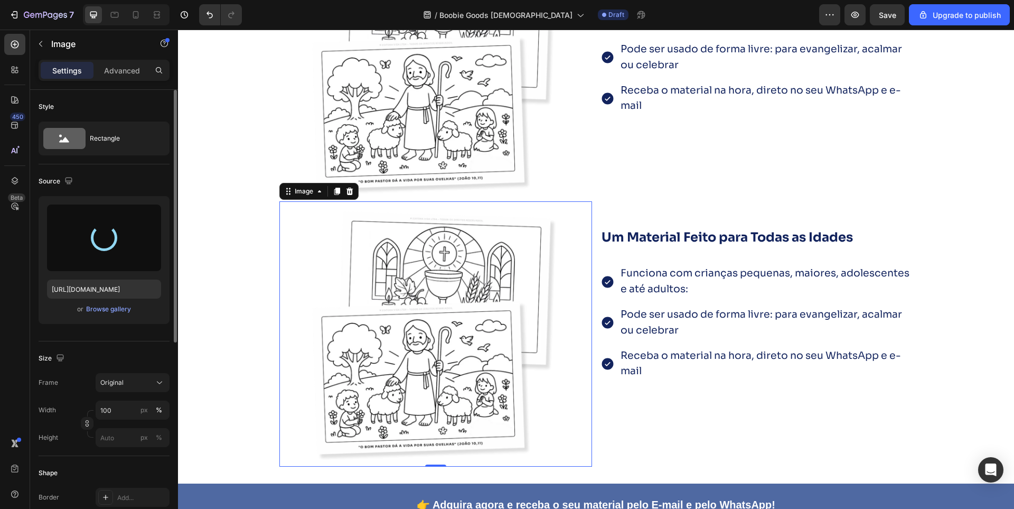
type input "https://cdn.shopify.com/s/files/1/0931/9265/1127/files/gempages_576765166415250…"
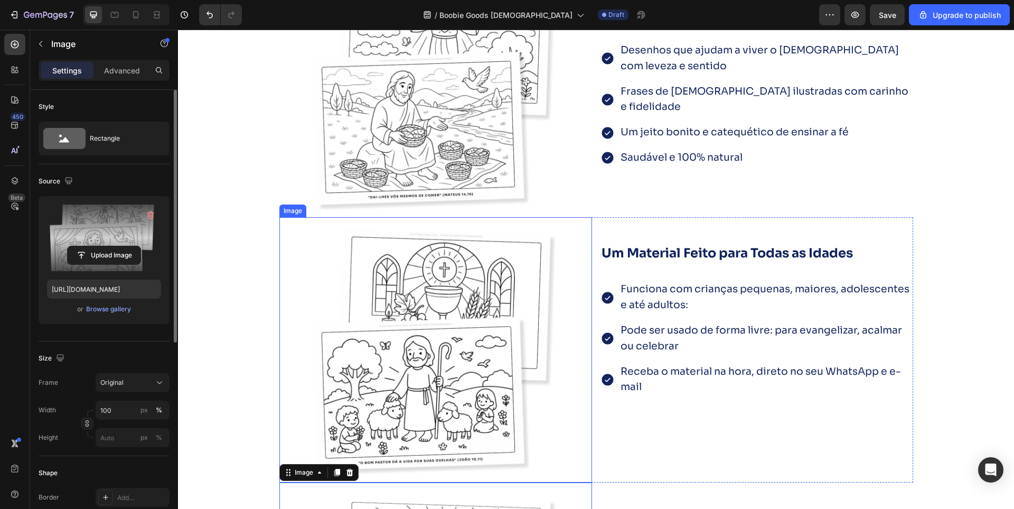
scroll to position [1808, 0]
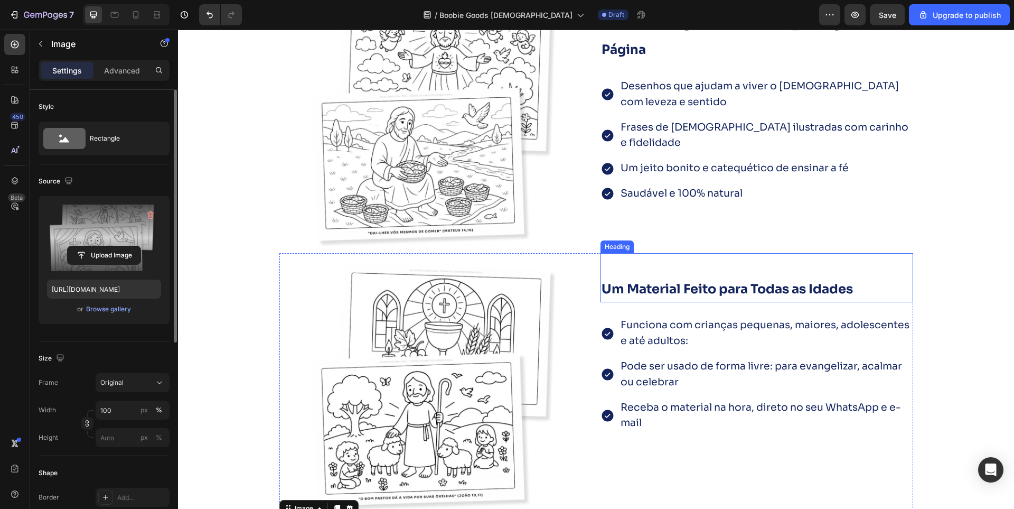
click at [678, 287] on strong "Um Material Feito para Todas as Idades" at bounding box center [727, 289] width 251 height 16
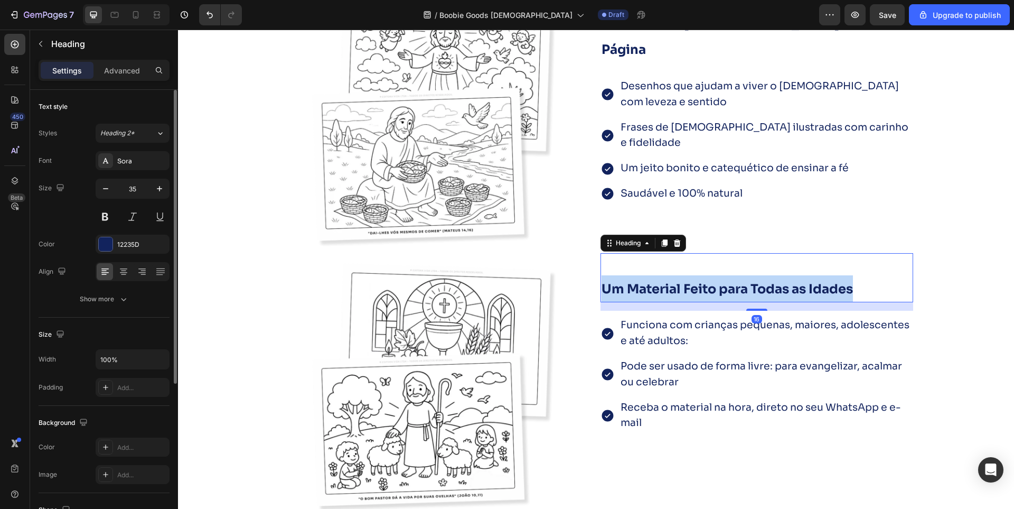
click at [677, 287] on strong "Um Material Feito para Todas as Idades" at bounding box center [727, 289] width 251 height 16
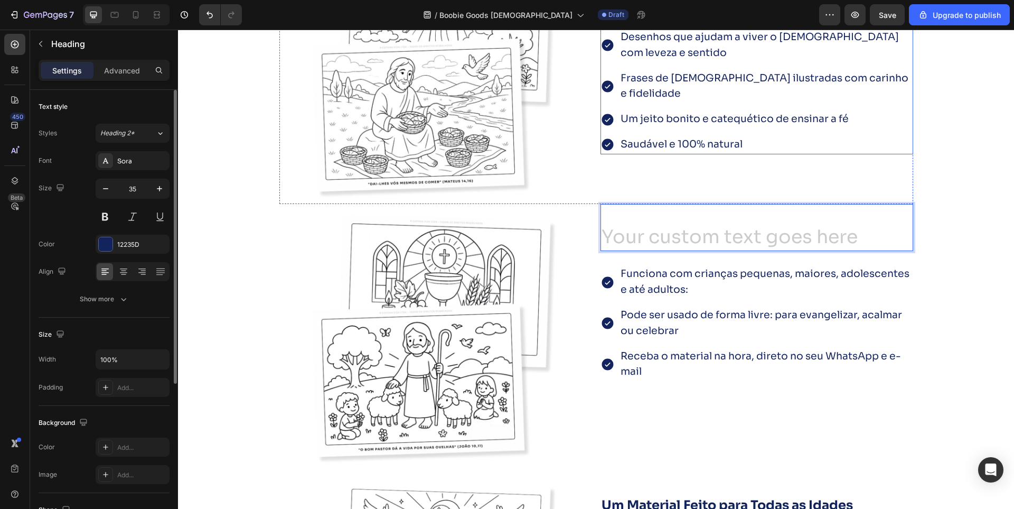
scroll to position [1861, 0]
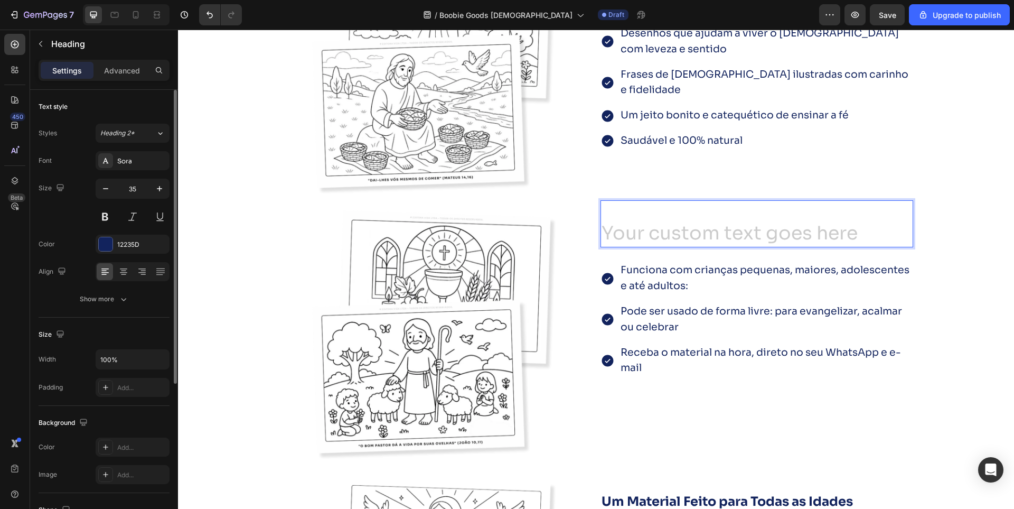
click at [678, 236] on h2 "Rich Text Editor. Editing area: main" at bounding box center [757, 234] width 313 height 26
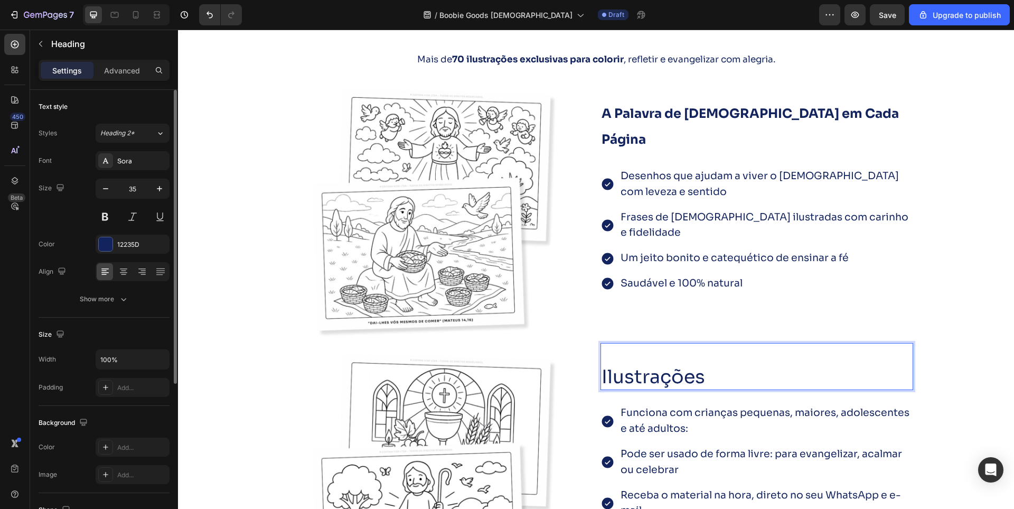
scroll to position [1702, 0]
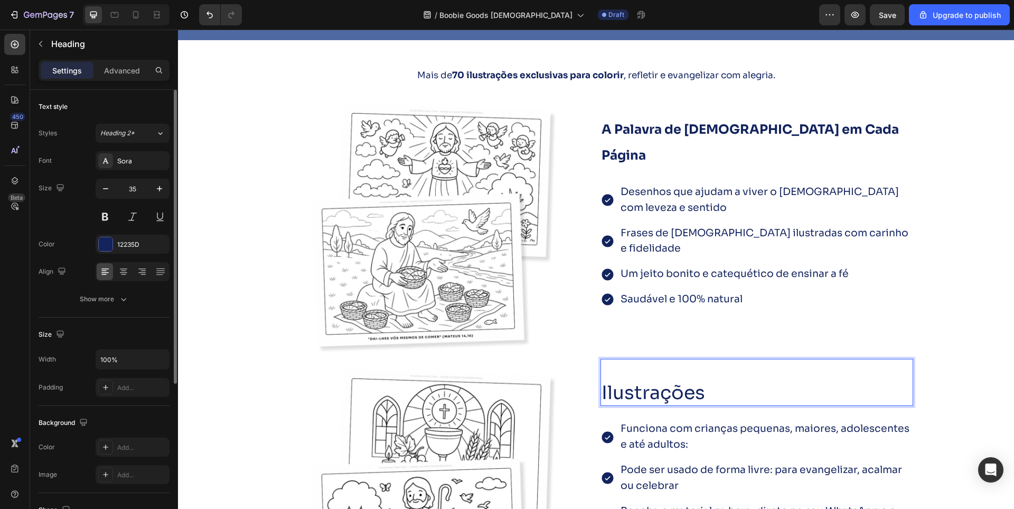
click at [666, 392] on p "Ilustrações" at bounding box center [757, 393] width 311 height 24
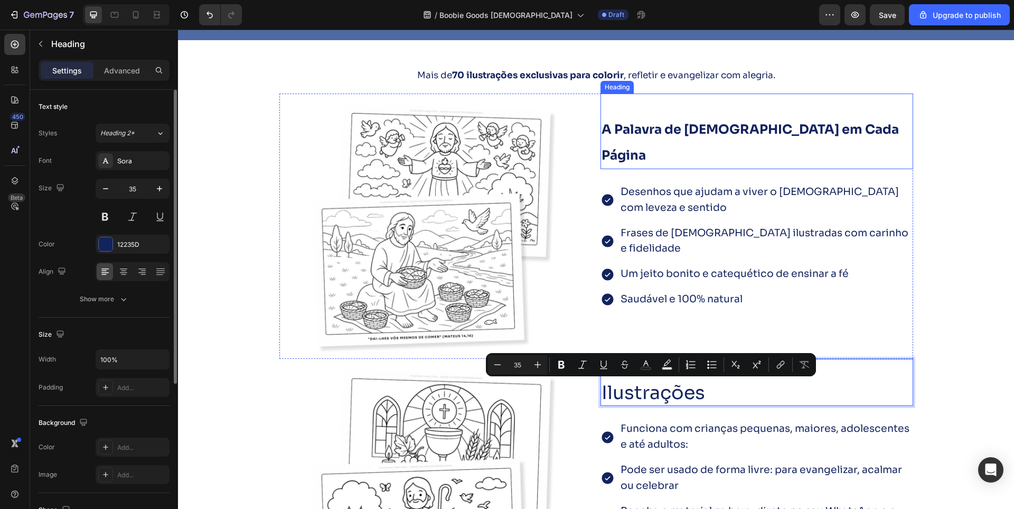
click at [669, 122] on strong "A Palavra de [DEMOGRAPHIC_DATA] em Cada Página" at bounding box center [750, 143] width 297 height 42
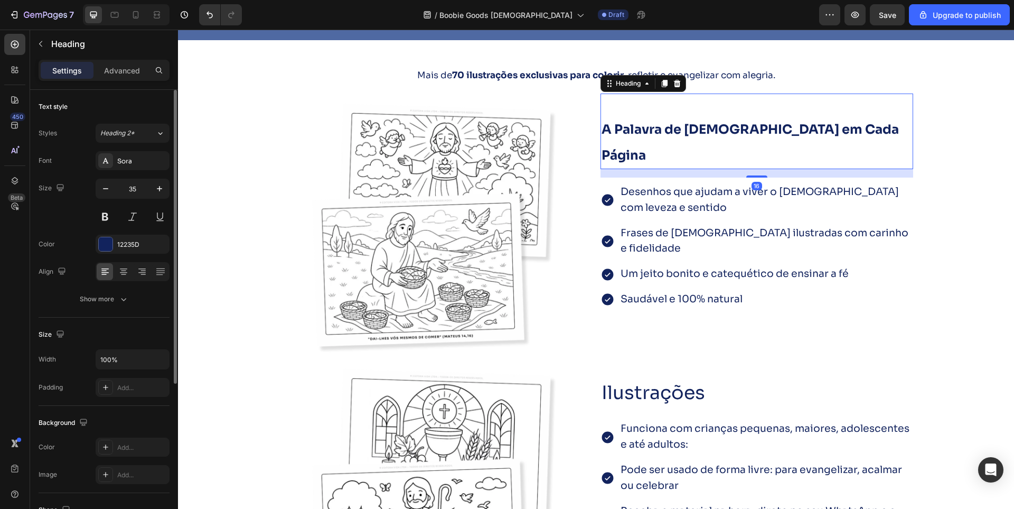
click at [660, 86] on icon at bounding box center [664, 83] width 8 height 8
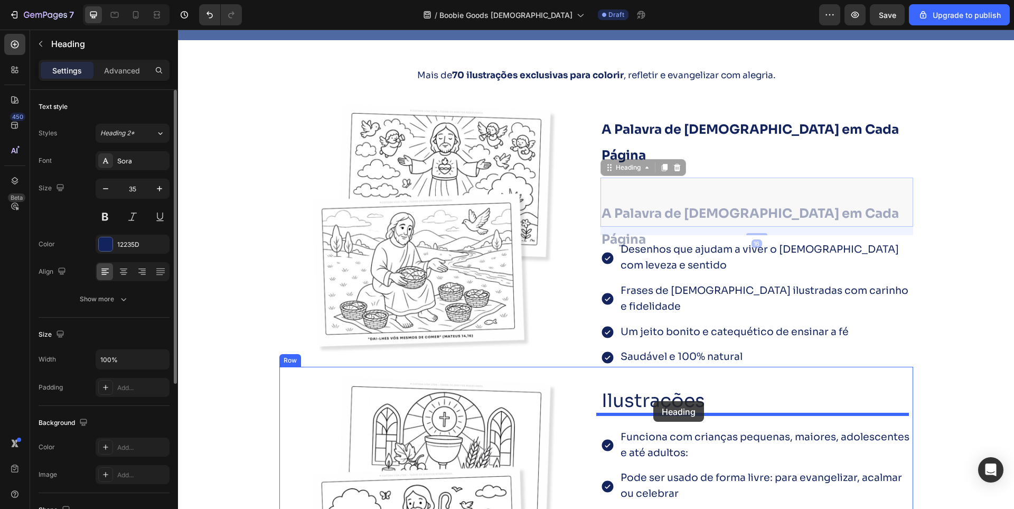
drag, startPoint x: 607, startPoint y: 144, endPoint x: 654, endPoint y: 401, distance: 261.6
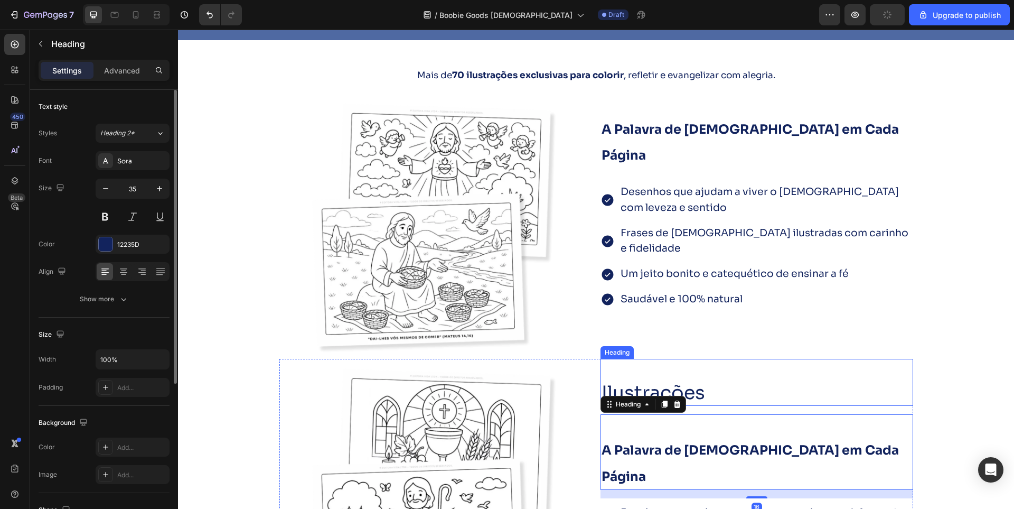
click at [700, 385] on p "Ilustrações" at bounding box center [757, 393] width 311 height 24
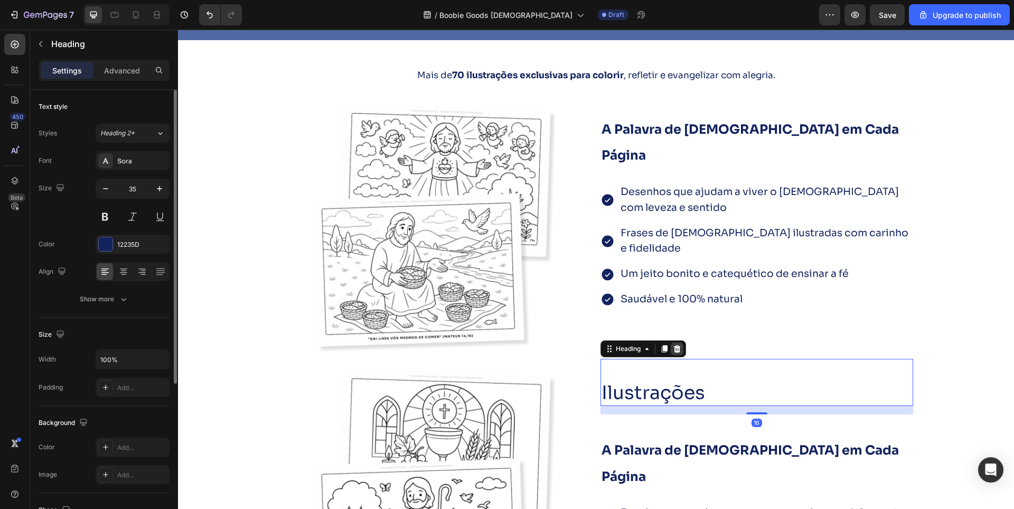
click at [674, 351] on icon at bounding box center [677, 348] width 7 height 7
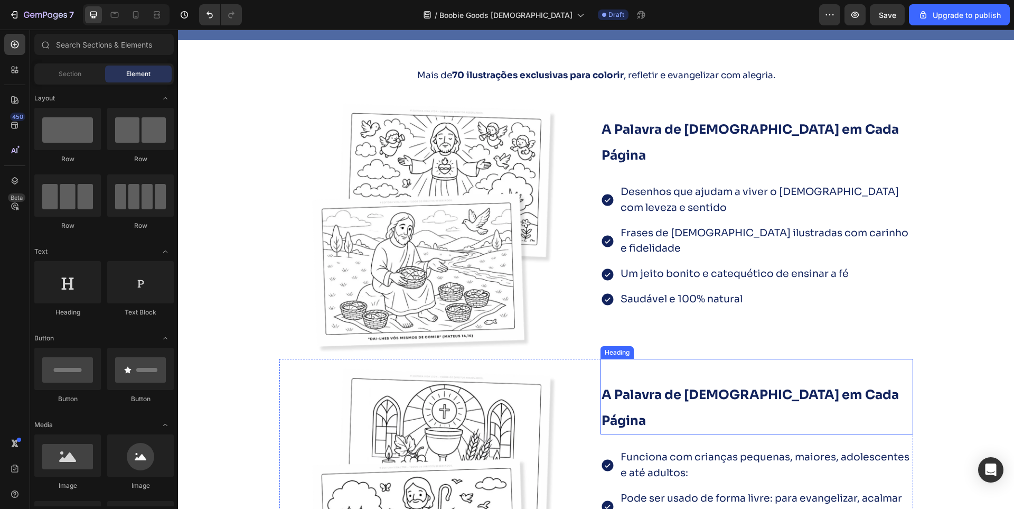
click at [604, 397] on strong "A Palavra de [DEMOGRAPHIC_DATA] em Cada Página" at bounding box center [750, 408] width 297 height 42
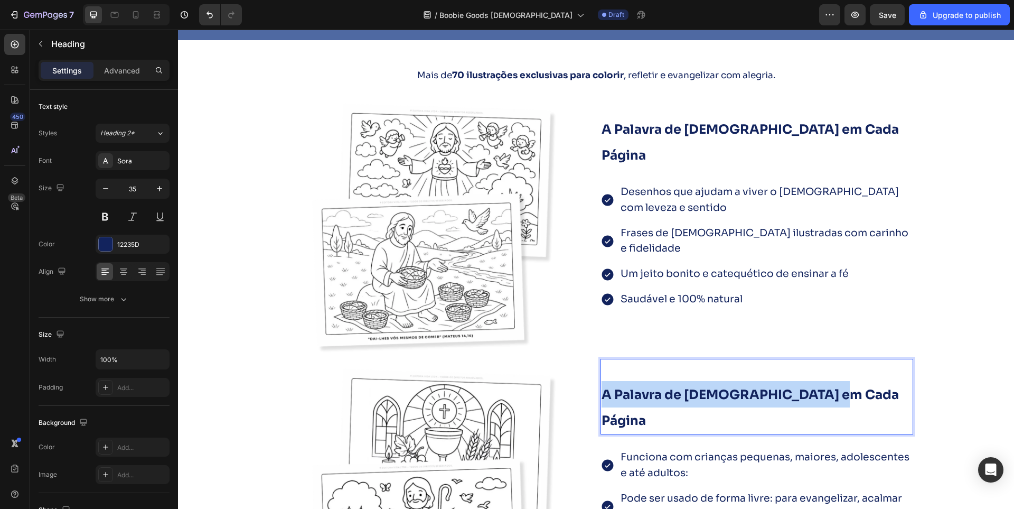
click at [604, 397] on strong "A Palavra de [DEMOGRAPHIC_DATA] em Cada Página" at bounding box center [750, 408] width 297 height 42
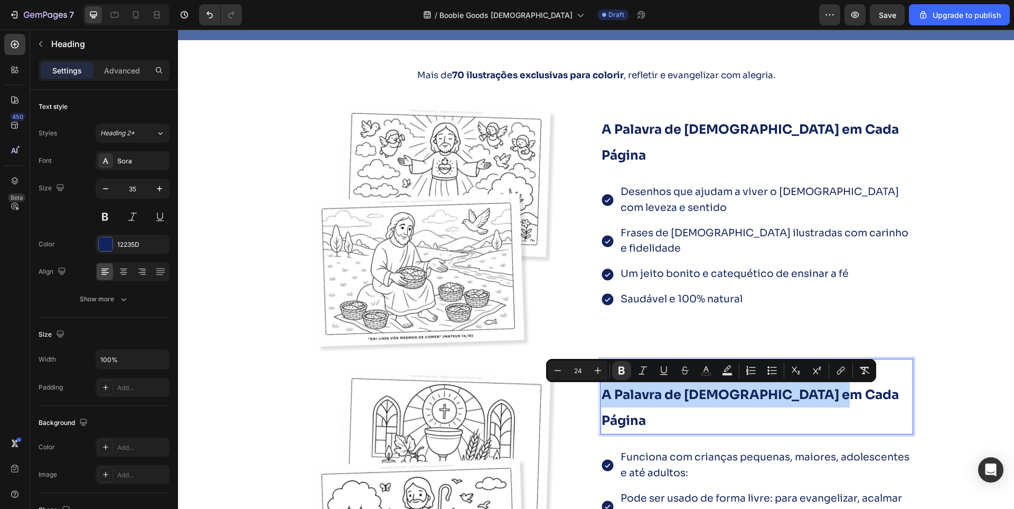
click at [612, 396] on strong "A Palavra de [DEMOGRAPHIC_DATA] em Cada Página" at bounding box center [750, 408] width 297 height 42
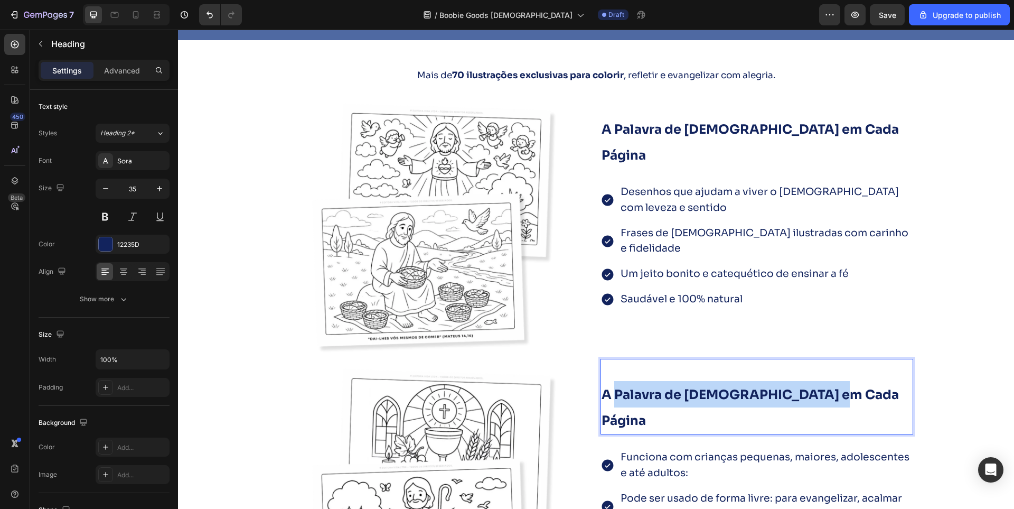
drag, startPoint x: 610, startPoint y: 394, endPoint x: 828, endPoint y: 392, distance: 218.7
click at [828, 392] on p "A Palavra de [DEMOGRAPHIC_DATA] em Cada Página" at bounding box center [757, 407] width 311 height 52
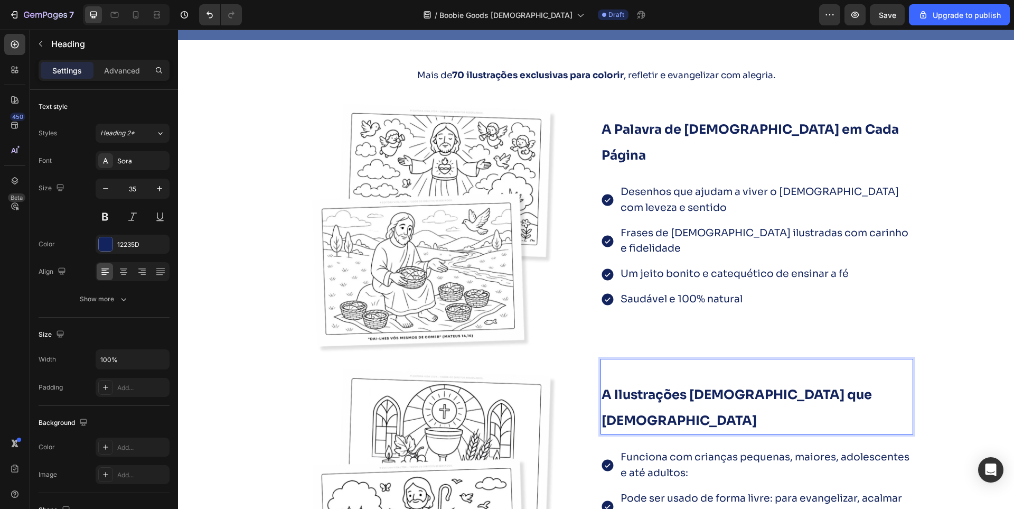
click at [688, 396] on strong "A Ilustrações catolicas que Evangelizam" at bounding box center [737, 408] width 270 height 42
drag, startPoint x: 719, startPoint y: 397, endPoint x: 703, endPoint y: 399, distance: 16.5
click at [703, 399] on strong "A Ilustrações Catolicas que Evangelizam" at bounding box center [737, 408] width 270 height 42
click at [606, 391] on strong "A Ilustrações Católicas que Evangelizam" at bounding box center [737, 408] width 270 height 42
click at [695, 391] on strong "Ilustrações [DEMOGRAPHIC_DATA] que [DEMOGRAPHIC_DATA]" at bounding box center [731, 408] width 258 height 42
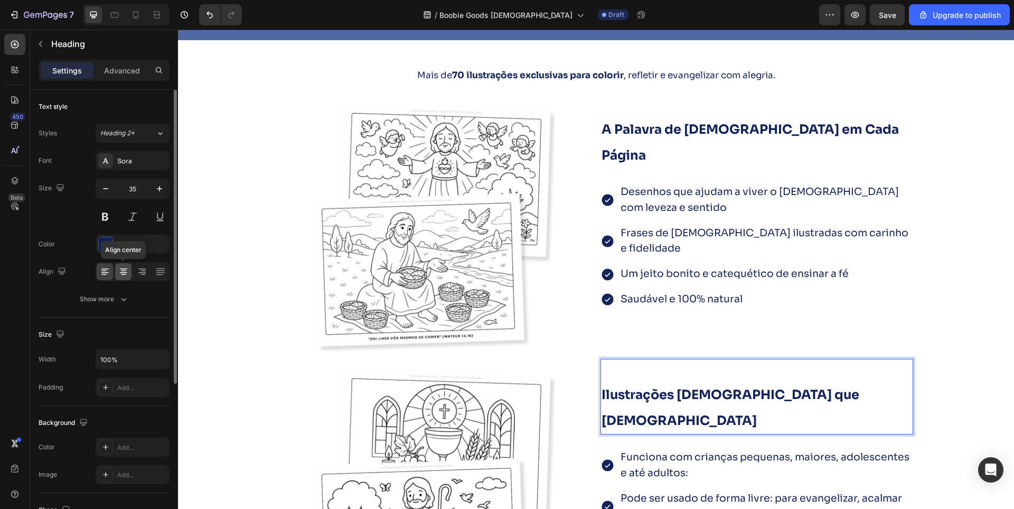
click at [125, 275] on icon at bounding box center [123, 274] width 5 height 1
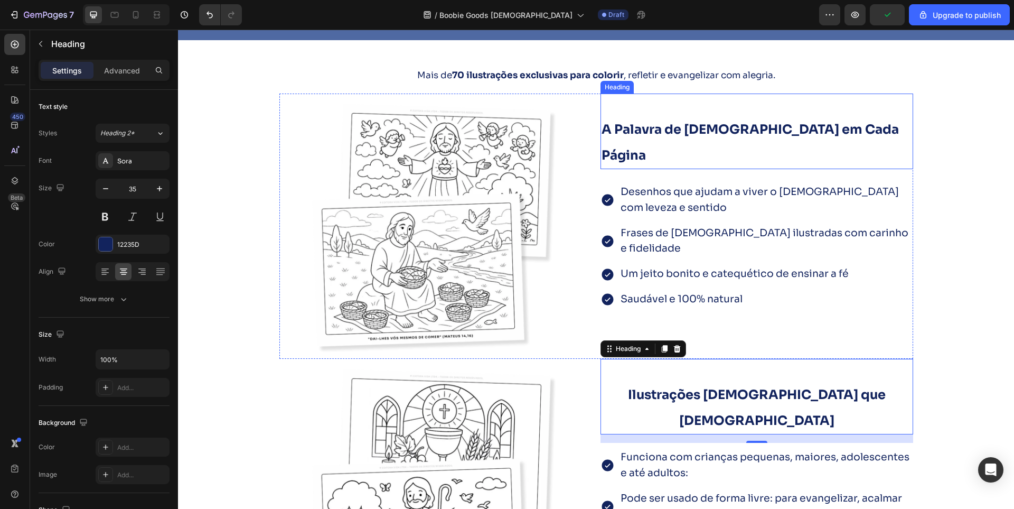
click at [670, 122] on strong "A Palavra de [DEMOGRAPHIC_DATA] em Cada Página" at bounding box center [750, 143] width 297 height 42
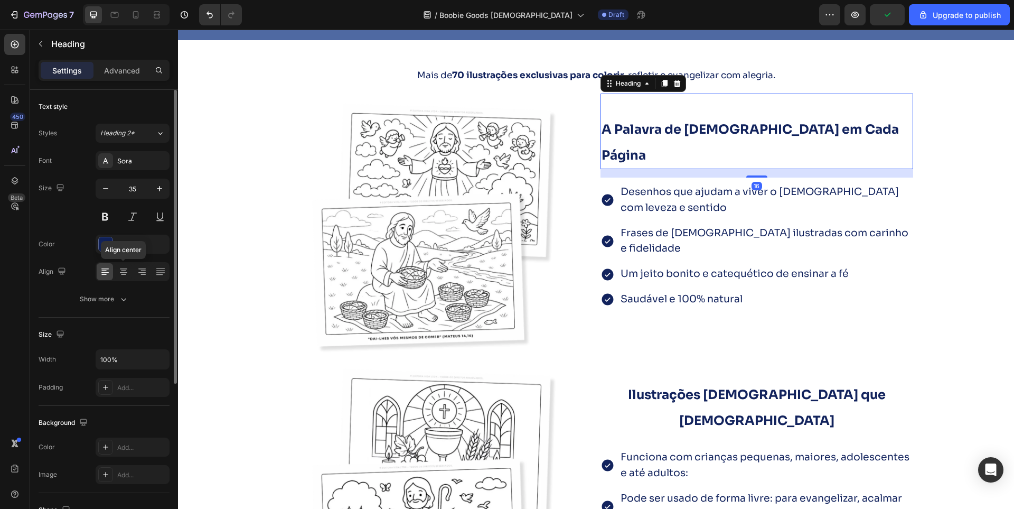
drag, startPoint x: 116, startPoint y: 271, endPoint x: 152, endPoint y: 309, distance: 51.6
click at [117, 271] on div at bounding box center [123, 271] width 16 height 17
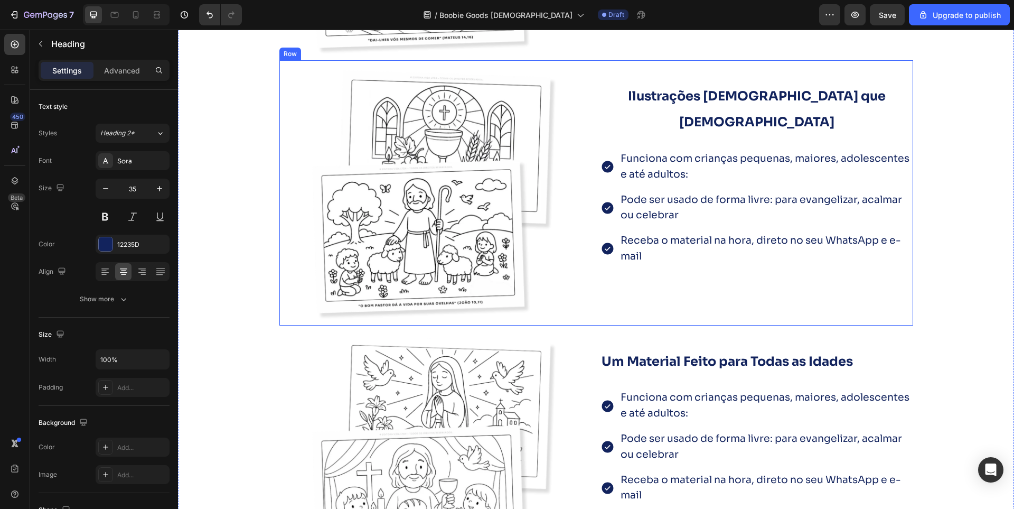
scroll to position [2019, 0]
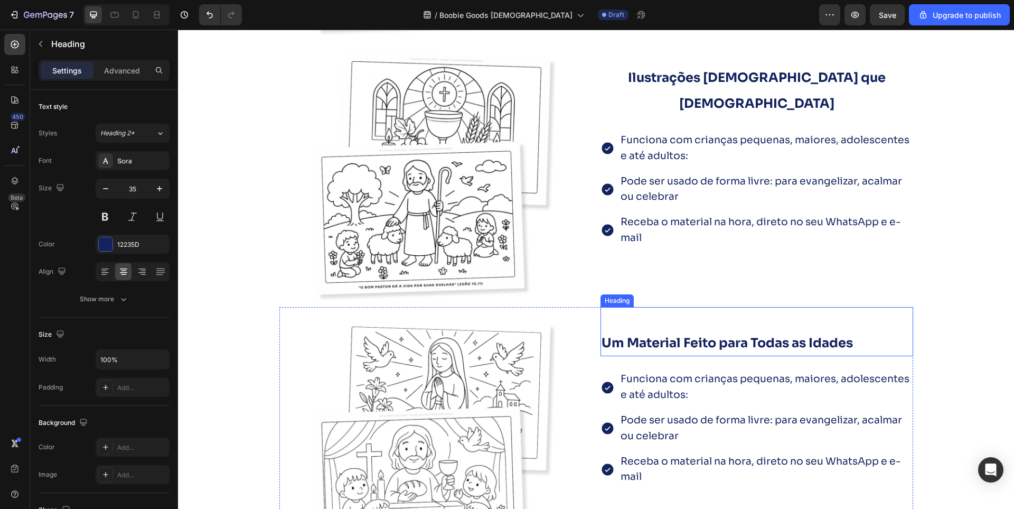
click at [654, 347] on strong "Um Material Feito para Todas as Idades" at bounding box center [727, 343] width 251 height 16
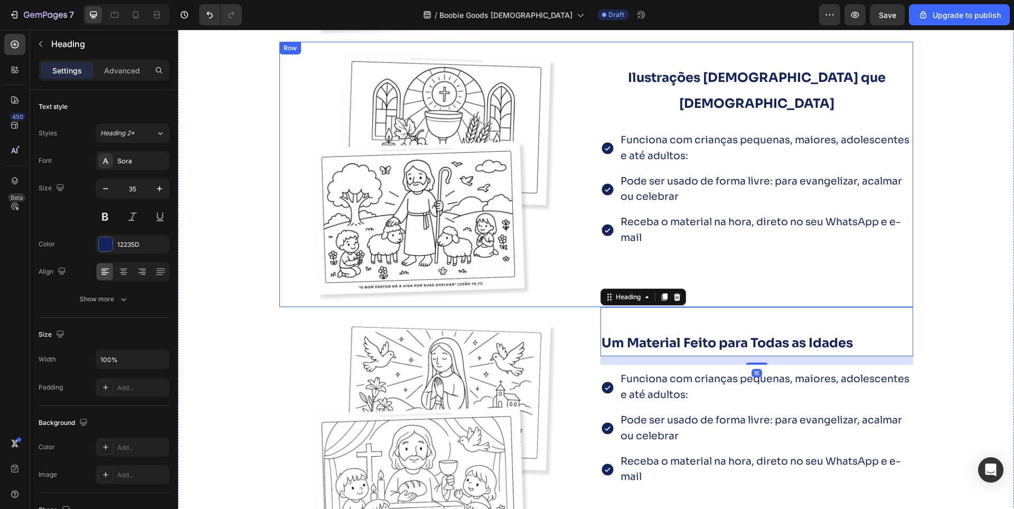
scroll to position [1914, 0]
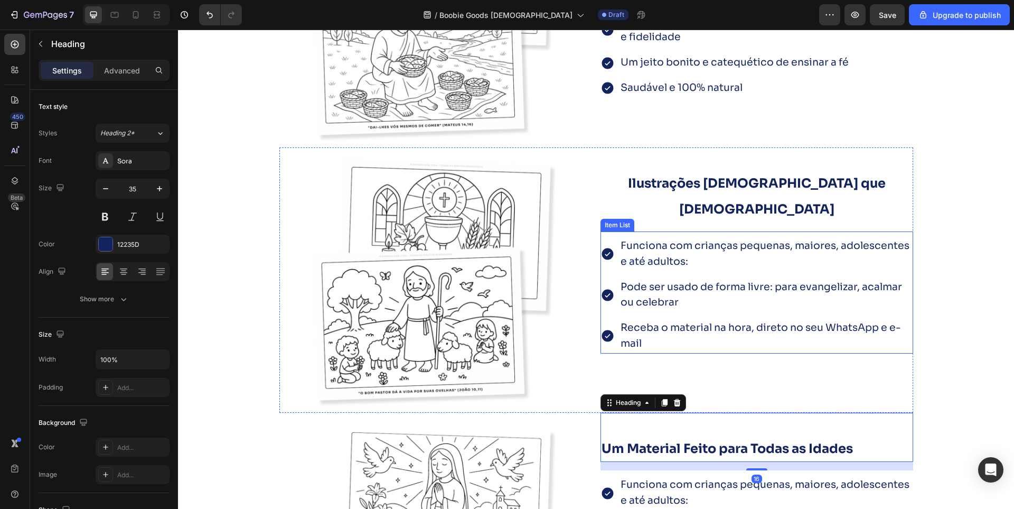
click at [656, 239] on span "Funciona com crianças pequenas, maiores, adolescentes e até adultos:" at bounding box center [765, 253] width 289 height 29
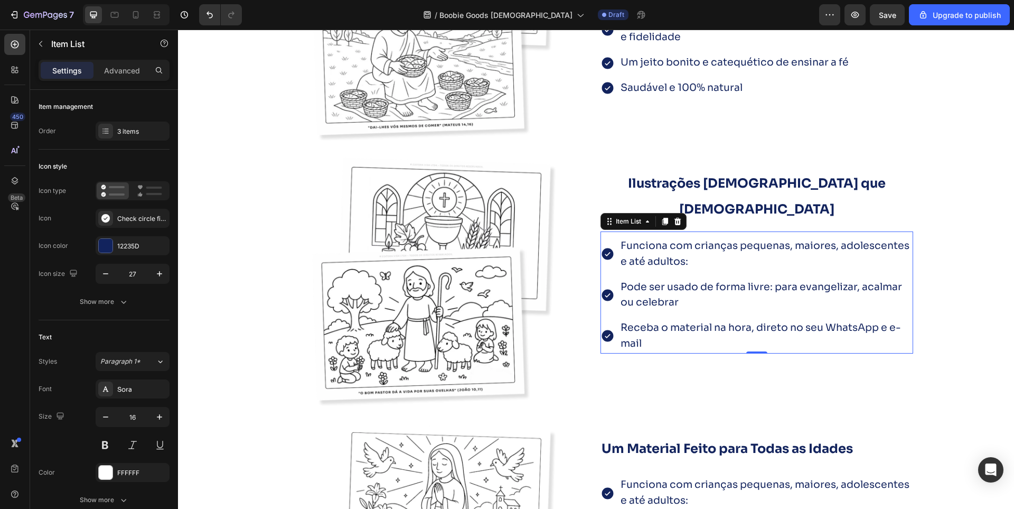
click at [675, 239] on span "Funciona com crianças pequenas, maiores, adolescentes e até adultos:" at bounding box center [765, 253] width 289 height 29
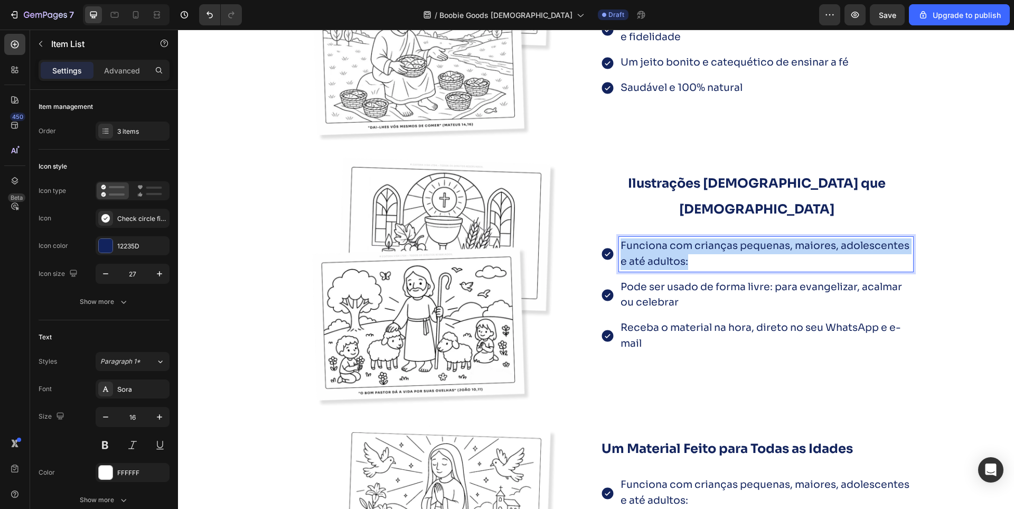
click at [675, 239] on span "Funciona com crianças pequenas, maiores, adolescentes e até adultos:" at bounding box center [765, 253] width 289 height 29
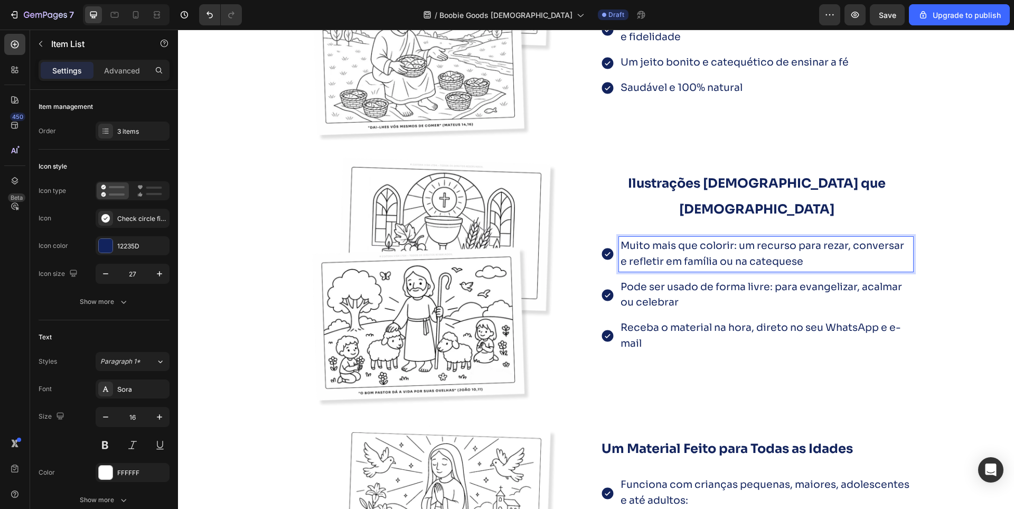
click at [655, 281] on span "Pode ser usado de forma livre: para evangelizar, acalmar ou celebrar" at bounding box center [762, 295] width 282 height 29
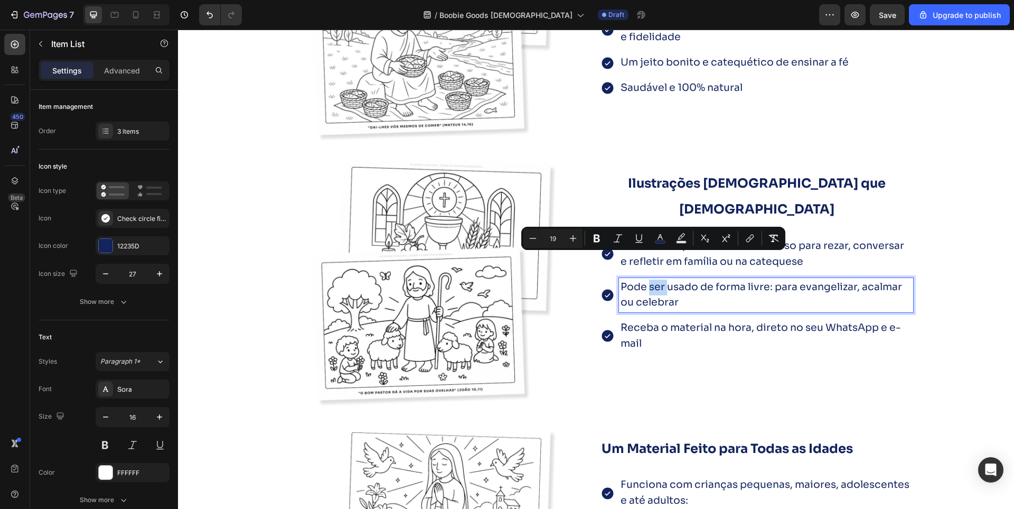
click at [655, 281] on span "Pode ser usado de forma livre: para evangelizar, acalmar ou celebrar" at bounding box center [762, 295] width 282 height 29
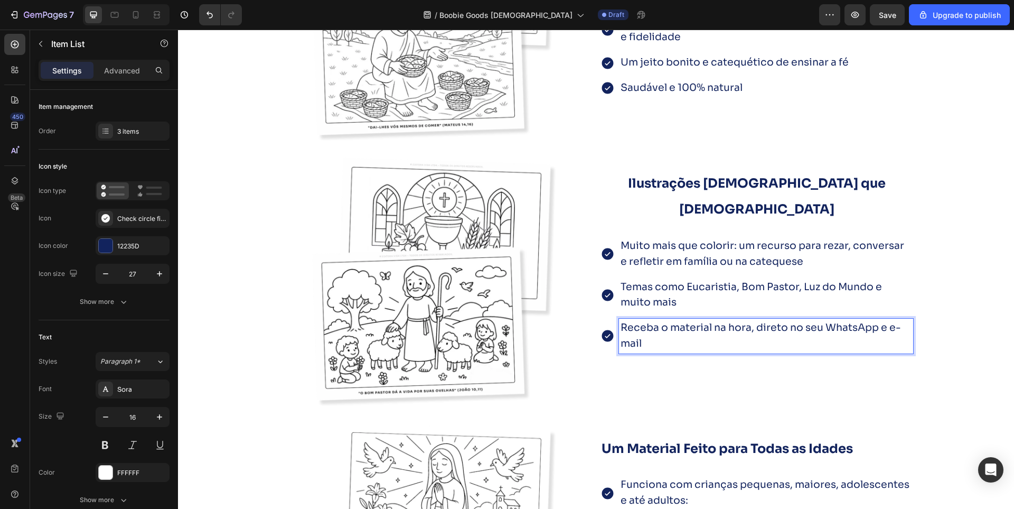
click at [648, 321] on span "Receba o material na hora, direto no seu WhatsApp e e-mail" at bounding box center [761, 335] width 281 height 29
click at [610, 319] on div "Estilo visual inspirado no [PERSON_NAME], agora com alma [DEMOGRAPHIC_DATA]" at bounding box center [757, 336] width 313 height 35
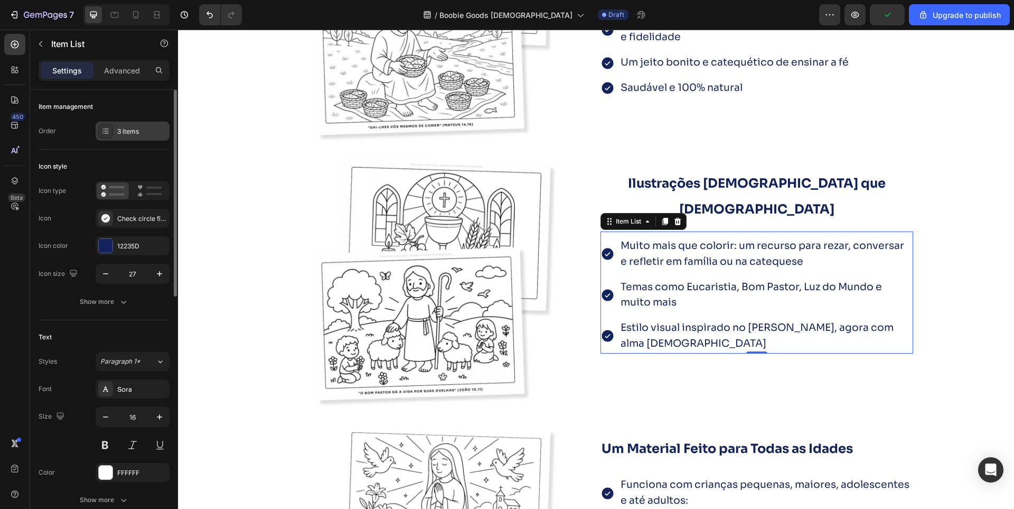
click at [128, 130] on div "3 items" at bounding box center [142, 132] width 50 height 10
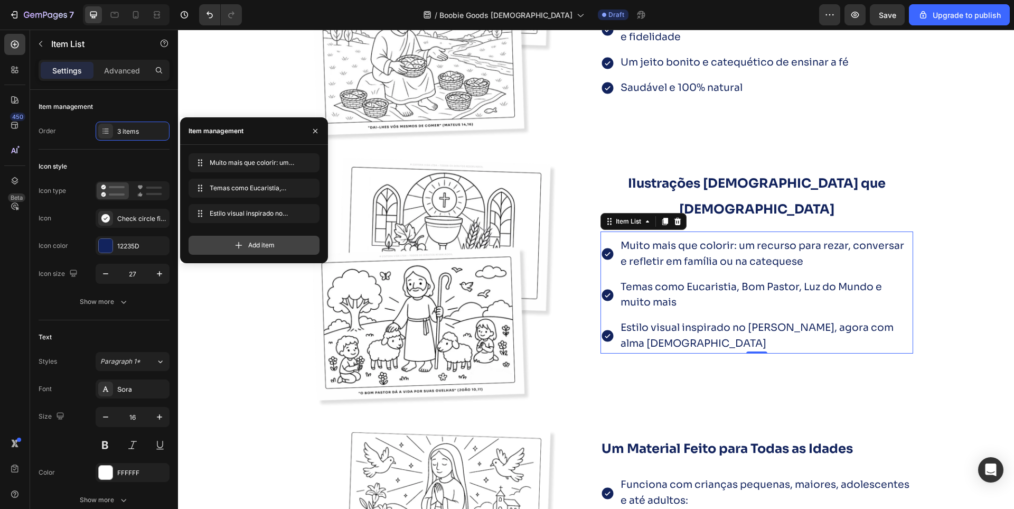
click at [262, 242] on span "Add item" at bounding box center [261, 245] width 26 height 10
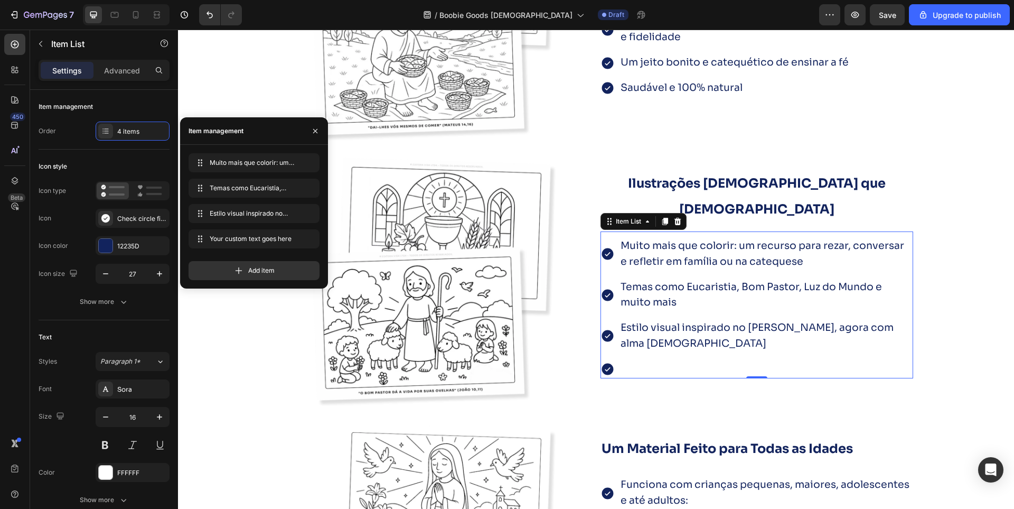
click at [657, 360] on div "Your custom text goes here" at bounding box center [766, 369] width 294 height 18
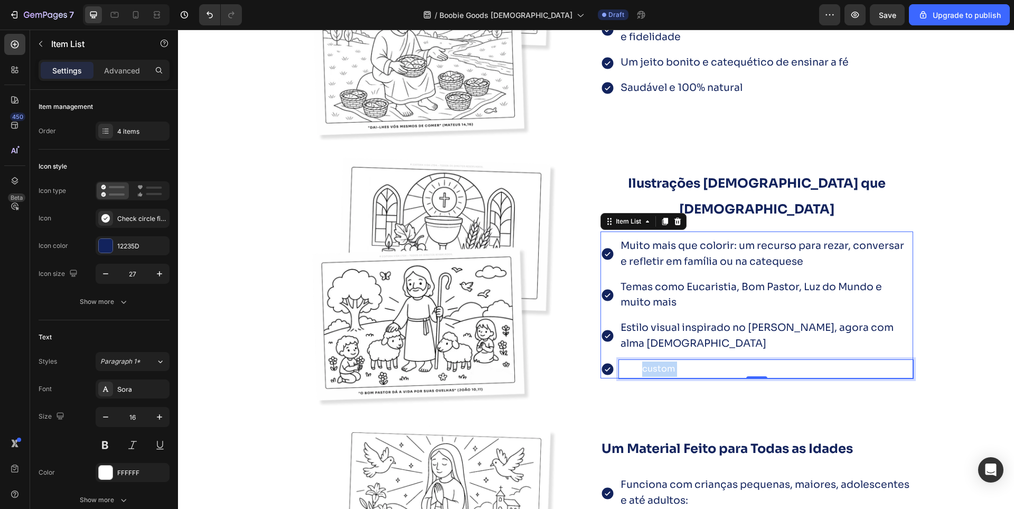
click at [657, 361] on p "Your custom text goes here" at bounding box center [766, 368] width 291 height 15
click at [661, 361] on p "Traços suaves e acessíveis para todas as idades" at bounding box center [766, 368] width 291 height 15
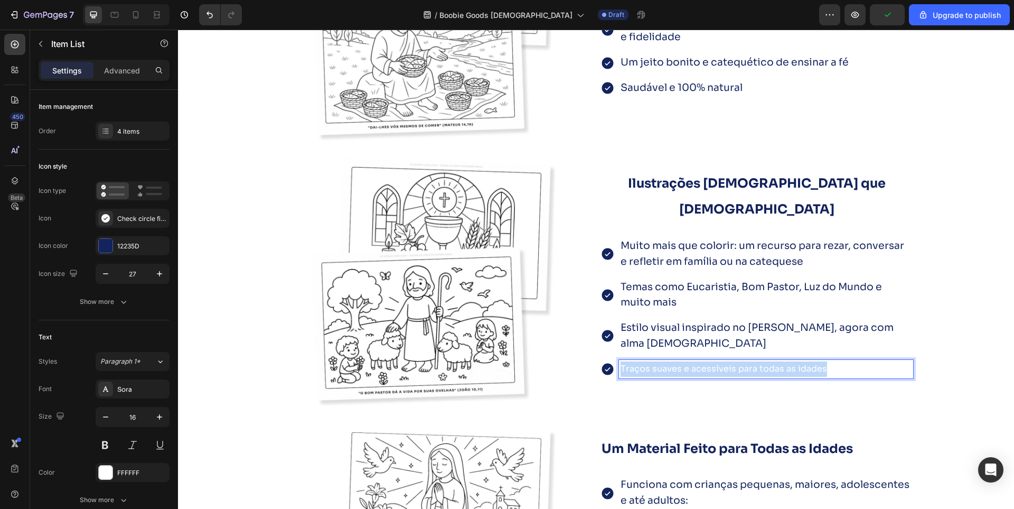
click at [661, 361] on p "Traços suaves e acessíveis para todas as idades" at bounding box center [766, 368] width 291 height 15
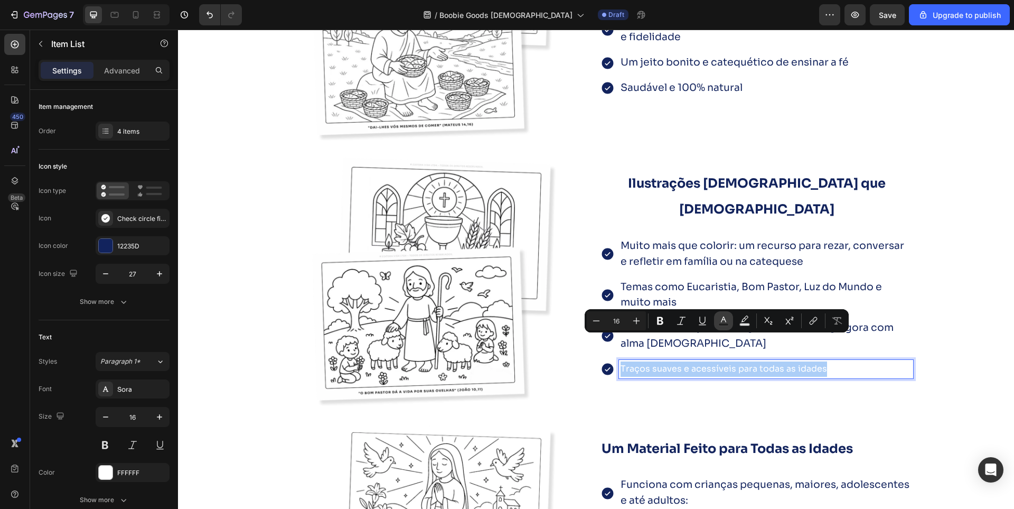
click at [719, 321] on icon "Editor contextual toolbar" at bounding box center [724, 320] width 11 height 11
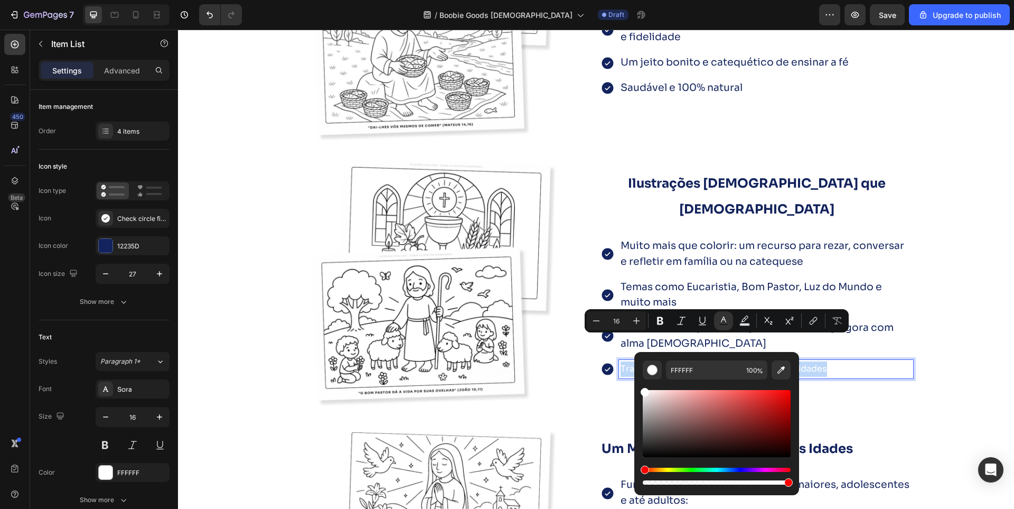
click at [665, 321] on span "Estilo visual inspirado no [PERSON_NAME], agora com alma [DEMOGRAPHIC_DATA]" at bounding box center [757, 335] width 273 height 29
type input "19"
click at [665, 321] on span "Estilo visual inspirado no [PERSON_NAME], agora com alma [DEMOGRAPHIC_DATA]" at bounding box center [757, 335] width 273 height 29
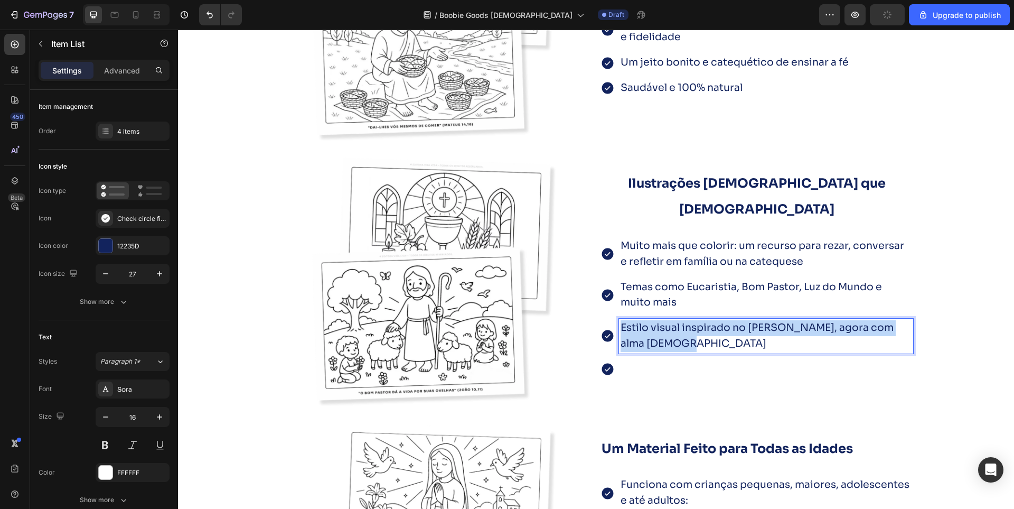
click at [665, 321] on span "Estilo visual inspirado no [PERSON_NAME], agora com alma [DEMOGRAPHIC_DATA]" at bounding box center [757, 335] width 273 height 29
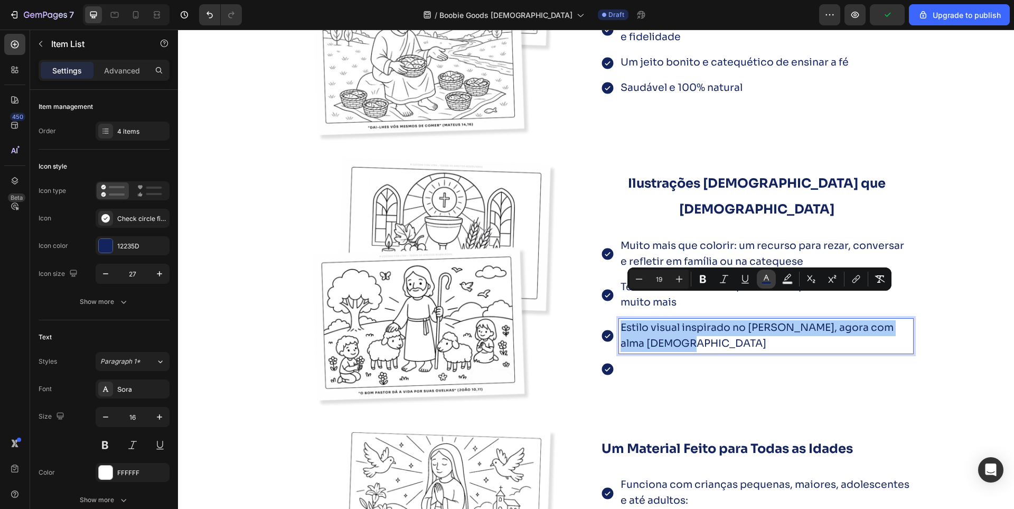
click at [762, 281] on icon "Editor contextual toolbar" at bounding box center [766, 279] width 11 height 11
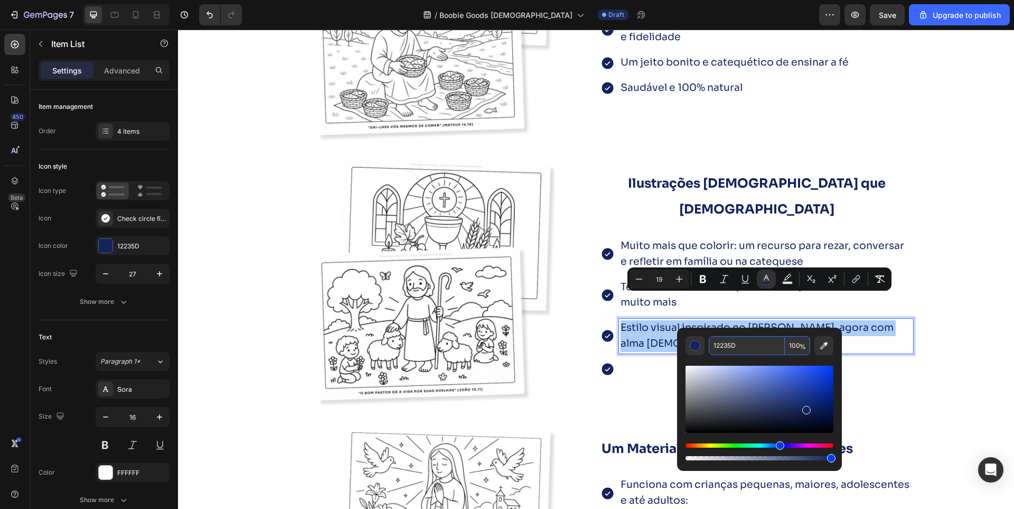
click at [735, 341] on input "12235D" at bounding box center [747, 345] width 76 height 19
click at [642, 361] on p "Traços suaves e acessíveis para todas as idades" at bounding box center [766, 368] width 291 height 15
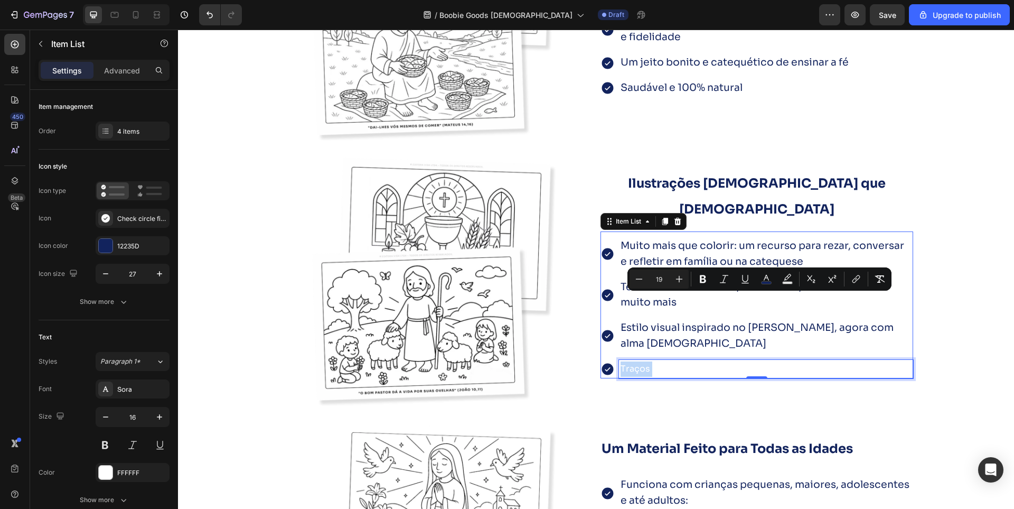
click at [642, 361] on p "Traços suaves e acessíveis para todas as idades" at bounding box center [766, 368] width 291 height 15
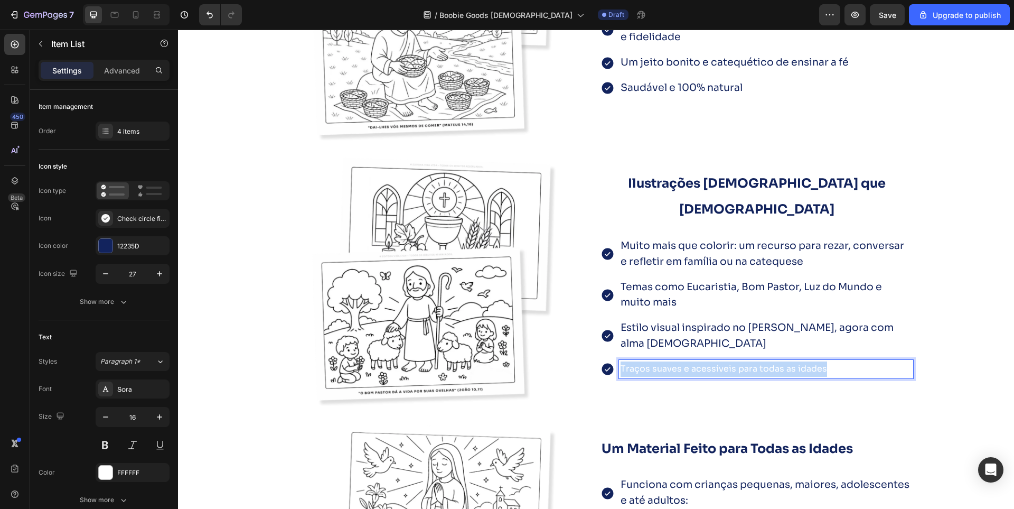
click at [642, 361] on p "Traços suaves e acessíveis para todas as idades" at bounding box center [766, 368] width 291 height 15
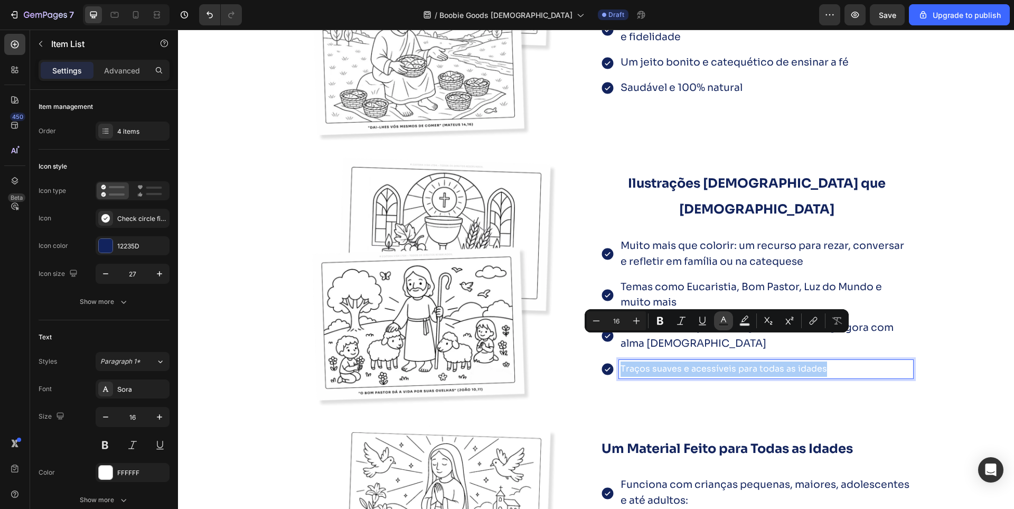
click at [726, 321] on icon "Editor contextual toolbar" at bounding box center [724, 320] width 11 height 11
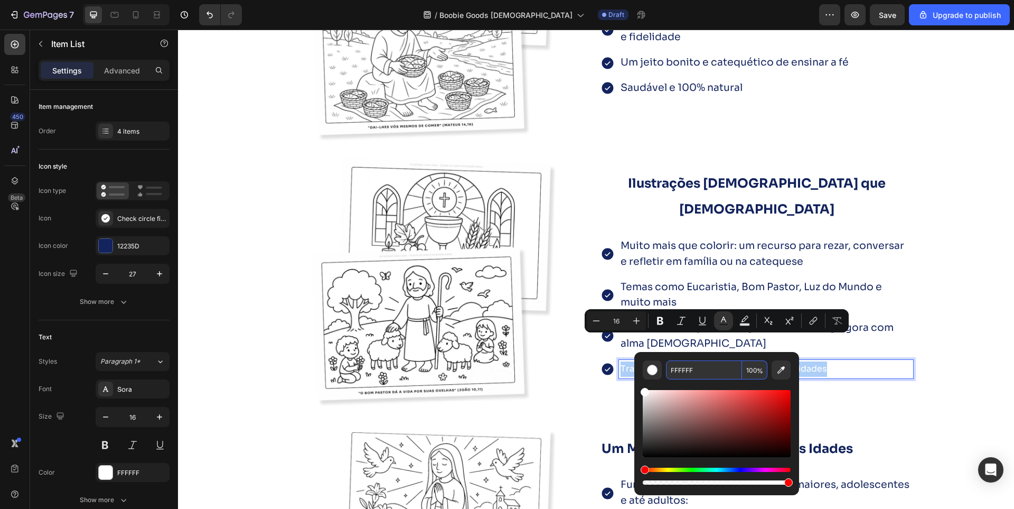
click at [701, 372] on input "FFFFFF" at bounding box center [704, 369] width 76 height 19
paste input "12235D"
type input "12235D"
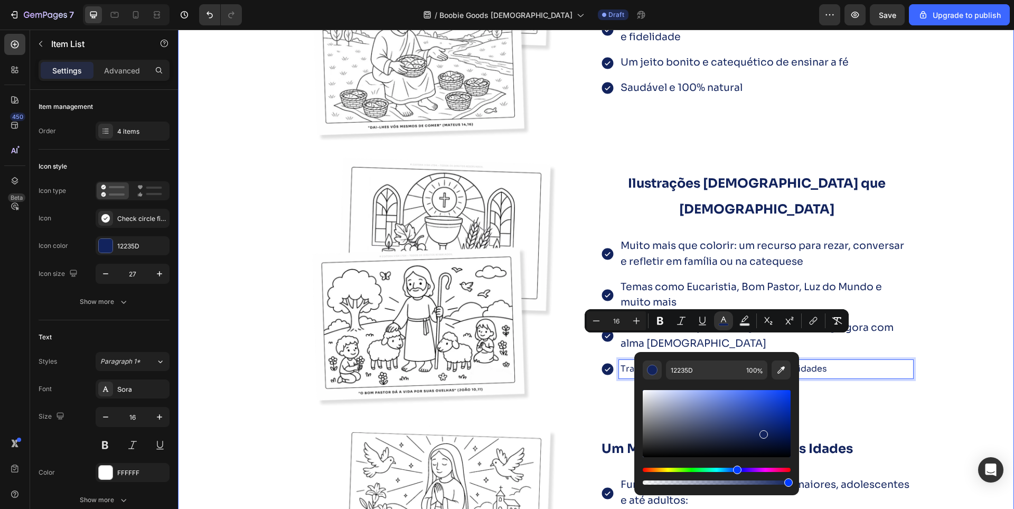
click at [960, 334] on div "Mais de 70 ilustrações exclusivas para colorir , refletir e evangelizar com ale…" at bounding box center [596, 262] width 836 height 832
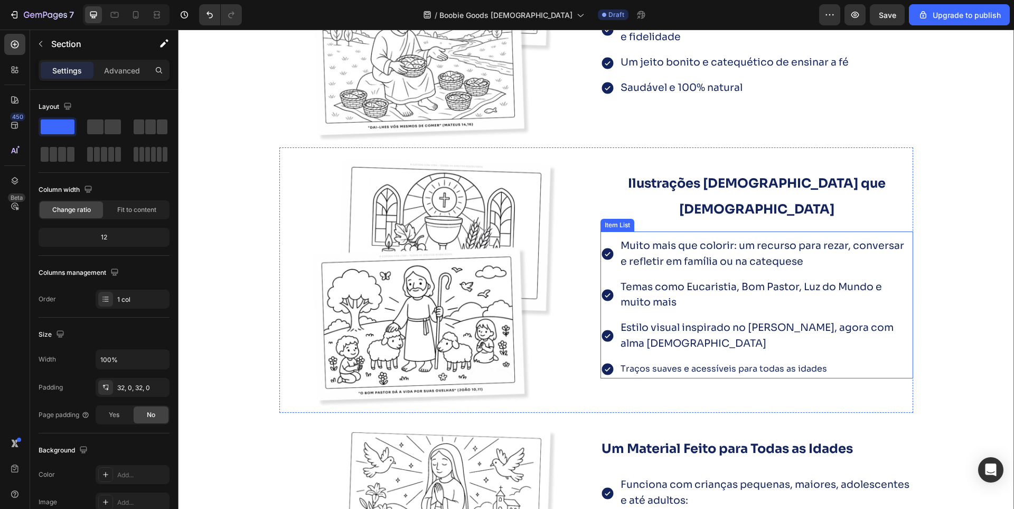
click at [671, 363] on span "Traços suaves e acessíveis para todas as idades" at bounding box center [724, 368] width 207 height 11
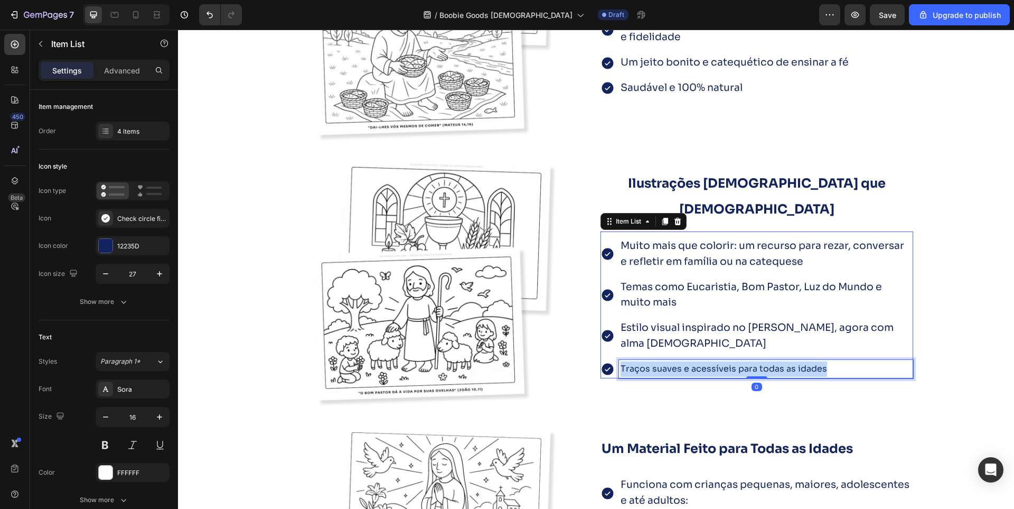
click at [671, 363] on span "Traços suaves e acessíveis para todas as idades" at bounding box center [724, 368] width 207 height 11
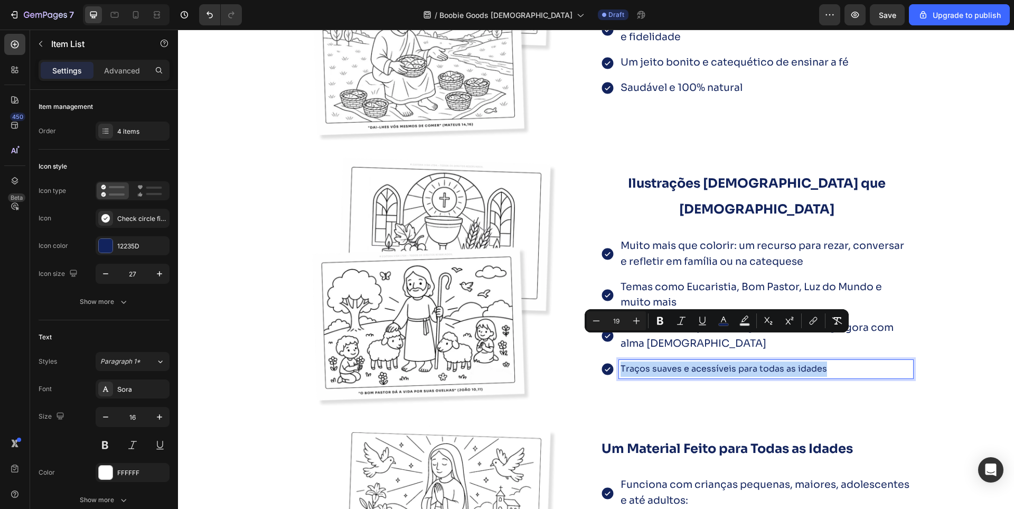
click at [776, 321] on span "Estilo visual inspirado no [PERSON_NAME], agora com alma [DEMOGRAPHIC_DATA]" at bounding box center [757, 335] width 273 height 29
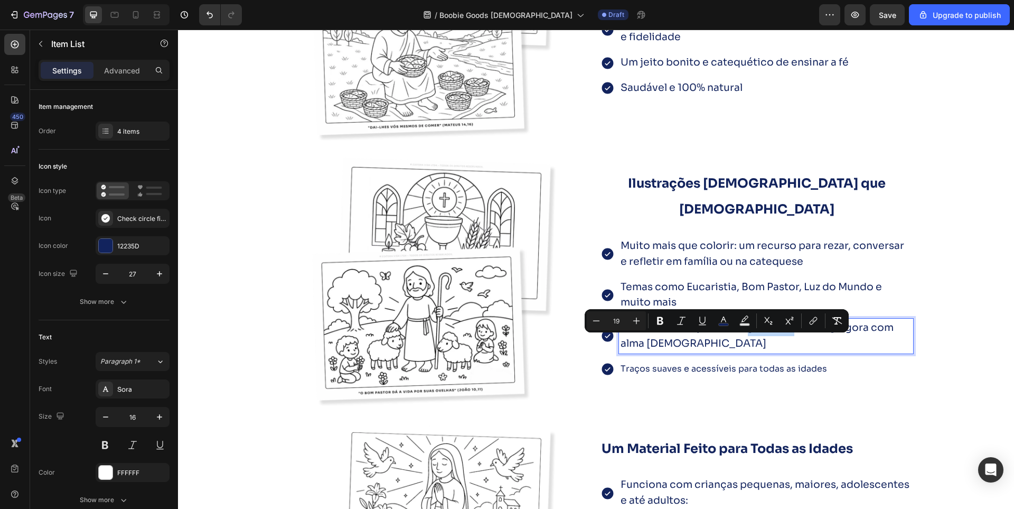
click at [776, 321] on span "Estilo visual inspirado no [PERSON_NAME], agora com alma [DEMOGRAPHIC_DATA]" at bounding box center [757, 335] width 273 height 29
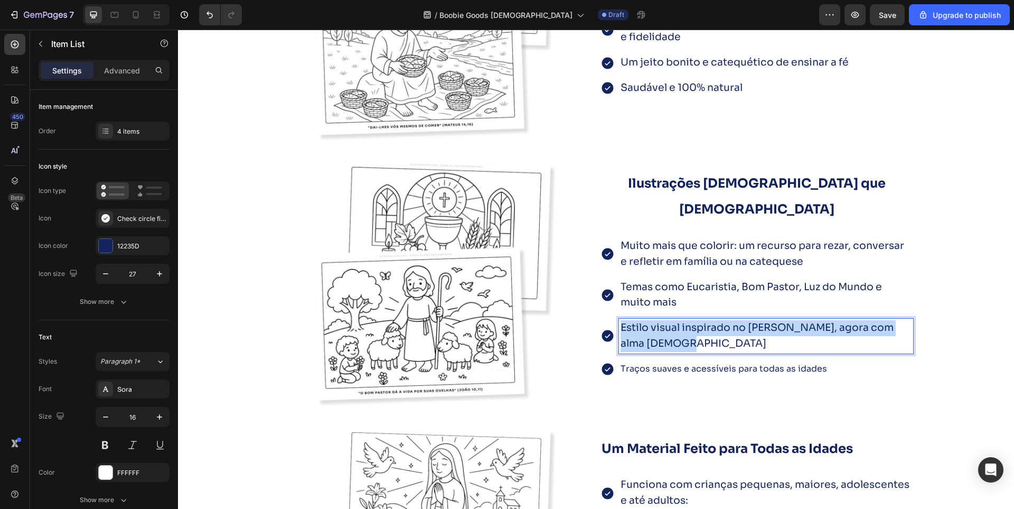
click at [776, 321] on span "Estilo visual inspirado no [PERSON_NAME], agora com alma [DEMOGRAPHIC_DATA]" at bounding box center [757, 335] width 273 height 29
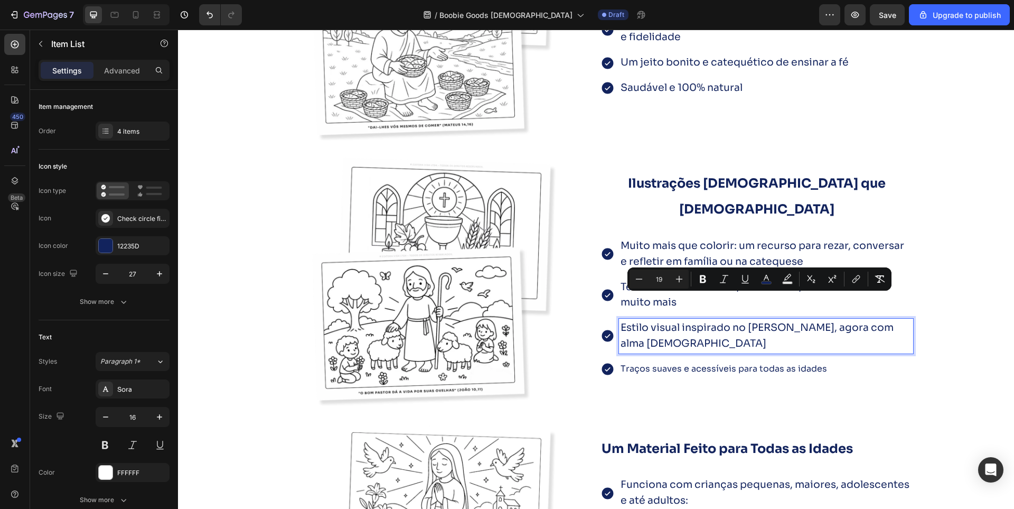
click at [688, 363] on span "Traços suaves e acessíveis para todas as idades" at bounding box center [724, 368] width 207 height 11
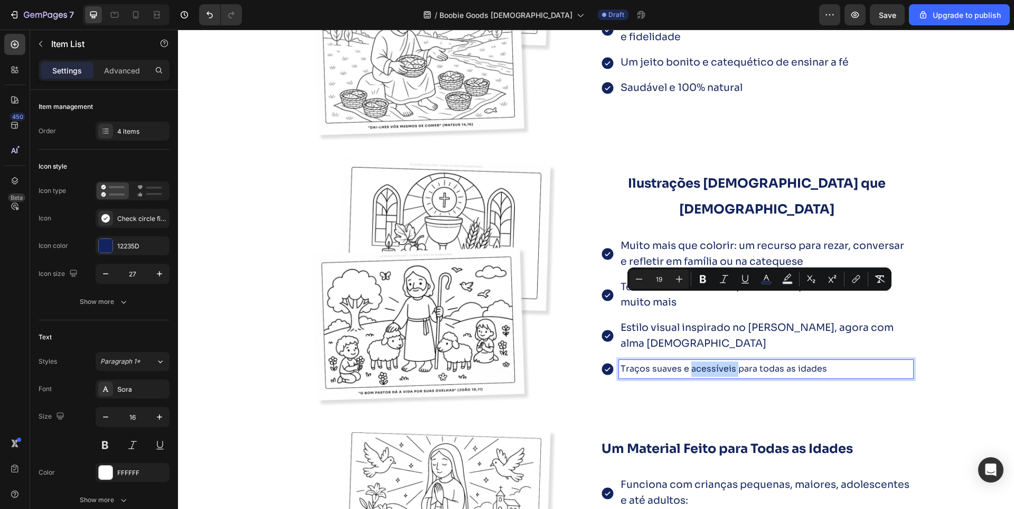
click at [688, 363] on span "Traços suaves e acessíveis para todas as idades" at bounding box center [724, 368] width 207 height 11
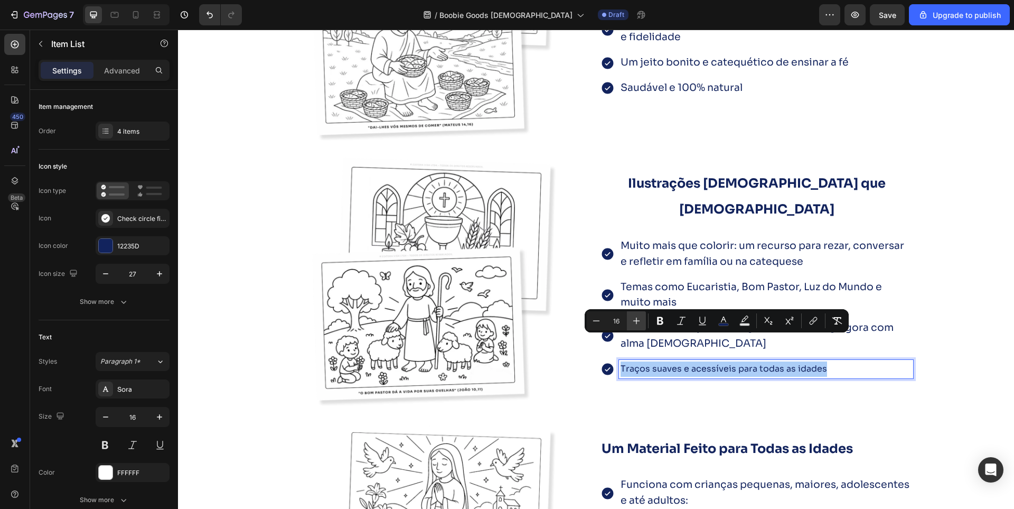
click at [637, 320] on icon "Editor contextual toolbar" at bounding box center [636, 320] width 11 height 11
type input "19"
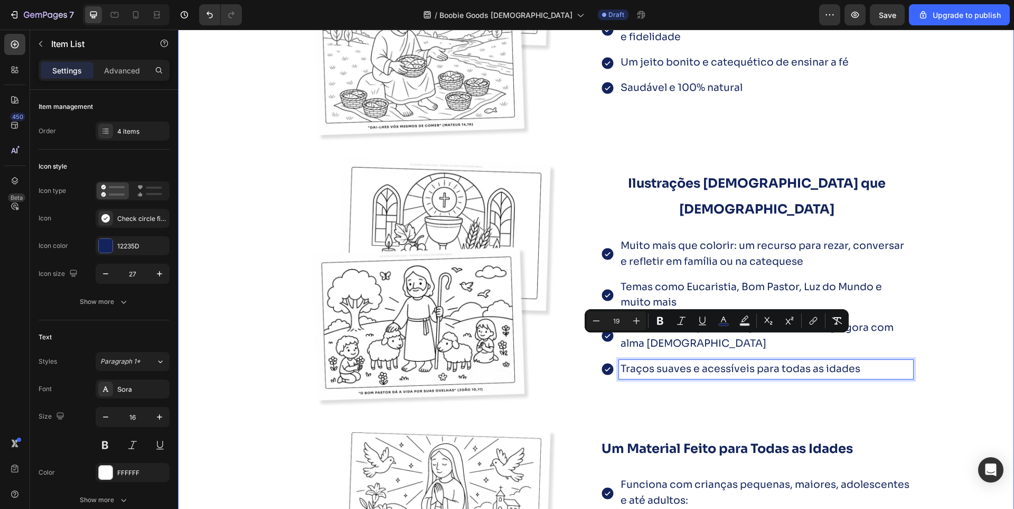
click at [225, 343] on div "Mais de 70 ilustrações exclusivas para colorir , refletir e evangelizar com ale…" at bounding box center [596, 262] width 836 height 832
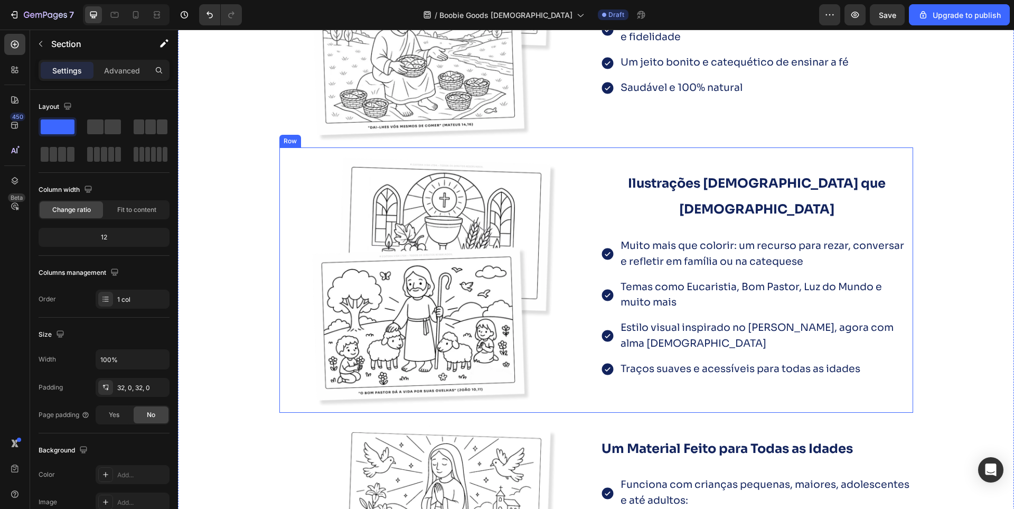
click at [679, 354] on div "⁠⁠⁠⁠⁠⁠⁠ Ilustrações Católicas que Evangelizam Heading Muito mais que colorir: u…" at bounding box center [757, 279] width 313 height 265
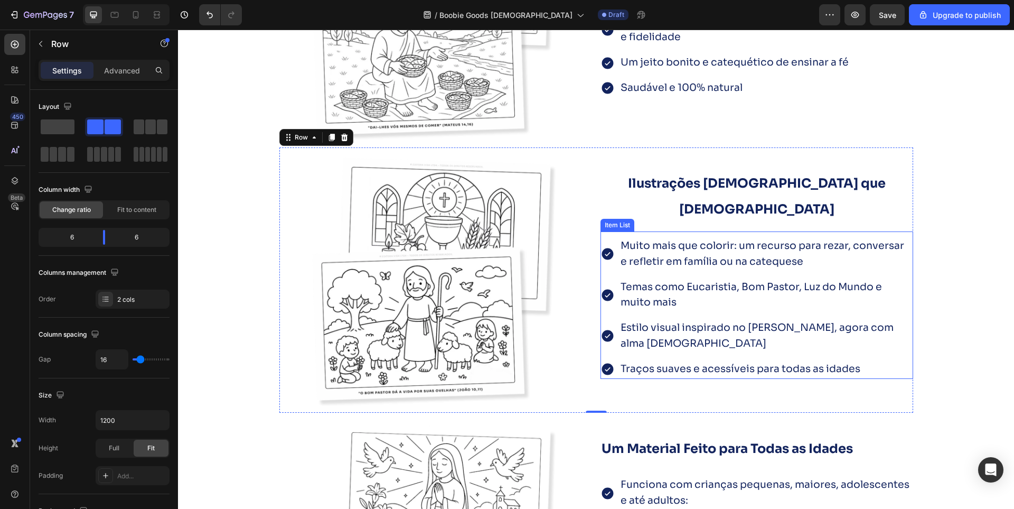
click at [674, 362] on span "Traços suaves e acessíveis para todas as idades" at bounding box center [741, 368] width 240 height 13
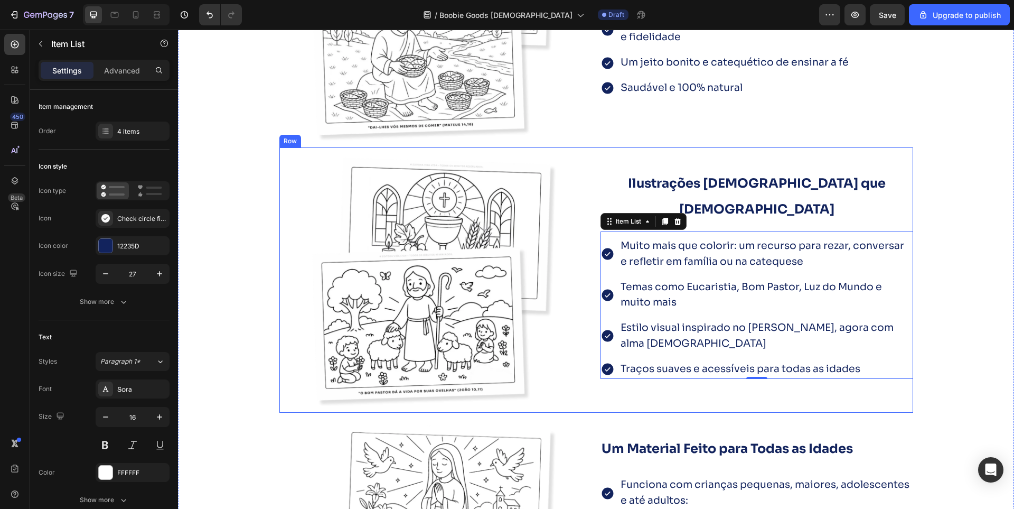
scroll to position [2072, 0]
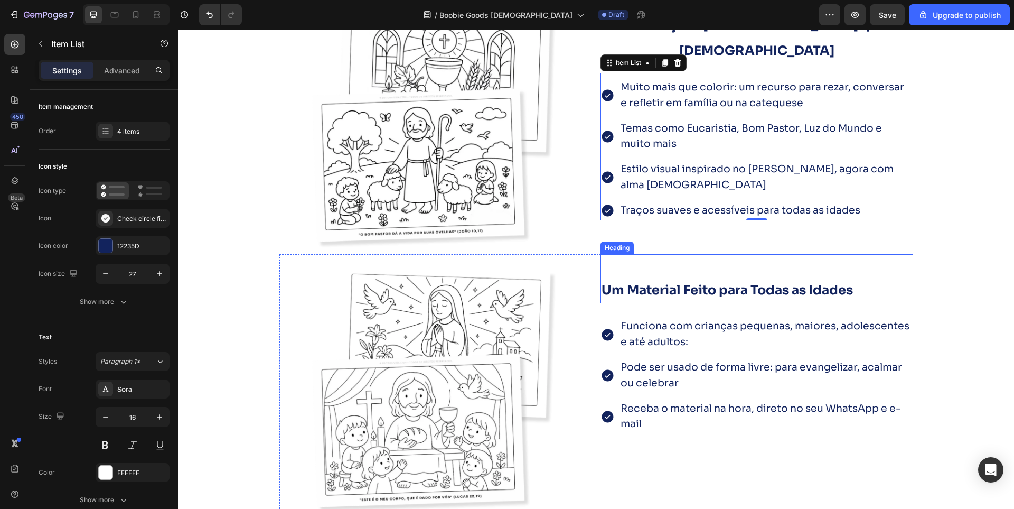
click at [715, 292] on strong "Um Material Feito para Todas as Idades" at bounding box center [727, 290] width 251 height 16
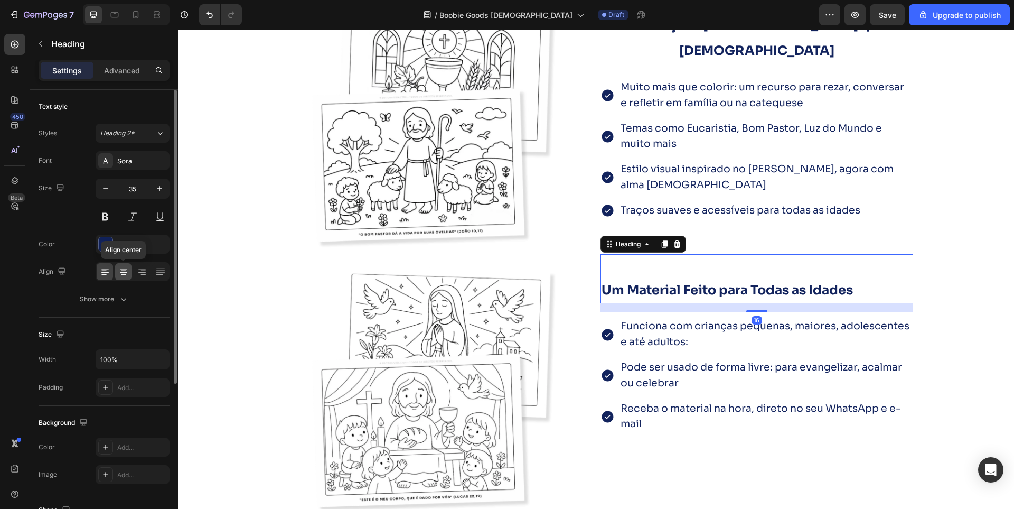
click at [129, 272] on div at bounding box center [123, 271] width 16 height 17
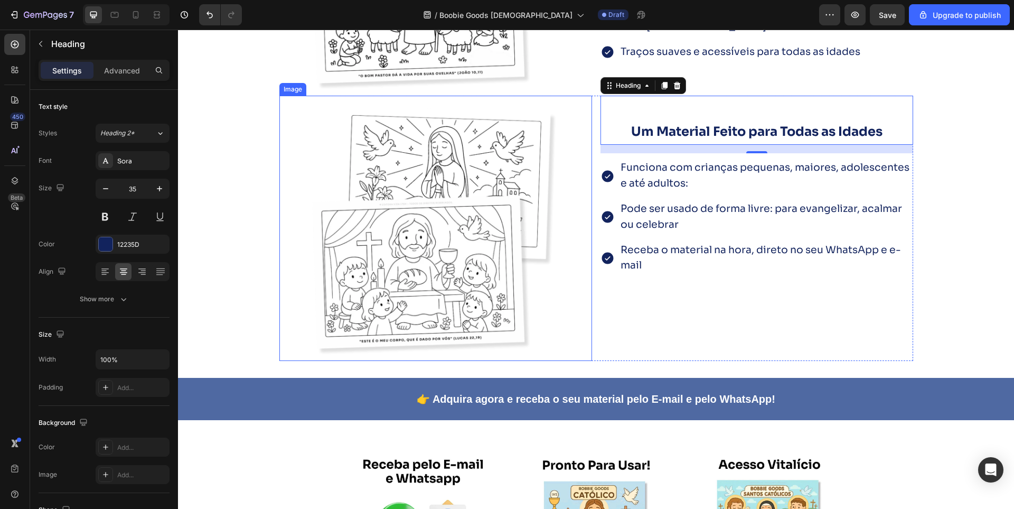
scroll to position [2125, 0]
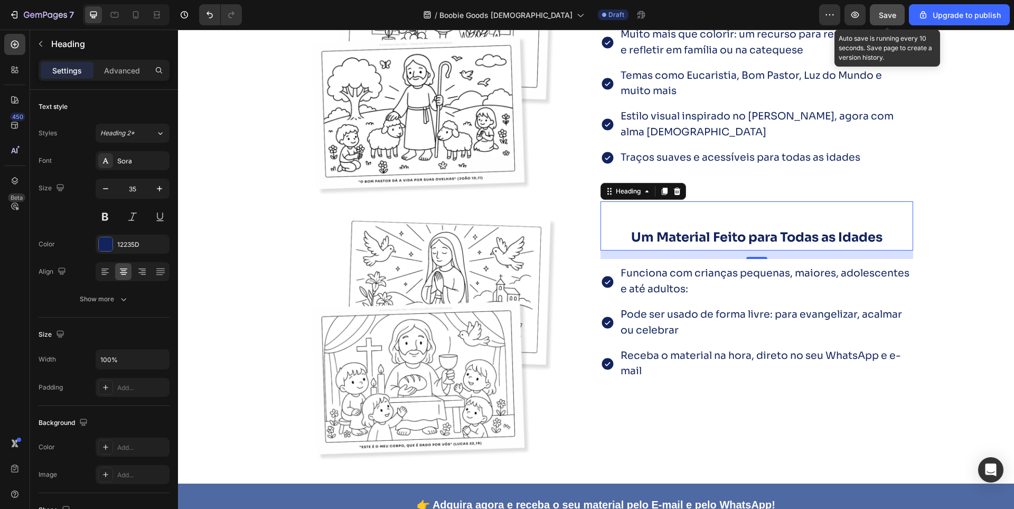
drag, startPoint x: 877, startPoint y: 13, endPoint x: 688, endPoint y: 42, distance: 190.8
click at [877, 13] on button "Save" at bounding box center [887, 14] width 35 height 21
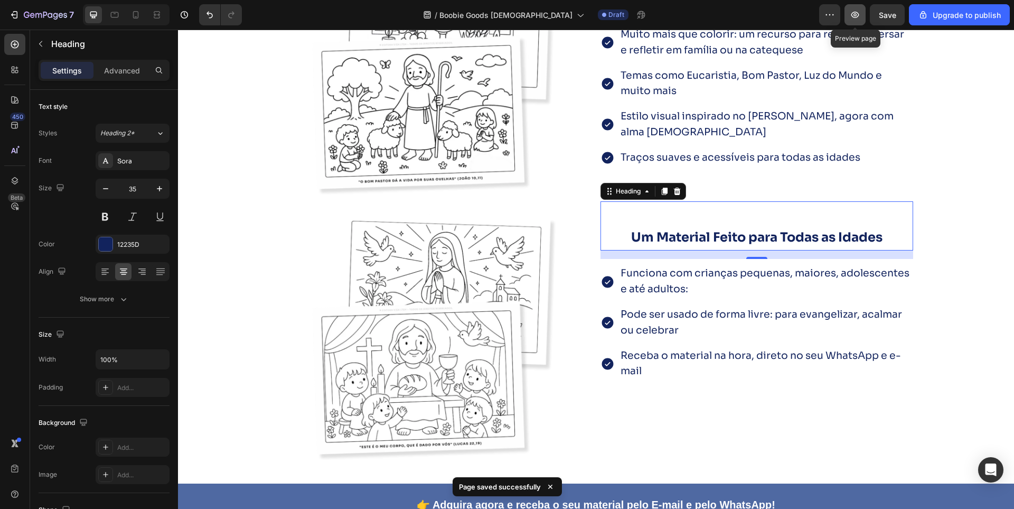
click at [861, 13] on icon "button" at bounding box center [855, 15] width 11 height 11
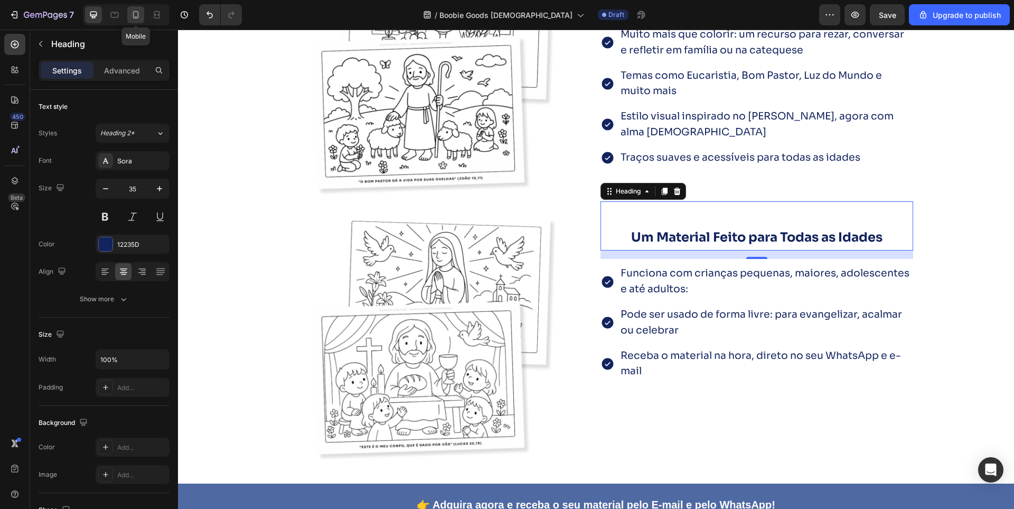
click at [133, 12] on icon at bounding box center [135, 15] width 11 height 11
type input "41"
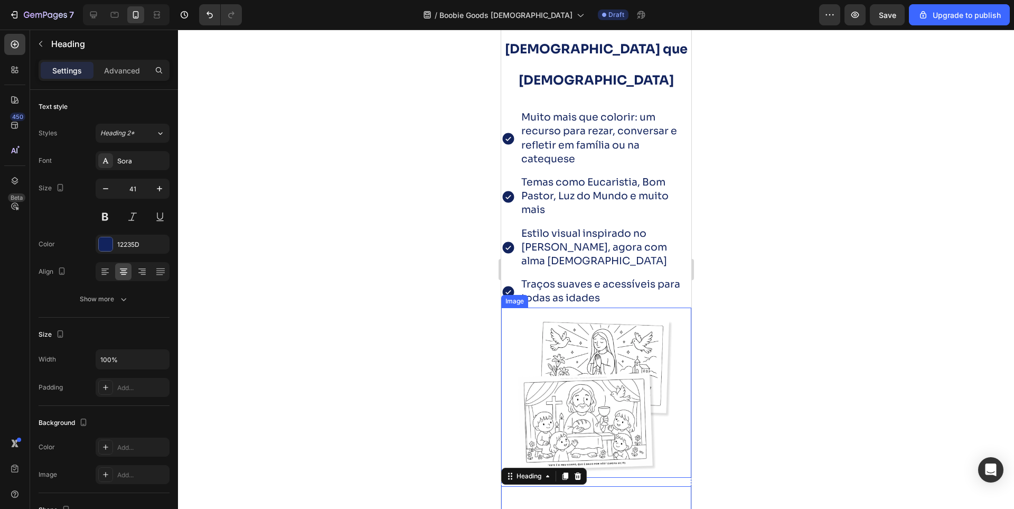
scroll to position [2625, 0]
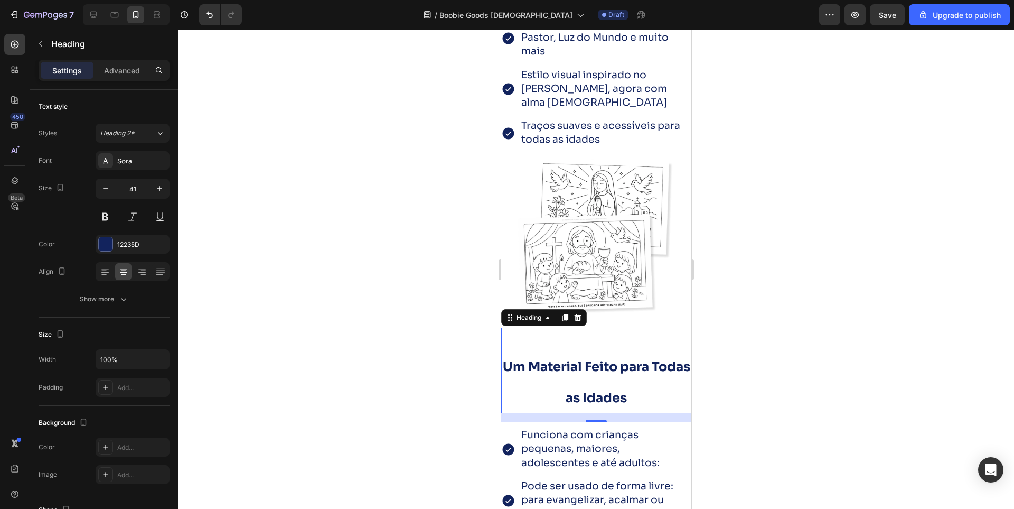
click at [558, 349] on h2 "Um Material Feito para Todas as Idades" at bounding box center [596, 381] width 190 height 65
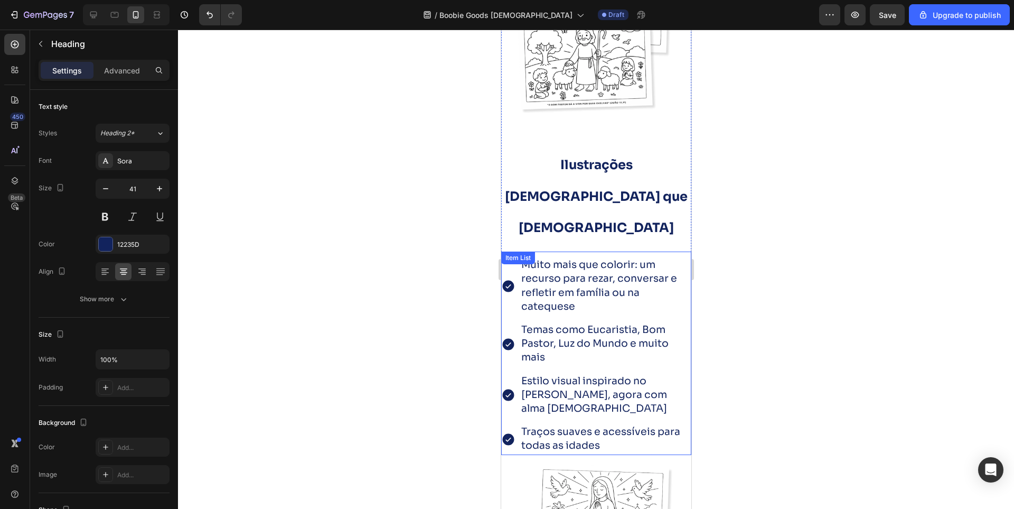
scroll to position [2308, 0]
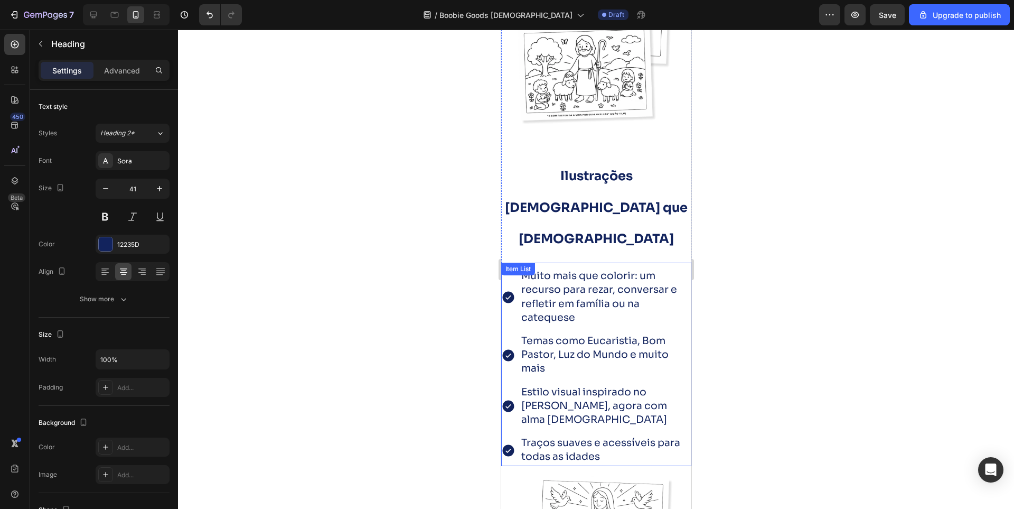
click at [575, 269] on span "Muito mais que colorir: um recurso para rezar, conversar e refletir em família …" at bounding box center [599, 296] width 156 height 54
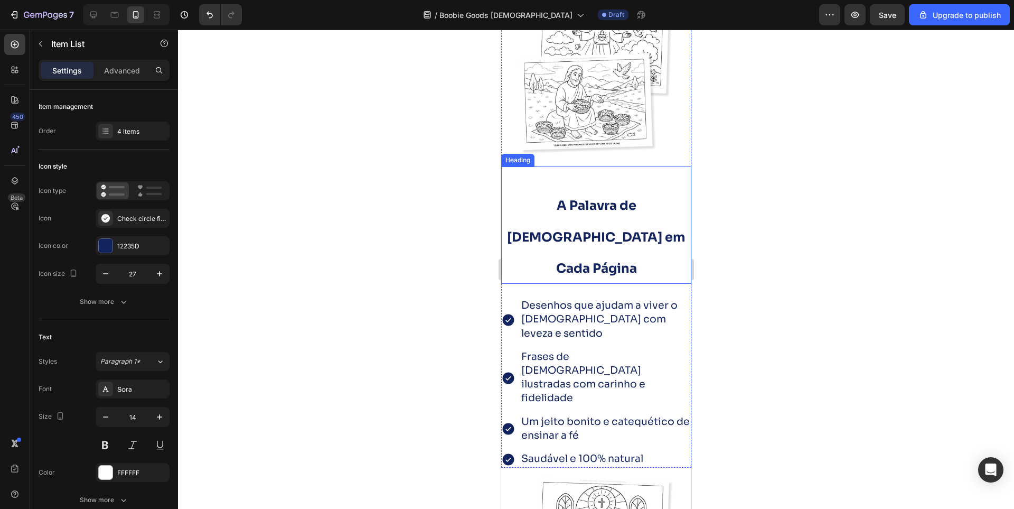
scroll to position [1780, 0]
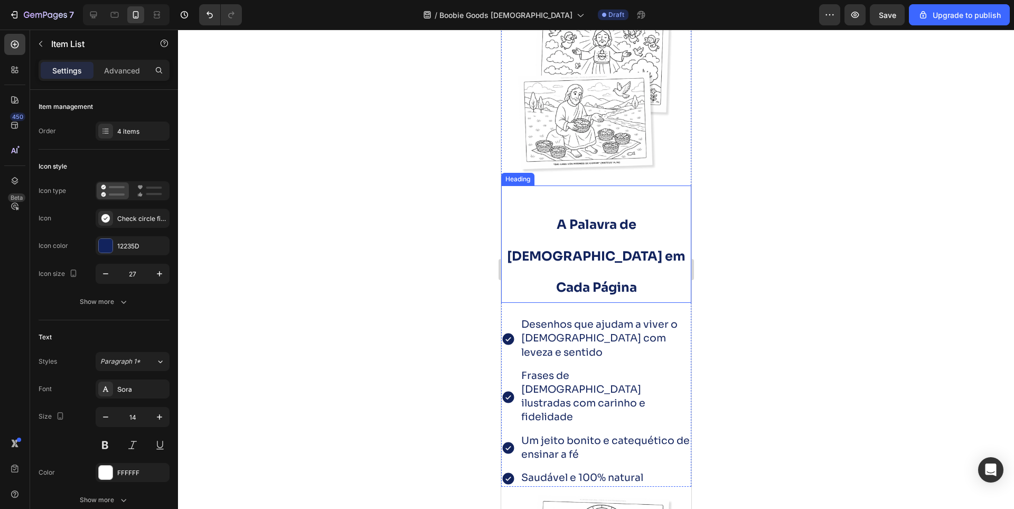
click at [590, 240] on h2 "A Palavra de [DEMOGRAPHIC_DATA] em Cada Página" at bounding box center [596, 255] width 190 height 96
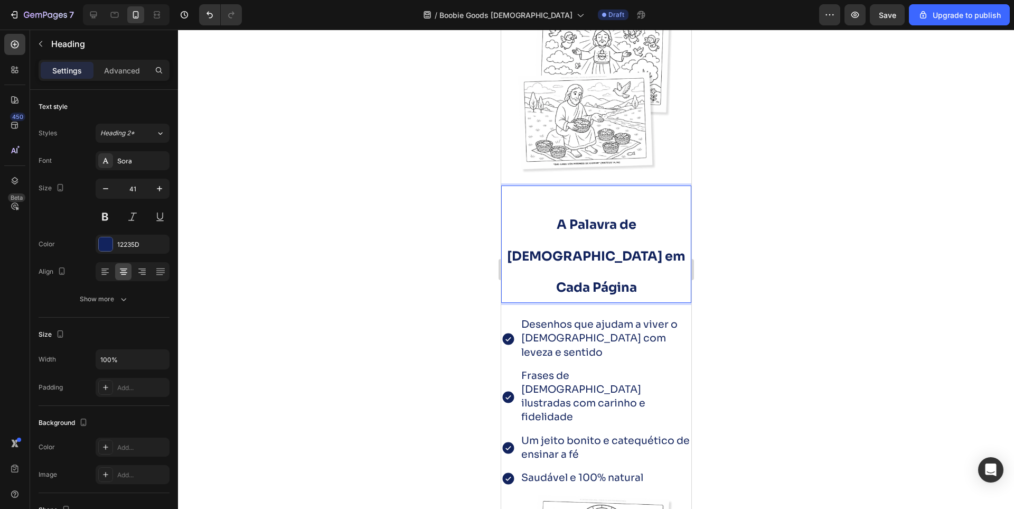
click at [130, 72] on p "Advanced" at bounding box center [122, 70] width 36 height 11
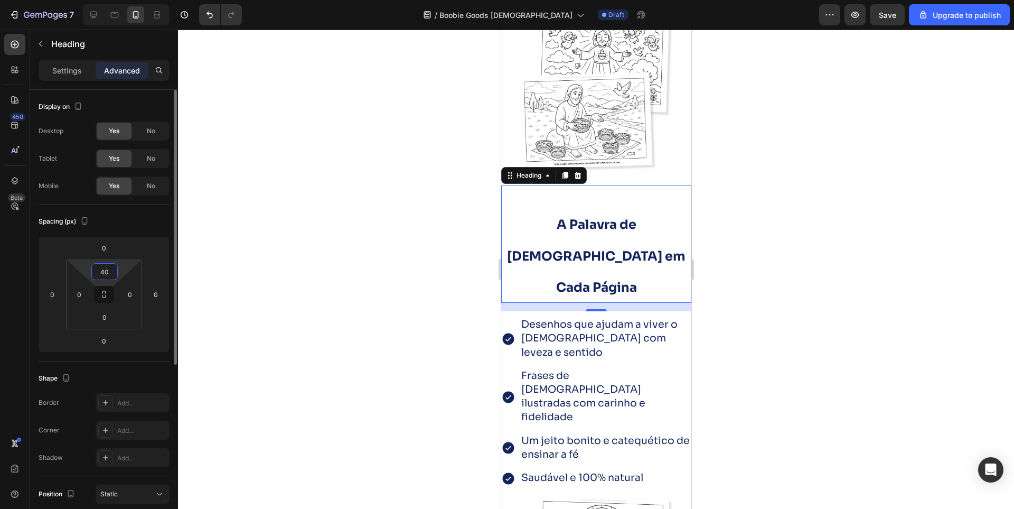
click at [105, 272] on input "40" at bounding box center [104, 272] width 21 height 16
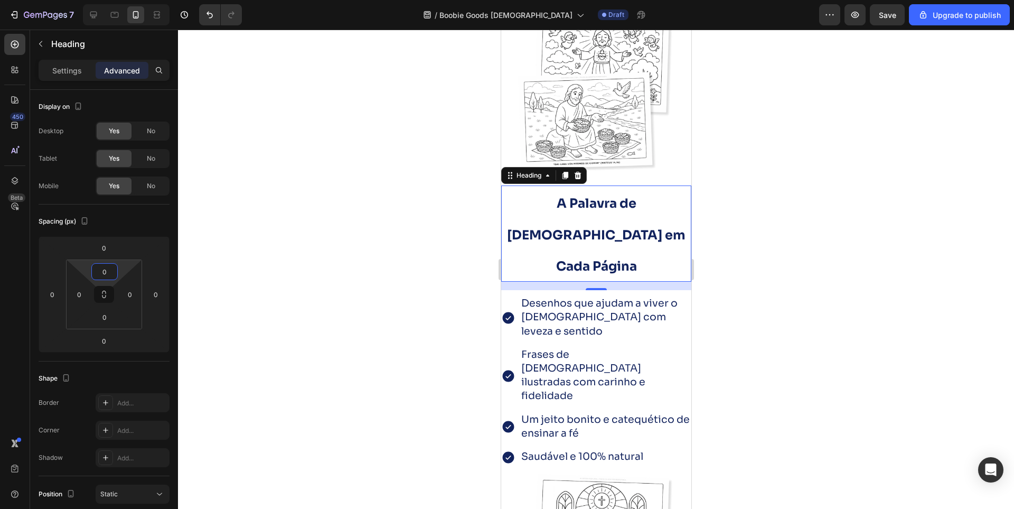
type input "0"
click at [69, 72] on p "Settings" at bounding box center [67, 70] width 30 height 11
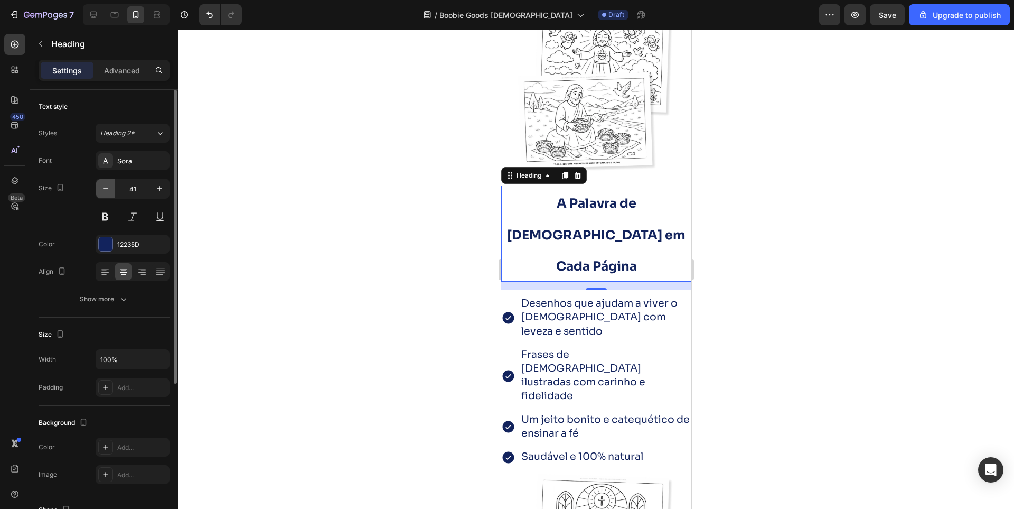
click at [106, 191] on icon "button" at bounding box center [105, 188] width 11 height 11
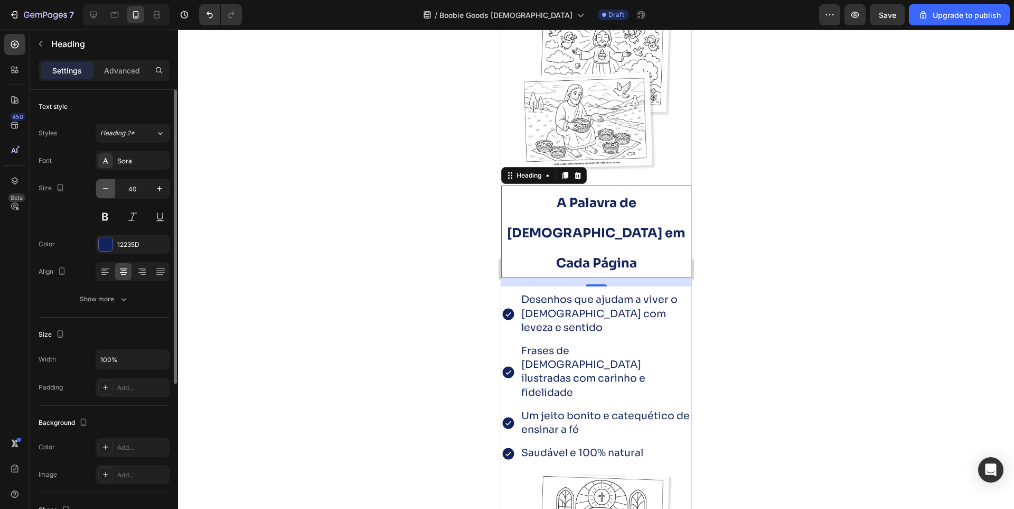
click at [106, 191] on icon "button" at bounding box center [105, 188] width 11 height 11
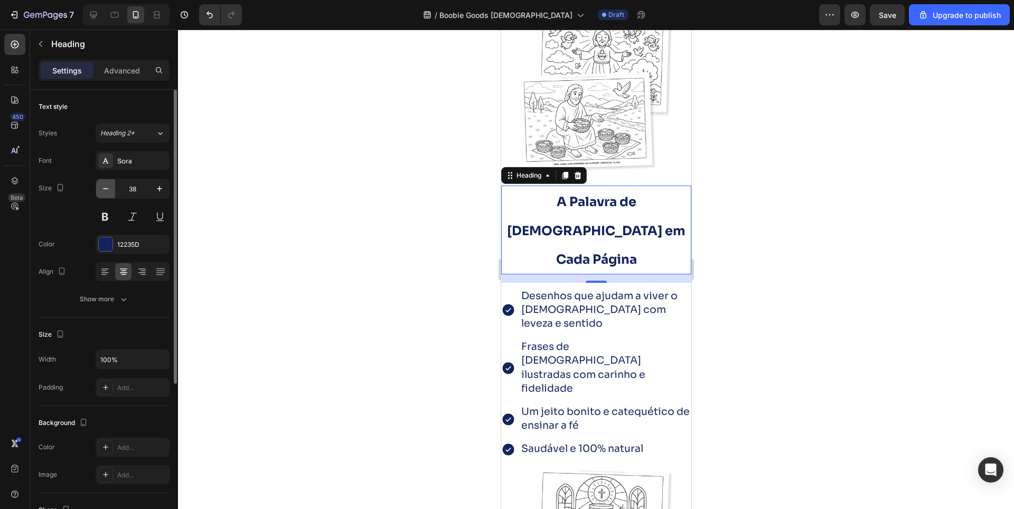
click at [106, 191] on icon "button" at bounding box center [105, 188] width 11 height 11
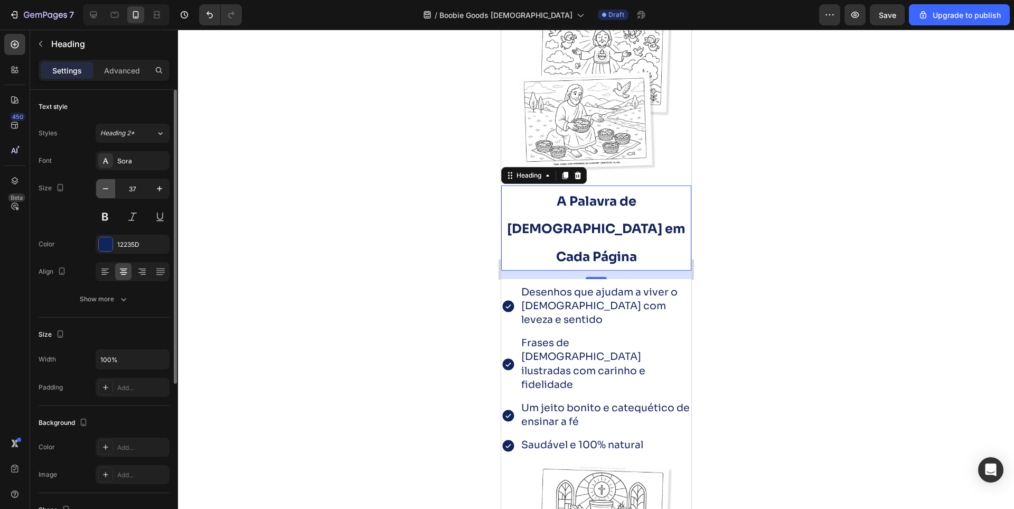
click at [106, 191] on icon "button" at bounding box center [105, 188] width 11 height 11
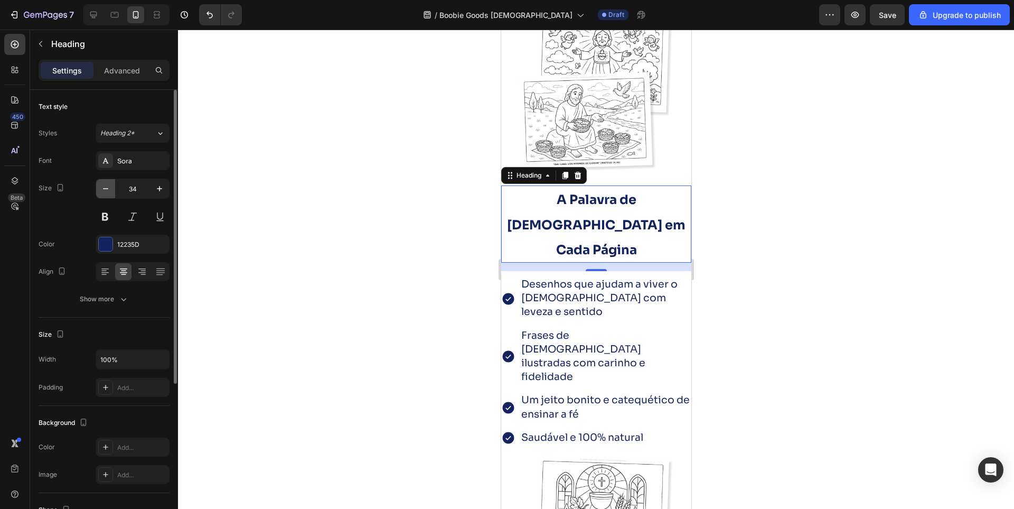
click at [106, 191] on icon "button" at bounding box center [105, 188] width 11 height 11
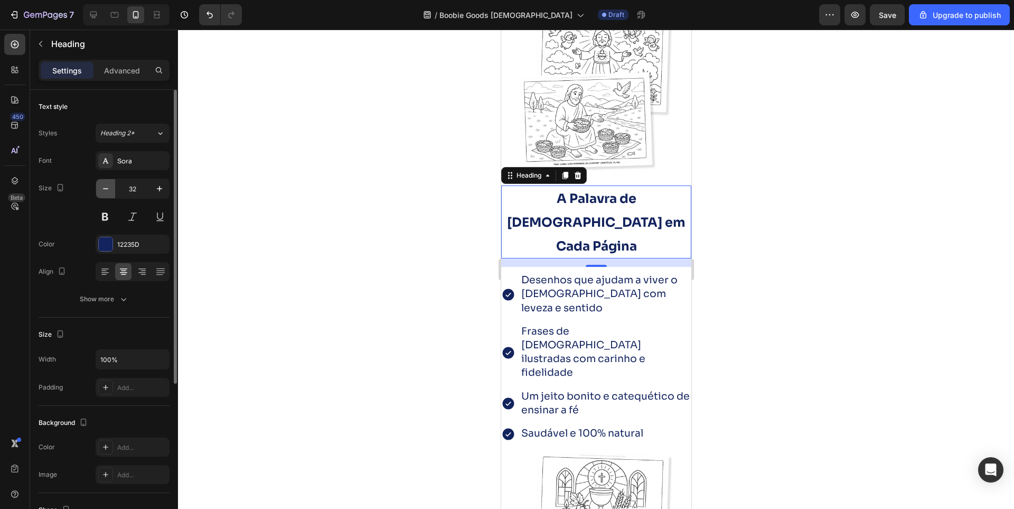
click at [106, 191] on icon "button" at bounding box center [105, 188] width 11 height 11
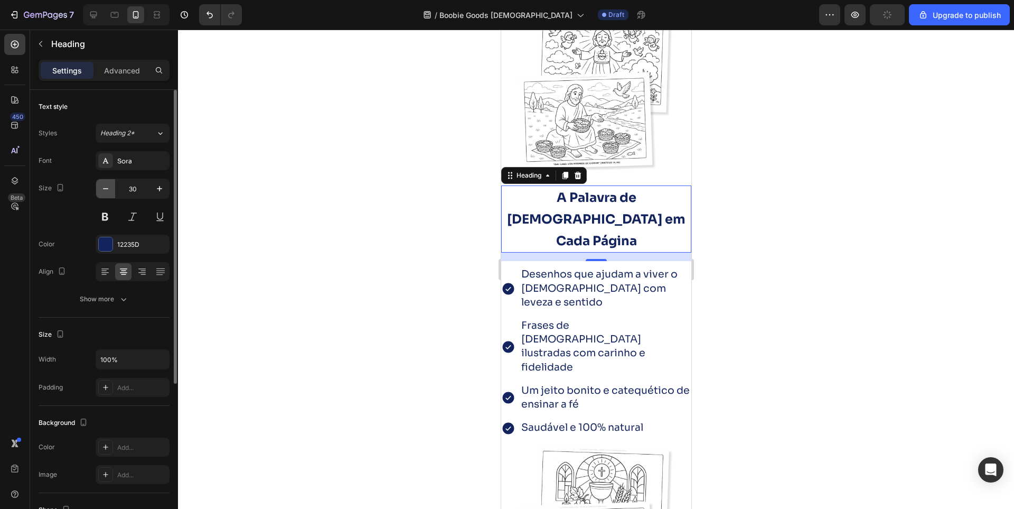
click at [106, 191] on icon "button" at bounding box center [105, 188] width 11 height 11
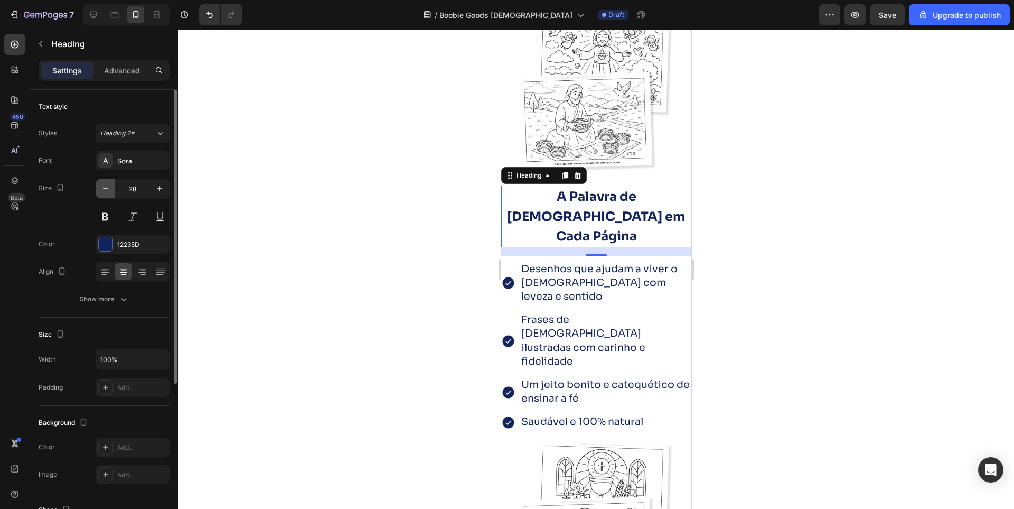
click at [106, 191] on icon "button" at bounding box center [105, 188] width 11 height 11
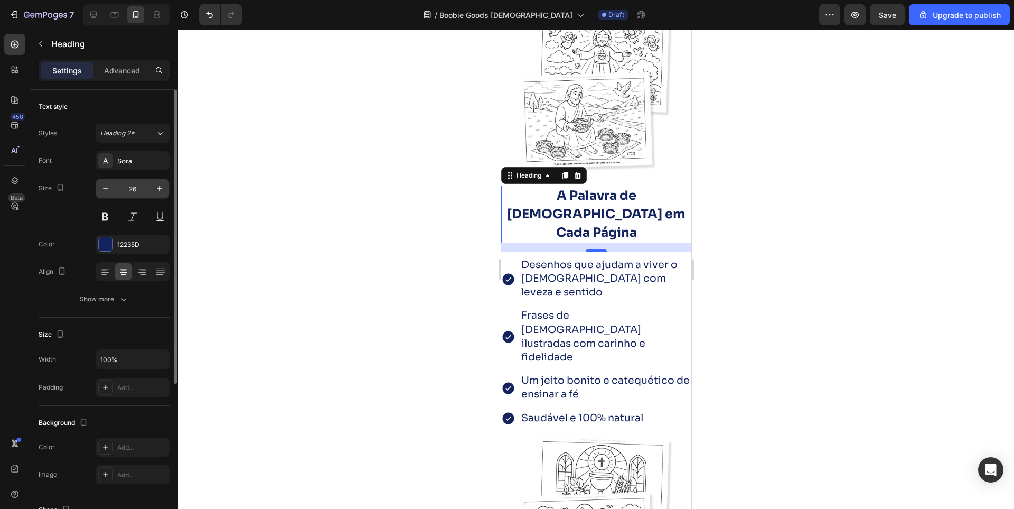
click at [130, 185] on input "26" at bounding box center [132, 188] width 35 height 19
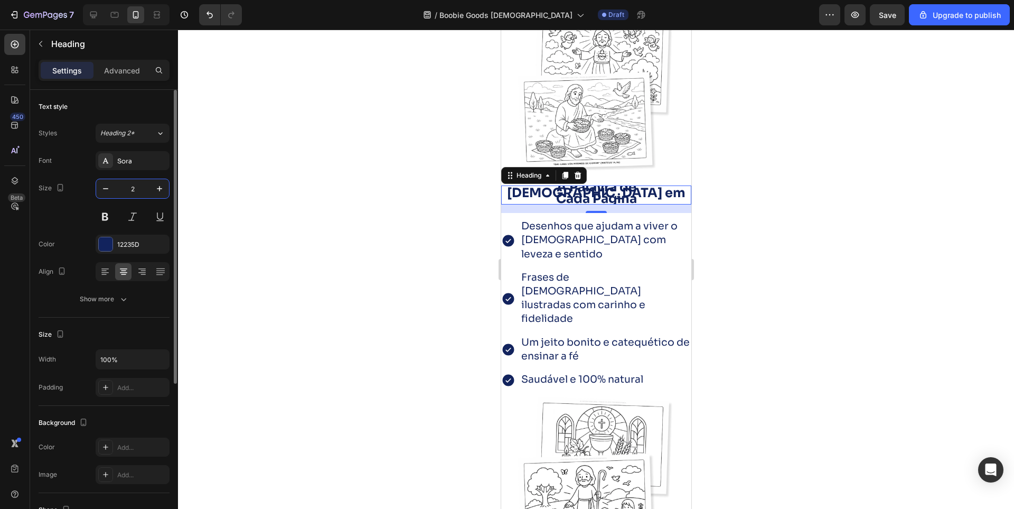
type input "25"
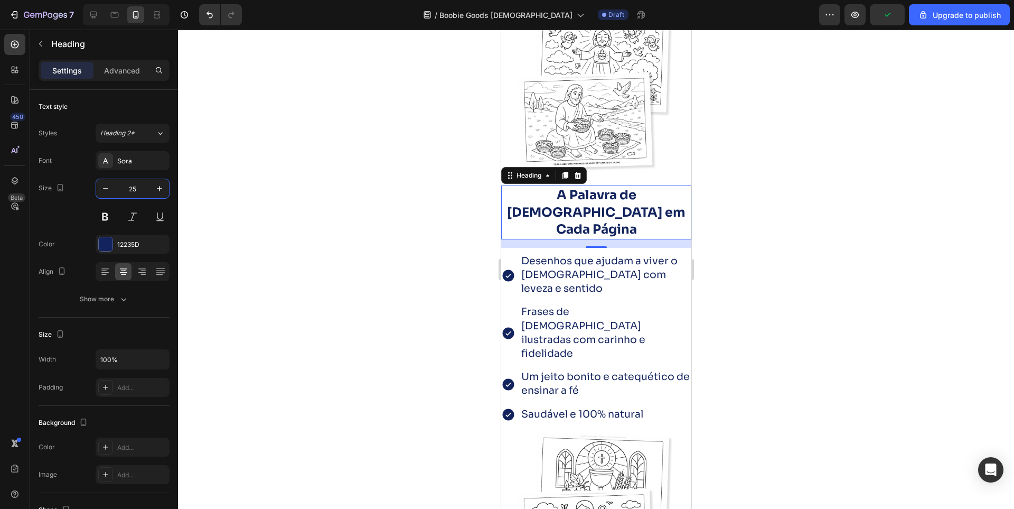
click at [439, 223] on div at bounding box center [596, 269] width 836 height 479
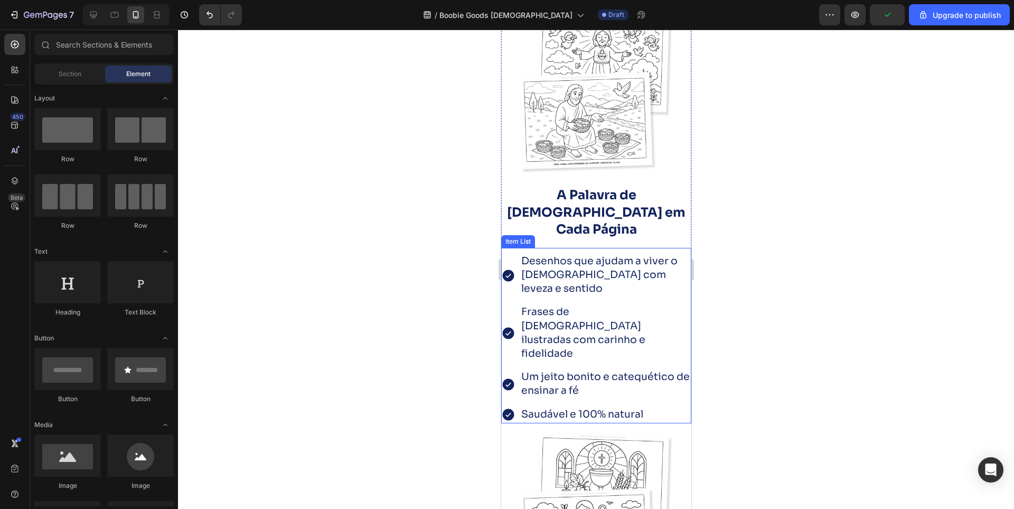
click at [601, 255] on span "Desenhos que ajudam a viver o [DEMOGRAPHIC_DATA] com leveza e sentido" at bounding box center [599, 275] width 156 height 40
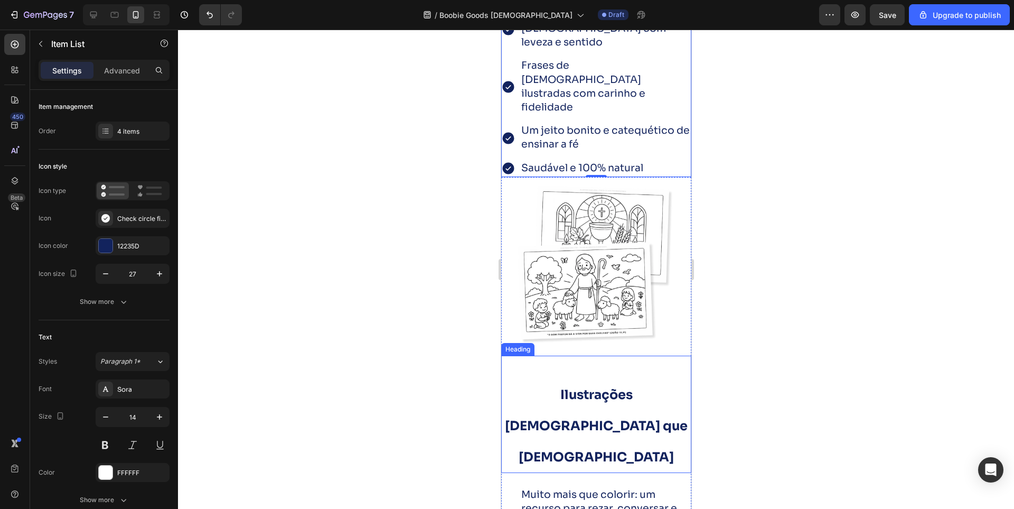
scroll to position [2044, 0]
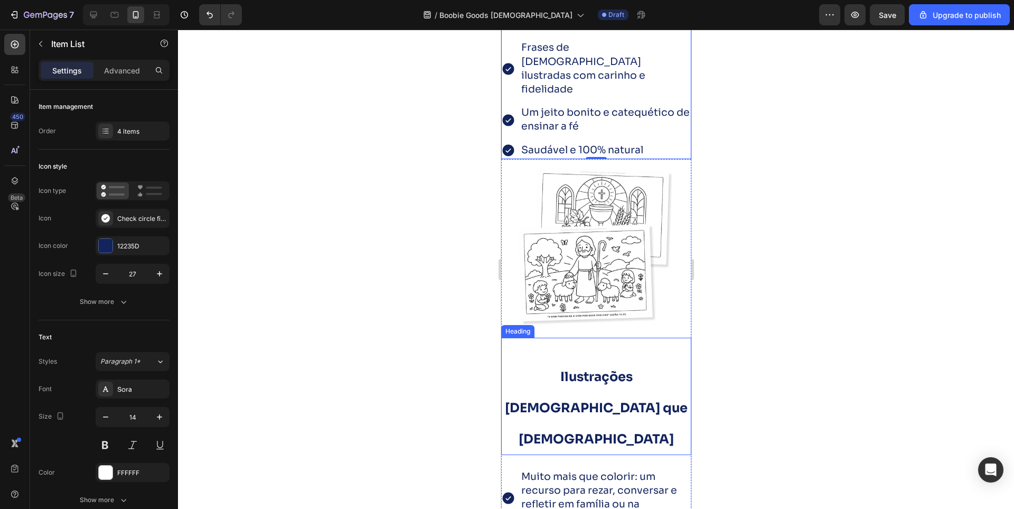
click at [555, 338] on div "⁠⁠⁠⁠⁠⁠⁠ Ilustrações Católicas que Evangelizam Heading" at bounding box center [596, 396] width 190 height 117
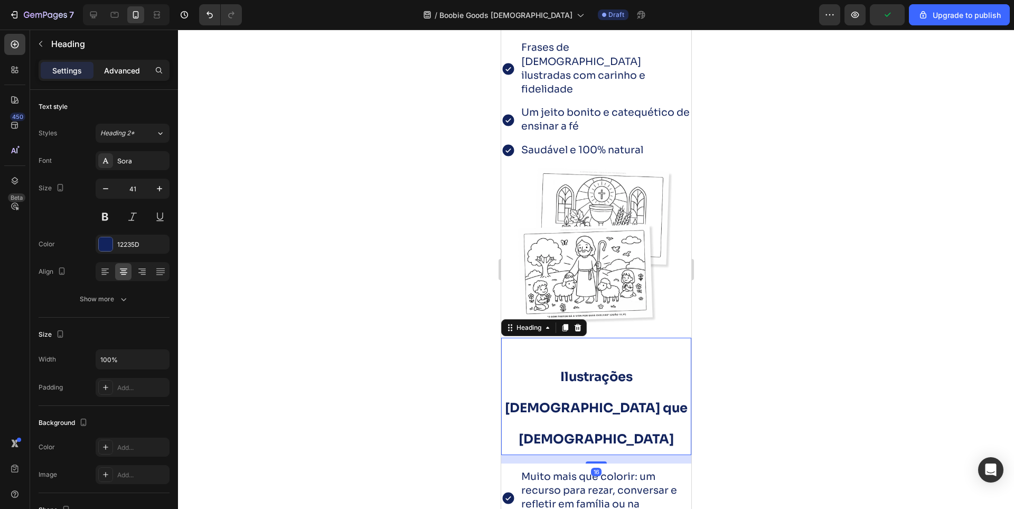
click at [126, 64] on div "Advanced" at bounding box center [122, 70] width 53 height 17
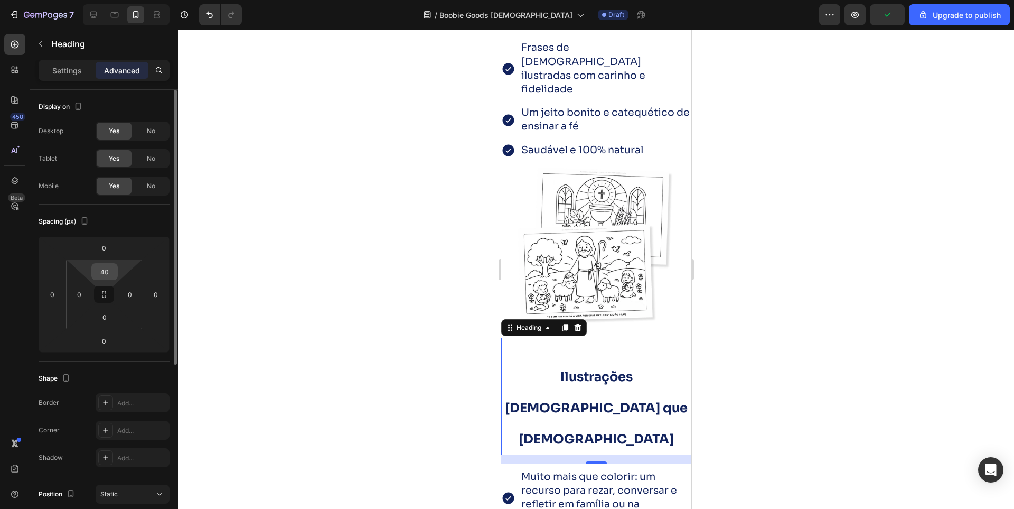
click at [109, 274] on input "40" at bounding box center [104, 272] width 21 height 16
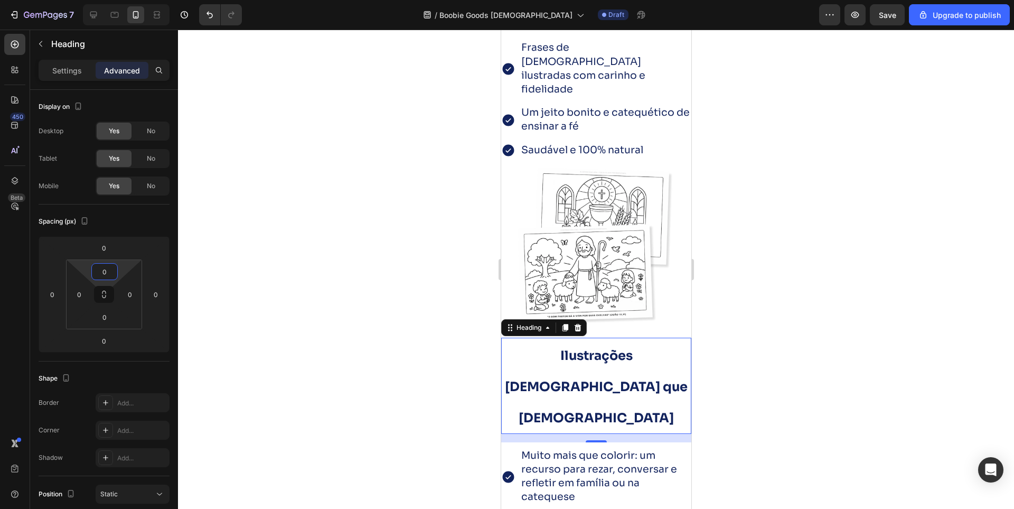
type input "0"
click at [72, 69] on p "Settings" at bounding box center [67, 70] width 30 height 11
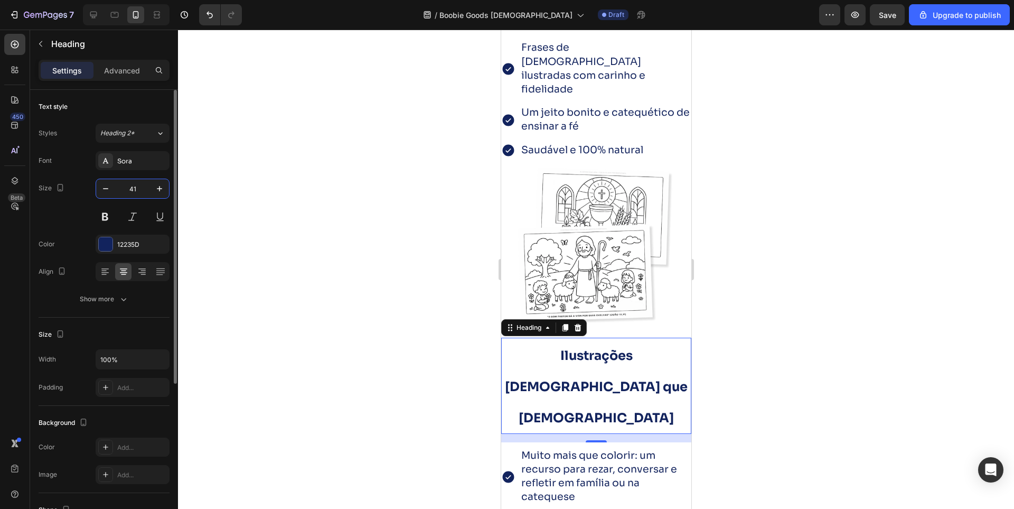
click at [135, 186] on input "41" at bounding box center [132, 188] width 35 height 19
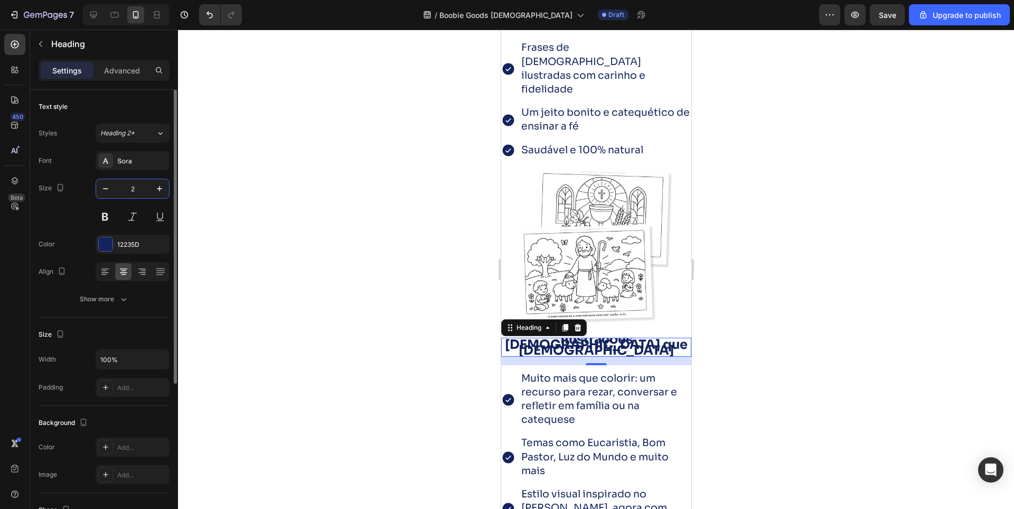
type input "25"
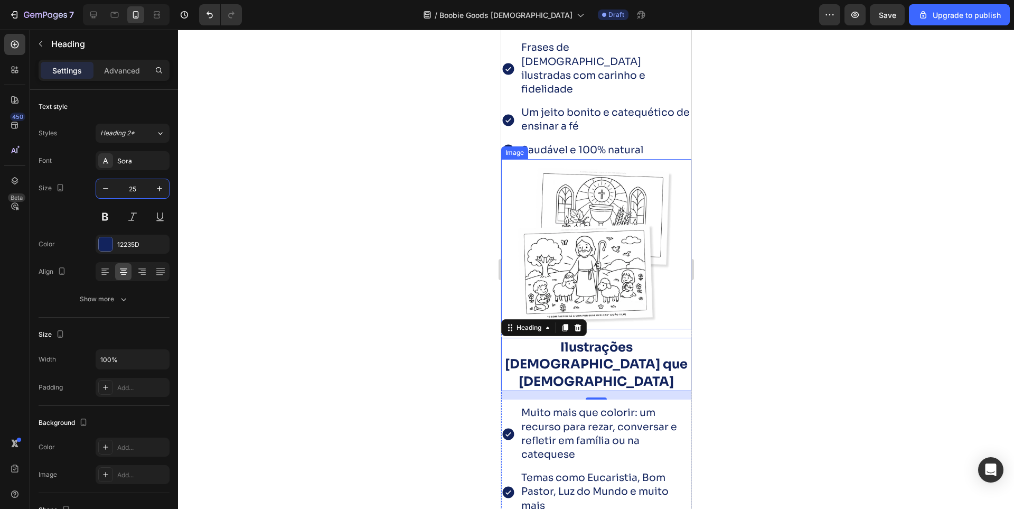
click at [736, 240] on div at bounding box center [596, 269] width 836 height 479
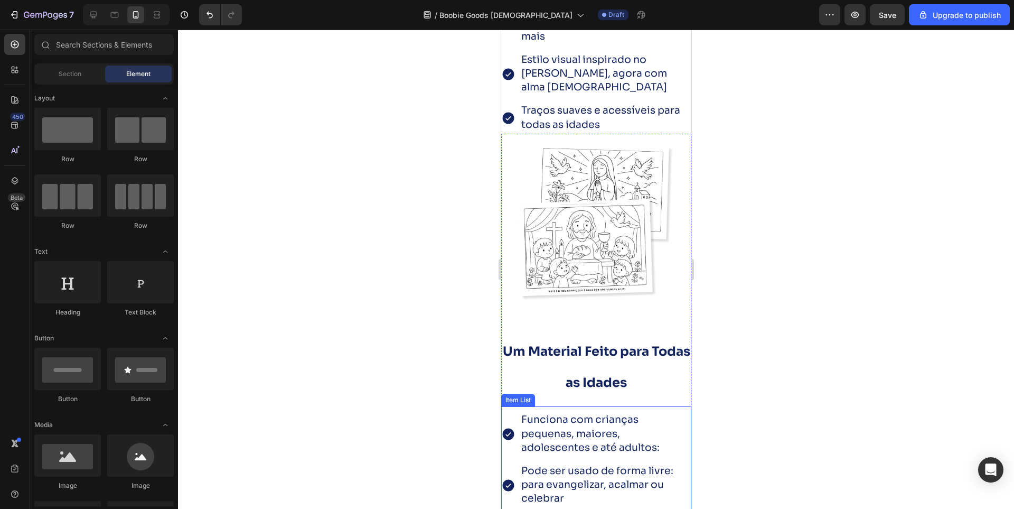
scroll to position [2520, 0]
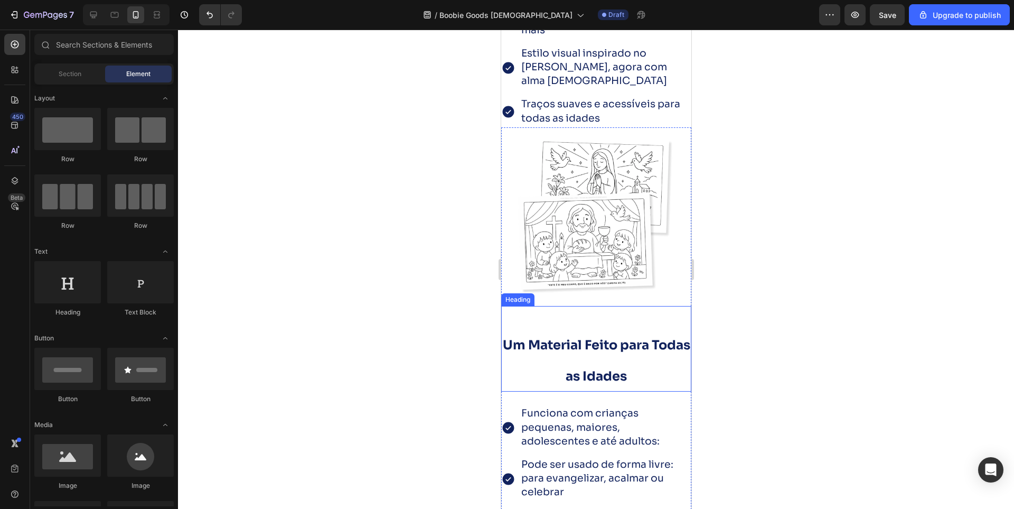
click at [564, 337] on strong "Um Material Feito para Todas as Idades" at bounding box center [596, 360] width 188 height 47
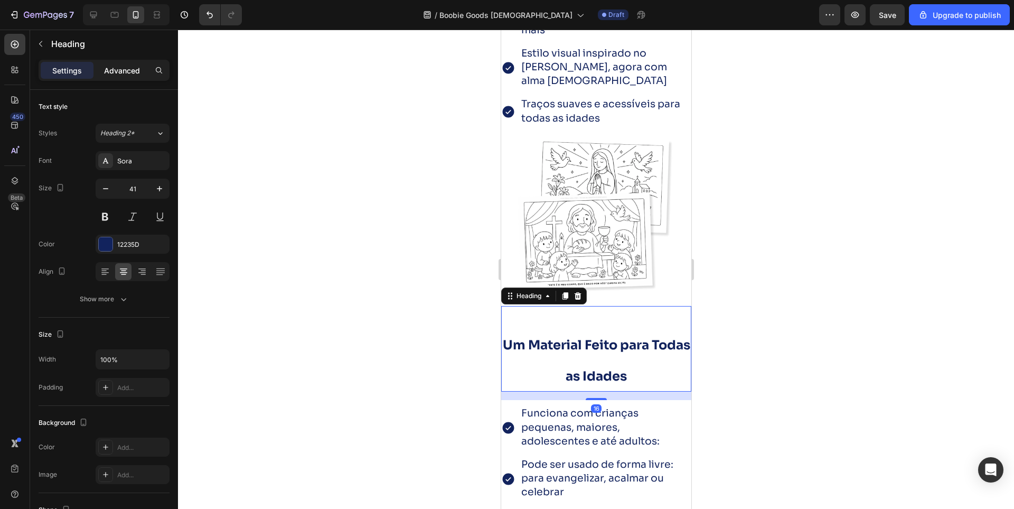
click at [128, 74] on p "Advanced" at bounding box center [122, 70] width 36 height 11
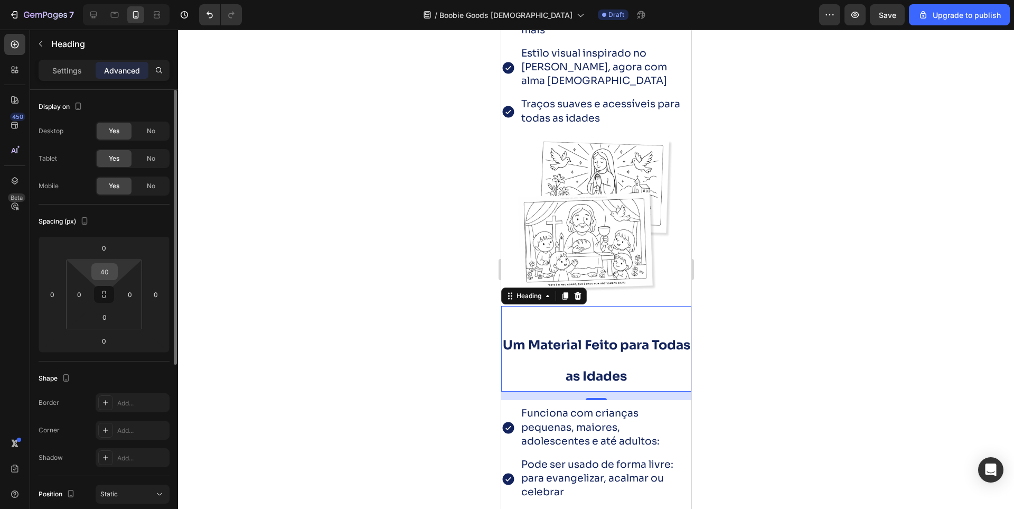
click at [105, 271] on input "40" at bounding box center [104, 272] width 21 height 16
click at [101, 0] on html "7 / Boobie Goods Catolico Draft Preview Save Upgrade to publish 450 Beta Sectio…" at bounding box center [507, 0] width 1014 height 0
click at [101, 273] on input "40" at bounding box center [104, 272] width 21 height 16
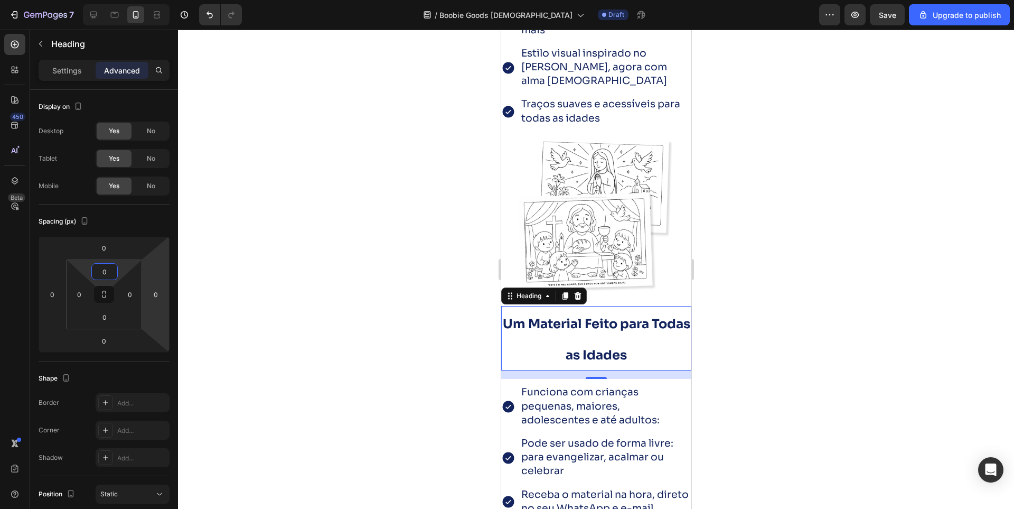
type input "0"
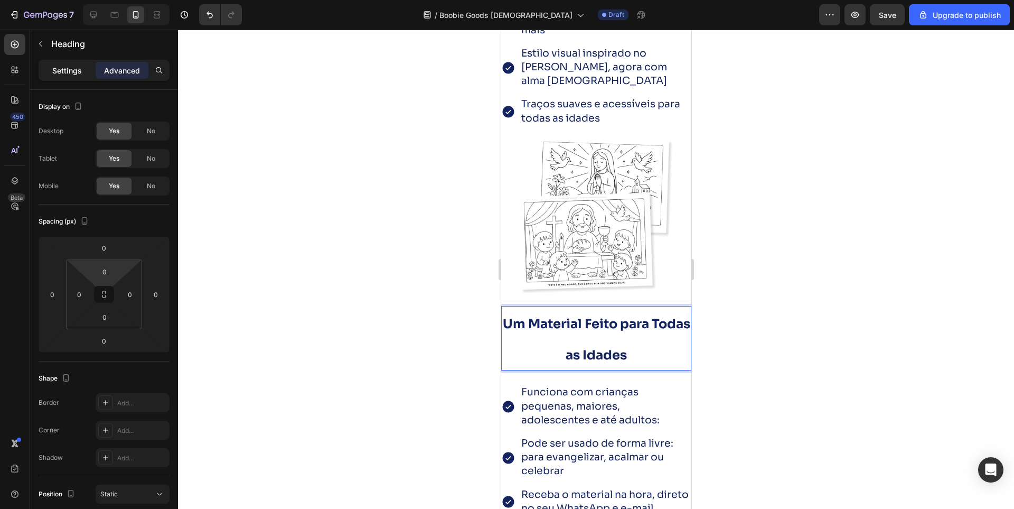
click at [61, 72] on p "Settings" at bounding box center [67, 70] width 30 height 11
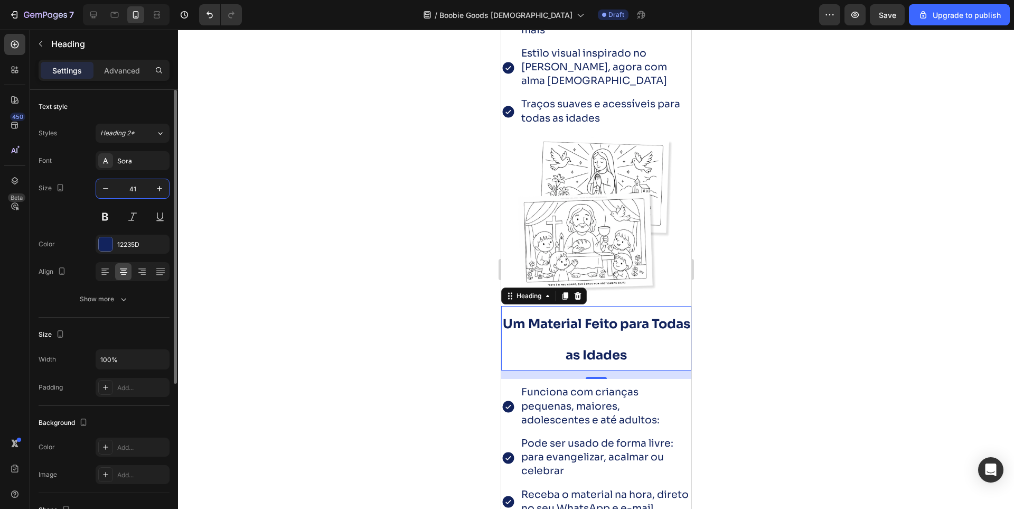
click at [133, 194] on input "41" at bounding box center [132, 188] width 35 height 19
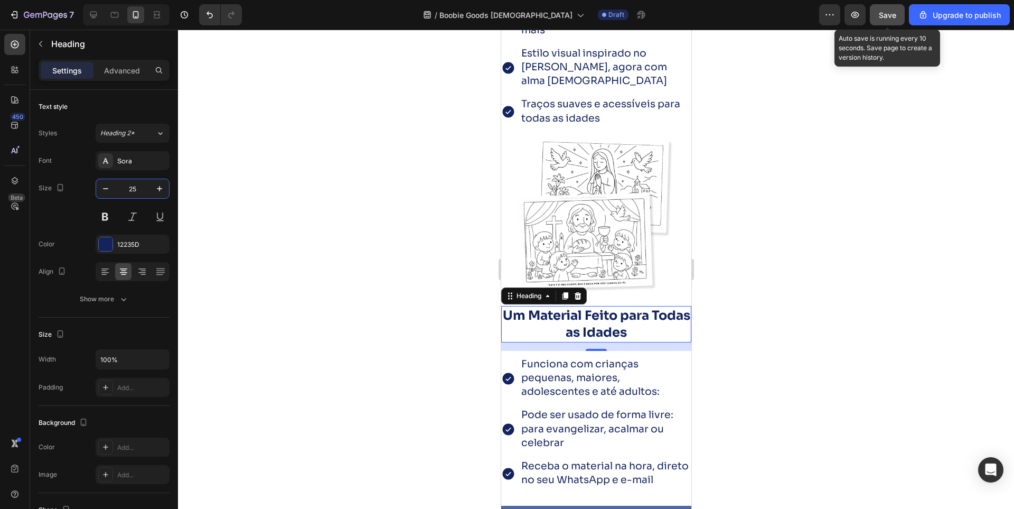
click at [882, 16] on span "Save" at bounding box center [887, 15] width 17 height 9
click at [893, 19] on span "Save" at bounding box center [887, 15] width 17 height 9
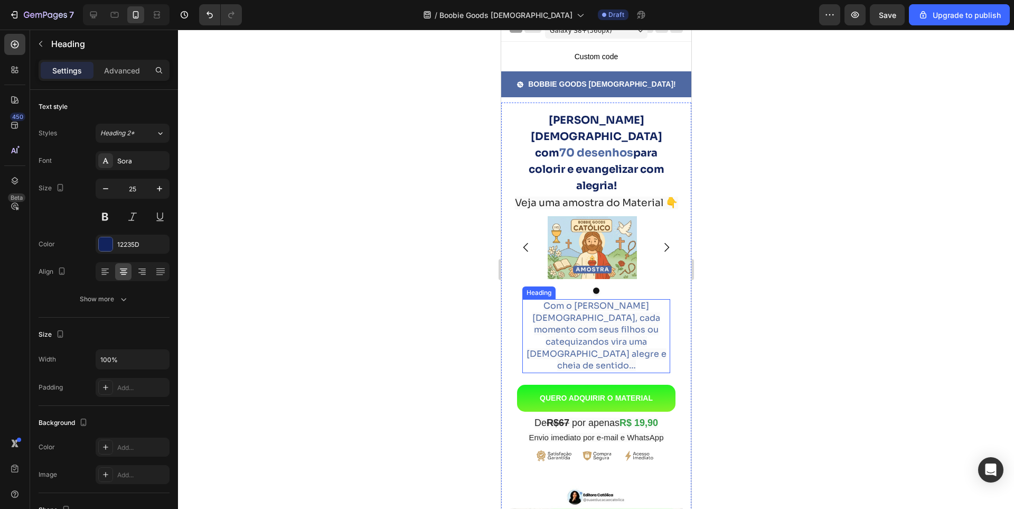
scroll to position [0, 0]
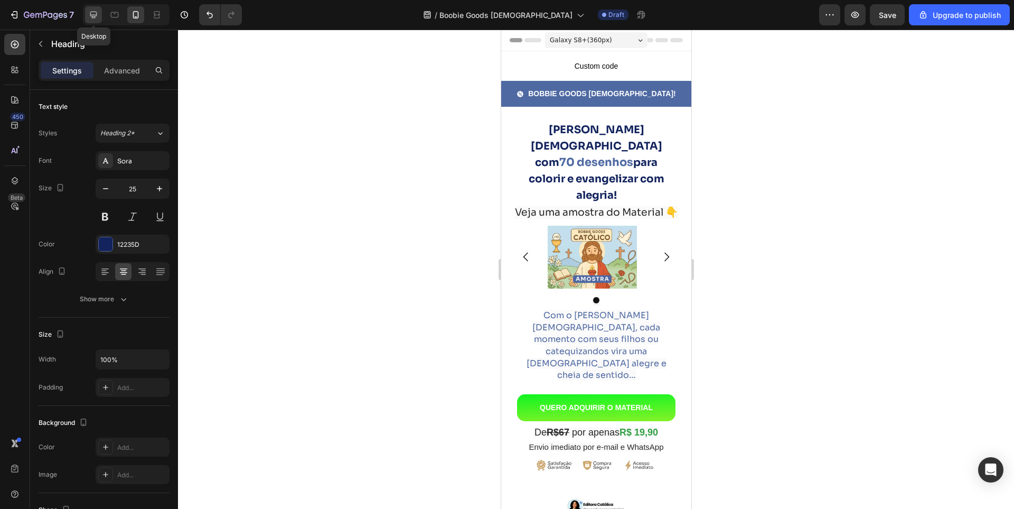
click at [92, 17] on icon at bounding box center [93, 15] width 11 height 11
type input "35"
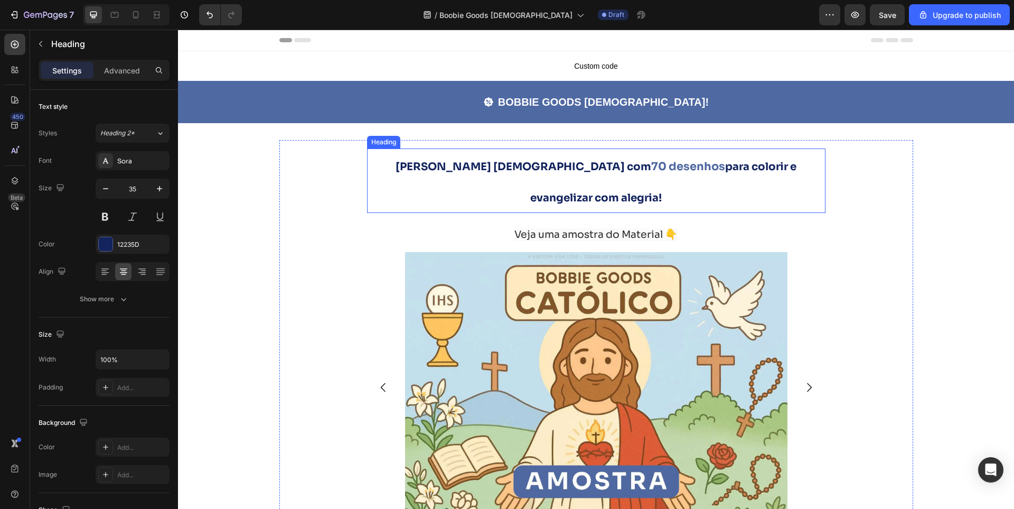
click at [458, 165] on span "[PERSON_NAME] [DEMOGRAPHIC_DATA] com" at bounding box center [524, 166] width 256 height 13
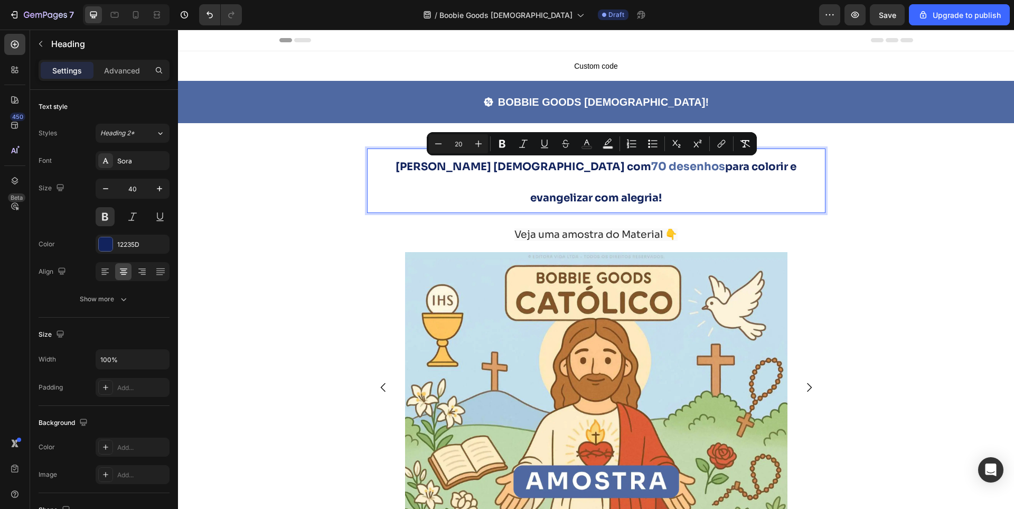
click at [464, 143] on input "20" at bounding box center [458, 143] width 21 height 13
click at [460, 144] on input "20" at bounding box center [458, 143] width 21 height 13
type input "30"
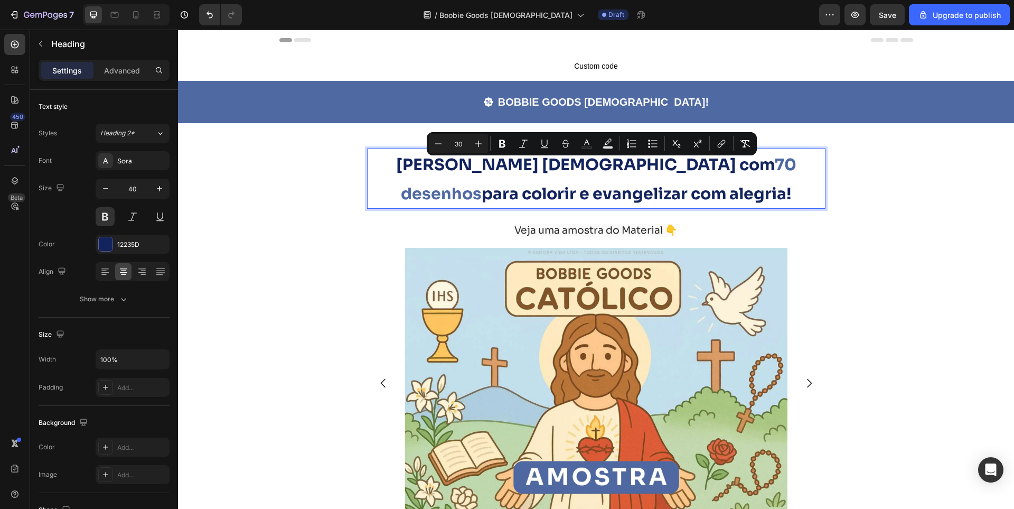
click at [510, 163] on span "[PERSON_NAME] [DEMOGRAPHIC_DATA] com" at bounding box center [585, 165] width 379 height 20
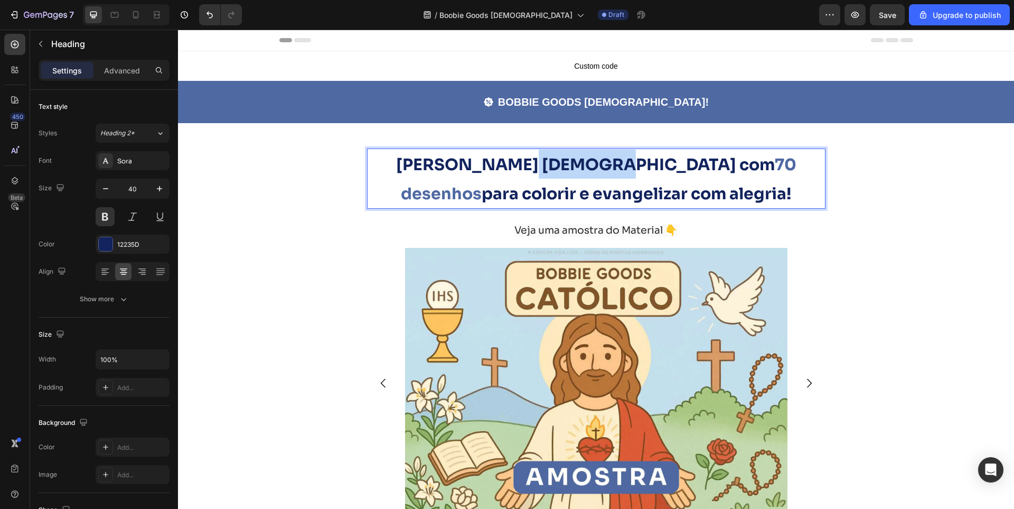
click at [510, 163] on span "[PERSON_NAME] [DEMOGRAPHIC_DATA] com" at bounding box center [585, 165] width 379 height 20
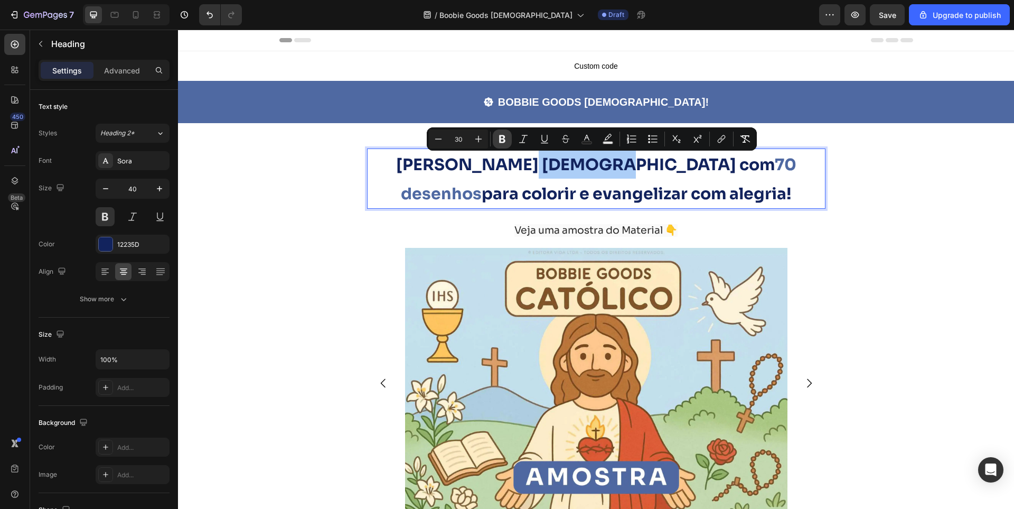
click at [508, 138] on button "Bold" at bounding box center [502, 138] width 19 height 19
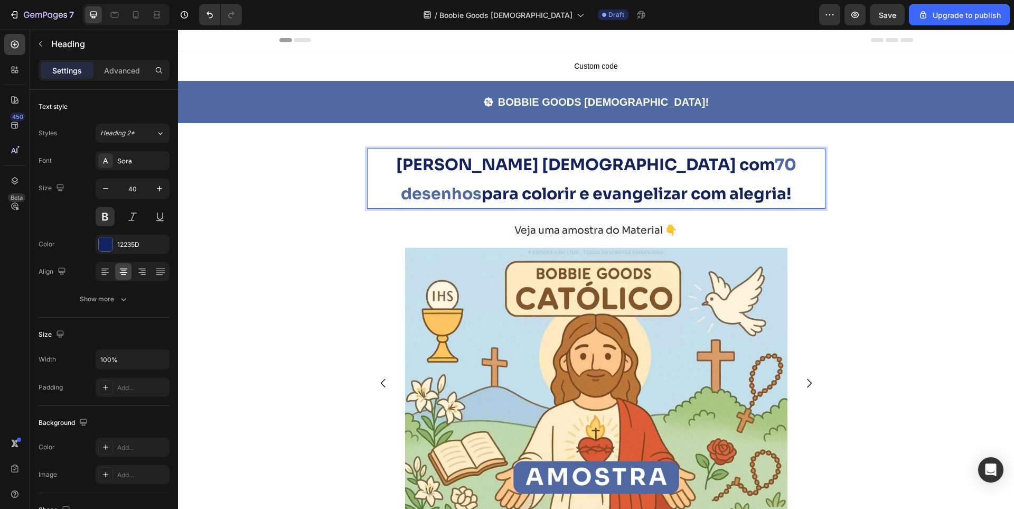
click at [506, 170] on strong "[PERSON_NAME] [DEMOGRAPHIC_DATA] com" at bounding box center [585, 165] width 379 height 20
drag, startPoint x: 893, startPoint y: 20, endPoint x: 687, endPoint y: 14, distance: 206.6
click at [893, 20] on div "Save" at bounding box center [887, 15] width 17 height 11
click at [137, 17] on icon at bounding box center [136, 14] width 6 height 7
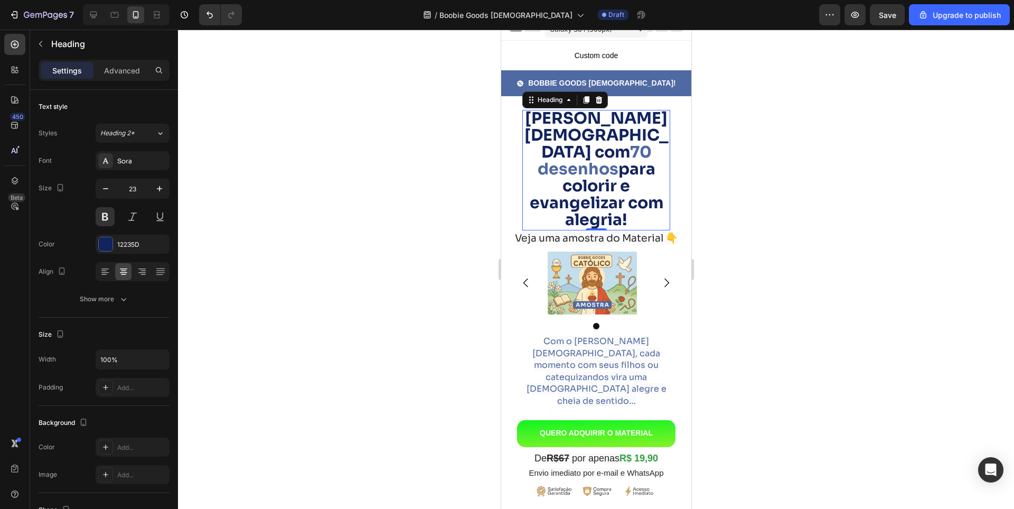
scroll to position [54, 0]
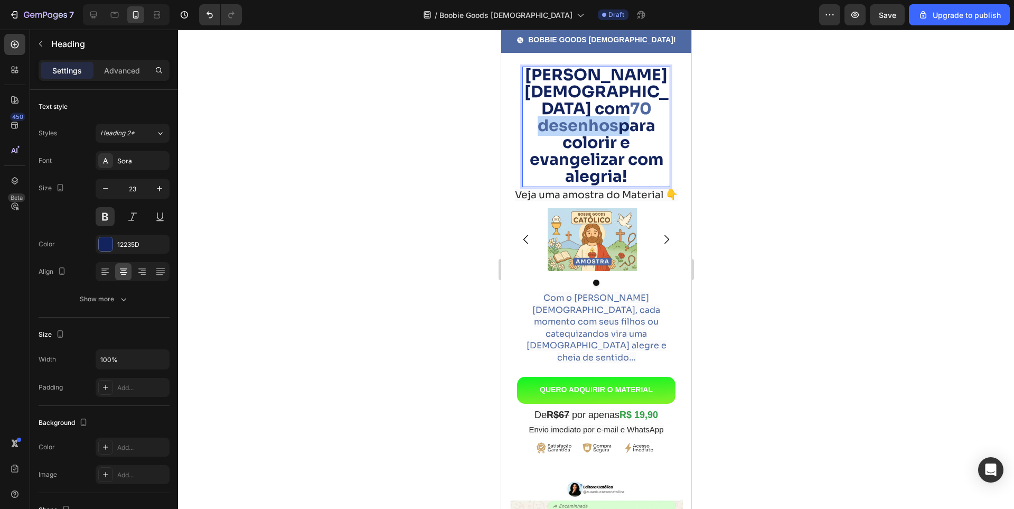
click at [591, 107] on strong "70 desenhos" at bounding box center [594, 117] width 114 height 37
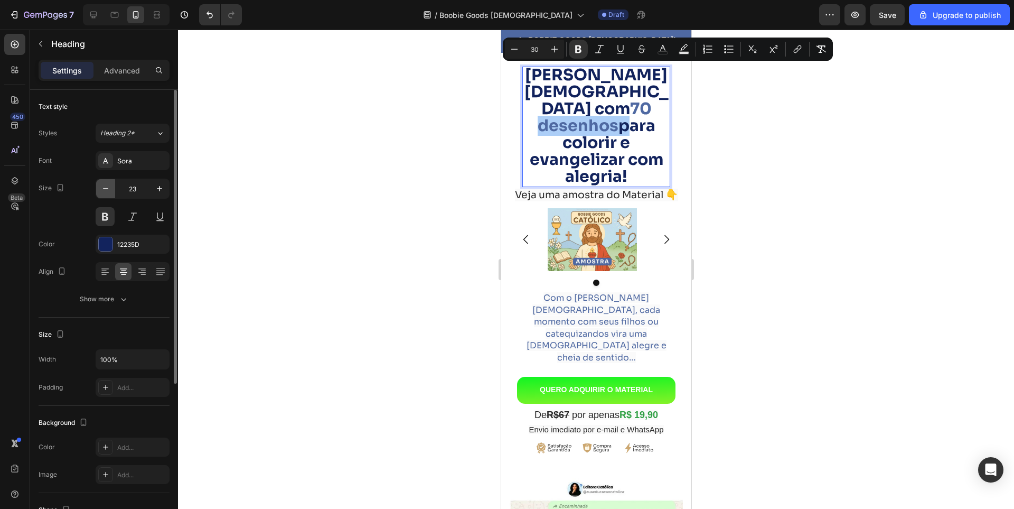
click at [110, 188] on icon "button" at bounding box center [105, 188] width 11 height 11
type input "22"
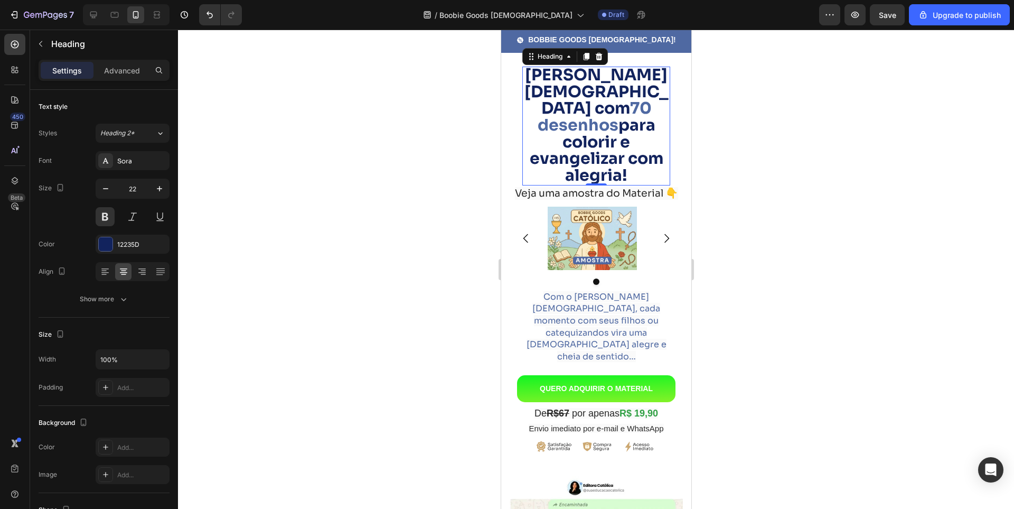
click at [613, 115] on strong "para colorir e evangelizar com alegria!" at bounding box center [596, 150] width 134 height 70
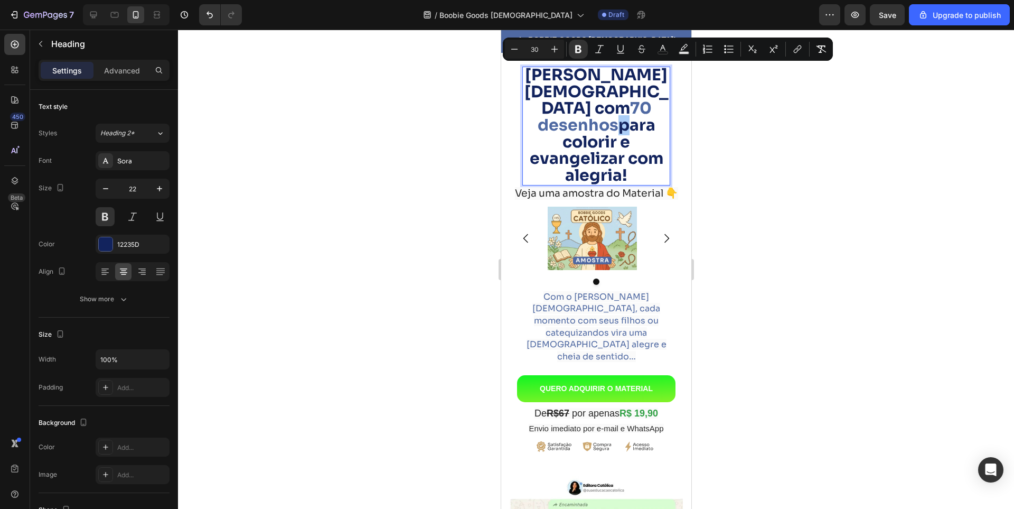
click at [535, 50] on input "30" at bounding box center [534, 49] width 21 height 13
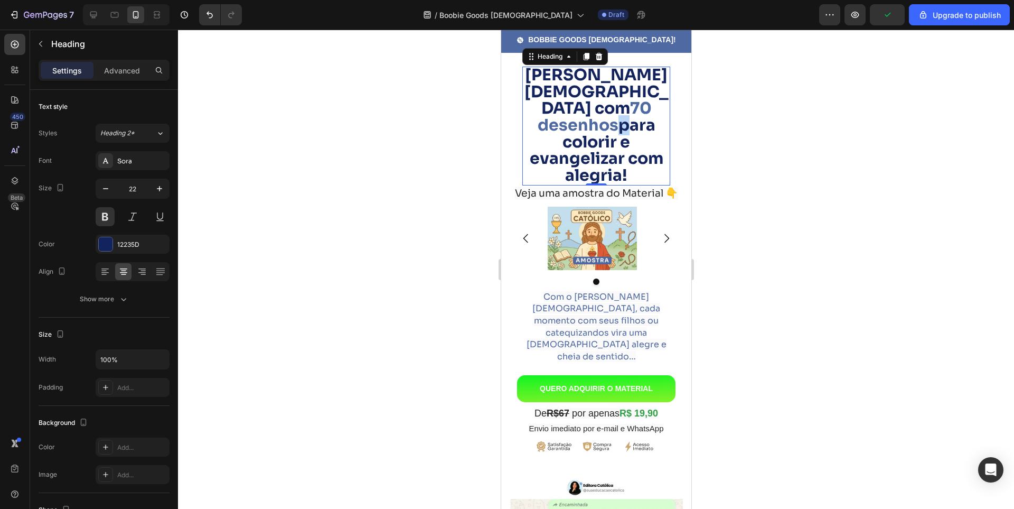
click at [590, 111] on strong "70 desenhos" at bounding box center [594, 116] width 114 height 37
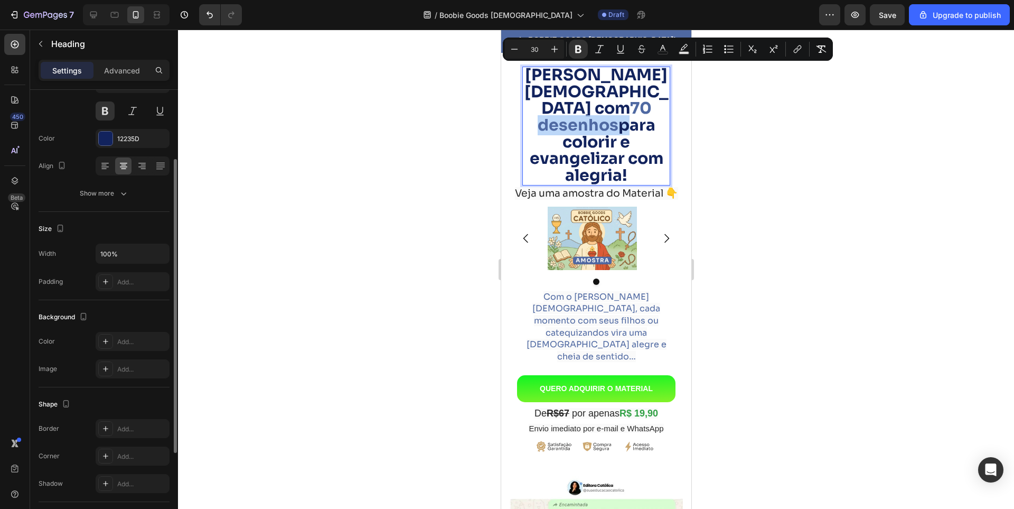
scroll to position [53, 0]
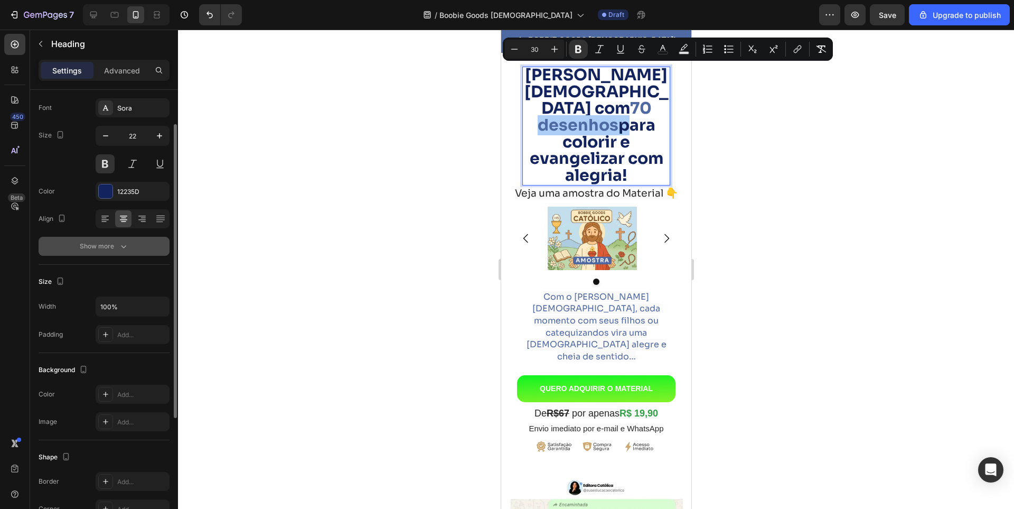
click at [125, 239] on button "Show more" at bounding box center [104, 246] width 131 height 19
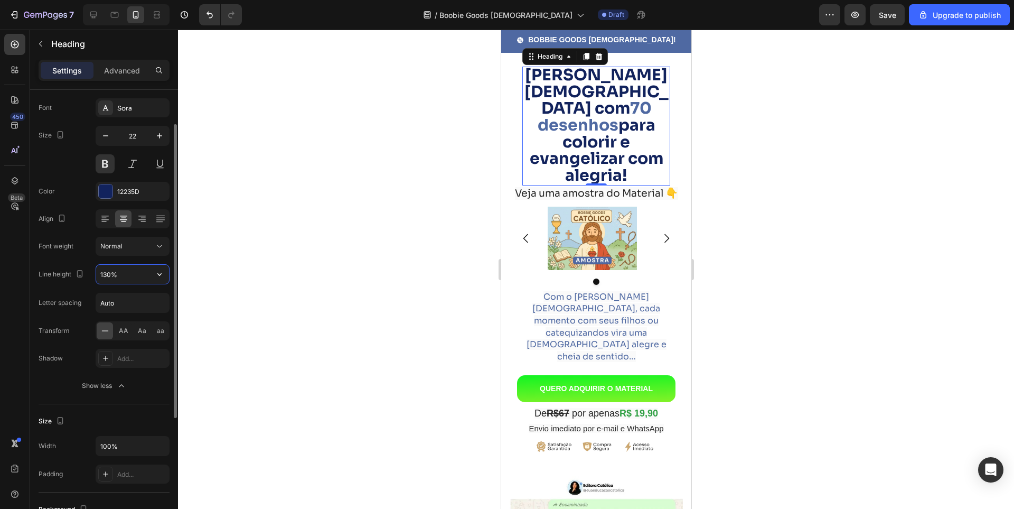
click at [142, 274] on input "130%" at bounding box center [132, 274] width 73 height 19
click at [159, 275] on icon "button" at bounding box center [159, 274] width 4 height 3
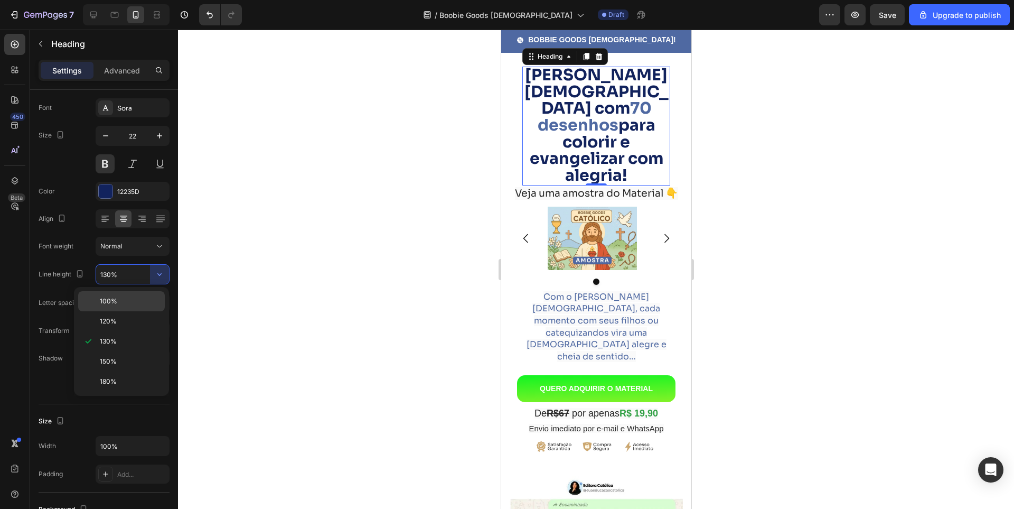
click at [120, 303] on p "100%" at bounding box center [130, 301] width 60 height 10
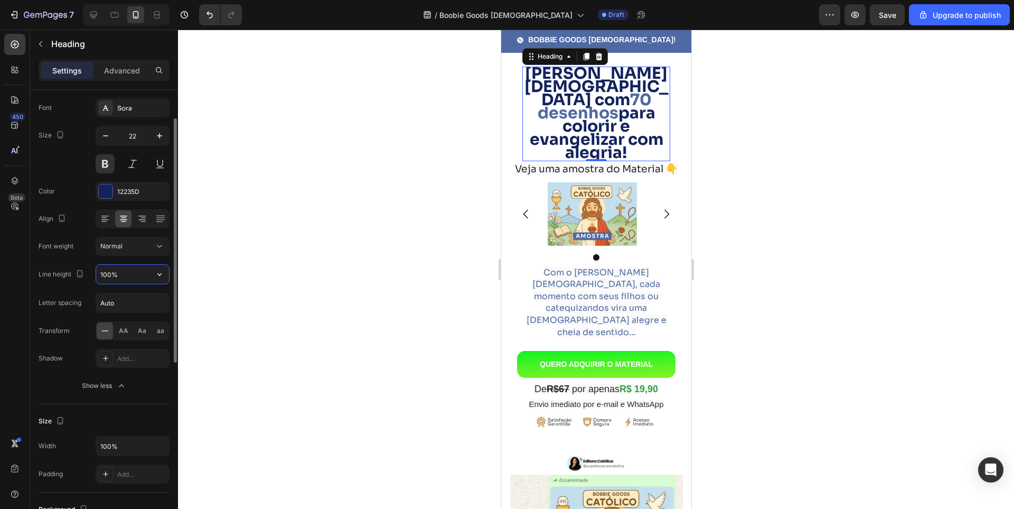
click at [140, 278] on input "100%" at bounding box center [132, 274] width 73 height 19
click at [154, 276] on icon "button" at bounding box center [159, 274] width 11 height 11
click at [158, 248] on icon at bounding box center [159, 246] width 11 height 11
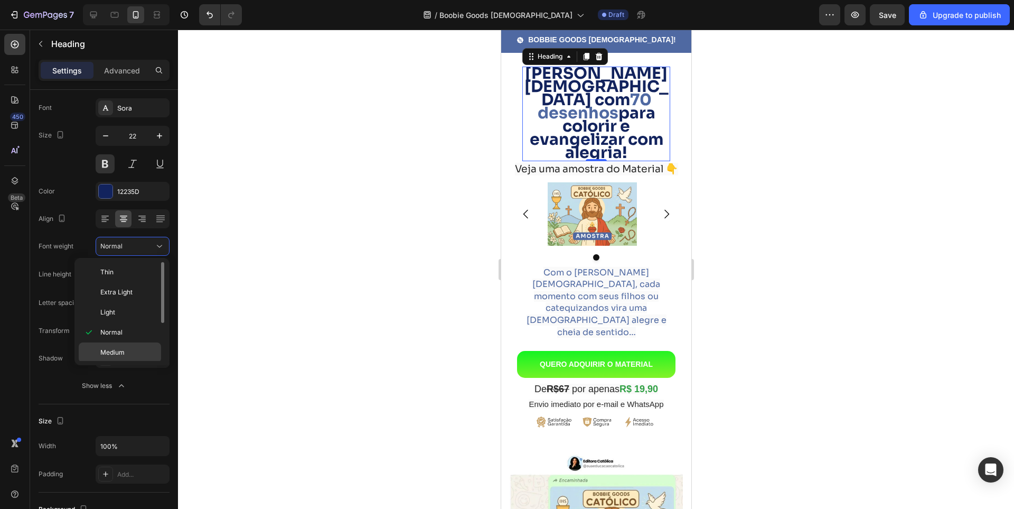
click at [114, 353] on span "Medium" at bounding box center [112, 353] width 24 height 10
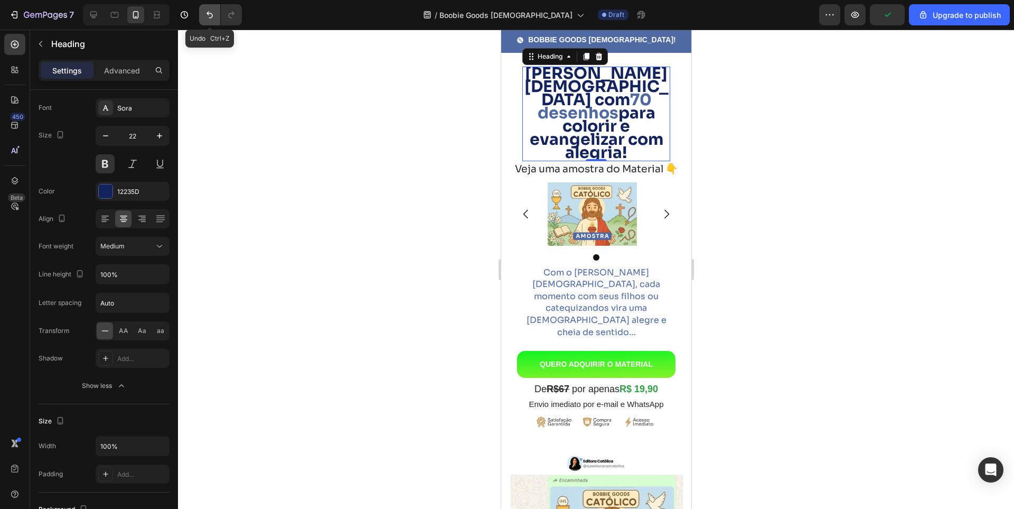
click at [210, 15] on icon "Undo/Redo" at bounding box center [209, 15] width 11 height 11
type input "130%"
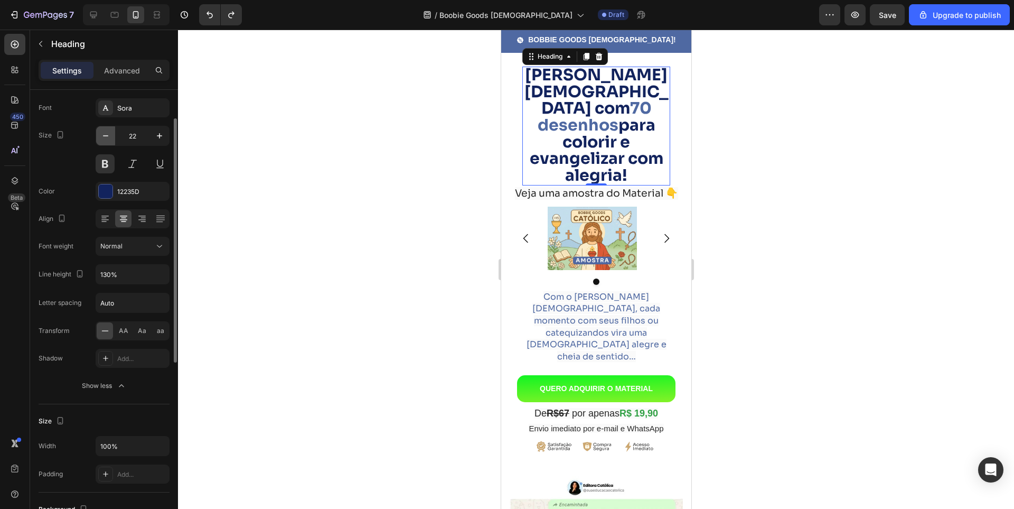
click at [105, 134] on icon "button" at bounding box center [105, 135] width 11 height 11
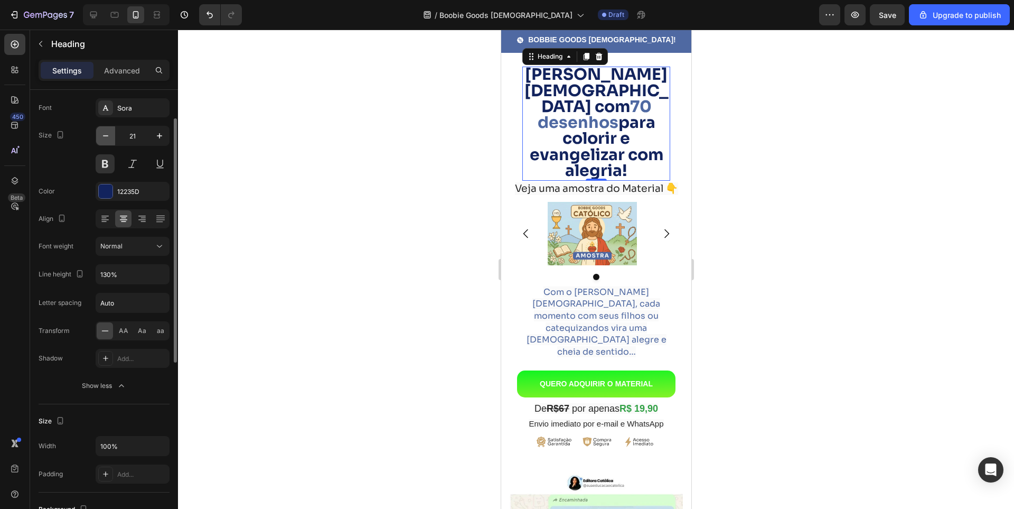
click at [105, 134] on icon "button" at bounding box center [105, 135] width 11 height 11
type input "20"
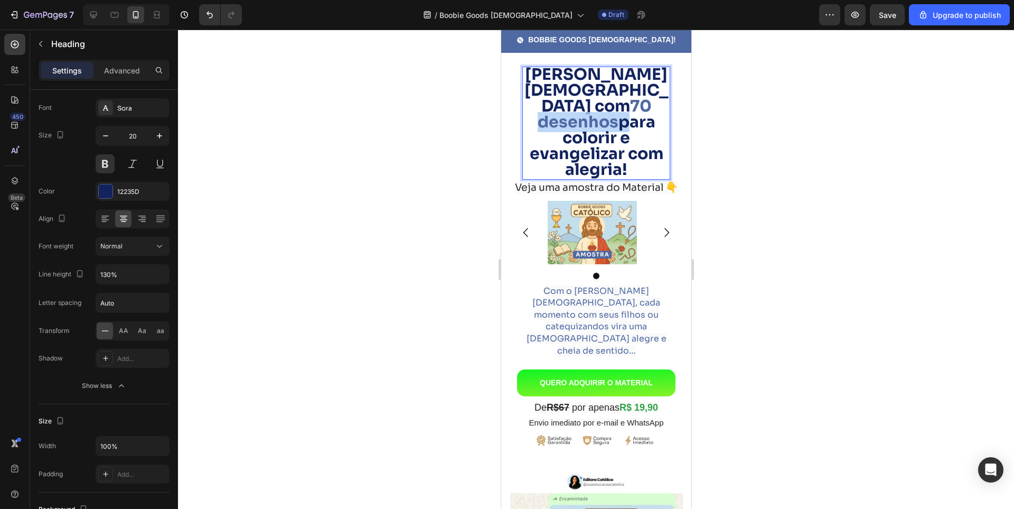
click at [589, 106] on strong "70 desenhos" at bounding box center [594, 114] width 114 height 36
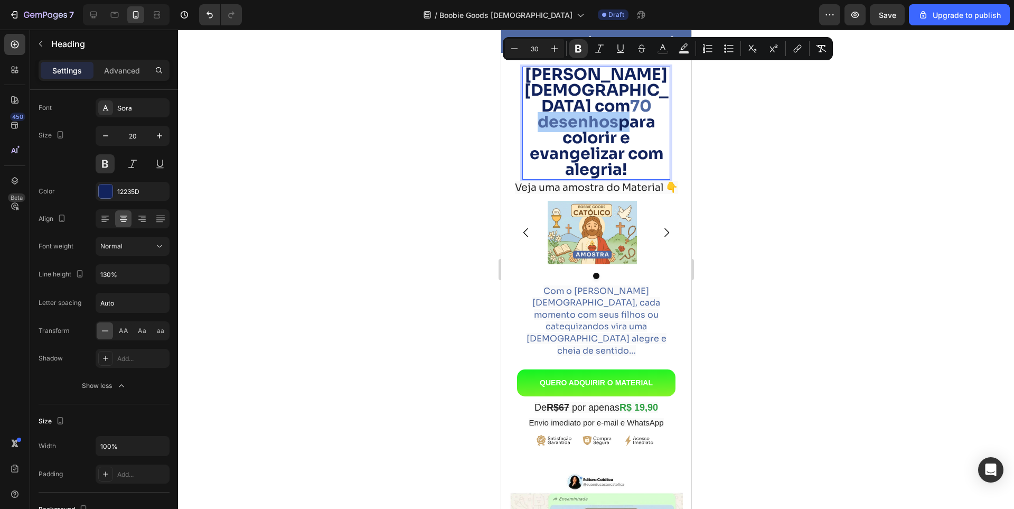
click at [534, 49] on input "30" at bounding box center [534, 48] width 21 height 13
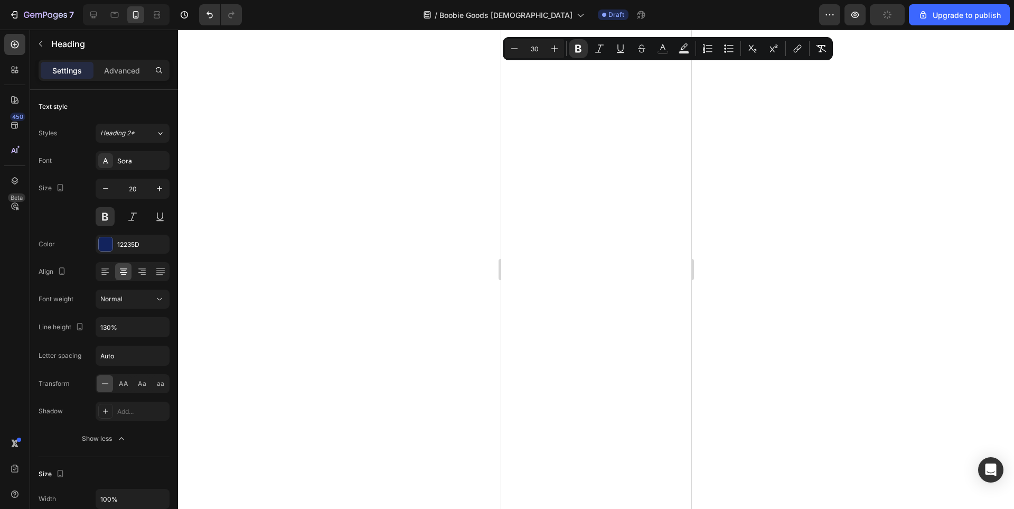
click at [534, 46] on input "30" at bounding box center [534, 48] width 21 height 13
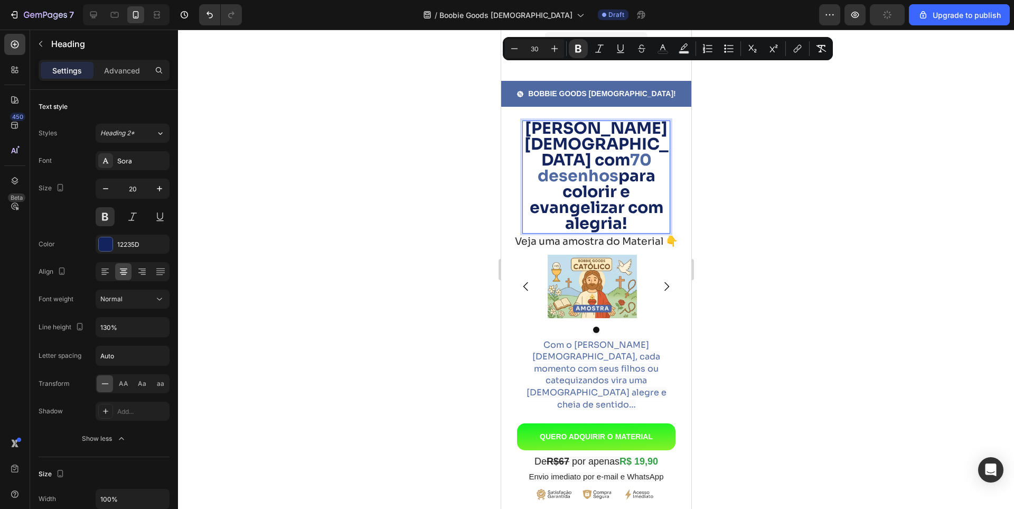
click at [534, 46] on input "30" at bounding box center [534, 48] width 21 height 13
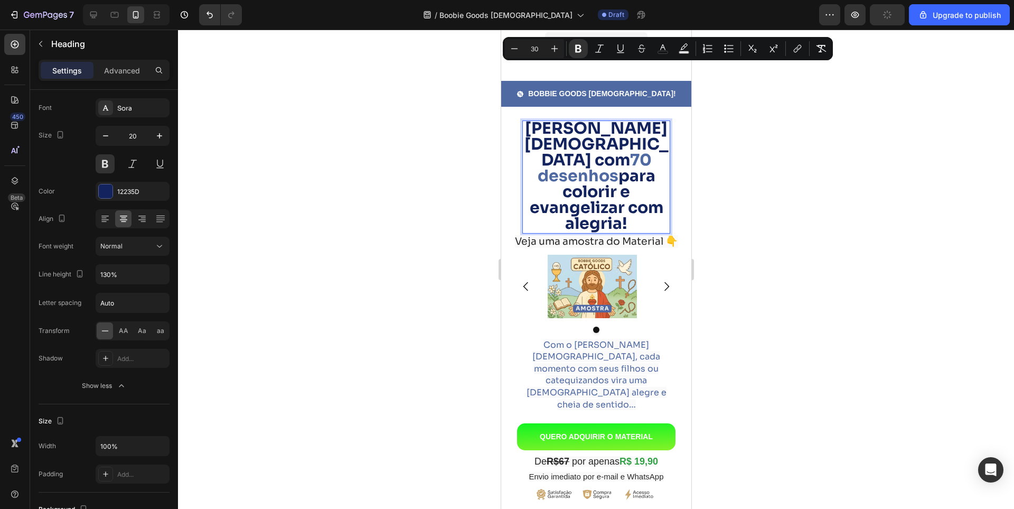
scroll to position [54, 0]
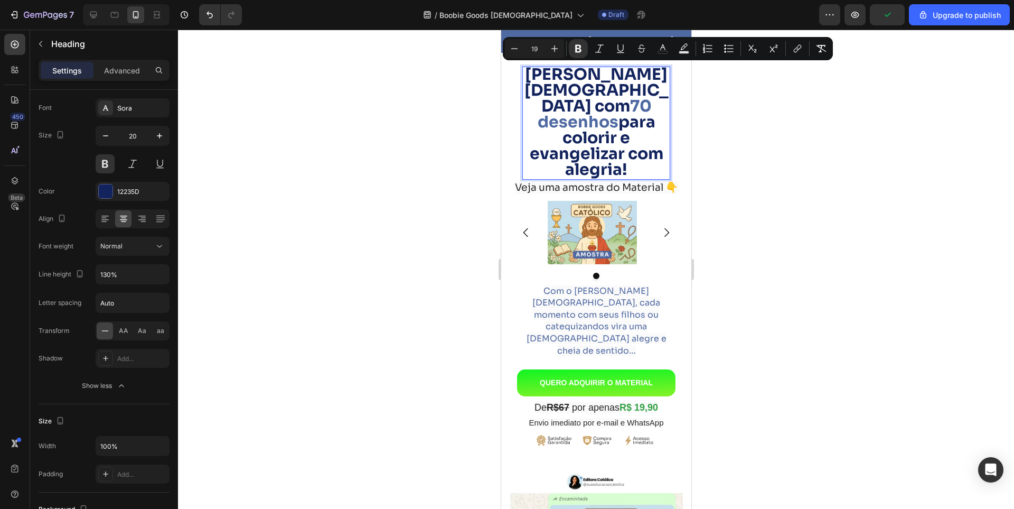
type input "19"
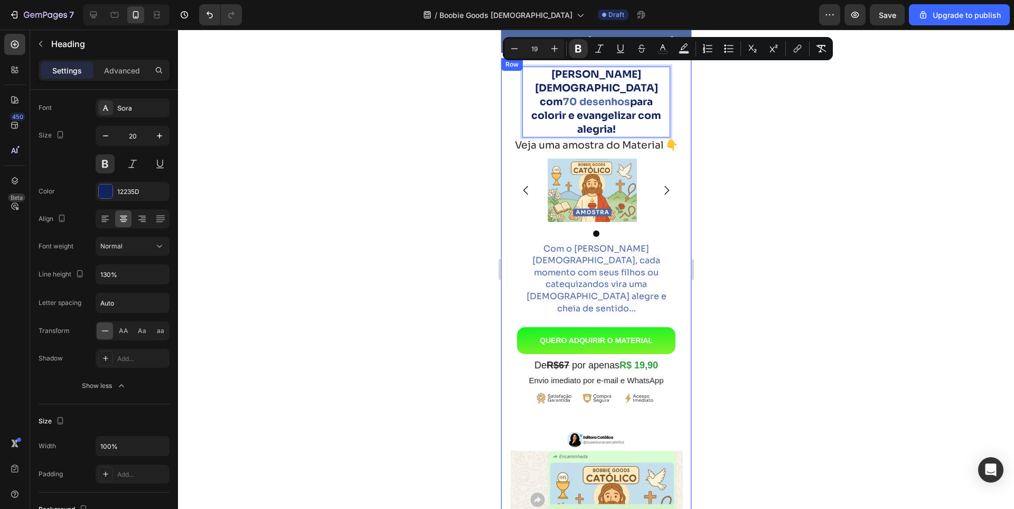
click at [435, 161] on div at bounding box center [596, 269] width 836 height 479
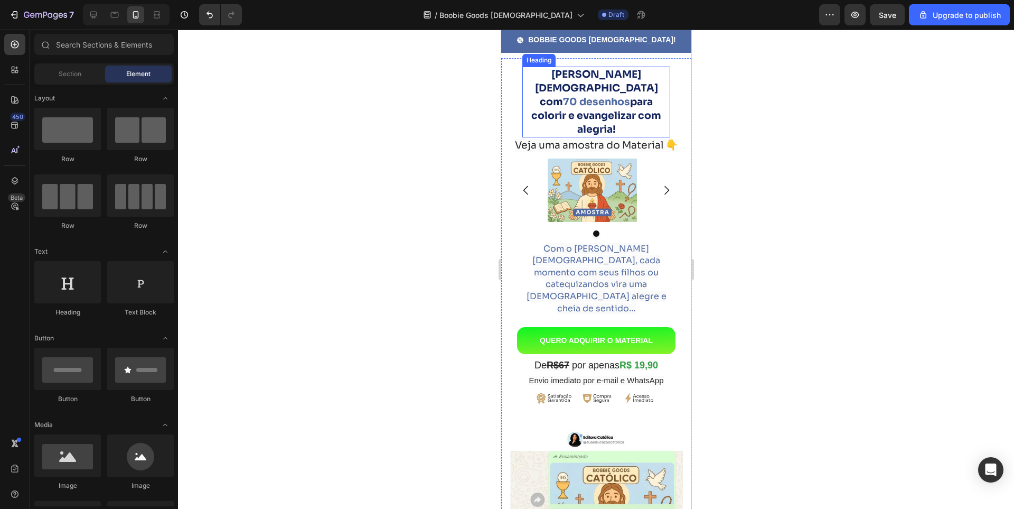
click at [563, 99] on strong "para colorir e evangelizar com alegria!" at bounding box center [596, 116] width 130 height 40
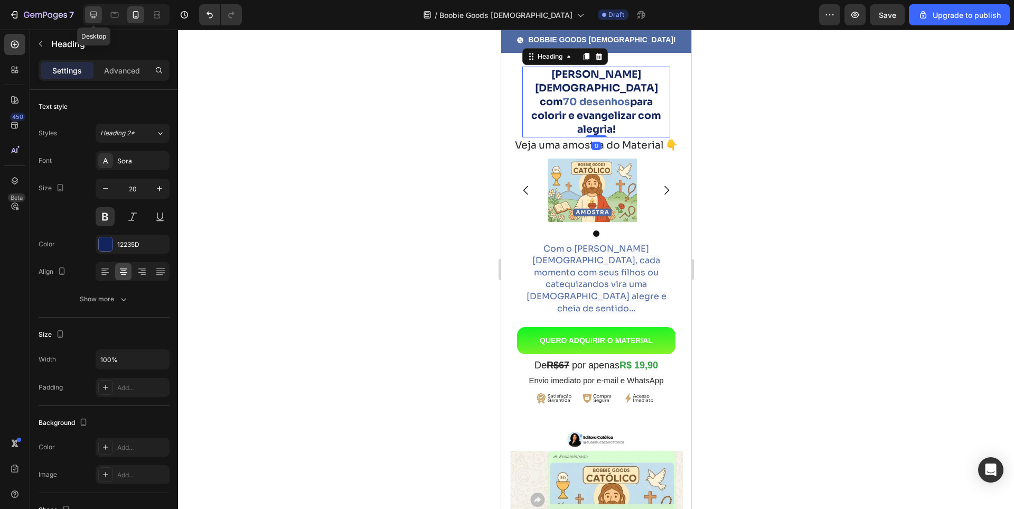
click at [97, 15] on icon at bounding box center [93, 15] width 7 height 7
type input "40"
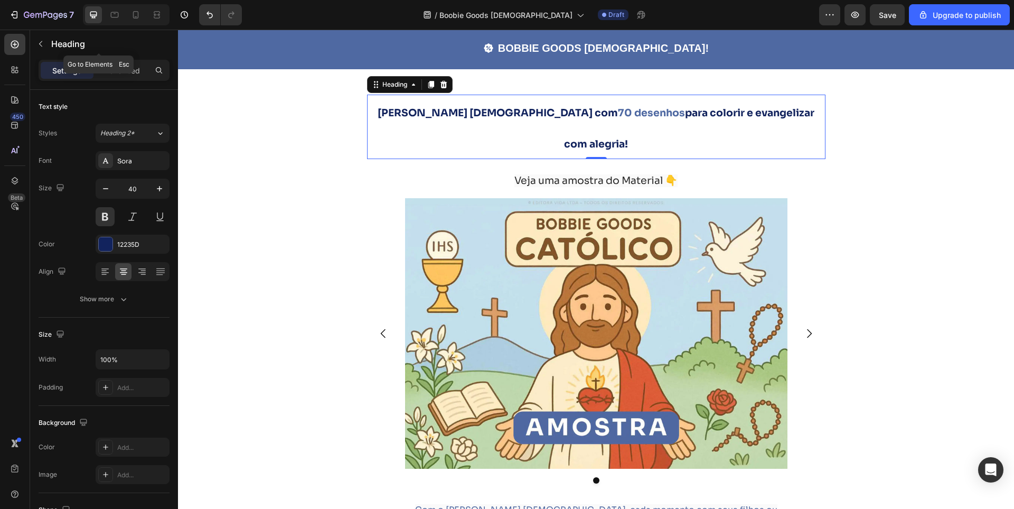
scroll to position [82, 0]
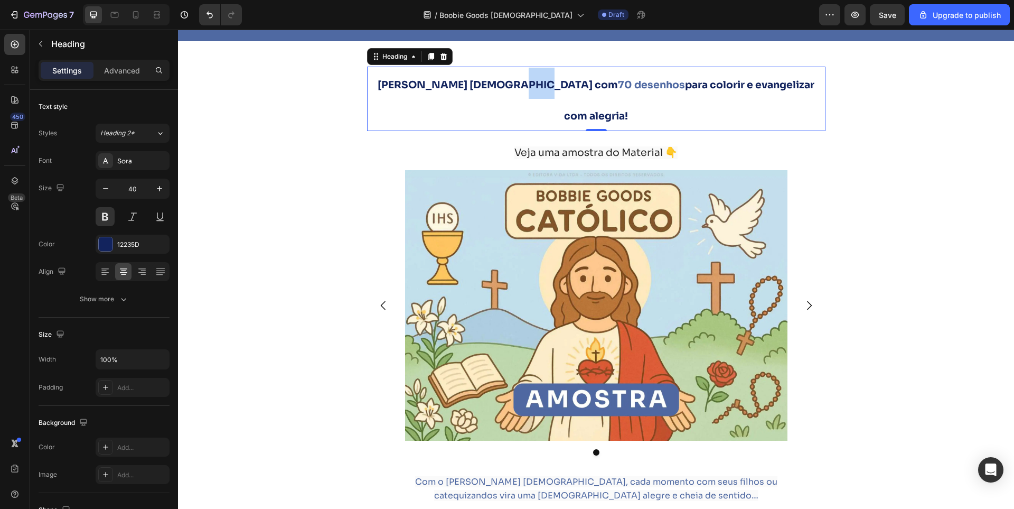
click at [518, 86] on strong "[PERSON_NAME] [DEMOGRAPHIC_DATA] com" at bounding box center [498, 85] width 240 height 13
click at [519, 85] on strong "[PERSON_NAME] [DEMOGRAPHIC_DATA] com" at bounding box center [498, 85] width 240 height 13
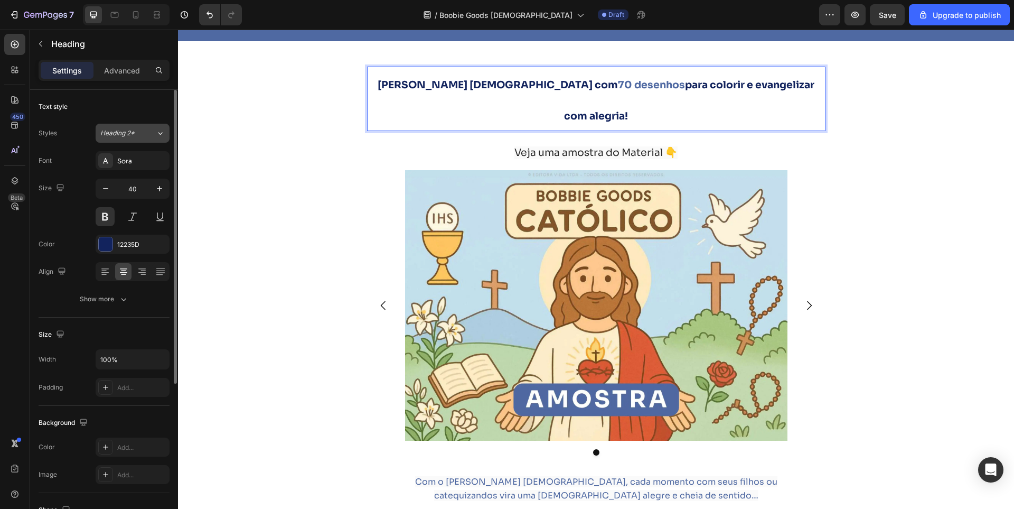
click at [156, 136] on icon at bounding box center [160, 133] width 9 height 11
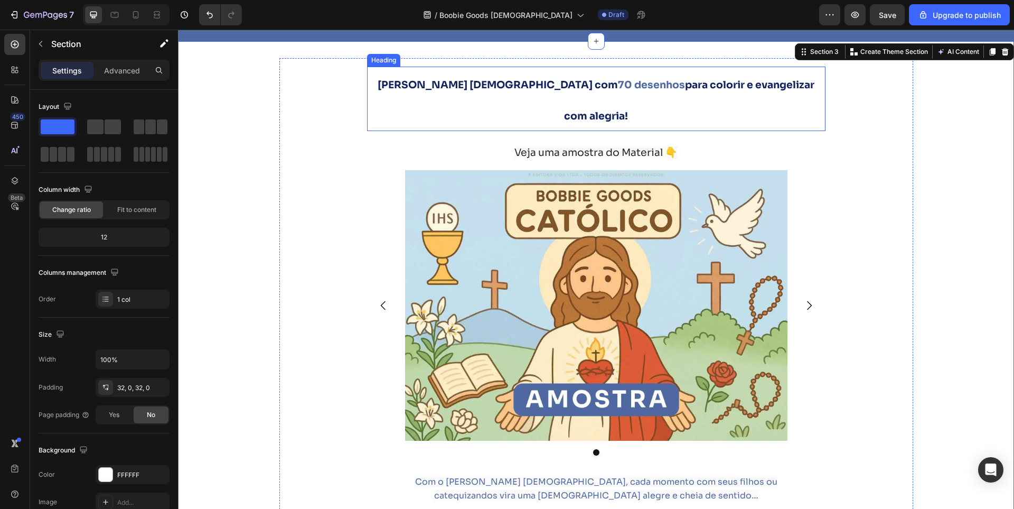
click at [449, 87] on strong "[PERSON_NAME] [DEMOGRAPHIC_DATA] com" at bounding box center [498, 85] width 240 height 13
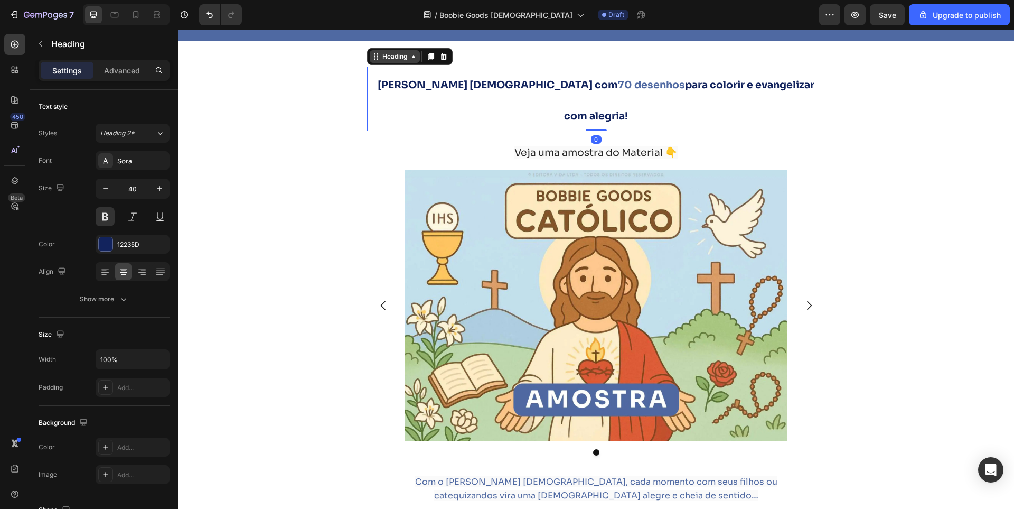
click at [404, 54] on div "Heading" at bounding box center [394, 57] width 29 height 10
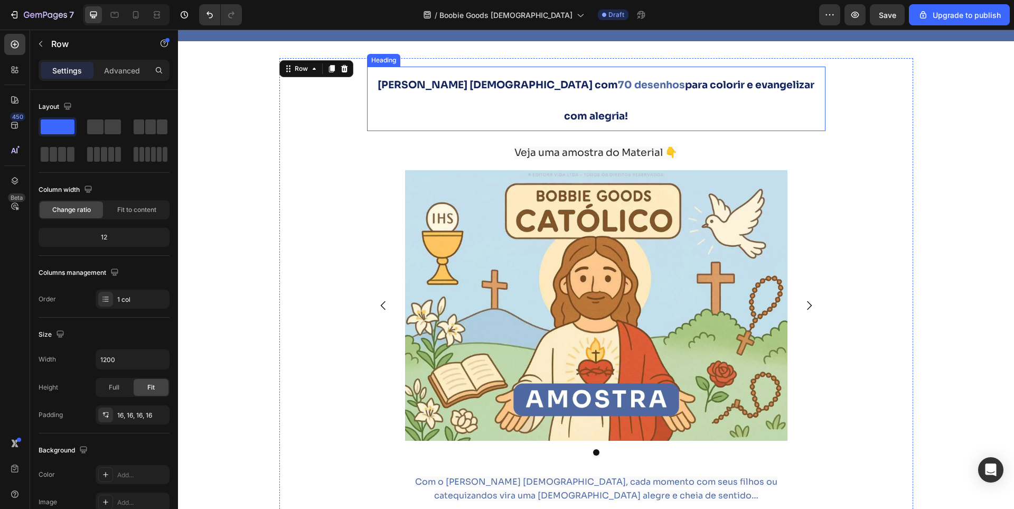
click at [440, 80] on strong "[PERSON_NAME] [DEMOGRAPHIC_DATA] com" at bounding box center [498, 85] width 240 height 13
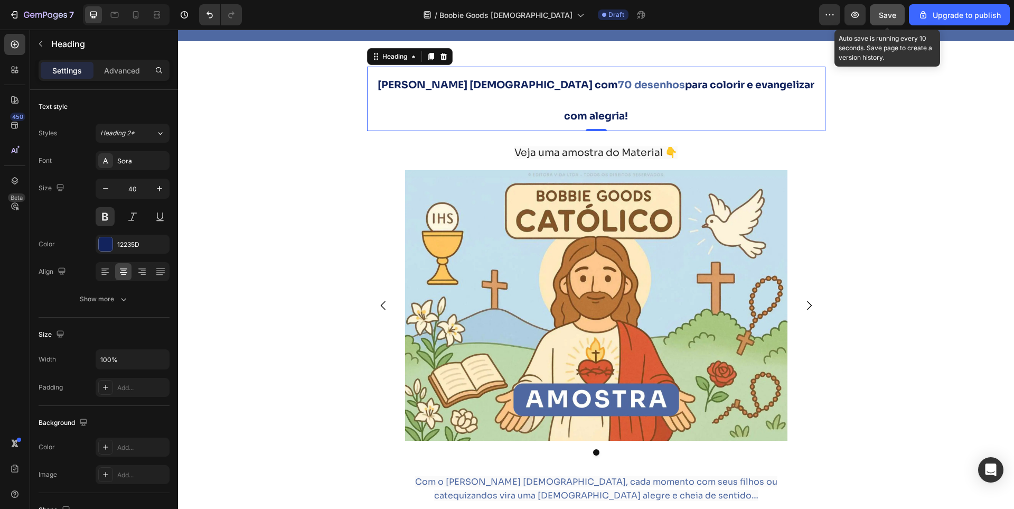
click at [887, 14] on span "Save" at bounding box center [887, 15] width 17 height 9
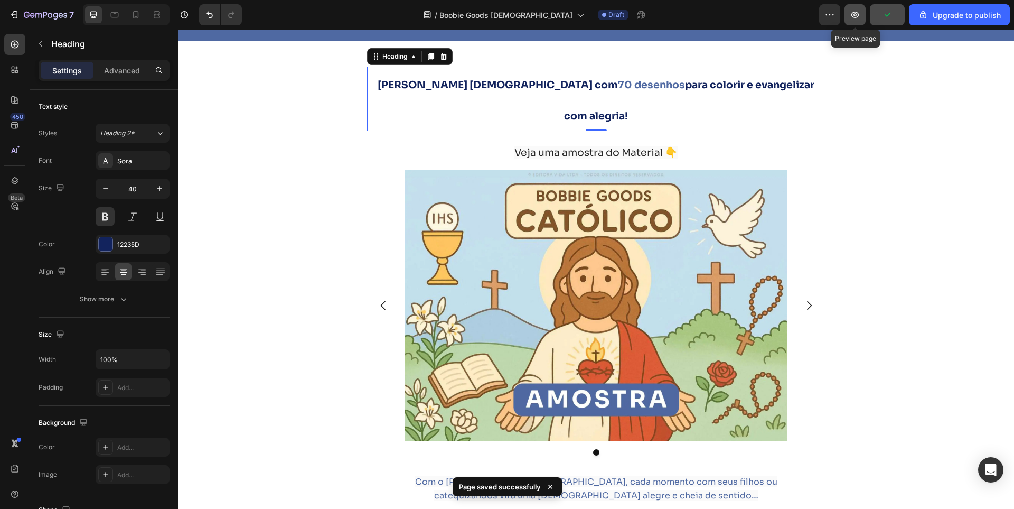
click at [860, 18] on icon "button" at bounding box center [855, 15] width 11 height 11
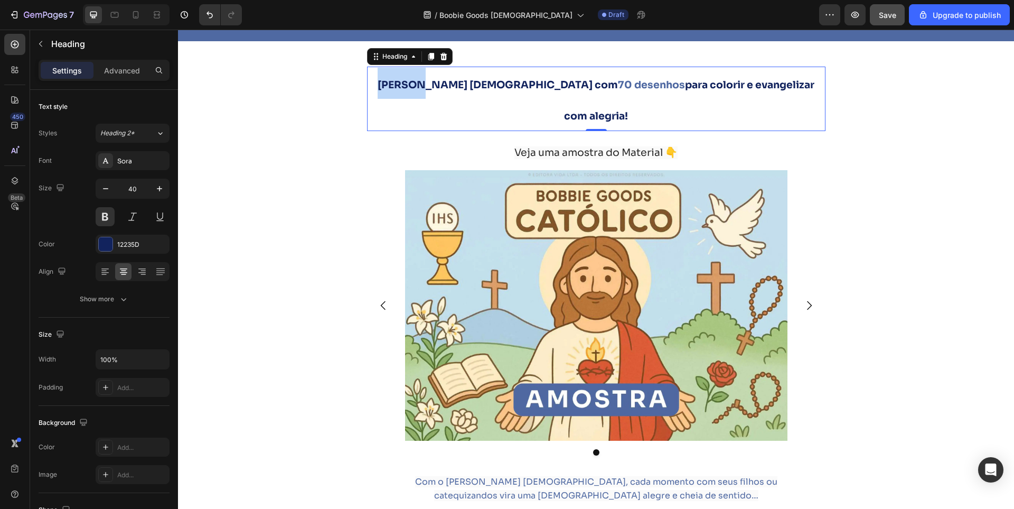
click at [417, 90] on strong "[PERSON_NAME] [DEMOGRAPHIC_DATA] com" at bounding box center [498, 85] width 240 height 13
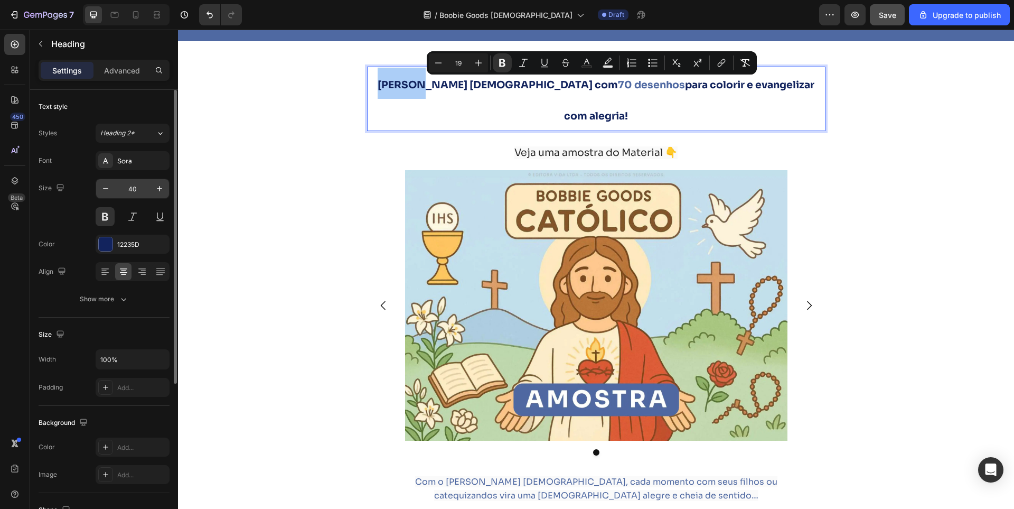
click at [126, 188] on input "40" at bounding box center [132, 188] width 35 height 19
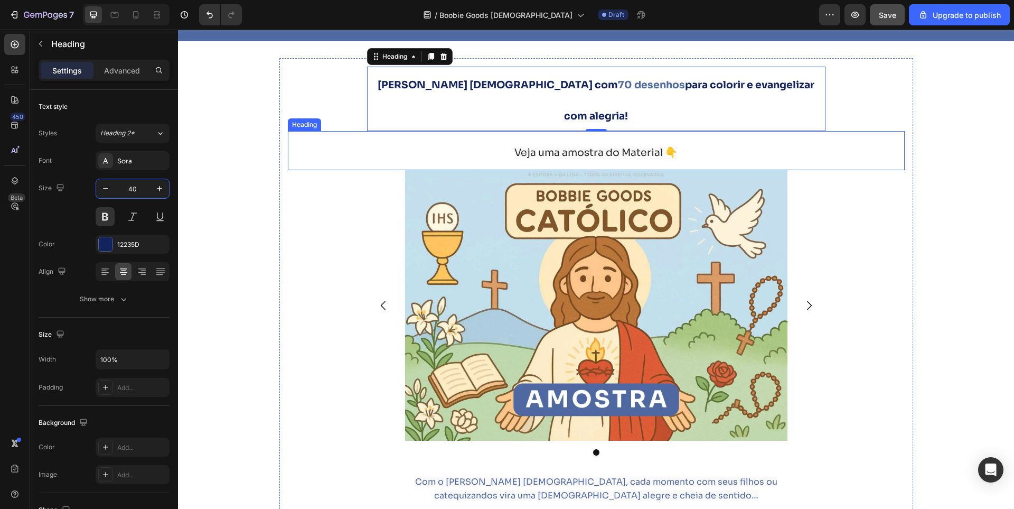
click at [331, 131] on h2 "Veja uma amostra do Material 👇" at bounding box center [596, 150] width 617 height 39
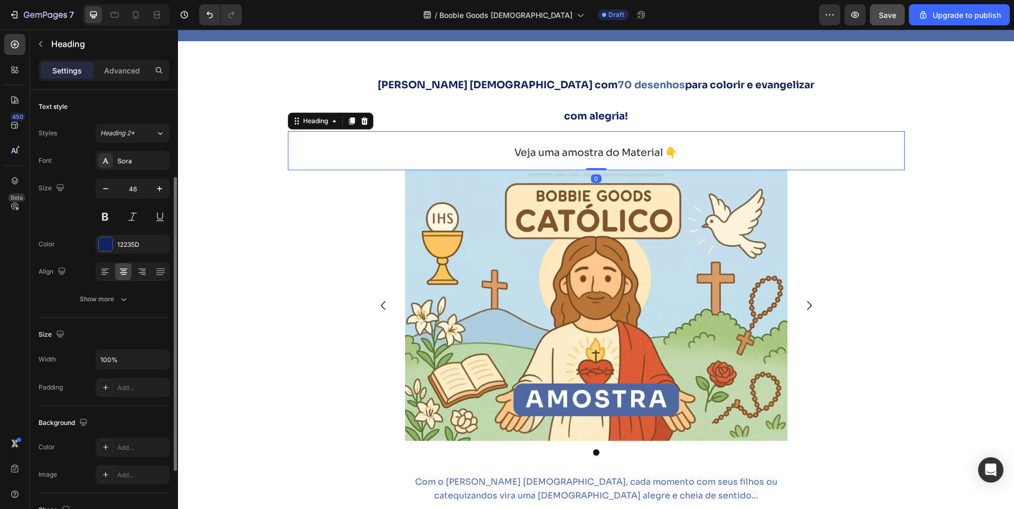
scroll to position [53, 0]
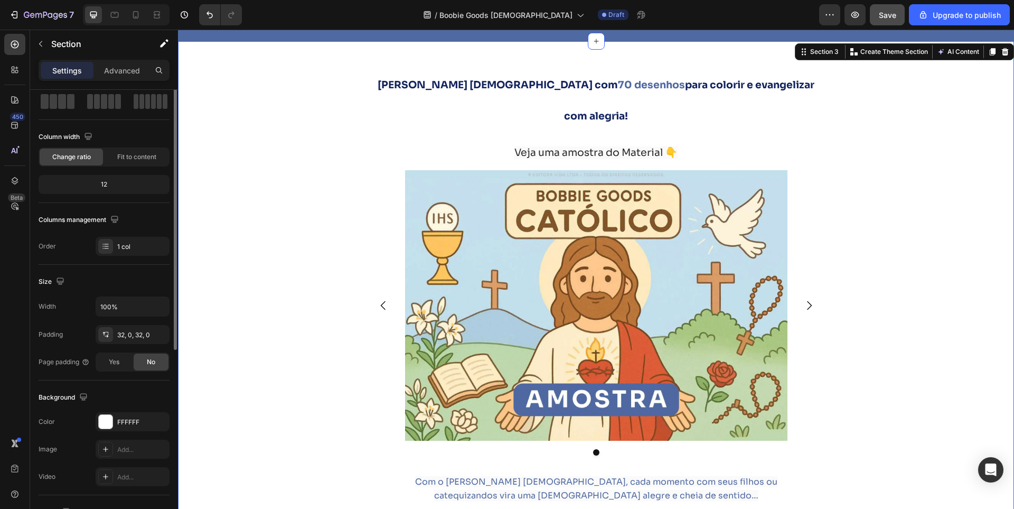
scroll to position [0, 0]
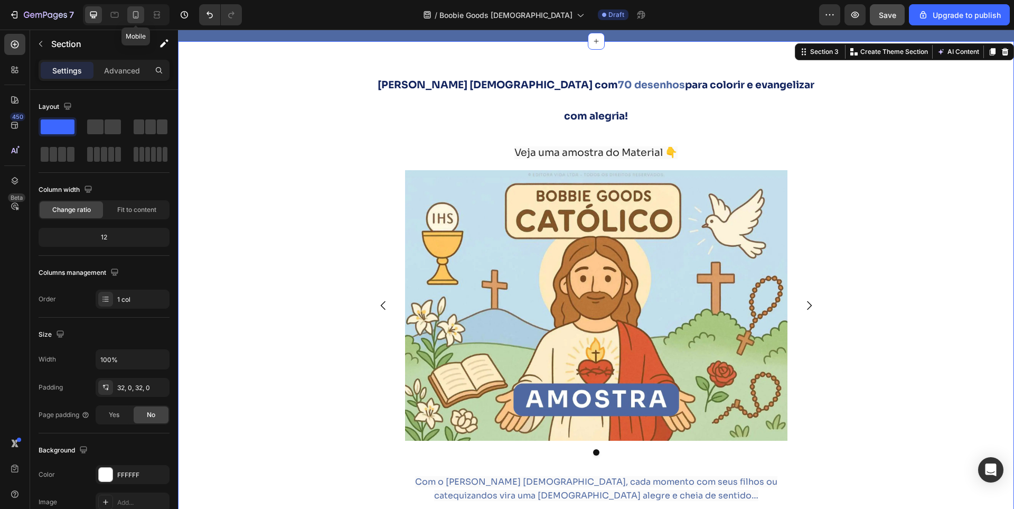
click at [139, 17] on icon at bounding box center [135, 15] width 11 height 11
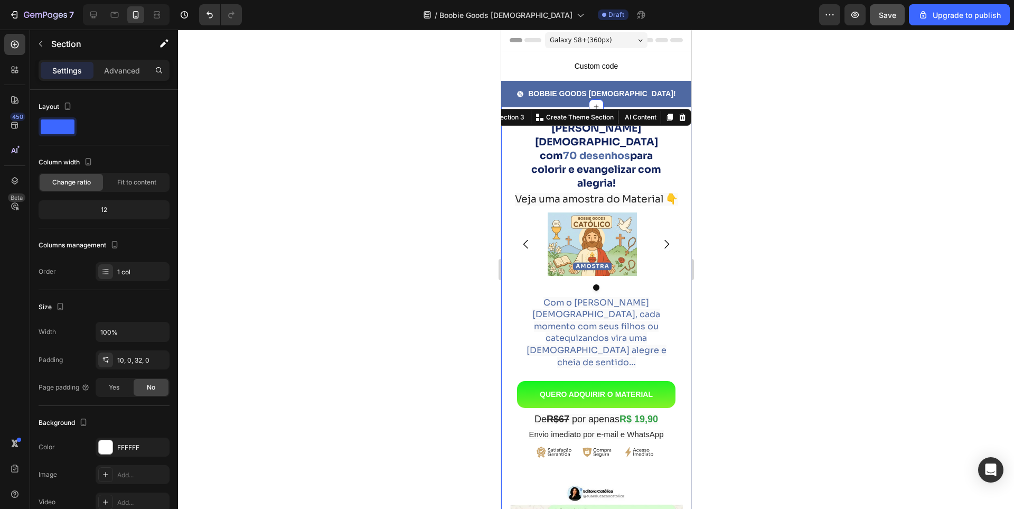
click at [772, 199] on div at bounding box center [596, 269] width 836 height 479
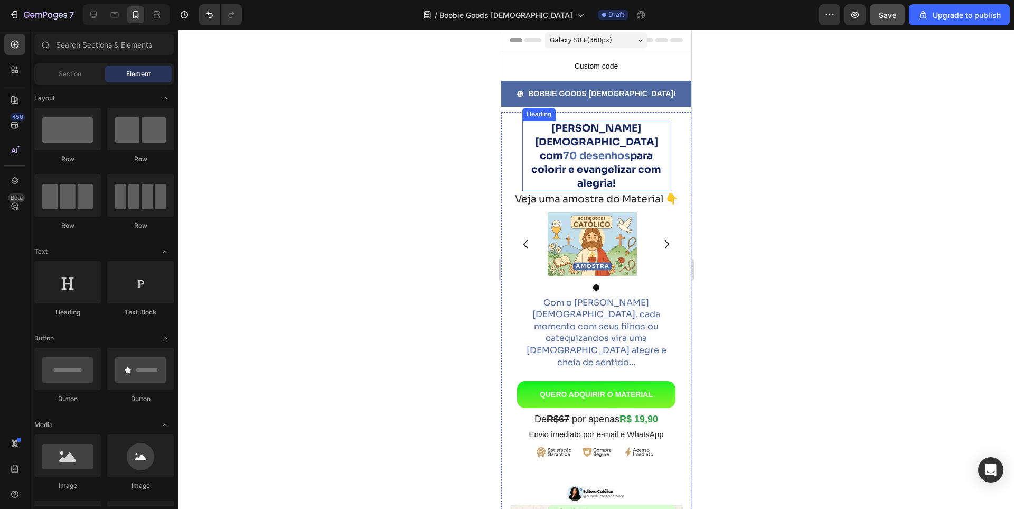
click at [598, 150] on strong "para colorir e evangelizar com alegria!" at bounding box center [596, 170] width 130 height 40
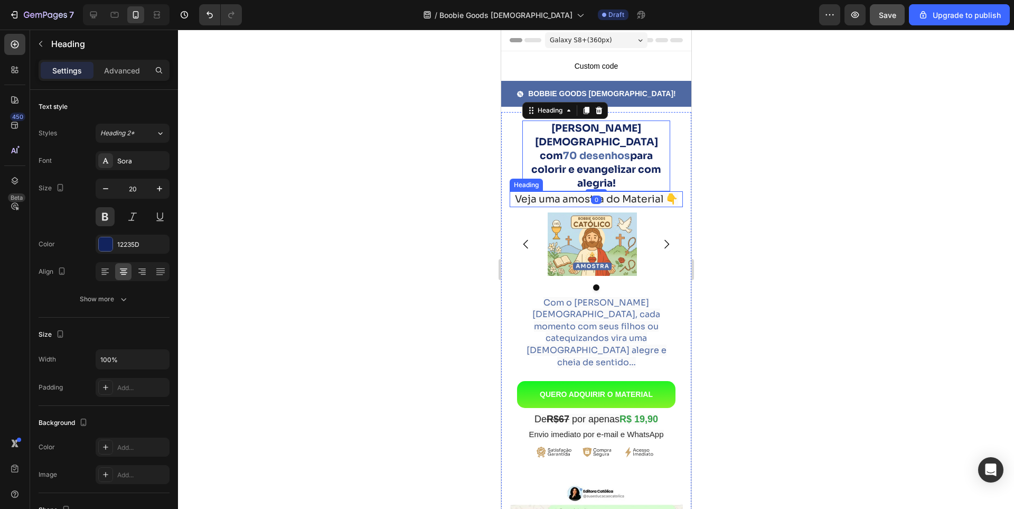
click at [564, 193] on span "Veja uma amostra do Material 👇" at bounding box center [596, 199] width 163 height 13
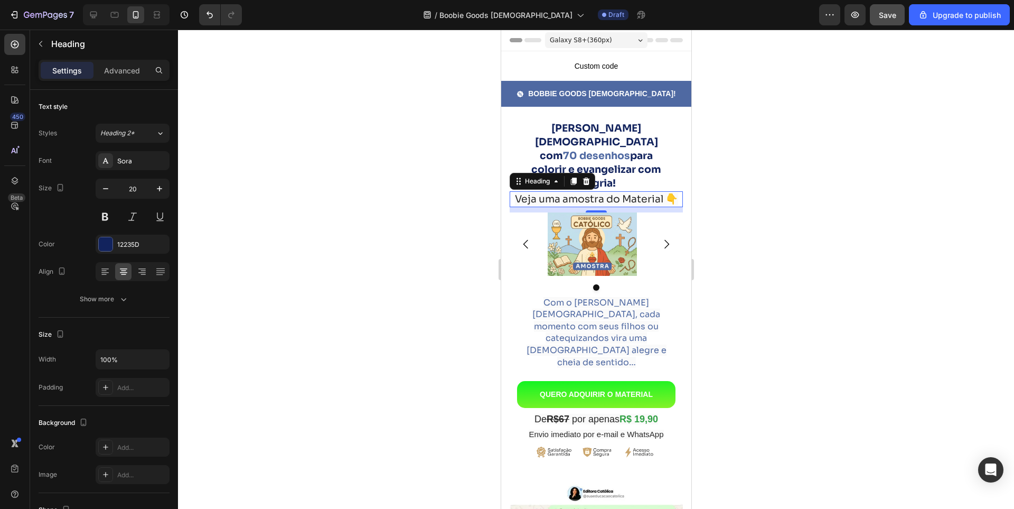
click at [583, 46] on div "Galaxy S8+ ( 360 px)" at bounding box center [596, 40] width 102 height 16
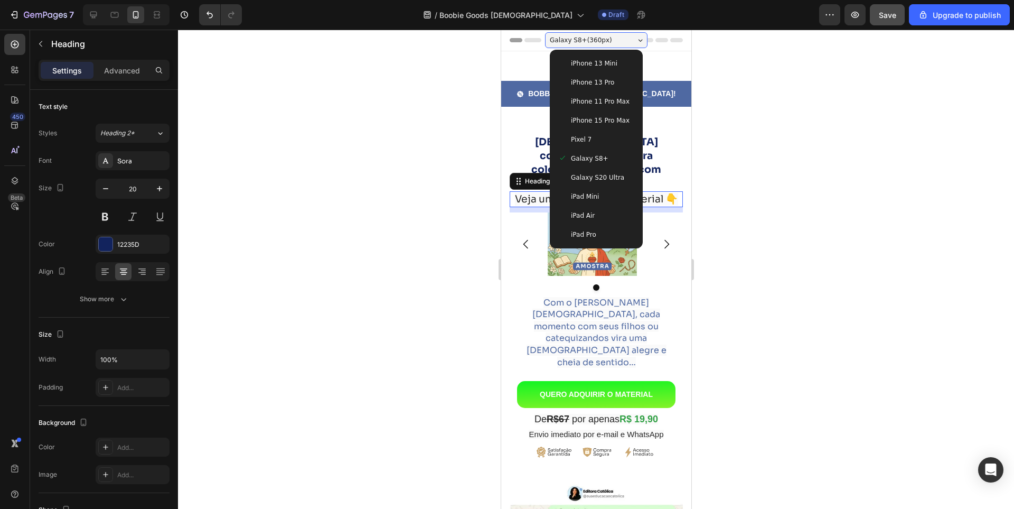
click at [583, 46] on div "Galaxy S8+ ( 360 px)" at bounding box center [596, 40] width 102 height 16
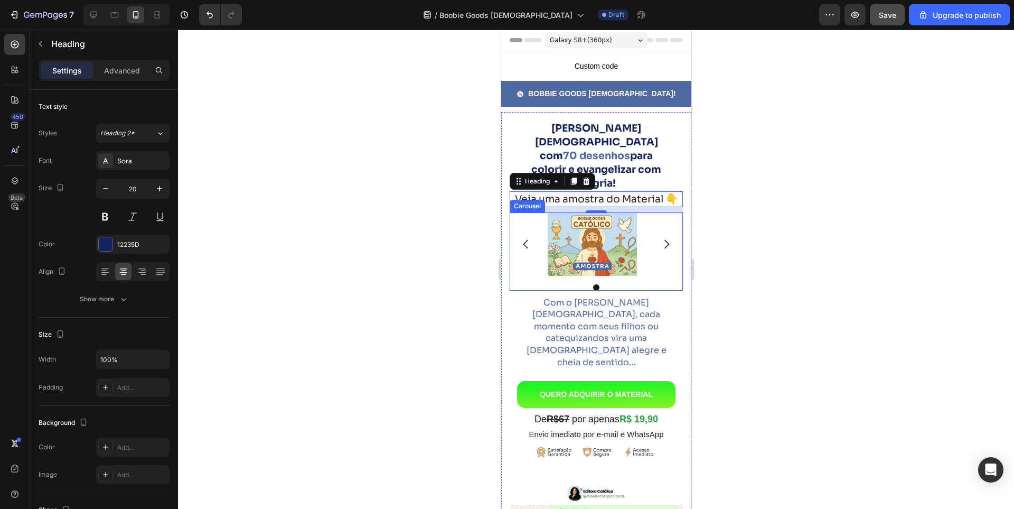
click at [527, 256] on div "Image" at bounding box center [595, 243] width 173 height 63
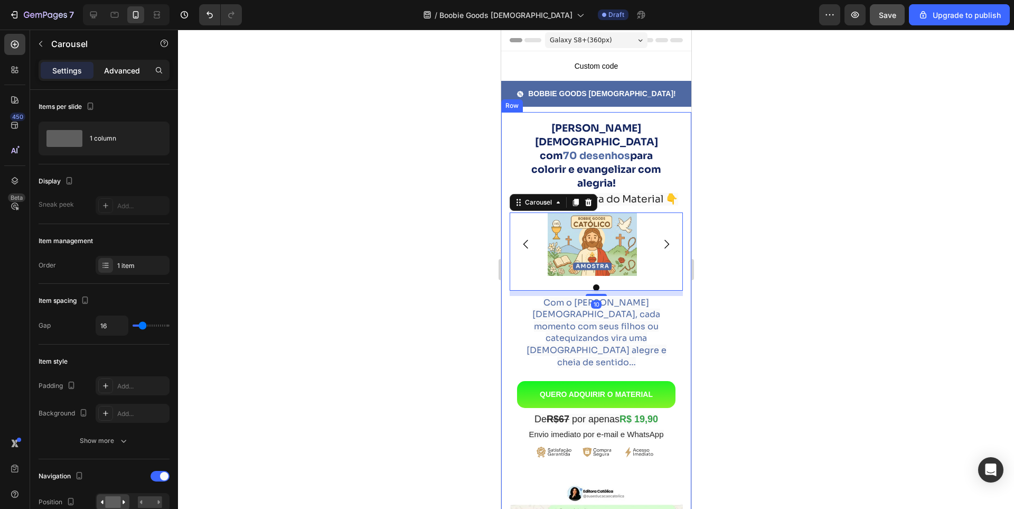
click at [131, 72] on p "Advanced" at bounding box center [122, 70] width 36 height 11
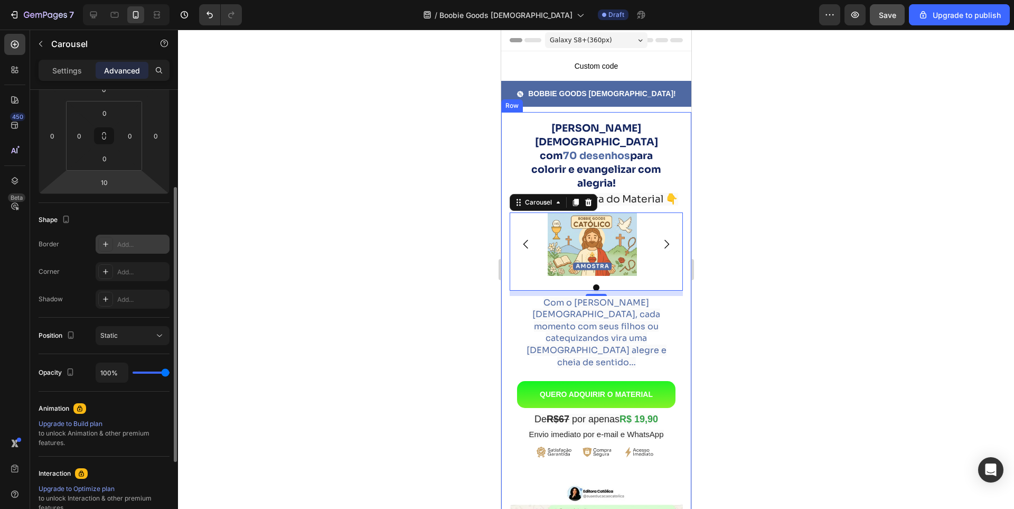
scroll to position [264, 0]
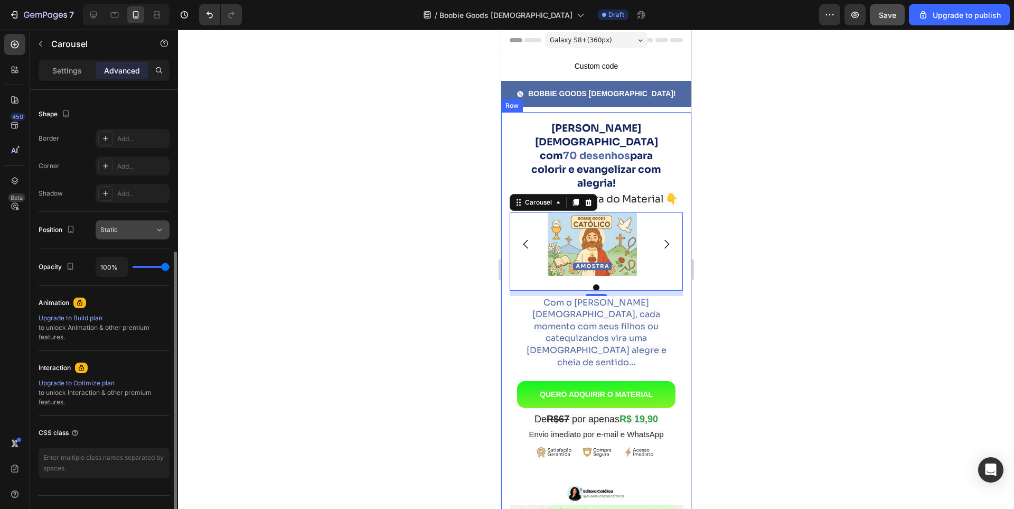
click at [127, 226] on div "Static" at bounding box center [127, 230] width 54 height 10
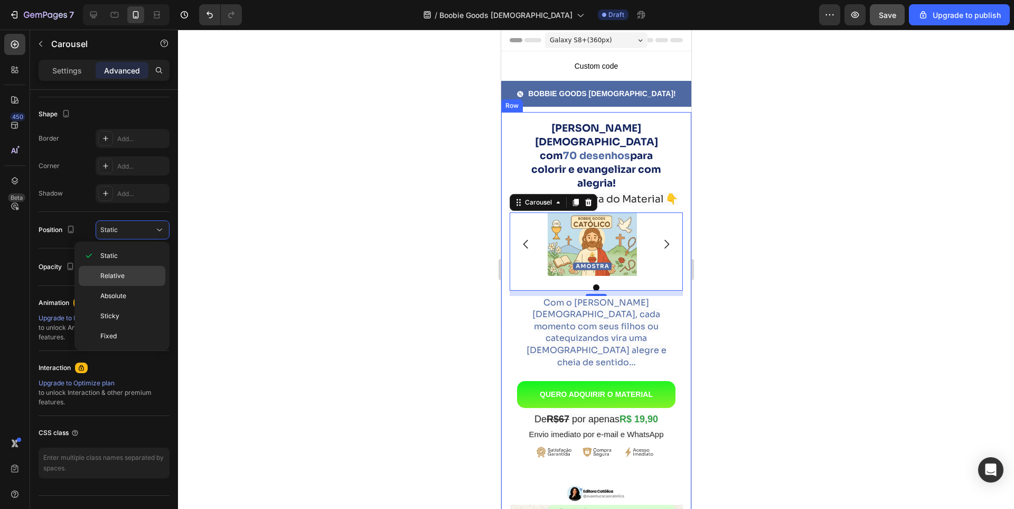
click at [116, 286] on div "Relative" at bounding box center [122, 296] width 87 height 20
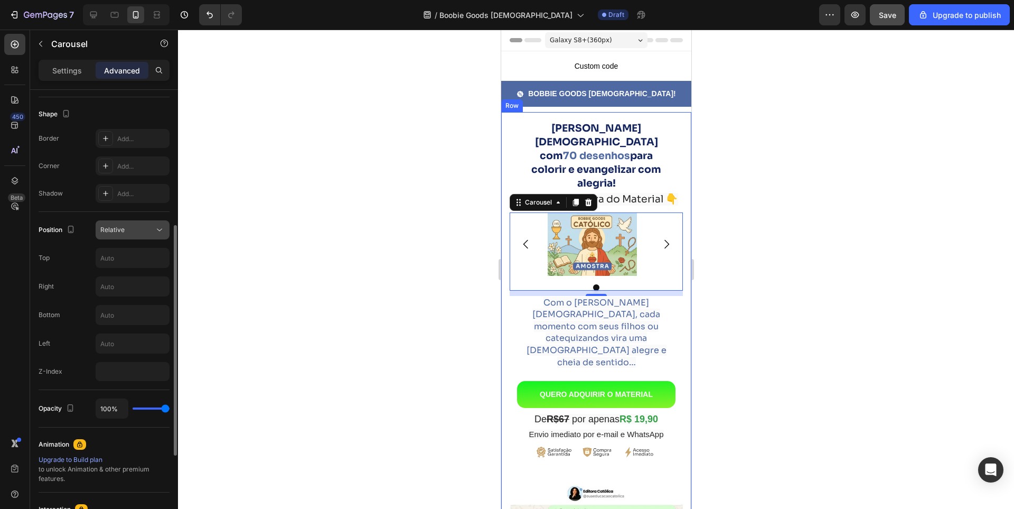
click at [140, 228] on div "Relative" at bounding box center [127, 230] width 54 height 10
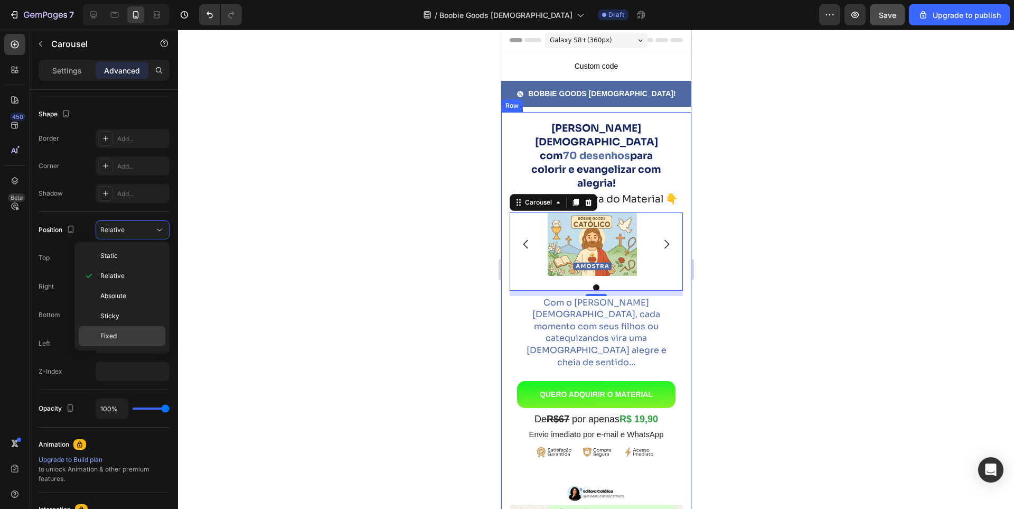
click at [113, 339] on span "Fixed" at bounding box center [108, 336] width 16 height 10
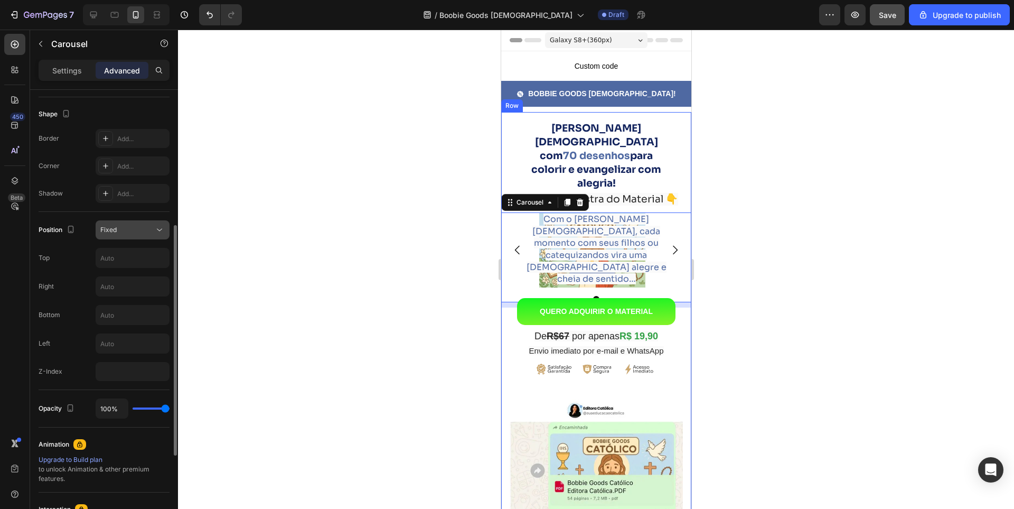
click at [136, 230] on div "Fixed" at bounding box center [127, 230] width 54 height 10
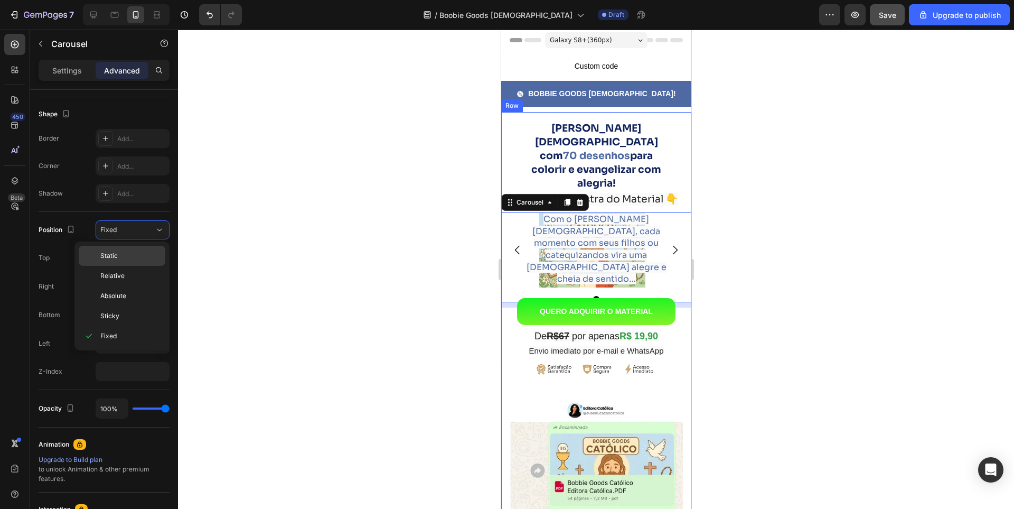
click at [120, 259] on p "Static" at bounding box center [130, 256] width 60 height 10
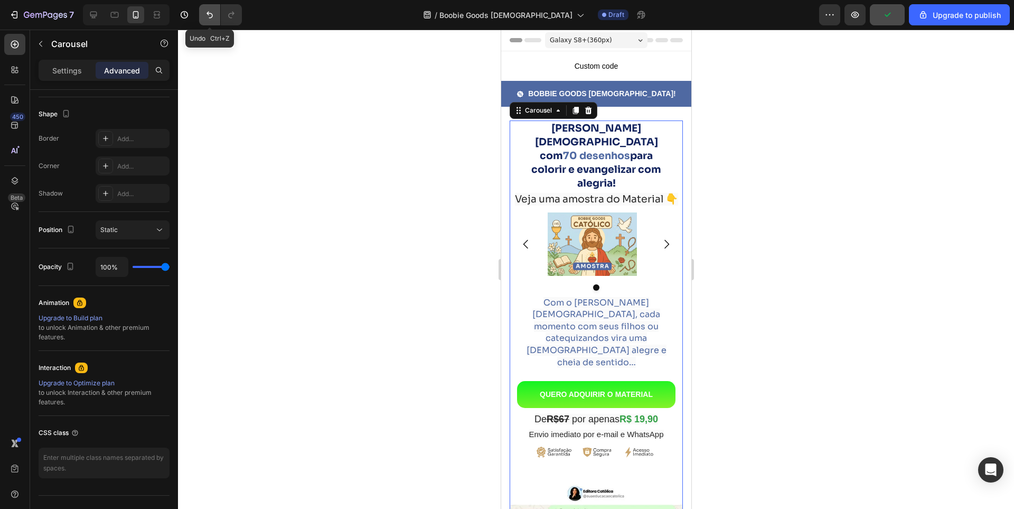
click at [209, 14] on icon "Undo/Redo" at bounding box center [210, 15] width 6 height 7
drag, startPoint x: 888, startPoint y: 198, endPoint x: 871, endPoint y: 191, distance: 18.7
click at [888, 198] on div at bounding box center [596, 269] width 836 height 479
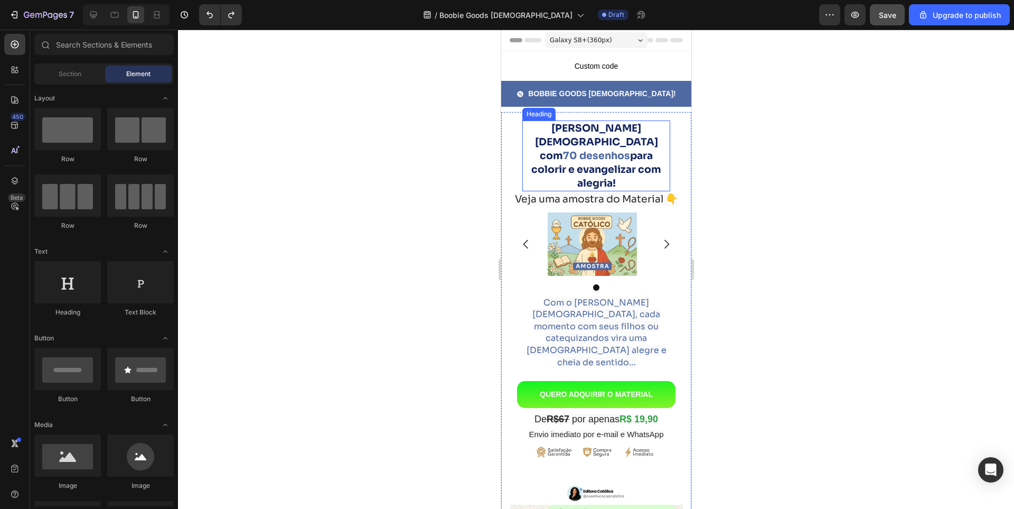
click at [574, 150] on strong "70 desenhos" at bounding box center [596, 156] width 67 height 13
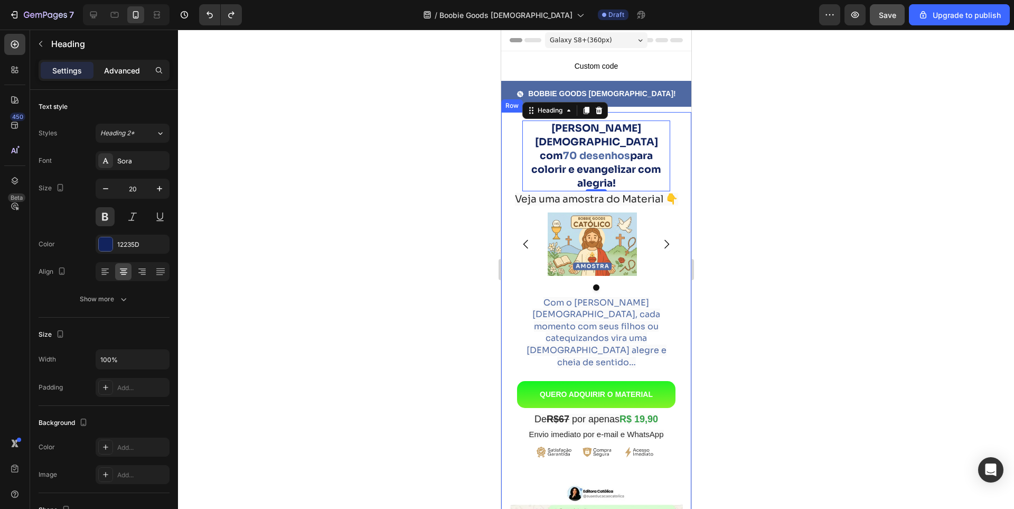
click at [120, 73] on p "Advanced" at bounding box center [122, 70] width 36 height 11
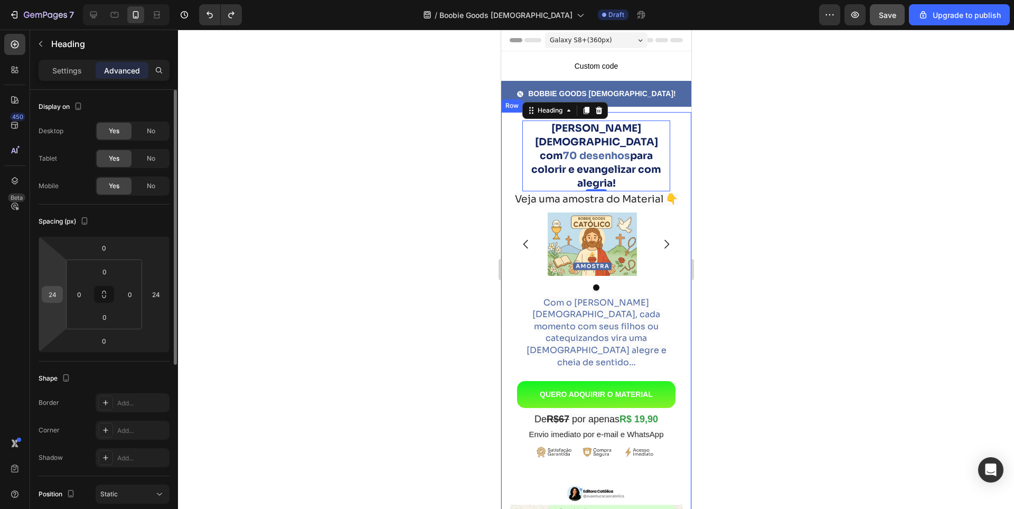
click at [54, 300] on input "24" at bounding box center [52, 294] width 16 height 16
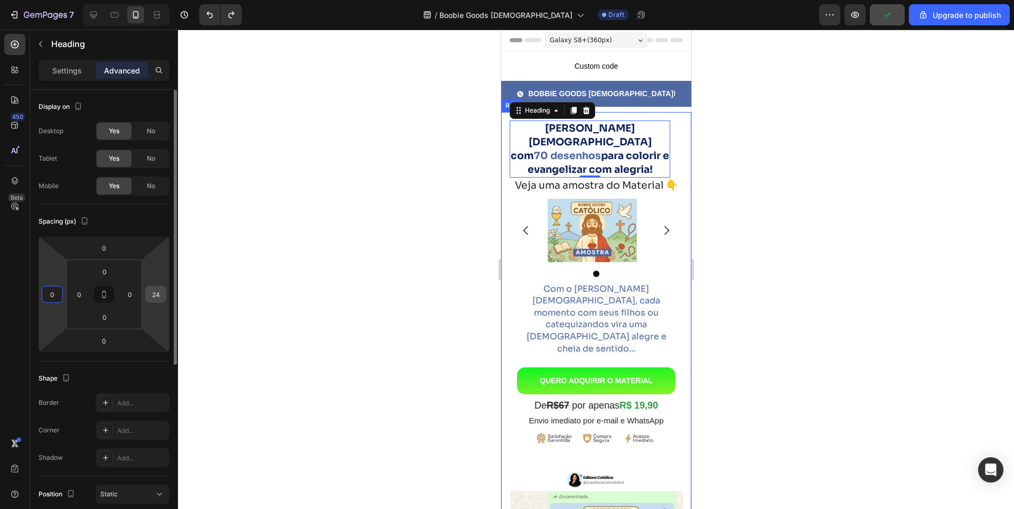
type input "0"
click at [151, 296] on input "24" at bounding box center [156, 294] width 16 height 16
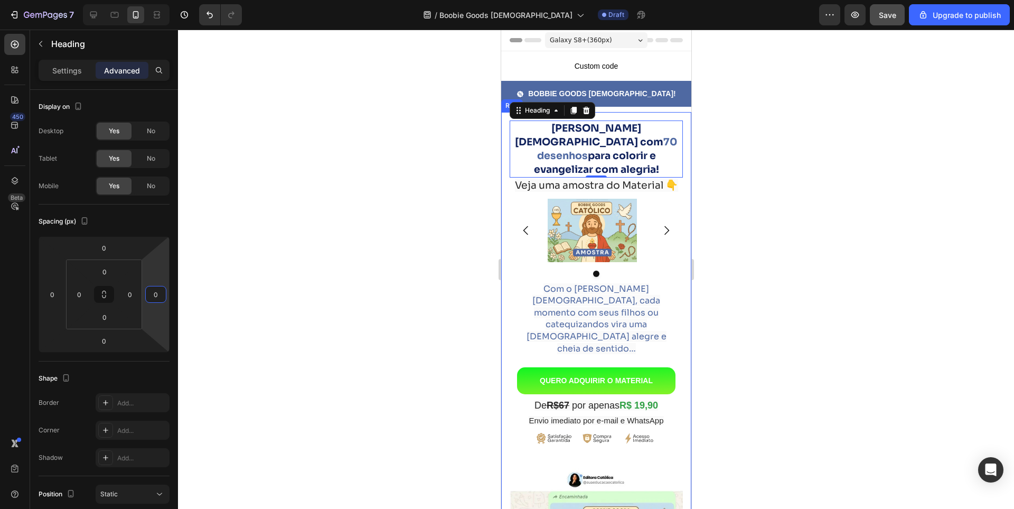
type input "0"
click at [537, 199] on div "Image" at bounding box center [595, 230] width 173 height 63
click at [652, 216] on button "Carousel Next Arrow" at bounding box center [666, 231] width 30 height 30
click at [532, 242] on div "Image" at bounding box center [595, 230] width 173 height 63
click at [65, 67] on p "Settings" at bounding box center [67, 70] width 30 height 11
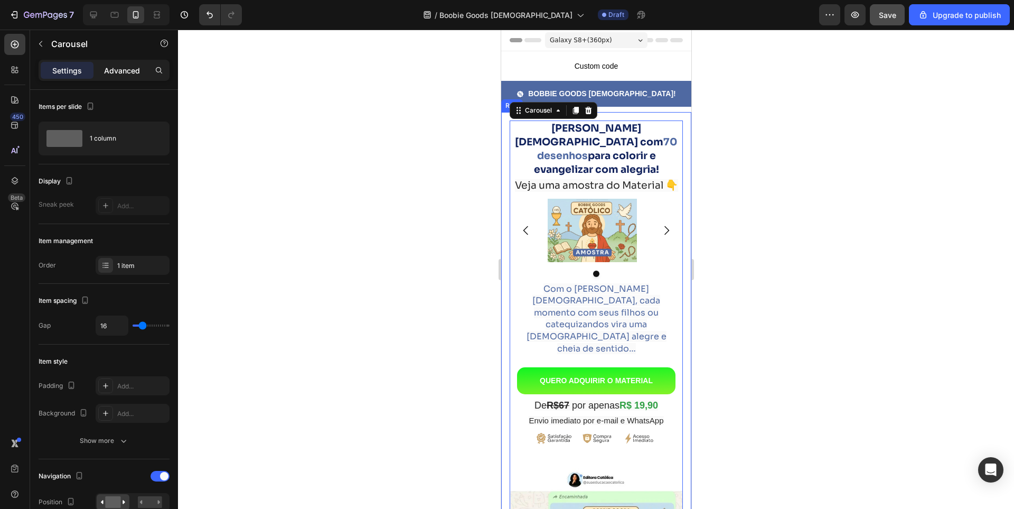
click at [126, 70] on p "Advanced" at bounding box center [122, 70] width 36 height 11
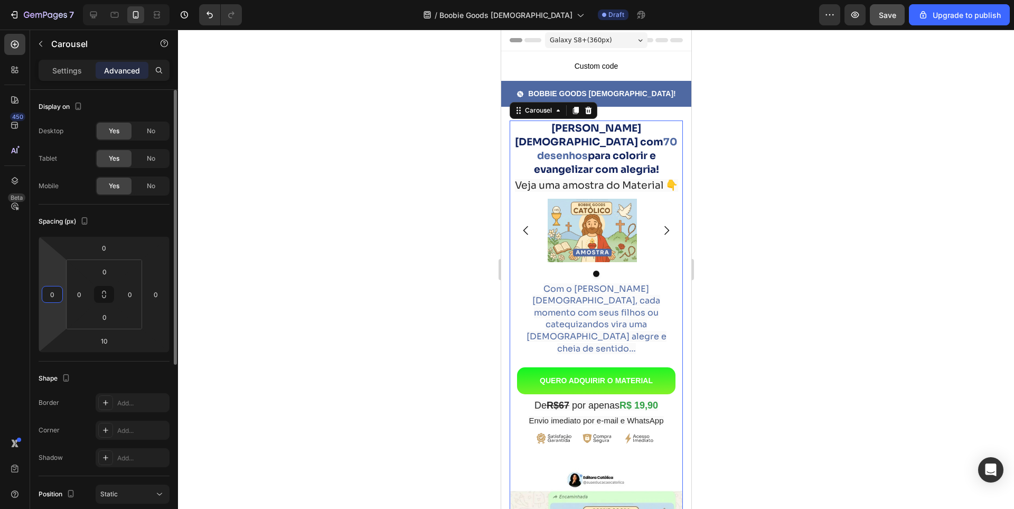
click at [52, 293] on input "0" at bounding box center [52, 294] width 16 height 16
type input "-20"
click at [56, 295] on input "-20" at bounding box center [52, 294] width 16 height 16
click at [79, 297] on input "0" at bounding box center [79, 294] width 16 height 16
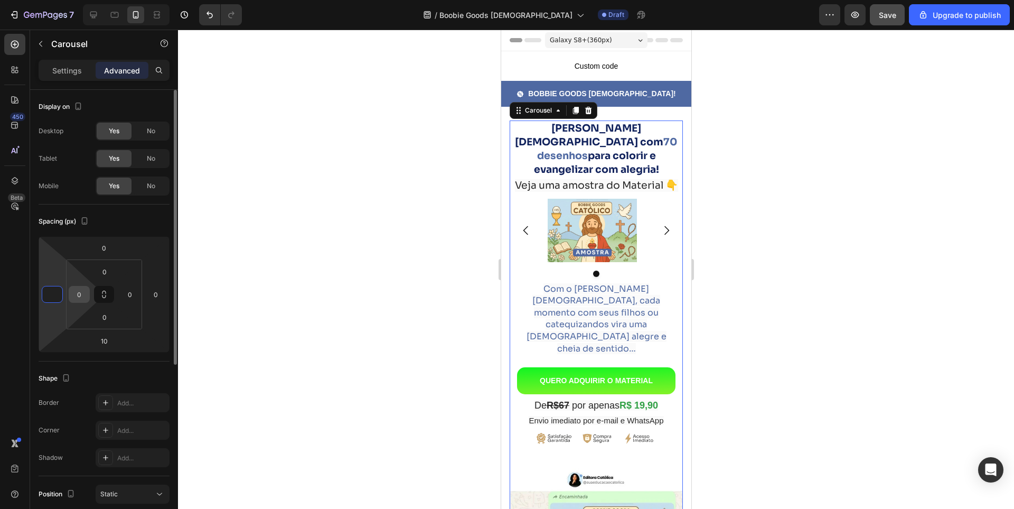
type input "0"
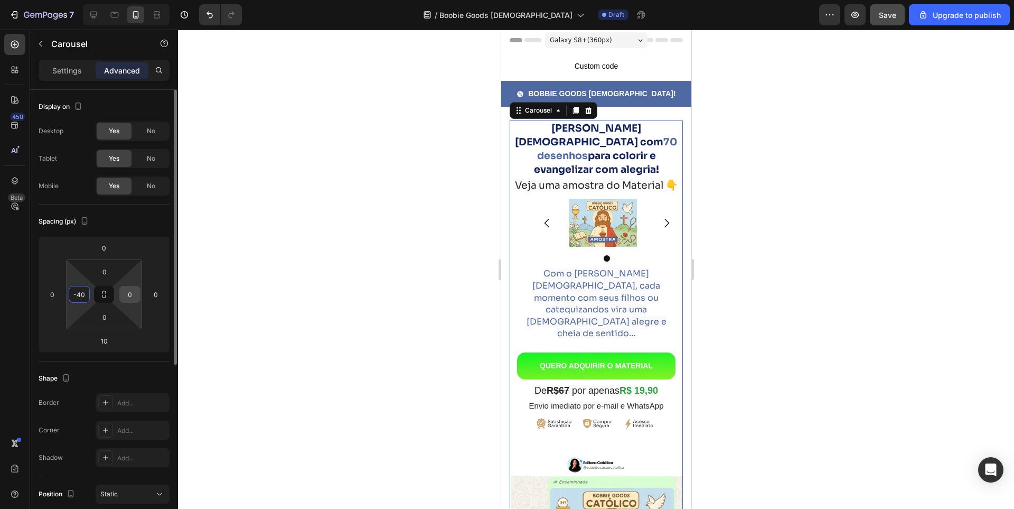
type input "40"
click at [130, 295] on input "0" at bounding box center [130, 294] width 16 height 16
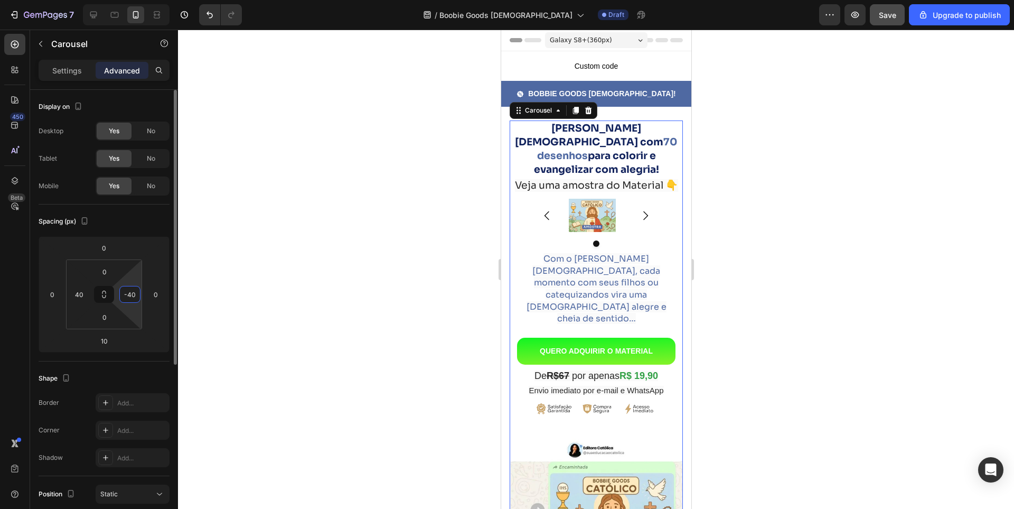
click at [129, 294] on input "-40" at bounding box center [130, 294] width 16 height 16
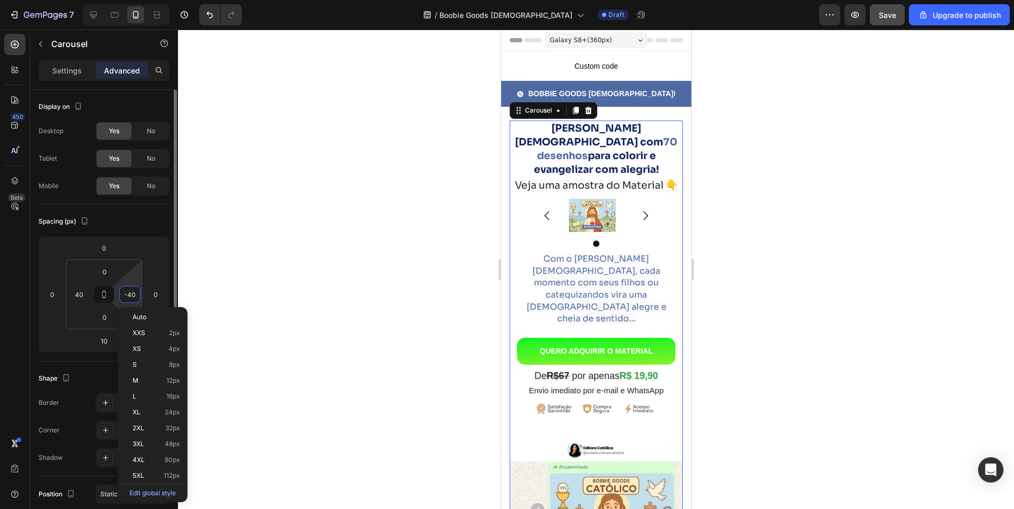
type input "-"
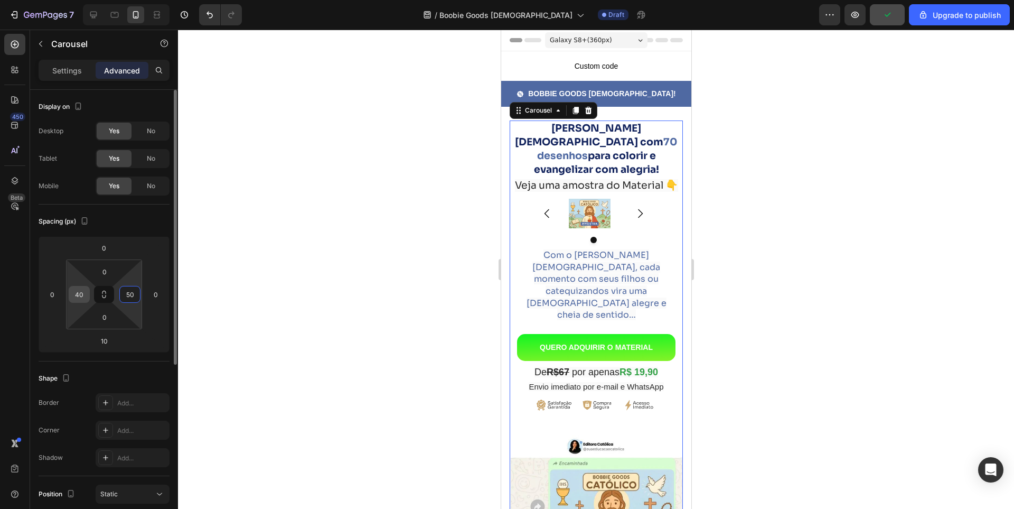
type input "50"
click at [78, 296] on input "40" at bounding box center [79, 294] width 16 height 16
type input "-40"
click at [125, 296] on input "50" at bounding box center [130, 294] width 16 height 16
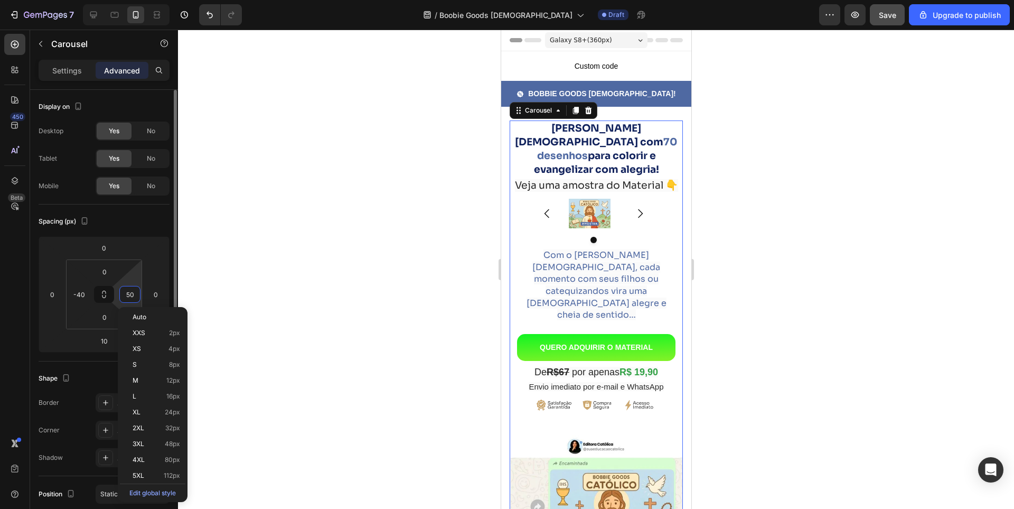
click at [125, 296] on input "50" at bounding box center [130, 294] width 16 height 16
type input "-50"
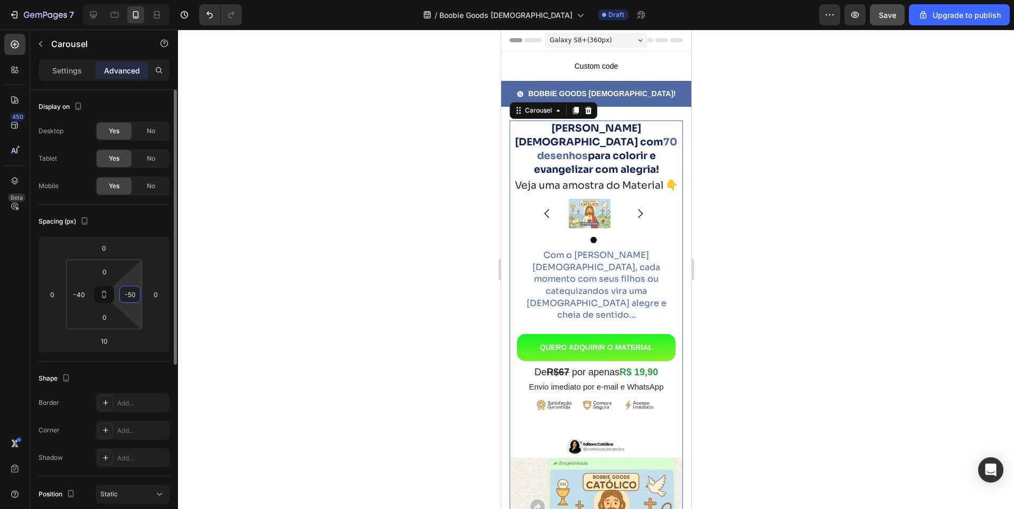
click at [126, 295] on input "-50" at bounding box center [130, 294] width 16 height 16
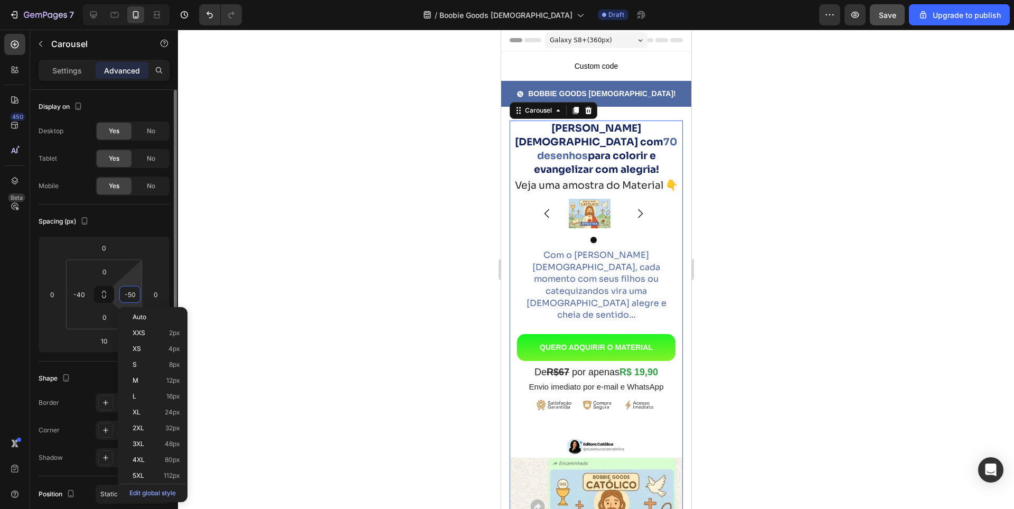
click at [126, 295] on input "-50" at bounding box center [130, 294] width 16 height 16
click at [135, 294] on input "-50" at bounding box center [130, 294] width 16 height 16
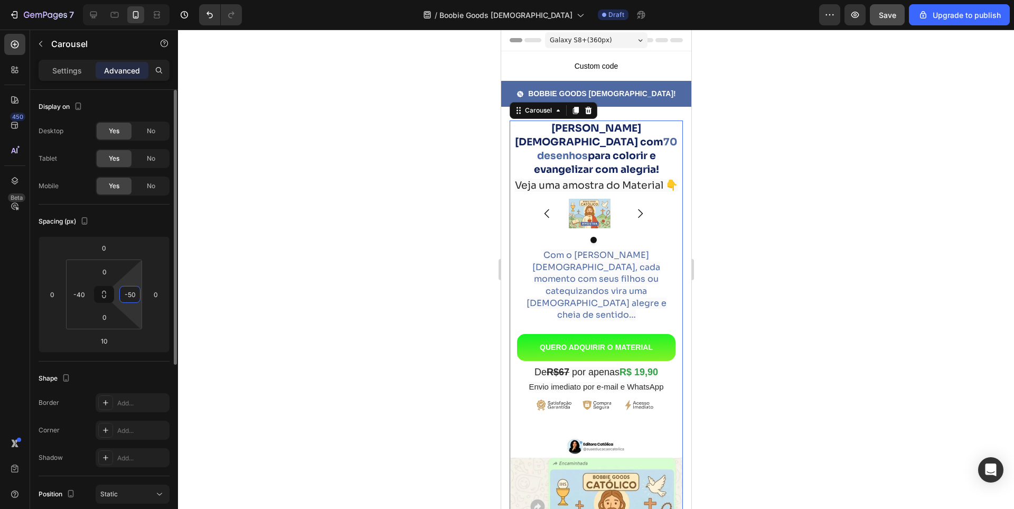
click at [135, 294] on input "-50" at bounding box center [130, 294] width 16 height 16
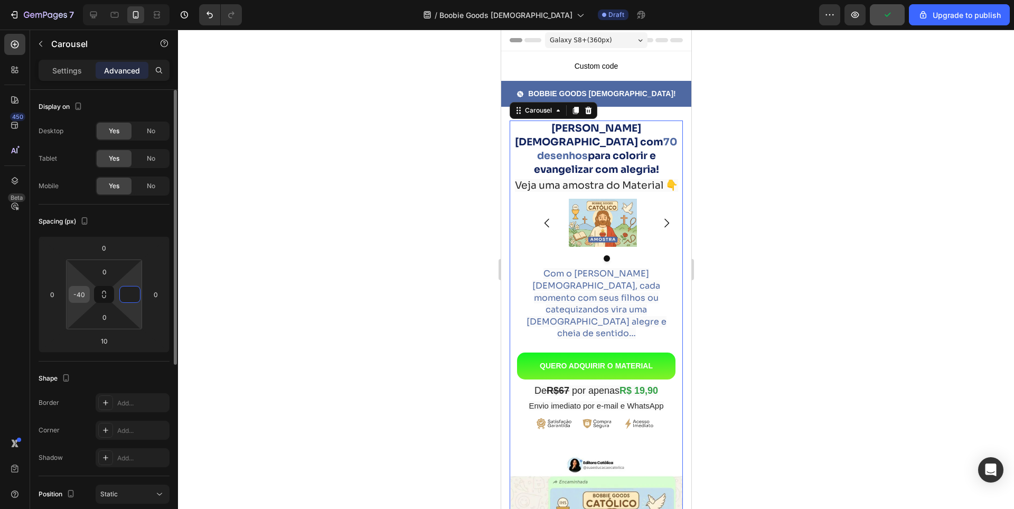
type input "0"
click at [78, 297] on input "-40" at bounding box center [79, 294] width 16 height 16
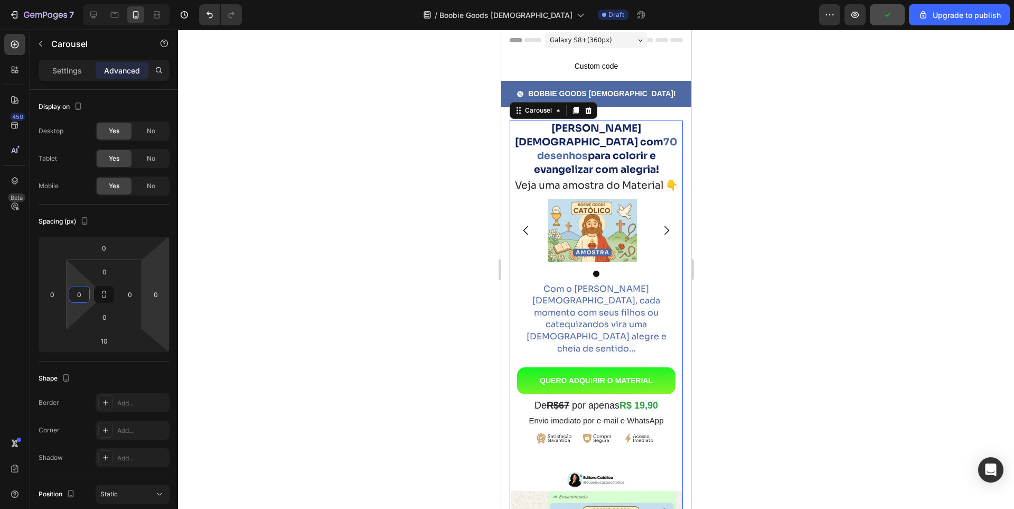
click at [303, 289] on div at bounding box center [596, 269] width 836 height 479
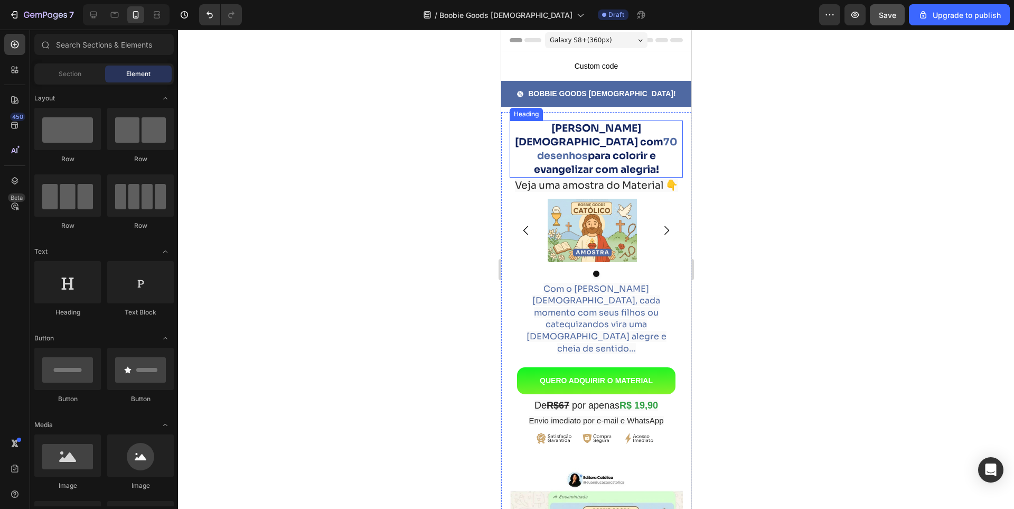
click at [614, 150] on strong "para colorir e evangelizar com alegria!" at bounding box center [596, 163] width 125 height 26
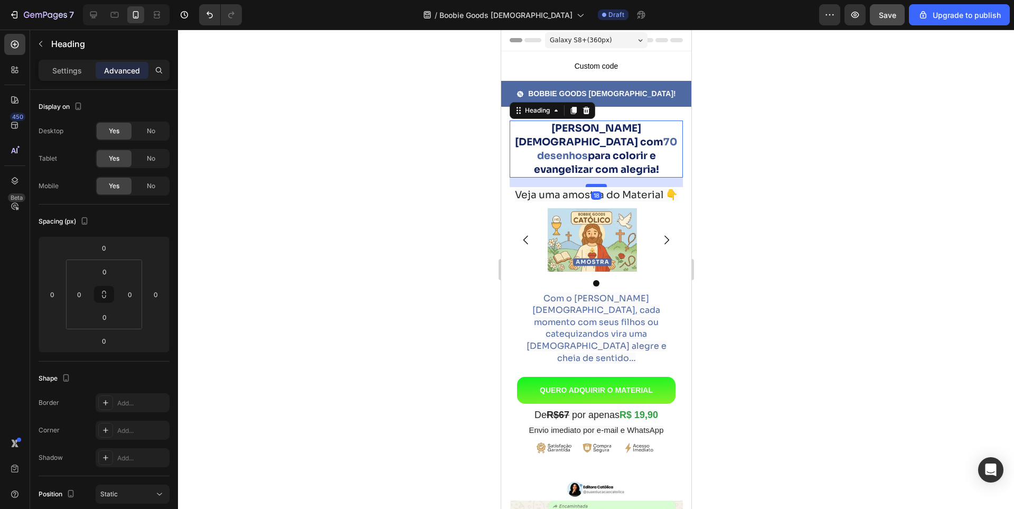
drag, startPoint x: 592, startPoint y: 162, endPoint x: 596, endPoint y: 172, distance: 10.4
click at [596, 184] on div at bounding box center [595, 185] width 21 height 3
type input "18"
click at [104, 343] on input "18" at bounding box center [104, 341] width 21 height 16
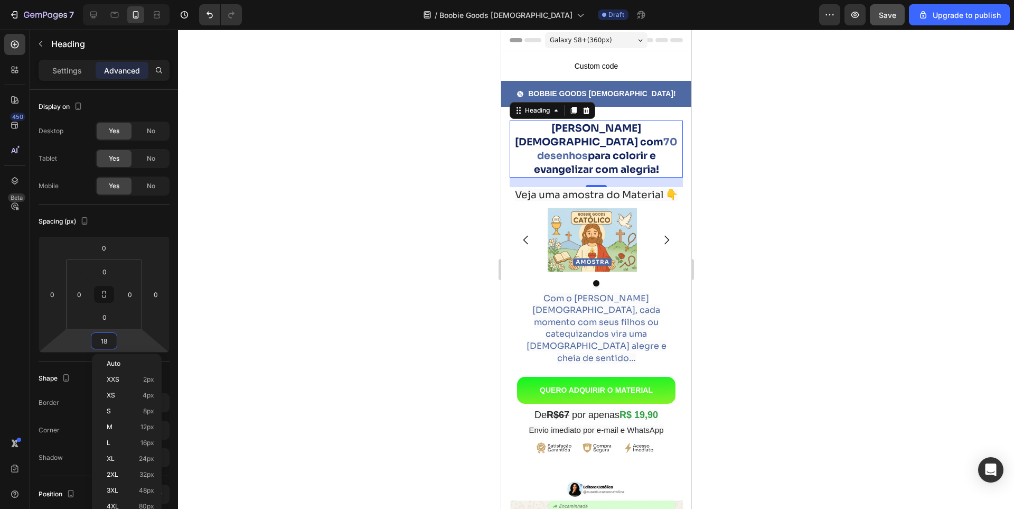
click at [741, 185] on div at bounding box center [596, 269] width 836 height 479
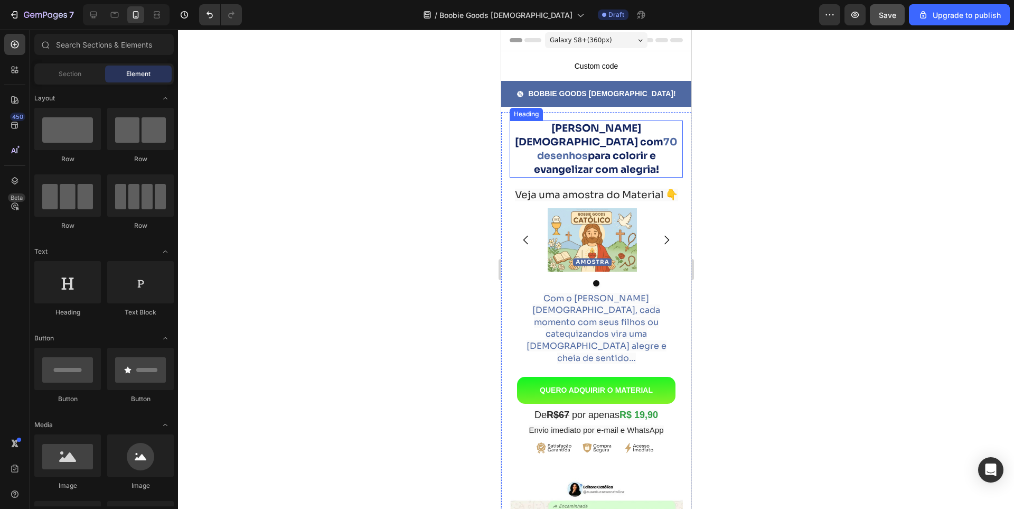
click at [620, 150] on strong "para colorir e evangelizar com alegria!" at bounding box center [596, 163] width 125 height 26
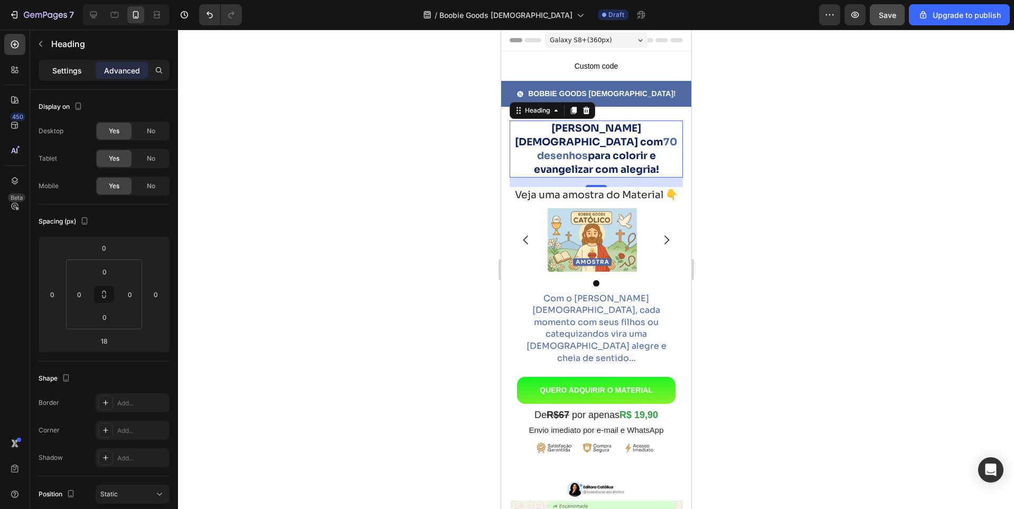
click at [74, 72] on p "Settings" at bounding box center [67, 70] width 30 height 11
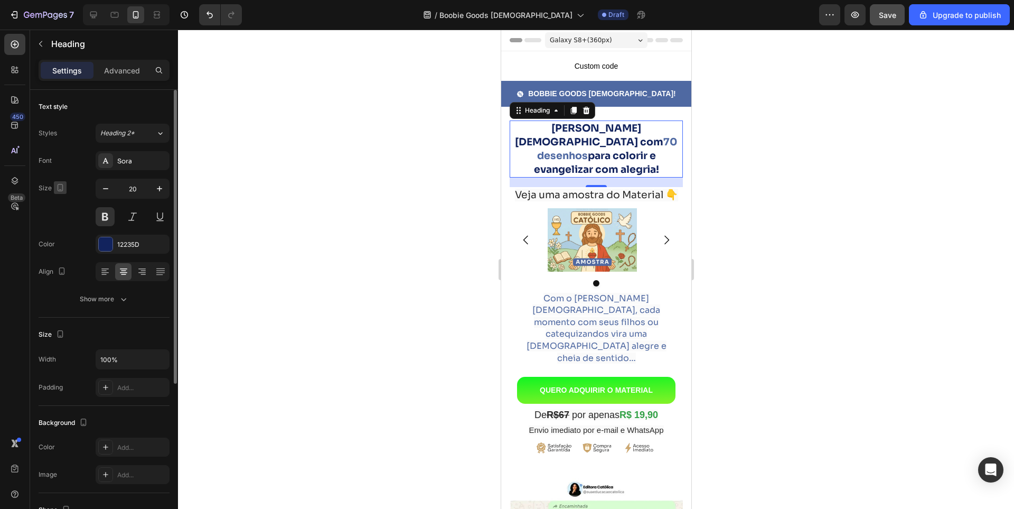
click at [60, 189] on icon "button" at bounding box center [60, 189] width 3 height 1
click at [63, 209] on icon "button" at bounding box center [62, 204] width 11 height 11
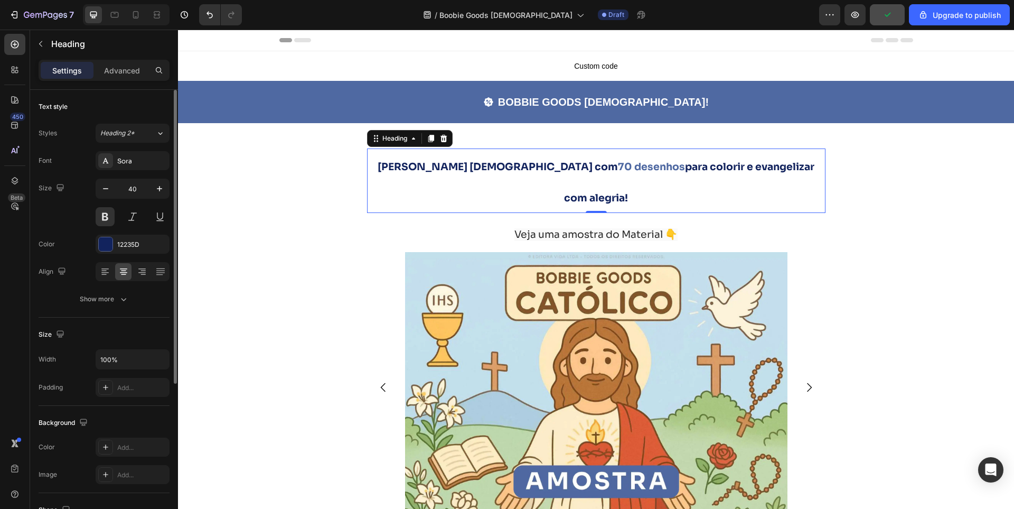
scroll to position [82, 0]
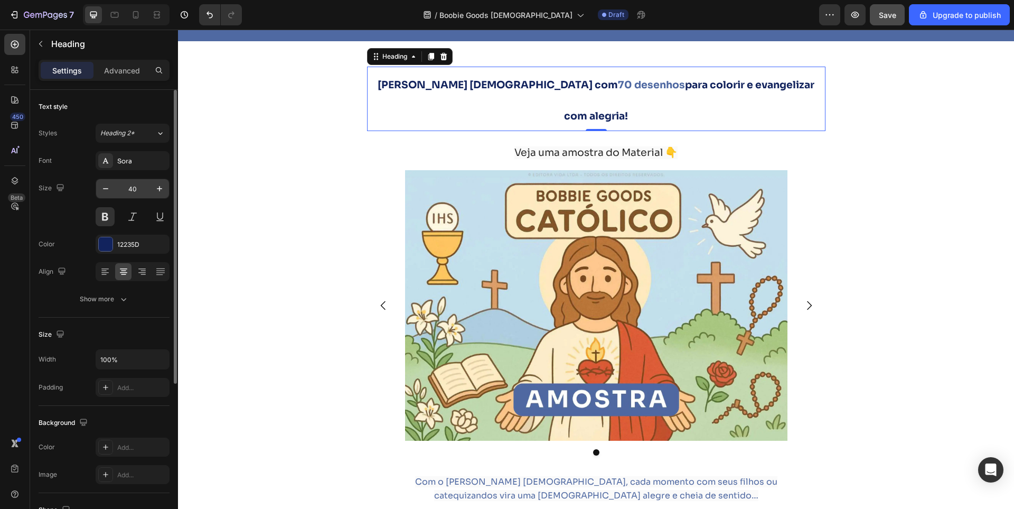
click at [130, 187] on input "40" at bounding box center [132, 188] width 35 height 19
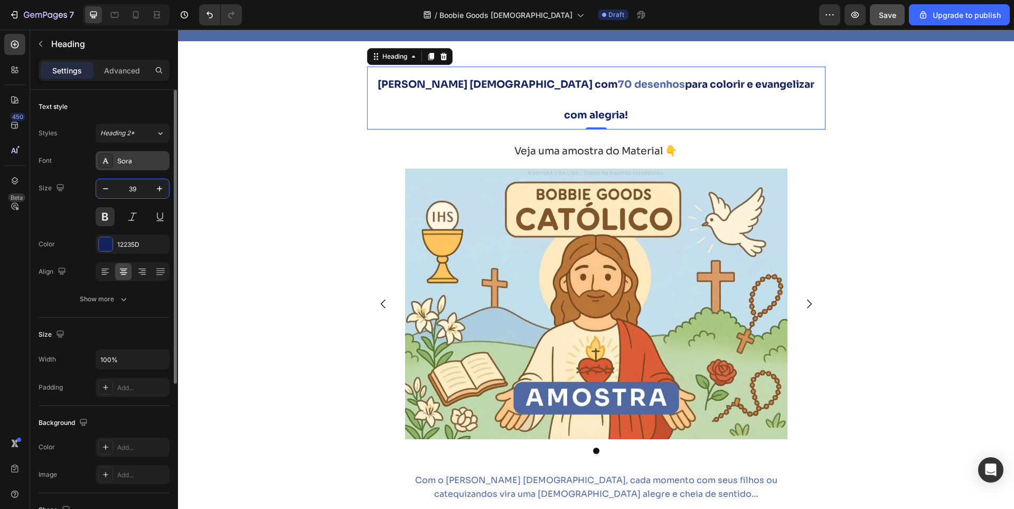
click at [108, 162] on icon at bounding box center [105, 160] width 8 height 8
click at [50, 188] on div "Size" at bounding box center [53, 188] width 28 height 14
click at [138, 187] on input "39" at bounding box center [132, 188] width 35 height 19
click at [139, 186] on input "39" at bounding box center [132, 188] width 35 height 19
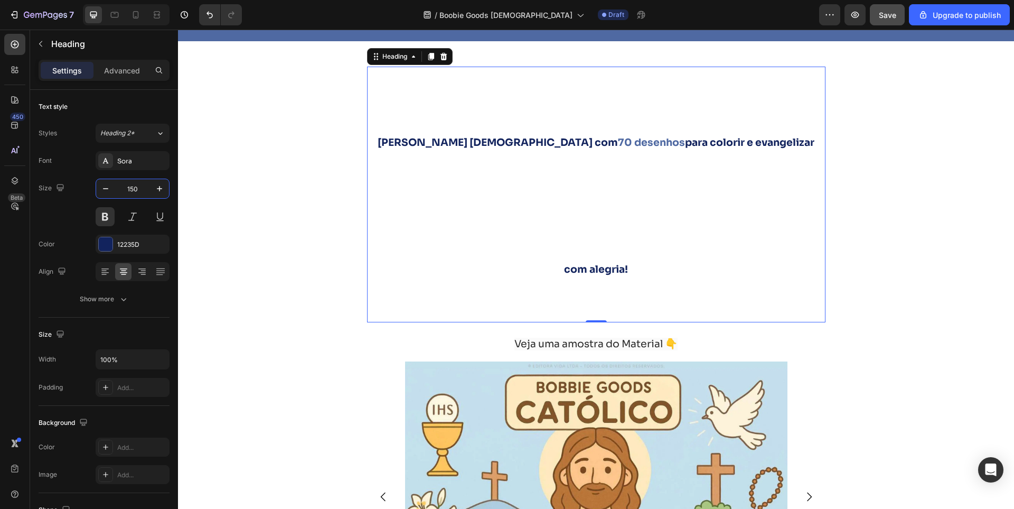
click at [136, 188] on input "150" at bounding box center [132, 188] width 35 height 19
click at [471, 147] on strong "[PERSON_NAME] [DEMOGRAPHIC_DATA] com" at bounding box center [498, 142] width 240 height 13
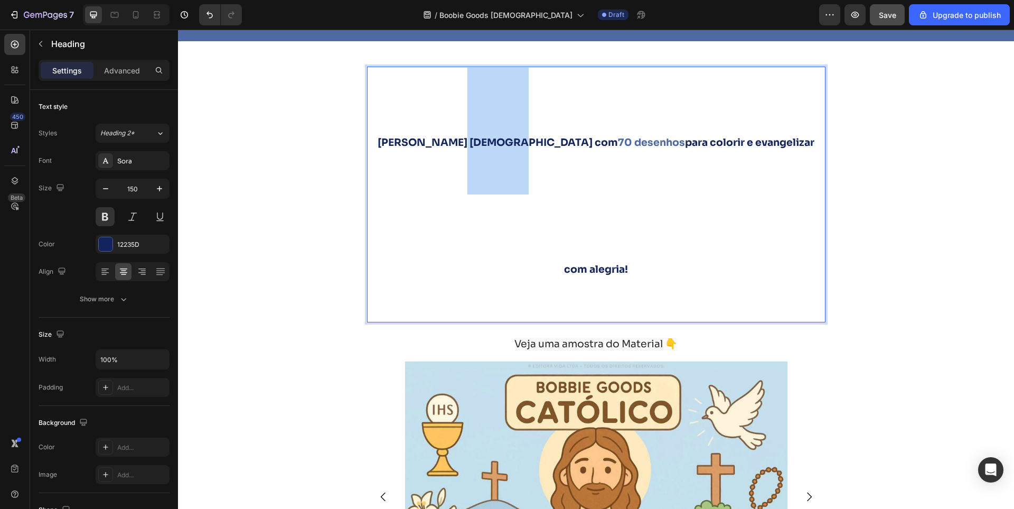
click at [471, 147] on strong "[PERSON_NAME] [DEMOGRAPHIC_DATA] com" at bounding box center [498, 142] width 240 height 13
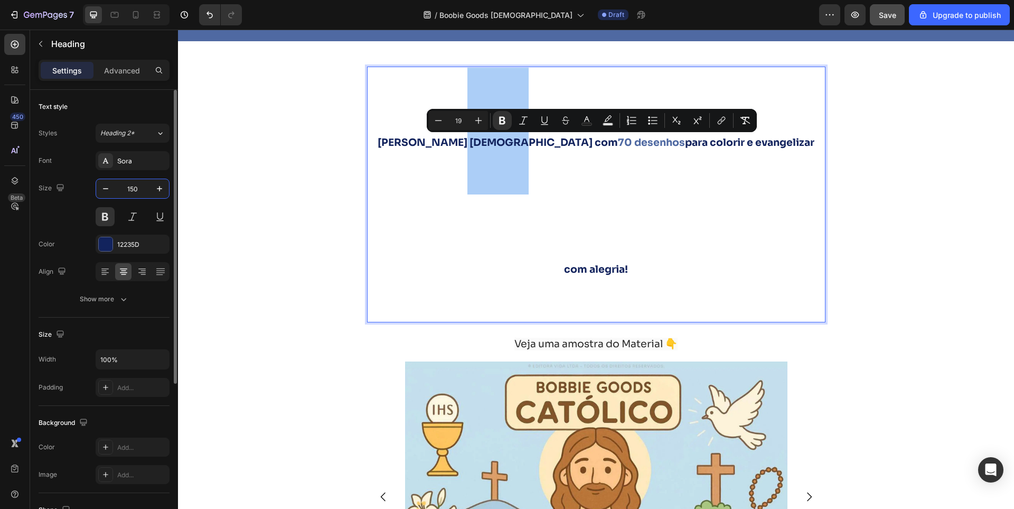
click at [135, 187] on input "150" at bounding box center [132, 188] width 35 height 19
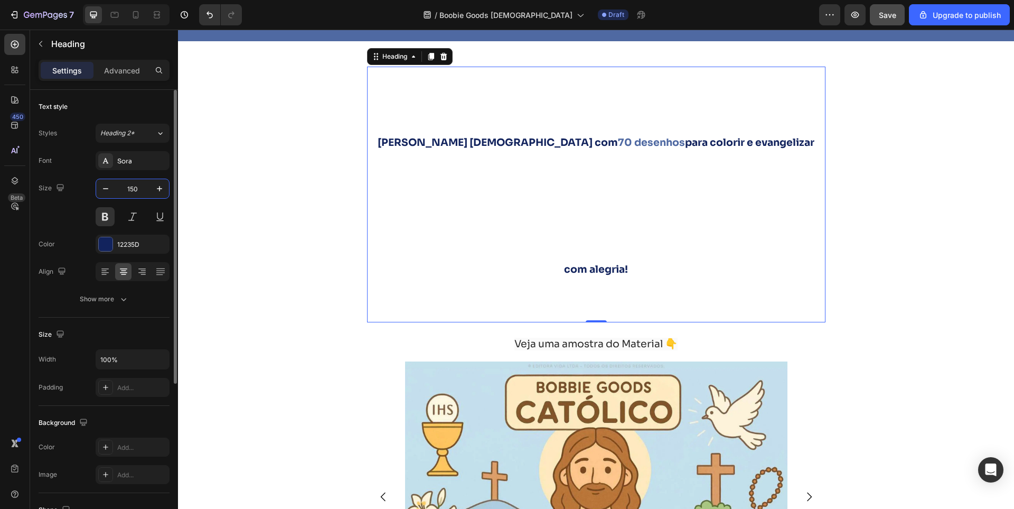
click at [132, 187] on input "150" at bounding box center [132, 188] width 35 height 19
click at [210, 12] on icon "Undo/Redo" at bounding box center [209, 15] width 11 height 11
click at [210, 14] on icon "Undo/Redo" at bounding box center [209, 15] width 11 height 11
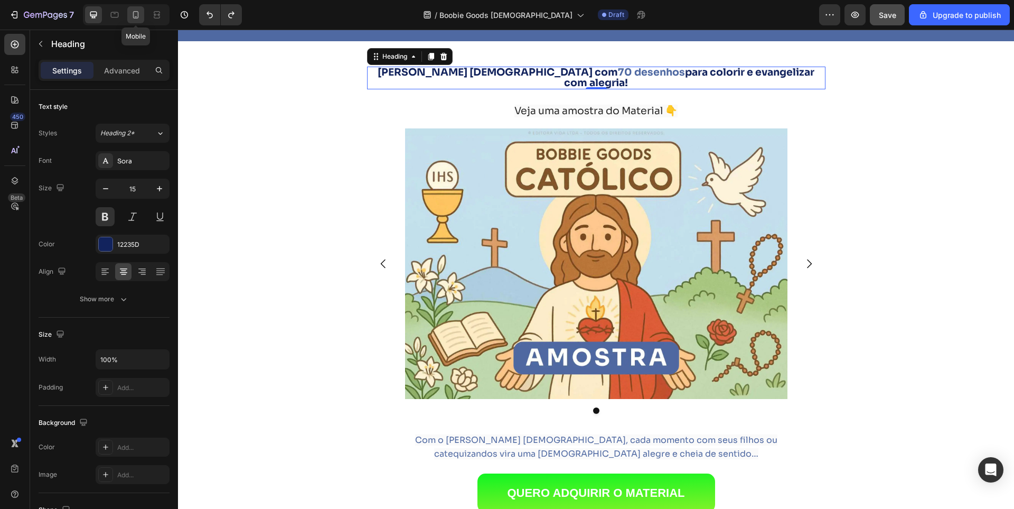
click at [136, 17] on icon at bounding box center [136, 14] width 6 height 7
type input "20"
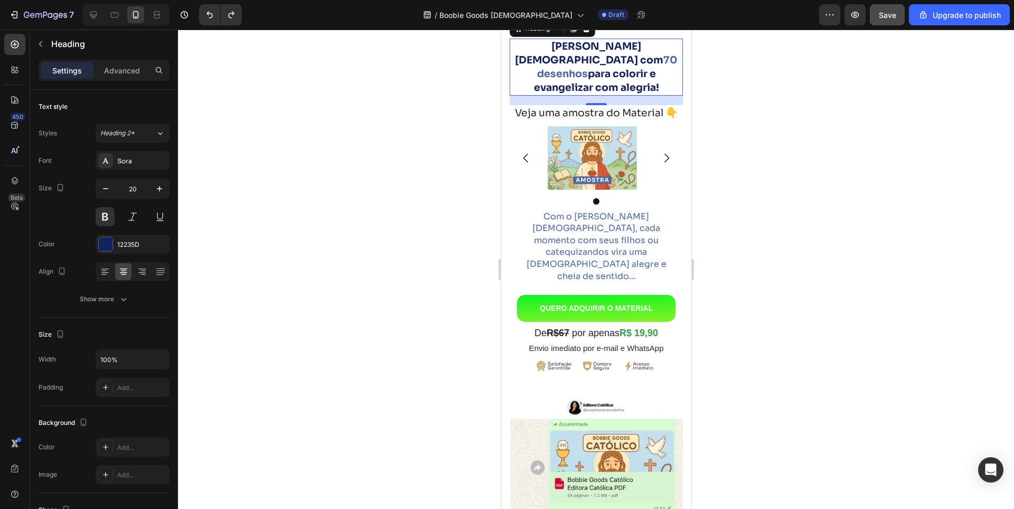
scroll to position [54, 0]
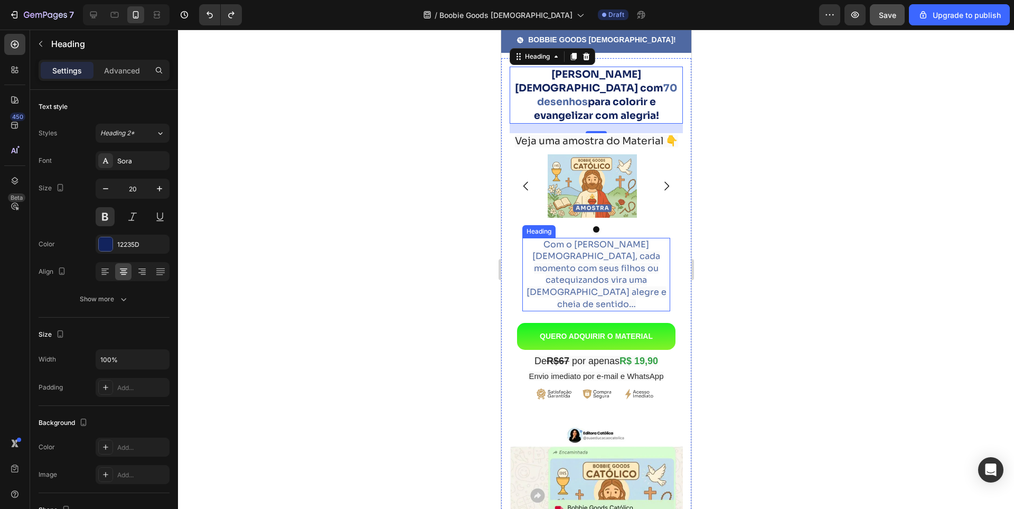
click at [613, 253] on span "Com o [PERSON_NAME] [DEMOGRAPHIC_DATA], cada momento com seus filhos ou catequi…" at bounding box center [596, 274] width 140 height 71
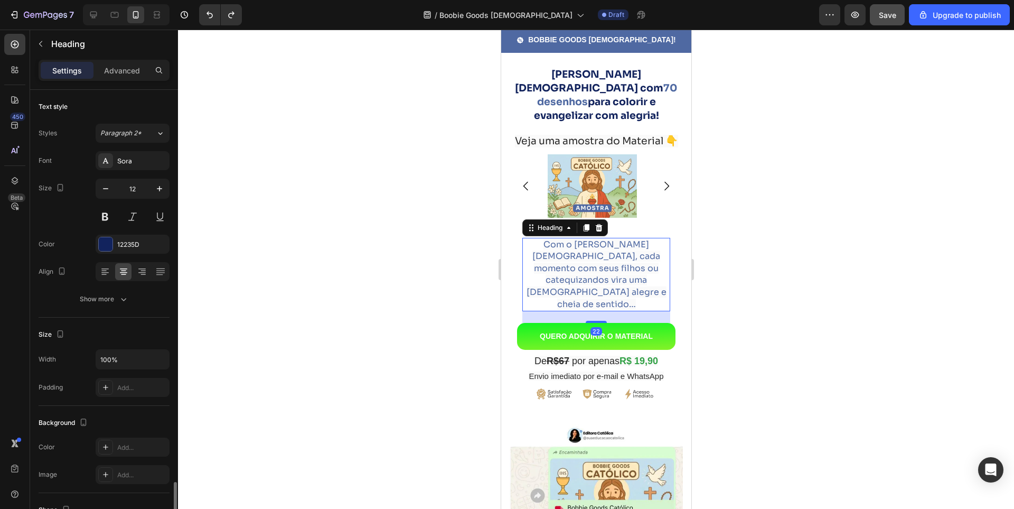
scroll to position [237, 0]
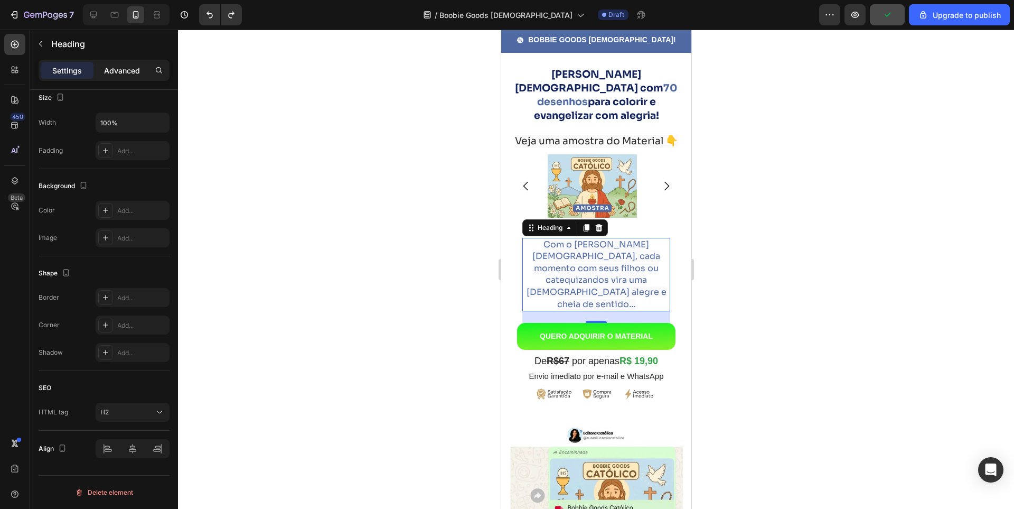
click at [136, 65] on p "Advanced" at bounding box center [122, 70] width 36 height 11
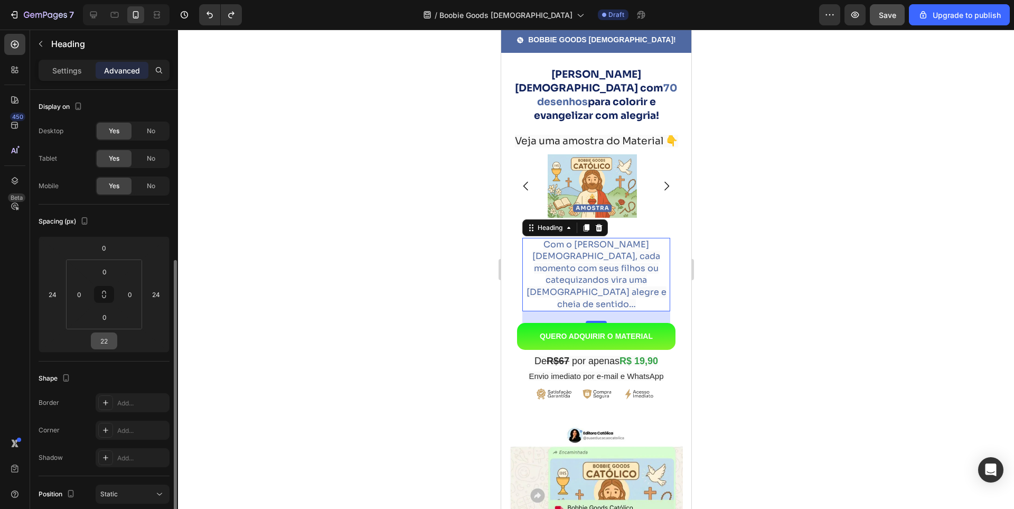
scroll to position [106, 0]
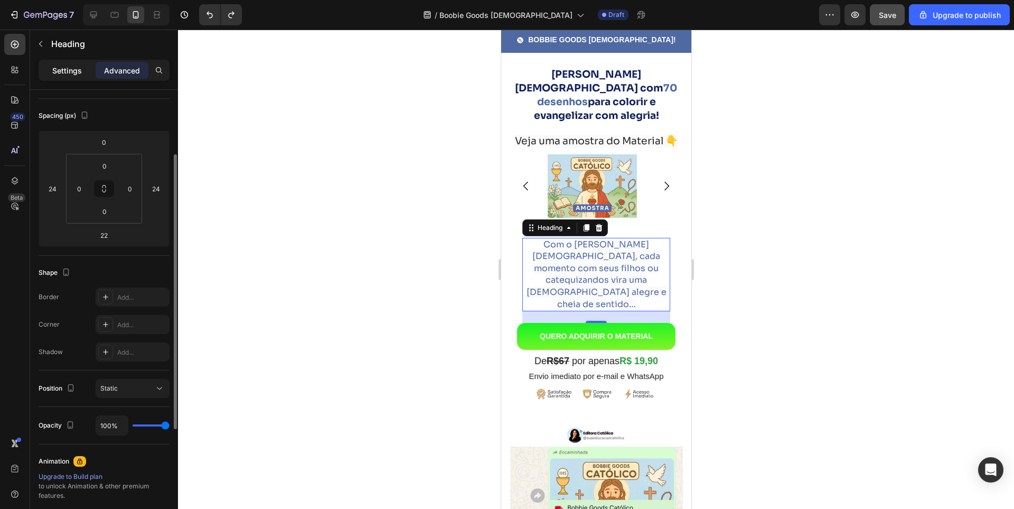
click at [66, 70] on p "Settings" at bounding box center [67, 70] width 30 height 11
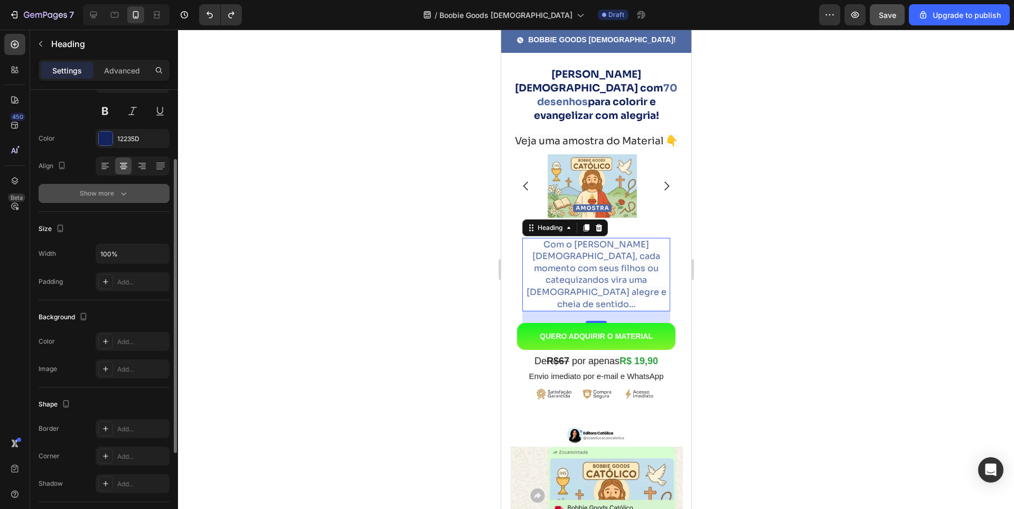
click at [111, 195] on div "Show more" at bounding box center [104, 193] width 49 height 11
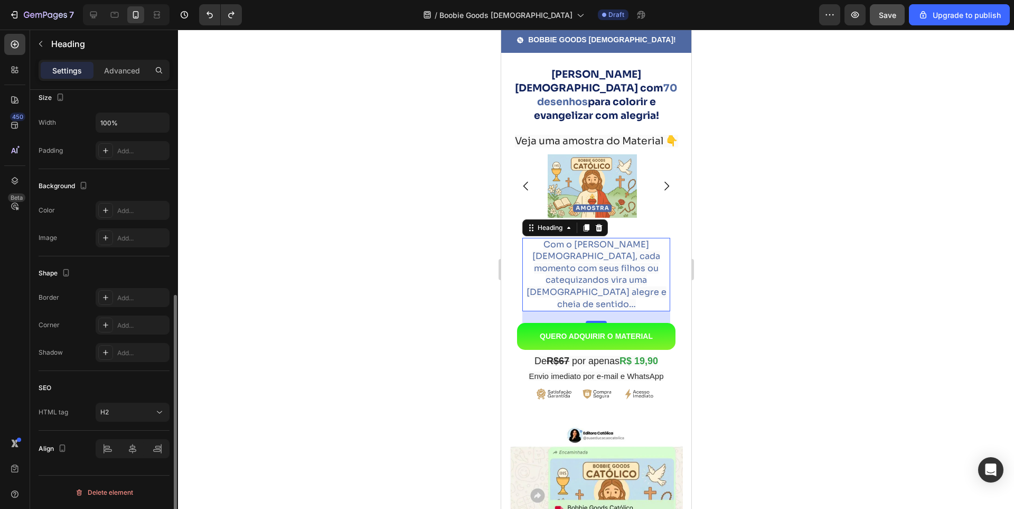
scroll to position [323, 0]
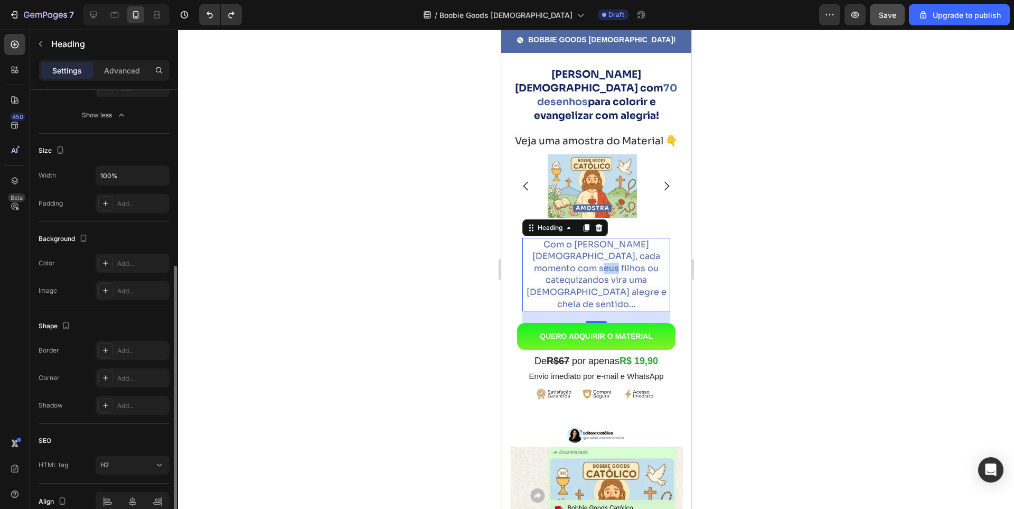
click at [536, 257] on span "Com o [PERSON_NAME] [DEMOGRAPHIC_DATA], cada momento com seus filhos ou catequi…" at bounding box center [596, 274] width 140 height 71
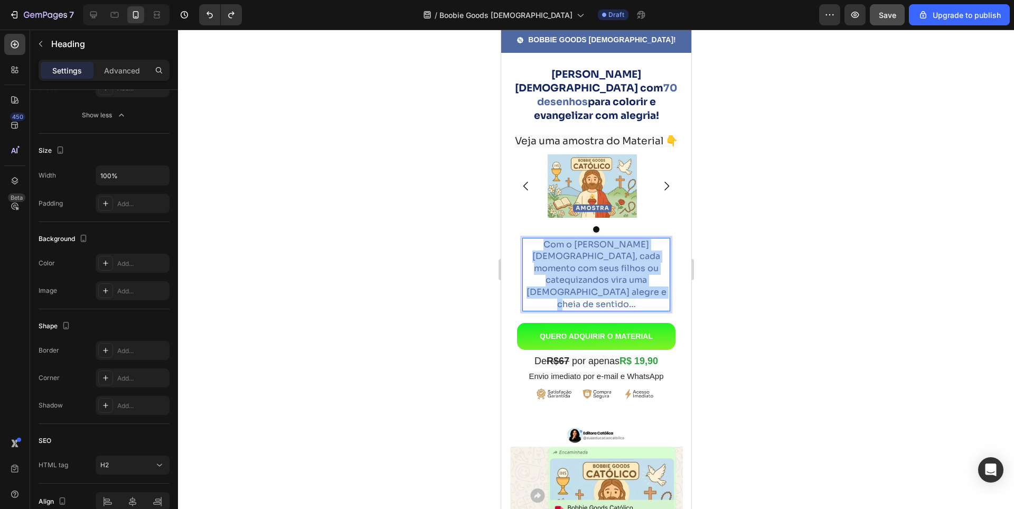
click at [536, 257] on span "Com o [PERSON_NAME] [DEMOGRAPHIC_DATA], cada momento com seus filhos ou catequi…" at bounding box center [596, 274] width 140 height 71
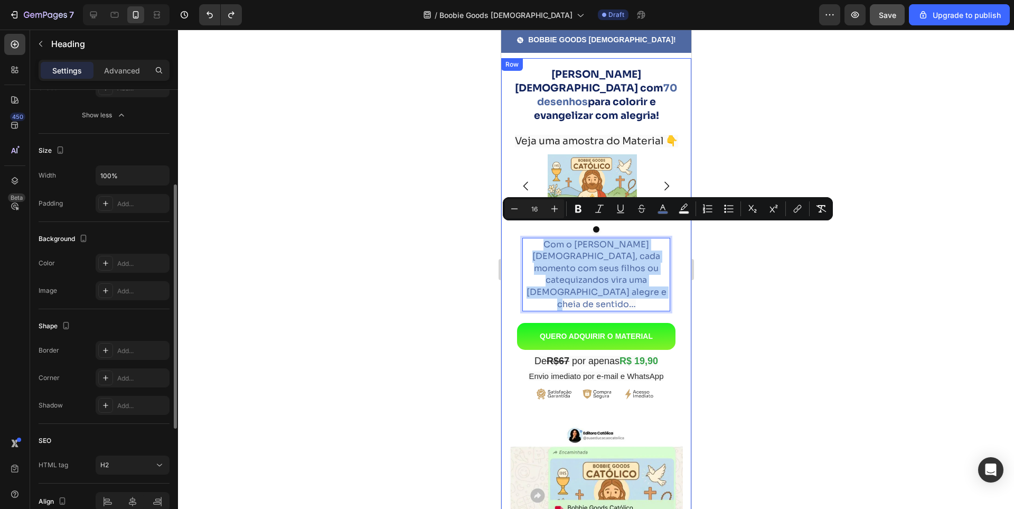
scroll to position [6, 0]
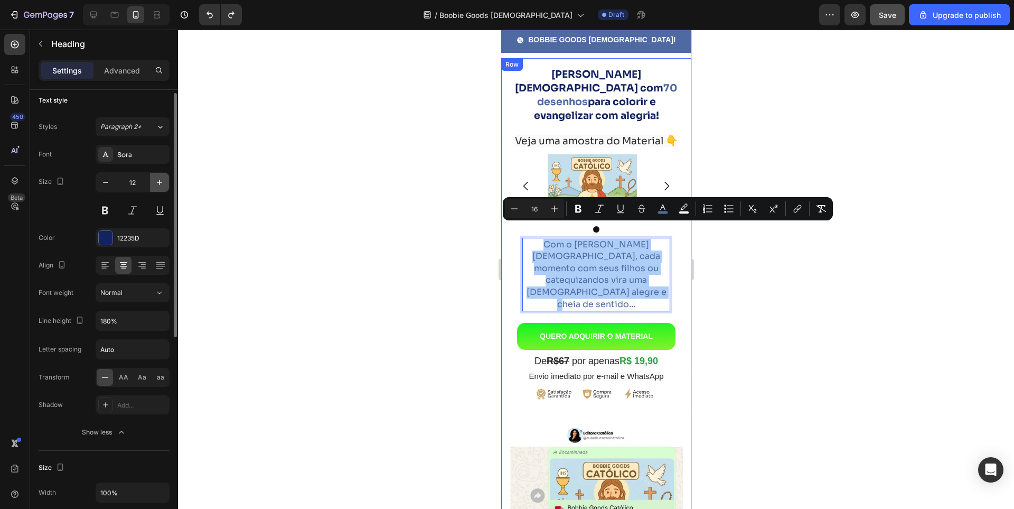
click at [158, 184] on icon "button" at bounding box center [159, 182] width 11 height 11
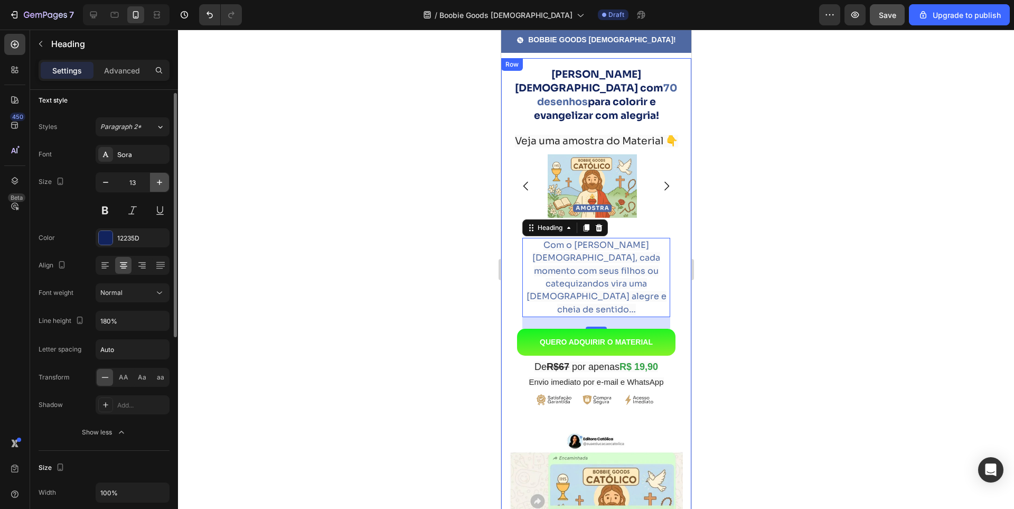
click at [158, 184] on icon "button" at bounding box center [159, 182] width 11 height 11
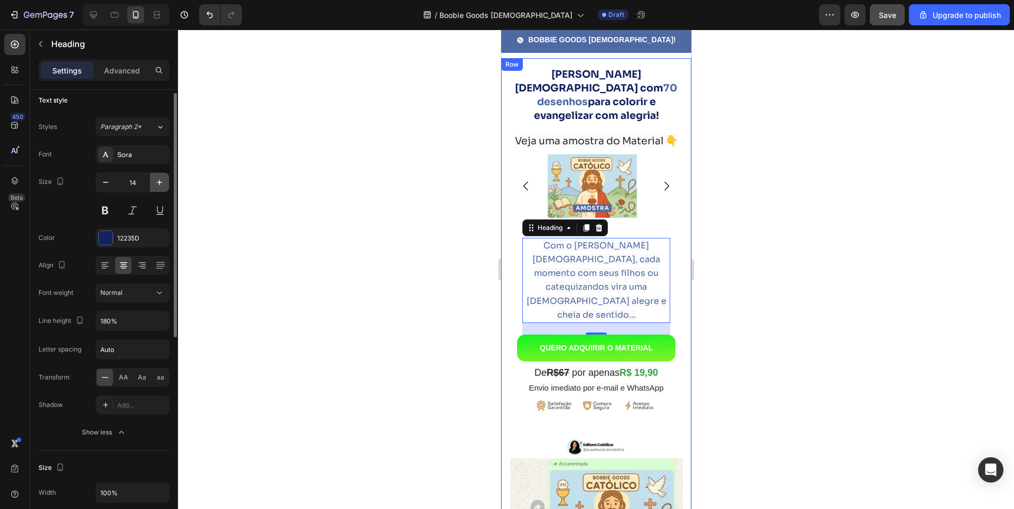
click at [158, 184] on icon "button" at bounding box center [159, 182] width 11 height 11
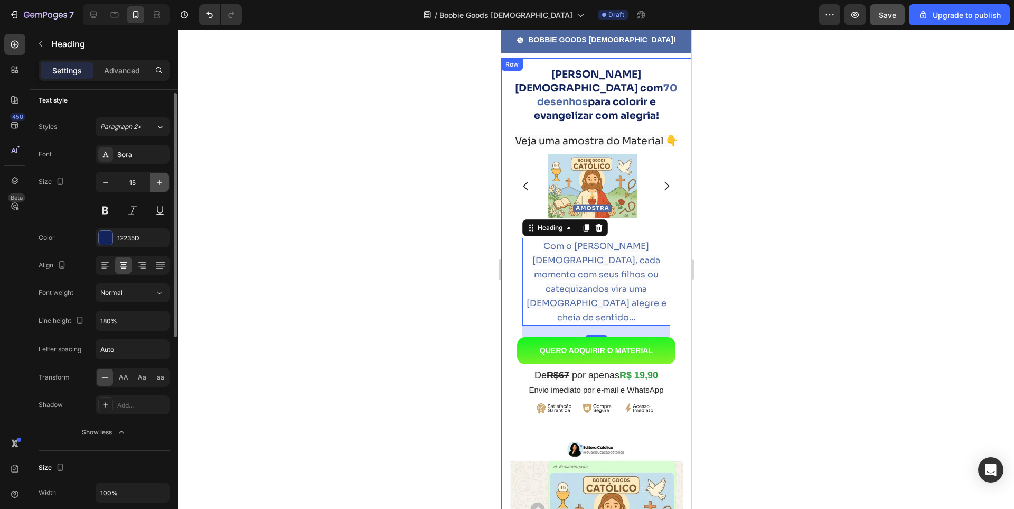
click at [158, 184] on icon "button" at bounding box center [159, 182] width 11 height 11
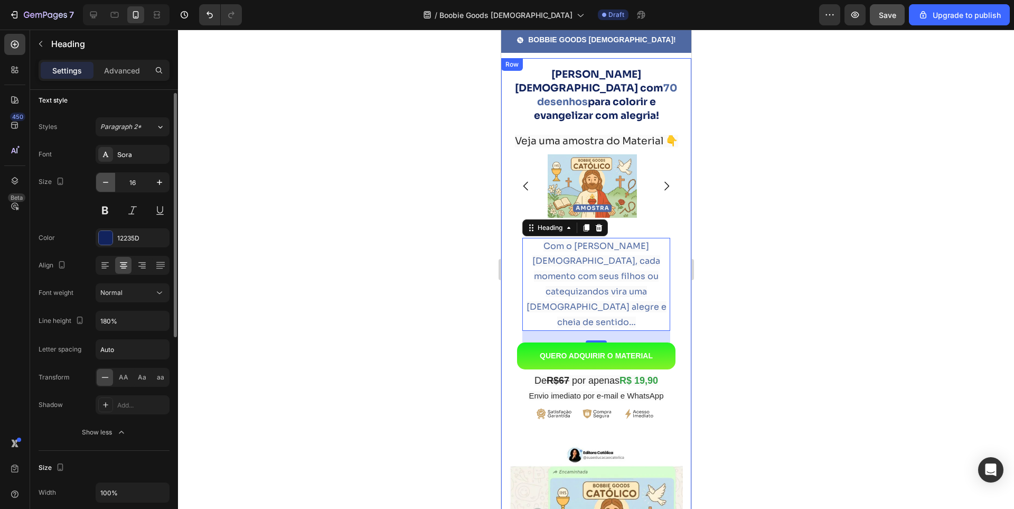
click at [100, 183] on button "button" at bounding box center [105, 182] width 19 height 19
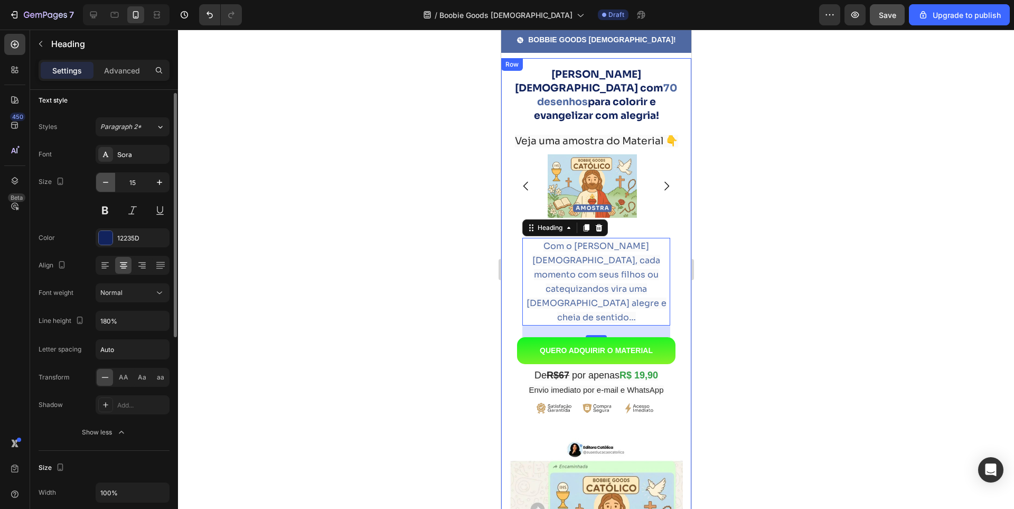
click at [100, 183] on button "button" at bounding box center [105, 182] width 19 height 19
type input "14"
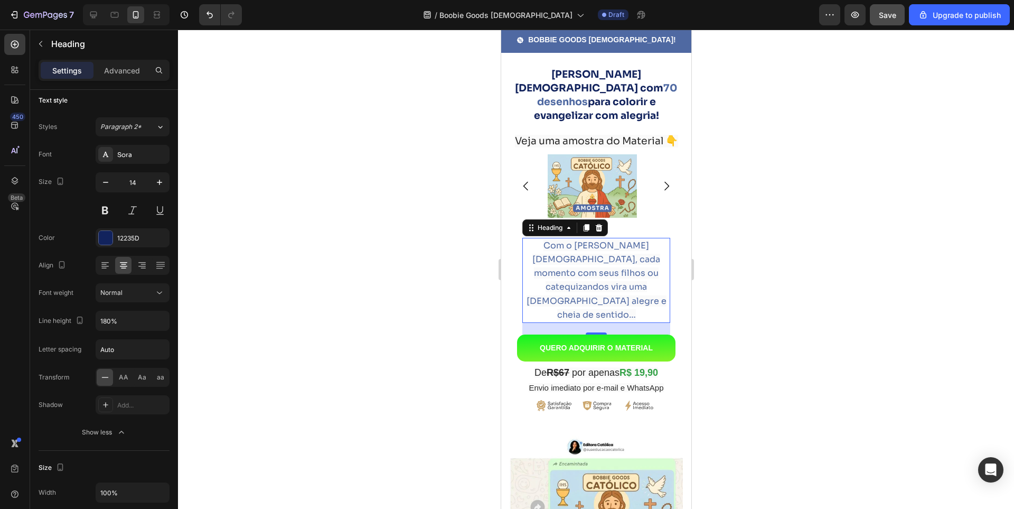
click at [804, 217] on div at bounding box center [596, 269] width 836 height 479
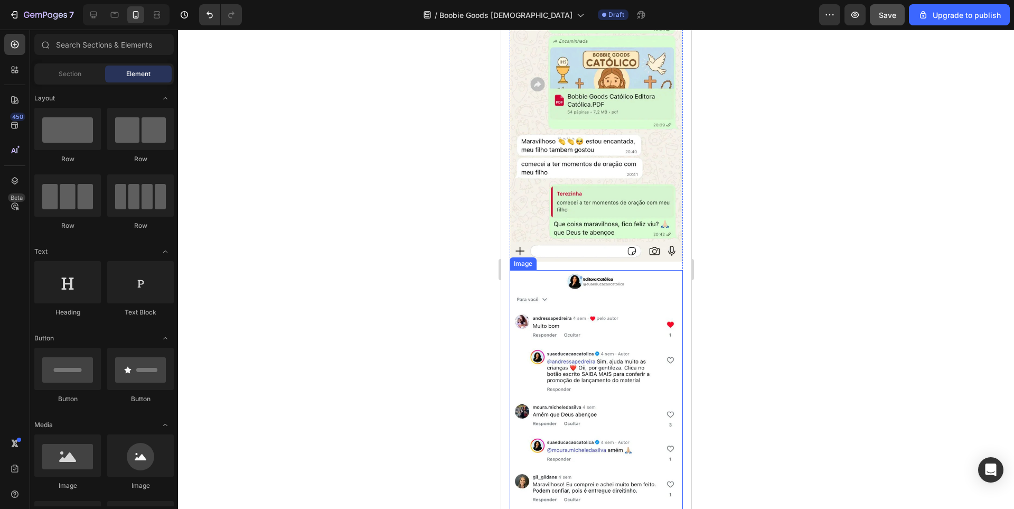
scroll to position [794, 0]
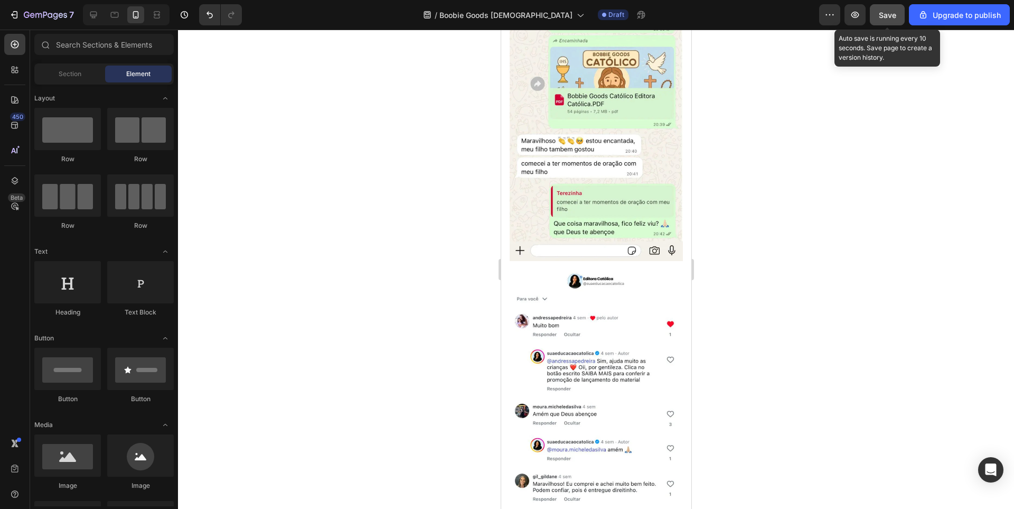
click at [879, 16] on button "Save" at bounding box center [887, 14] width 35 height 21
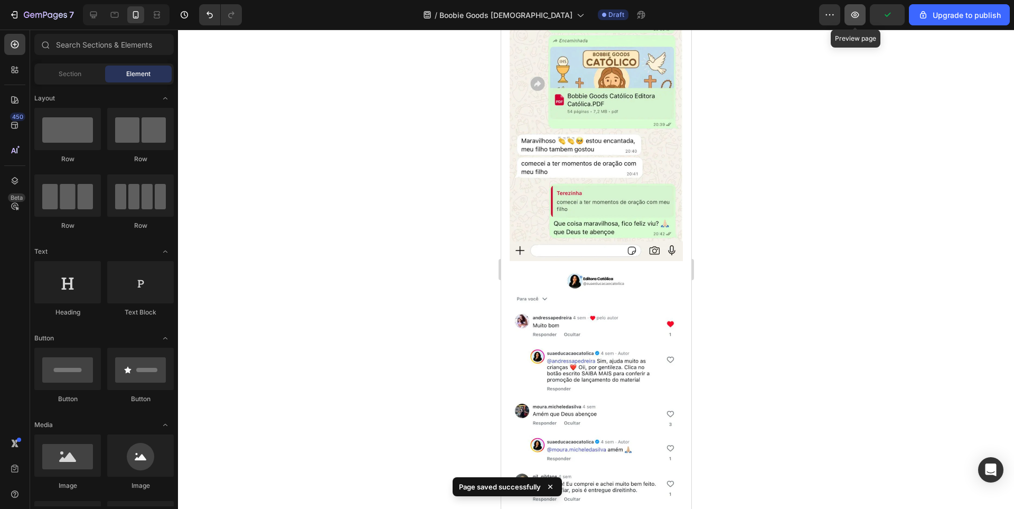
click at [857, 16] on icon "button" at bounding box center [856, 15] width 8 height 6
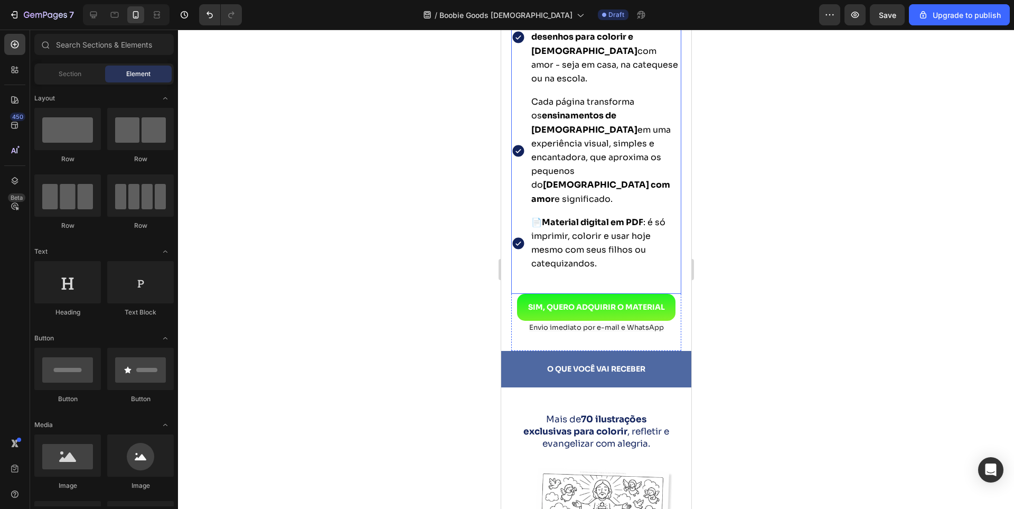
scroll to position [1480, 0]
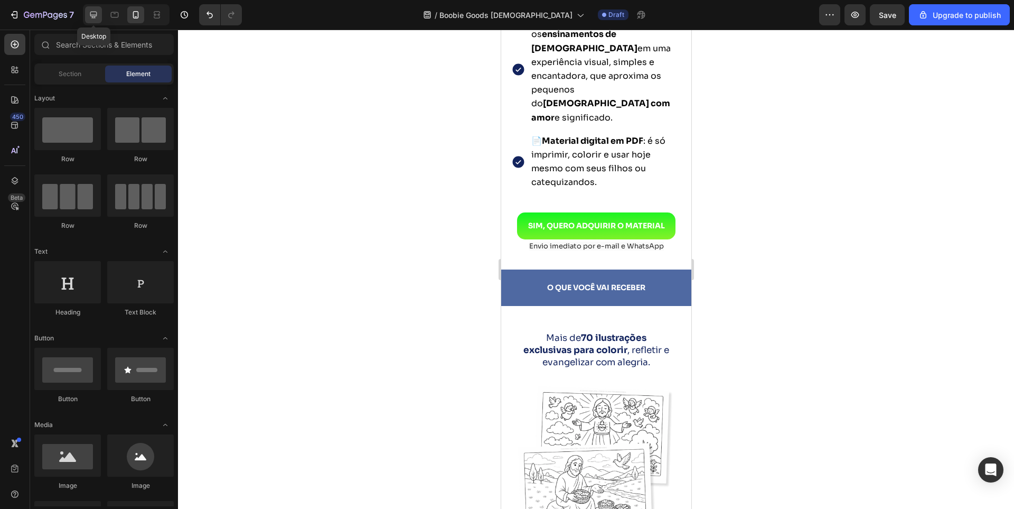
click at [92, 22] on div at bounding box center [93, 14] width 17 height 17
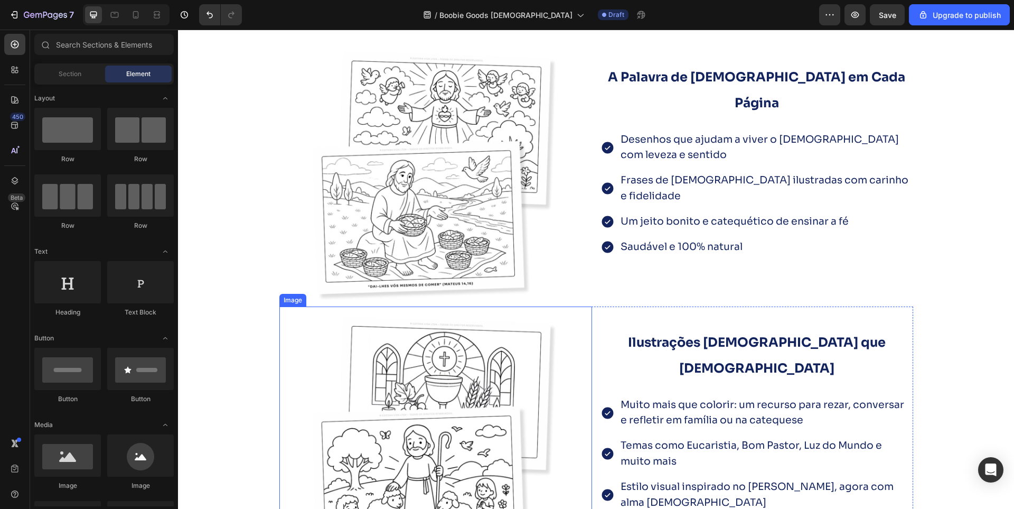
scroll to position [1956, 0]
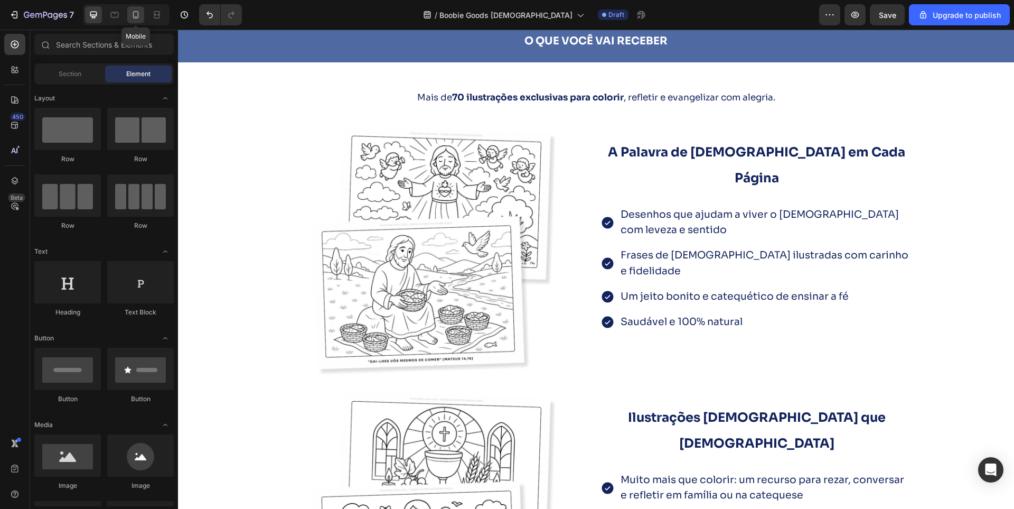
click at [134, 14] on icon at bounding box center [135, 15] width 11 height 11
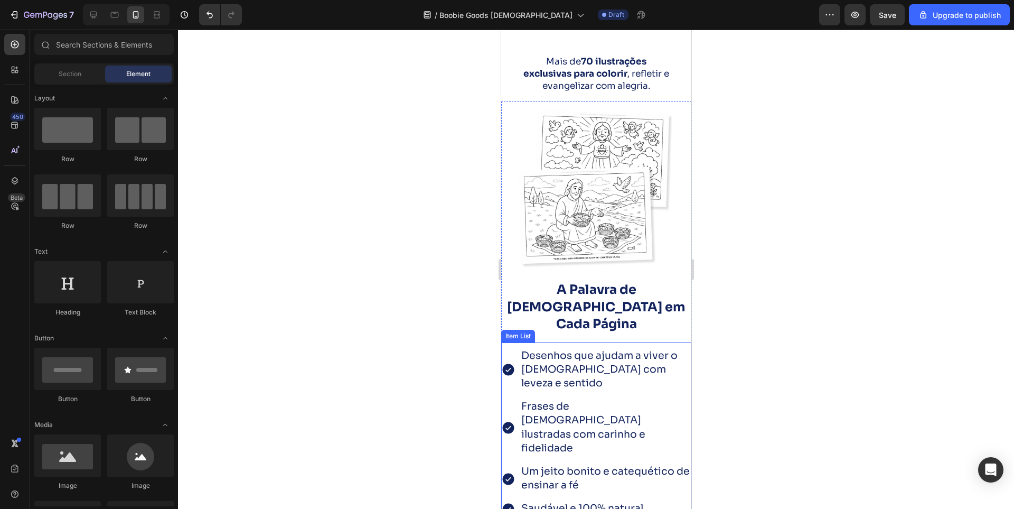
scroll to position [2061, 0]
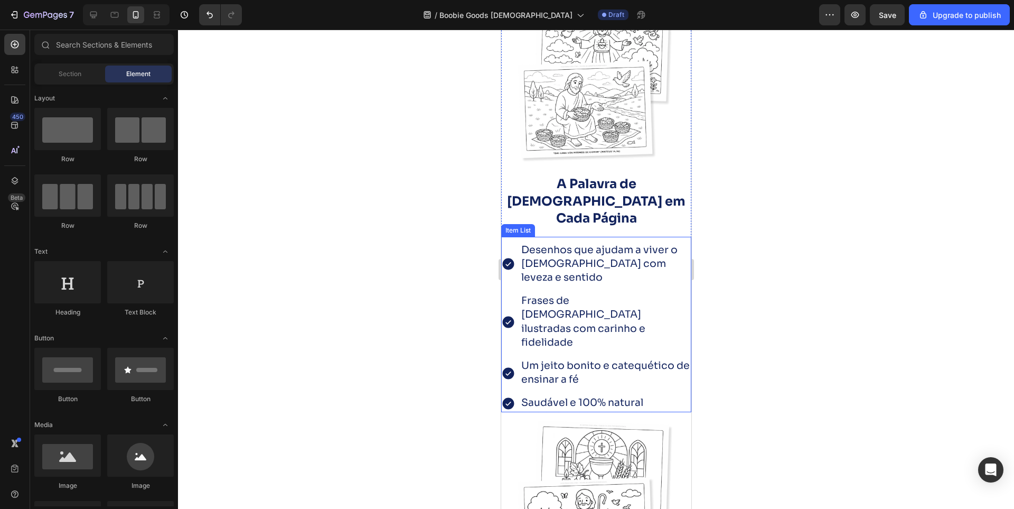
click at [577, 244] on span "Desenhos que ajudam a viver o [DEMOGRAPHIC_DATA] com leveza e sentido" at bounding box center [599, 264] width 156 height 40
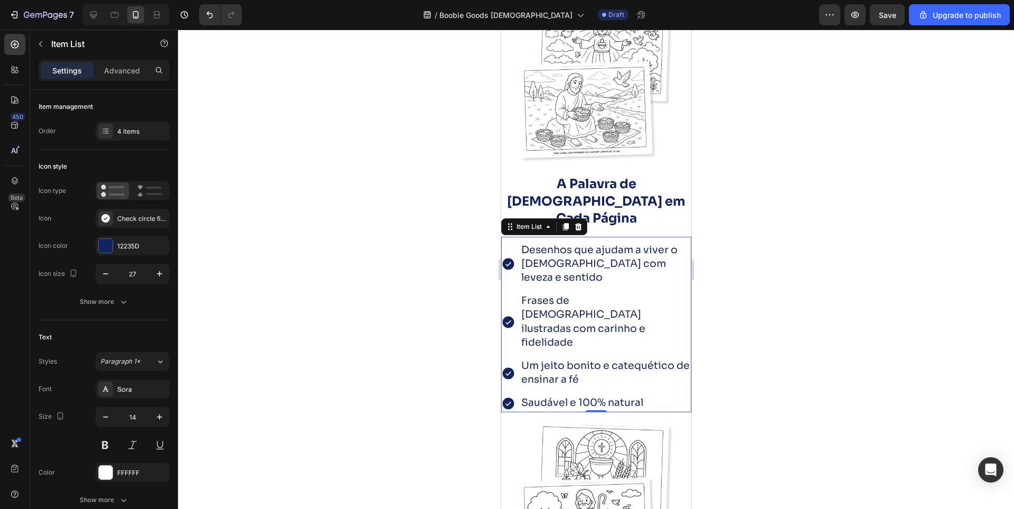
click at [611, 253] on span "Desenhos que ajudam a viver o [DEMOGRAPHIC_DATA] com leveza e sentido" at bounding box center [599, 264] width 156 height 40
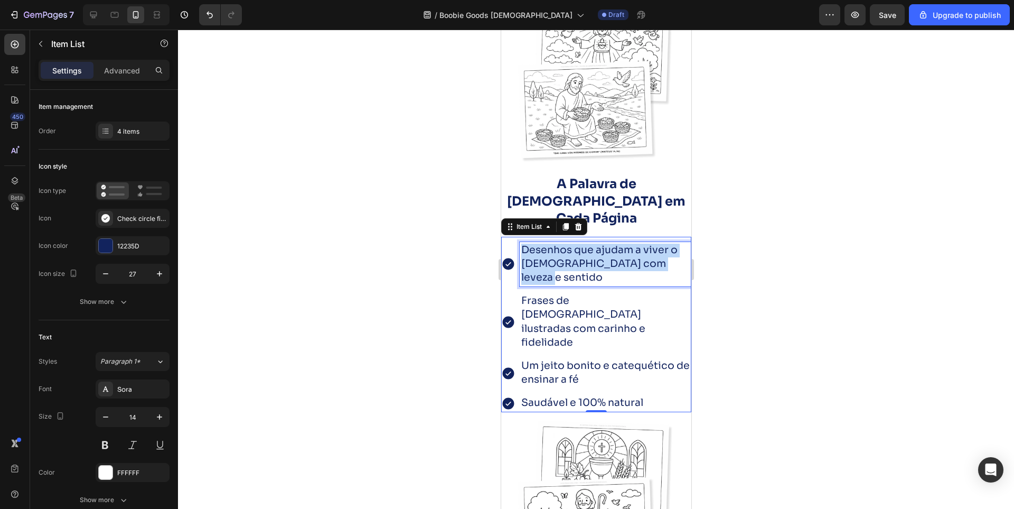
click at [612, 253] on span "Desenhos que ajudam a viver o [DEMOGRAPHIC_DATA] com leveza e sentido" at bounding box center [599, 264] width 156 height 40
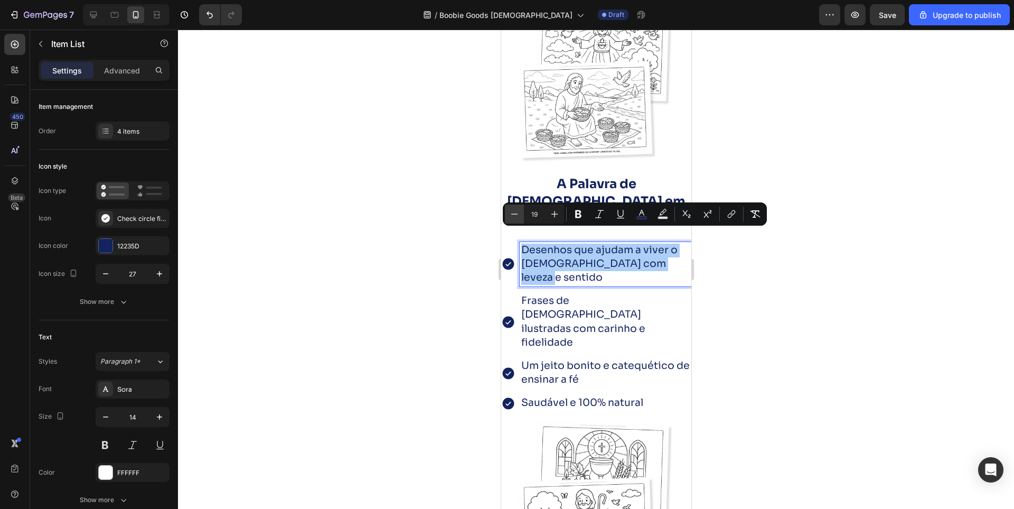
click at [516, 215] on icon "Editor contextual toolbar" at bounding box center [514, 214] width 11 height 11
type input "18"
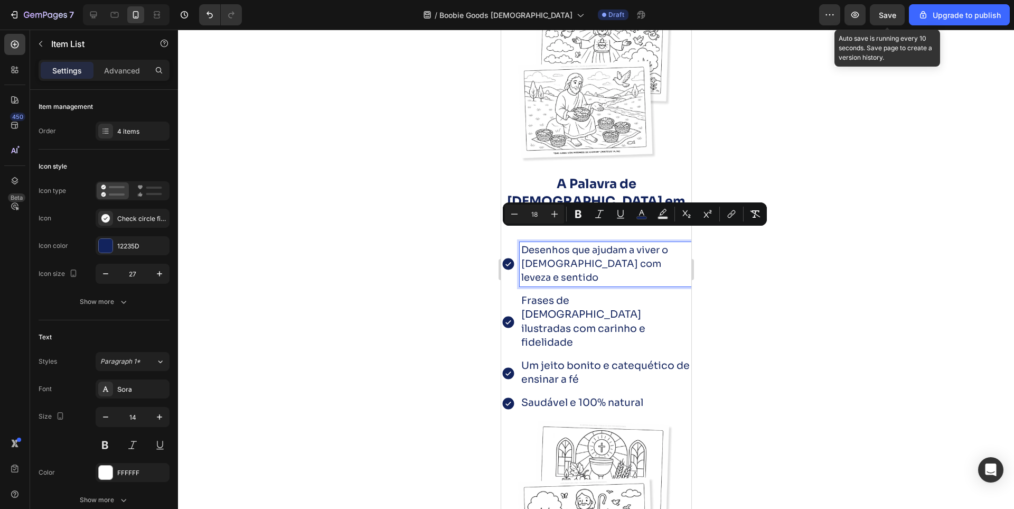
click at [883, 18] on span "Save" at bounding box center [887, 15] width 17 height 9
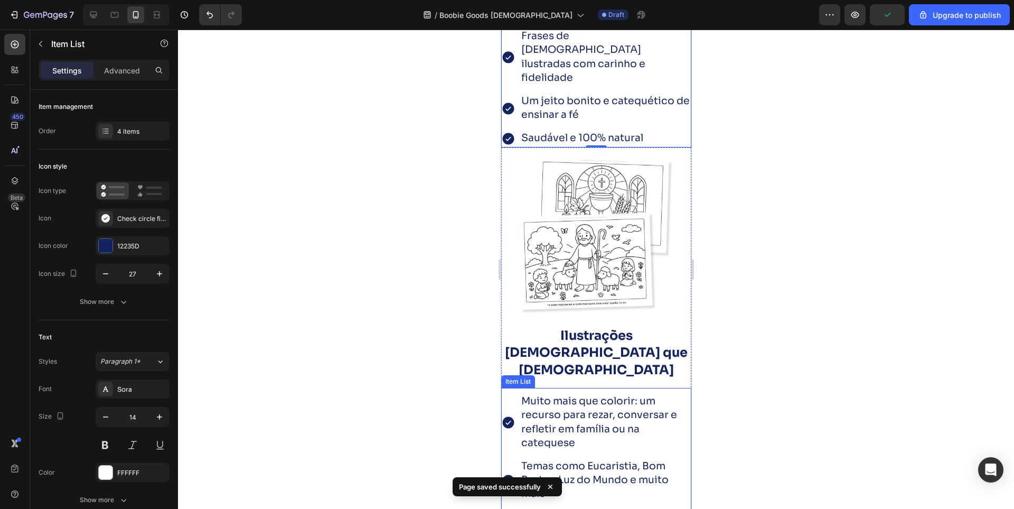
scroll to position [2378, 0]
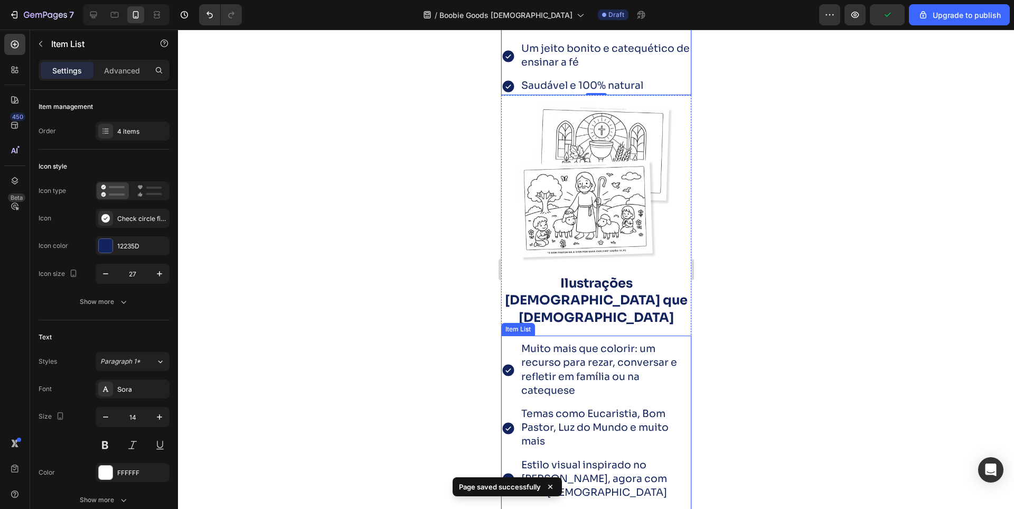
click at [575, 342] on span "Muito mais que colorir: um recurso para rezar, conversar e refletir em família …" at bounding box center [599, 369] width 156 height 54
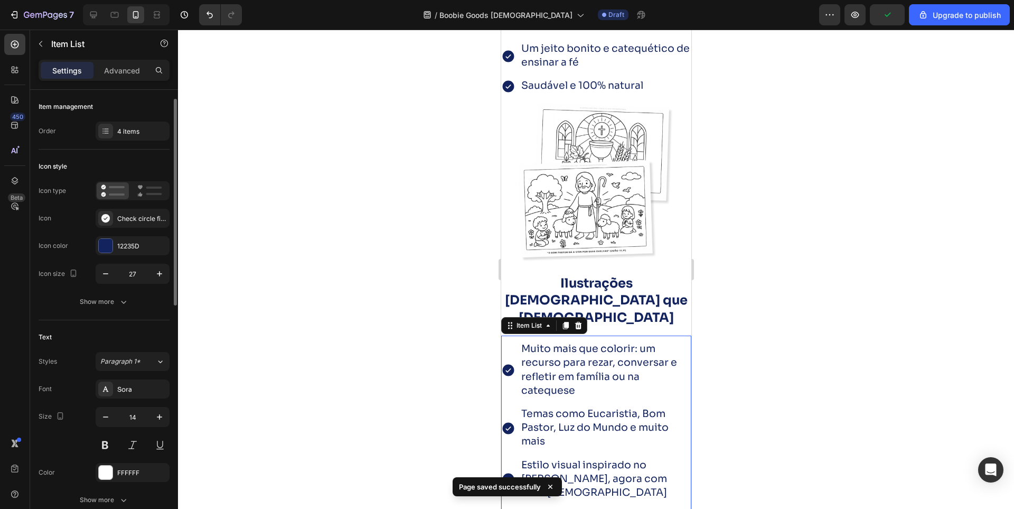
scroll to position [6, 0]
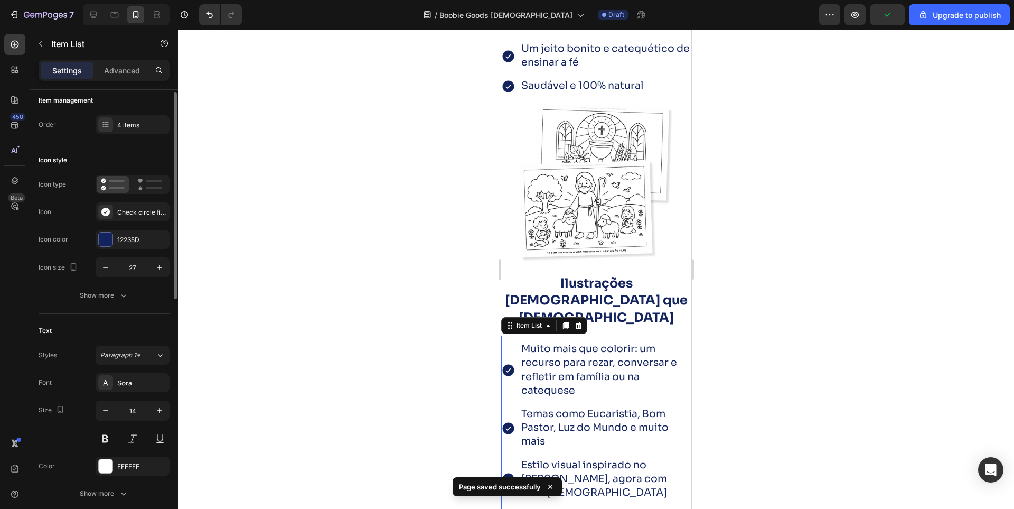
click at [575, 342] on span "Muito mais que colorir: um recurso para rezar, conversar e refletir em família …" at bounding box center [599, 369] width 156 height 54
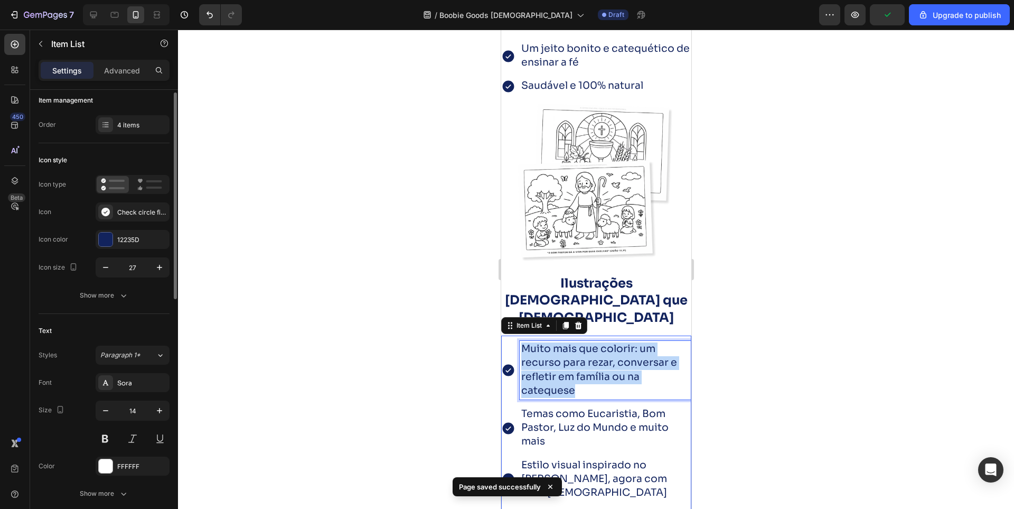
click at [575, 342] on span "Muito mais que colorir: um recurso para rezar, conversar e refletir em família …" at bounding box center [599, 369] width 156 height 54
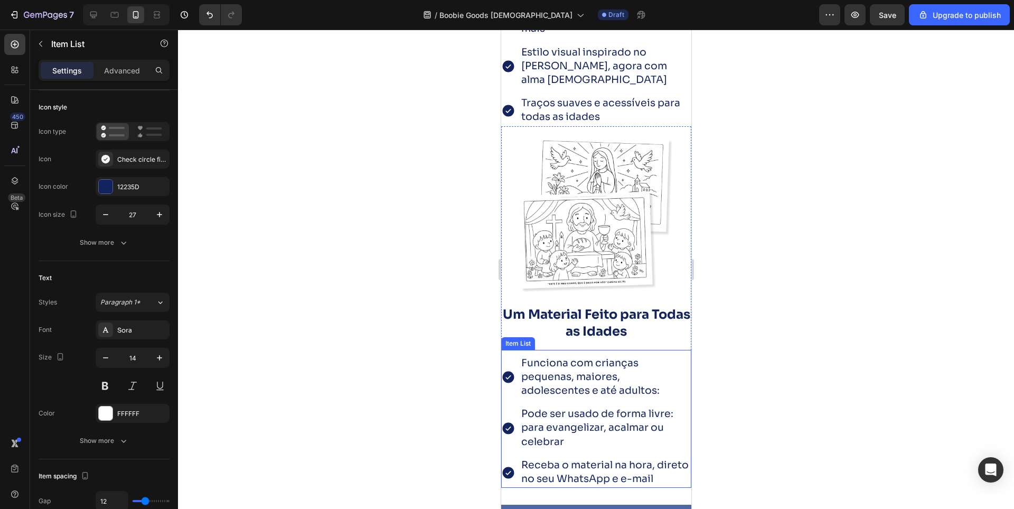
scroll to position [2801, 0]
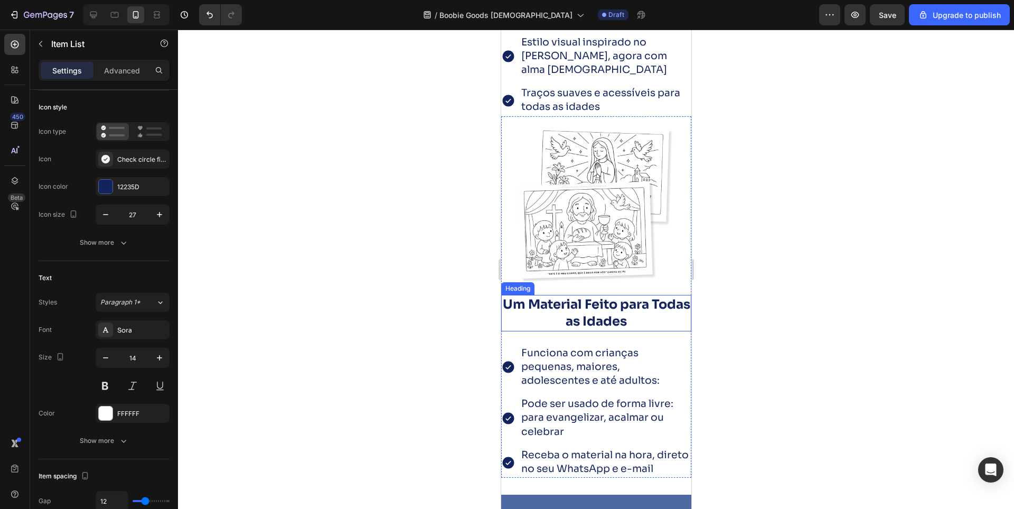
click at [586, 296] on strong "Um Material Feito para Todas as Idades" at bounding box center [596, 312] width 188 height 33
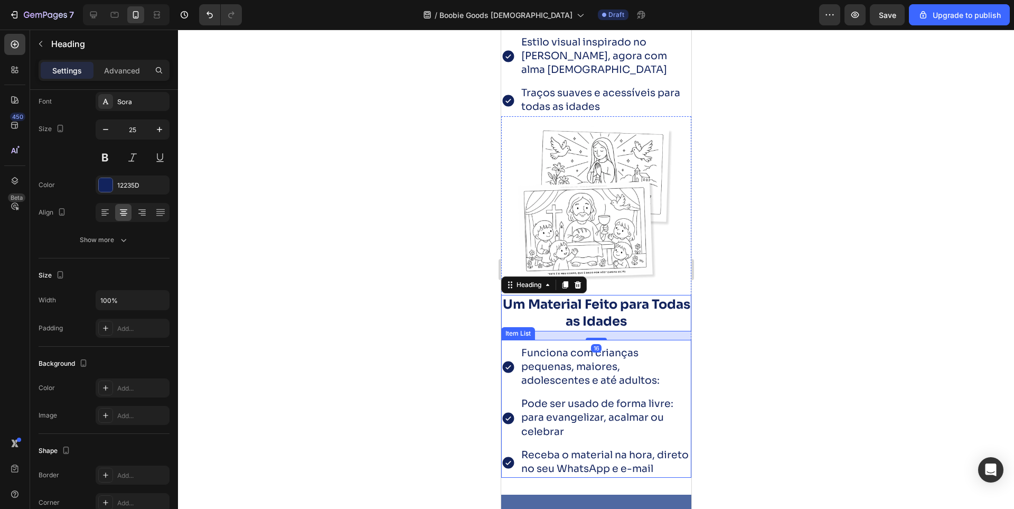
scroll to position [0, 0]
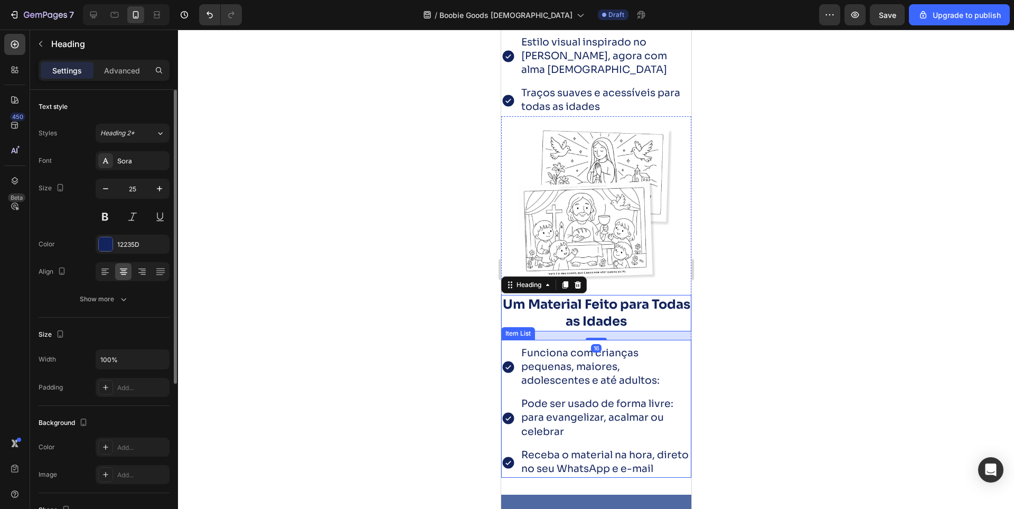
click at [572, 347] on span "Funciona com crianças pequenas, maiores, adolescentes e até adultos:" at bounding box center [590, 367] width 138 height 40
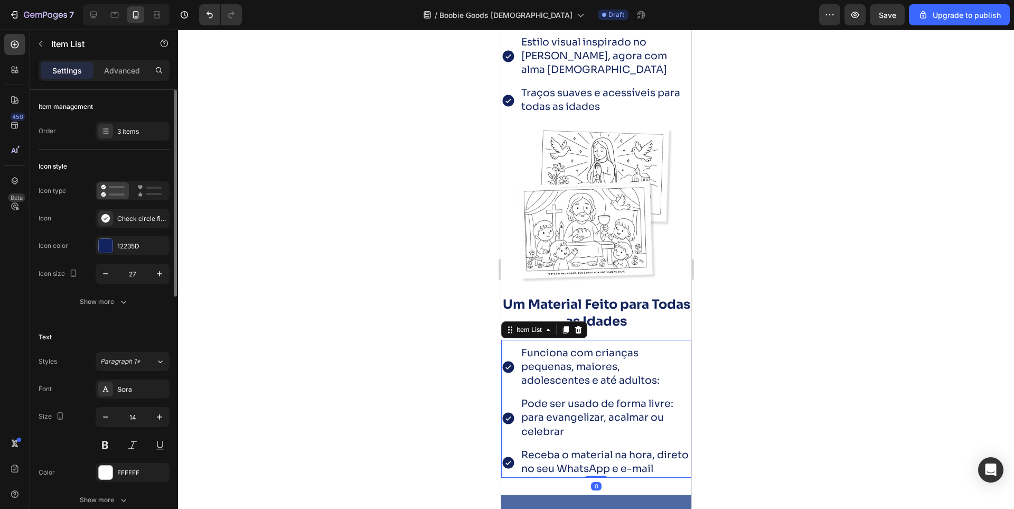
click at [572, 347] on span "Funciona com crianças pequenas, maiores, adolescentes e até adultos:" at bounding box center [590, 367] width 138 height 40
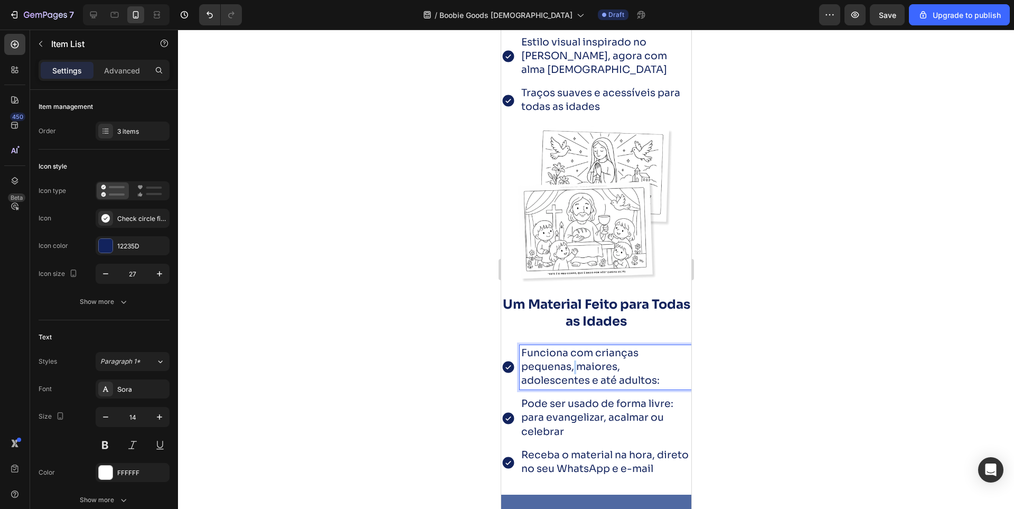
click at [572, 347] on span "Funciona com crianças pequenas, maiores, adolescentes e até adultos:" at bounding box center [590, 367] width 138 height 40
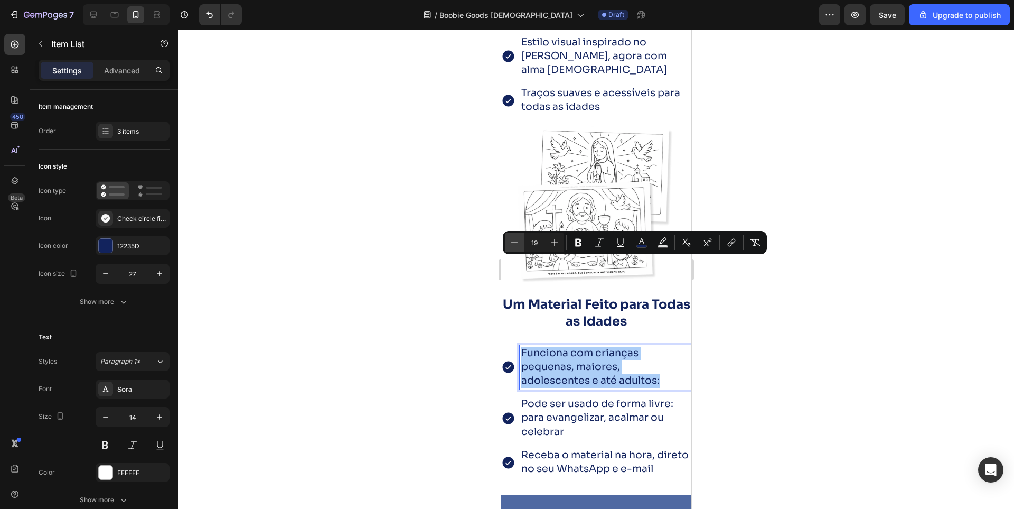
click at [517, 244] on icon "Editor contextual toolbar" at bounding box center [514, 242] width 11 height 11
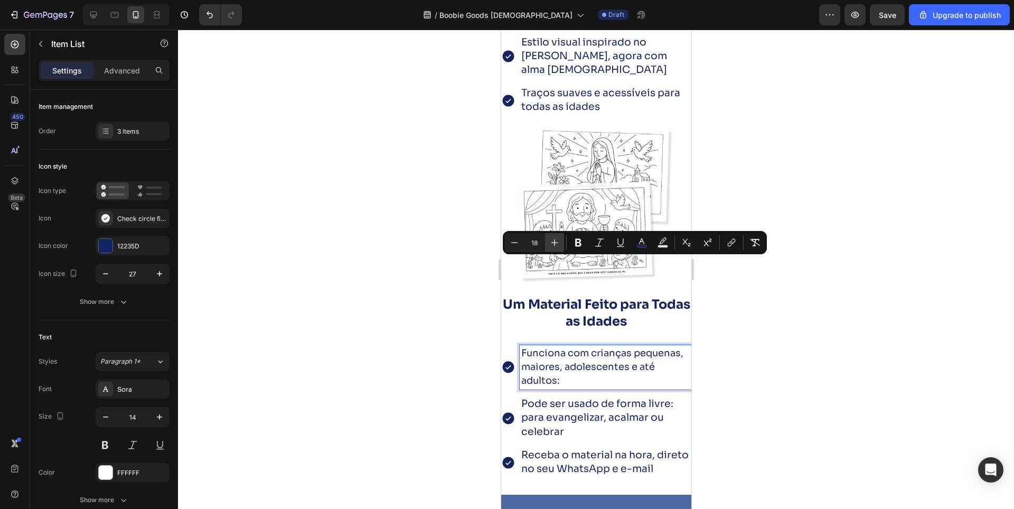
click at [553, 246] on icon "Editor contextual toolbar" at bounding box center [554, 242] width 11 height 11
type input "19"
click at [411, 266] on div at bounding box center [596, 269] width 836 height 479
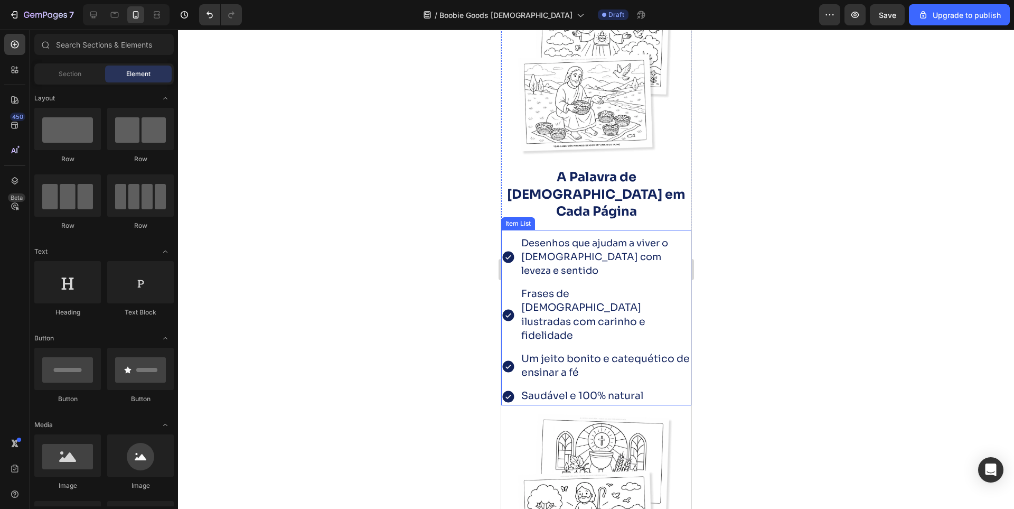
scroll to position [2061, 0]
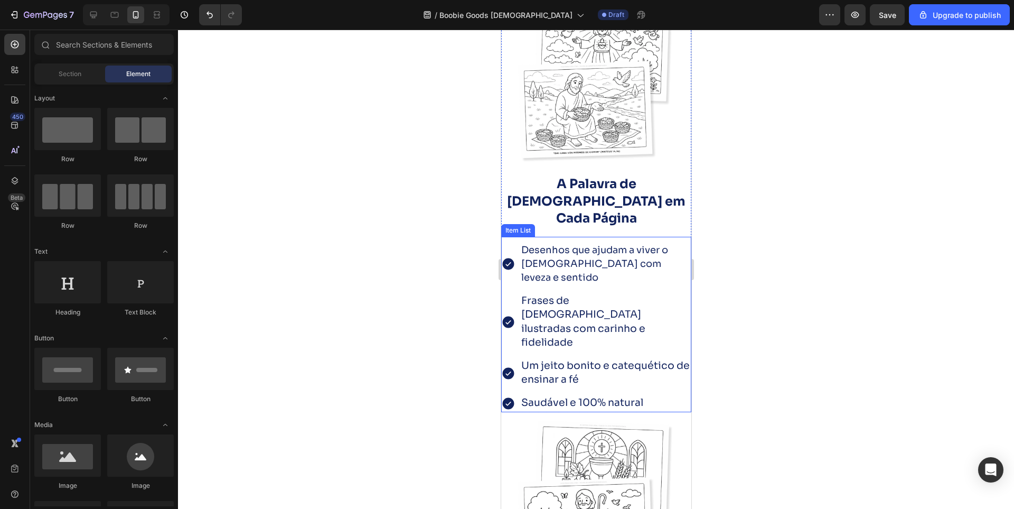
click at [510, 237] on div "Desenhos que ajudam a viver o [DEMOGRAPHIC_DATA] com leveza e sentido Frases de…" at bounding box center [596, 324] width 190 height 175
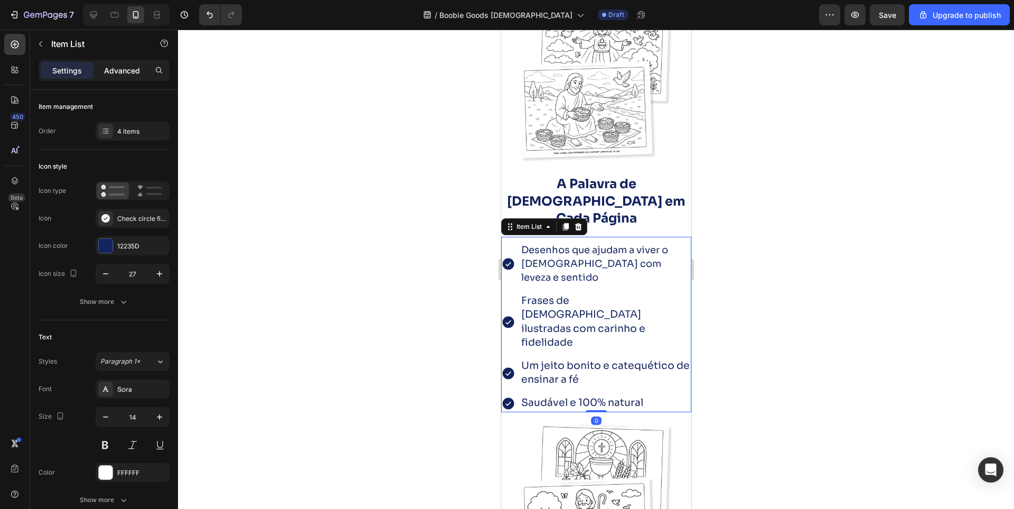
click at [123, 72] on p "Advanced" at bounding box center [122, 70] width 36 height 11
type input "100%"
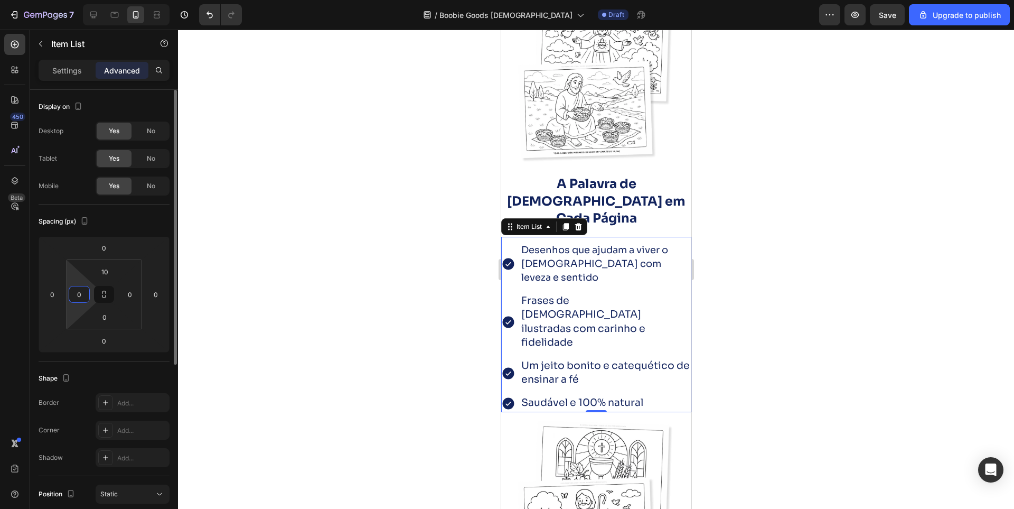
click at [78, 294] on input "0" at bounding box center [79, 294] width 16 height 16
type input "10"
click at [129, 294] on input "0" at bounding box center [130, 294] width 16 height 16
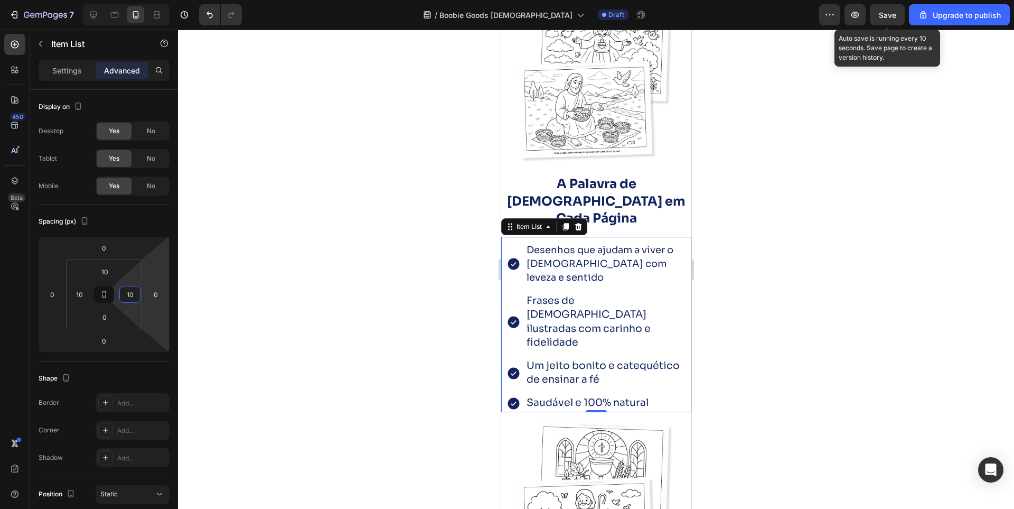
type input "10"
click at [891, 19] on span "Save" at bounding box center [887, 15] width 17 height 9
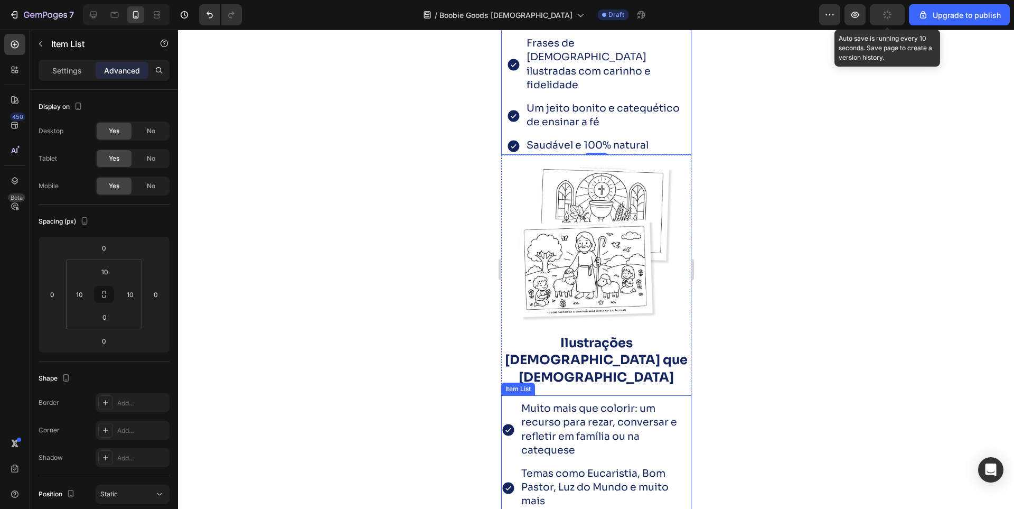
scroll to position [2378, 0]
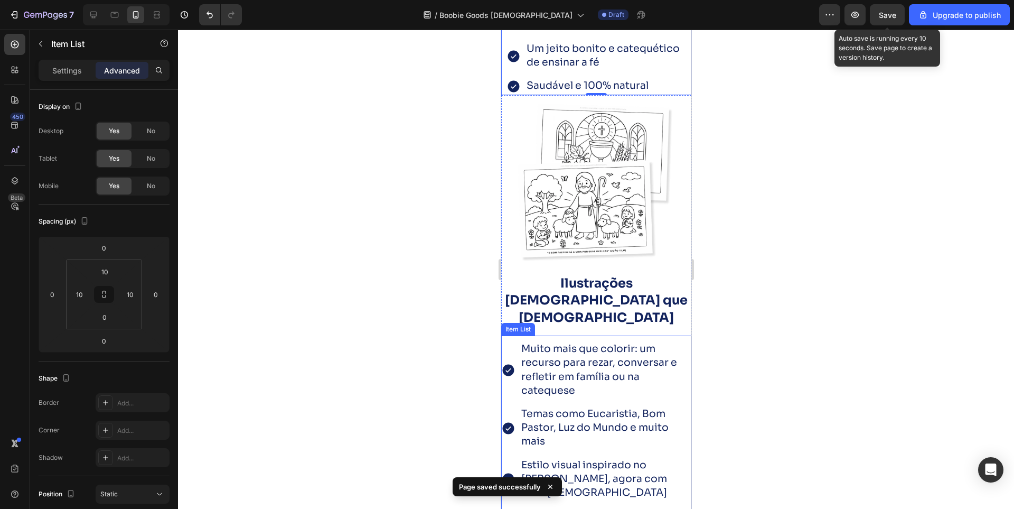
click at [511, 341] on div "Muito mais que colorir: um recurso para rezar, conversar e refletir em família …" at bounding box center [596, 370] width 190 height 59
click at [546, 342] on span "Muito mais que colorir: um recurso para rezar, conversar e refletir em família …" at bounding box center [599, 369] width 156 height 54
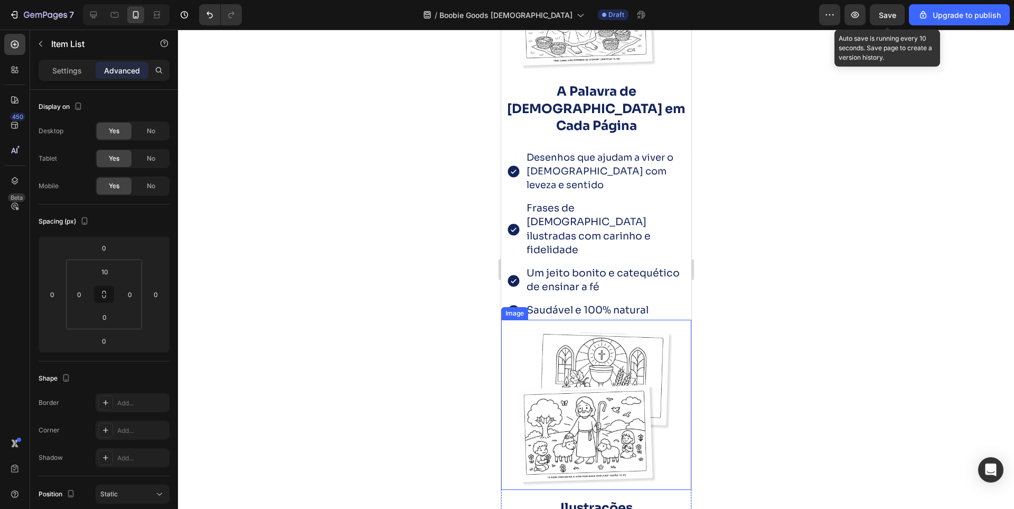
scroll to position [2114, 0]
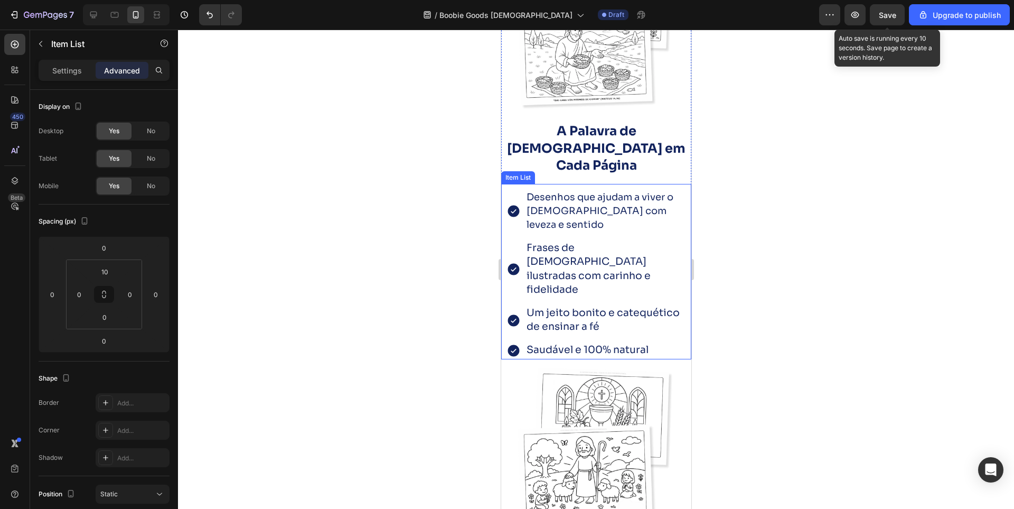
click at [517, 189] on div "Desenhos que ajudam a viver o [DEMOGRAPHIC_DATA] com leveza e sentido" at bounding box center [596, 211] width 180 height 45
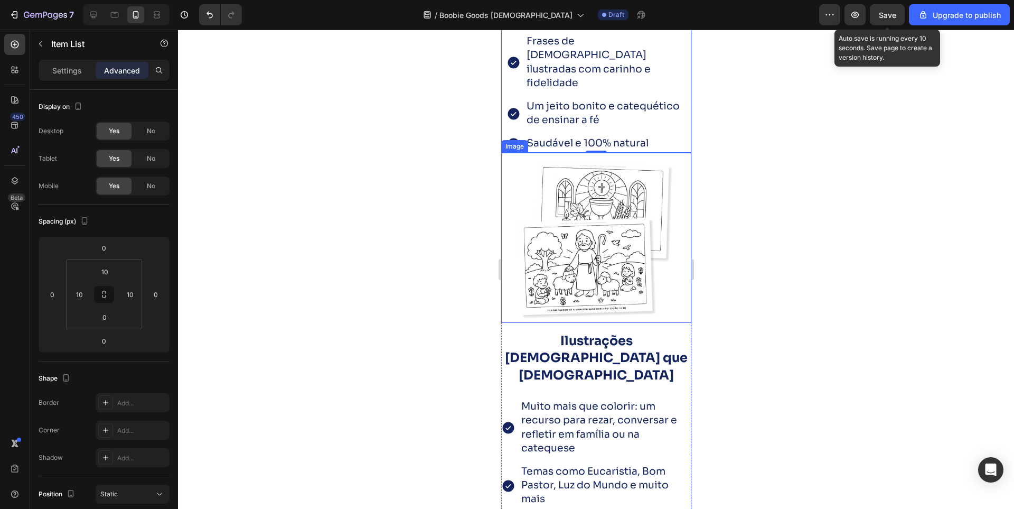
scroll to position [2326, 0]
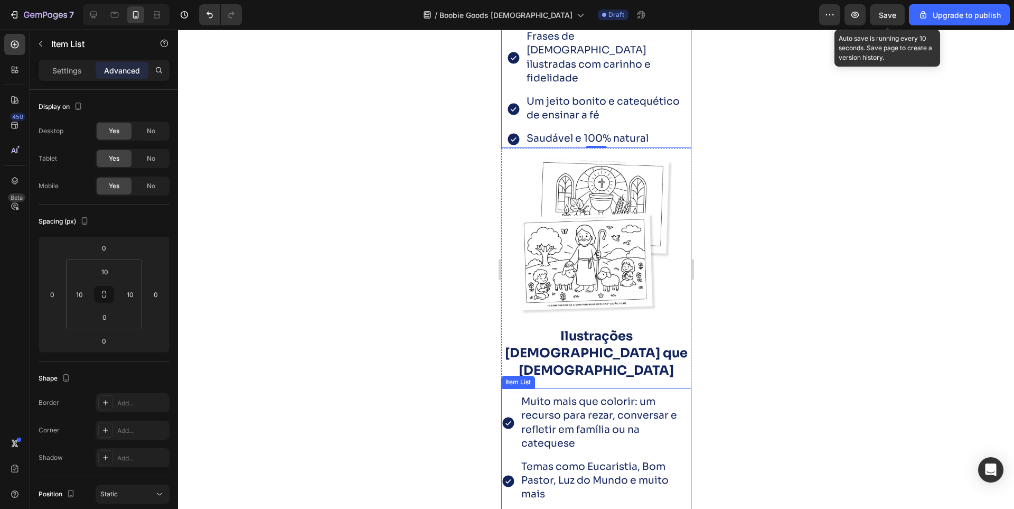
click at [507, 394] on div "Muito mais que colorir: um recurso para rezar, conversar e refletir em família …" at bounding box center [596, 423] width 190 height 59
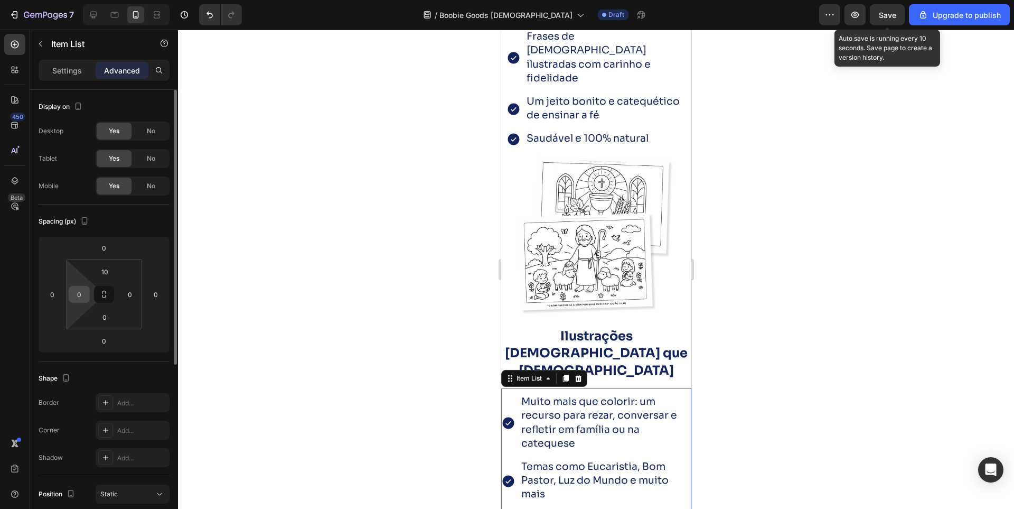
click at [77, 296] on input "0" at bounding box center [79, 294] width 16 height 16
type input "10"
click at [127, 292] on input "0" at bounding box center [130, 294] width 16 height 16
type input "0"
type input "10"
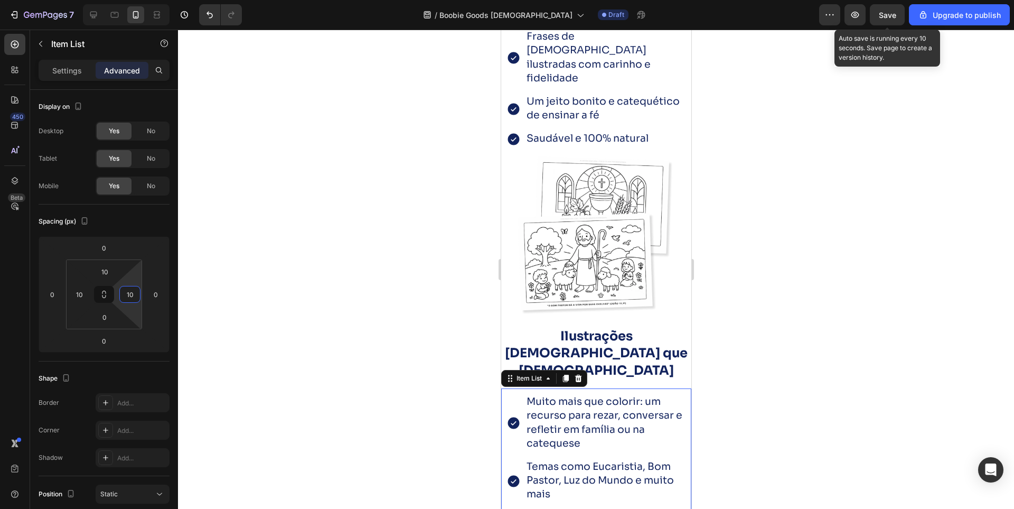
click at [872, 338] on div at bounding box center [596, 269] width 836 height 479
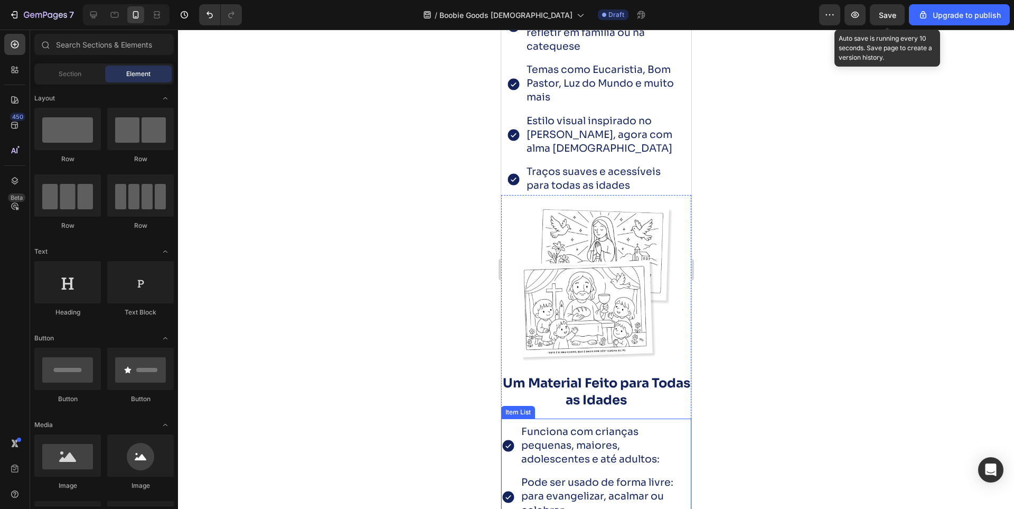
scroll to position [2907, 0]
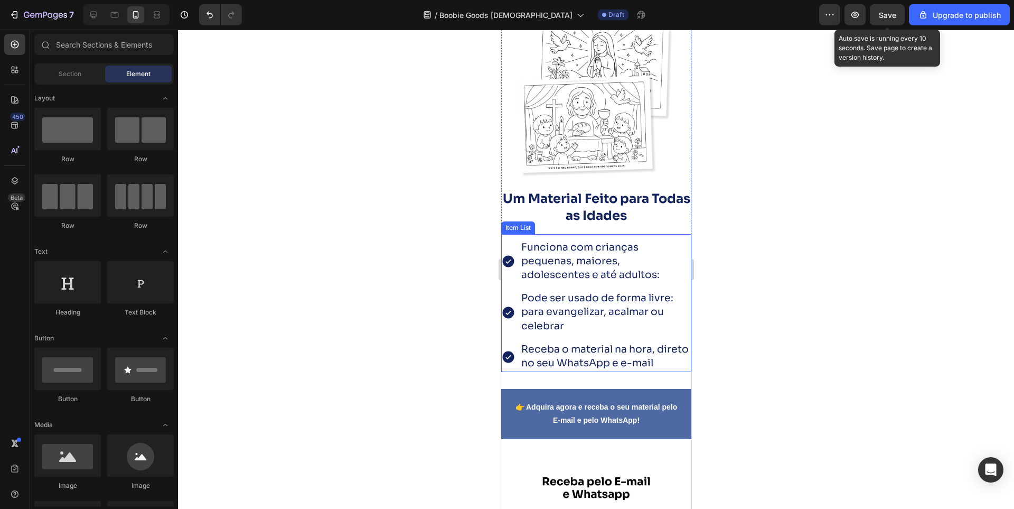
click at [509, 239] on div "Funciona com crianças pequenas, maiores, adolescentes e até adultos:" at bounding box center [596, 261] width 190 height 45
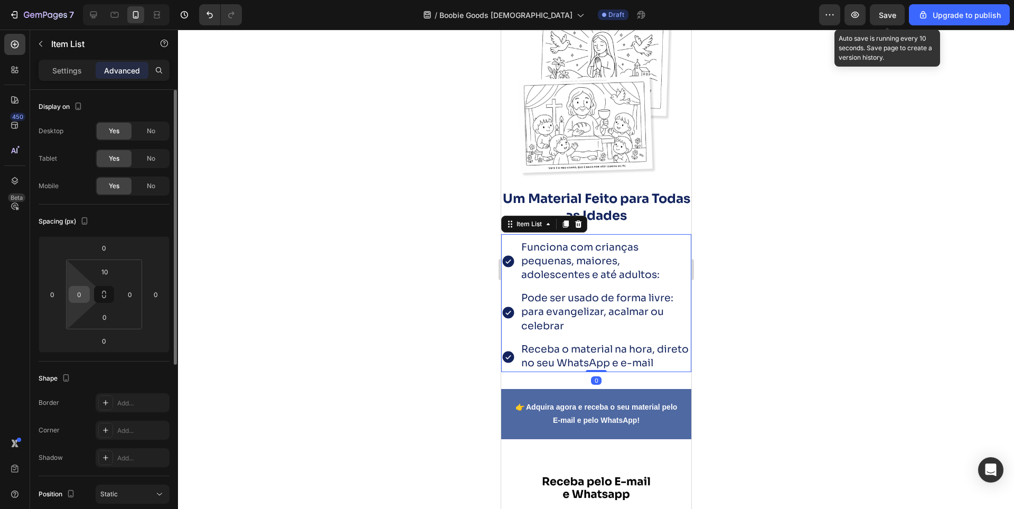
click at [79, 295] on input "0" at bounding box center [79, 294] width 16 height 16
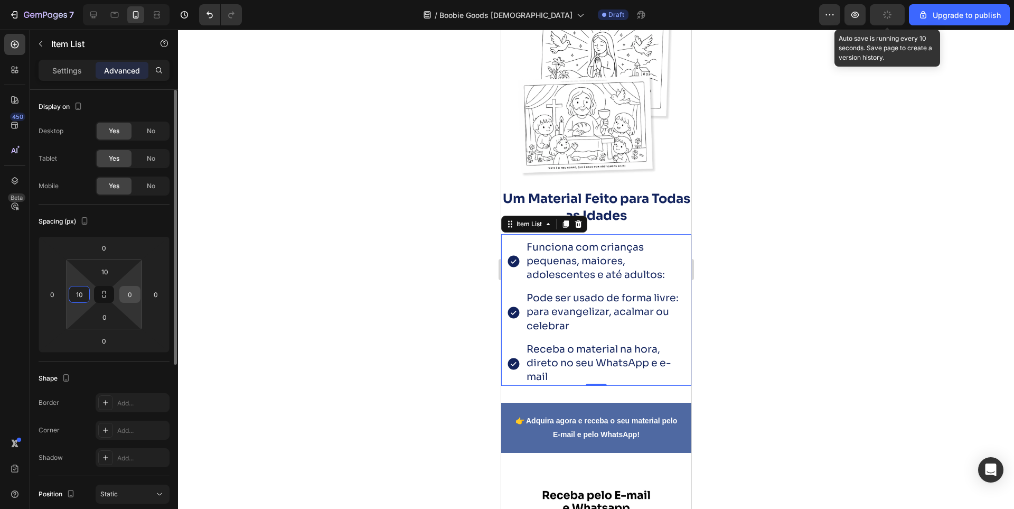
type input "10"
click at [128, 294] on input "0" at bounding box center [130, 294] width 16 height 16
type input "10"
click at [872, 219] on div at bounding box center [596, 269] width 836 height 479
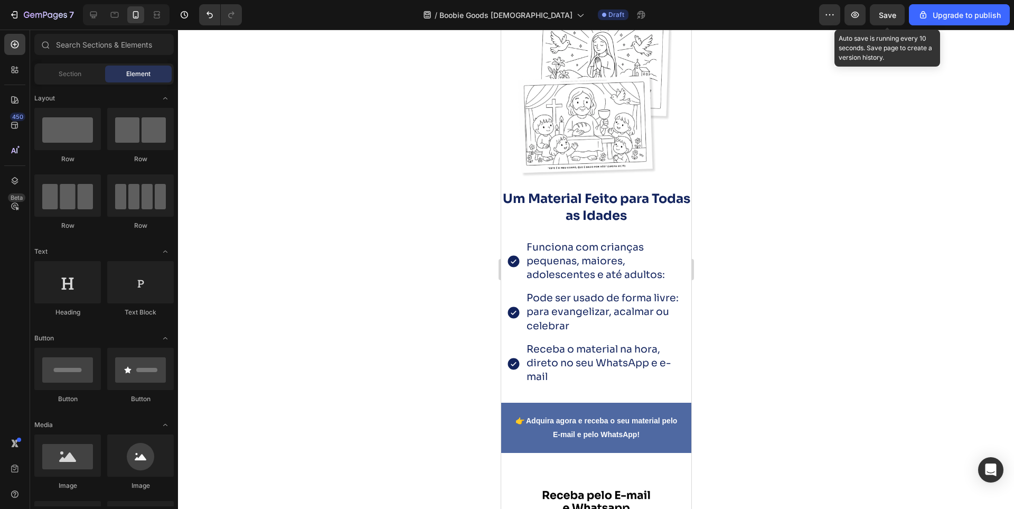
click at [892, 15] on span "Save" at bounding box center [887, 15] width 17 height 9
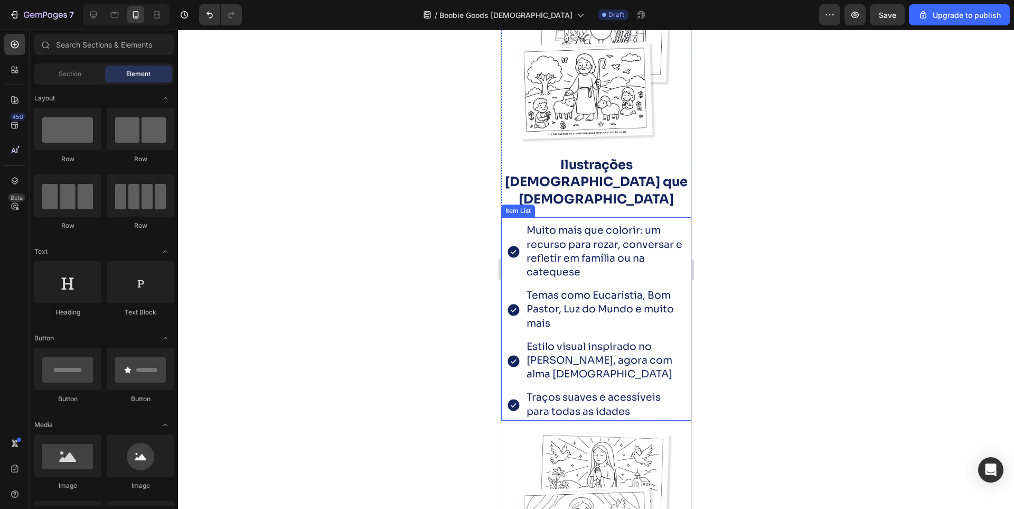
scroll to position [2273, 0]
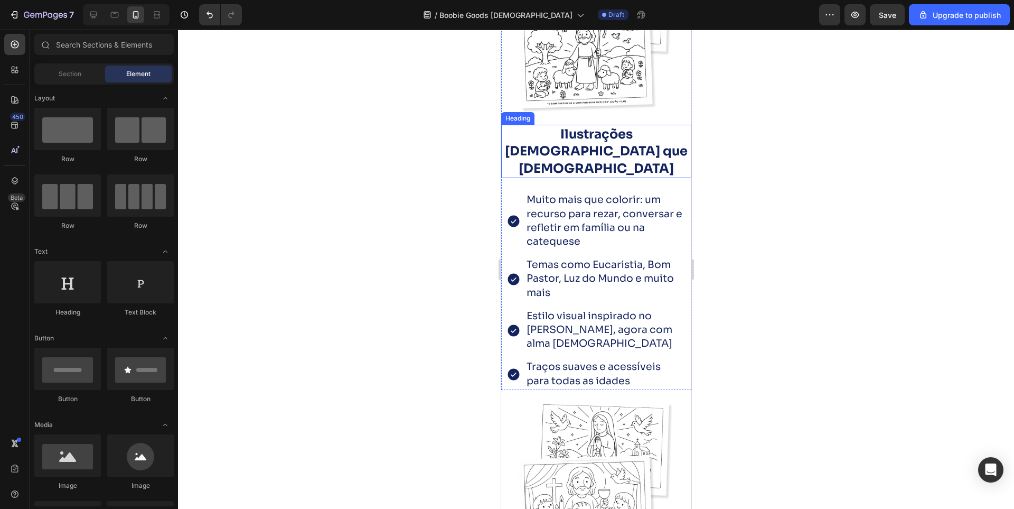
click at [588, 126] on strong "Ilustrações [DEMOGRAPHIC_DATA] que [DEMOGRAPHIC_DATA]" at bounding box center [596, 151] width 183 height 50
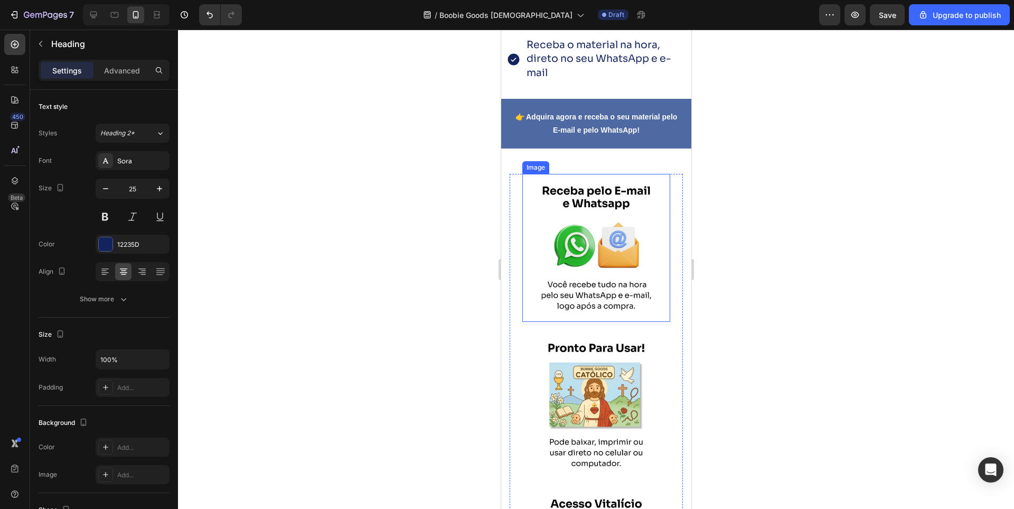
scroll to position [2854, 0]
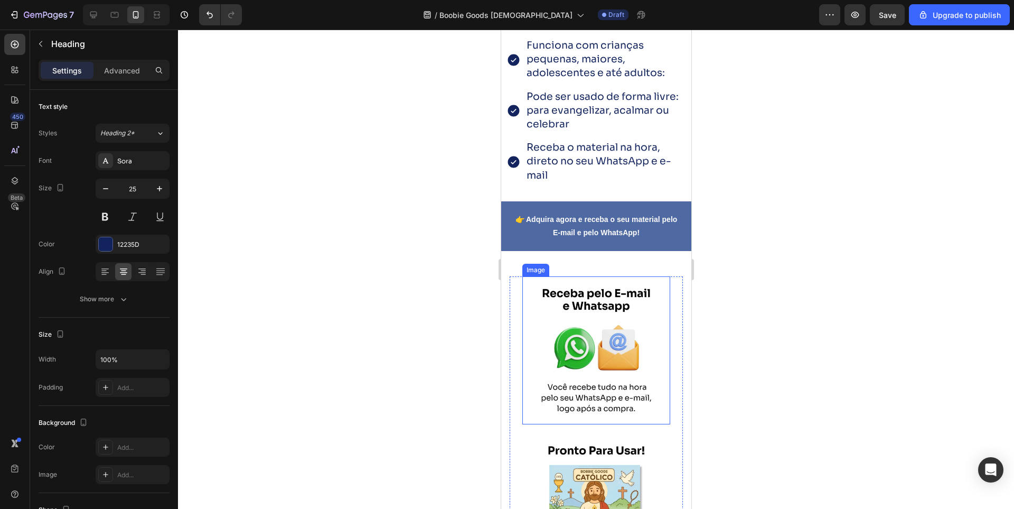
click at [532, 276] on img at bounding box center [596, 350] width 148 height 148
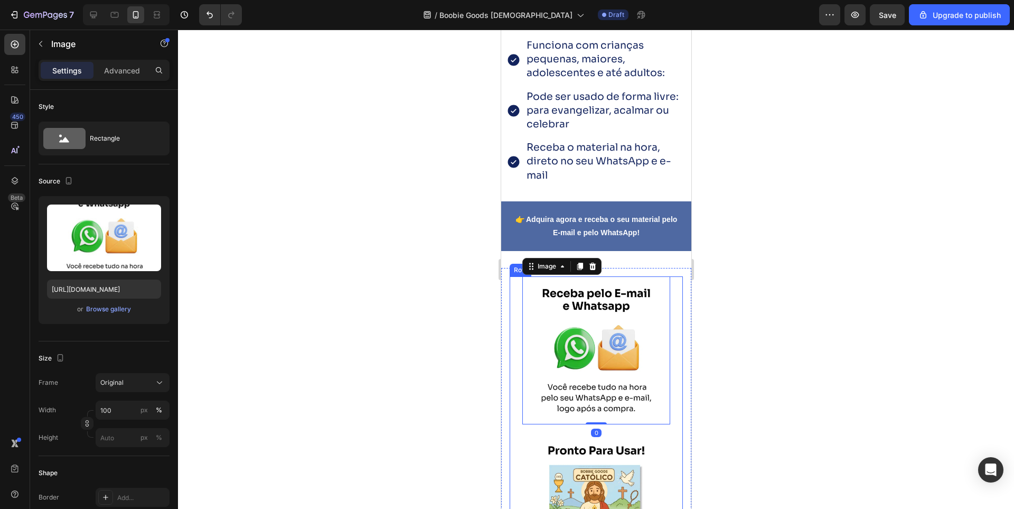
click at [514, 276] on div "Image 0 Image Image Row" at bounding box center [595, 506] width 173 height 461
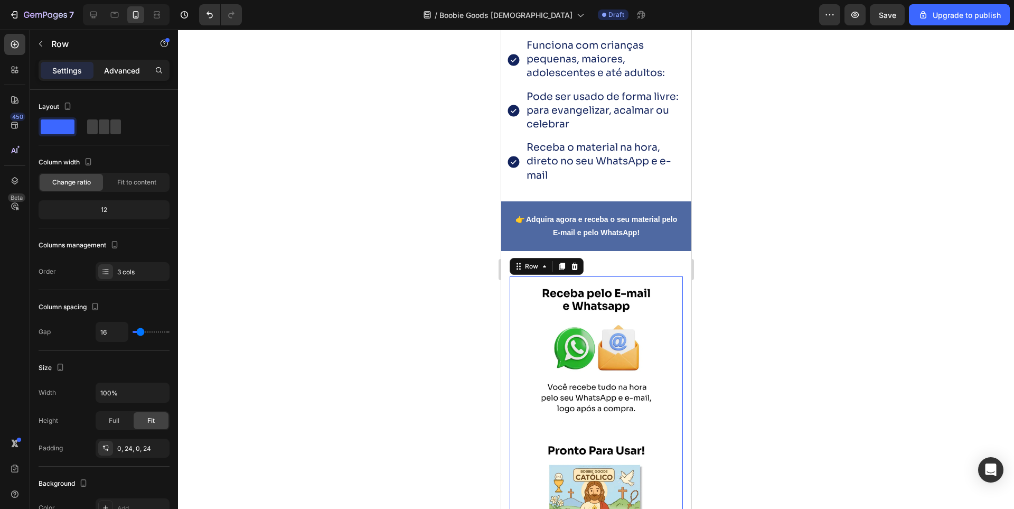
click at [120, 73] on p "Advanced" at bounding box center [122, 70] width 36 height 11
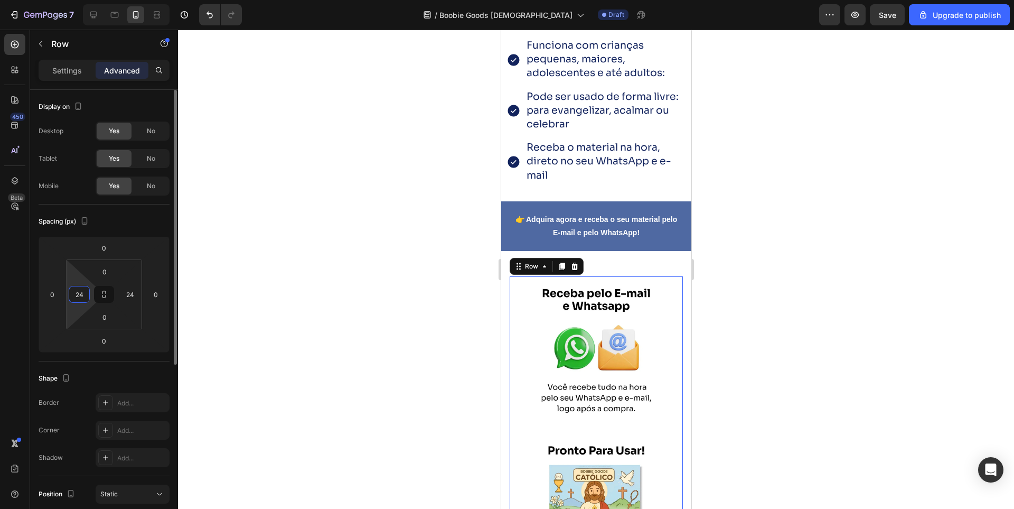
click at [78, 296] on input "24" at bounding box center [79, 294] width 16 height 16
type input "0"
click at [129, 293] on input "24" at bounding box center [130, 294] width 16 height 16
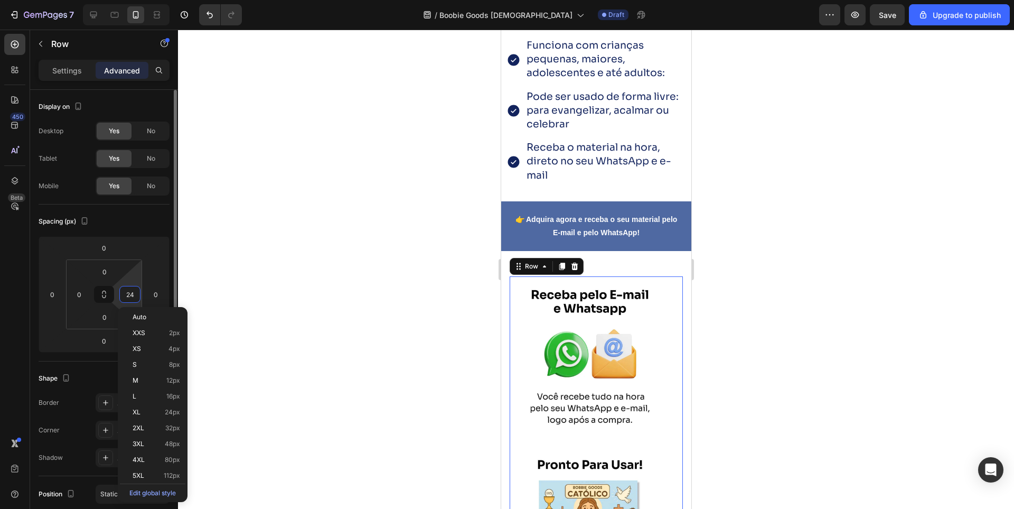
type input "0"
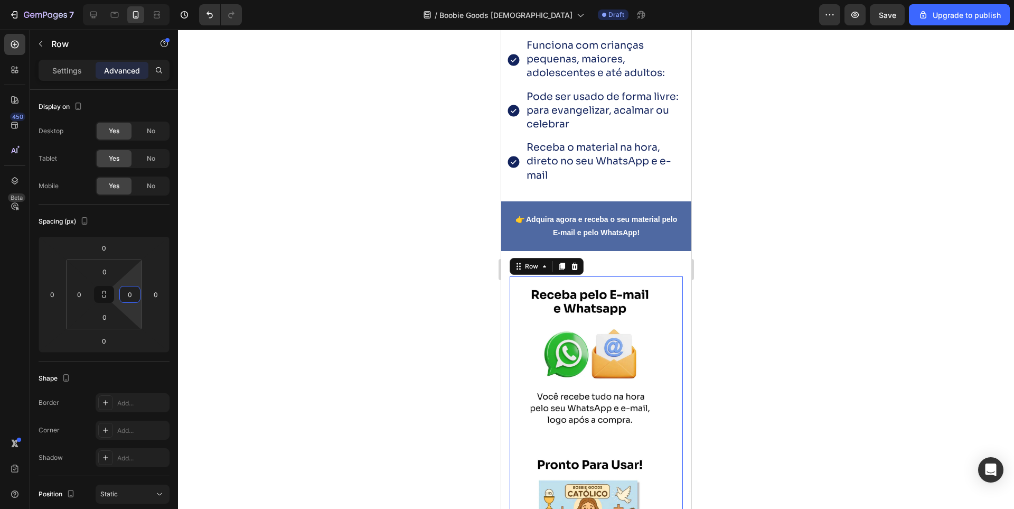
click at [389, 274] on div at bounding box center [596, 269] width 836 height 479
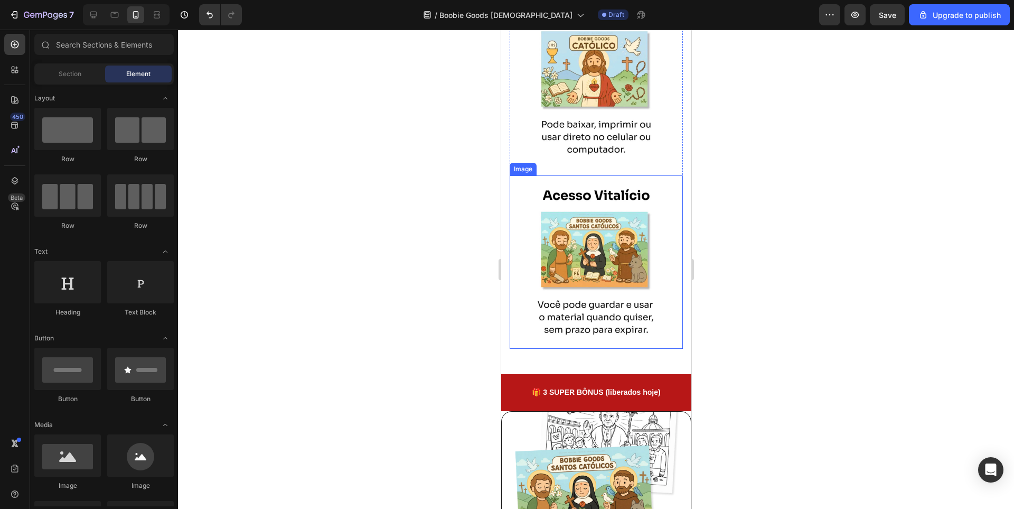
scroll to position [3171, 0]
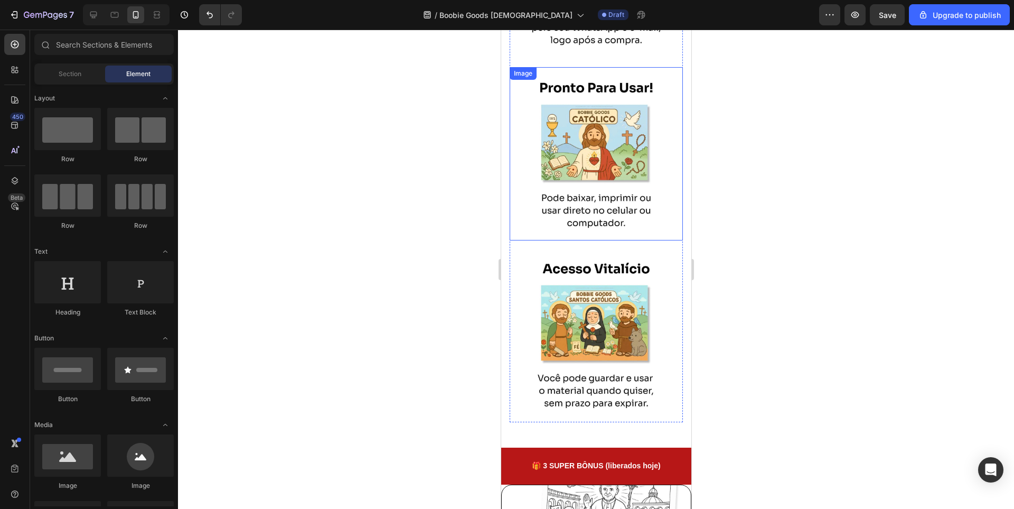
click at [587, 202] on img at bounding box center [595, 153] width 173 height 173
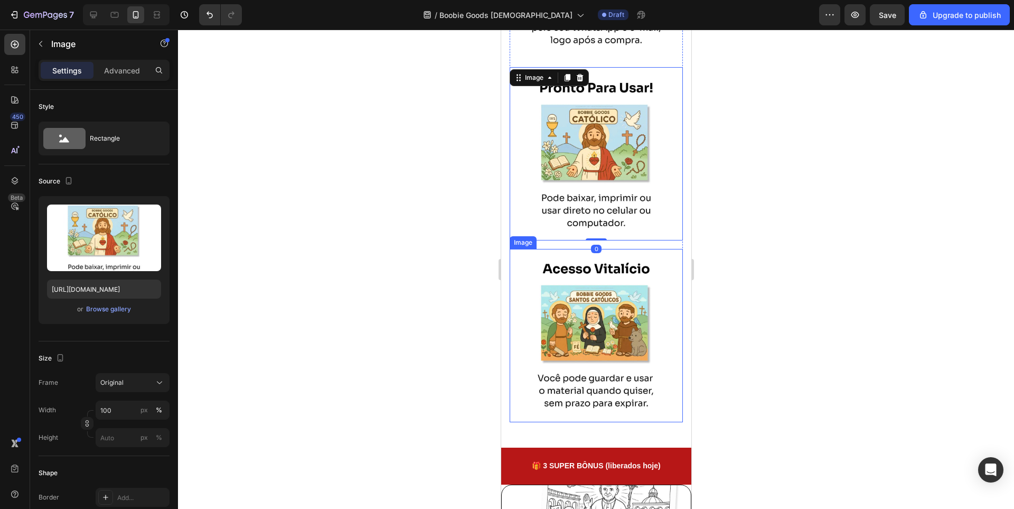
click at [574, 253] on img at bounding box center [595, 335] width 173 height 173
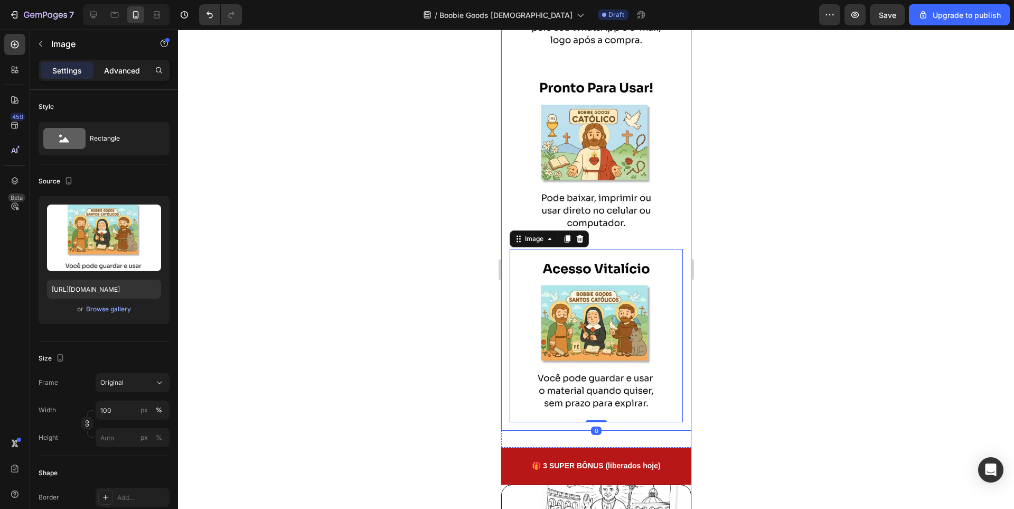
click at [124, 62] on div "Advanced" at bounding box center [122, 70] width 53 height 17
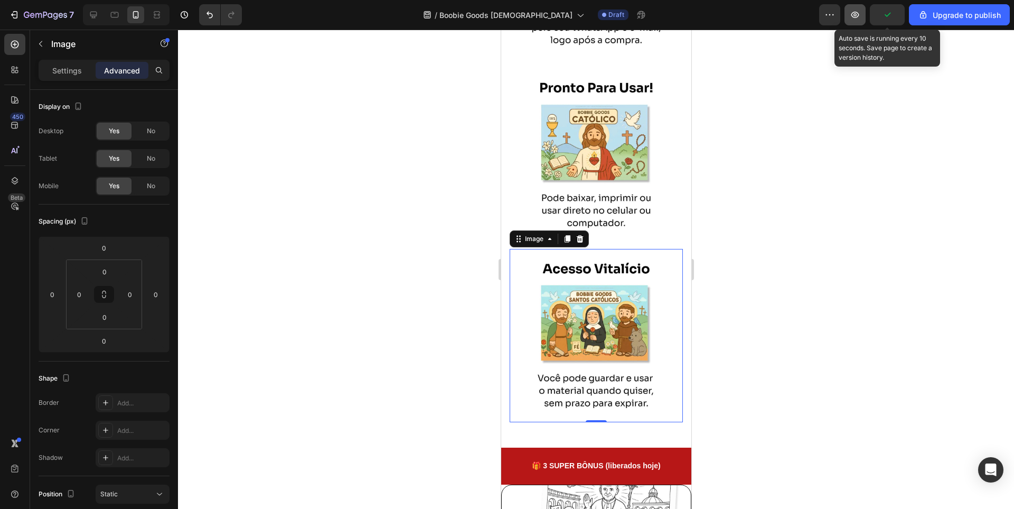
click at [881, 16] on button "button" at bounding box center [887, 14] width 35 height 21
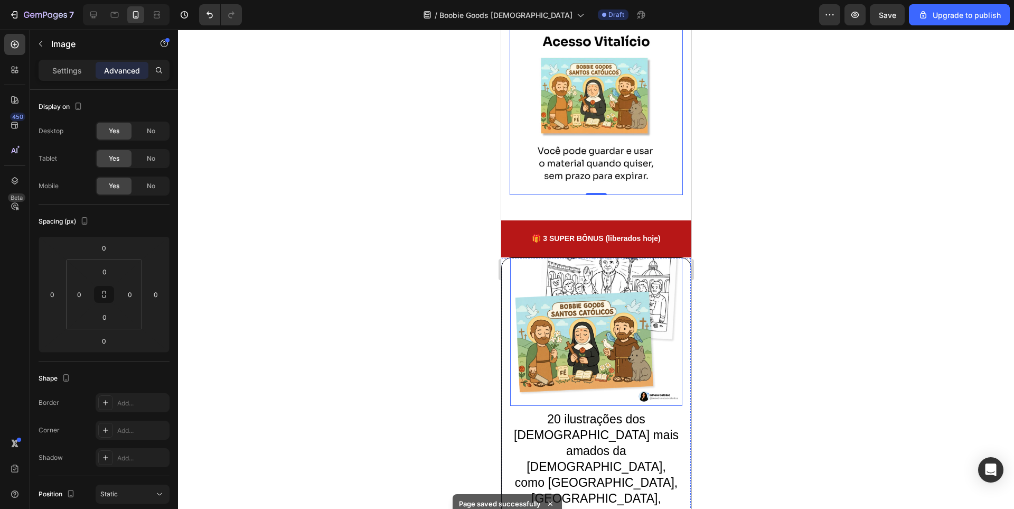
scroll to position [3382, 0]
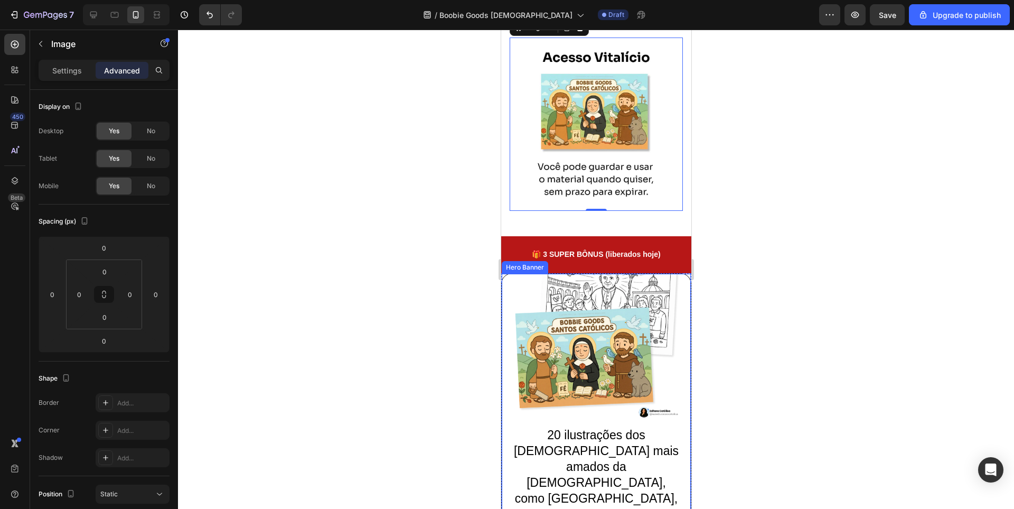
click at [507, 266] on div "Bônus 01 Heading Santos Católicos para Colorir no Estilo [PERSON_NAME] Heading …" at bounding box center [595, 432] width 189 height 634
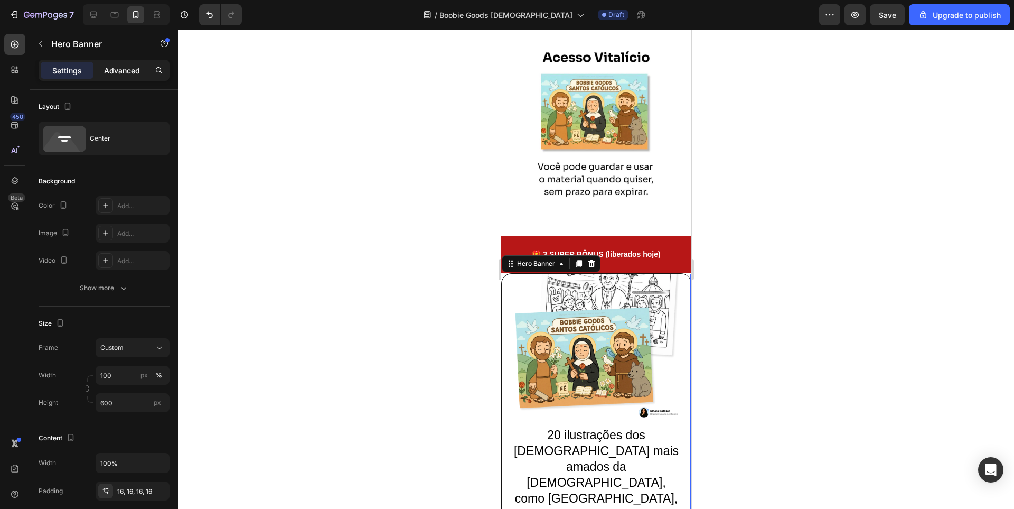
click at [118, 69] on p "Advanced" at bounding box center [122, 70] width 36 height 11
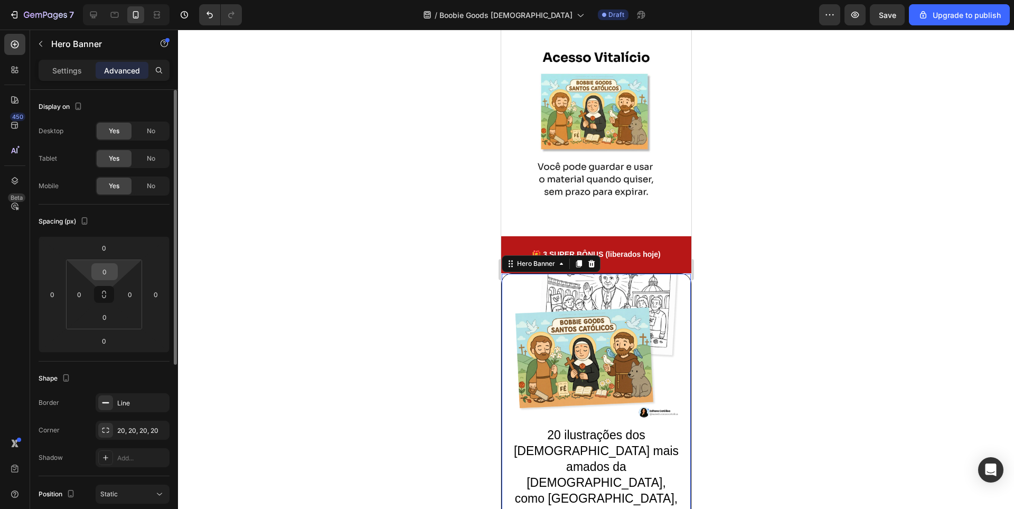
click at [105, 271] on input "0" at bounding box center [104, 272] width 21 height 16
type input "25"
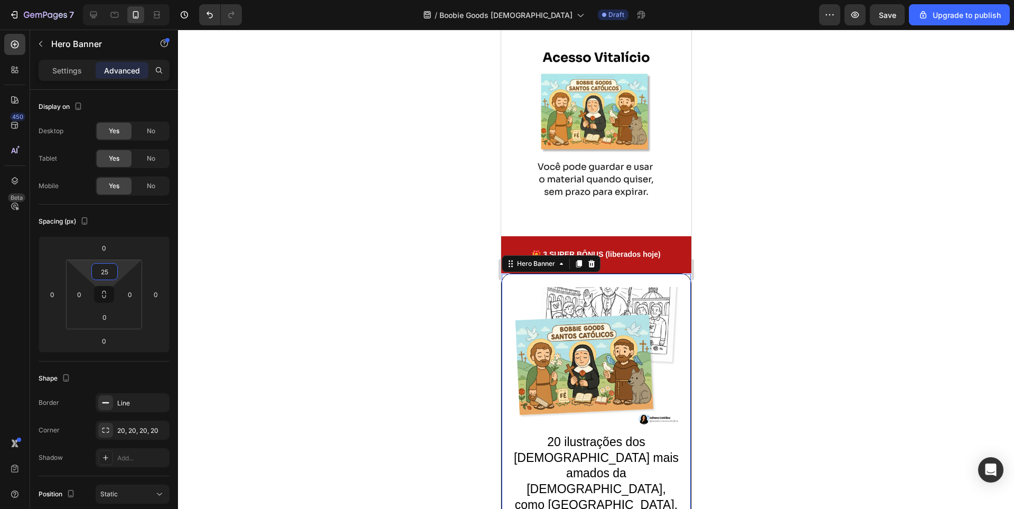
click at [295, 274] on div at bounding box center [596, 269] width 836 height 479
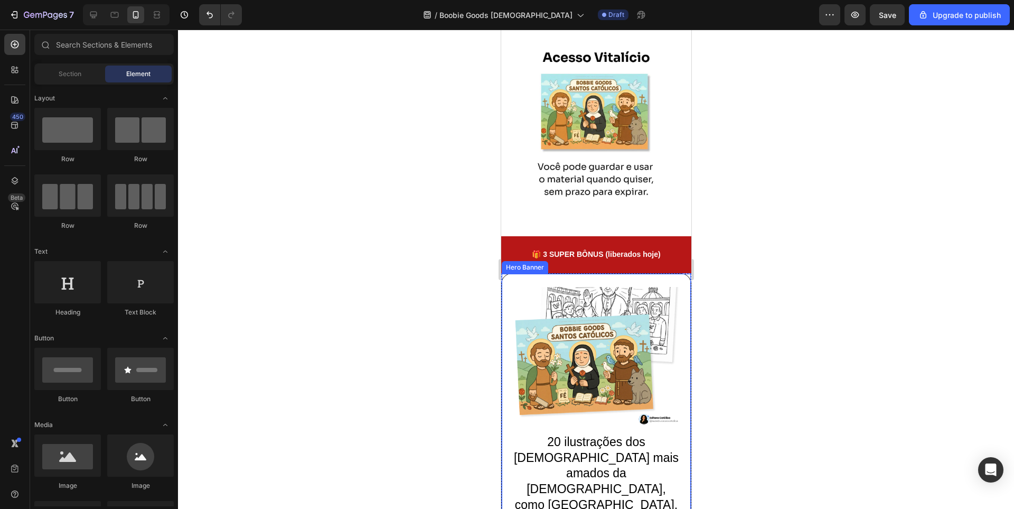
click at [510, 273] on div "Bônus 01 Heading Santos Católicos para Colorir no Estilo [PERSON_NAME] Heading …" at bounding box center [596, 431] width 190 height 317
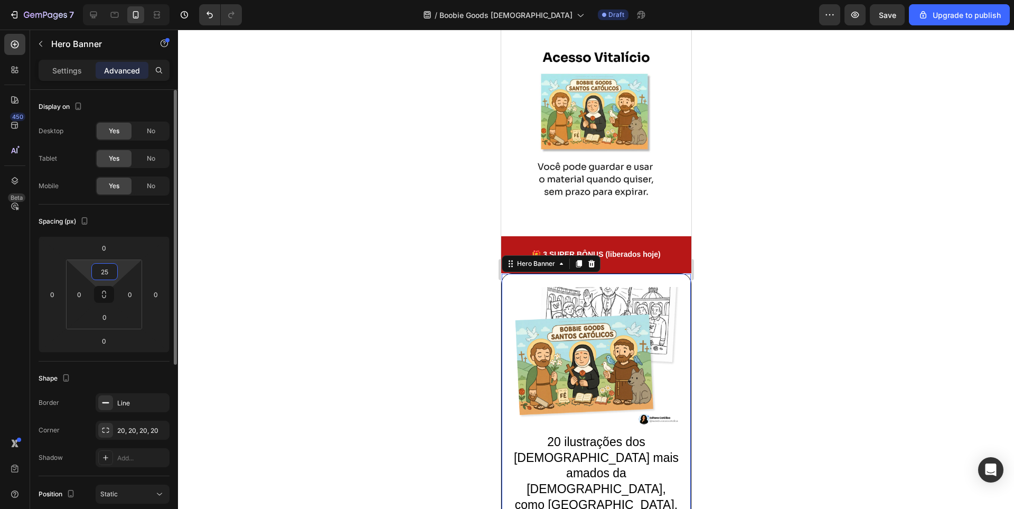
click at [106, 268] on input "25" at bounding box center [104, 272] width 21 height 16
click at [106, 270] on input "25" at bounding box center [104, 272] width 21 height 16
type input "2"
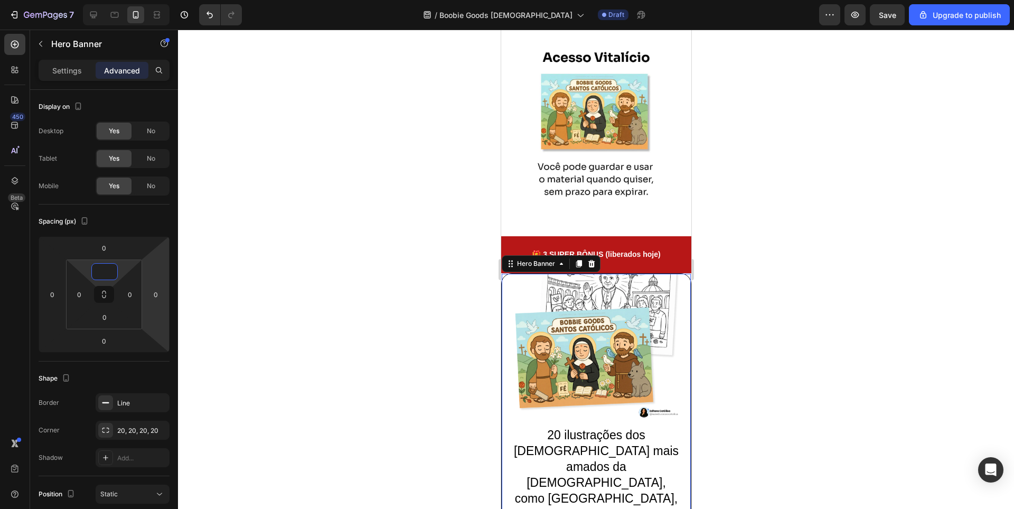
type input "0"
click at [675, 236] on div "🎁 3 SUPER BÔNUS (liberados hoje) Button Section 10" at bounding box center [596, 254] width 190 height 36
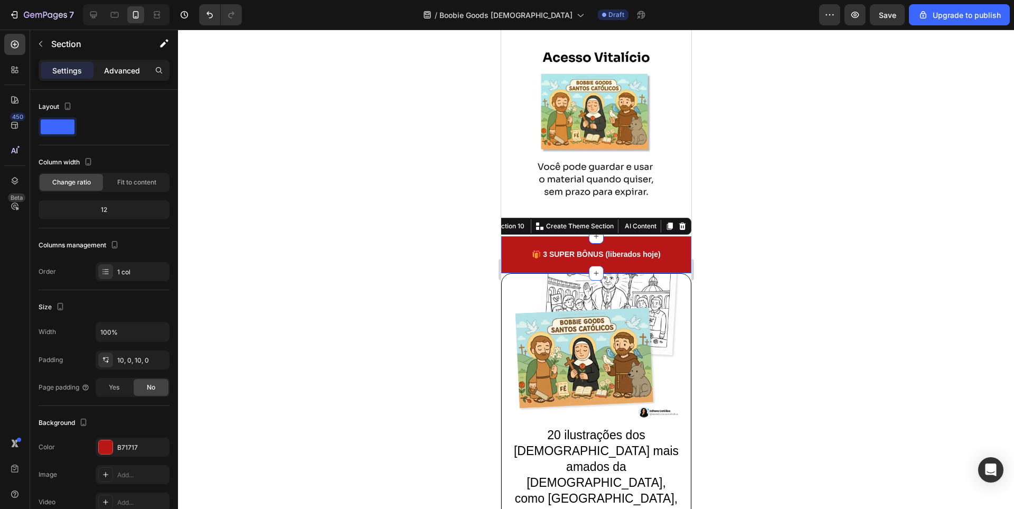
click at [117, 78] on div "Advanced" at bounding box center [122, 70] width 53 height 17
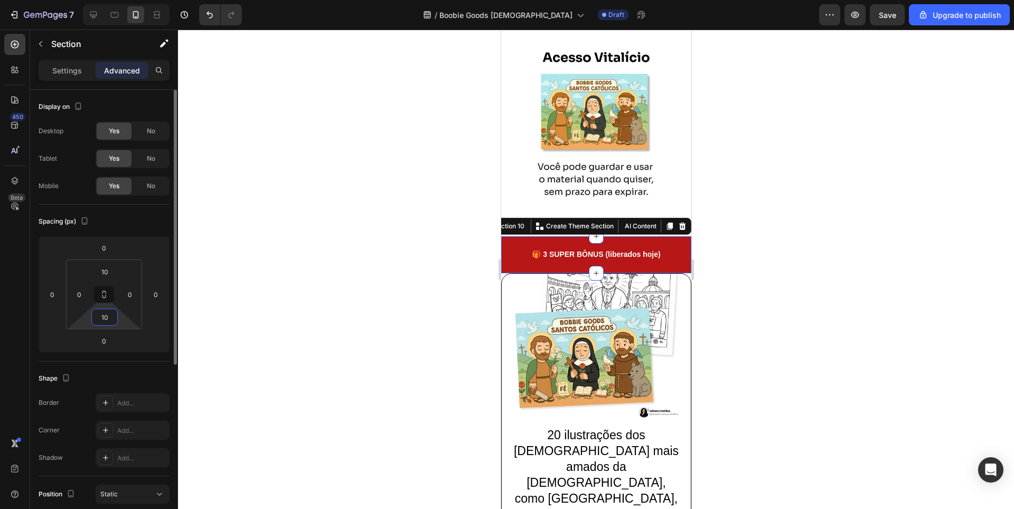
click at [105, 319] on input "10" at bounding box center [104, 317] width 21 height 16
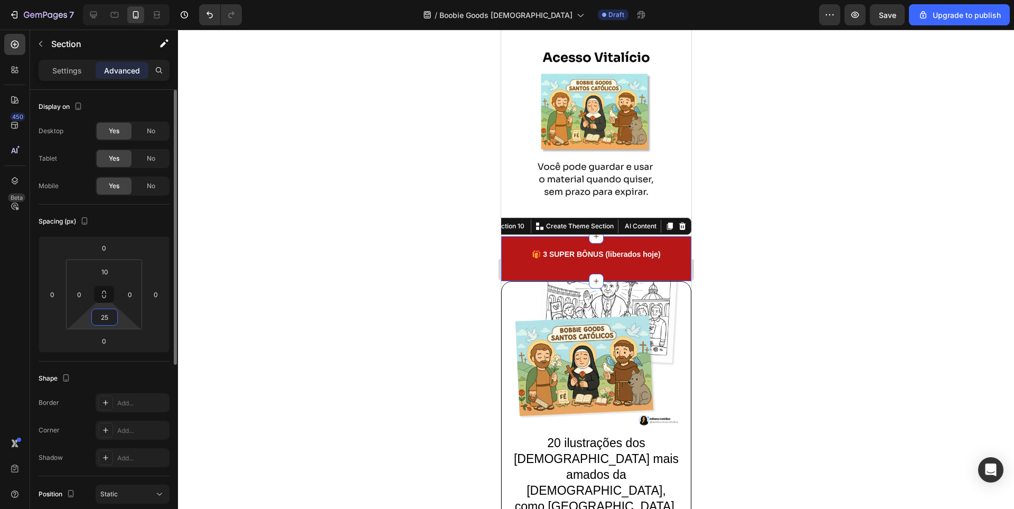
type input "2"
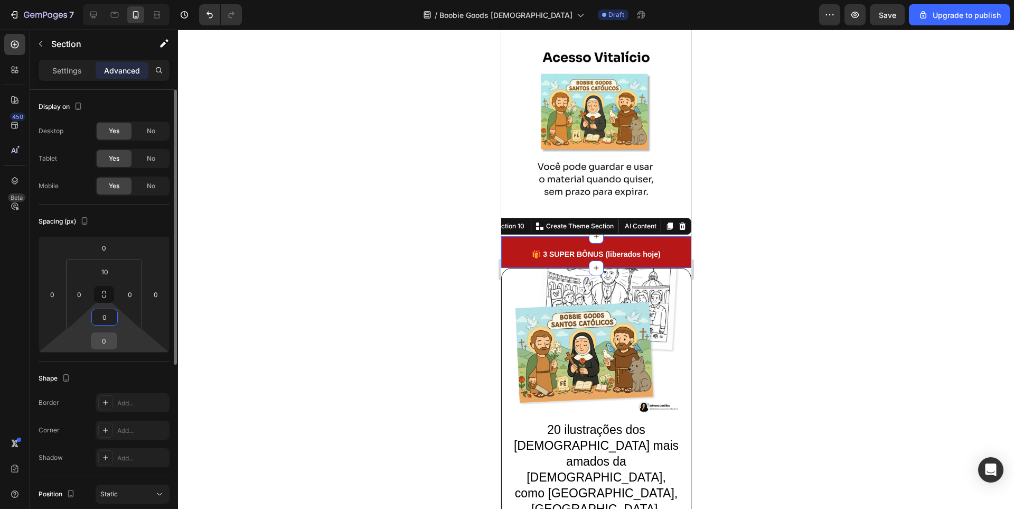
click at [104, 338] on input "0" at bounding box center [104, 341] width 21 height 16
click at [106, 320] on input "0" at bounding box center [104, 317] width 21 height 16
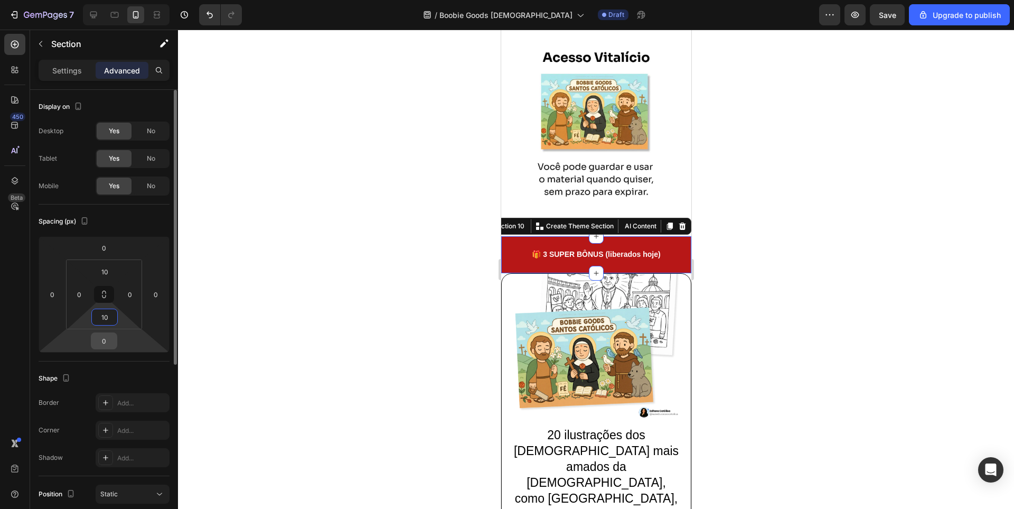
type input "10"
click at [107, 344] on input "0" at bounding box center [104, 341] width 21 height 16
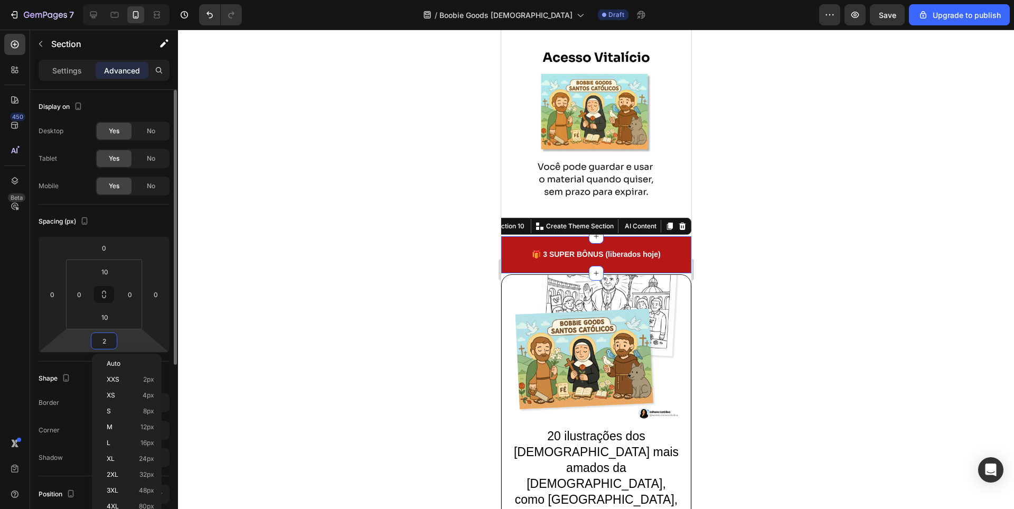
type input "25"
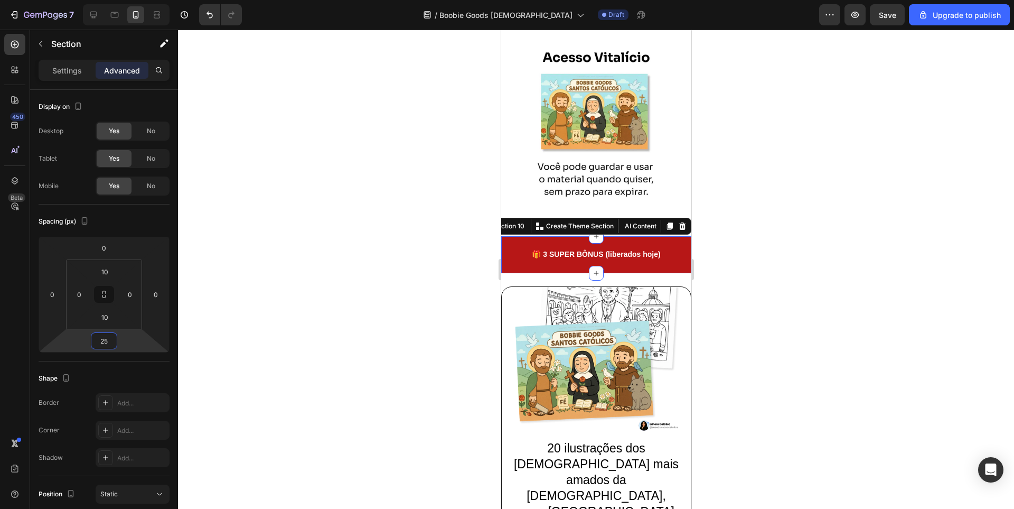
click at [785, 246] on div at bounding box center [596, 269] width 836 height 479
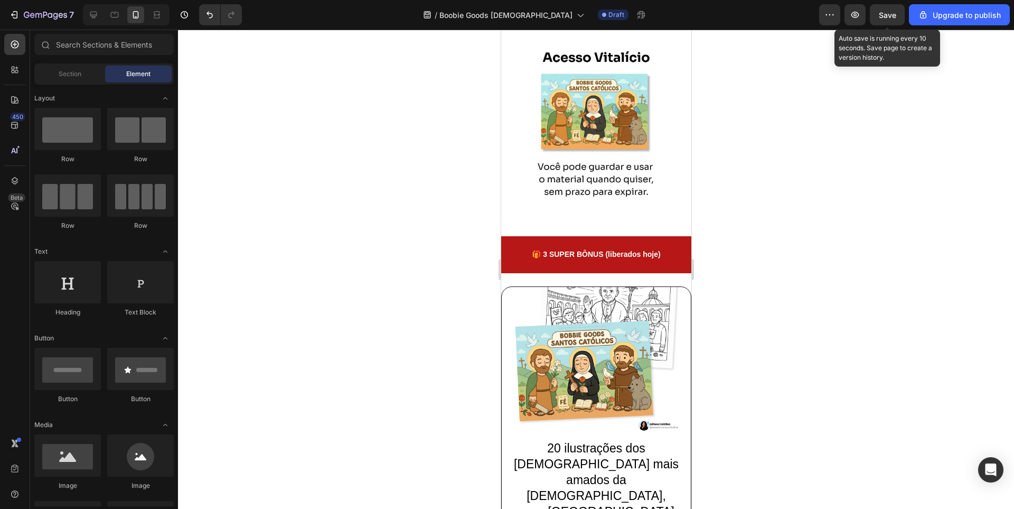
click at [891, 13] on span "Save" at bounding box center [887, 15] width 17 height 9
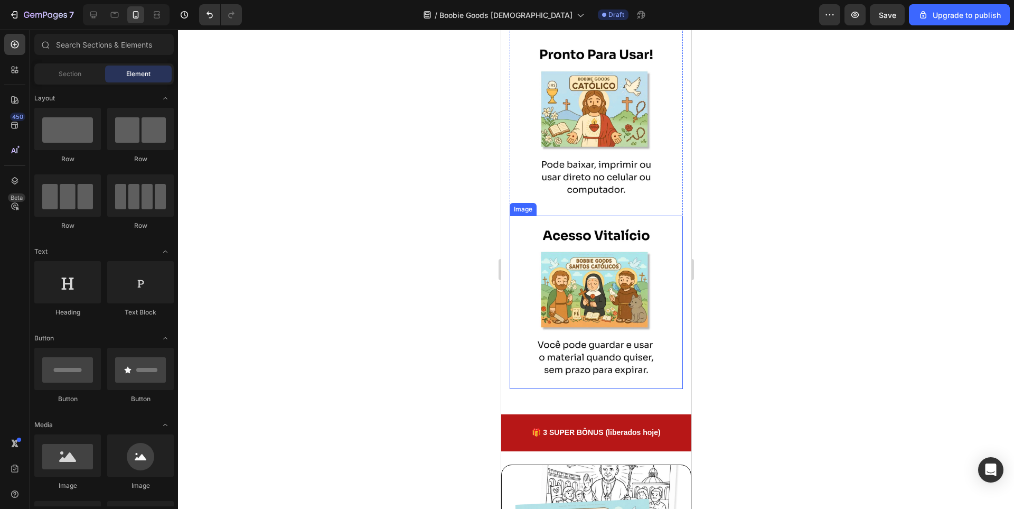
scroll to position [3171, 0]
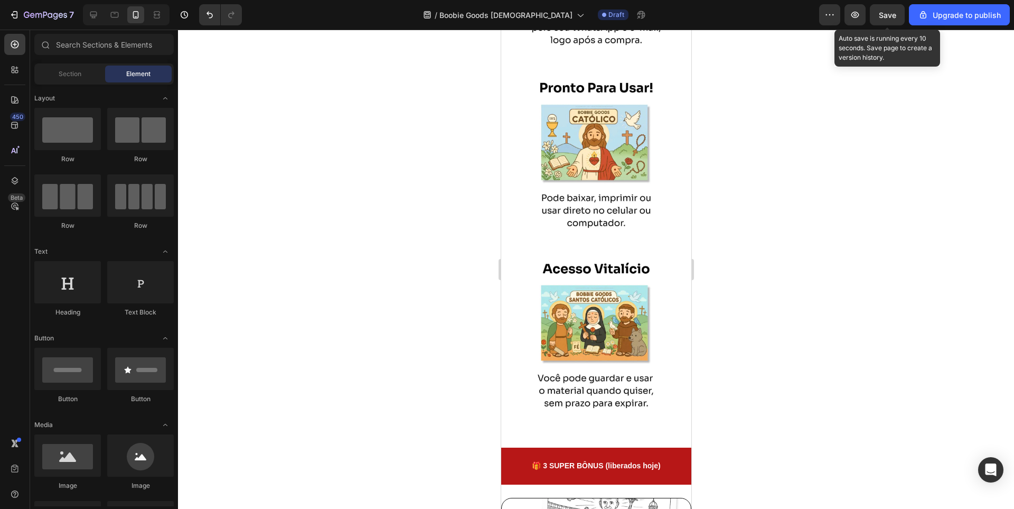
click at [895, 15] on span "Save" at bounding box center [887, 15] width 17 height 9
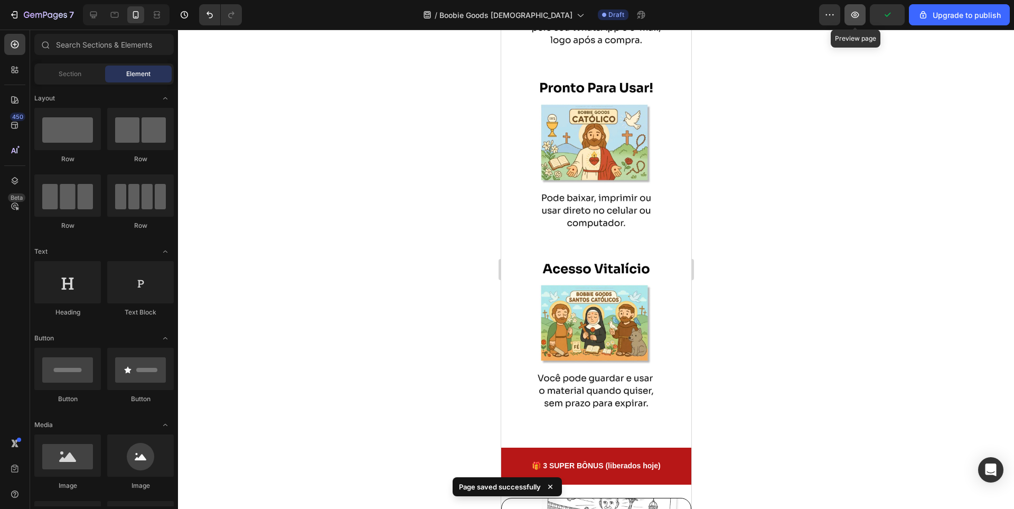
click at [861, 15] on icon "button" at bounding box center [855, 15] width 11 height 11
